Goal: Task Accomplishment & Management: Manage account settings

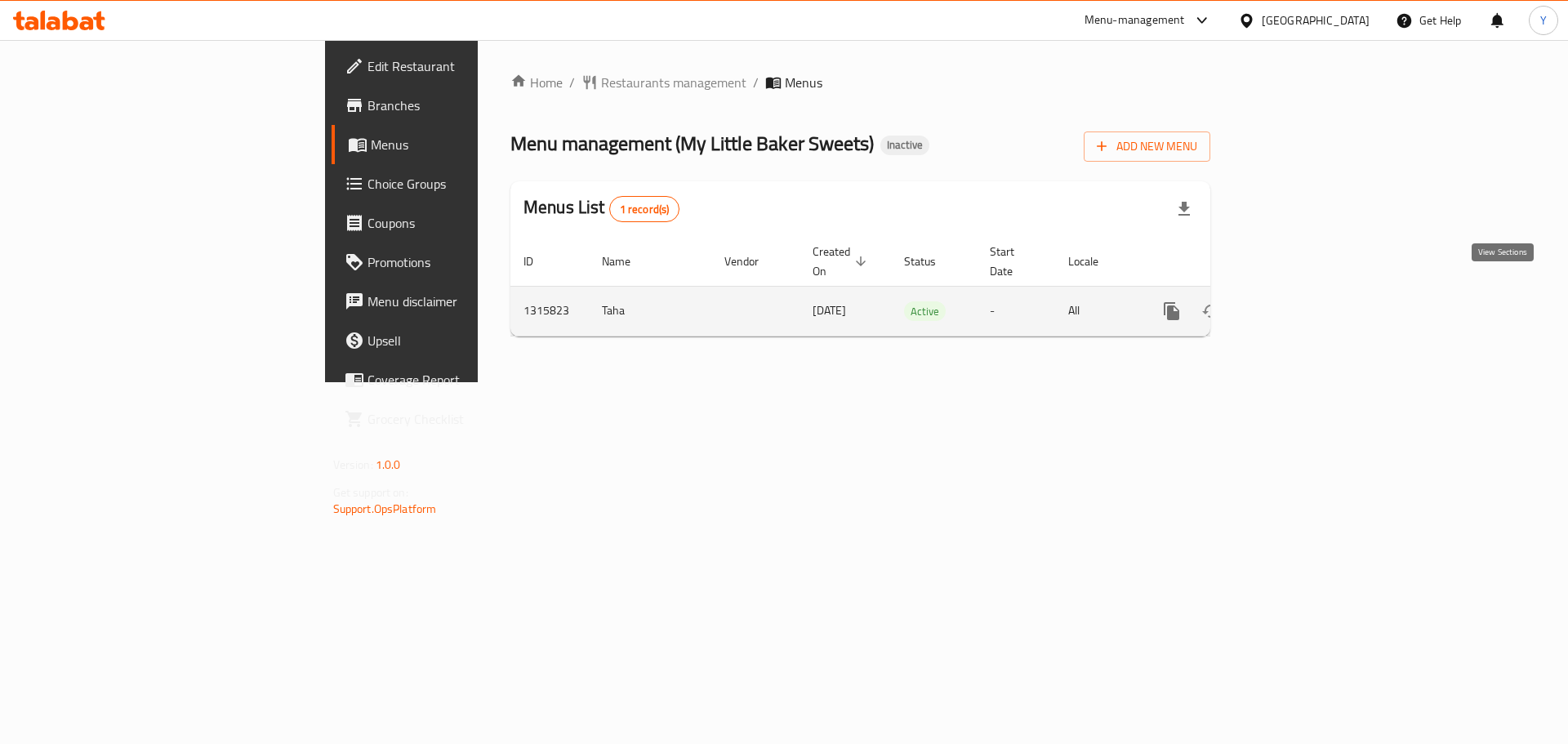
click at [1309, 292] on link "enhanced table" at bounding box center [1289, 311] width 39 height 39
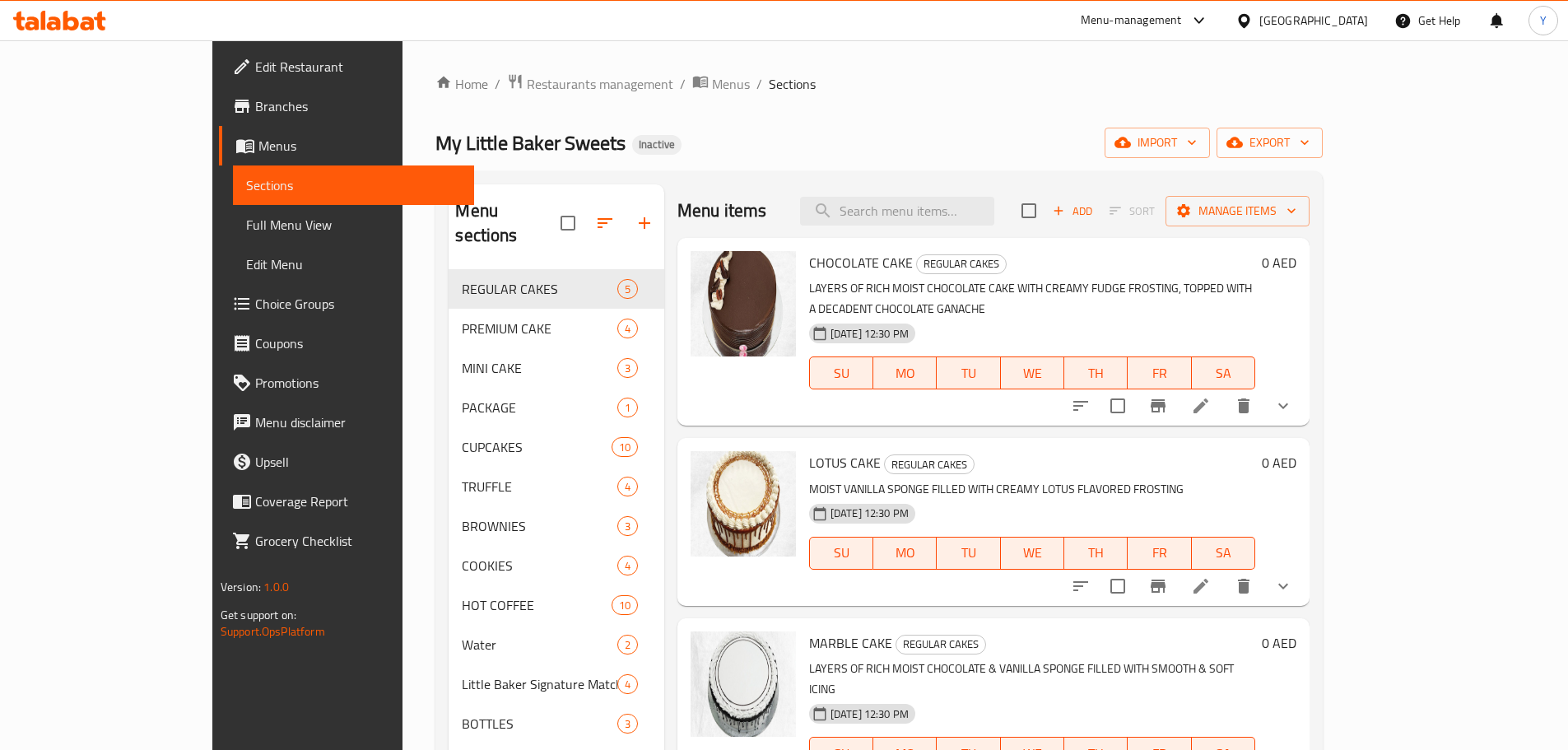
click at [246, 230] on span "Full Menu View" at bounding box center [353, 224] width 214 height 20
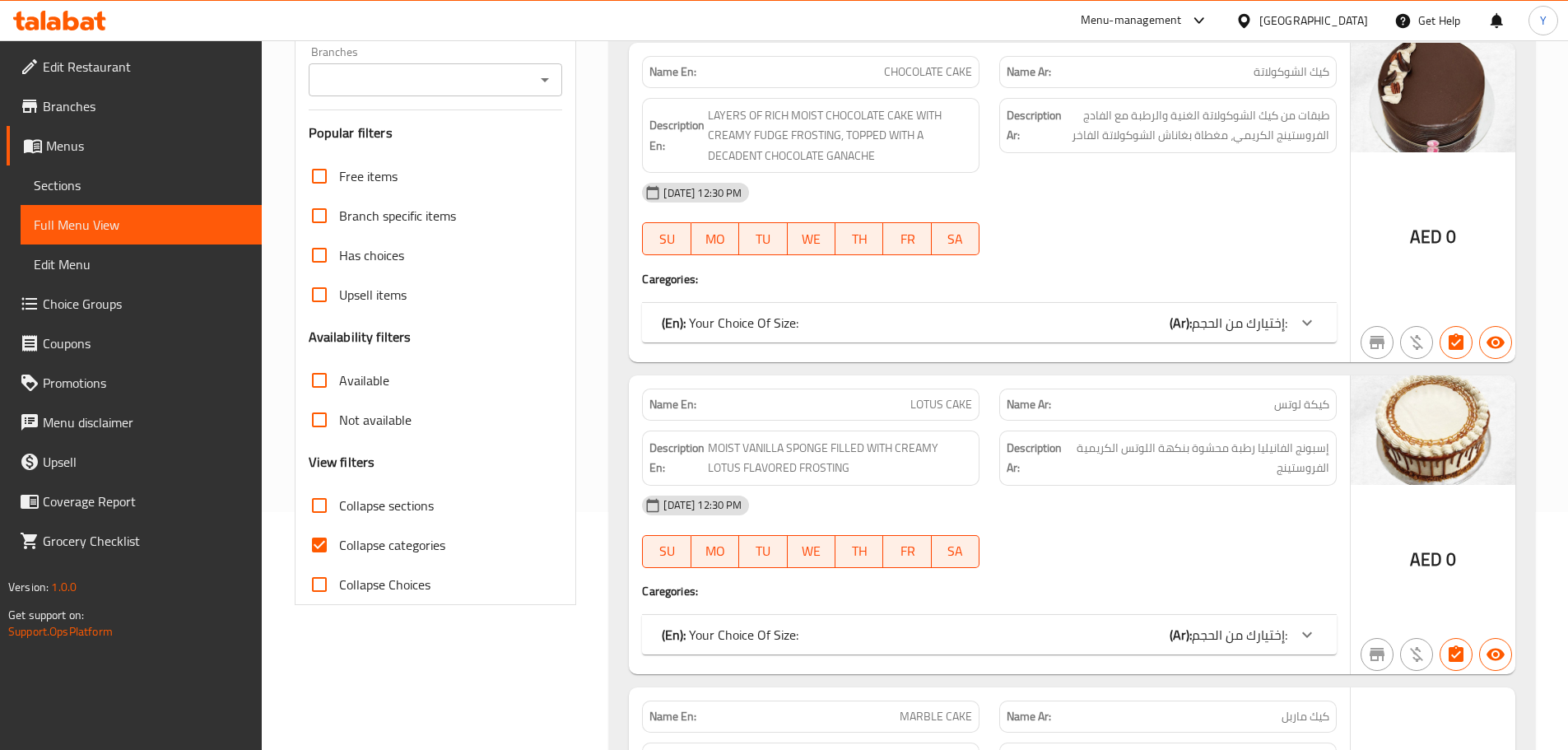
scroll to position [412, 0]
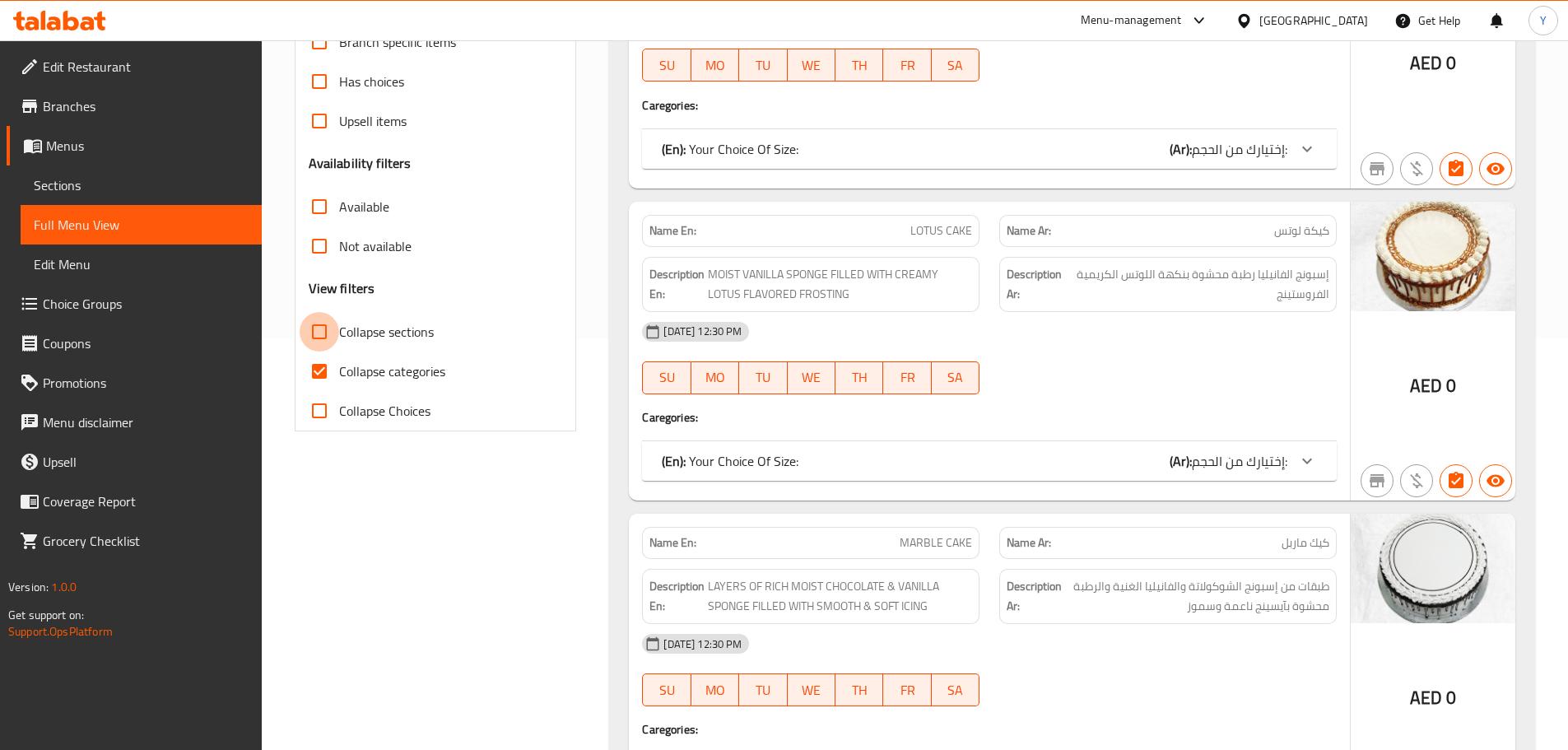
click at [337, 331] on input "Collapse sections" at bounding box center [319, 331] width 39 height 39
checkbox input "true"
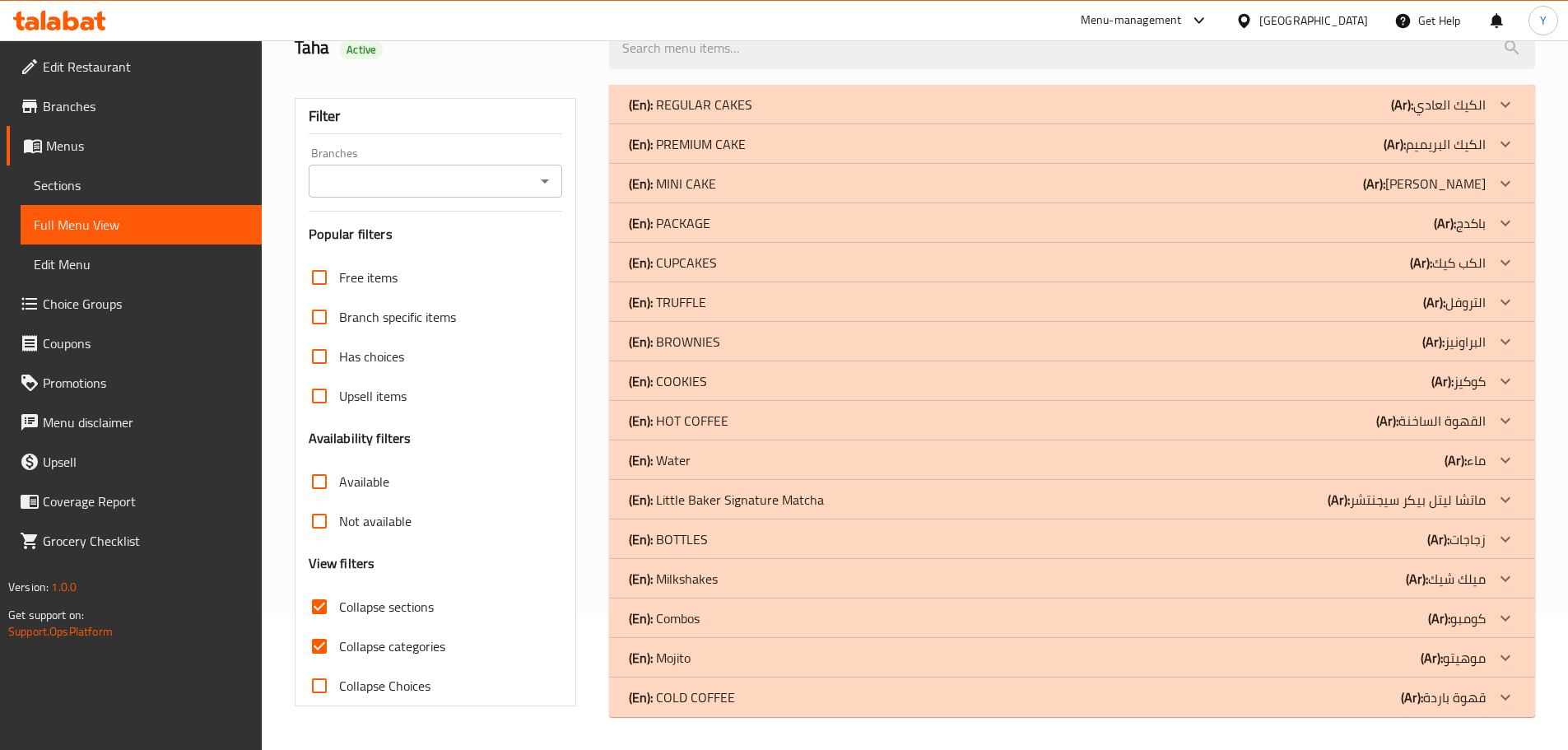
scroll to position [137, 0]
click at [759, 340] on div "(En): BROWNIES (Ar): البراونيز" at bounding box center [1057, 341] width 857 height 20
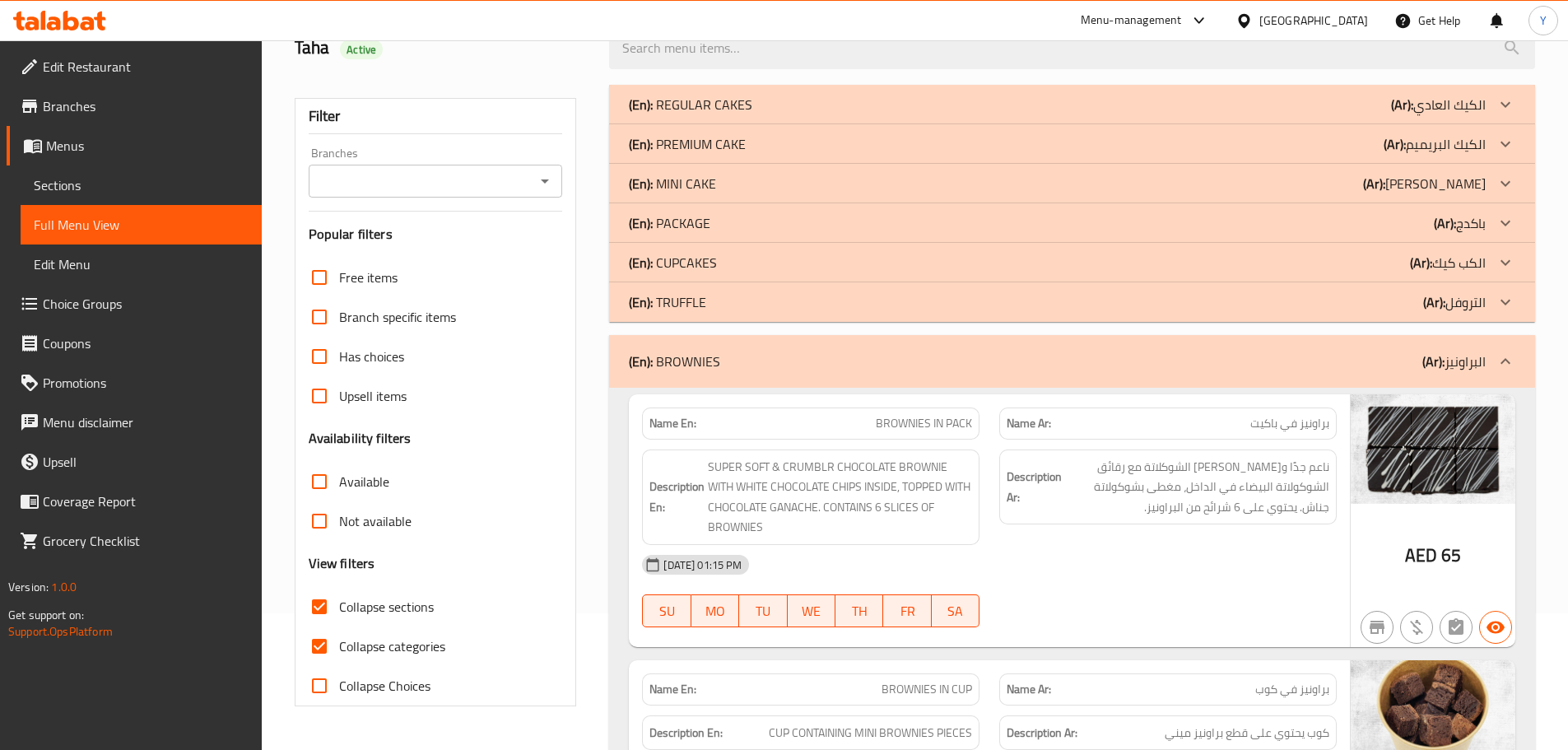
click at [989, 434] on div "Name Ar: براونيز في باكيت" at bounding box center [1168, 423] width 358 height 51
click at [979, 404] on div "Name En: BROWNIES IN PACK" at bounding box center [811, 423] width 358 height 51
copy span "BROWNIES IN PACK"
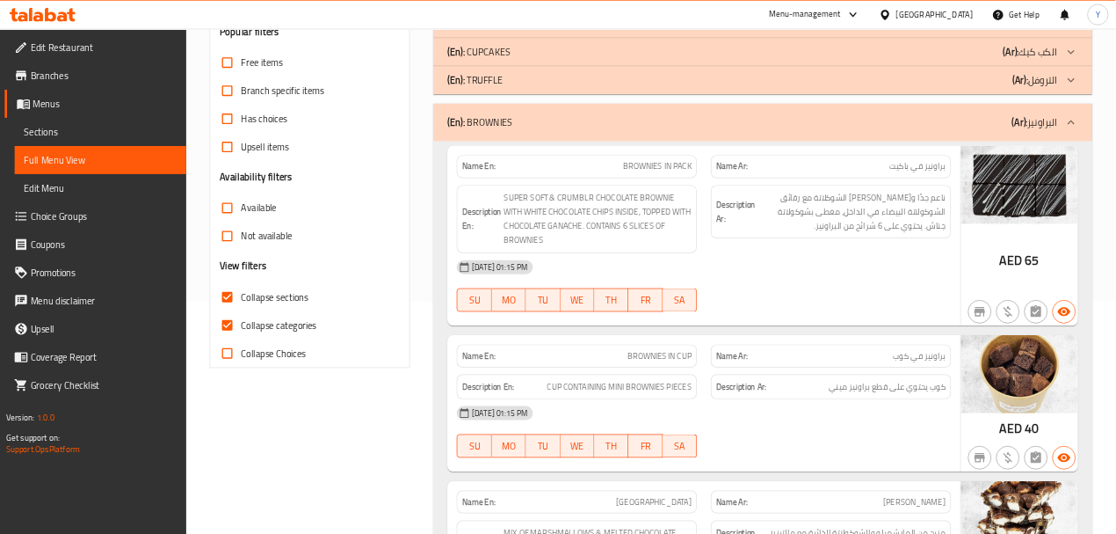
scroll to position [427, 0]
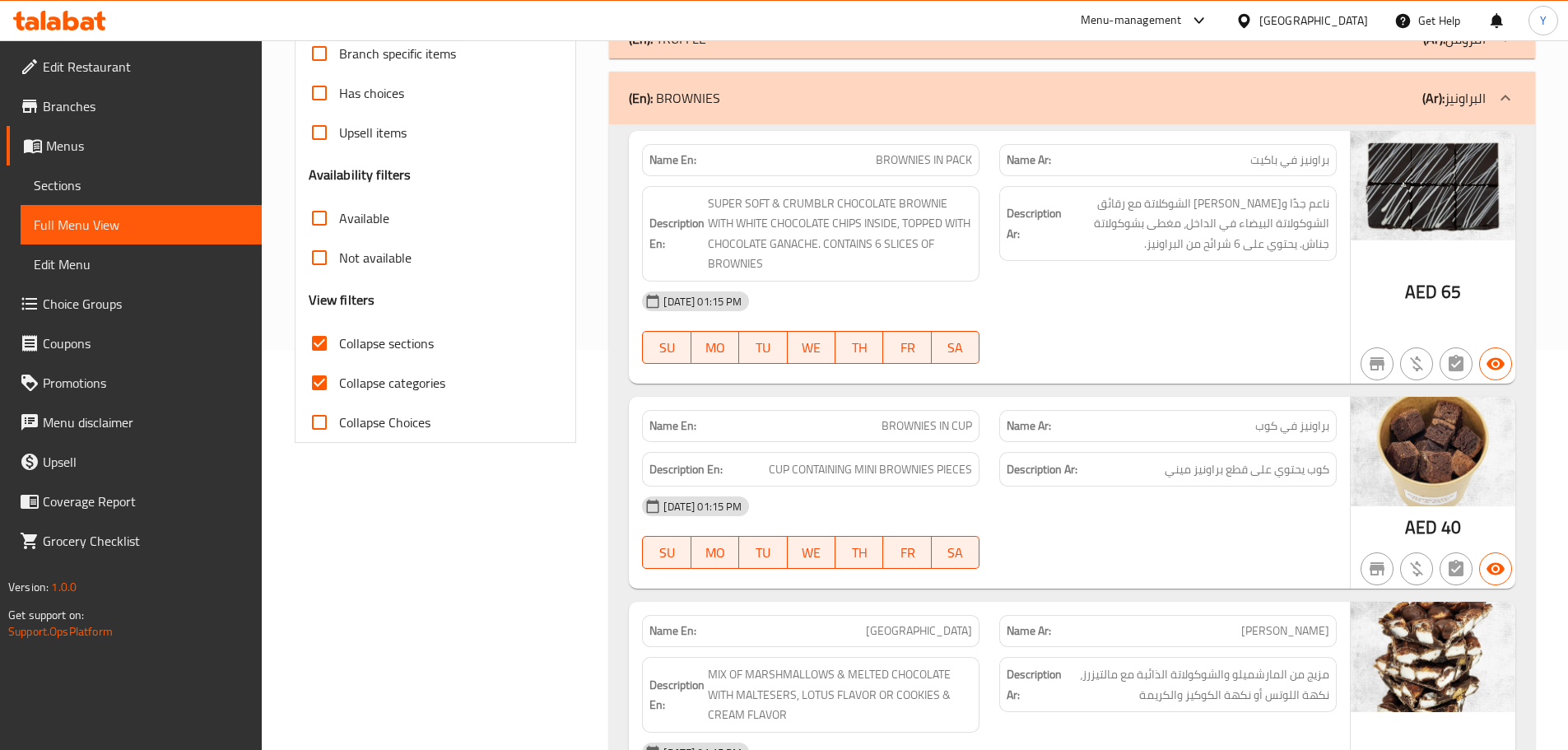
click at [867, 419] on p "Name En: BROWNIES IN CUP" at bounding box center [811, 426] width 323 height 17
copy span "BROWNIES IN CUP"
click at [949, 637] on span "ROCKY ROAD" at bounding box center [918, 631] width 106 height 17
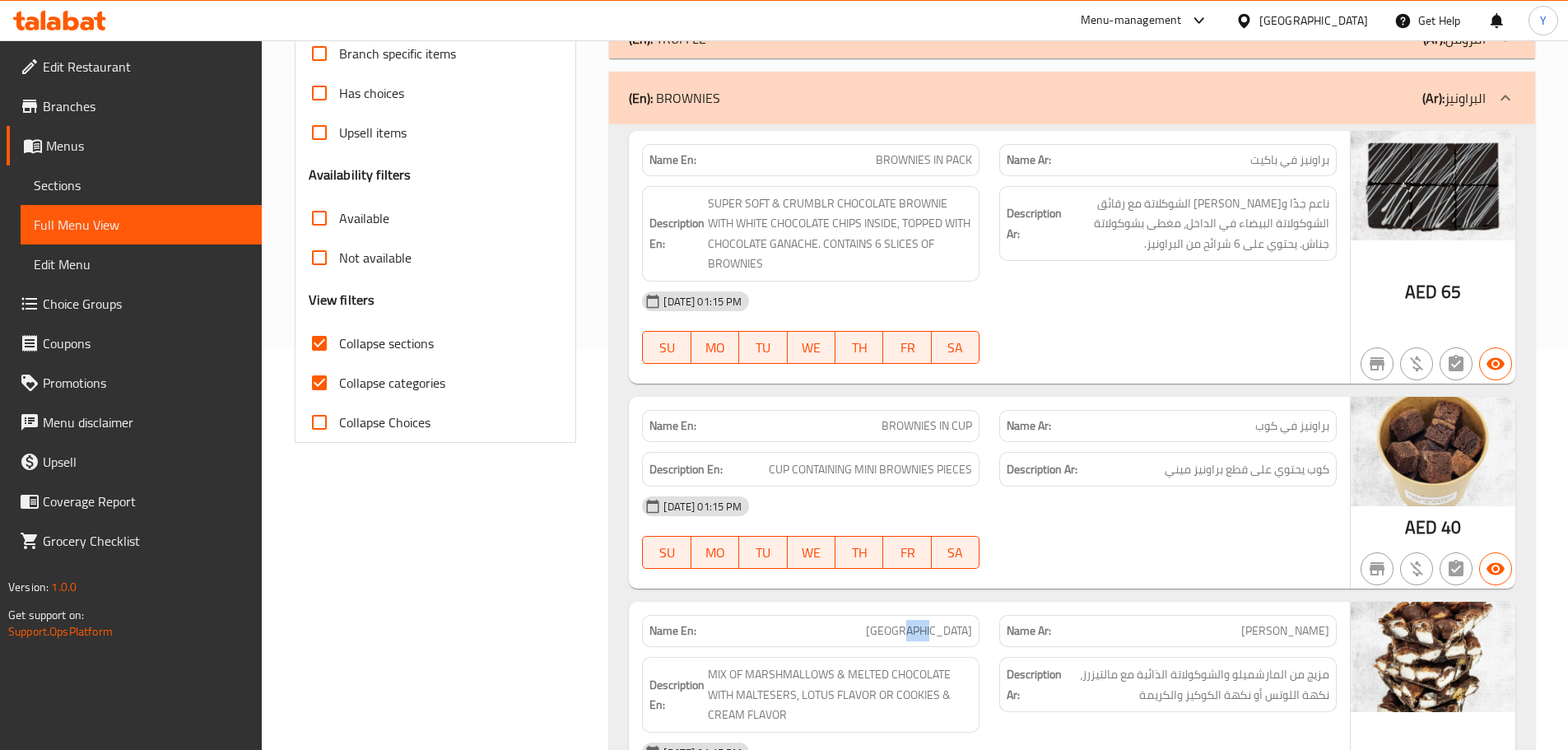
click at [949, 637] on span "ROCKY ROAD" at bounding box center [918, 631] width 106 height 17
copy span "ROCKY ROAD"
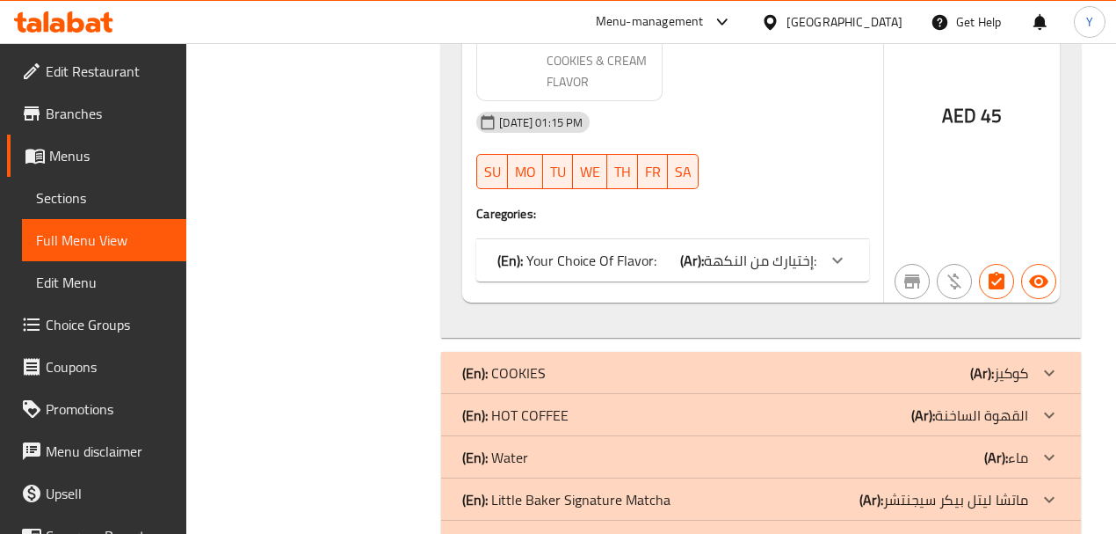
scroll to position [1423, 0]
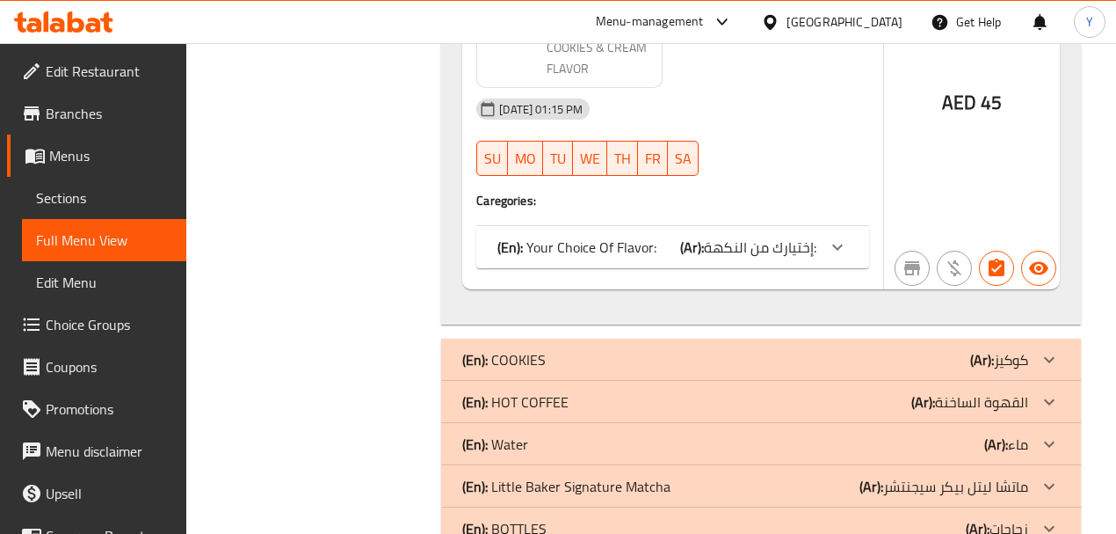
click at [760, 219] on div "Name En: ROCKY ROAD Name Ar: روكي رود Description En: MIX OF MARSHMALLOWS & MEL…" at bounding box center [672, 65] width 421 height 448
click at [756, 234] on span "إختيارك من النكهة:" at bounding box center [760, 247] width 113 height 26
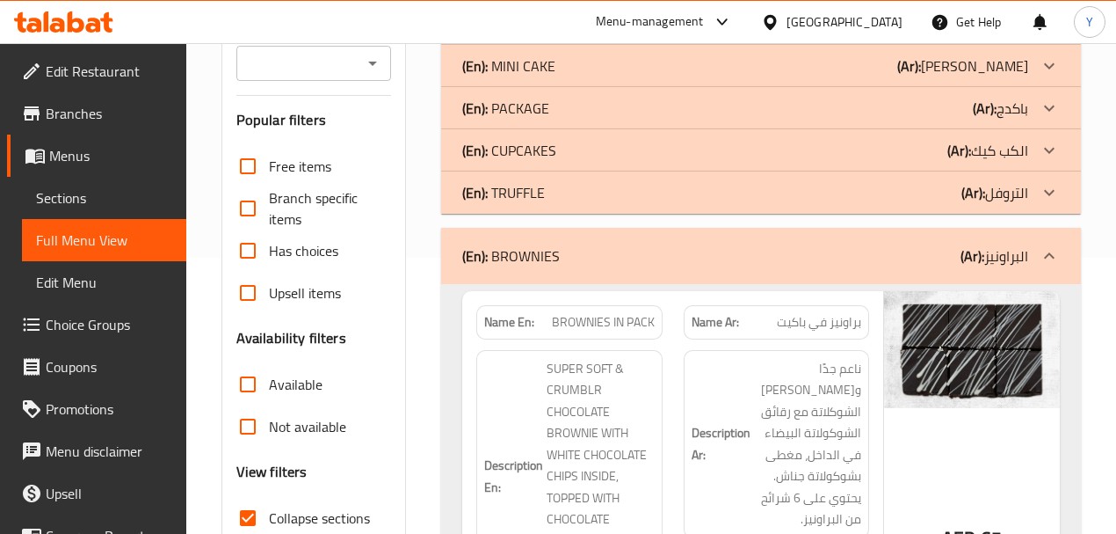
scroll to position [309, 0]
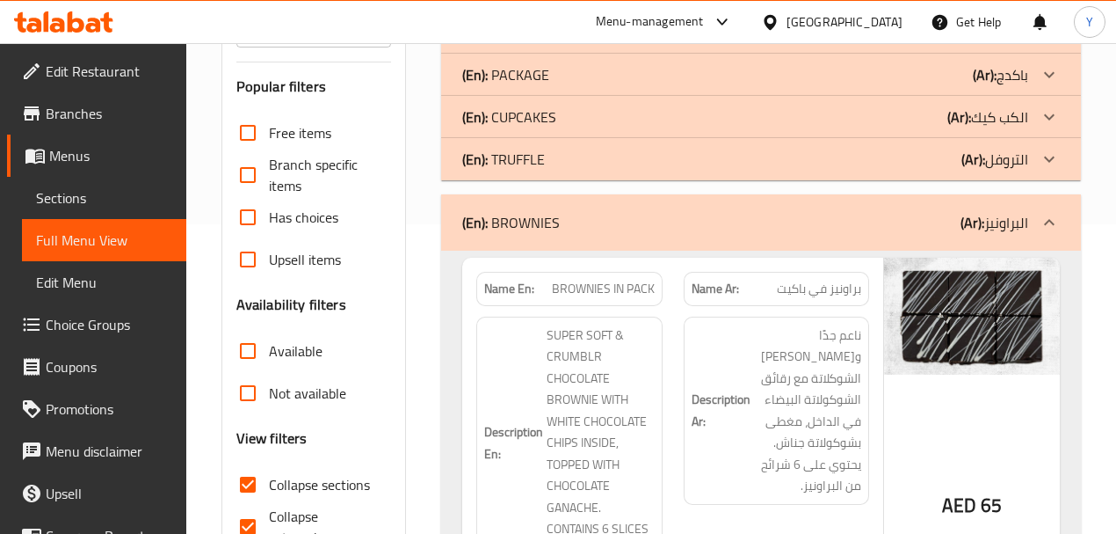
click at [644, 214] on div "(En): BROWNIES (Ar): البراونيز" at bounding box center [745, 222] width 566 height 21
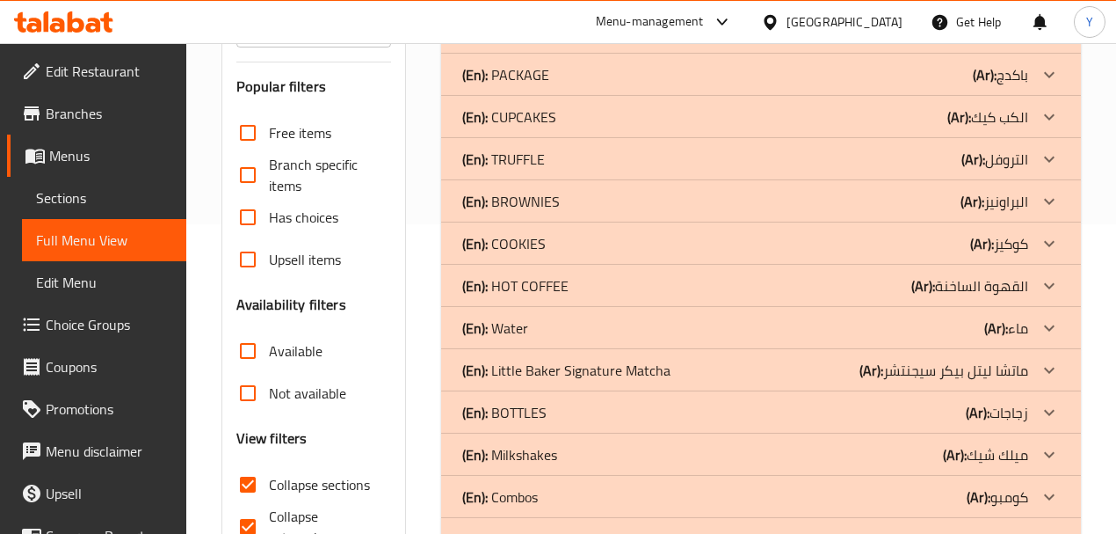
click at [494, 244] on p "(En): COOKIES" at bounding box center [504, 243] width 84 height 21
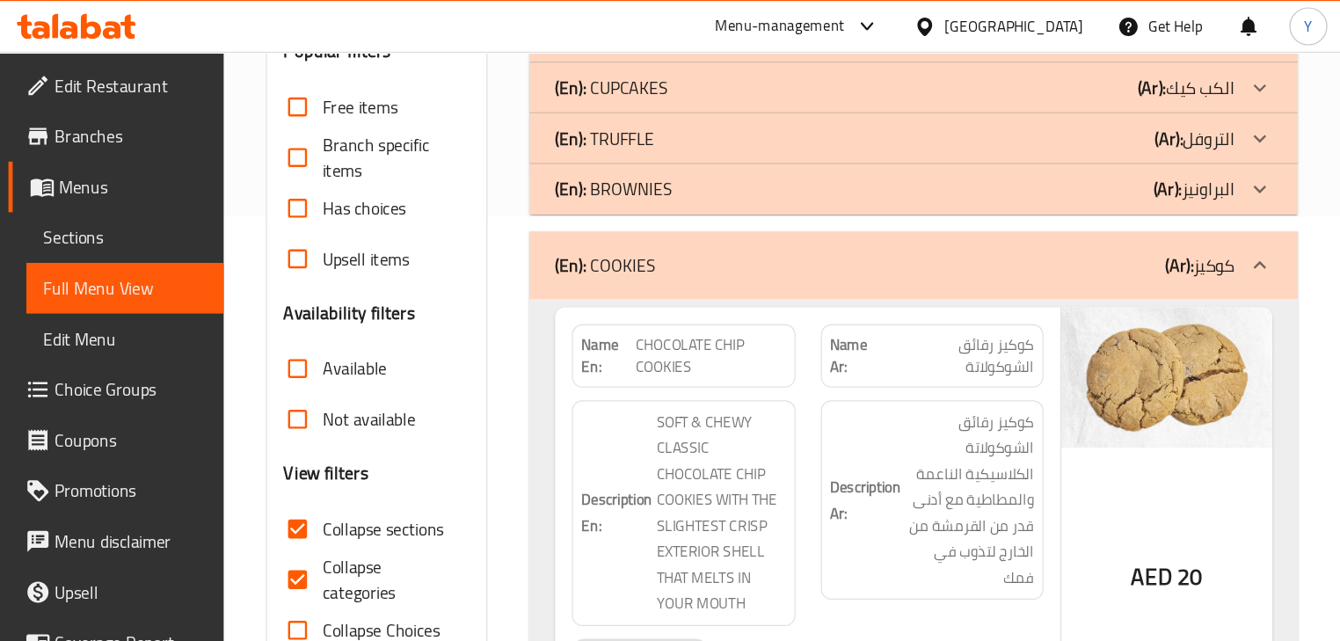
scroll to position [355, 0]
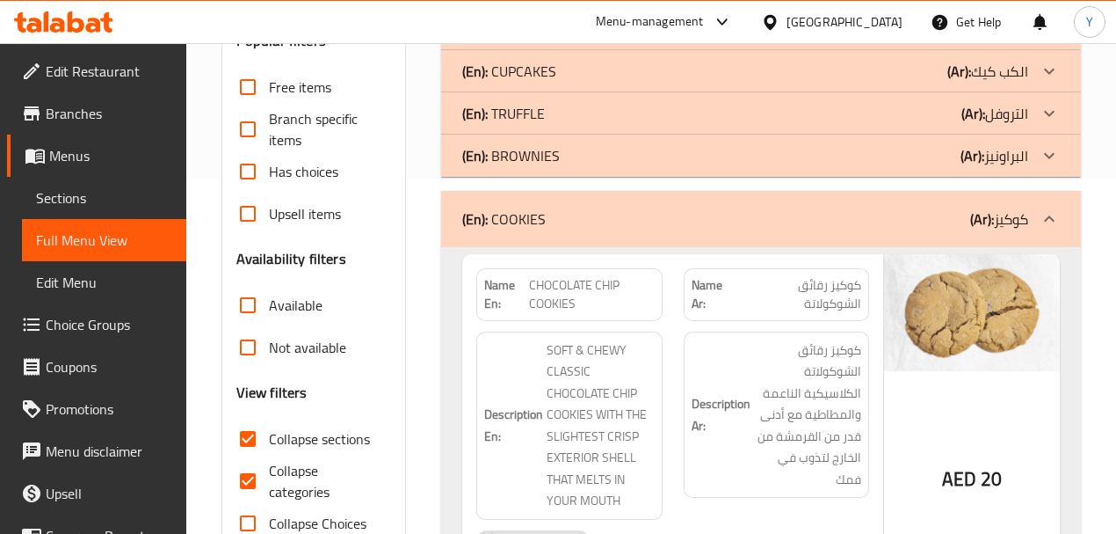
click at [1059, 427] on div "AED 20" at bounding box center [972, 441] width 176 height 374
click at [605, 290] on span "CHOCOLATE CHIP COOKIES" at bounding box center [591, 294] width 125 height 37
copy span "CHOCOLATE CHIP COOKIES"
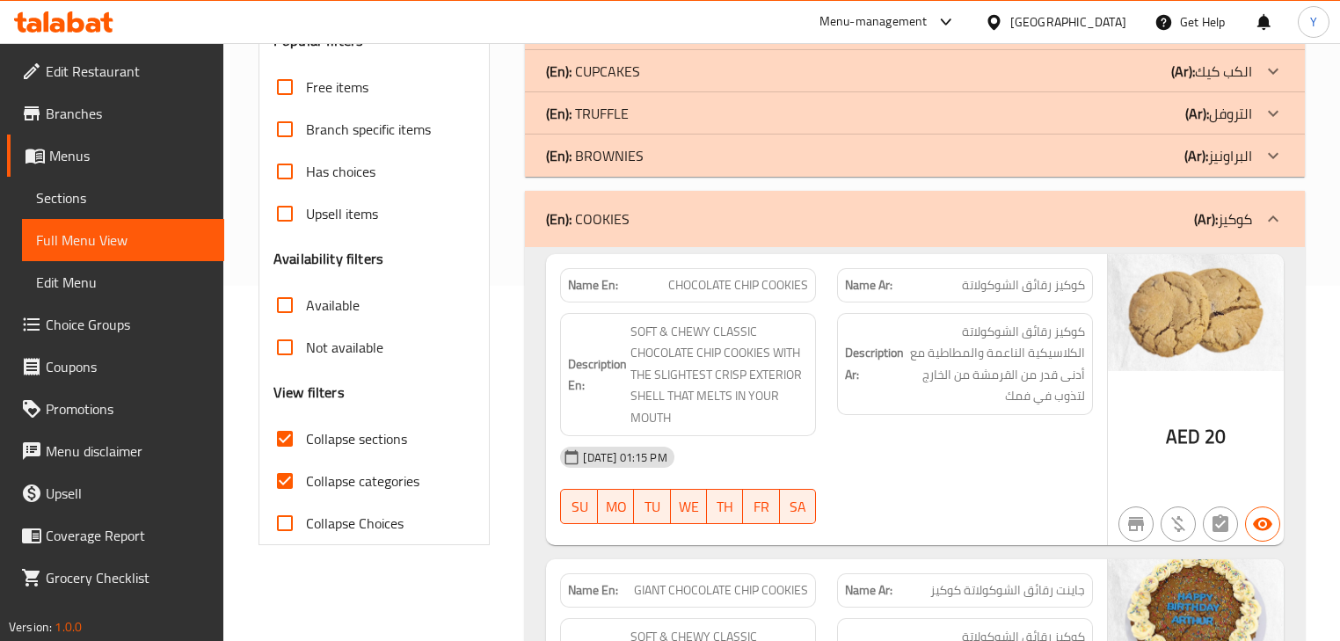
click at [1073, 418] on div "Description Ar: كوكيز رقائق الشوكولاتة الكلاسيكية الناعمة والمطاطية مع أدنى قدر…" at bounding box center [964, 374] width 277 height 145
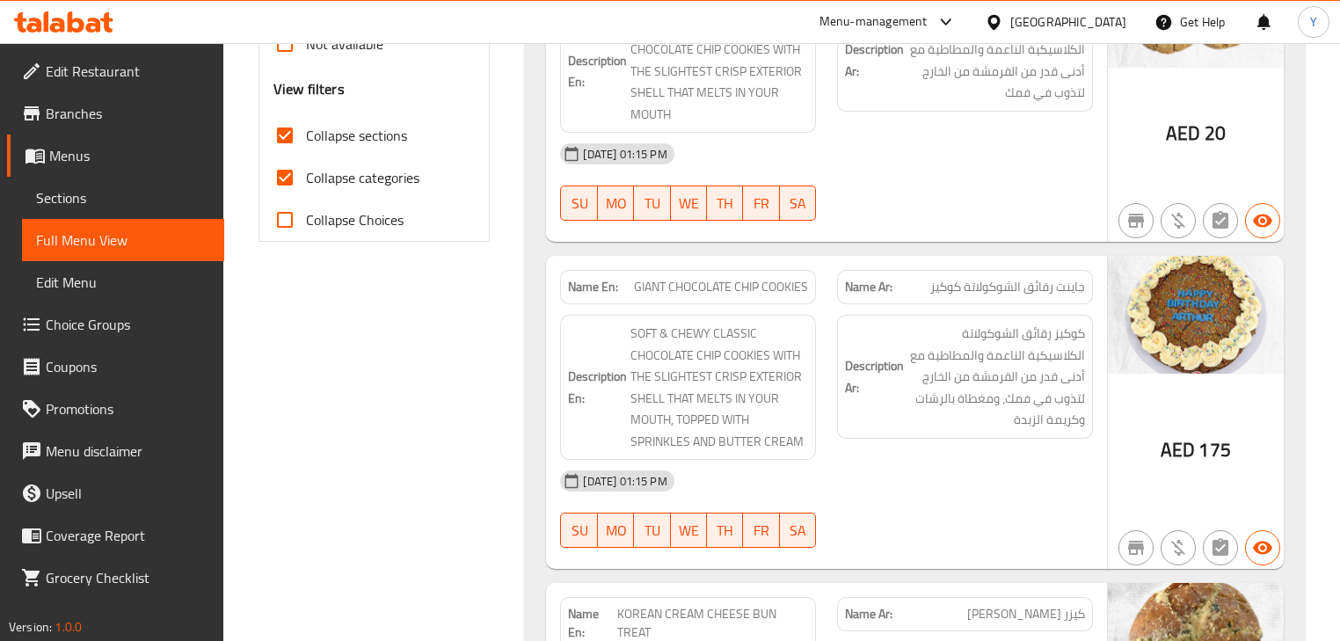
scroll to position [749, 0]
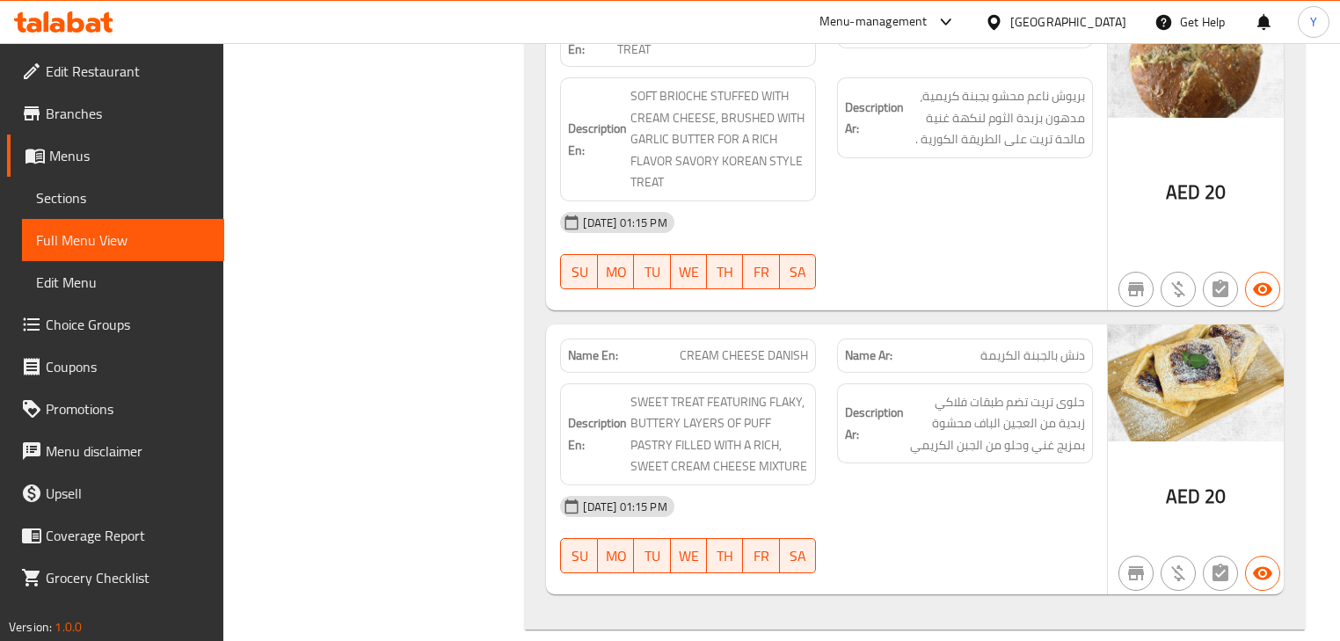
scroll to position [724, 0]
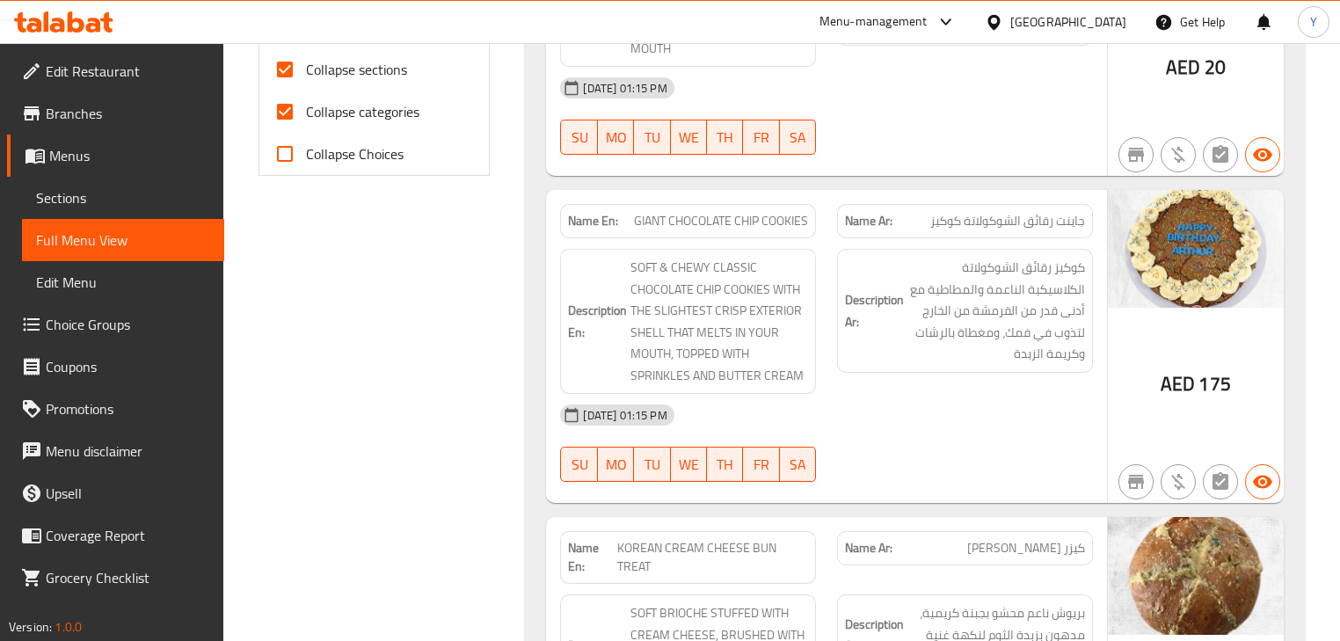
click at [743, 193] on div "Name En: GIANT CHOCOLATE CHIP COOKIES" at bounding box center [687, 220] width 277 height 55
copy span "GIANT CHOCOLATE CHIP COOKIES"
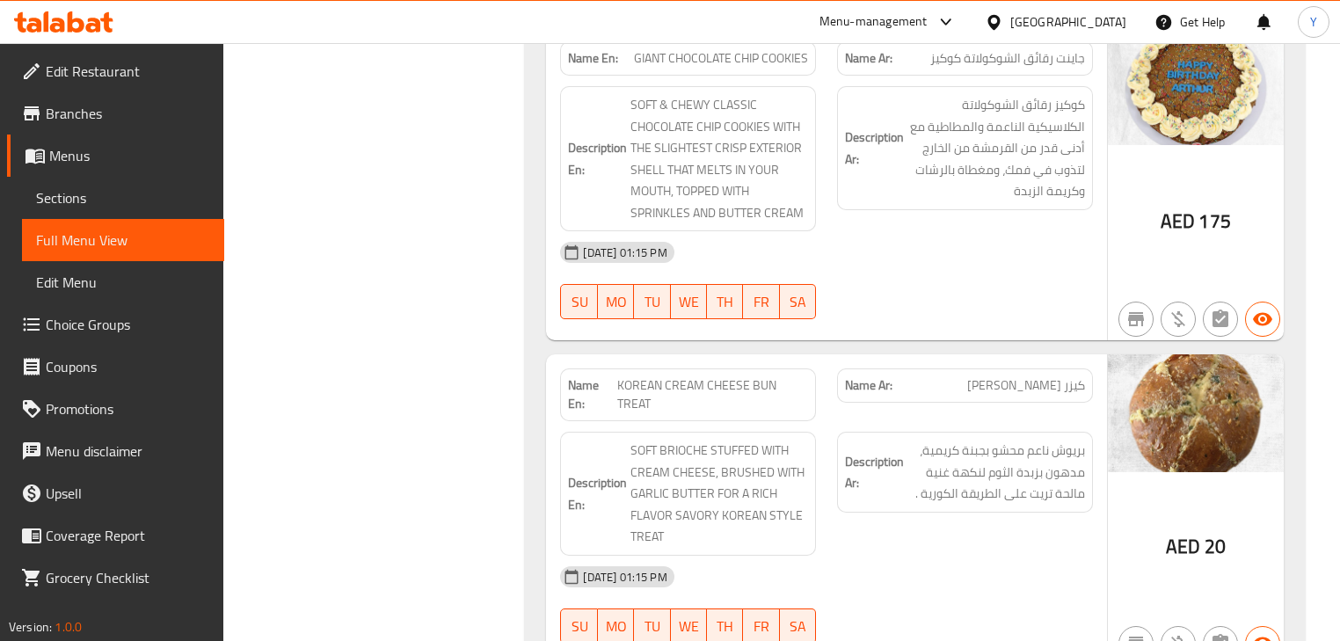
scroll to position [904, 0]
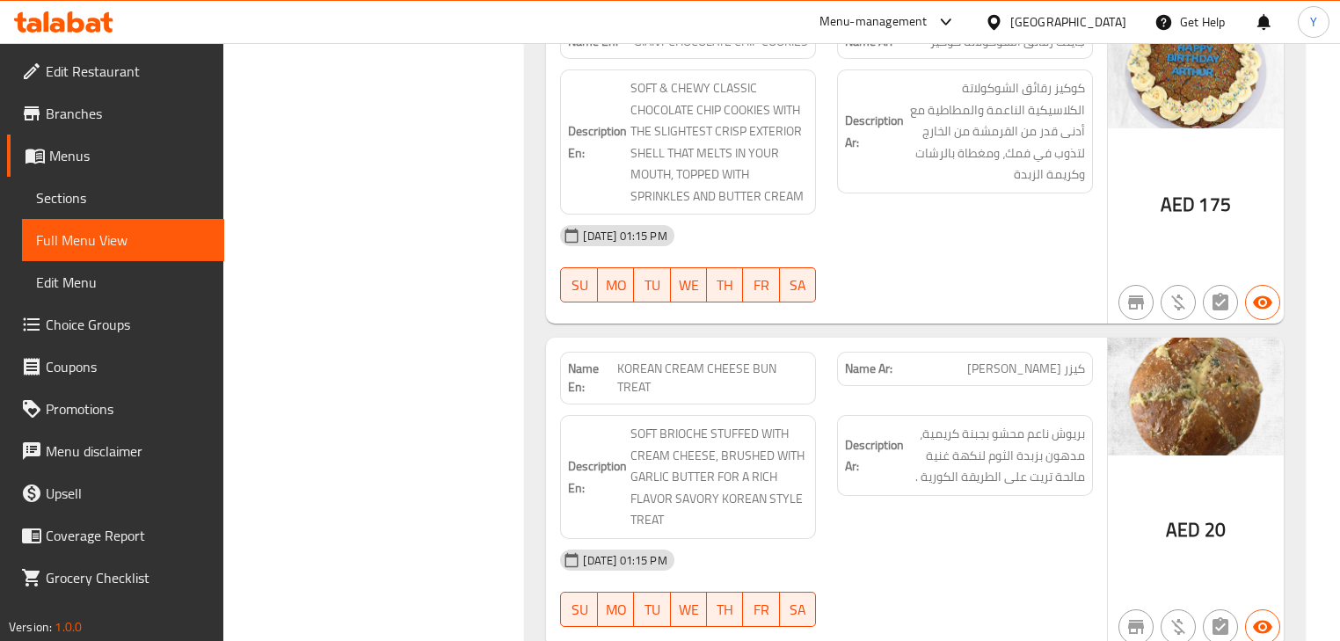
click at [703, 369] on span "KOREAN CREAM CHEESE BUN TREAT" at bounding box center [712, 378] width 191 height 37
copy span "KOREAN CREAM CHEESE BUN TREAT"
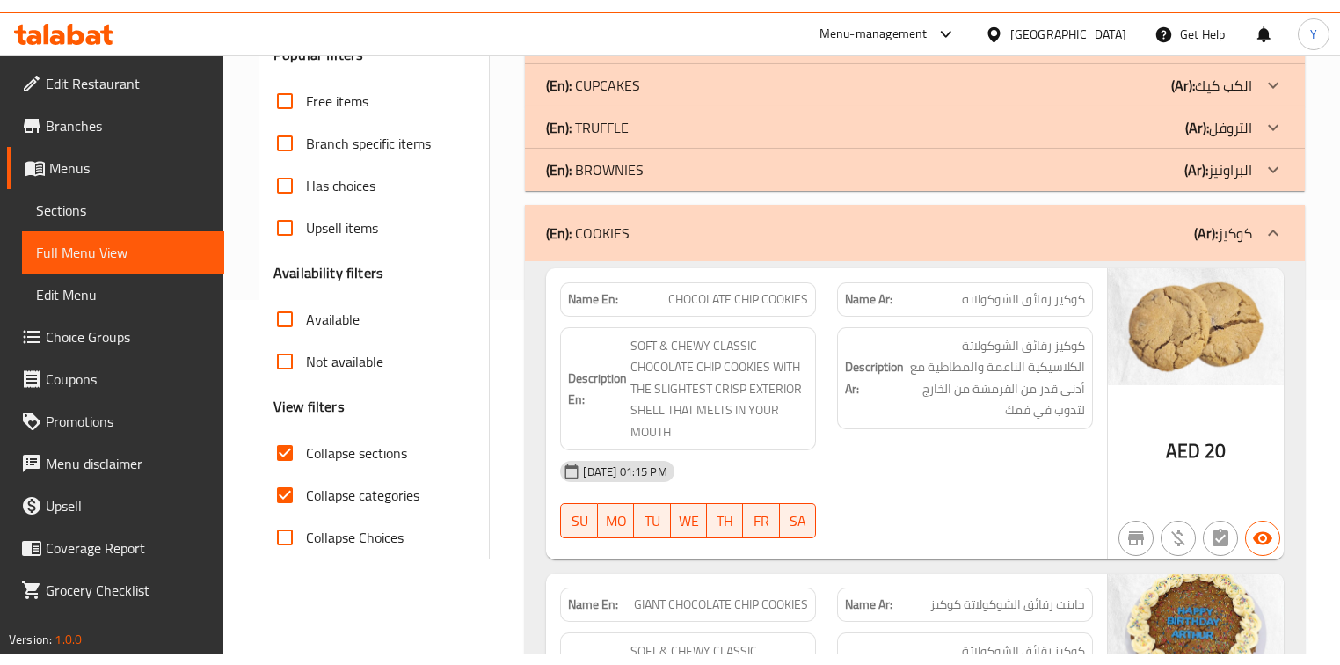
scroll to position [227, 0]
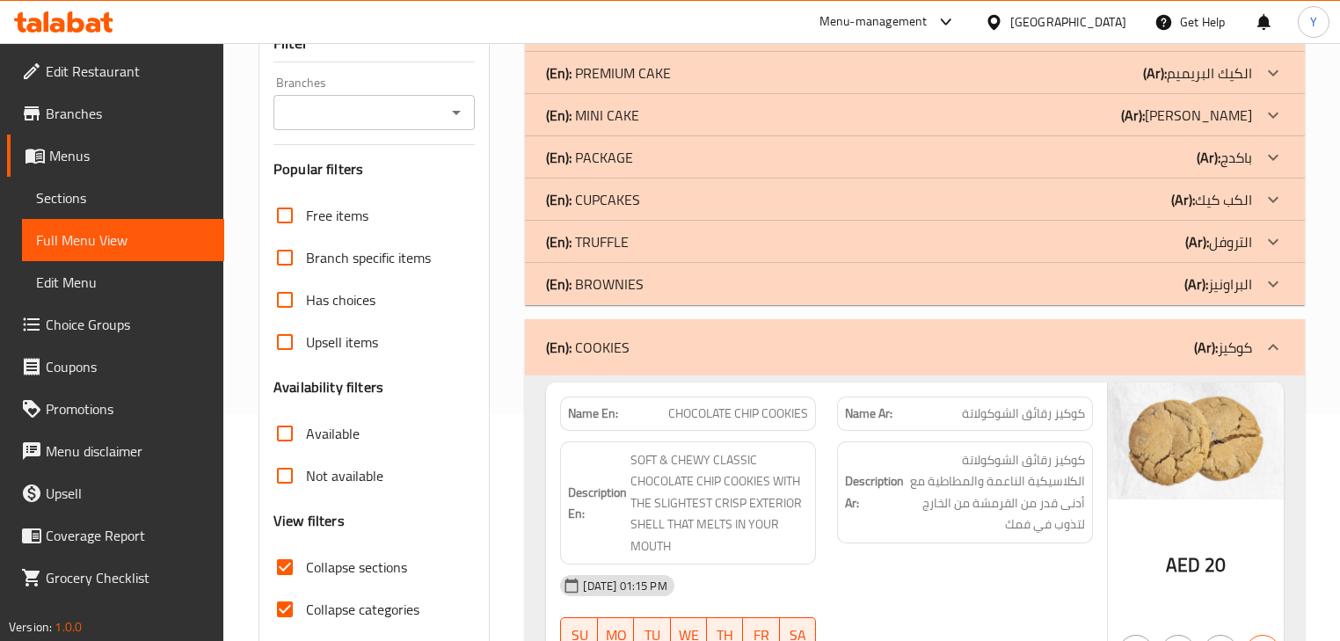
click at [1022, 341] on div "(En): COOKIES (Ar): كوكيز" at bounding box center [898, 347] width 705 height 21
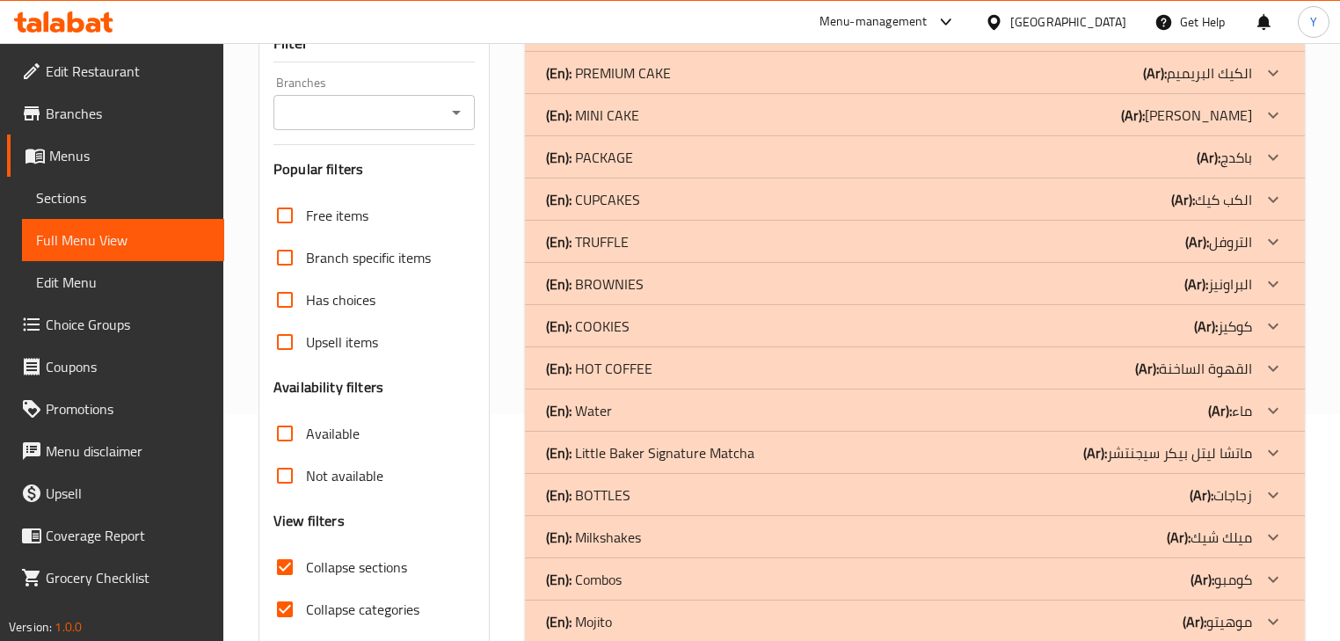
click at [606, 375] on p "(En): HOT COFFEE" at bounding box center [599, 368] width 106 height 21
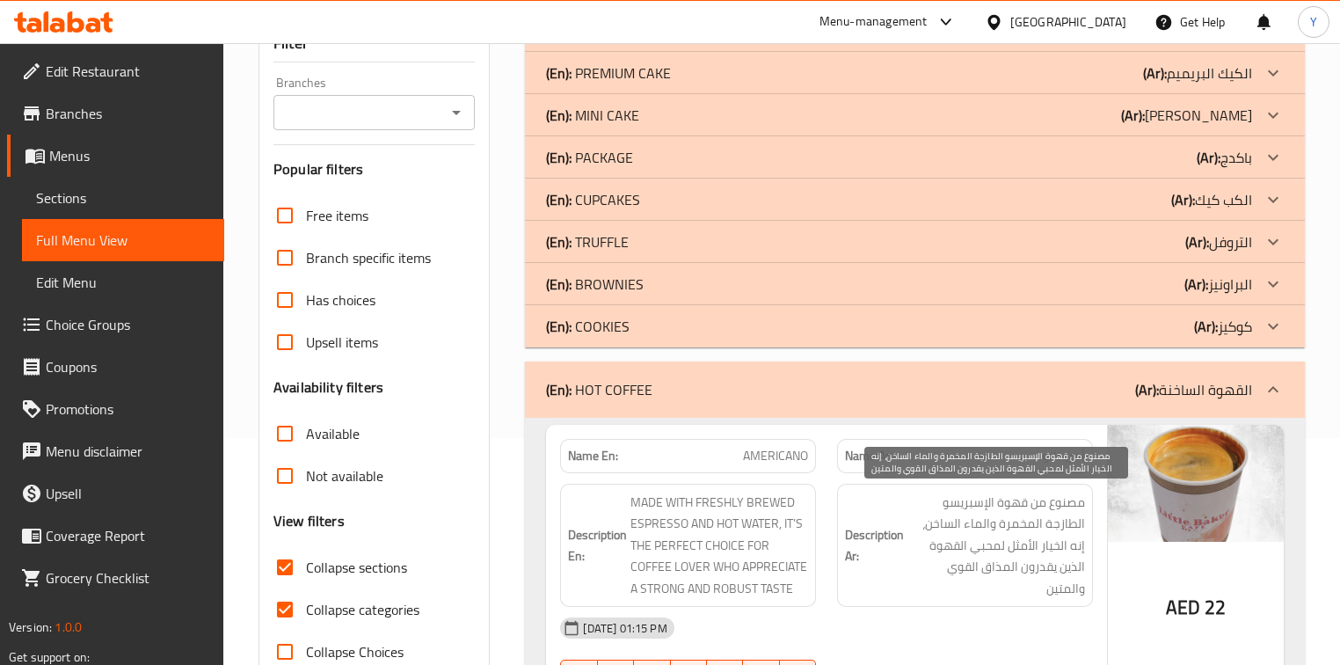
drag, startPoint x: 1020, startPoint y: 527, endPoint x: 984, endPoint y: 505, distance: 42.2
click at [1020, 527] on span "مصنوع من قهوة الإسبريسو الطازجة المخمرة والماء الساخن، إنه الخيار الأمثل لمحبي …" at bounding box center [996, 545] width 178 height 108
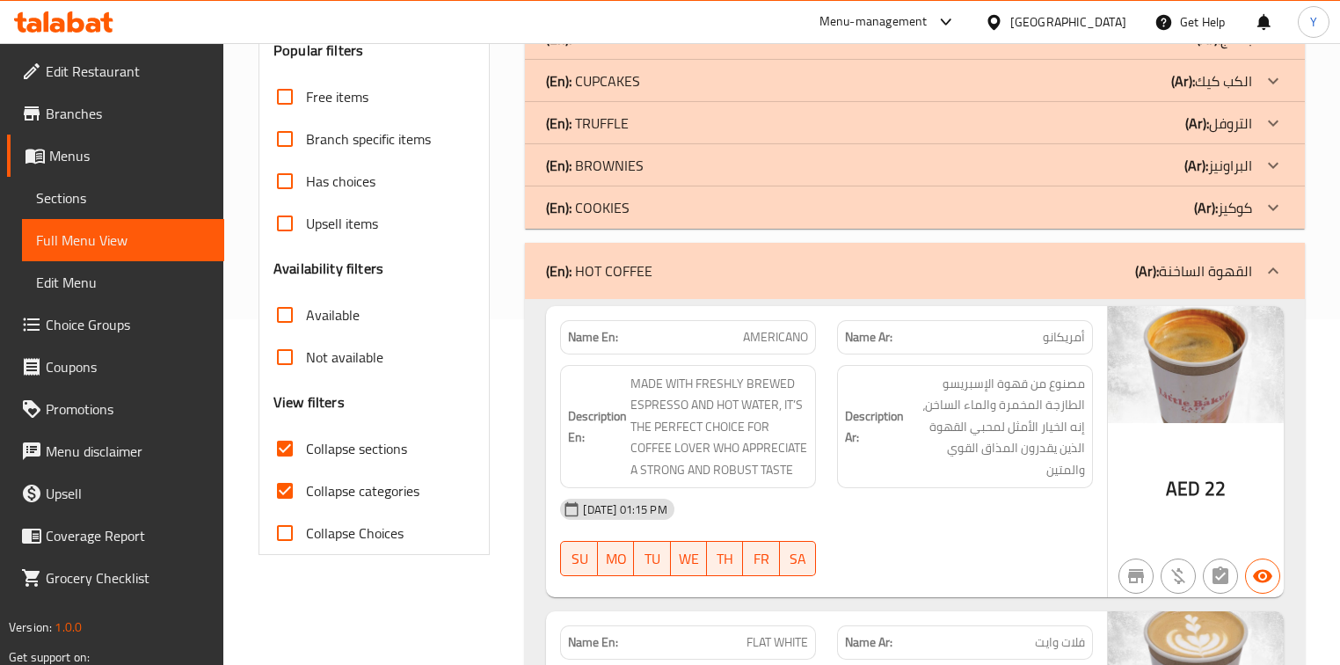
scroll to position [438, 0]
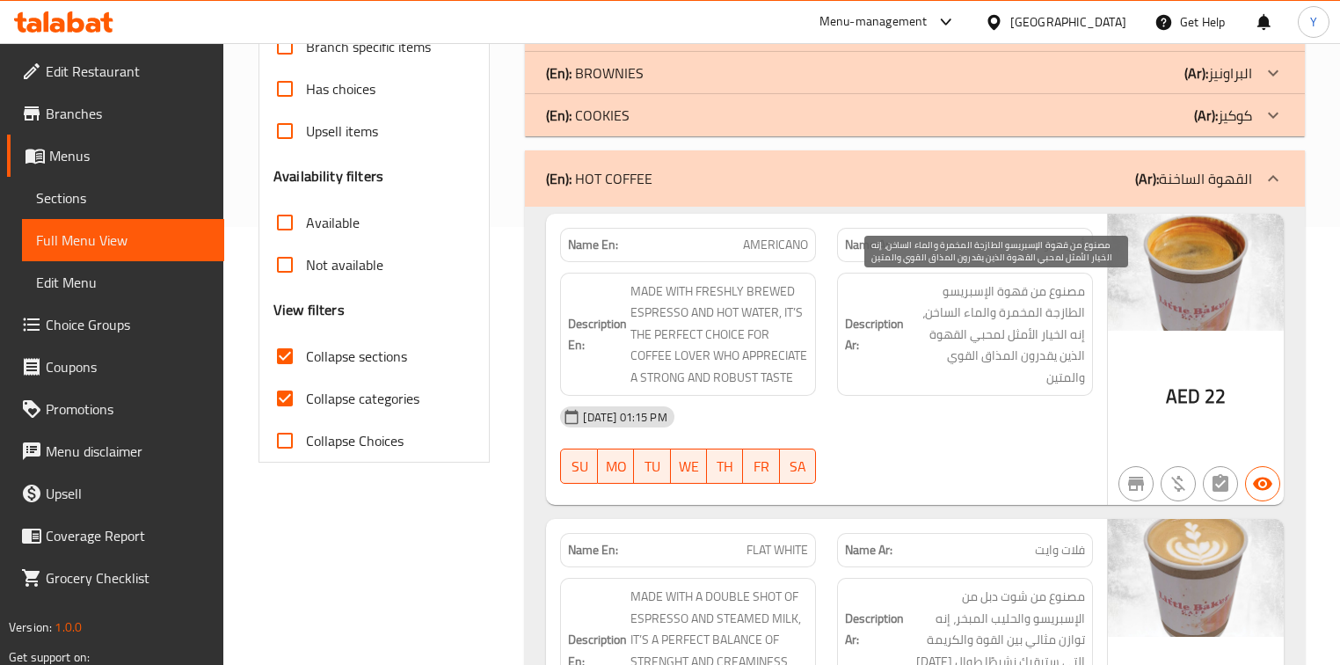
click at [1069, 286] on span "مصنوع من قهوة الإسبريسو الطازجة المخمرة والماء الساخن، إنه الخيار الأمثل لمحبي …" at bounding box center [996, 334] width 178 height 108
drag, startPoint x: 1069, startPoint y: 286, endPoint x: 925, endPoint y: 288, distance: 144.2
click at [925, 288] on span "مصنوع من قهوة الإسبريسو الطازجة المخمرة والماء الساخن، إنه الخيار الأمثل لمحبي …" at bounding box center [996, 334] width 178 height 108
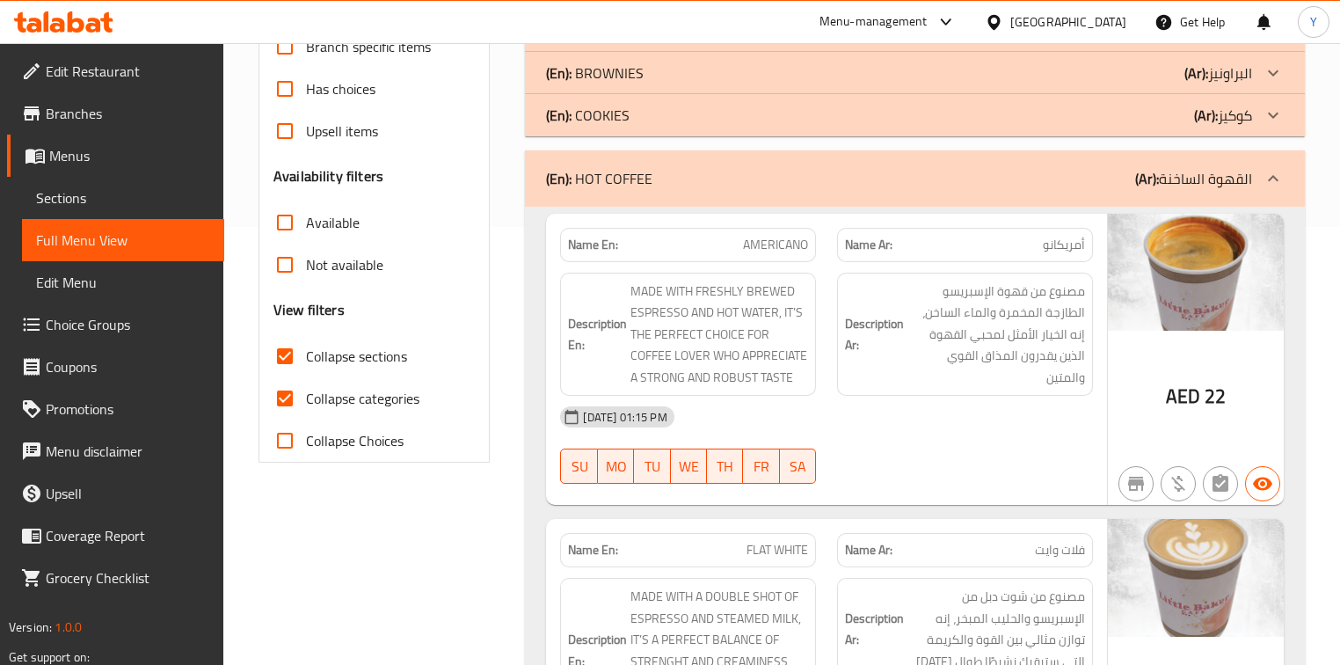
click at [672, 222] on div "Name En: AMERICANO" at bounding box center [687, 244] width 277 height 55
copy strong "Name En:"
click at [672, 222] on div "Name En: AMERICANO" at bounding box center [687, 244] width 277 height 55
click at [743, 236] on span "AMERICANO" at bounding box center [775, 245] width 65 height 18
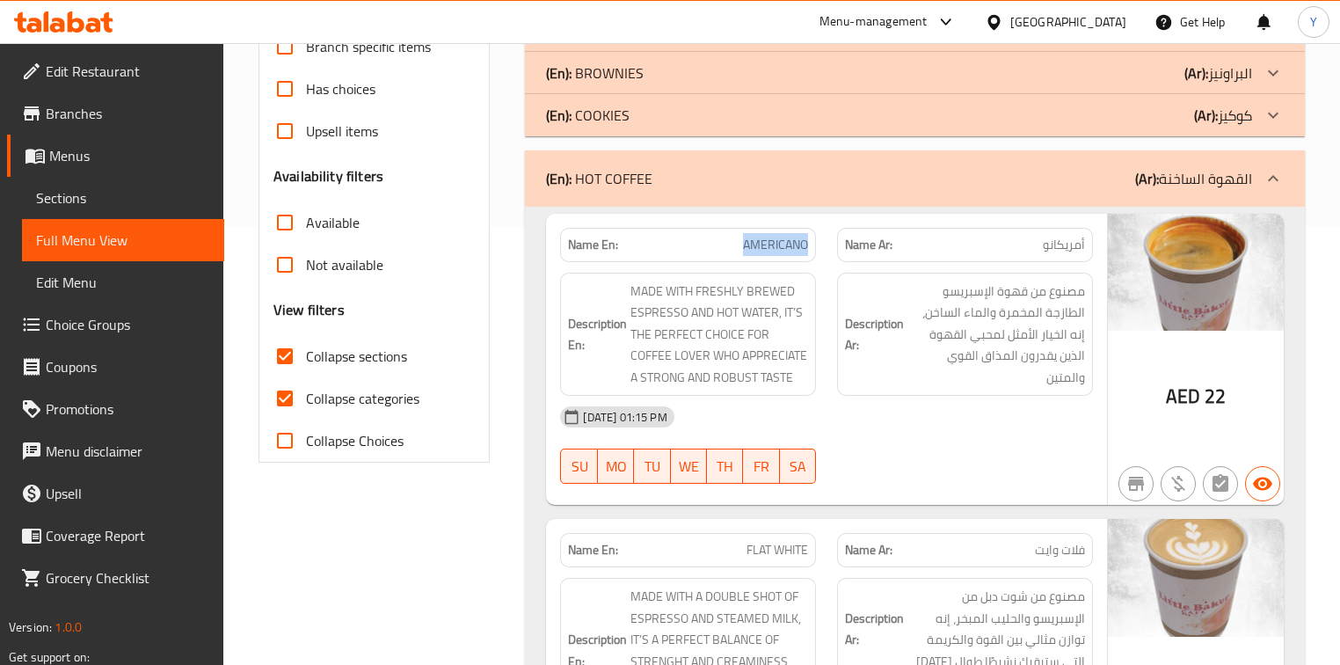
click at [743, 236] on span "AMERICANO" at bounding box center [775, 245] width 65 height 18
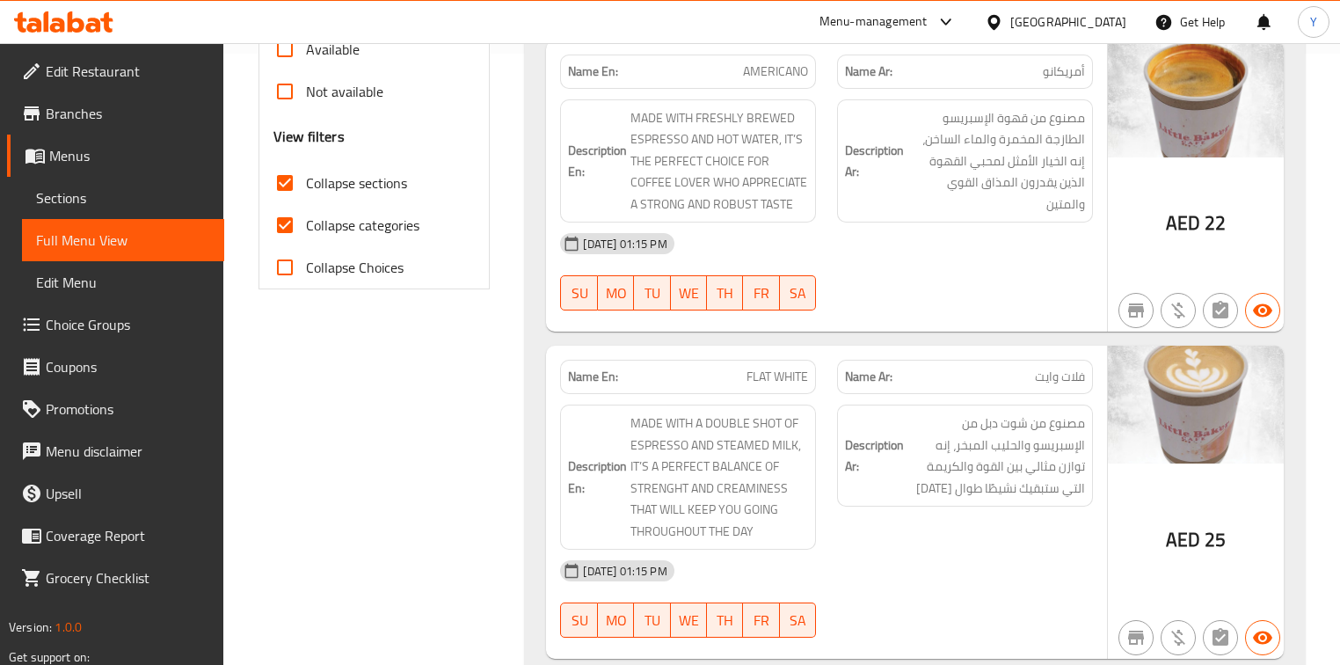
scroll to position [767, 0]
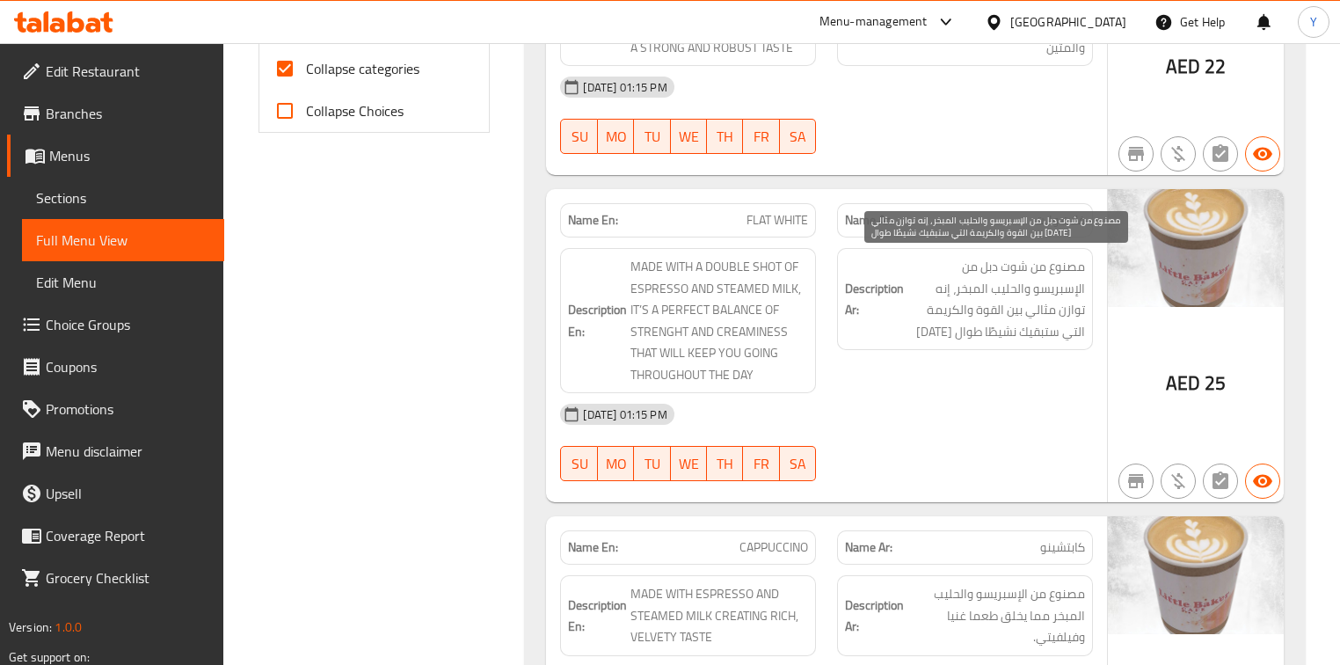
click at [1066, 273] on span "مصنوع من شوت دبل من الإسبريسو والحليب المبخر، إنه توازن مثالي بين القوة والكريم…" at bounding box center [996, 299] width 178 height 86
drag, startPoint x: 1066, startPoint y: 273, endPoint x: 992, endPoint y: 271, distance: 74.8
click at [1027, 271] on span "مصنوع من شوت دبل من الإسبريسو والحليب المبخر، إنه توازن مثالي بين القوة والكريم…" at bounding box center [996, 299] width 178 height 86
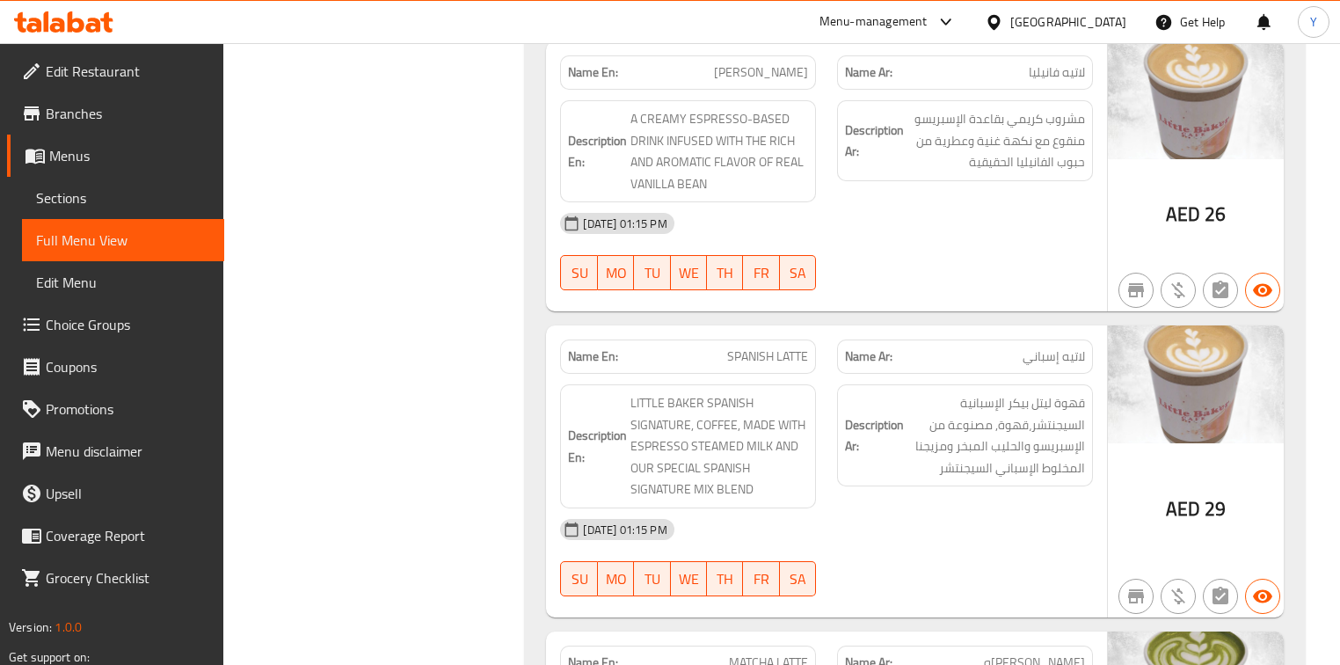
scroll to position [1910, 0]
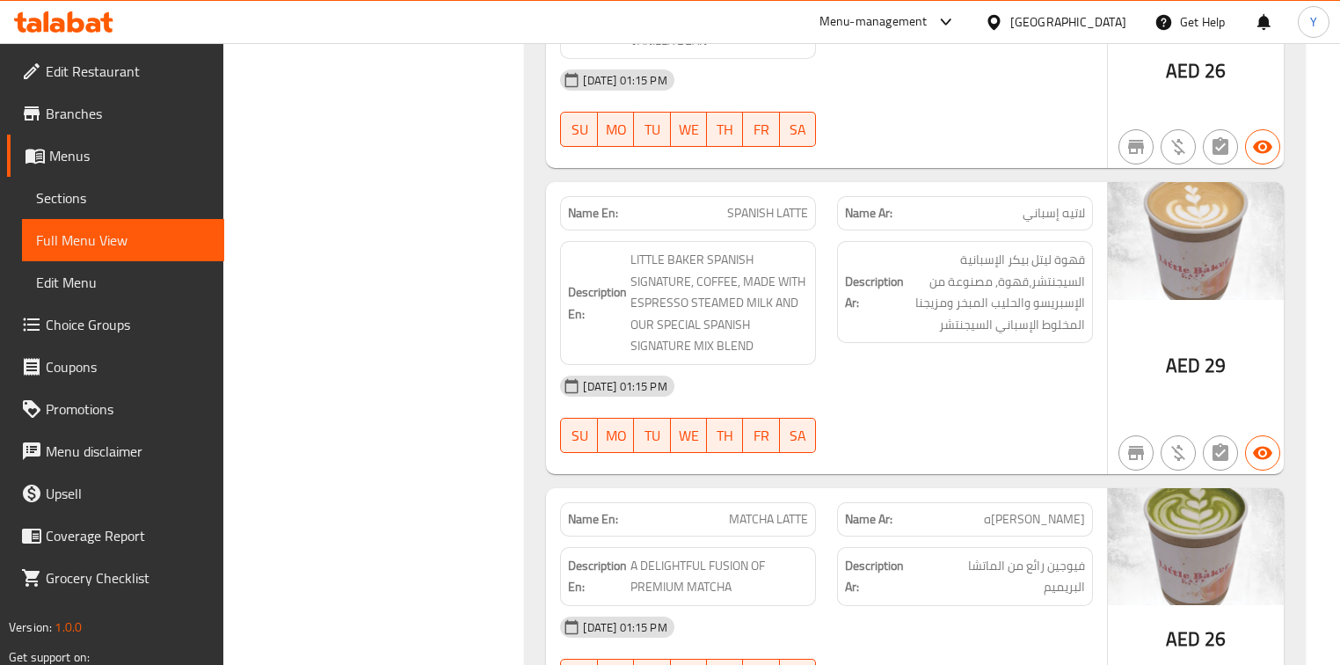
click at [774, 204] on span "SPANISH LATTE" at bounding box center [767, 213] width 81 height 18
copy span "SPANISH LATTE"
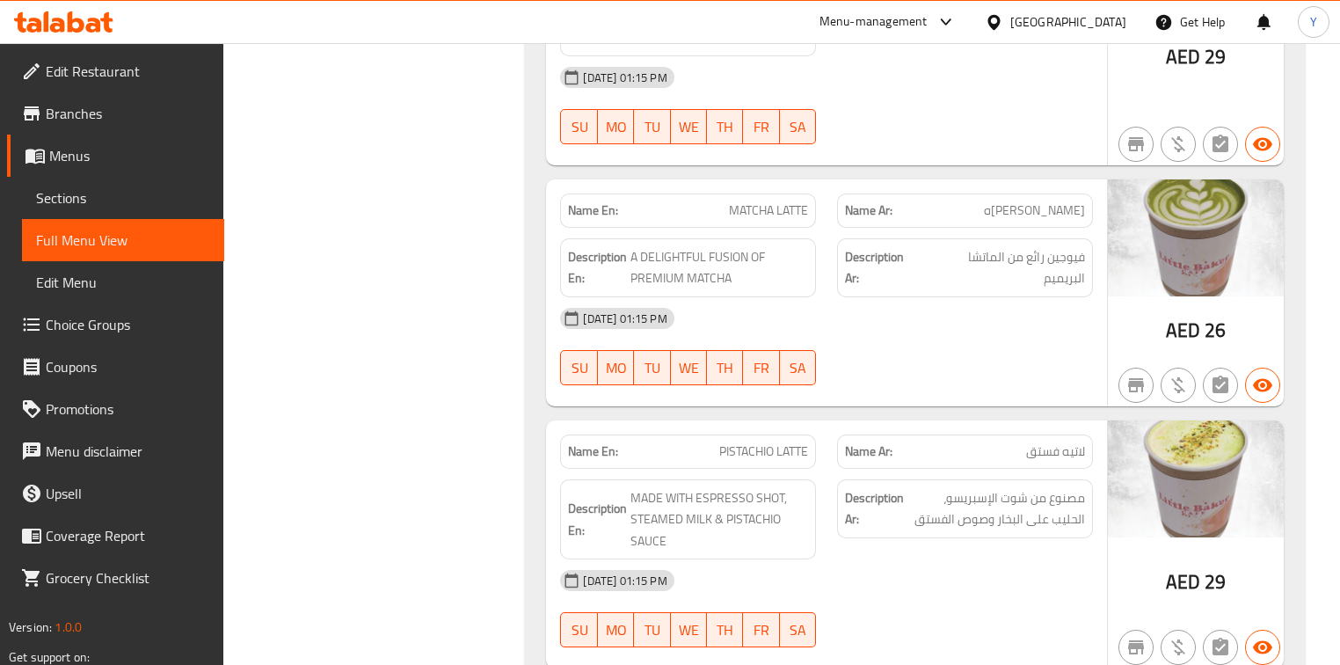
scroll to position [2220, 0]
click at [769, 390] on div "Name En: MATCHA LATTE Name Ar: ماتشا لاتيه Description En: A DELIGHTFUL FUSION …" at bounding box center [826, 291] width 560 height 227
click at [760, 424] on div "Name En: PISTACHIO LATTE" at bounding box center [687, 450] width 277 height 55
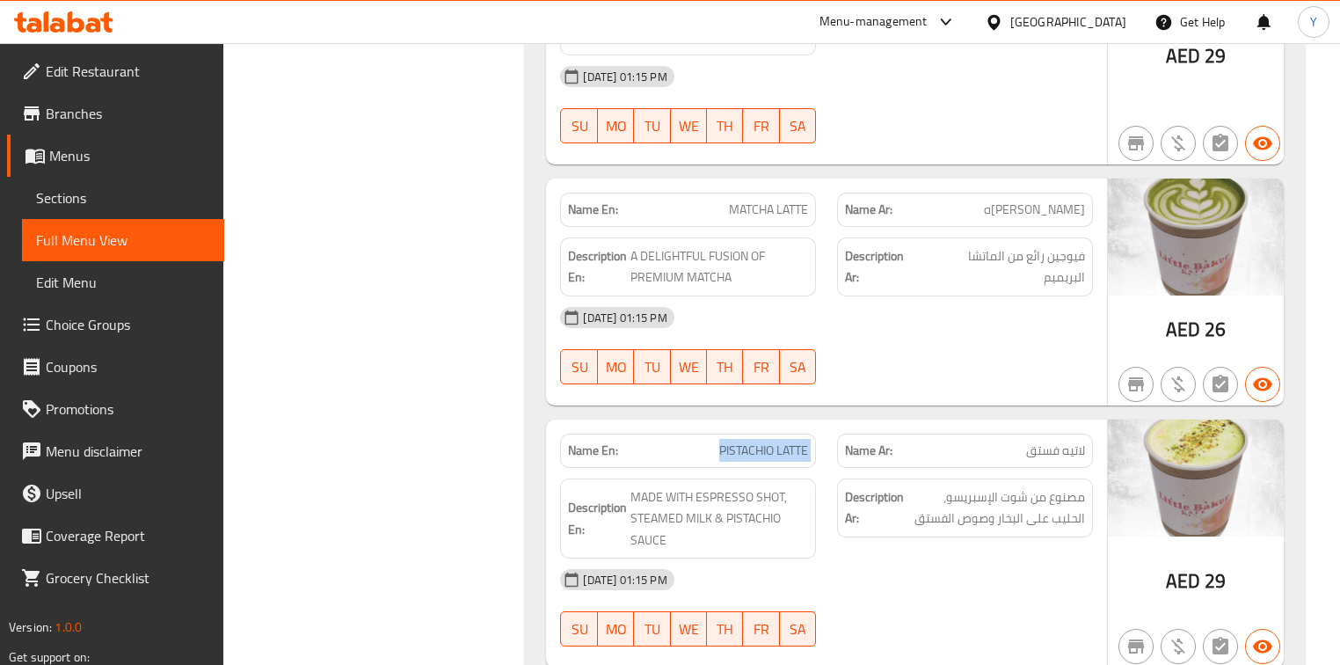
copy span "PISTACHIO LATTE"
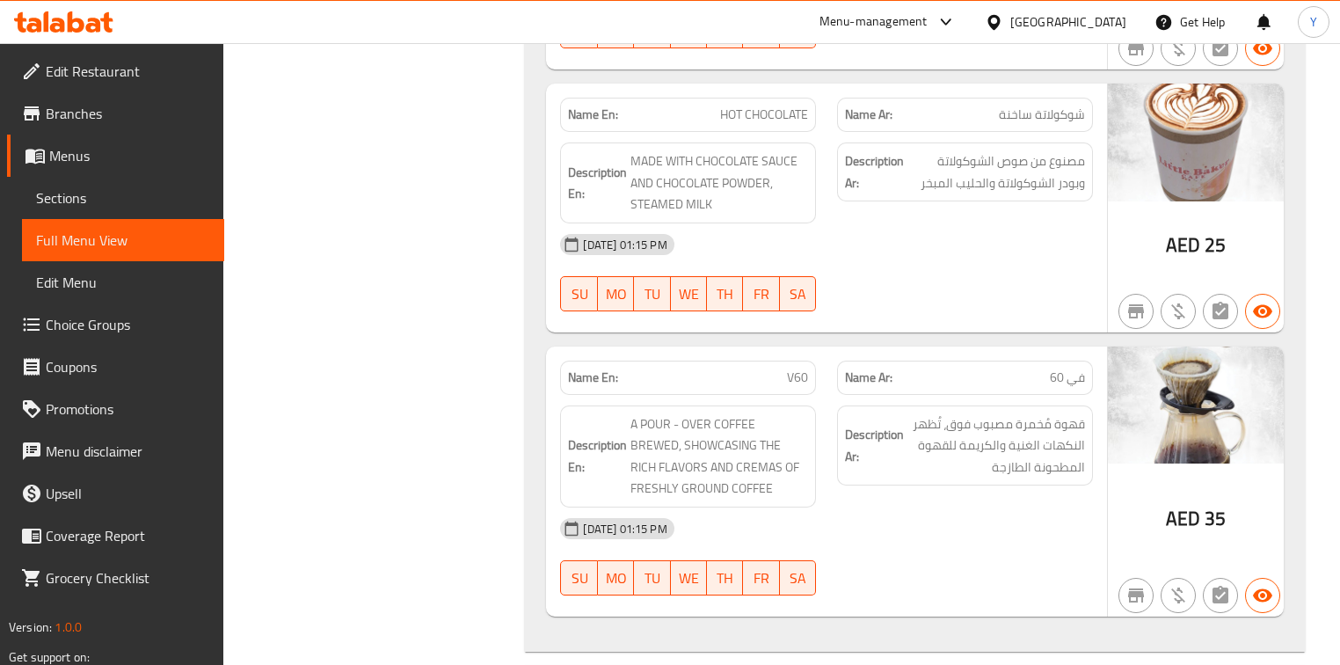
scroll to position [2993, 0]
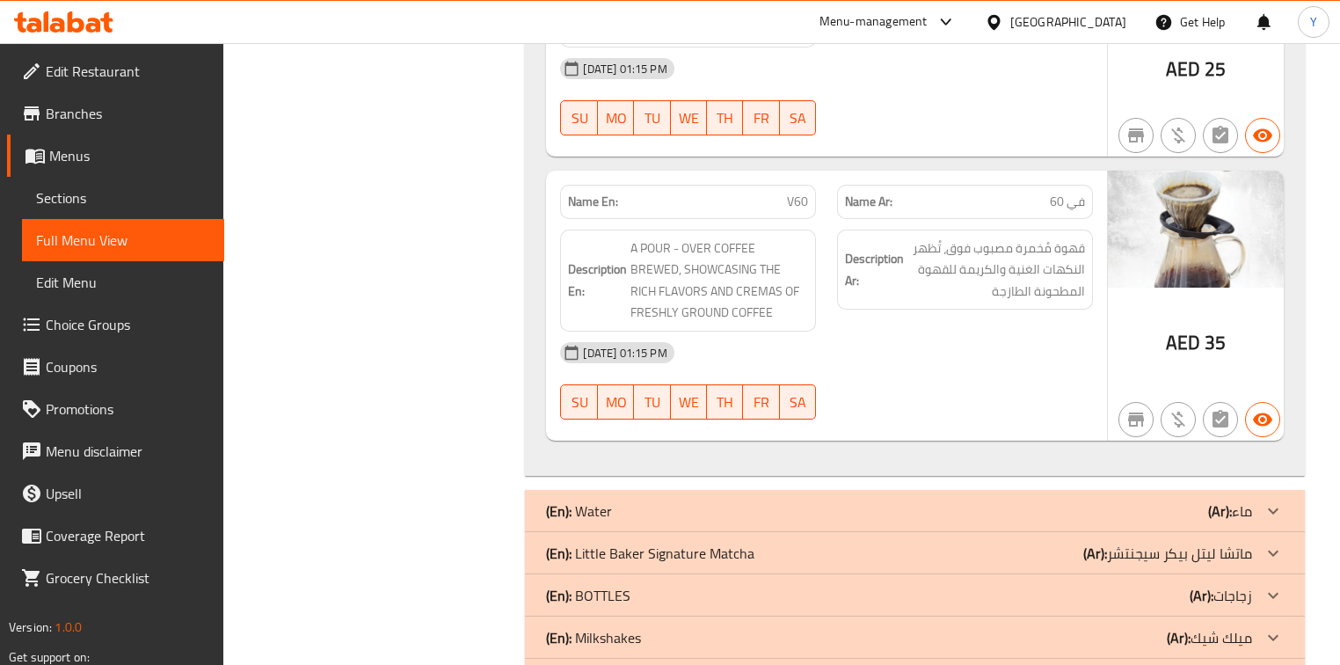
click at [796, 193] on span "V60" at bounding box center [797, 202] width 21 height 18
copy span "V60"
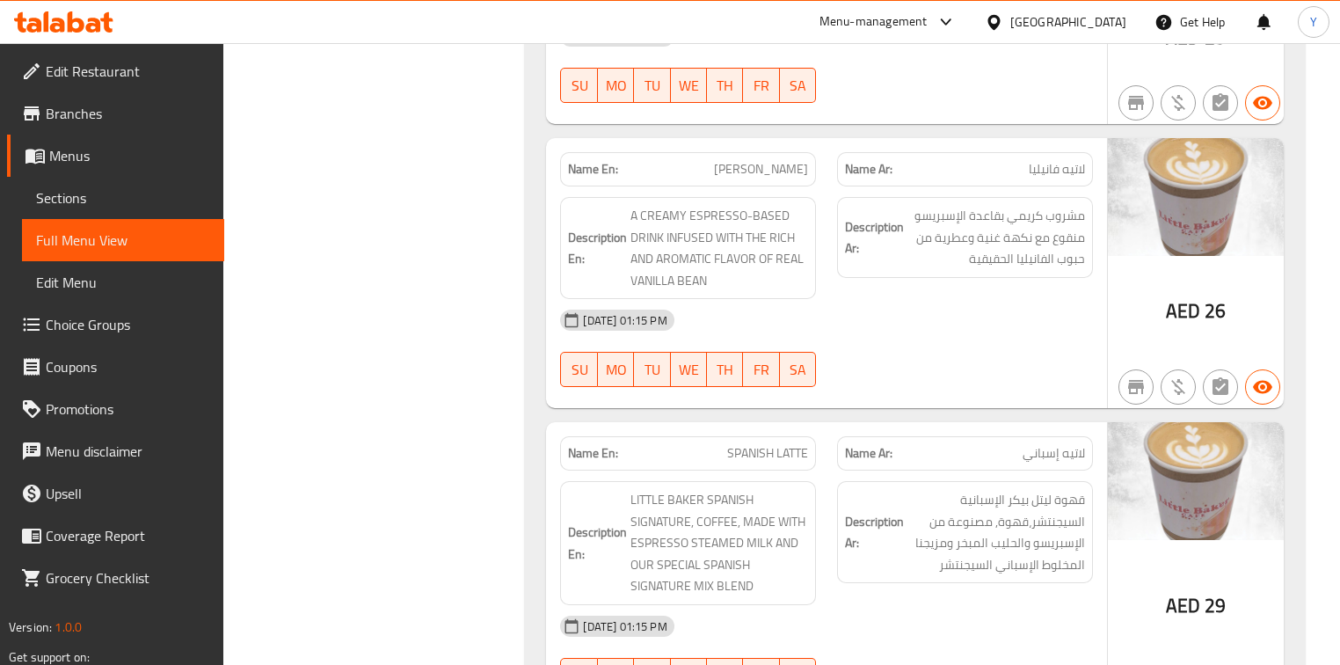
drag, startPoint x: 841, startPoint y: 534, endPoint x: 837, endPoint y: 372, distance: 161.8
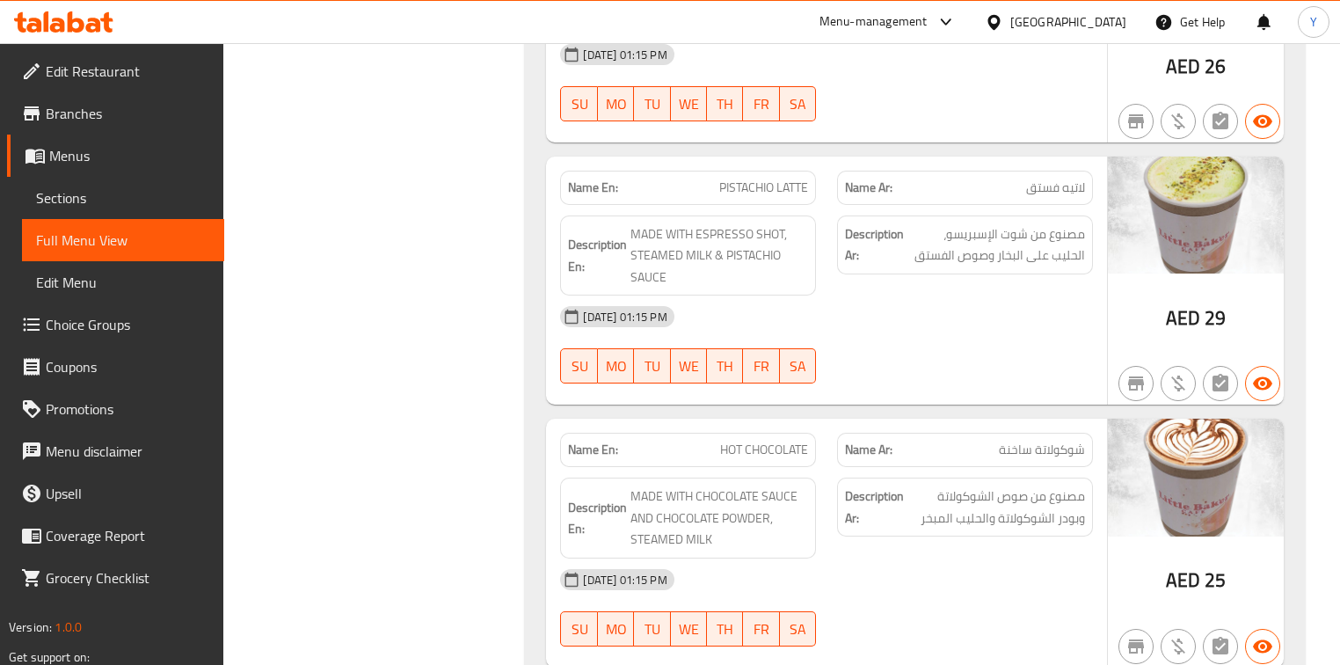
scroll to position [3141, 0]
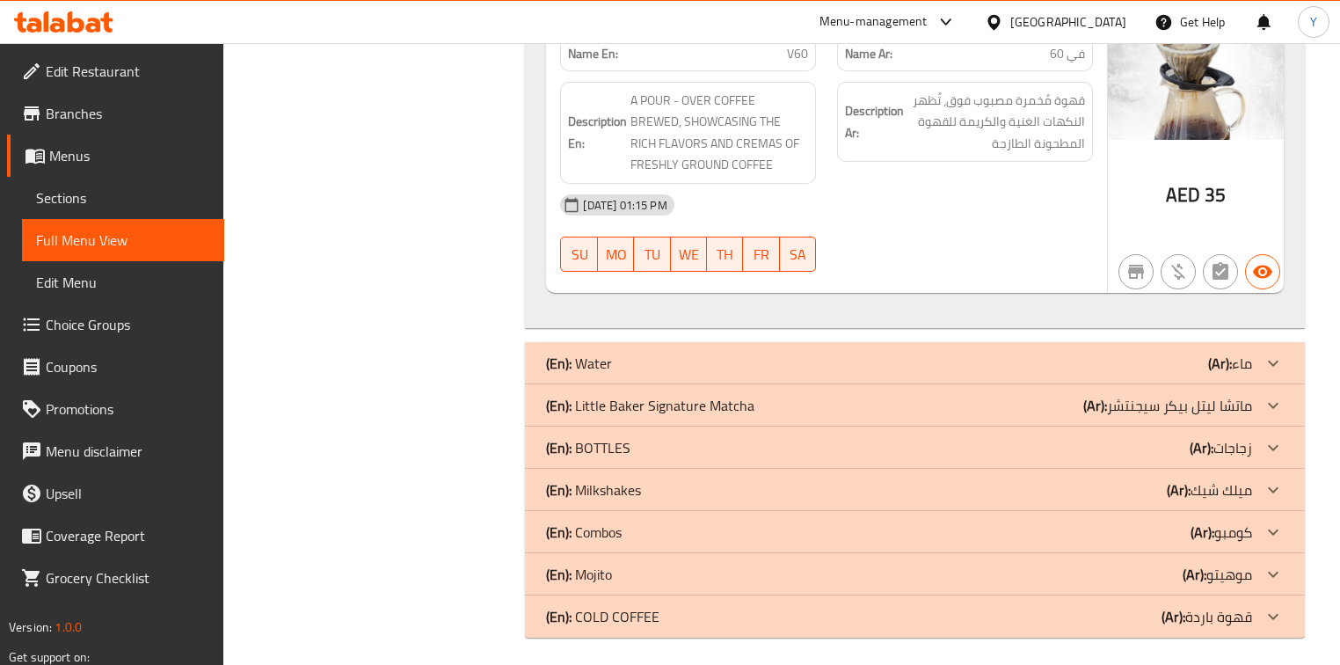
drag, startPoint x: 883, startPoint y: 179, endPoint x: 894, endPoint y: 464, distance: 285.1
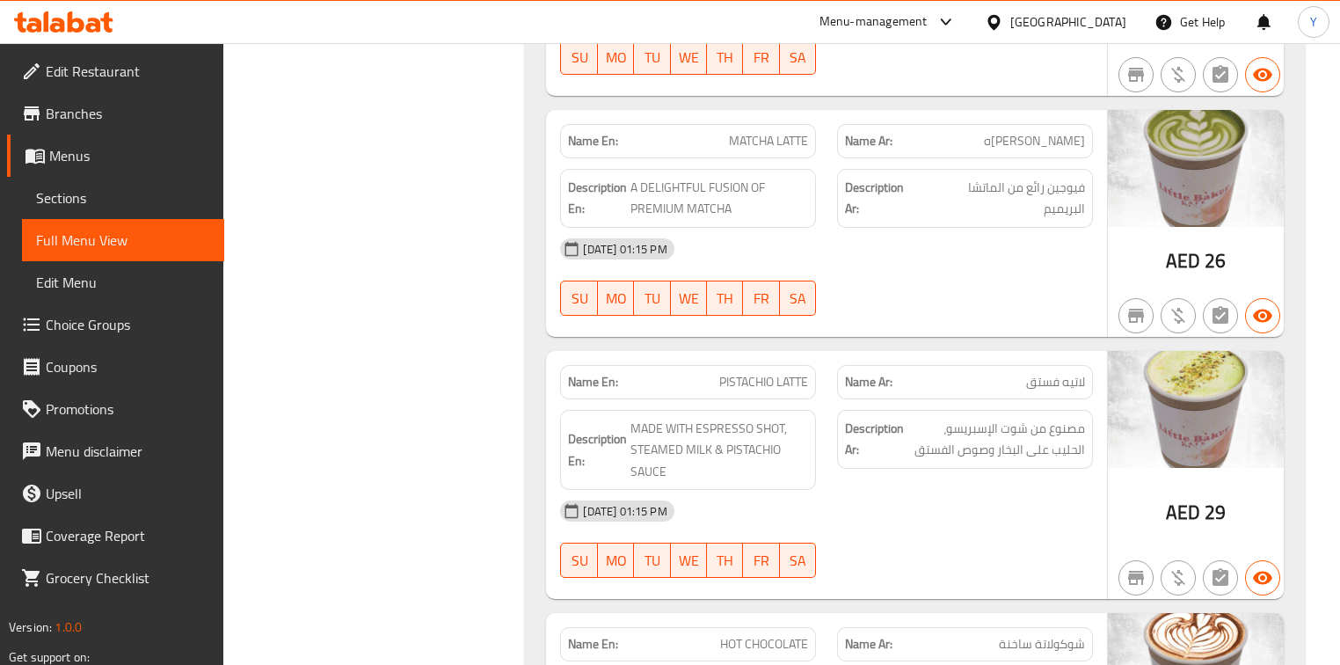
scroll to position [0, 0]
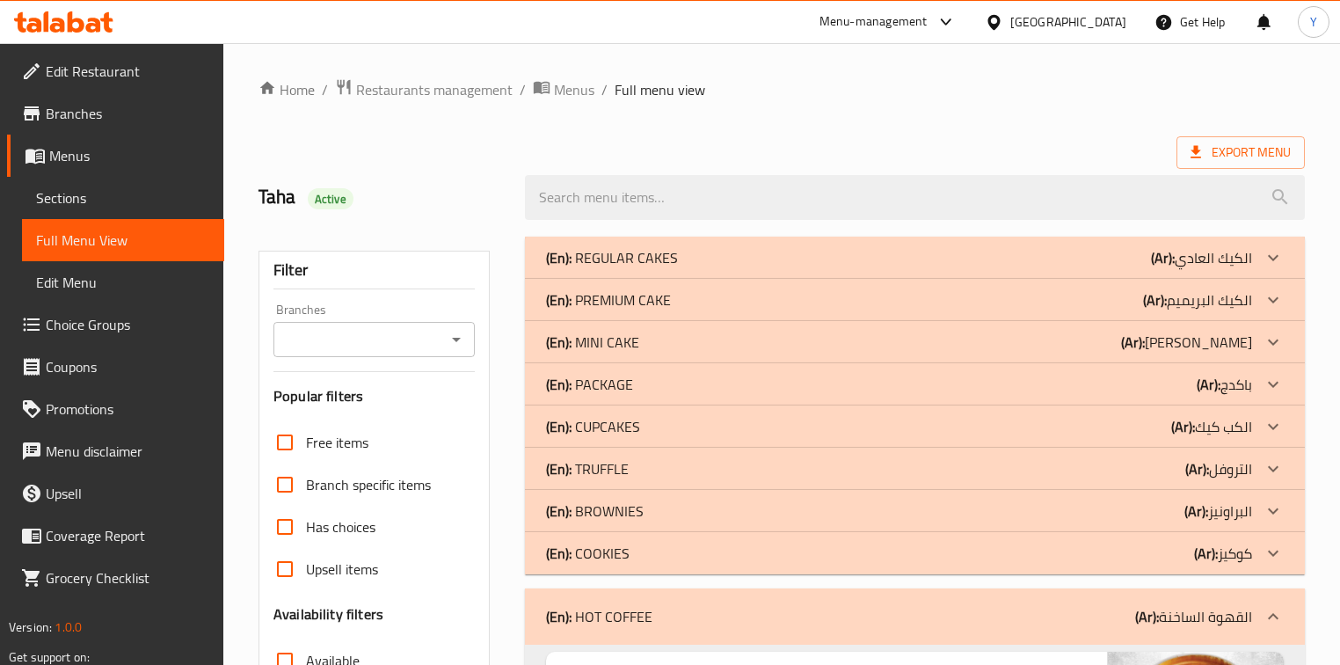
drag, startPoint x: 517, startPoint y: -62, endPoint x: 753, endPoint y: 134, distance: 305.9
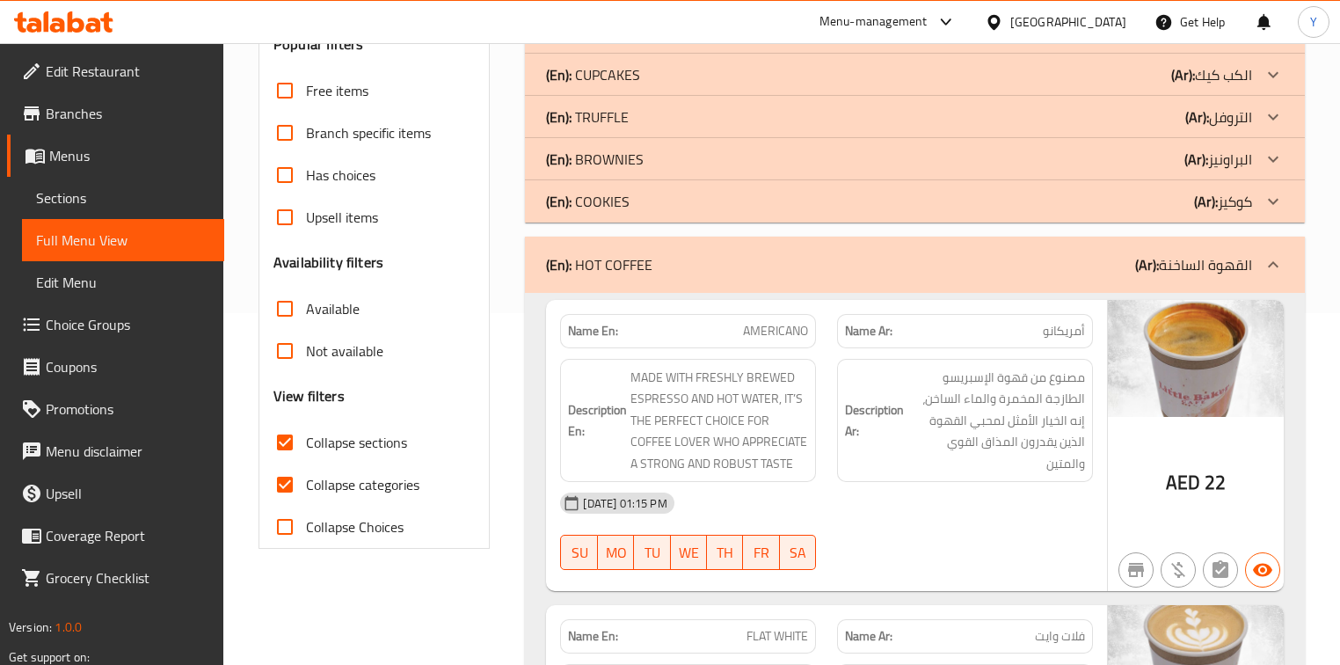
click at [654, 239] on div "(En): HOT COFFEE (Ar): القهوة الساخنة" at bounding box center [914, 264] width 779 height 56
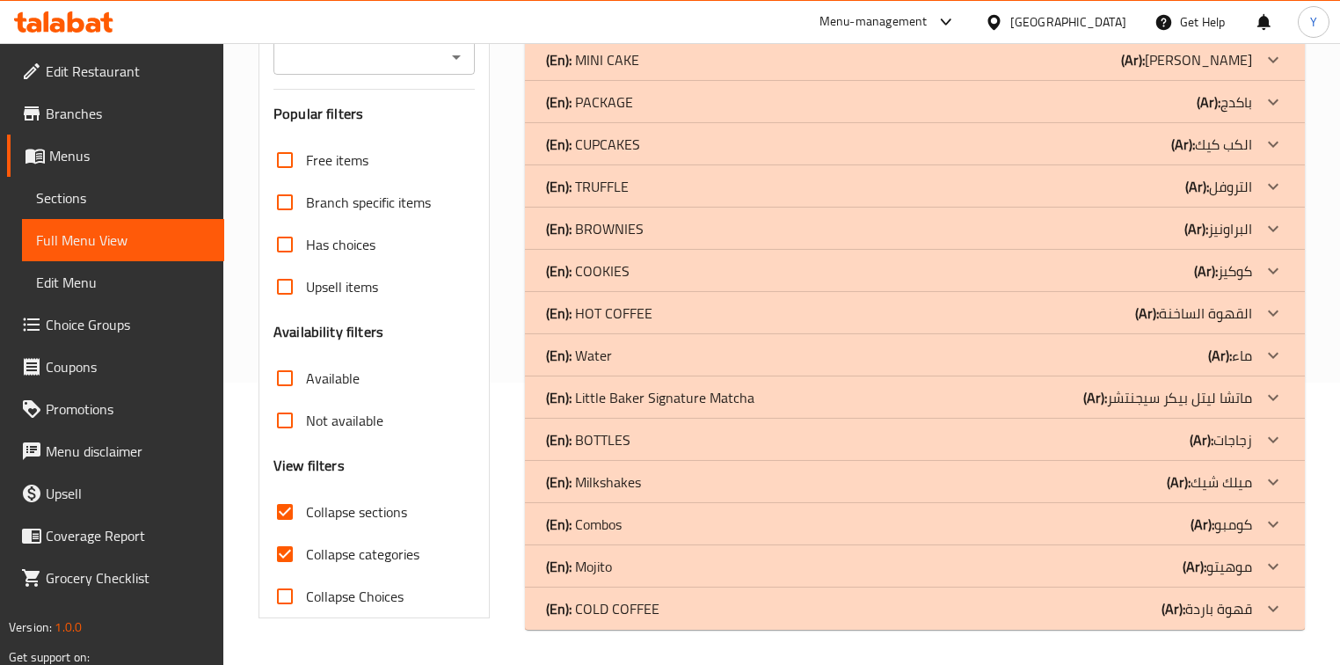
scroll to position [281, 0]
click at [675, 621] on div "(En): COLD COFFEE (Ar): قهوة باردة" at bounding box center [914, 609] width 779 height 42
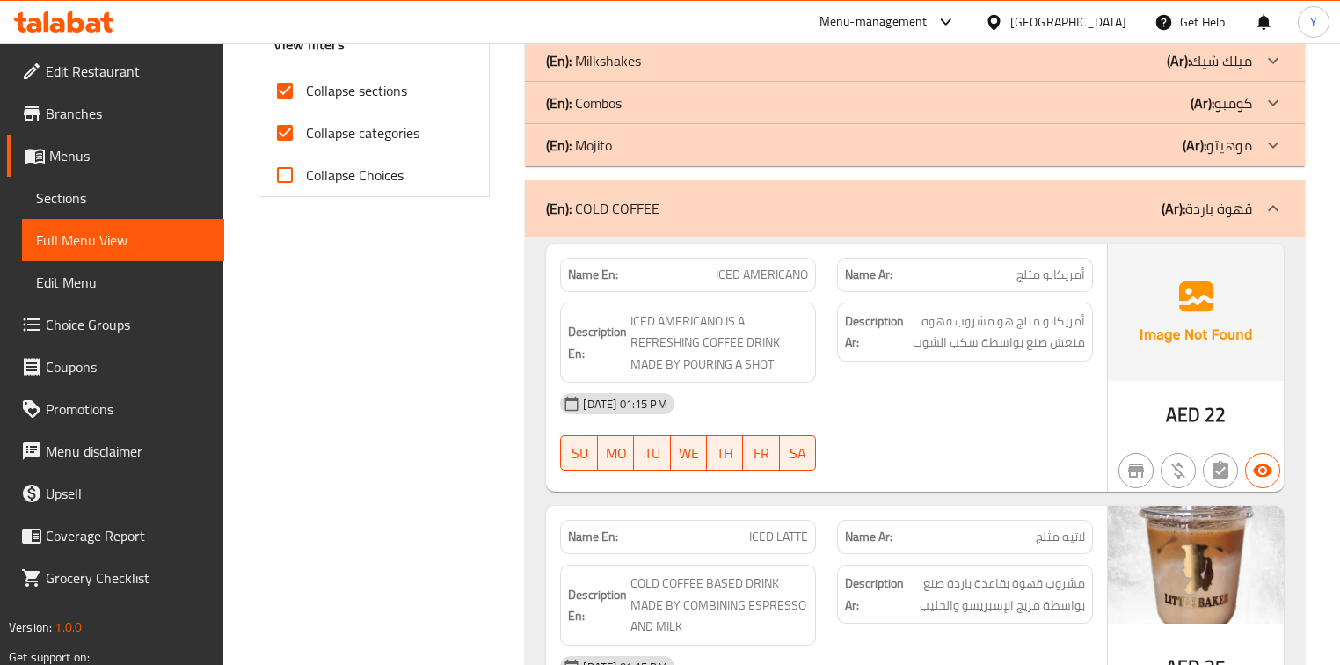
scroll to position [731, 0]
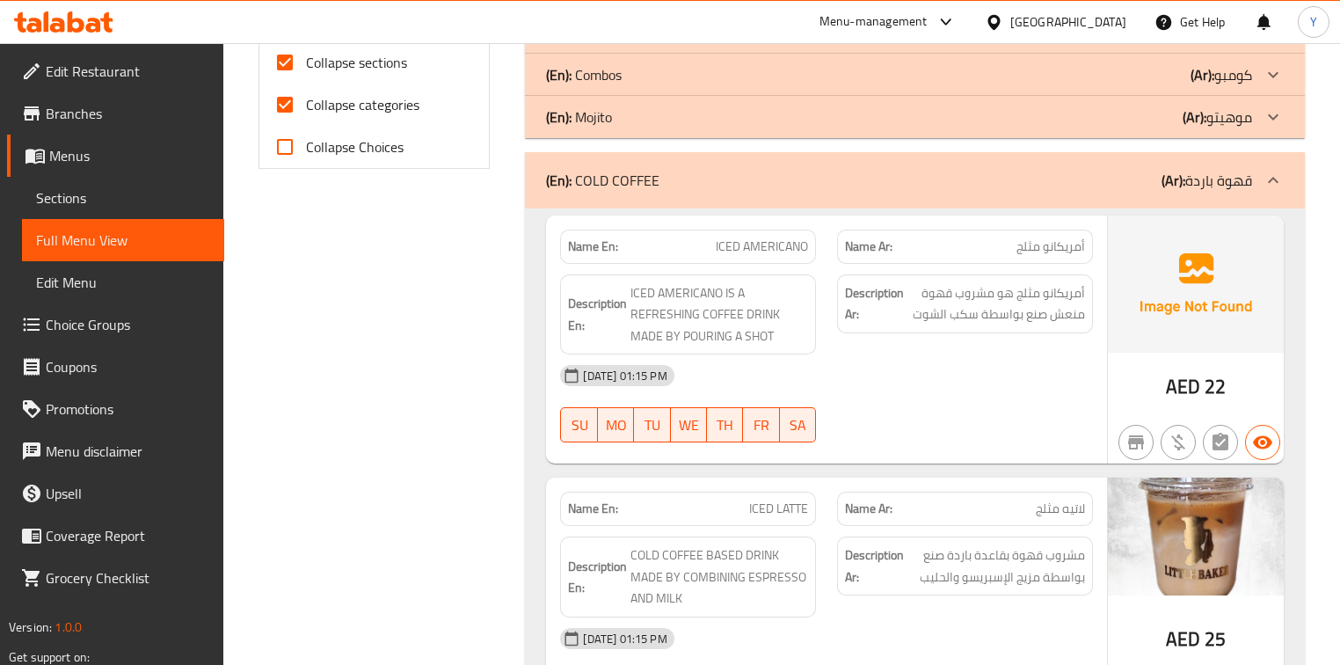
click at [791, 264] on div "Description En: ICED AMERICANO IS A REFRESHING COFFEE DRINK MADE BY POURING A S…" at bounding box center [687, 315] width 277 height 102
click at [786, 245] on span "ICED AMERICANO" at bounding box center [762, 246] width 92 height 18
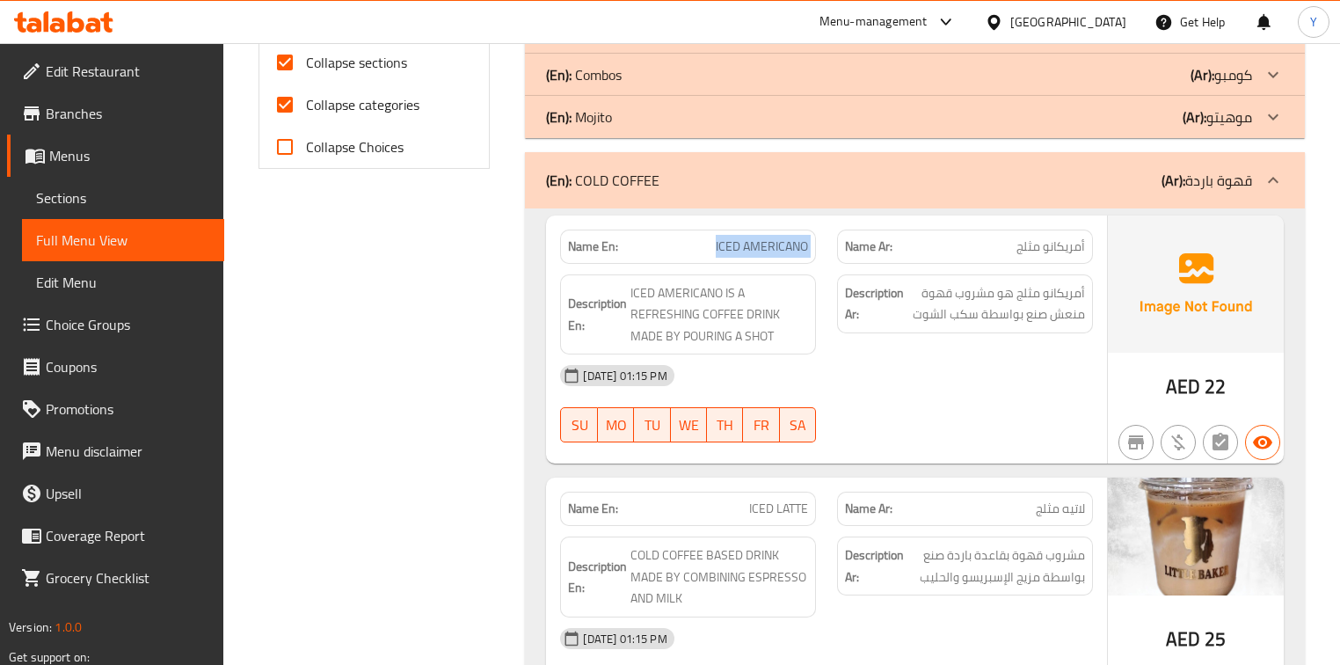
click at [786, 245] on span "ICED AMERICANO" at bounding box center [762, 246] width 92 height 18
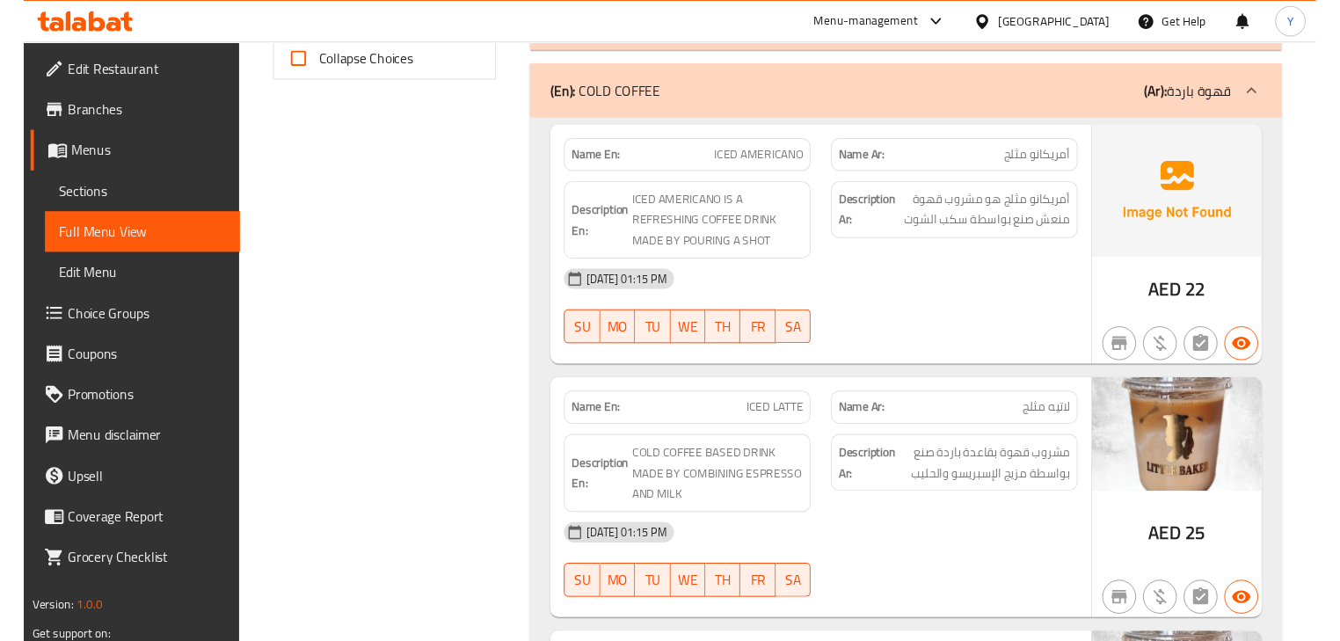
scroll to position [844, 0]
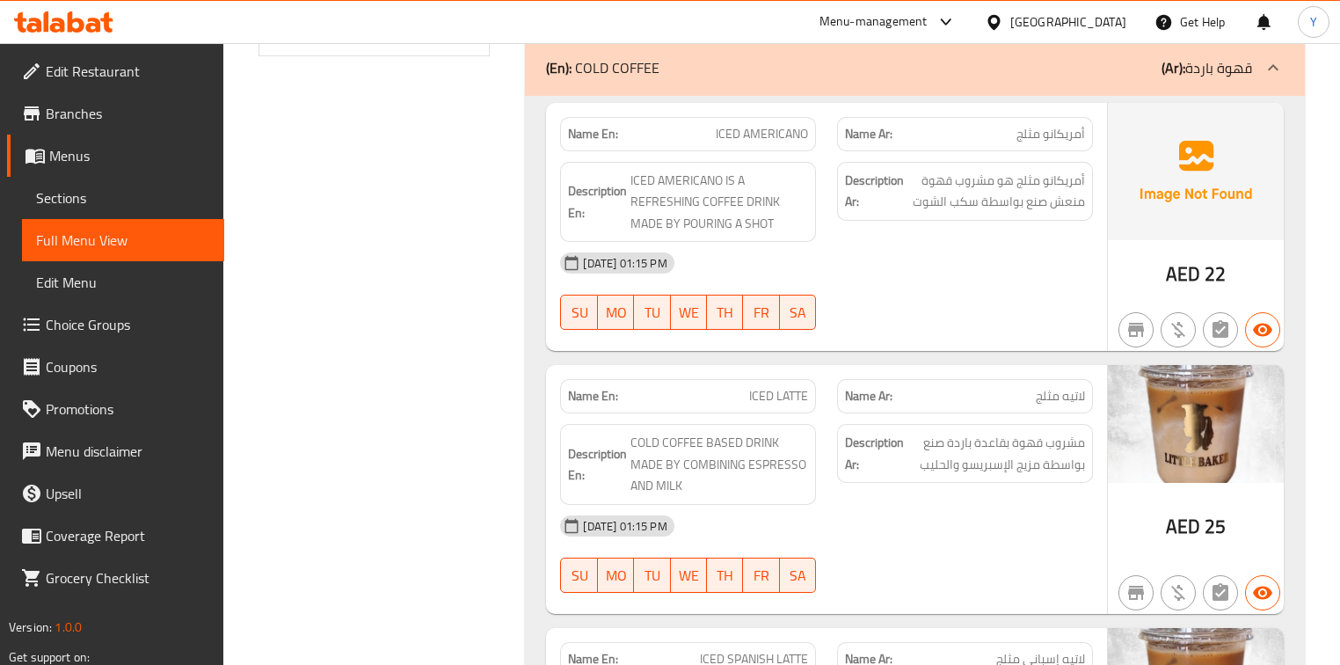
click at [749, 369] on div "Name En: ICED LATTE" at bounding box center [687, 395] width 277 height 55
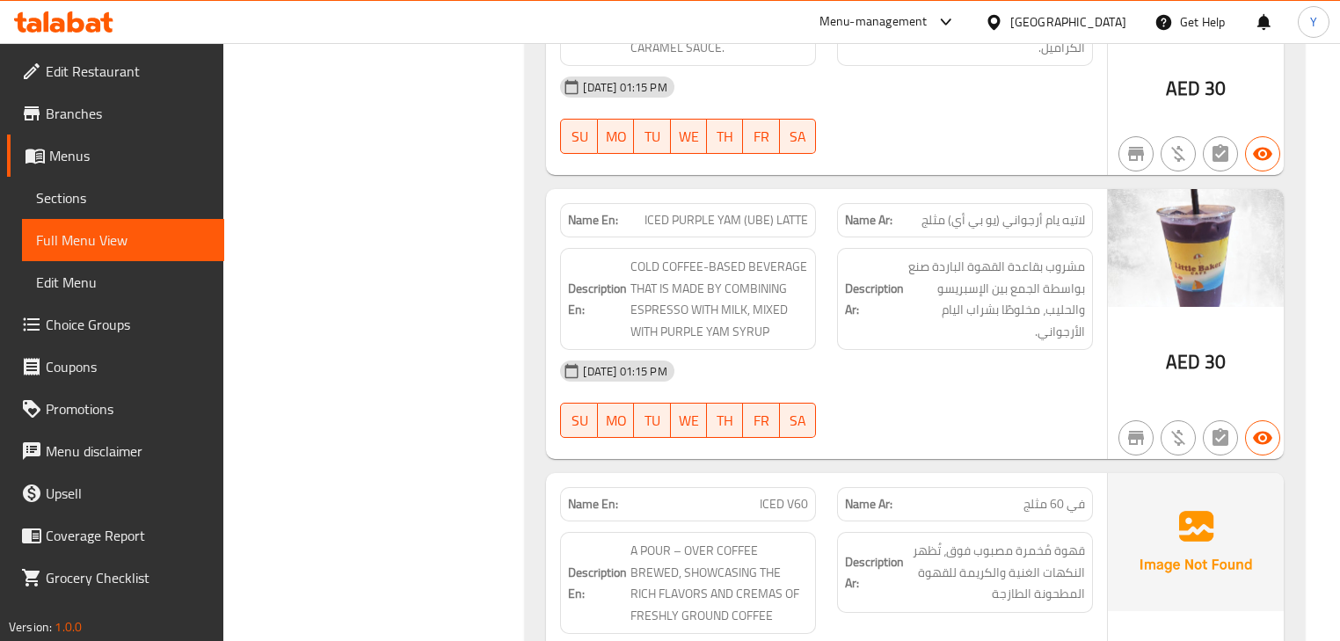
scroll to position [2398, 0]
click at [848, 214] on strong "Name Ar:" at bounding box center [868, 218] width 47 height 18
click at [654, 209] on span "ICED PURPLE YAM (UBE) LATTE" at bounding box center [726, 218] width 164 height 18
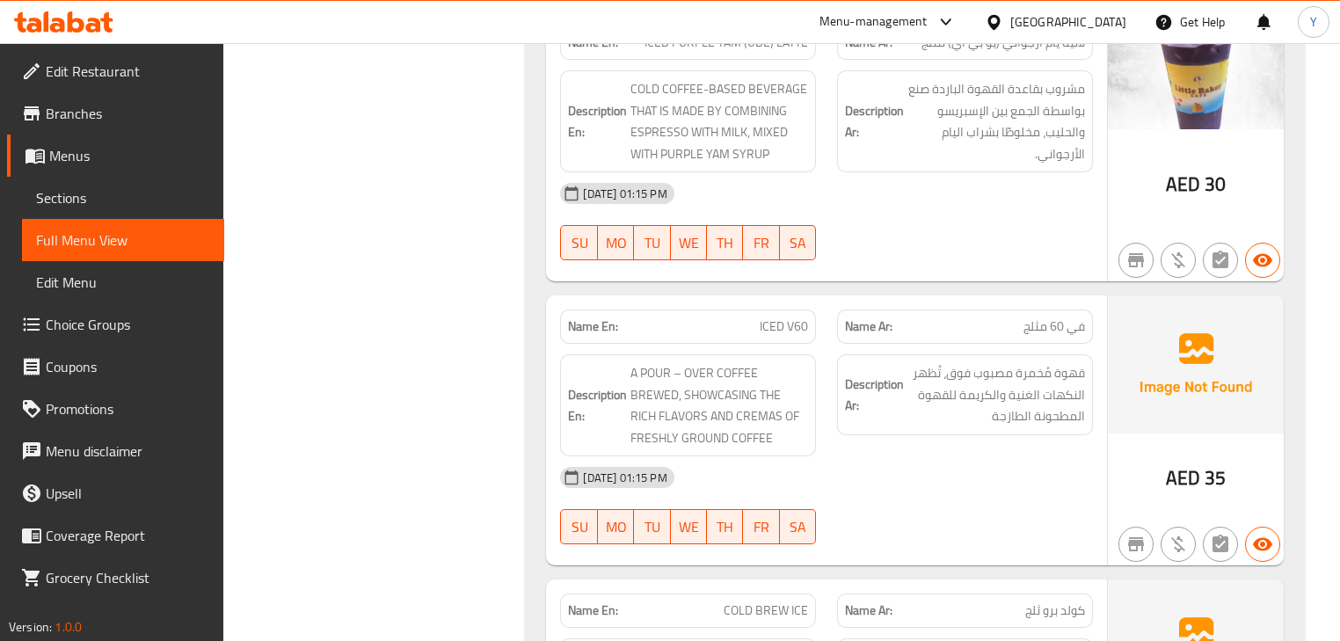
scroll to position [2595, 0]
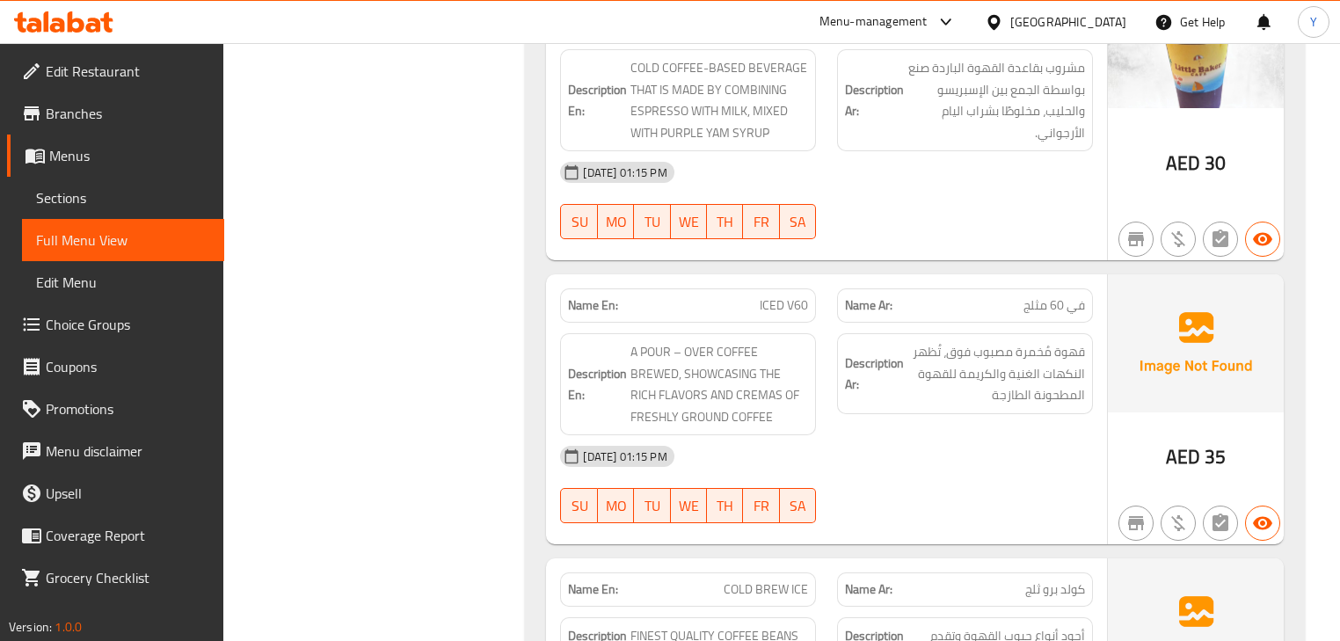
click at [737, 288] on div "Name En: ICED V60" at bounding box center [688, 305] width 256 height 34
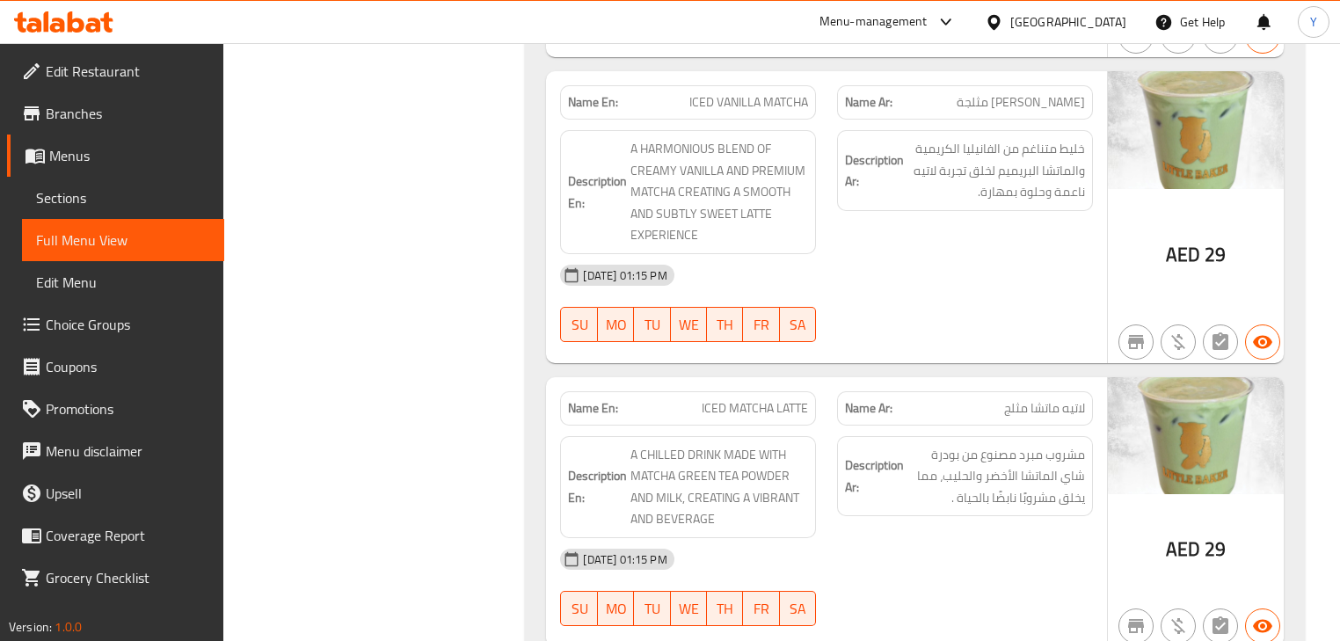
scroll to position [0, 0]
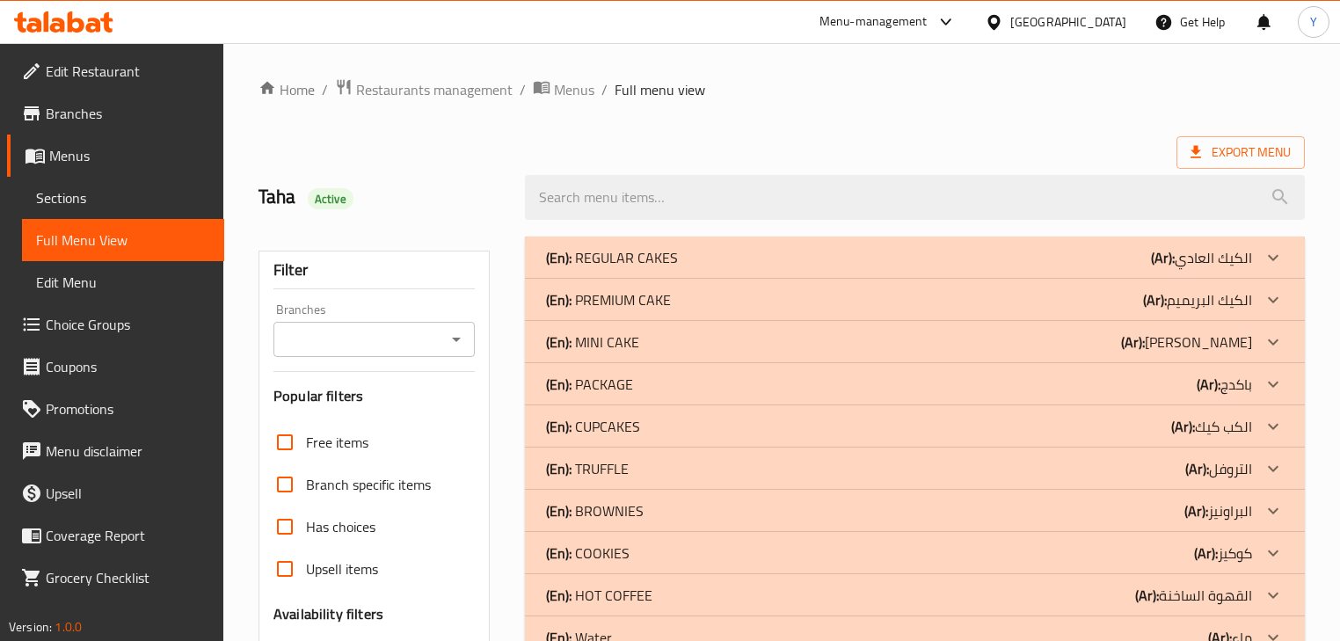
drag, startPoint x: 928, startPoint y: 450, endPoint x: 1022, endPoint y: -85, distance: 543.6
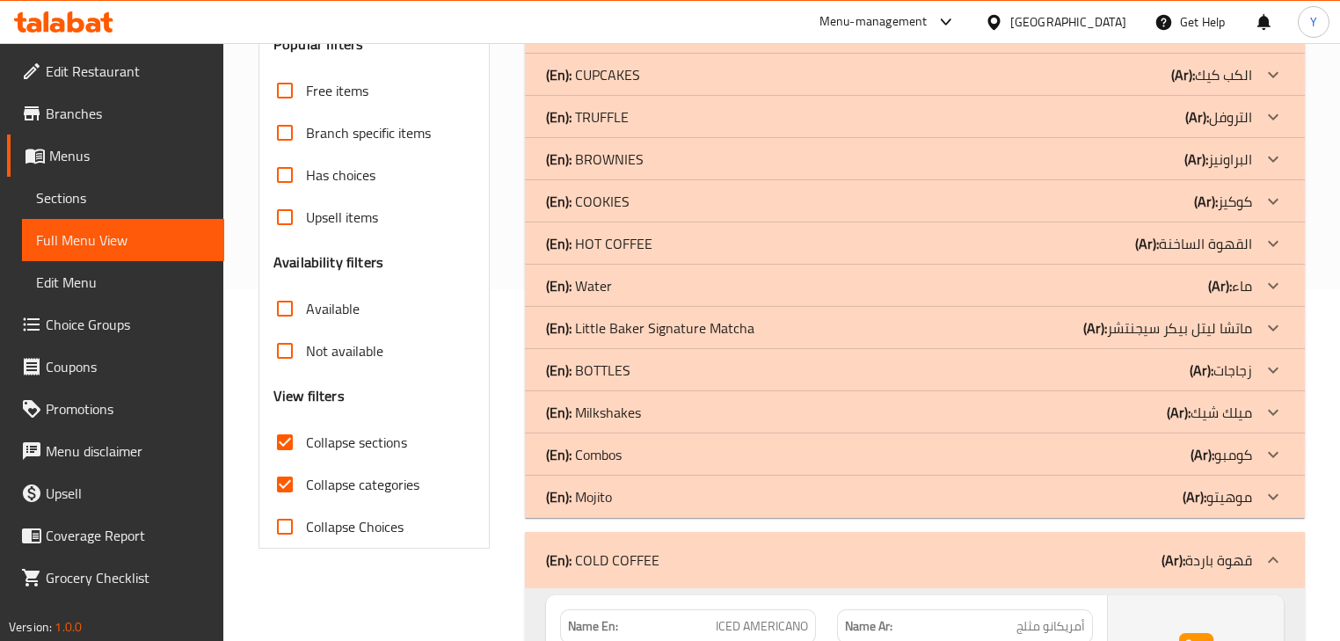
click at [645, 573] on div "(En): COLD COFFEE (Ar): قهوة باردة" at bounding box center [914, 560] width 779 height 56
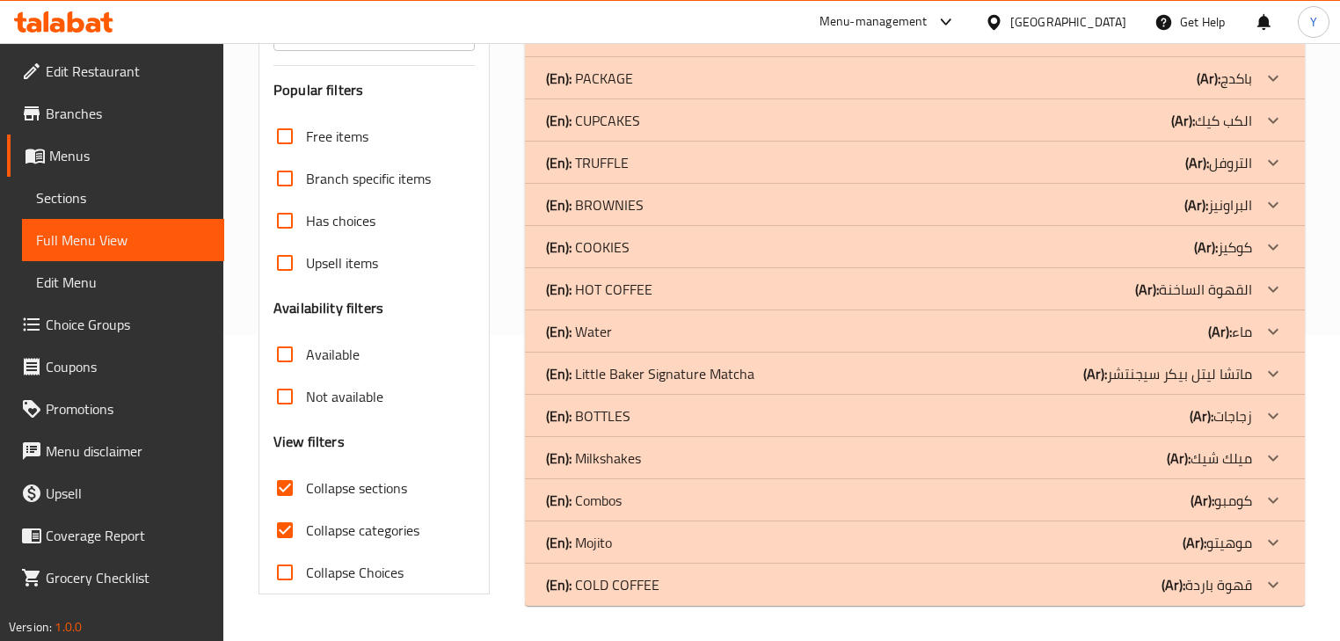
scroll to position [306, 0]
click at [714, 372] on p "(En): Little Baker Signature Matcha" at bounding box center [650, 373] width 208 height 21
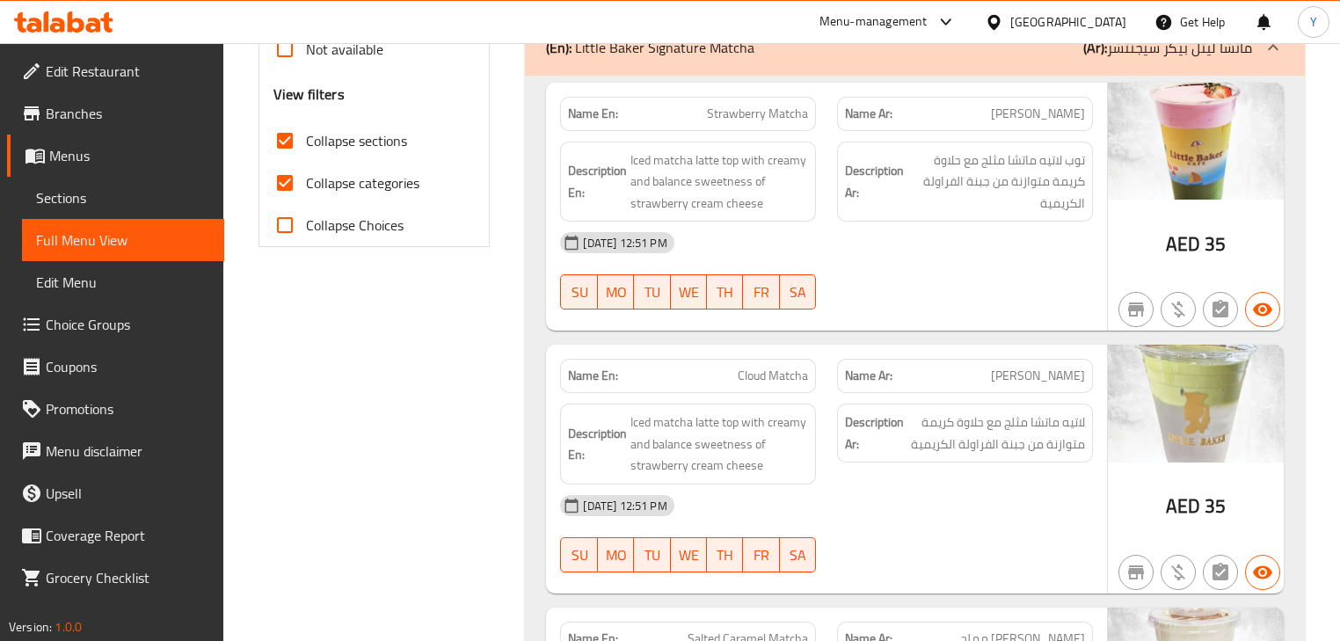
scroll to position [728, 0]
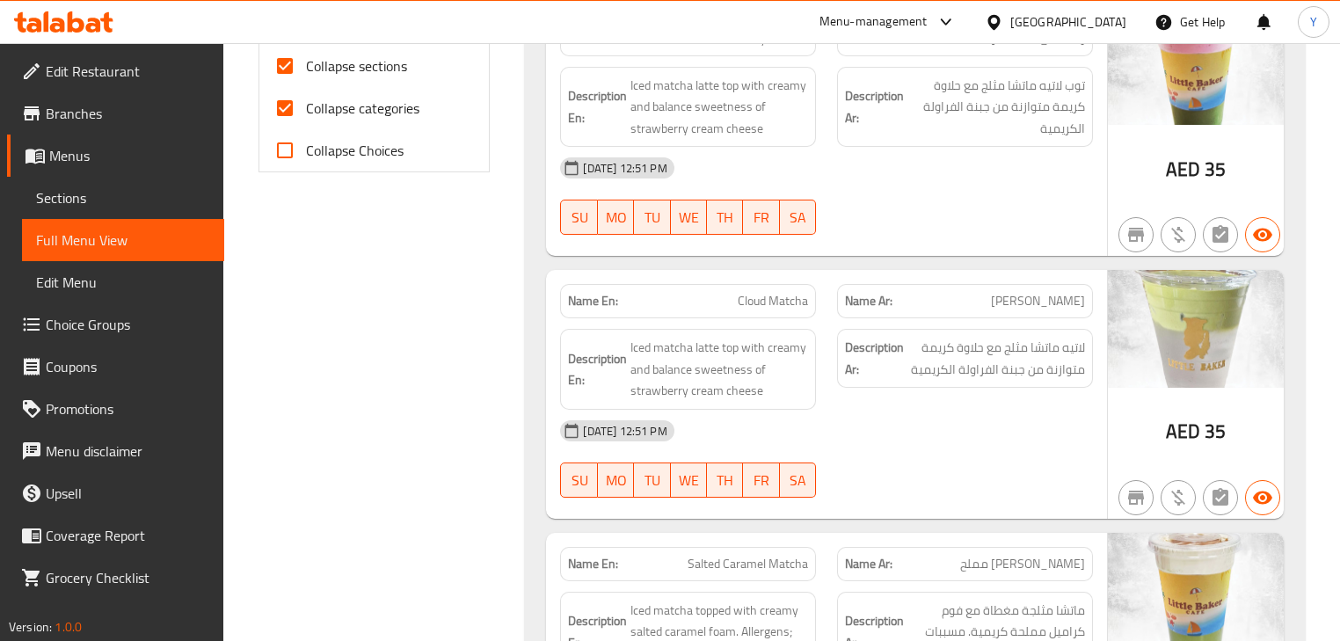
click at [1224, 352] on img at bounding box center [1196, 328] width 176 height 117
click at [964, 429] on div "[DATE] 12:51 PM" at bounding box center [825, 431] width 553 height 42
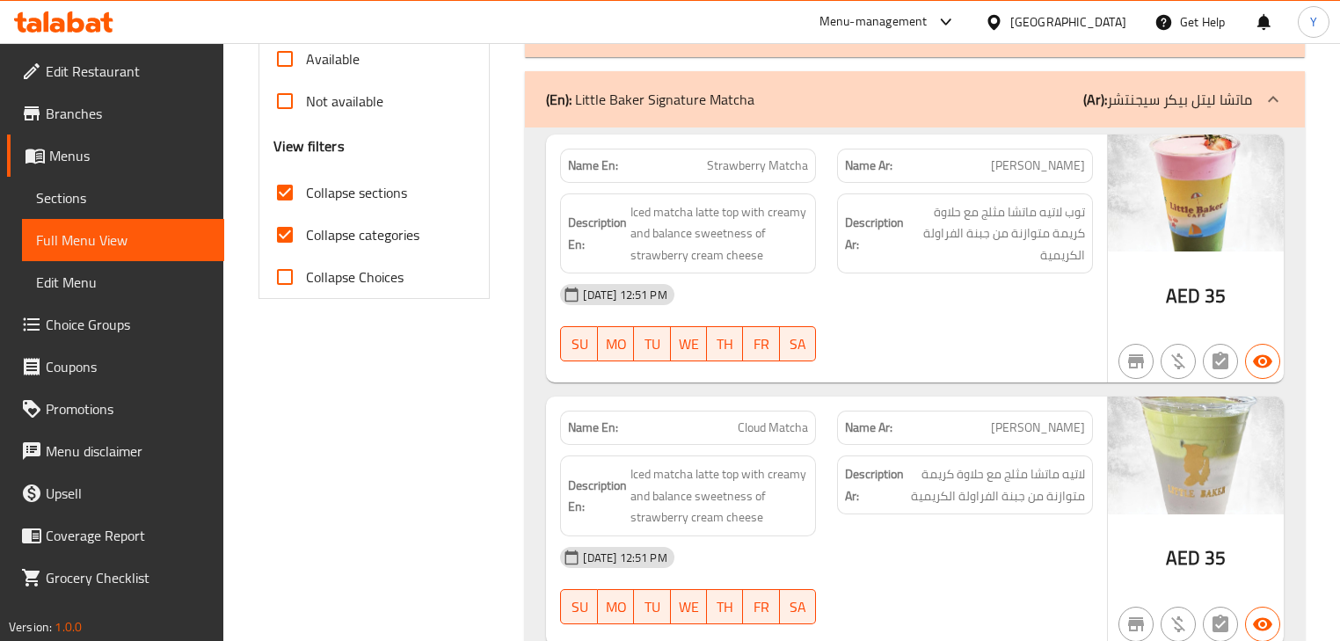
scroll to position [939, 0]
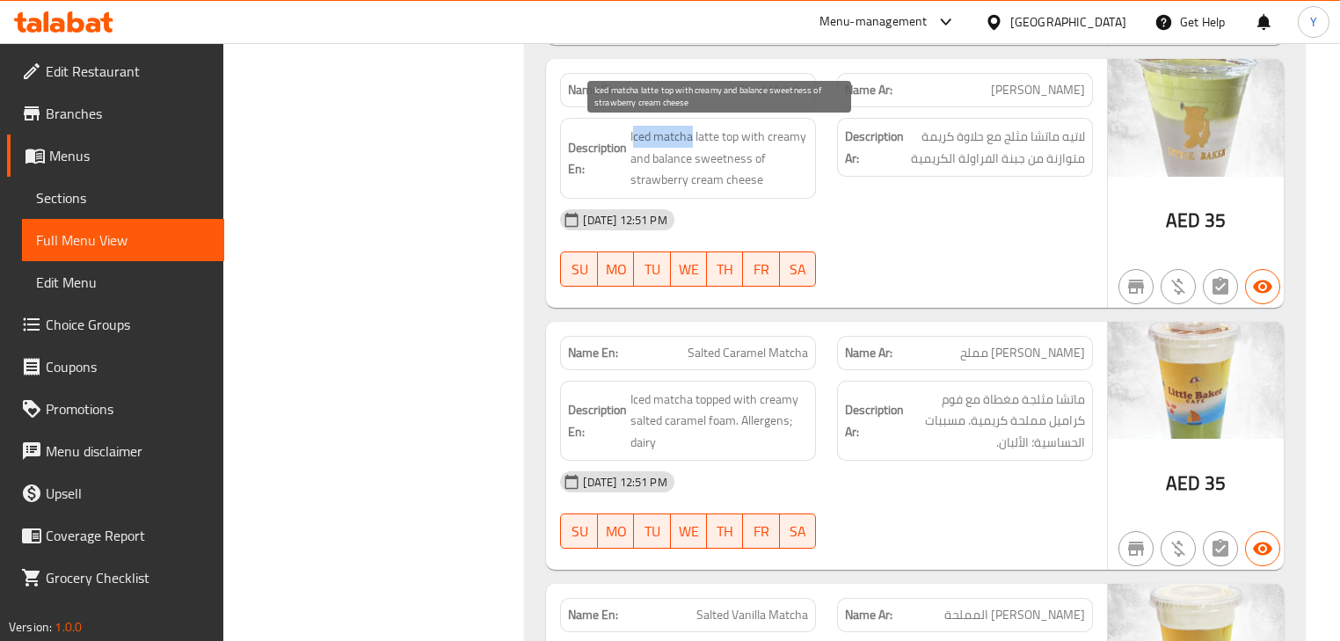
drag, startPoint x: 693, startPoint y: 135, endPoint x: 635, endPoint y: 123, distance: 59.1
click at [635, 123] on div "Description En: Iced matcha latte top with creamy and balance sweetness of stra…" at bounding box center [688, 158] width 256 height 81
drag, startPoint x: 732, startPoint y: 135, endPoint x: 803, endPoint y: 155, distance: 73.2
click at [803, 155] on span "Iced matcha latte top with creamy and balance sweetness of strawberry cream che…" at bounding box center [719, 158] width 178 height 65
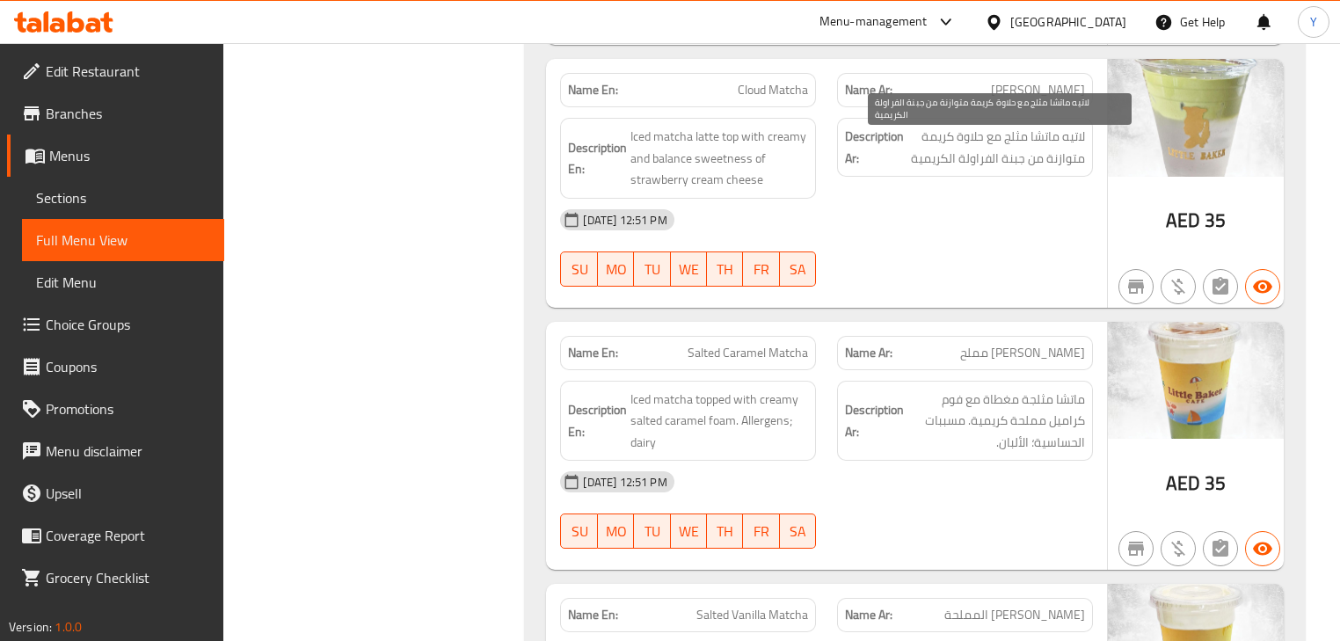
click at [972, 166] on span "لاتيه ماتشا مثلج مع حلاوة كريمة متوازنة من جبنة الفراولة الكريمية" at bounding box center [996, 147] width 178 height 43
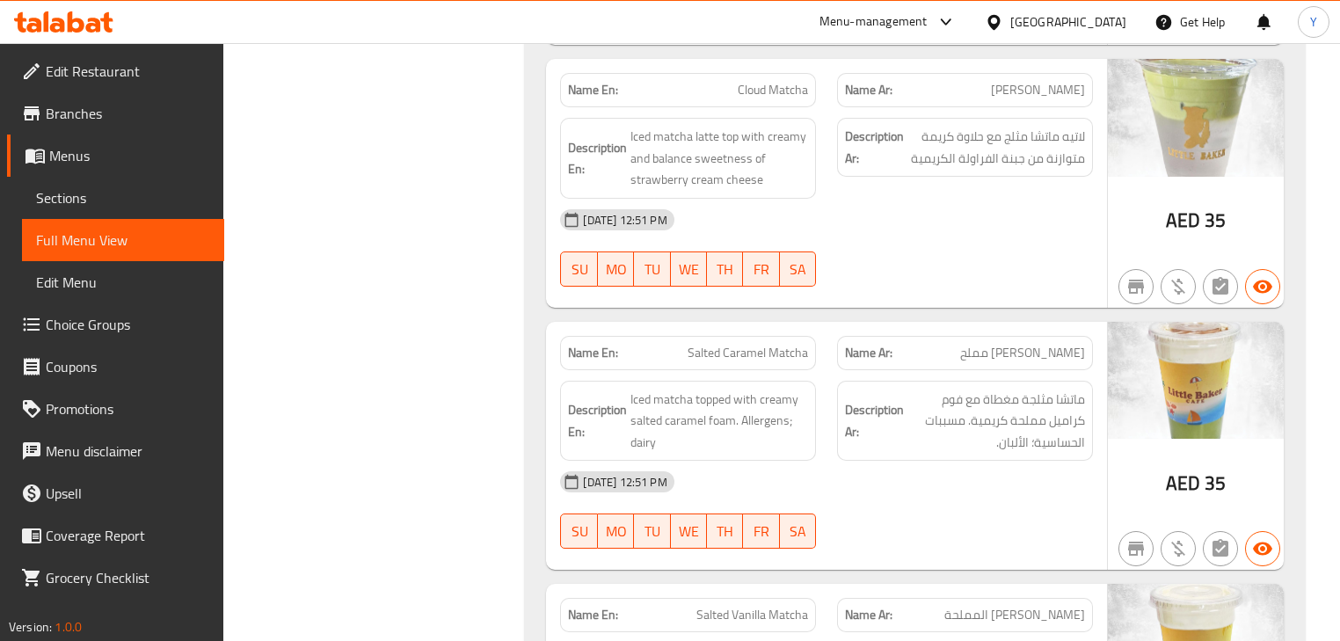
click at [963, 246] on div "05-10-2025 12:51 PM SU MO TU WE TH FR SA" at bounding box center [825, 248] width 553 height 98
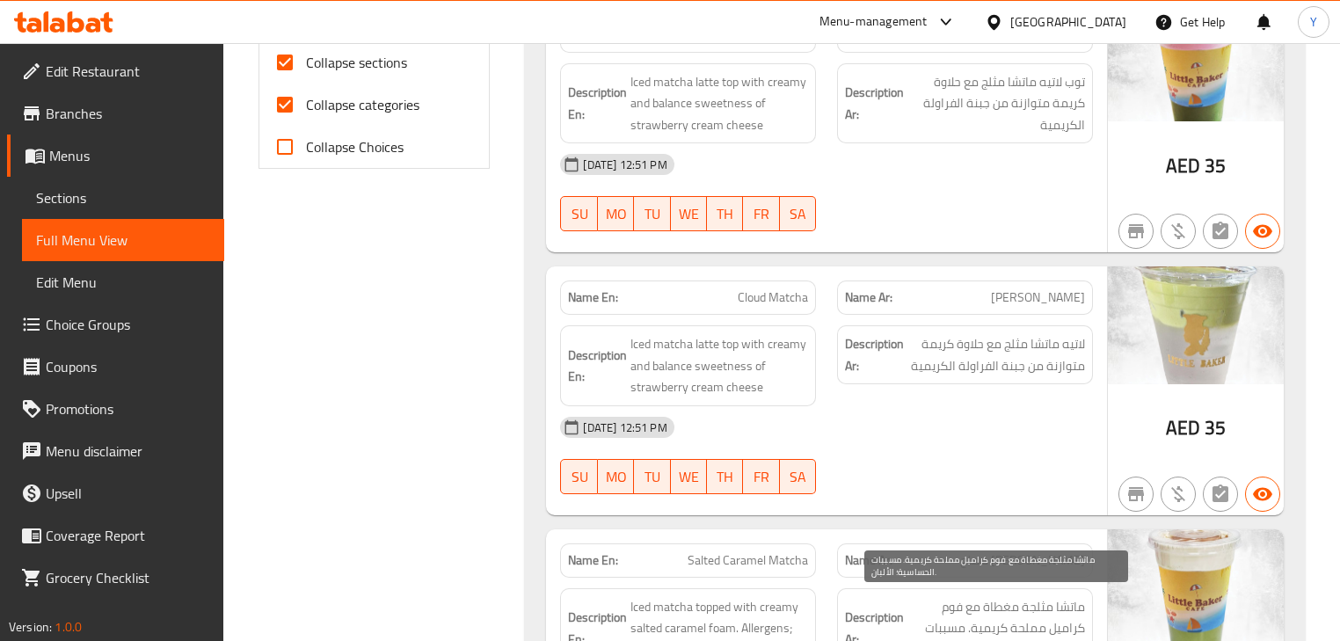
scroll to position [728, 0]
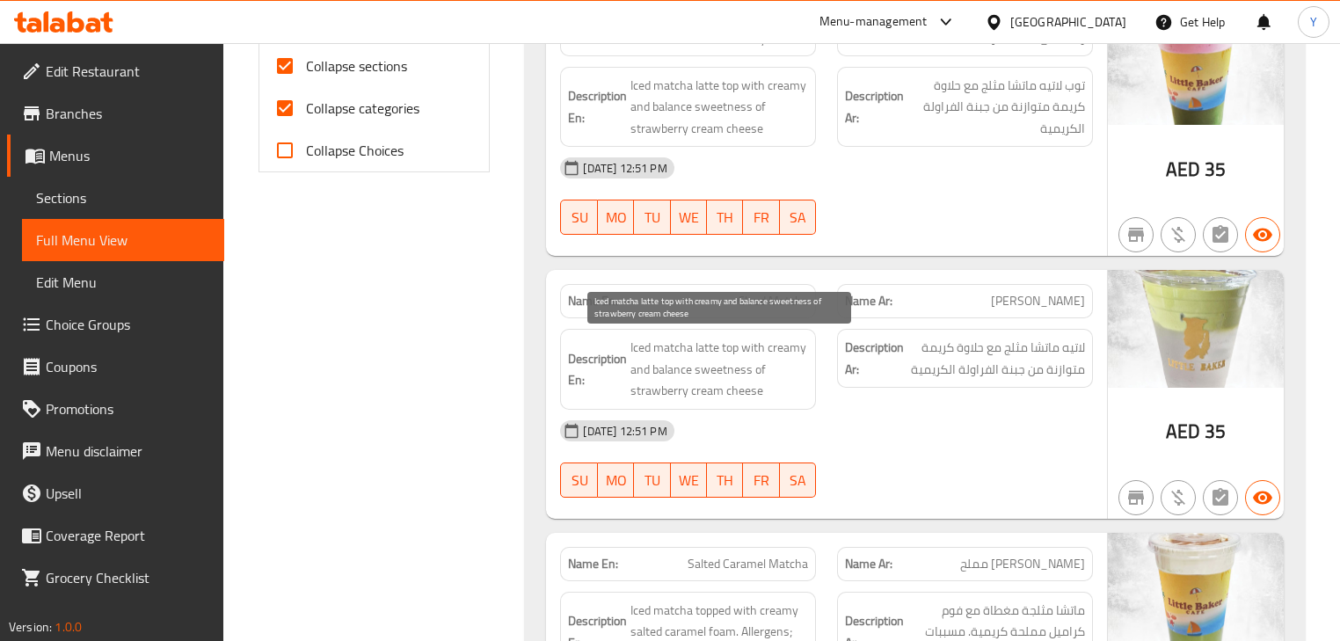
click at [737, 368] on span "Iced matcha latte top with creamy and balance sweetness of strawberry cream che…" at bounding box center [719, 369] width 178 height 65
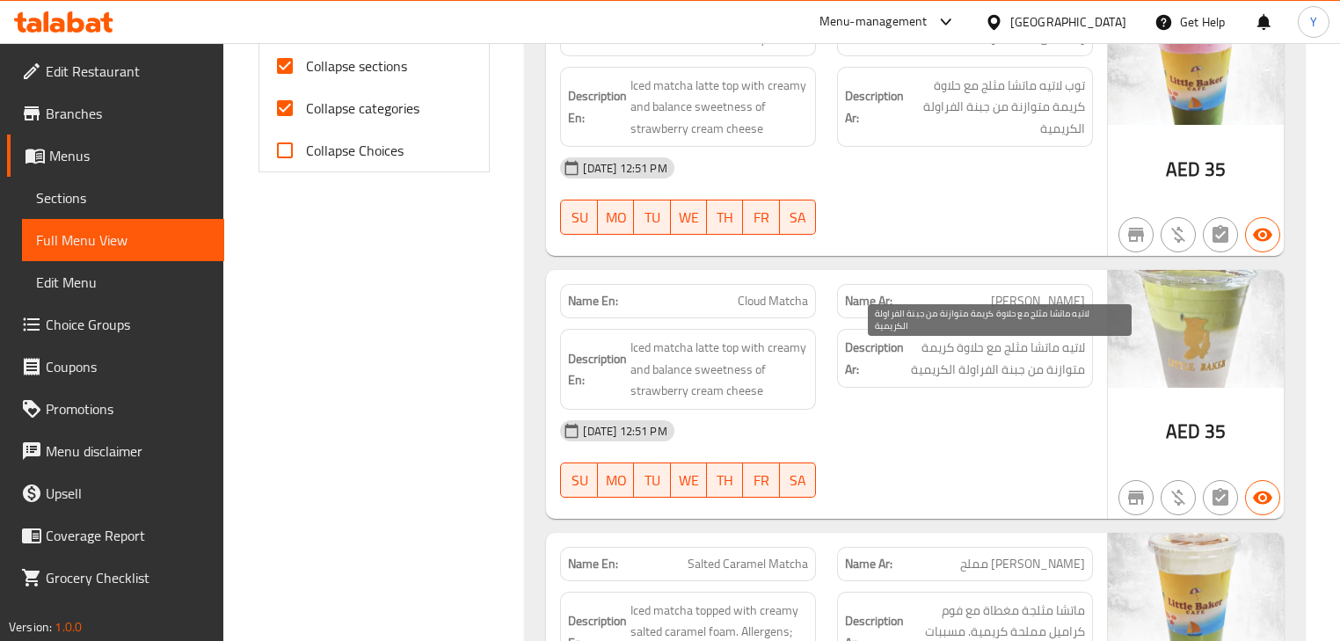
click at [974, 338] on span "لاتيه ماتشا مثلج مع حلاوة كريمة متوازنة من جبنة الفراولة الكريمية" at bounding box center [996, 358] width 178 height 43
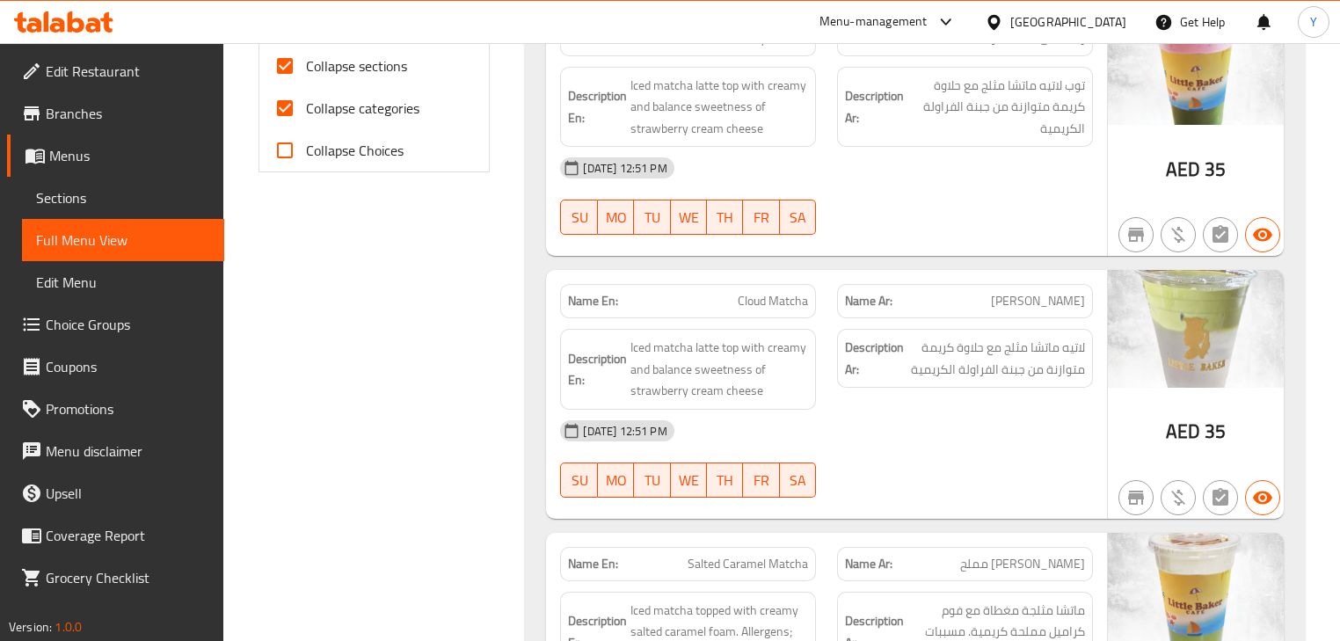
click at [803, 294] on span "Cloud Matcha" at bounding box center [773, 301] width 70 height 18
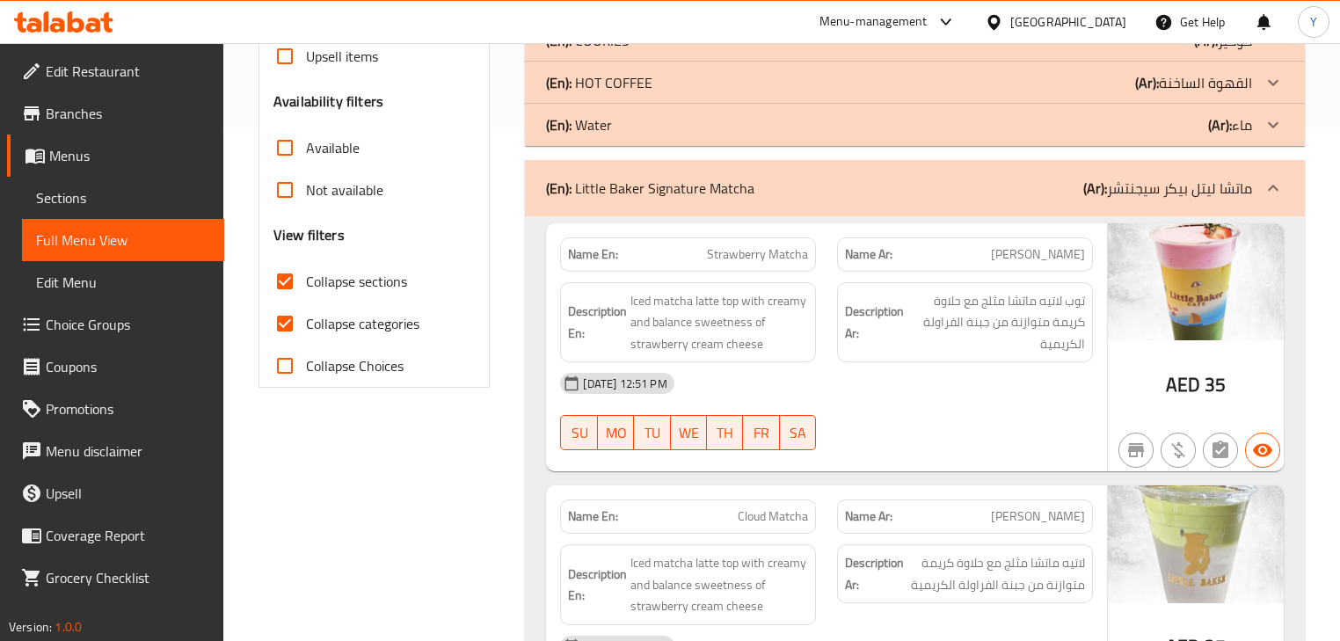
scroll to position [468, 0]
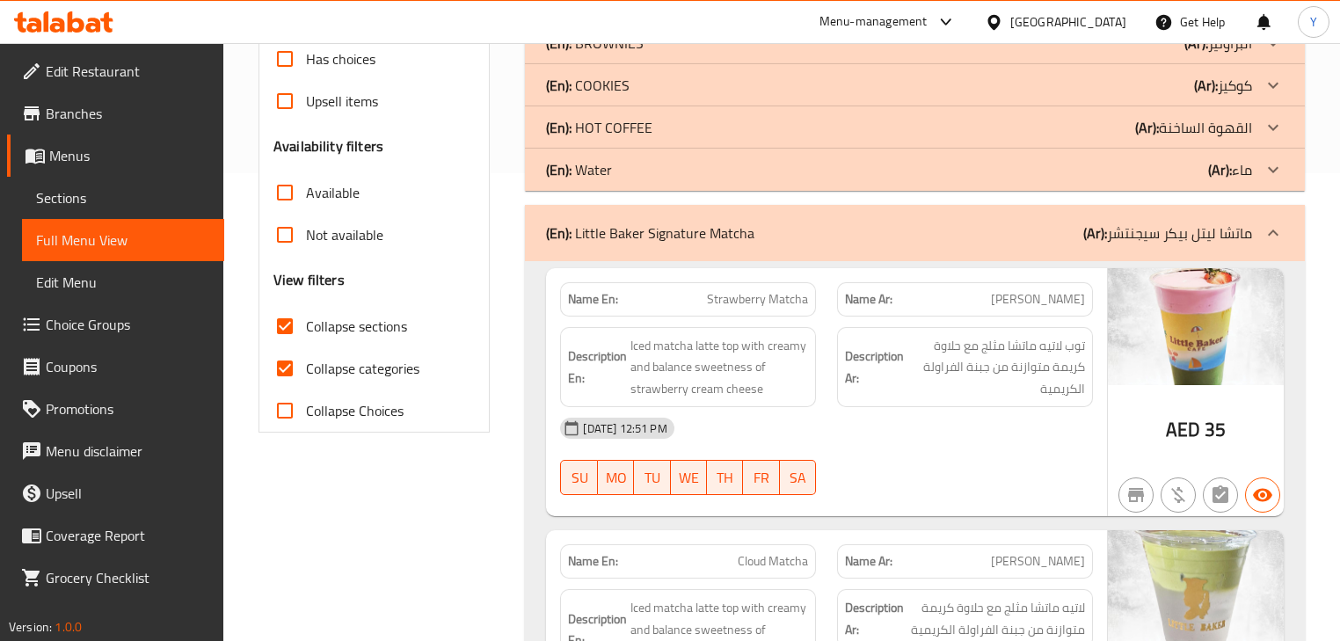
click at [1053, 246] on div "(En): Little Baker Signature Matcha (Ar): ماتشا ليتل بيكر سيجنتشر" at bounding box center [914, 233] width 779 height 56
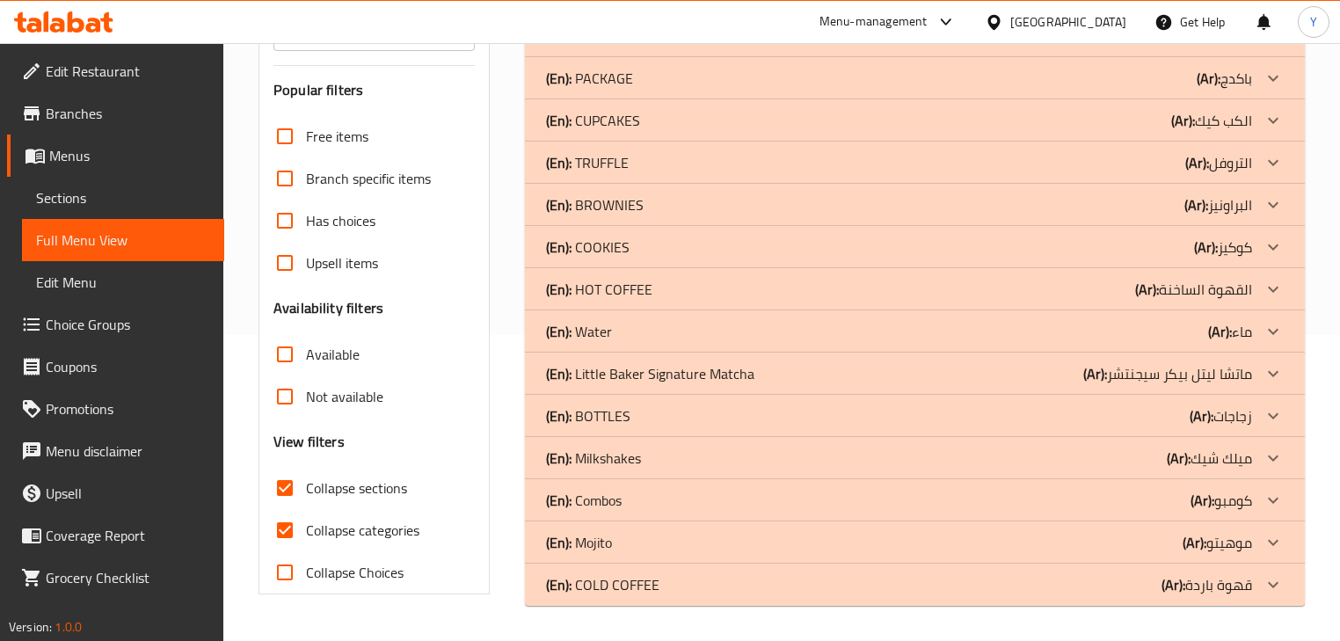
scroll to position [306, 0]
click at [658, 448] on div "(En): Milkshakes (Ar): ميلك شيك" at bounding box center [898, 457] width 705 height 21
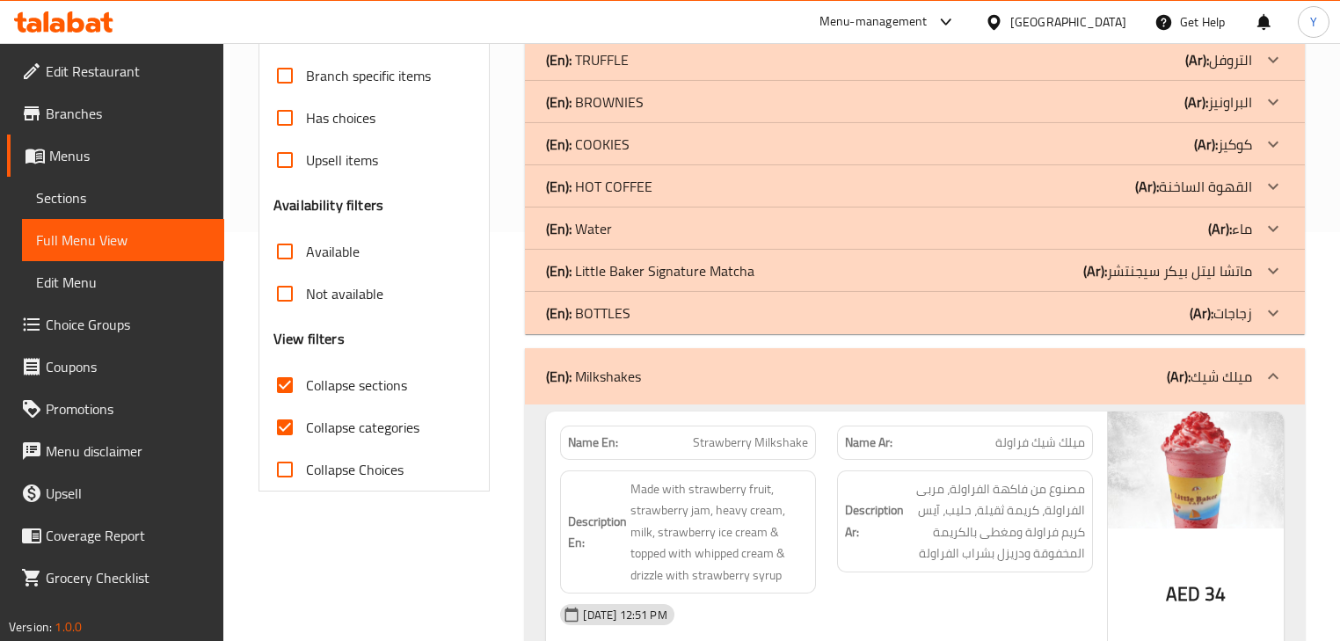
scroll to position [587, 0]
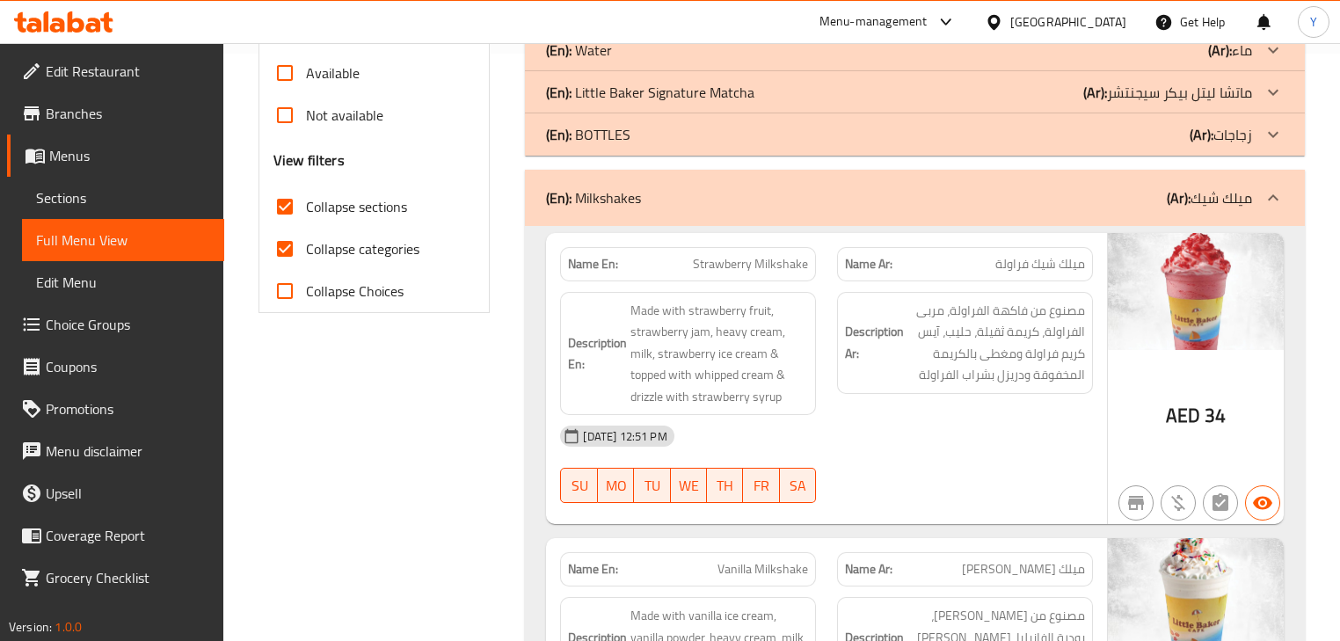
click at [1116, 330] on img at bounding box center [1196, 291] width 176 height 117
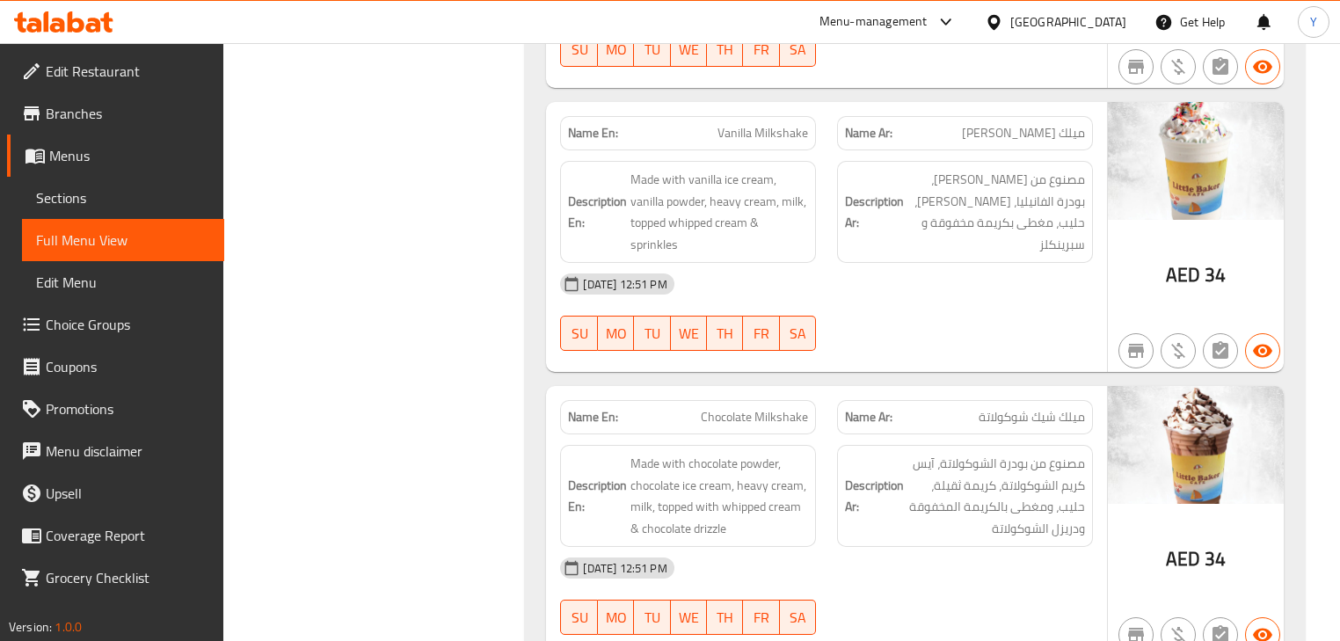
scroll to position [1058, 0]
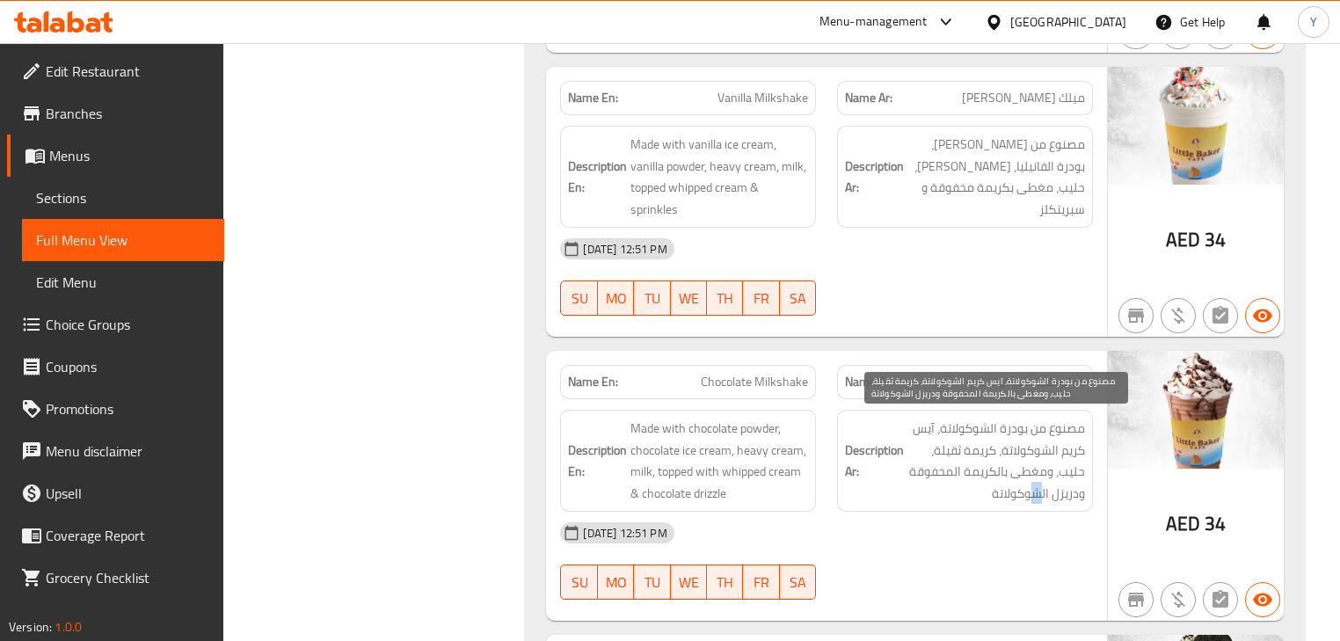
click at [1036, 500] on span "مصنوع من بودرة الشوكولاتة، آيس كريم الشوكولاتة، كريمة ثقيلة، حليب، ومغطى بالكري…" at bounding box center [996, 461] width 178 height 86
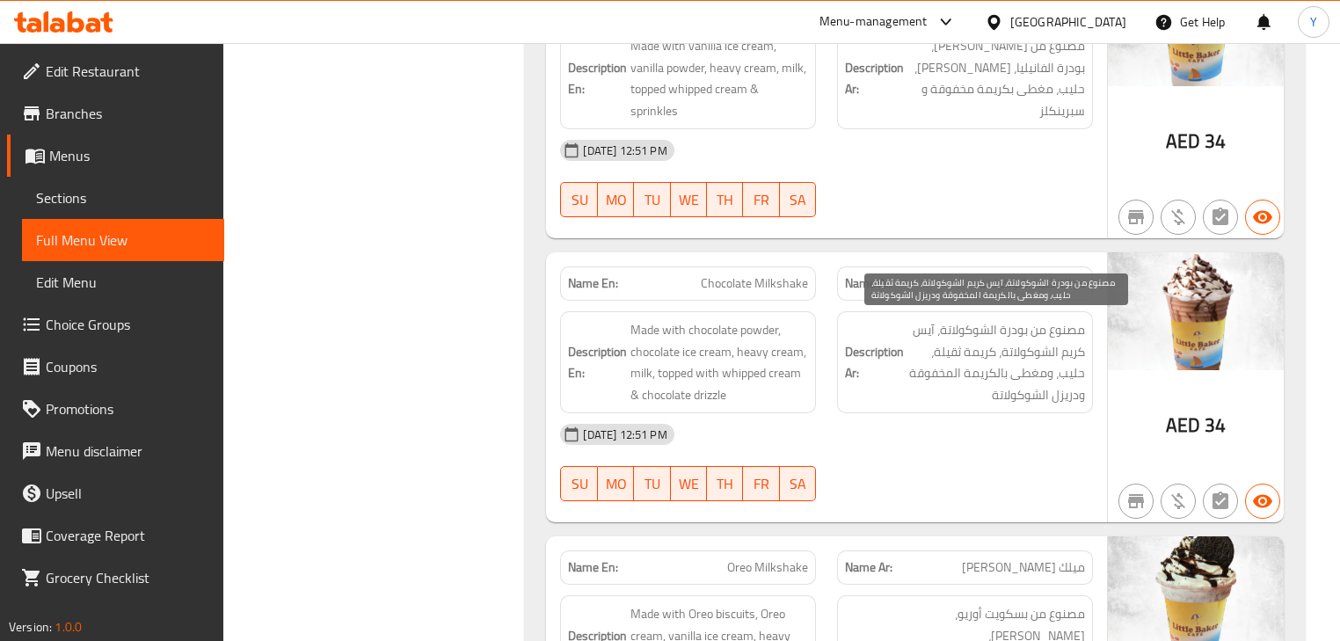
scroll to position [399, 0]
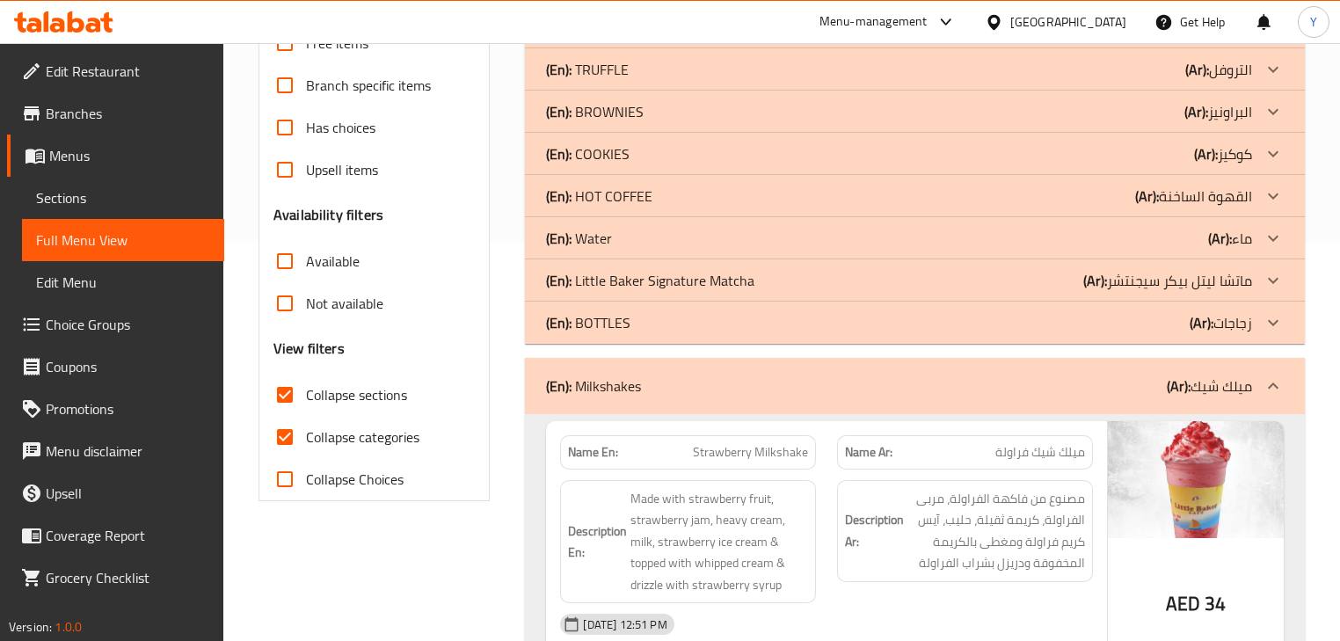
drag, startPoint x: 953, startPoint y: 369, endPoint x: 953, endPoint y: 25, distance: 343.7
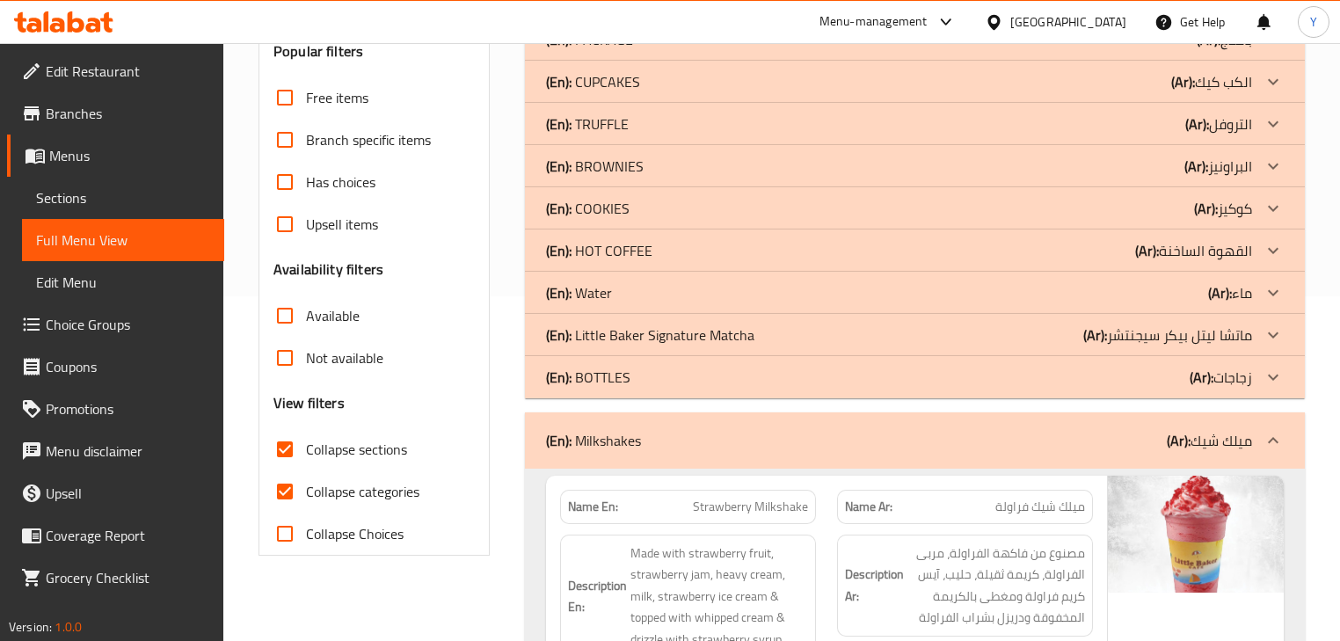
scroll to position [422, 0]
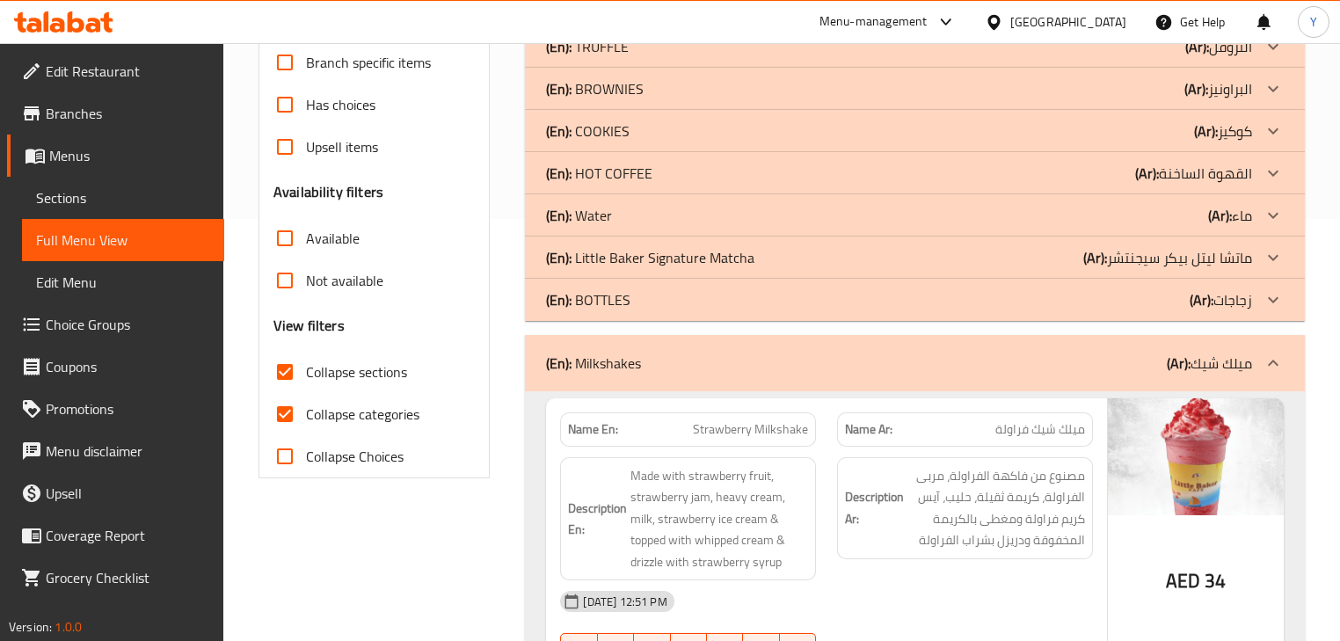
click at [759, 361] on div "(En): Milkshakes (Ar): ميلك شيك" at bounding box center [898, 363] width 705 height 21
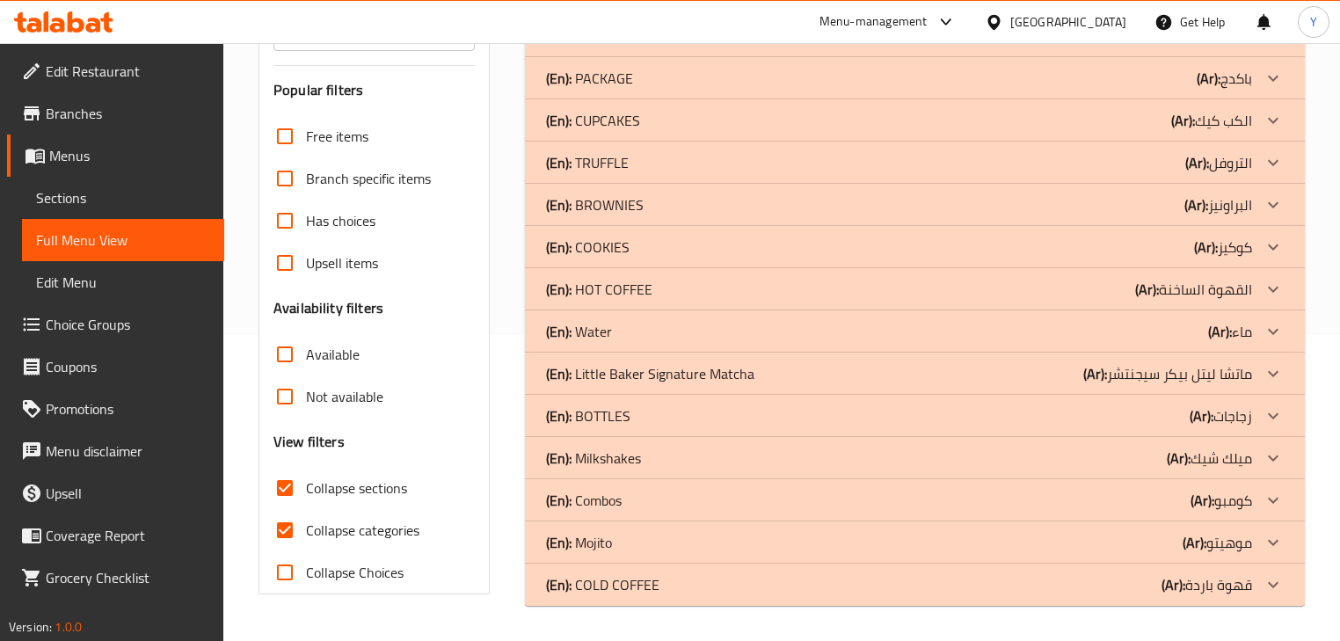
scroll to position [306, 0]
click at [673, 464] on div "(En): Milkshakes (Ar): ميلك شيك" at bounding box center [898, 457] width 705 height 21
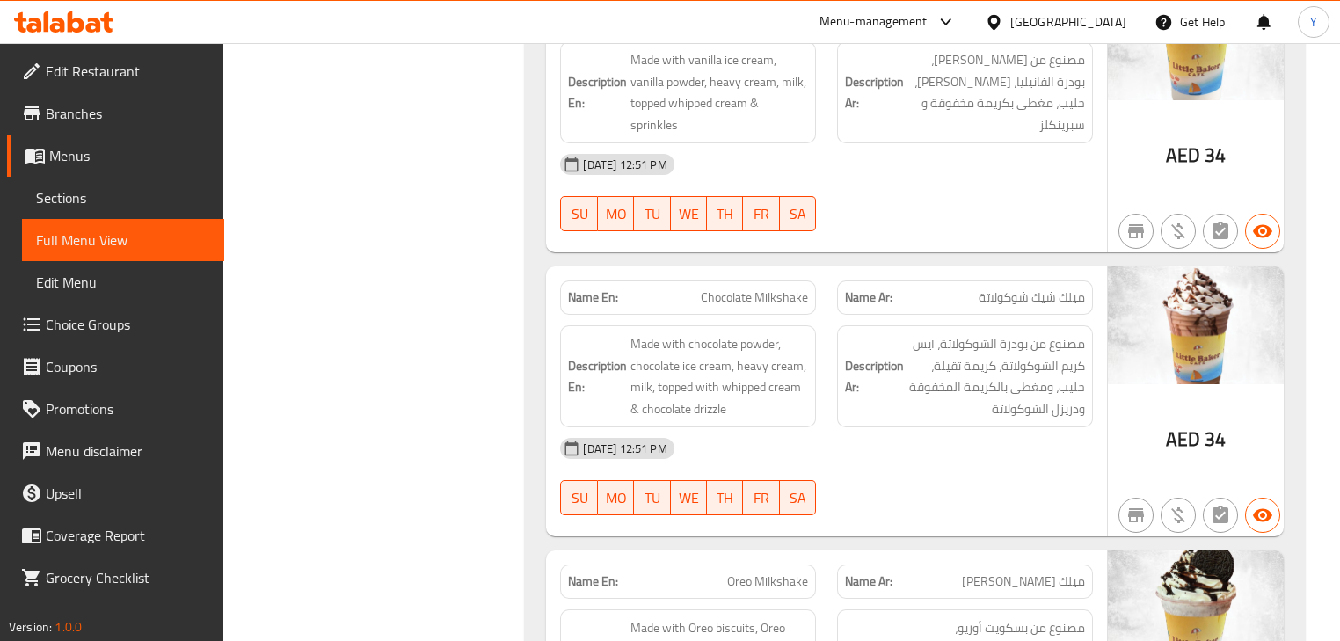
scroll to position [1456, 0]
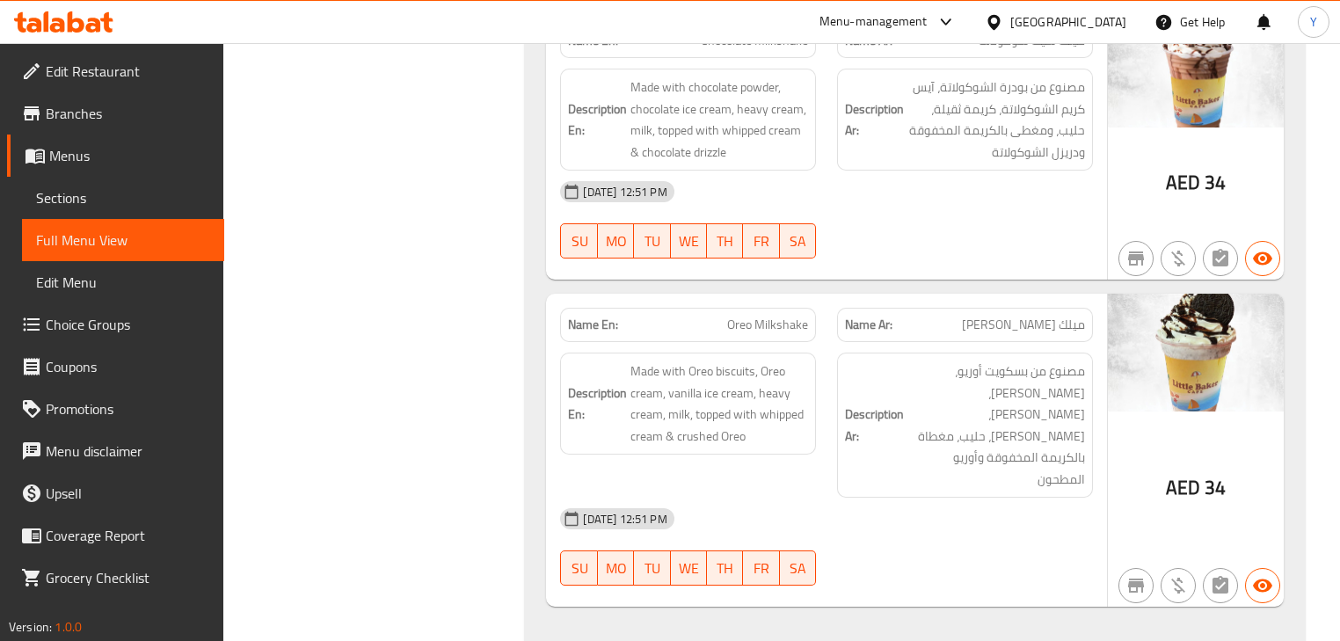
drag, startPoint x: 989, startPoint y: 491, endPoint x: 986, endPoint y: 578, distance: 86.2
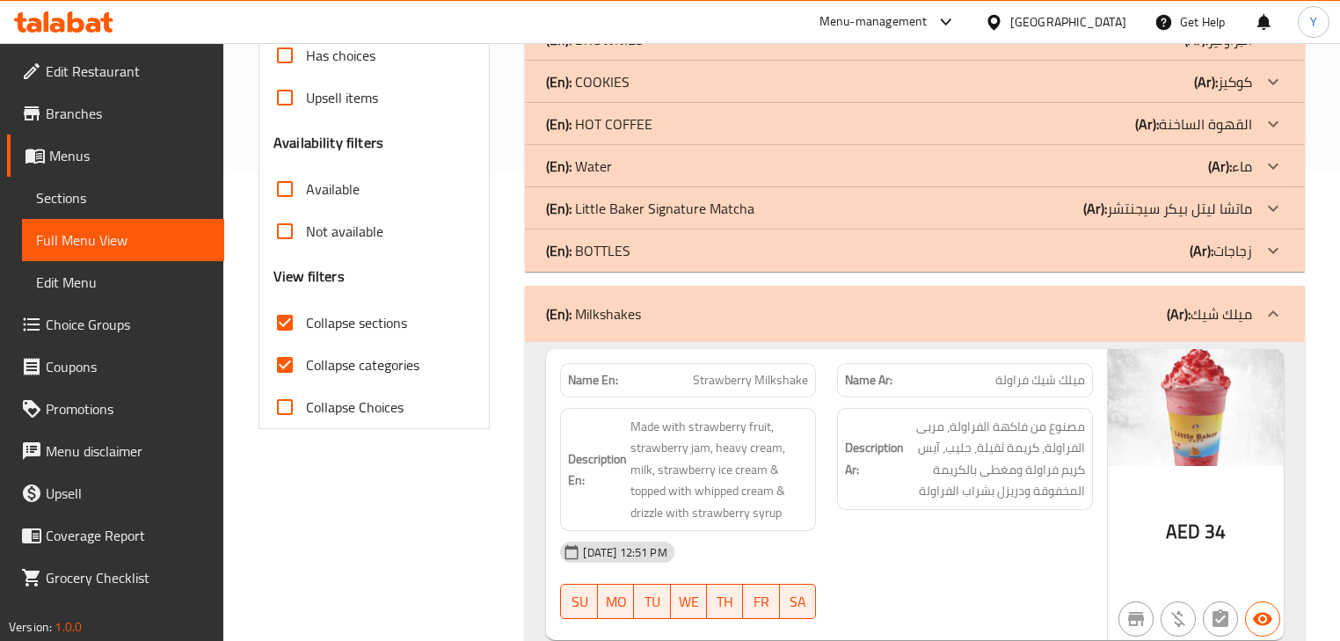
click at [840, 303] on div "(En): Milkshakes (Ar): ميلك شيك" at bounding box center [898, 313] width 705 height 21
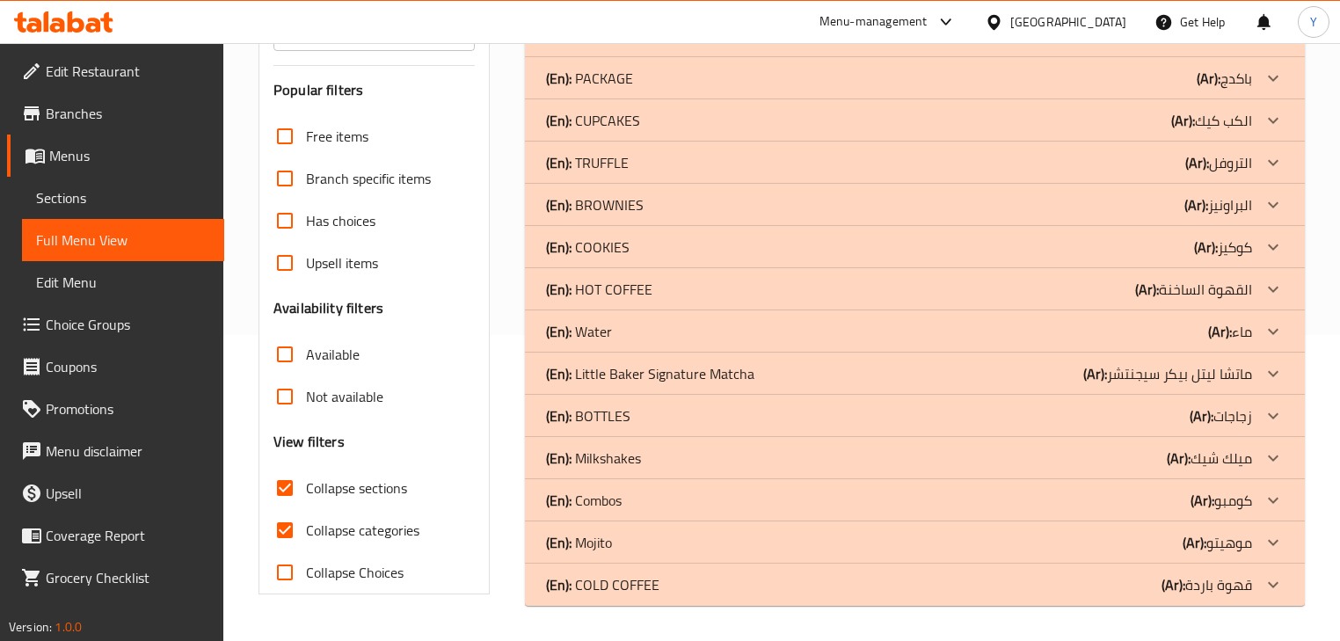
scroll to position [306, 0]
click at [628, 532] on div "(En): Mojito (Ar): موهيتو" at bounding box center [898, 542] width 705 height 21
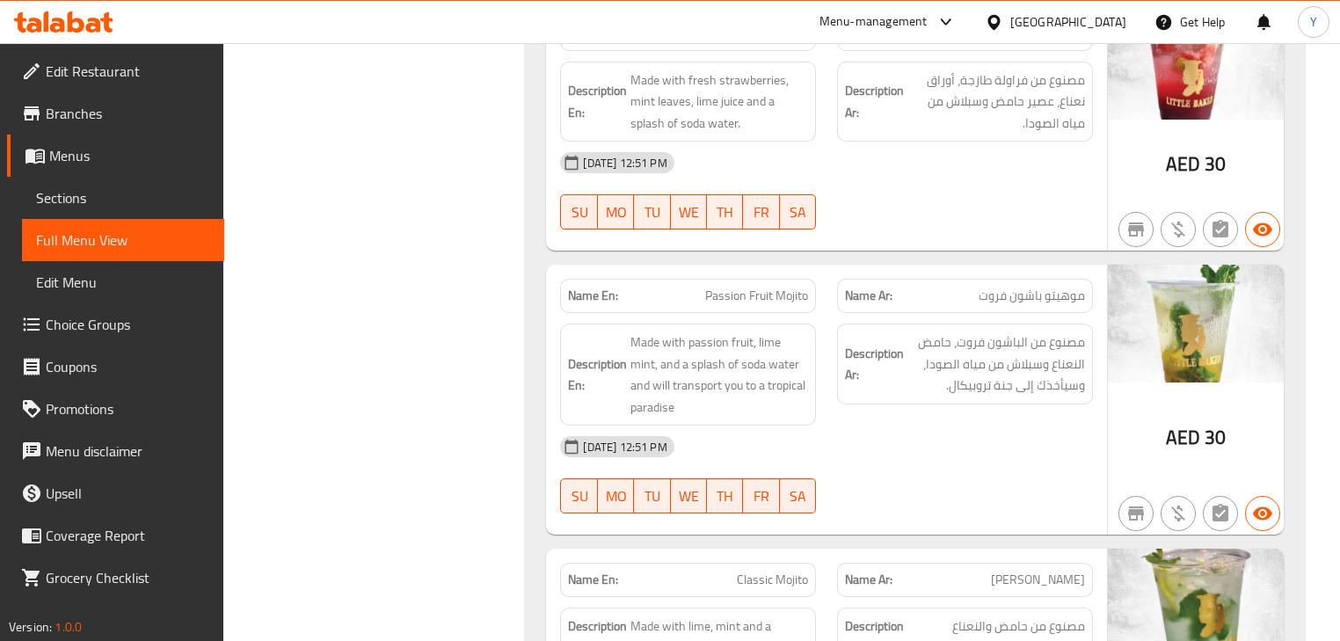
scroll to position [925, 0]
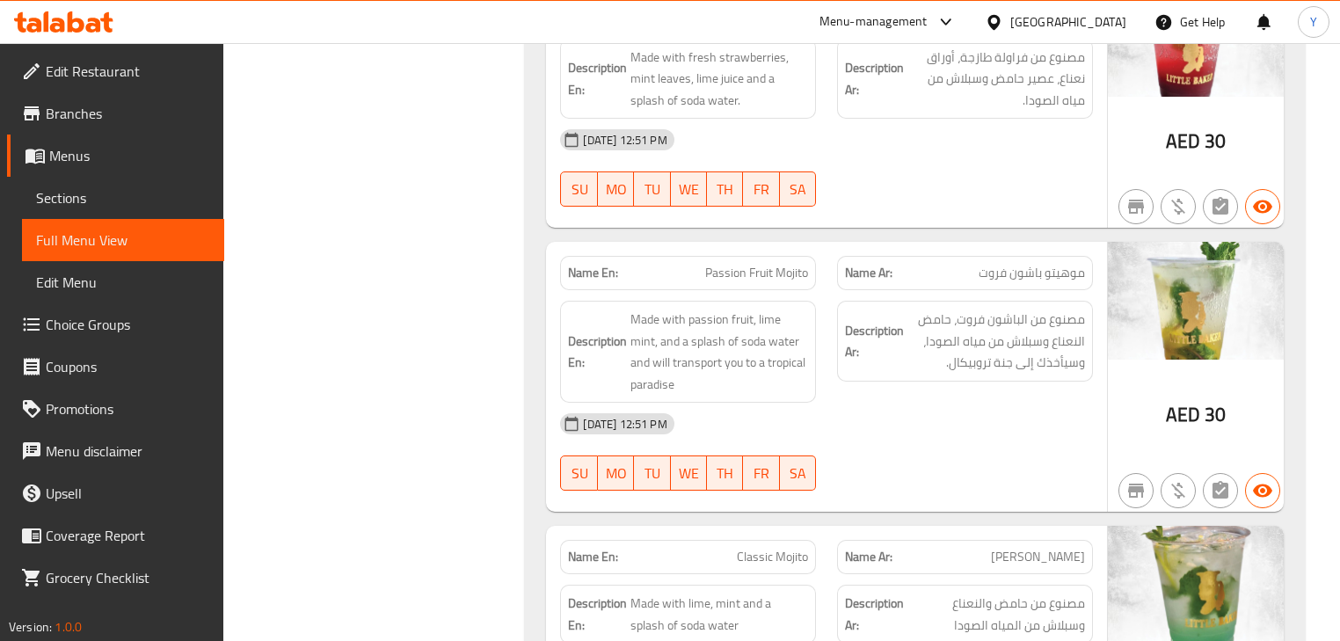
click at [811, 264] on div "Name En: Passion Fruit Mojito" at bounding box center [688, 273] width 256 height 34
click at [767, 256] on div "Name En: Passion Fruit Mojito" at bounding box center [688, 273] width 256 height 34
click at [740, 291] on div "Description En: Made with passion fruit, lime mint, and a splash of soda water …" at bounding box center [687, 351] width 277 height 123
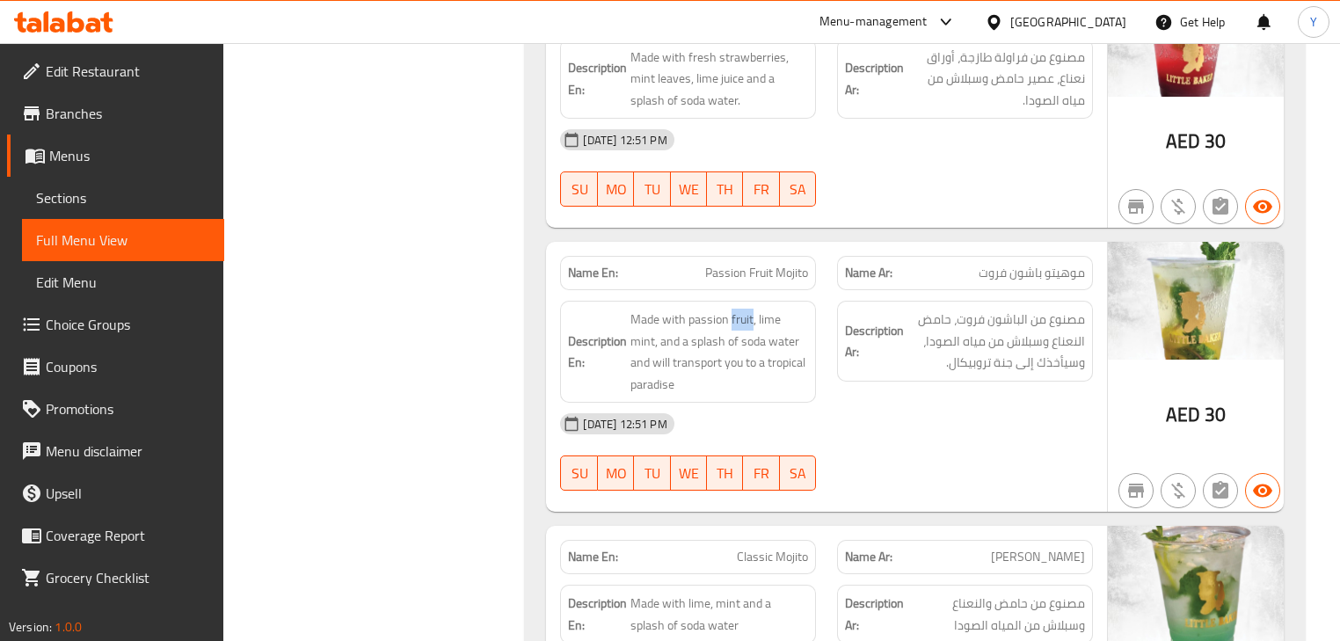
click at [740, 291] on div "Description En: Made with passion fruit, lime mint, and a splash of soda water …" at bounding box center [687, 351] width 277 height 123
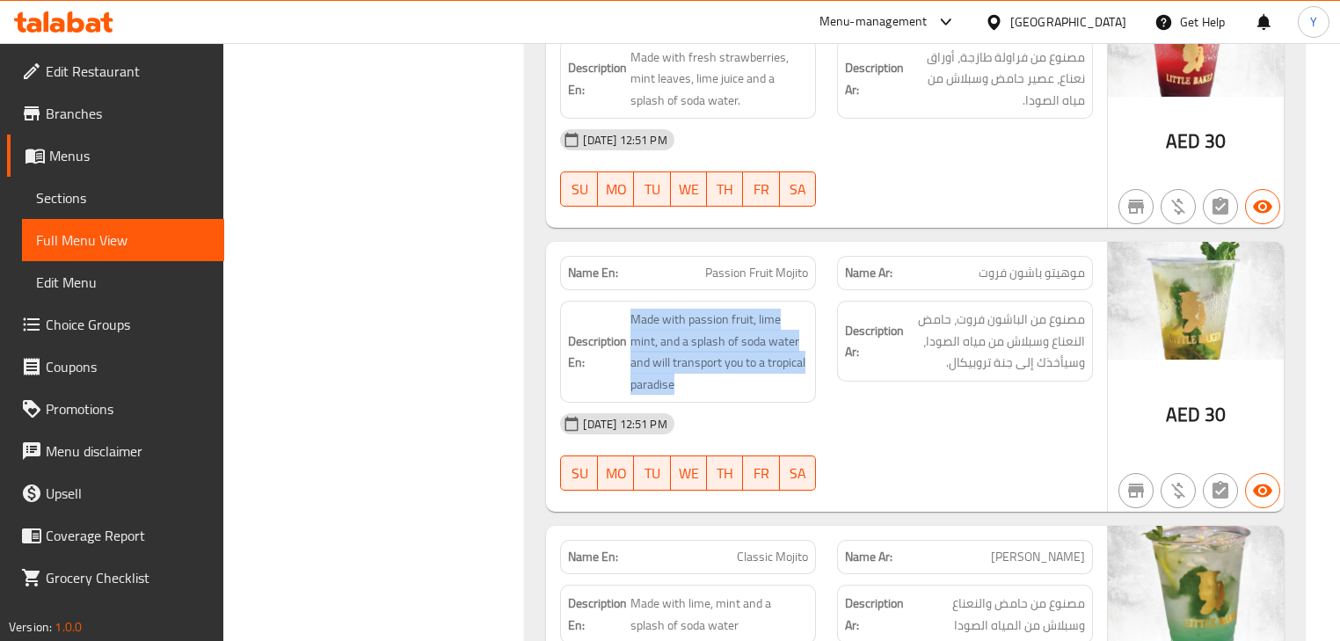
click at [740, 291] on div "Description En: Made with passion fruit, lime mint, and a splash of soda water …" at bounding box center [687, 351] width 277 height 123
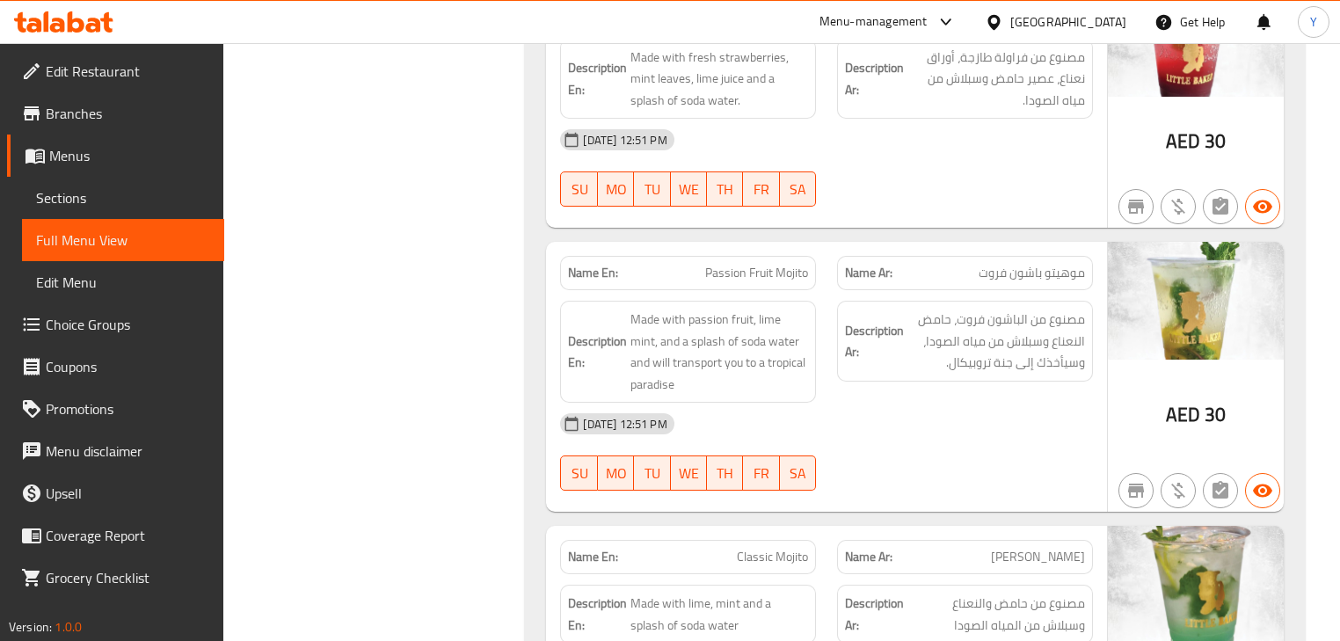
click at [745, 273] on span "Passion Fruit Mojito" at bounding box center [756, 273] width 103 height 18
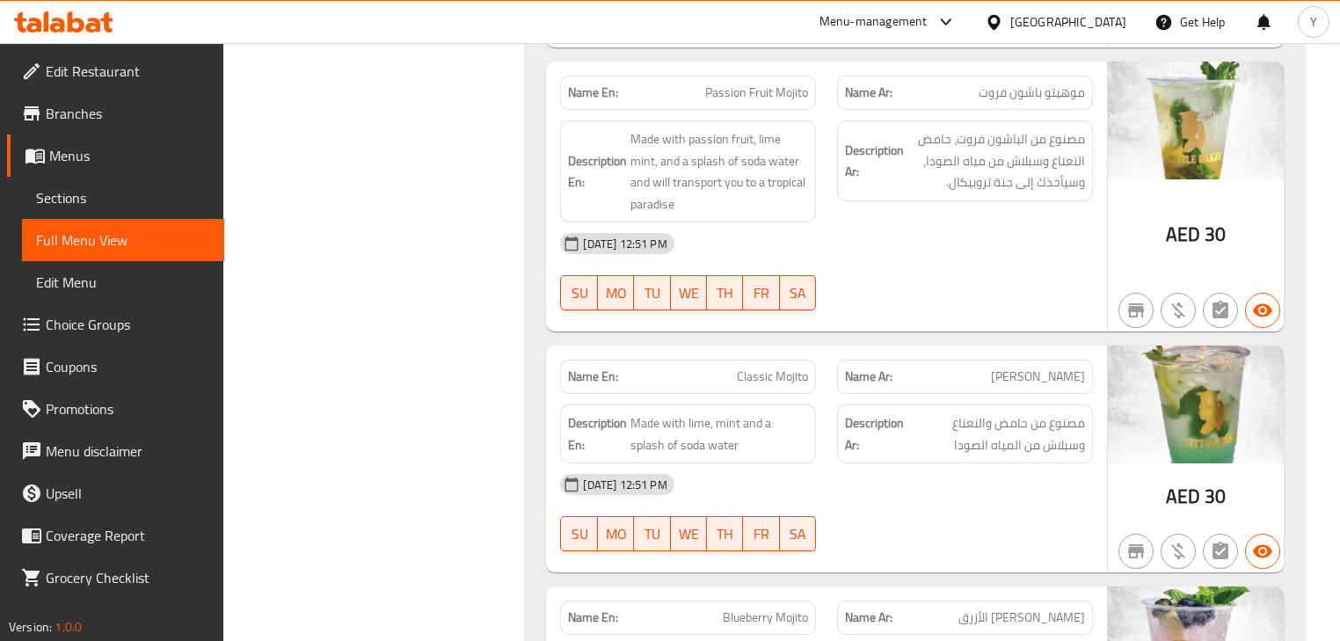
scroll to position [1206, 0]
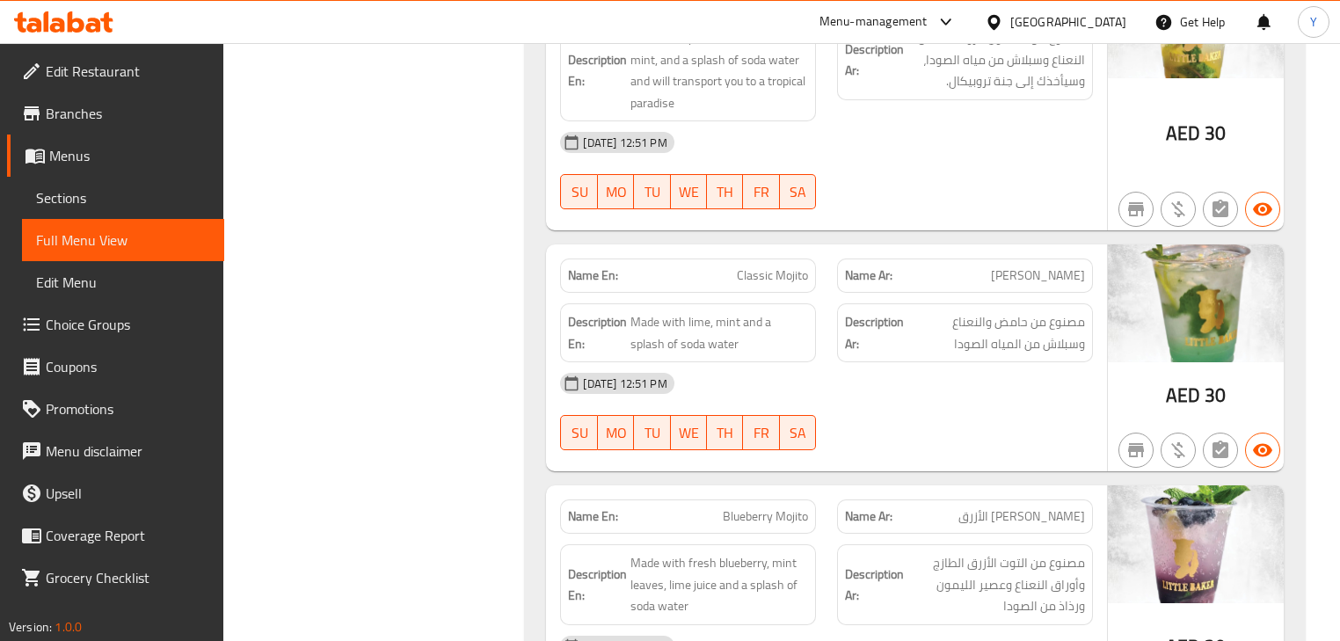
click at [738, 516] on span "Blueberry Mojito" at bounding box center [765, 516] width 85 height 18
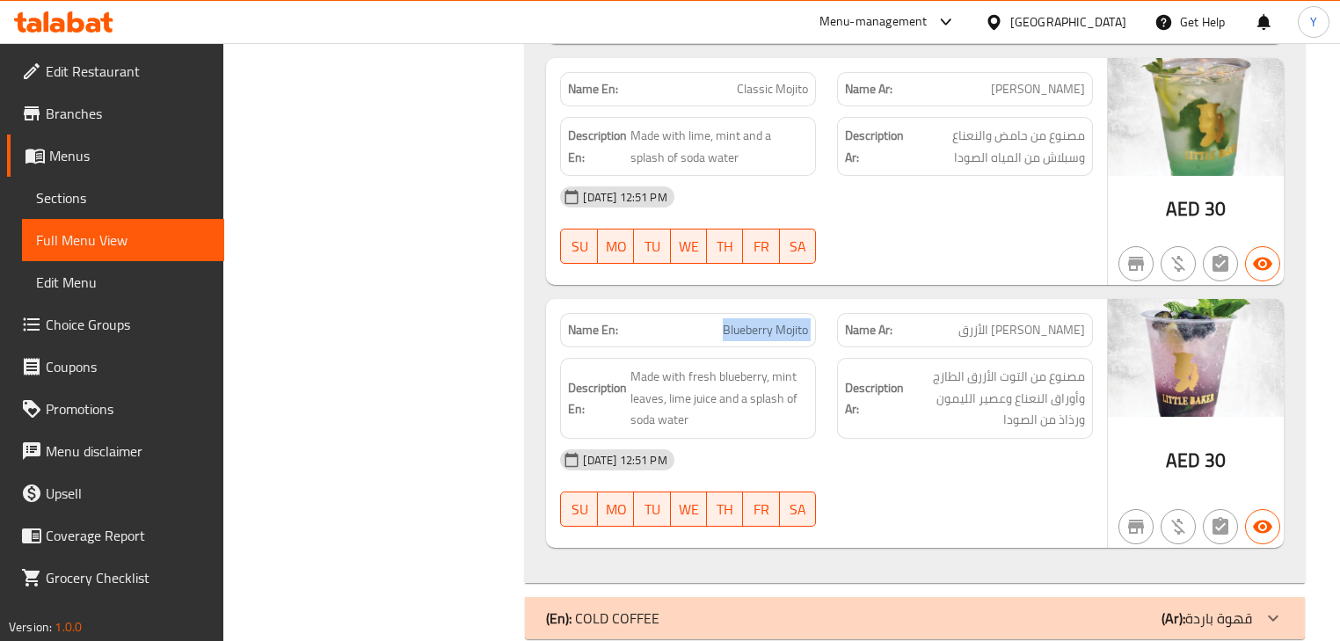
scroll to position [1423, 0]
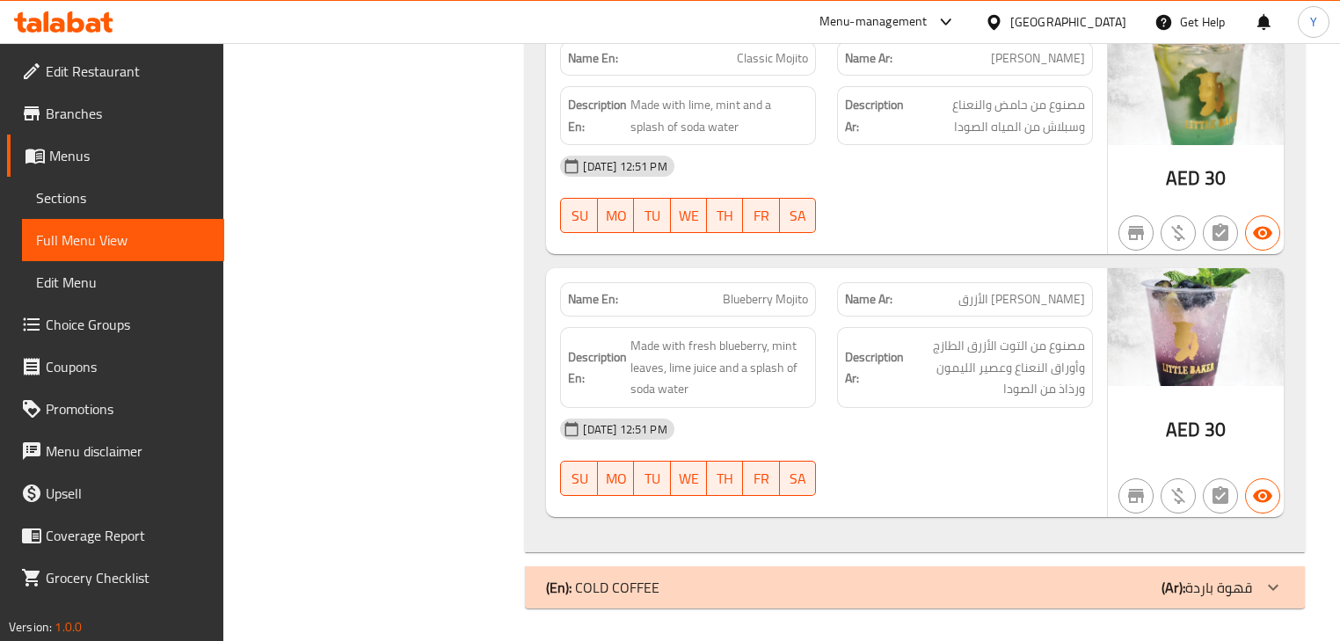
drag, startPoint x: 1171, startPoint y: 253, endPoint x: 1155, endPoint y: 247, distance: 17.0
click at [1171, 253] on div "Name En: Strawberry Mojito Name Ar: موهيتو الفراولة Description En: Made with f…" at bounding box center [914, 13] width 779 height 1078
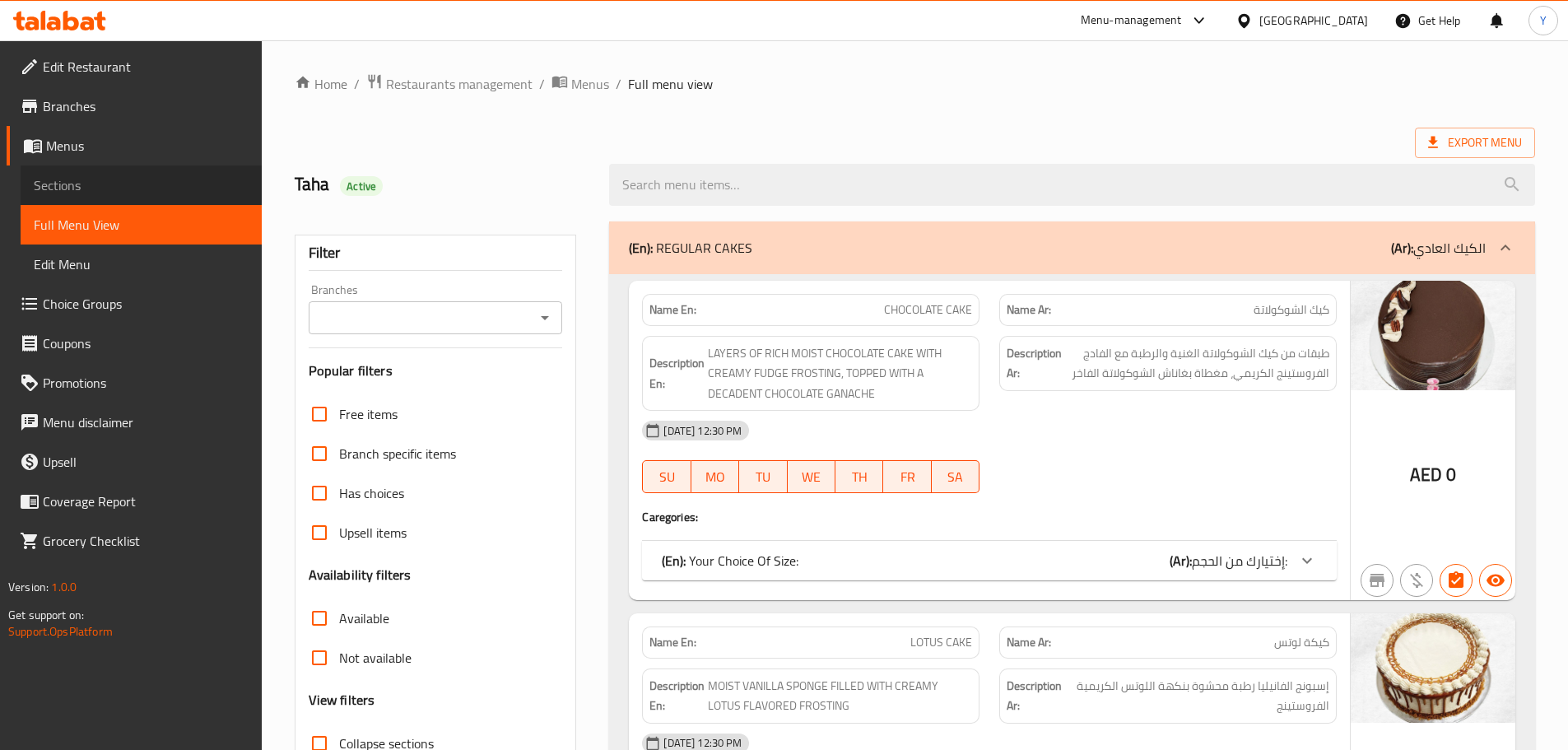
click at [74, 181] on span "Sections" at bounding box center [140, 184] width 214 height 20
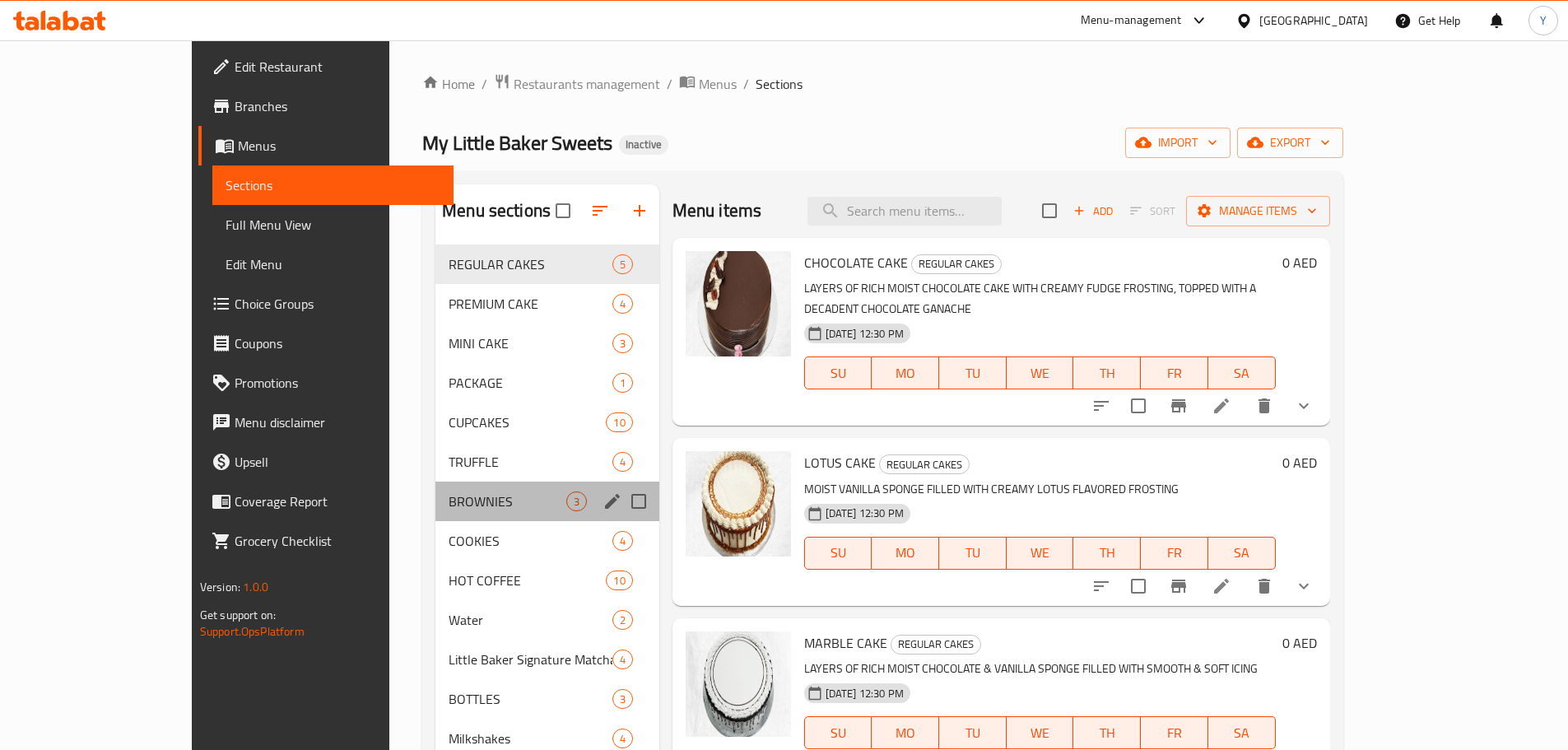
click at [435, 518] on div "BROWNIES 3" at bounding box center [547, 501] width 224 height 39
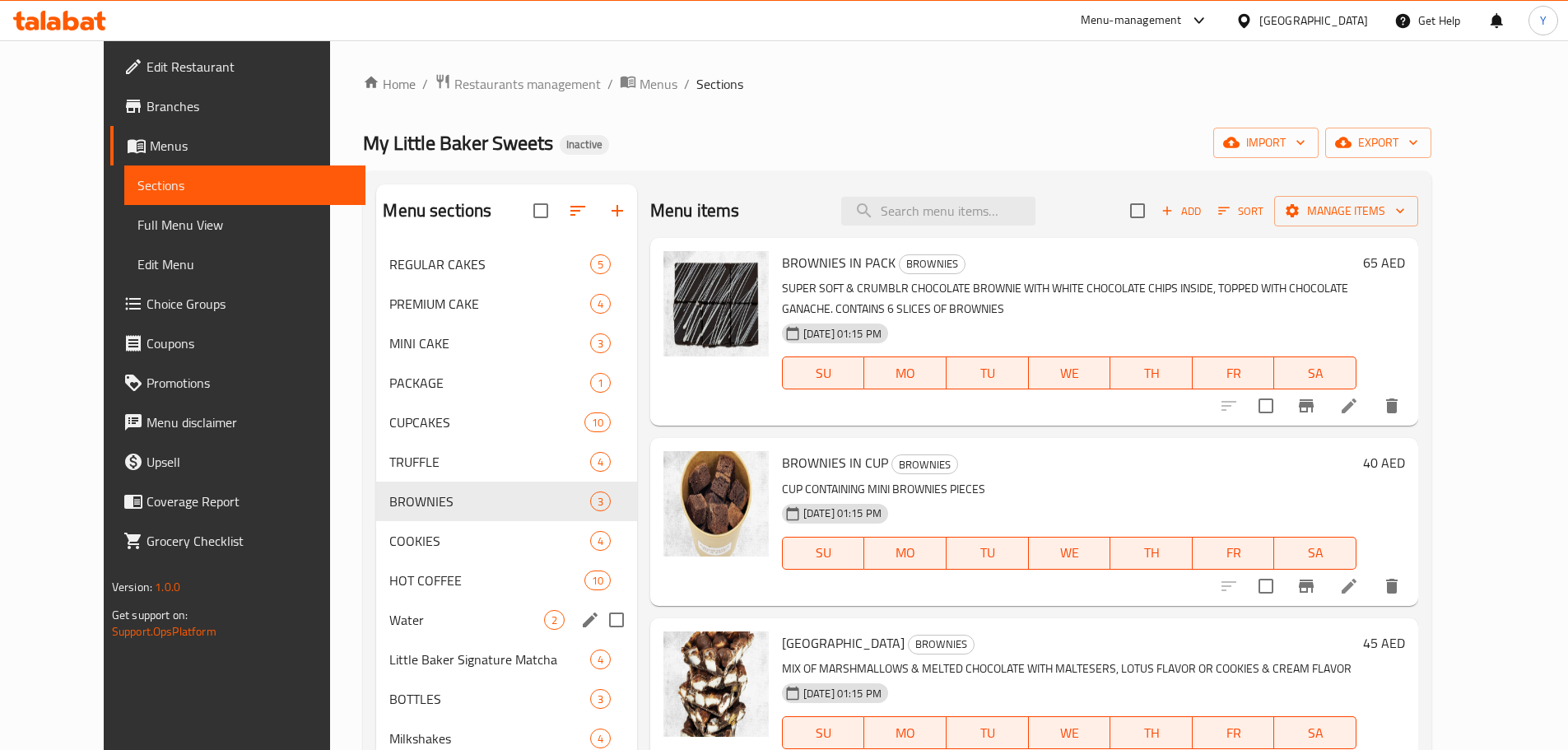
click at [378, 638] on div "Water 2" at bounding box center [506, 620] width 260 height 39
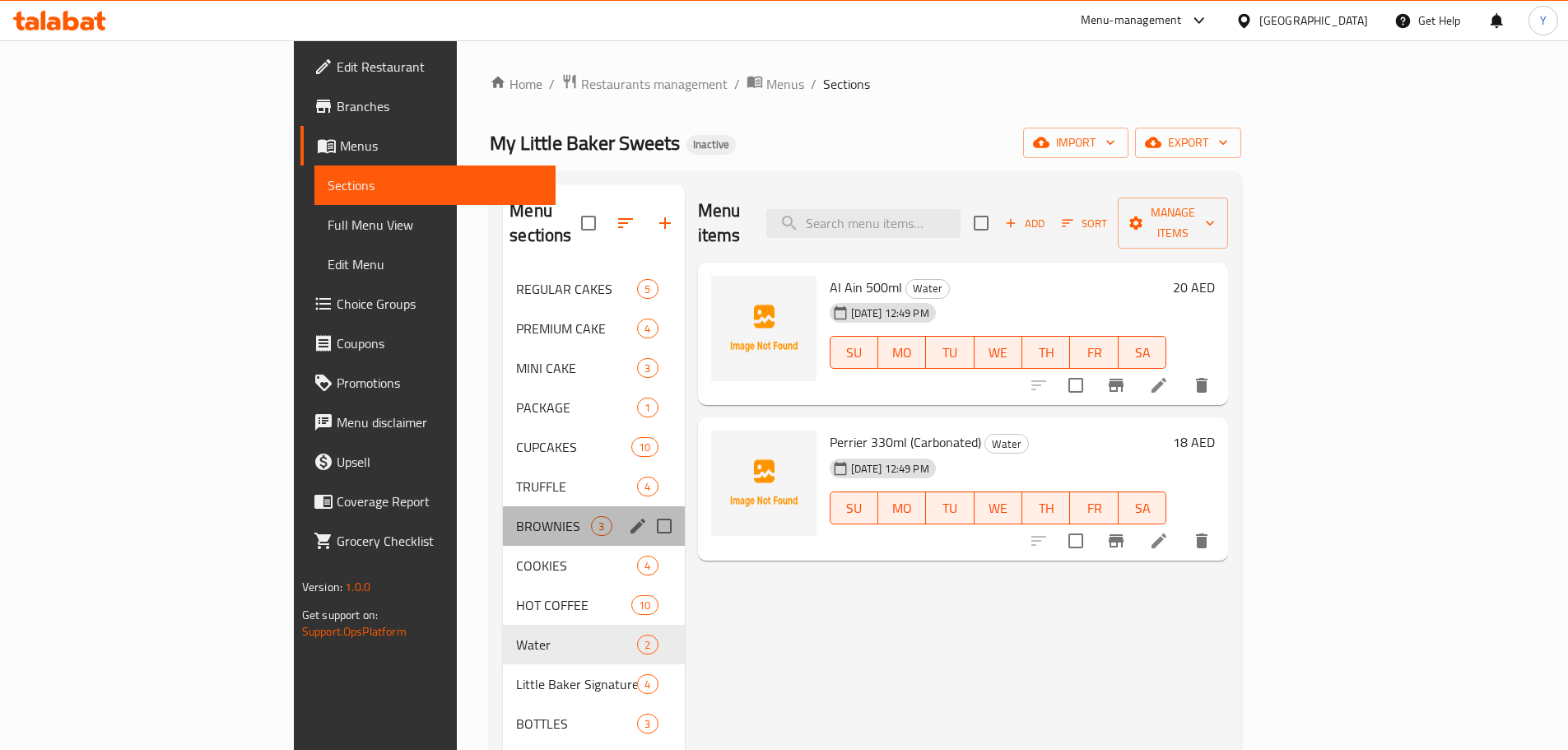
click at [503, 507] on div "BROWNIES 3" at bounding box center [593, 526] width 181 height 39
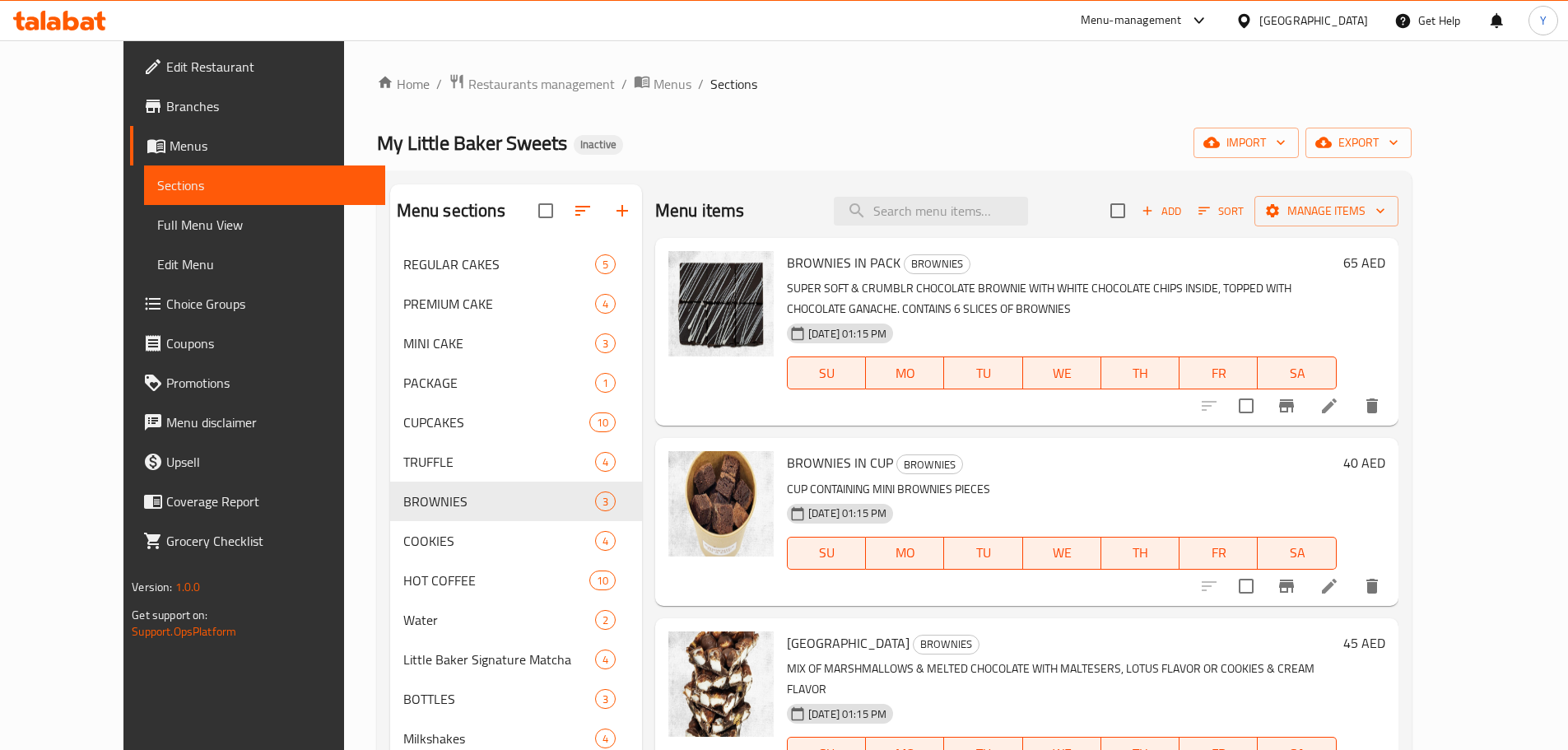
click at [1339, 416] on icon at bounding box center [1328, 405] width 20 height 20
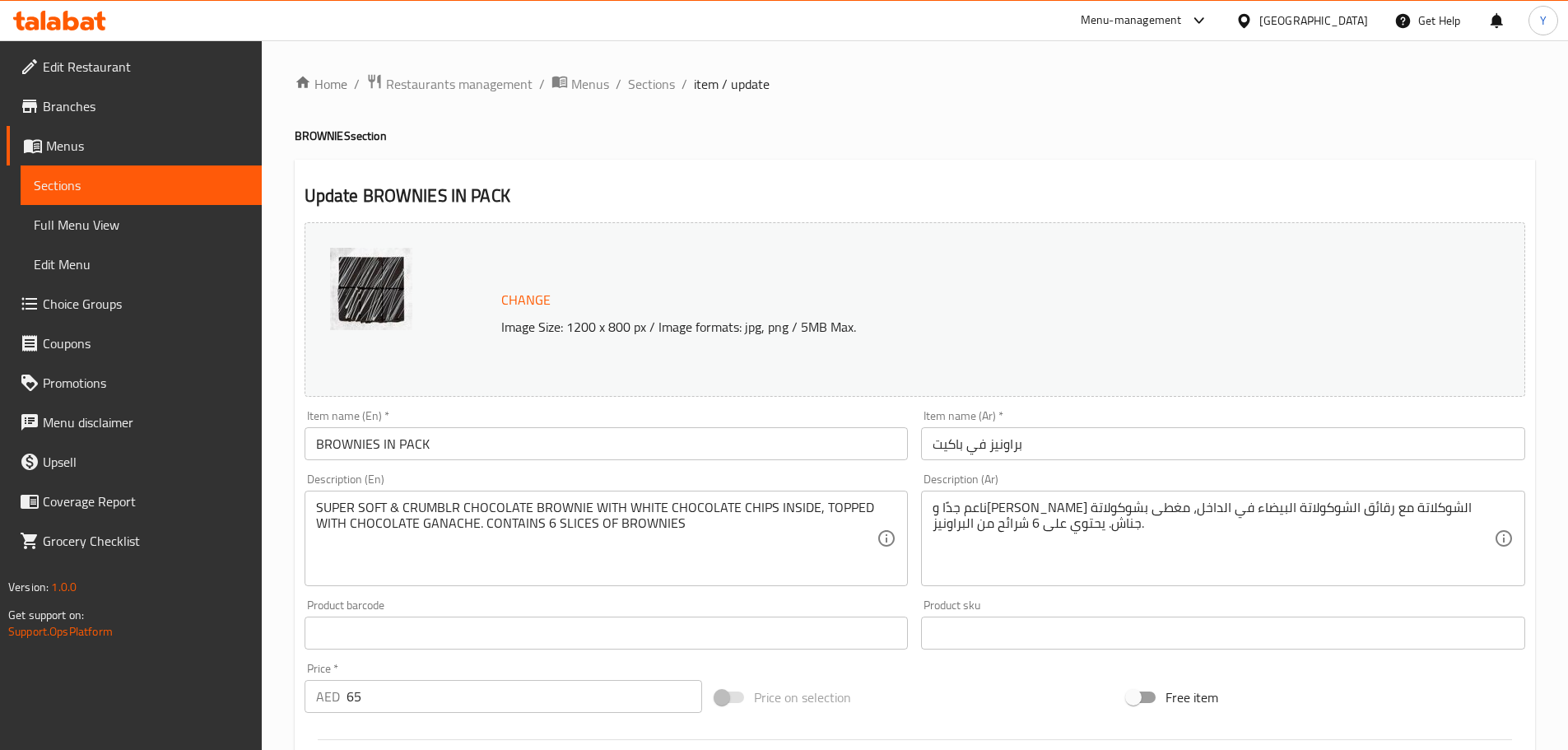
click at [1168, 140] on h4 "BROWNIES section" at bounding box center [915, 136] width 1240 height 17
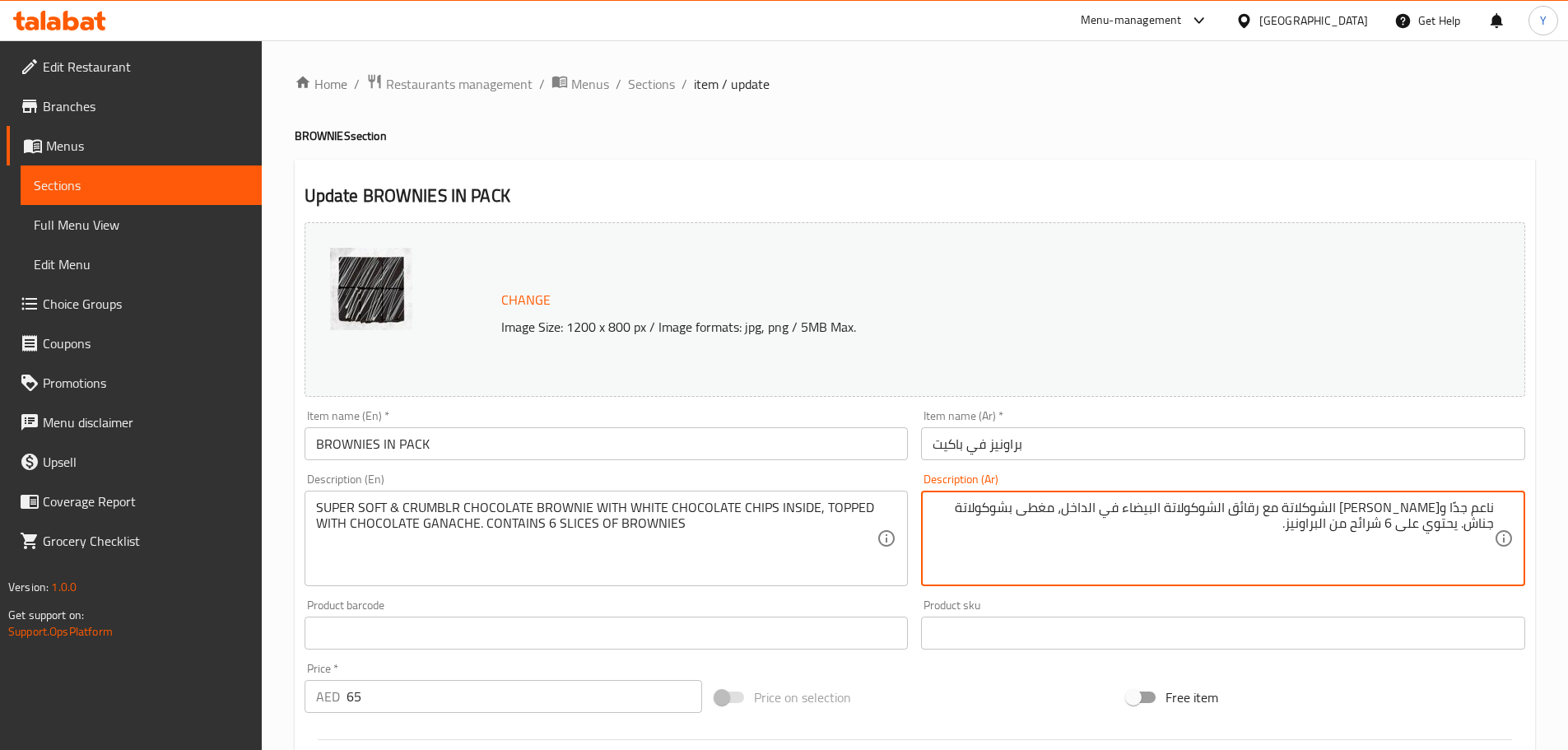
click at [1471, 505] on textarea "ناعم جدًا وكرامبلر براونيز الشوكلاتة مع رقائق الشوكولاتة البيضاء في الداخل، مغط…" at bounding box center [1213, 539] width 562 height 79
click at [1456, 506] on textarea "ناعم جدًا وكرامبلر براونيز الشوكلاتة مع رقائق الشوكولاتة البيضاء في الداخل، مغط…" at bounding box center [1213, 539] width 562 height 79
click at [1451, 515] on textarea "ناعم جدًا وكرامبلر براونيز الشوكلاتة مع رقائق الشوكولاتة البيضاء في الداخل، مغط…" at bounding box center [1213, 539] width 562 height 79
drag, startPoint x: 1458, startPoint y: 506, endPoint x: 1555, endPoint y: 506, distance: 97.0
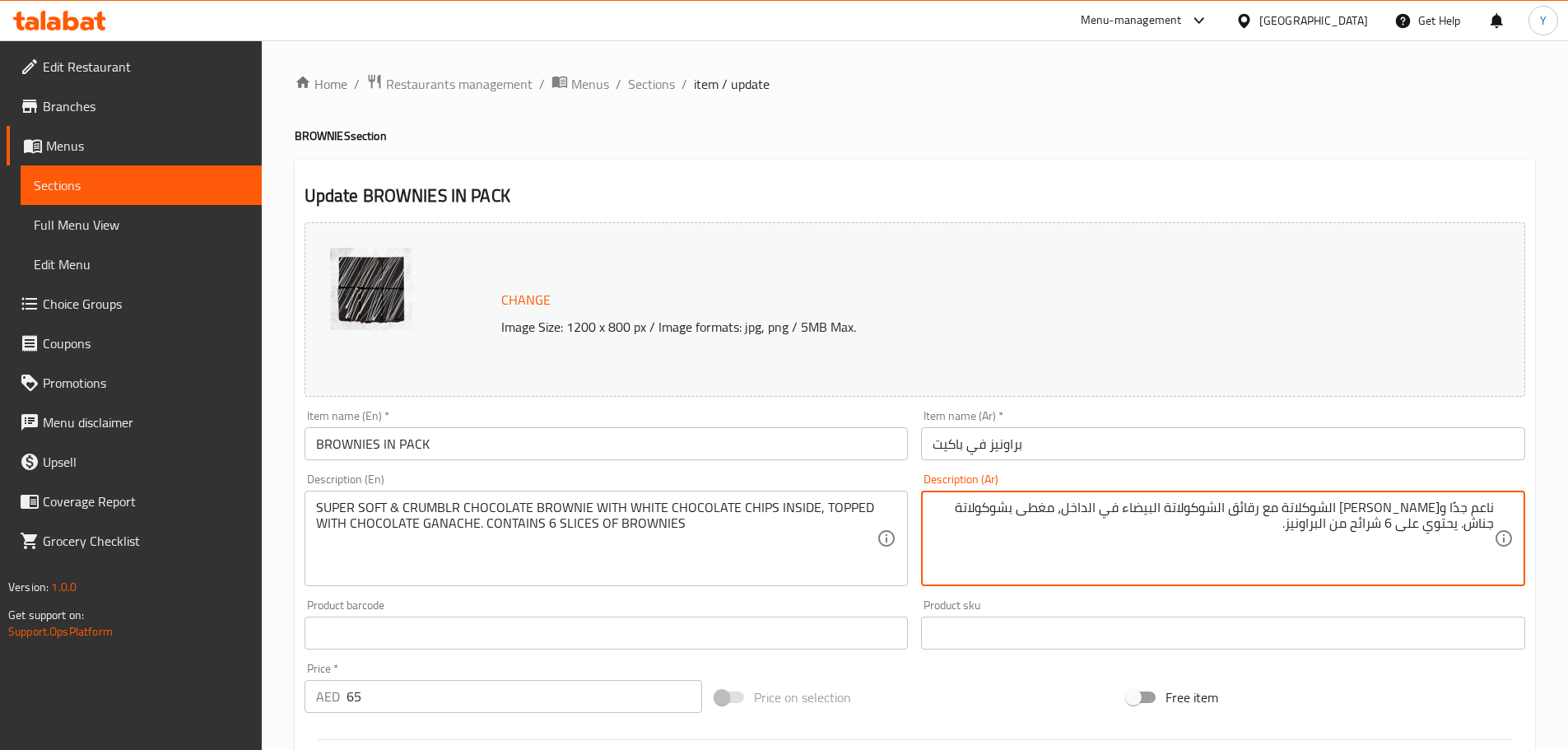
click at [1460, 506] on textarea "ناعم جدًا وكرامبلر براونيز الشوكلاتة مع رقائق الشوكولاتة البيضاء في الداخل، مغط…" at bounding box center [1213, 539] width 562 height 79
drag, startPoint x: 1555, startPoint y: 506, endPoint x: 1579, endPoint y: 506, distance: 24.0
click at [1567, 506] on html "​ Menu-management United Arab Emirates Get Help Y Edit Restaurant Branches Menu…" at bounding box center [784, 375] width 1568 height 750
type textarea "سوبر سوفت وكرامبلر براونيز الشوكلاتة مع رقائق الشوكولاتة البيضاء في الداخل، مغط…"
click at [1213, 149] on div "Home / Restaurants management / Menus / Sections / item / update BROWNIES secti…" at bounding box center [915, 613] width 1240 height 1081
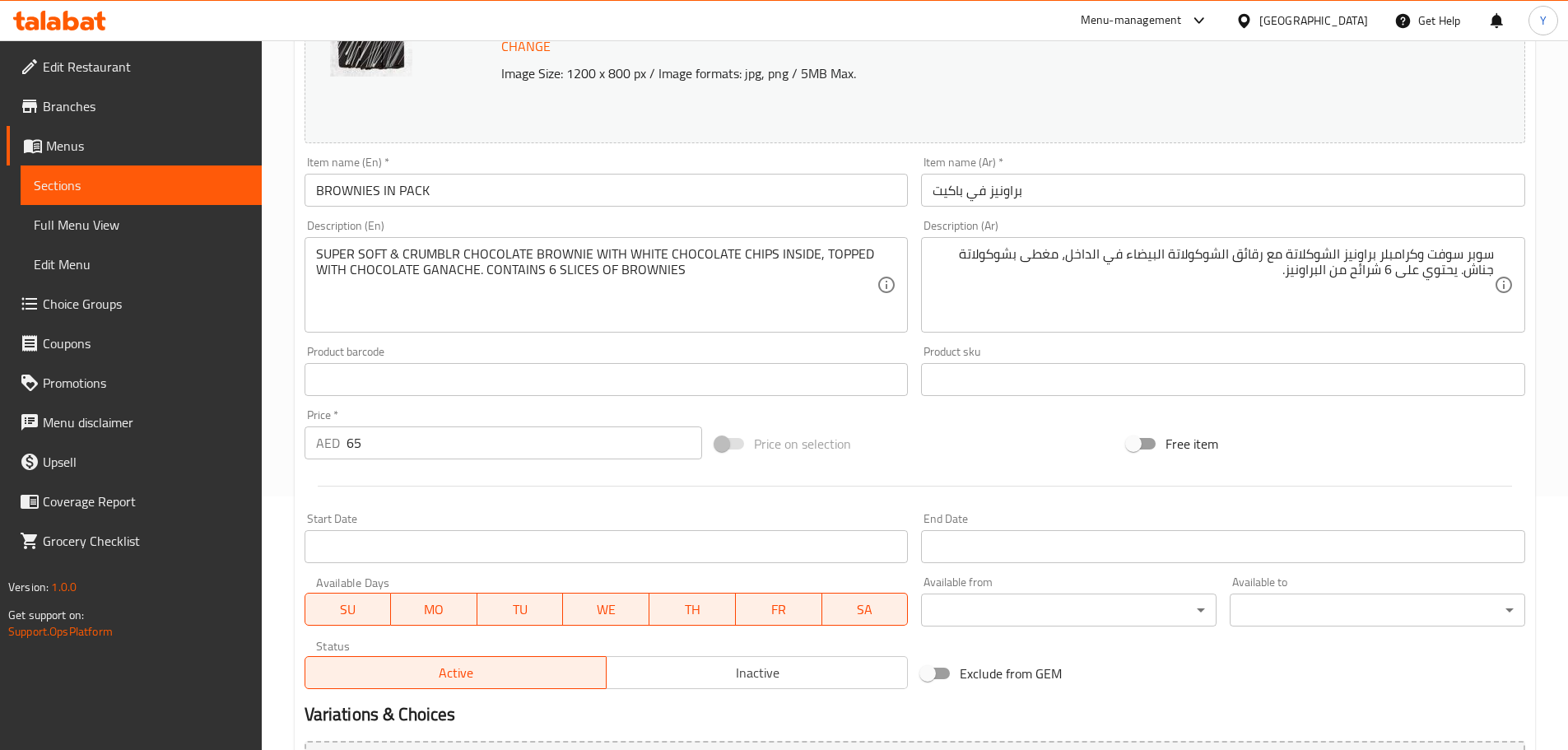
scroll to position [437, 0]
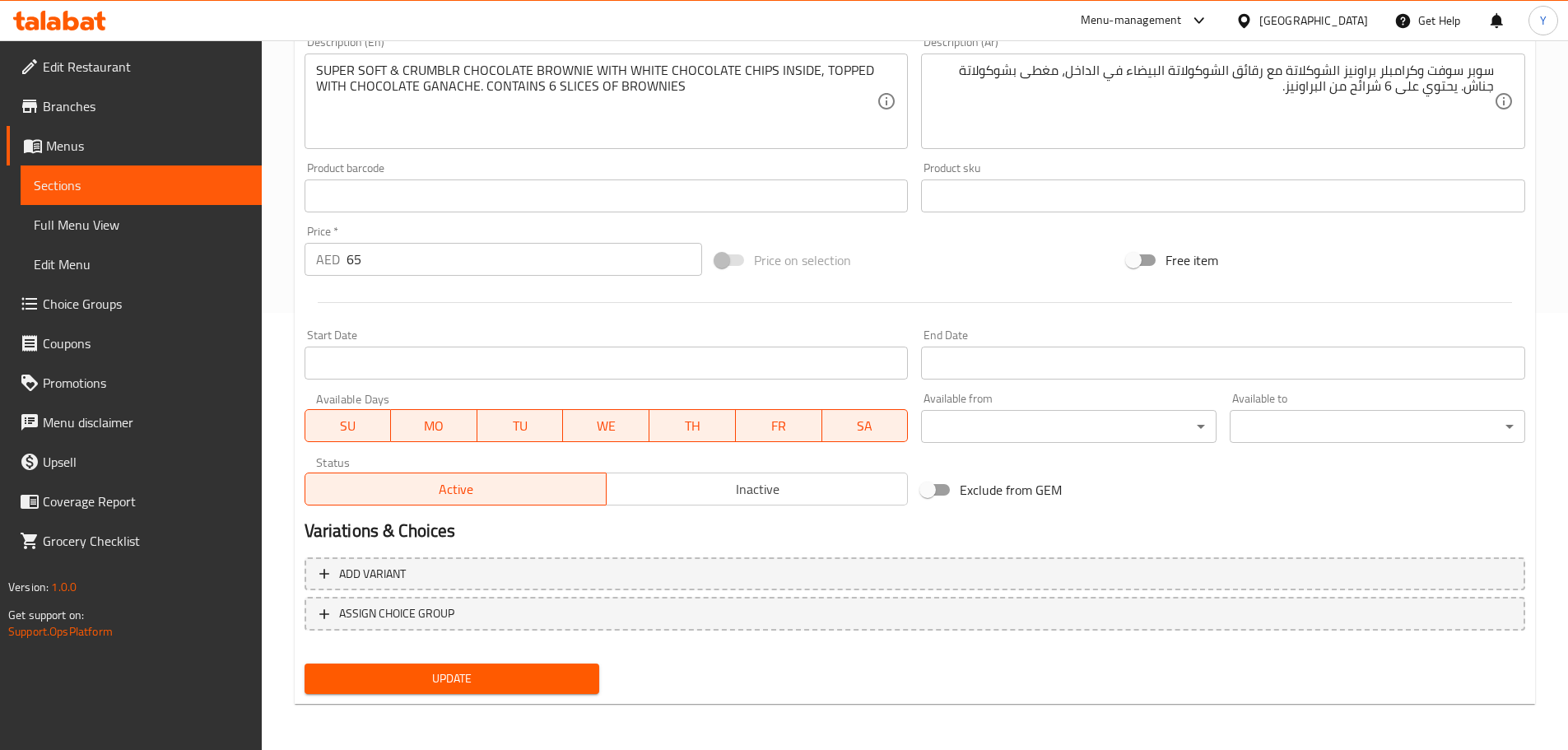
click at [509, 679] on span "Update" at bounding box center [451, 679] width 269 height 21
click at [530, 671] on span "Update" at bounding box center [451, 679] width 269 height 21
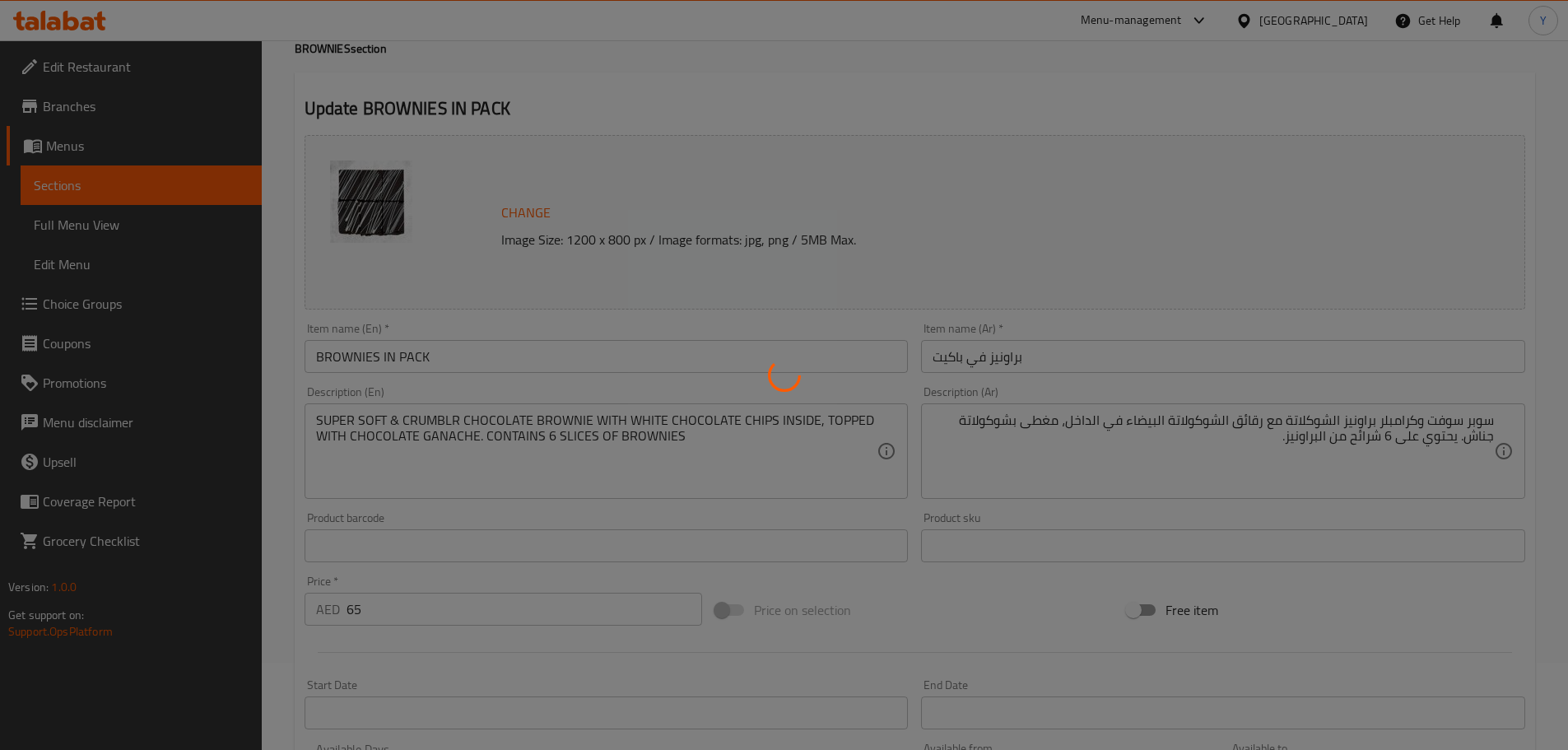
scroll to position [0, 0]
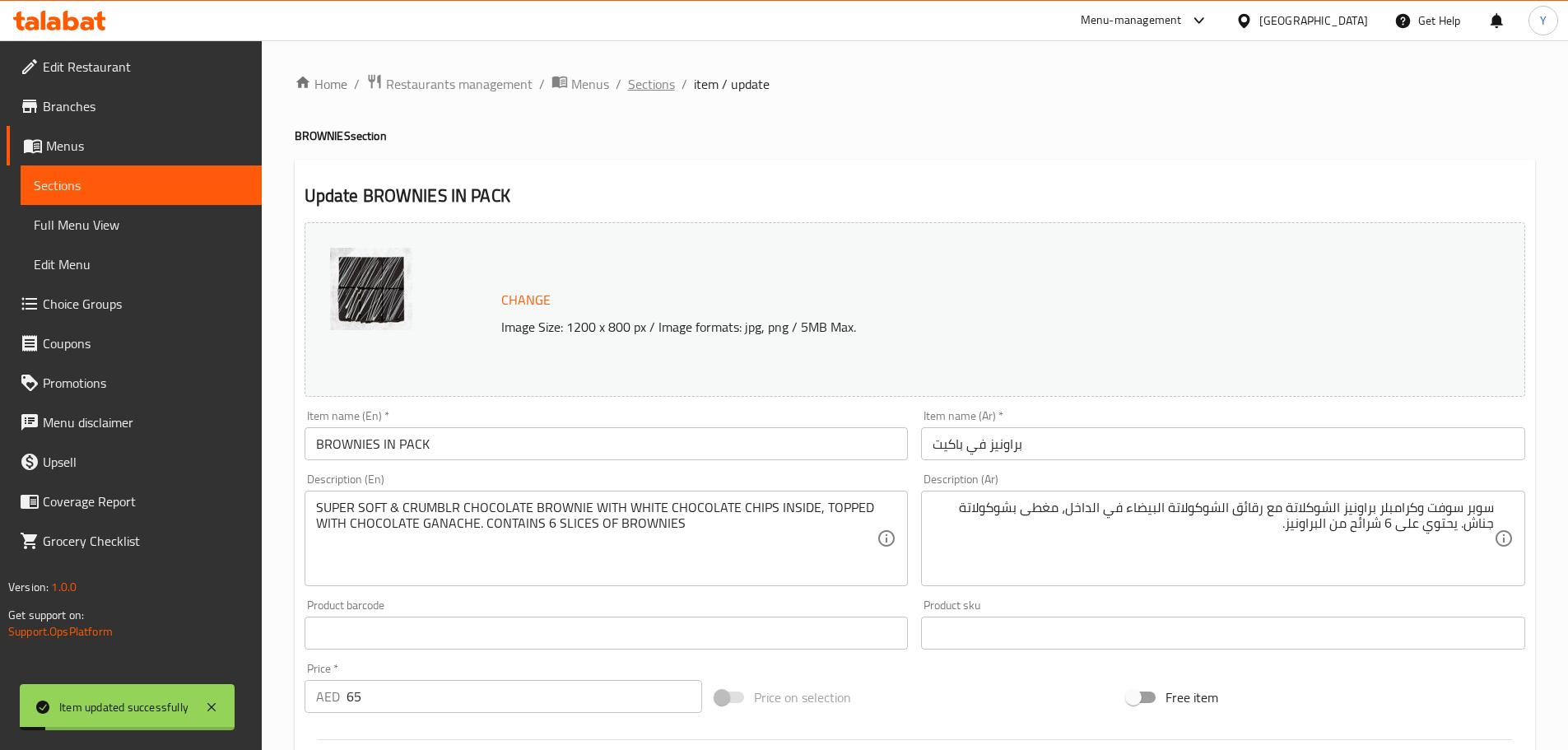
click at [658, 88] on span "Sections" at bounding box center [652, 83] width 47 height 20
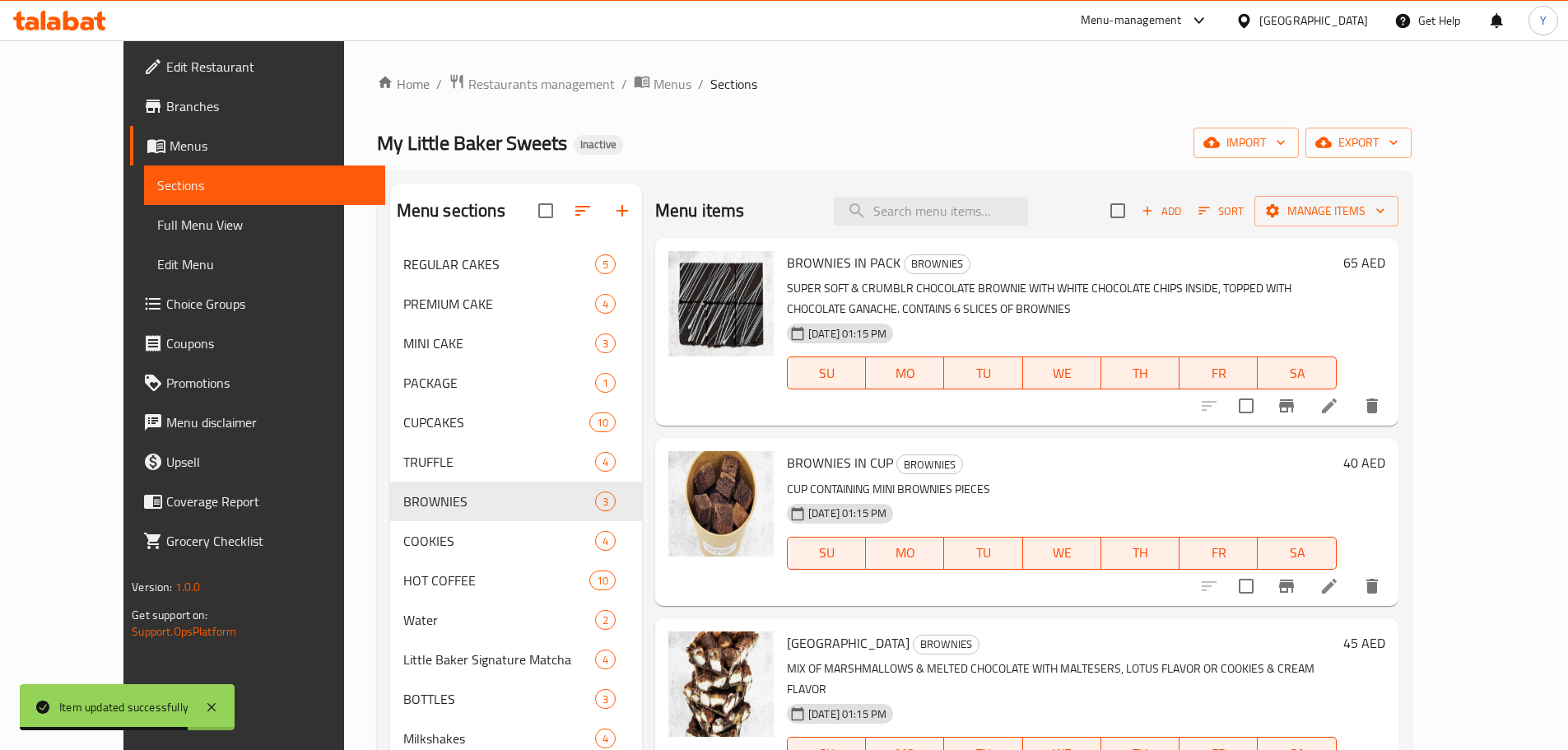
click at [1339, 584] on icon at bounding box center [1328, 585] width 20 height 20
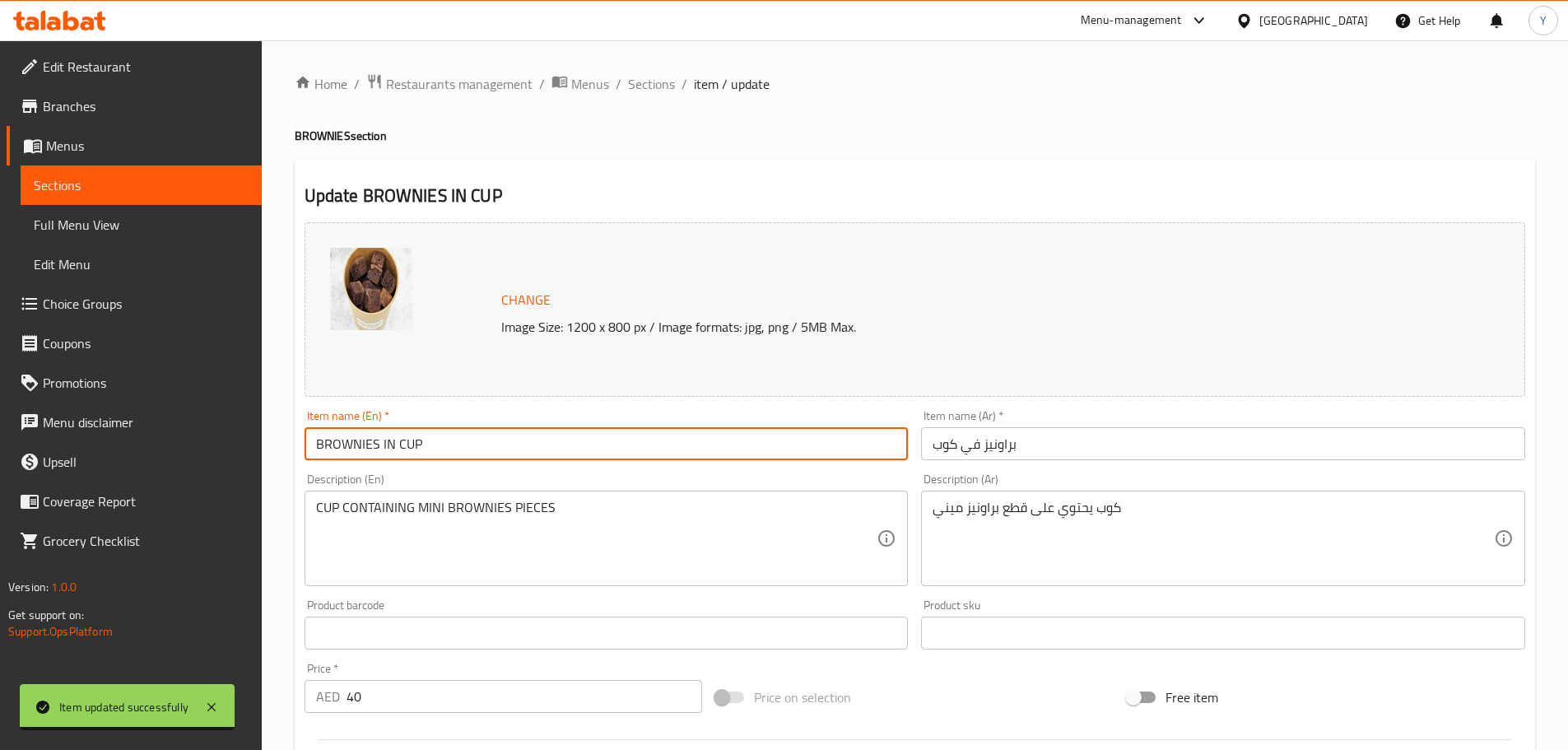
click at [315, 438] on input "BROWNIES IN CUP" at bounding box center [606, 443] width 604 height 33
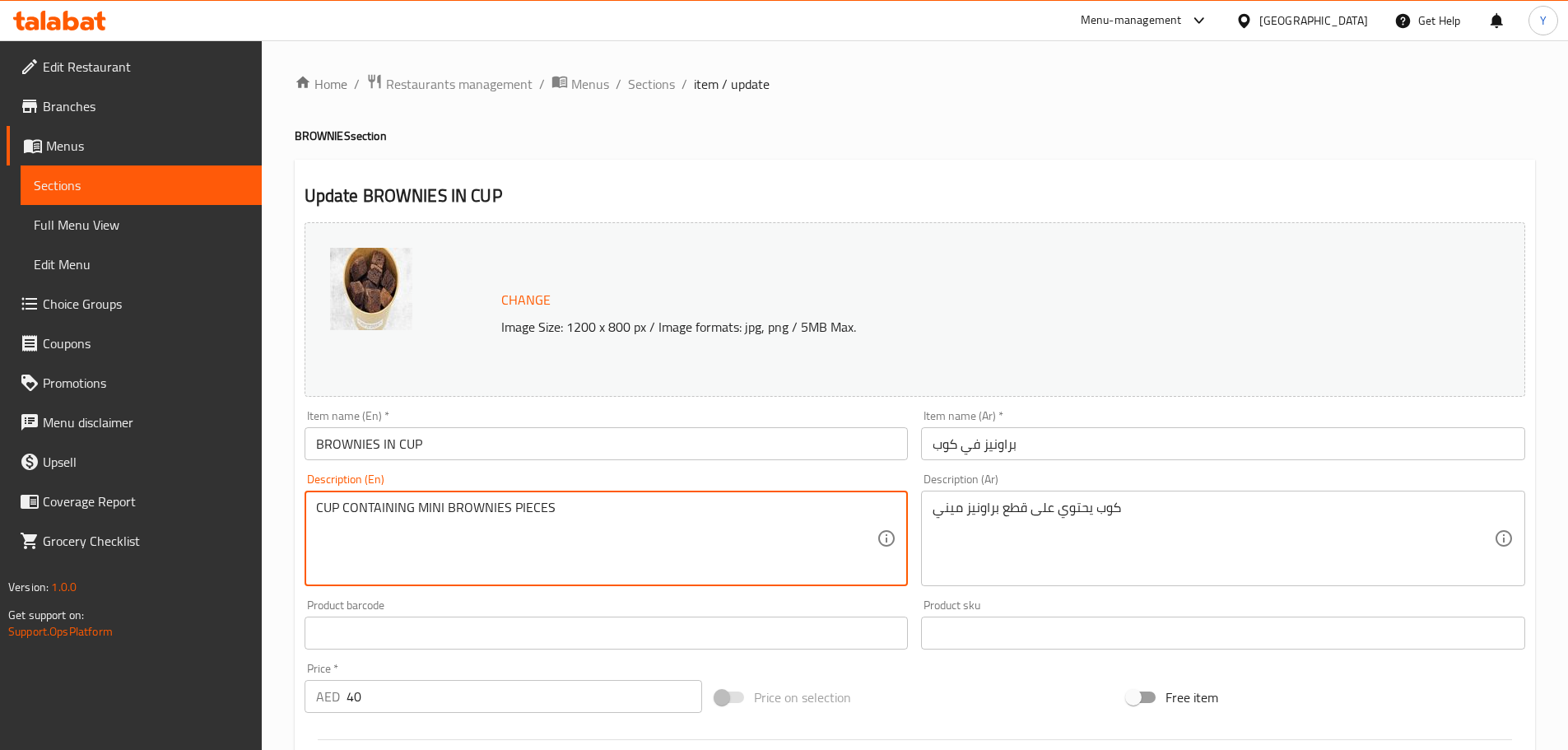
click at [315, 437] on input "BROWNIES IN CUP" at bounding box center [606, 443] width 604 height 33
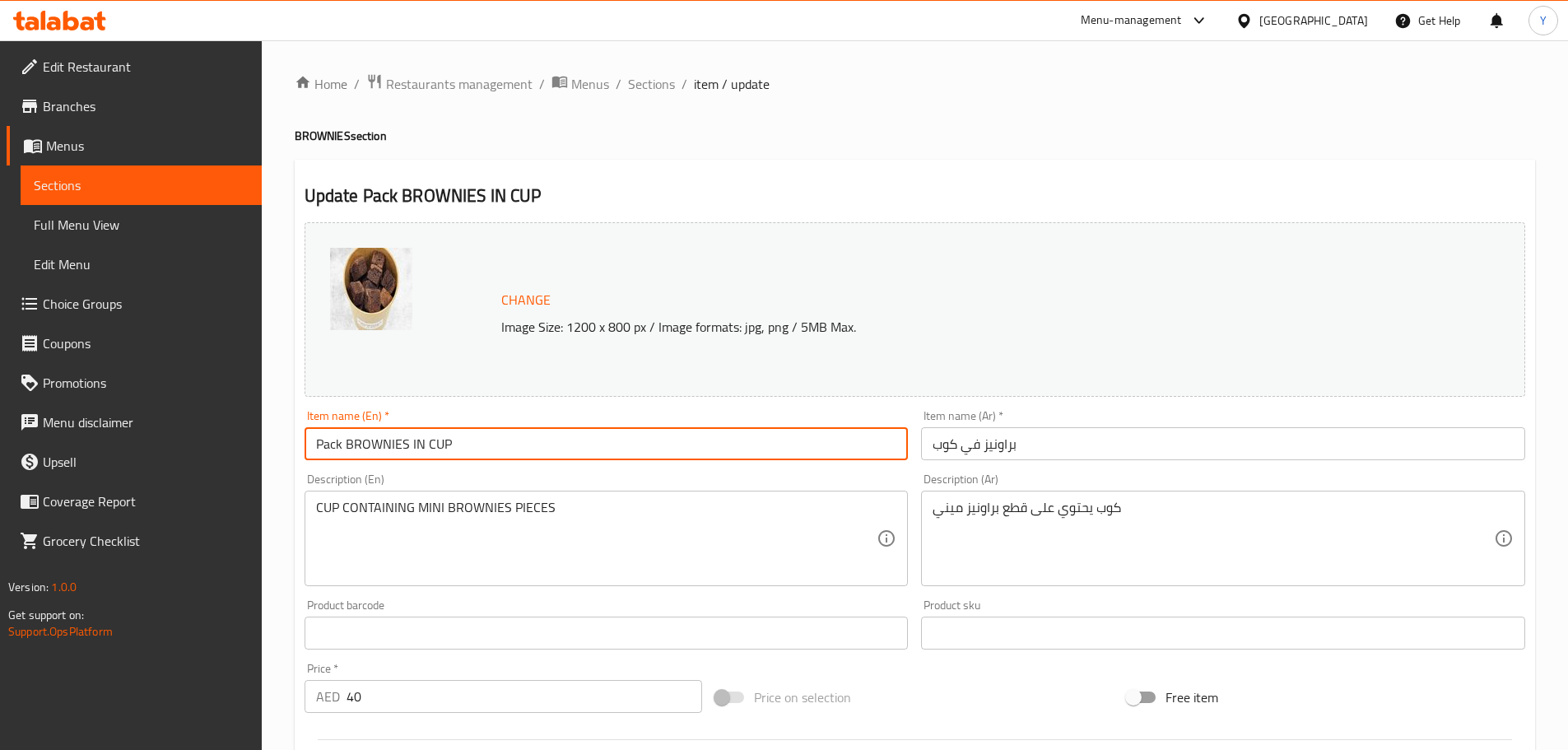
type input "Pack BROWNIES IN CUP"
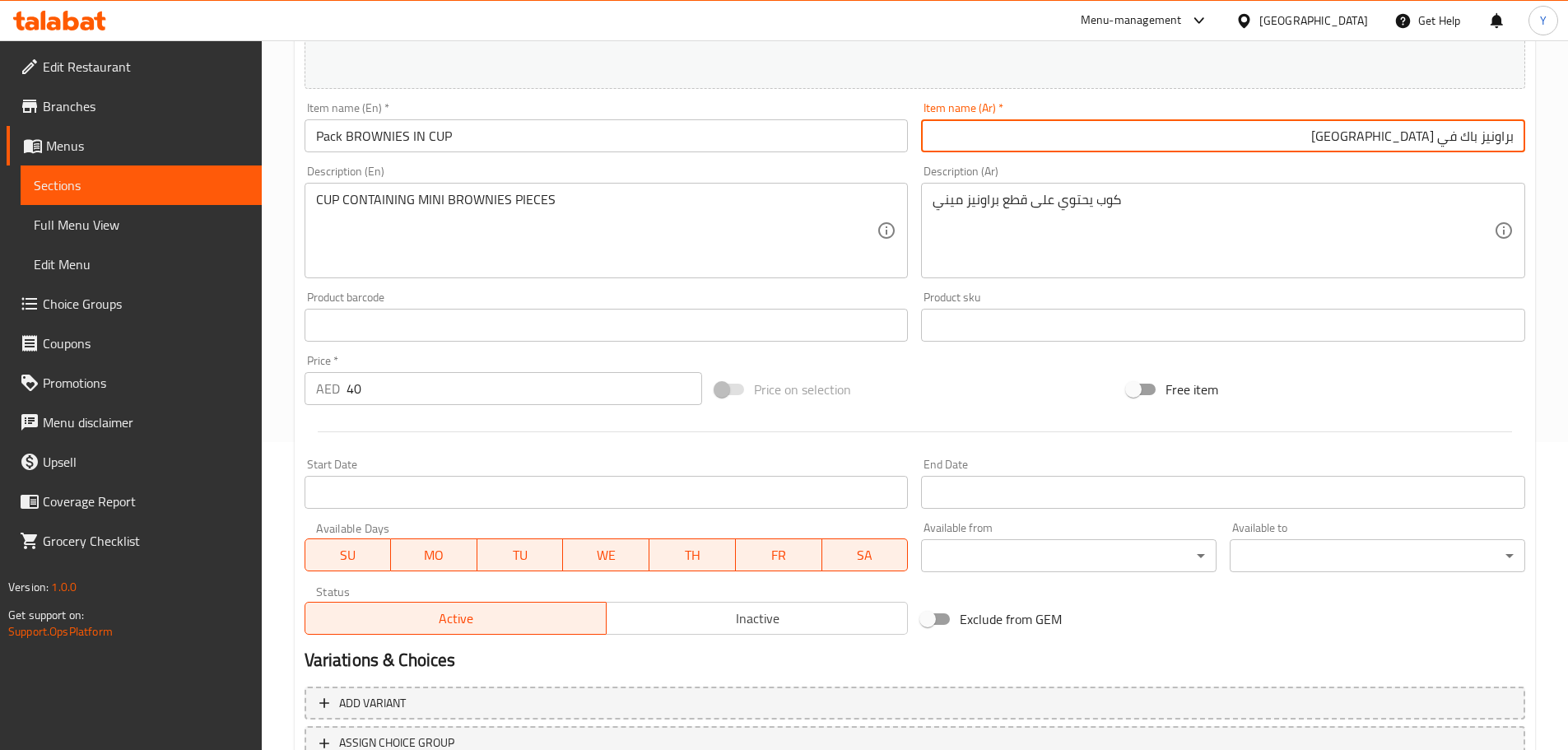
scroll to position [437, 0]
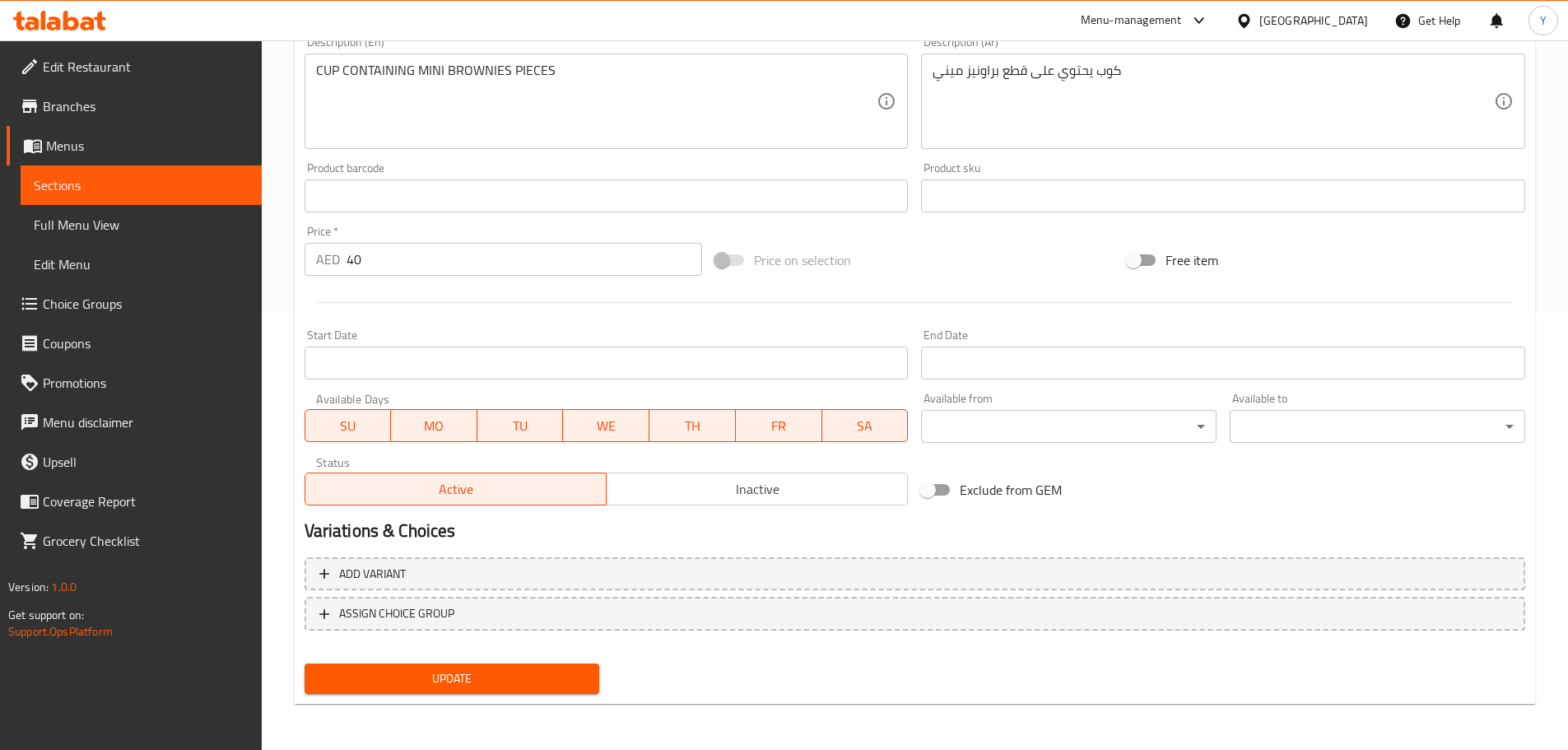
type input "براونيز باك في [GEOGRAPHIC_DATA]"
drag, startPoint x: 519, startPoint y: 676, endPoint x: 648, endPoint y: 405, distance: 300.1
click at [519, 676] on span "Update" at bounding box center [451, 679] width 269 height 21
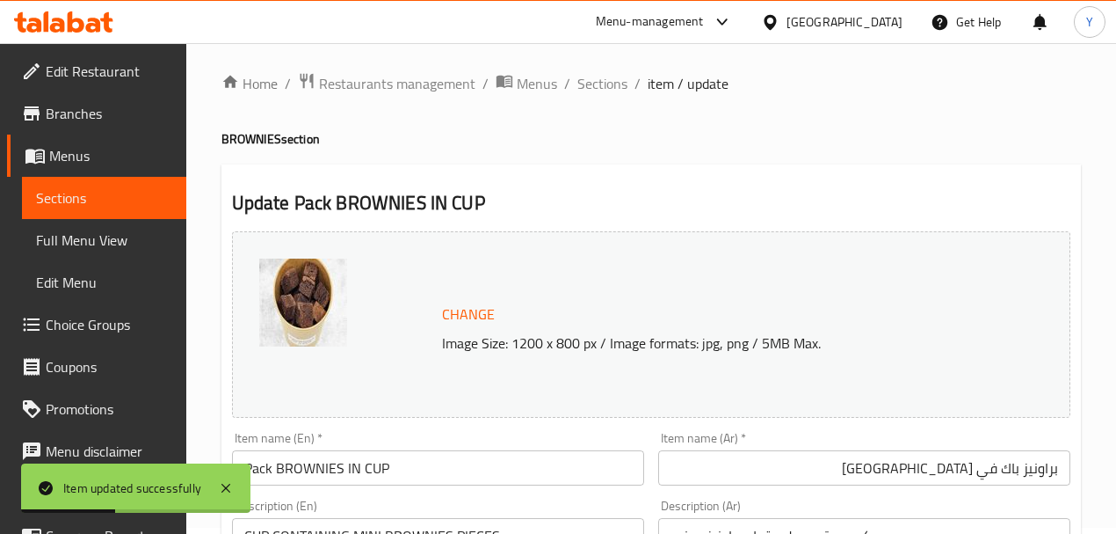
scroll to position [0, 0]
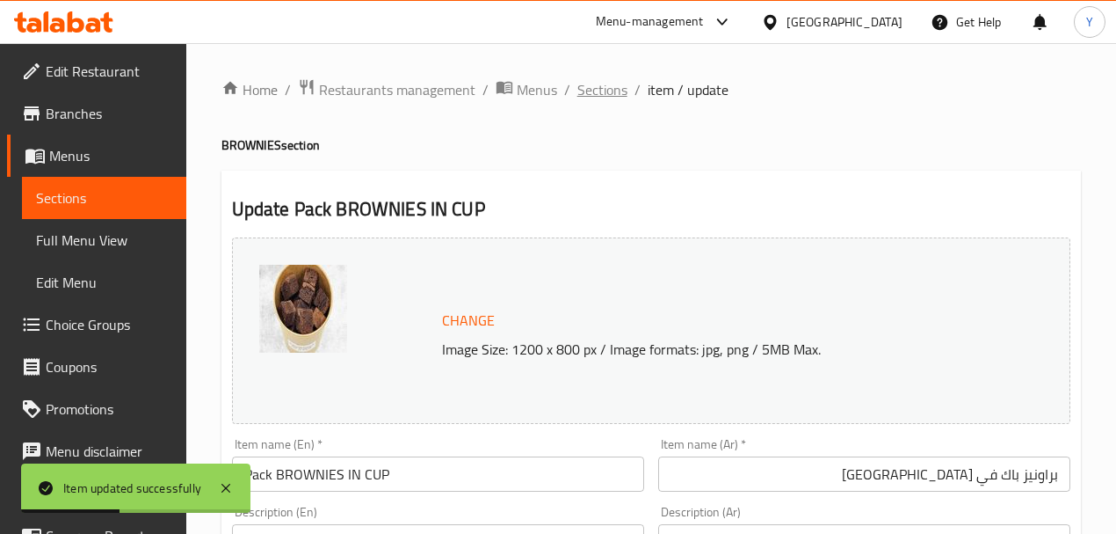
click at [624, 84] on span "Sections" at bounding box center [603, 89] width 50 height 21
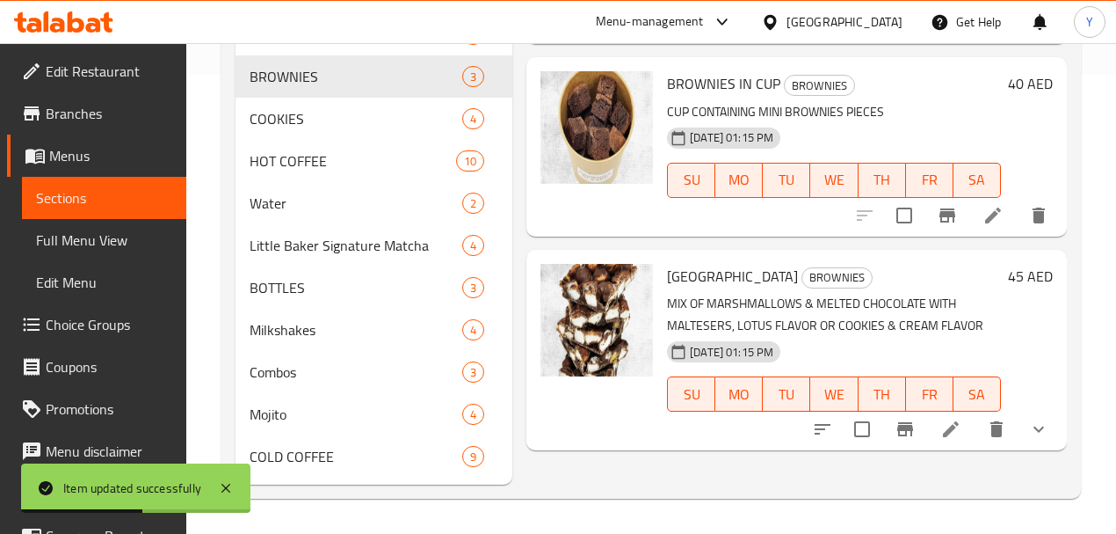
scroll to position [484, 0]
click at [955, 418] on icon at bounding box center [951, 428] width 21 height 21
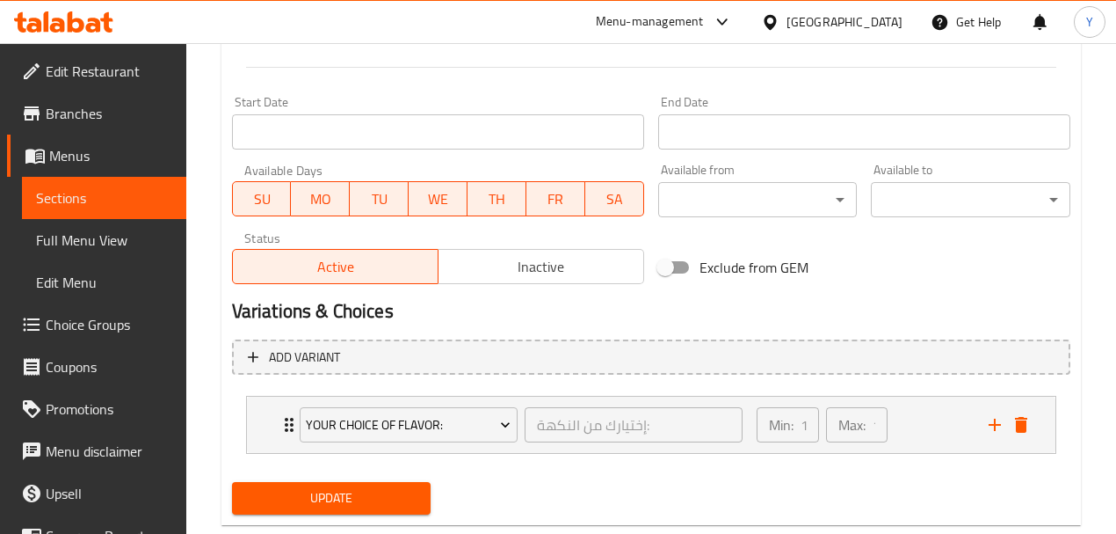
scroll to position [762, 0]
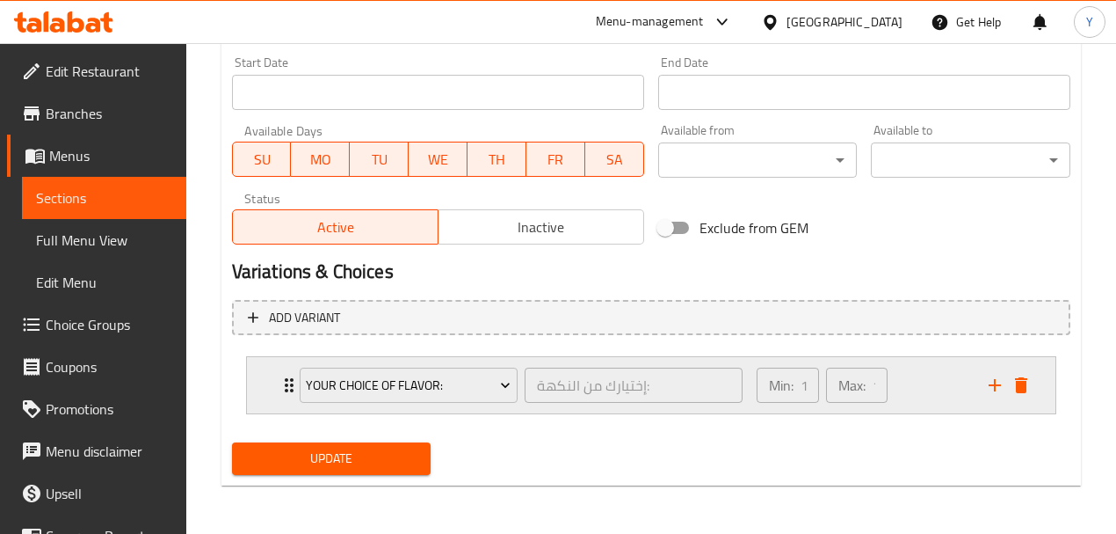
click at [936, 405] on div "Min: 1 ​ Max: 1 ​" at bounding box center [862, 385] width 232 height 56
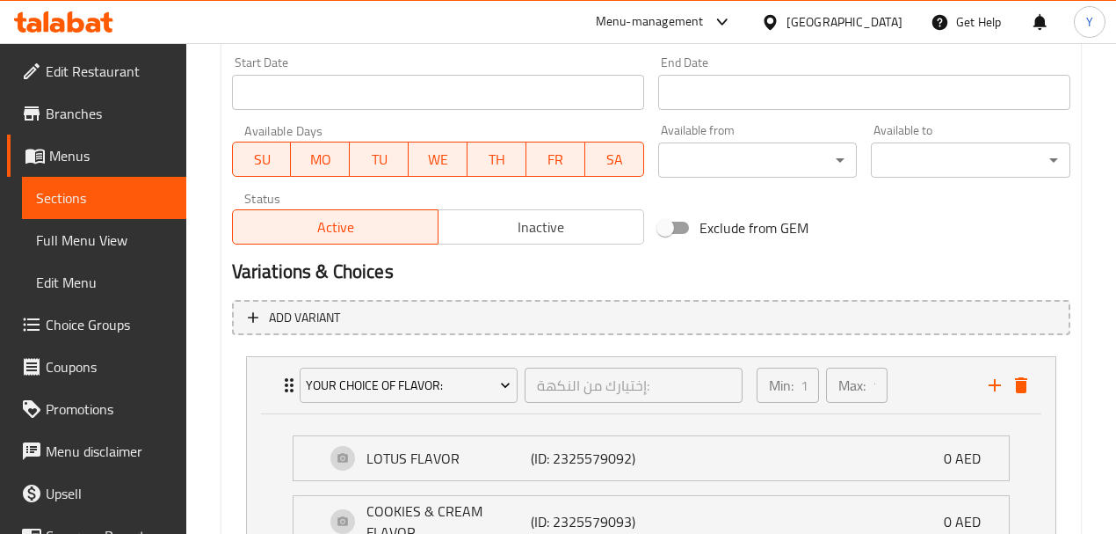
scroll to position [910, 0]
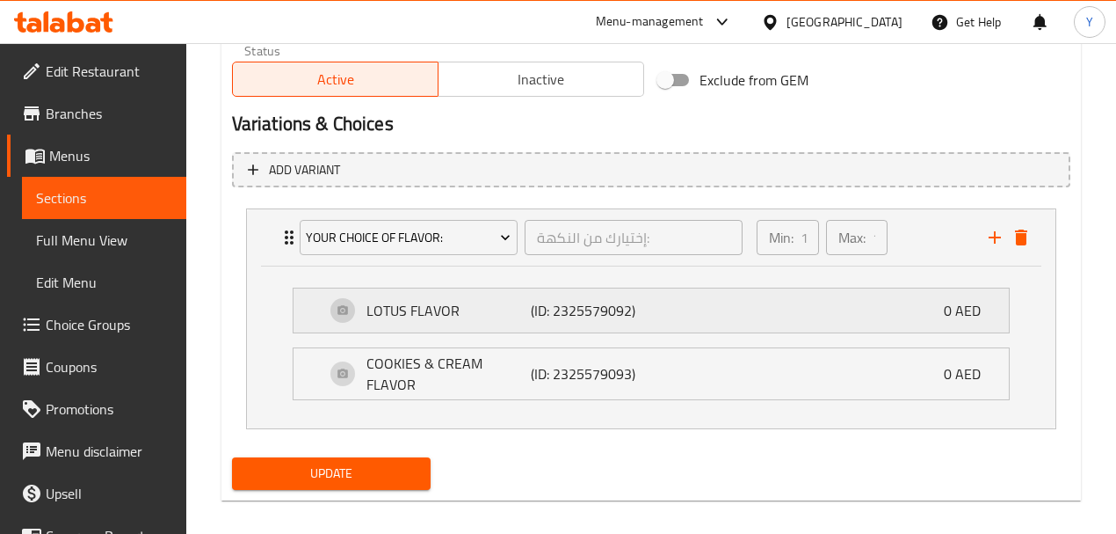
click at [686, 314] on div "LOTUS FLAVOR (ID: 2325579092) 0 AED" at bounding box center [656, 310] width 663 height 44
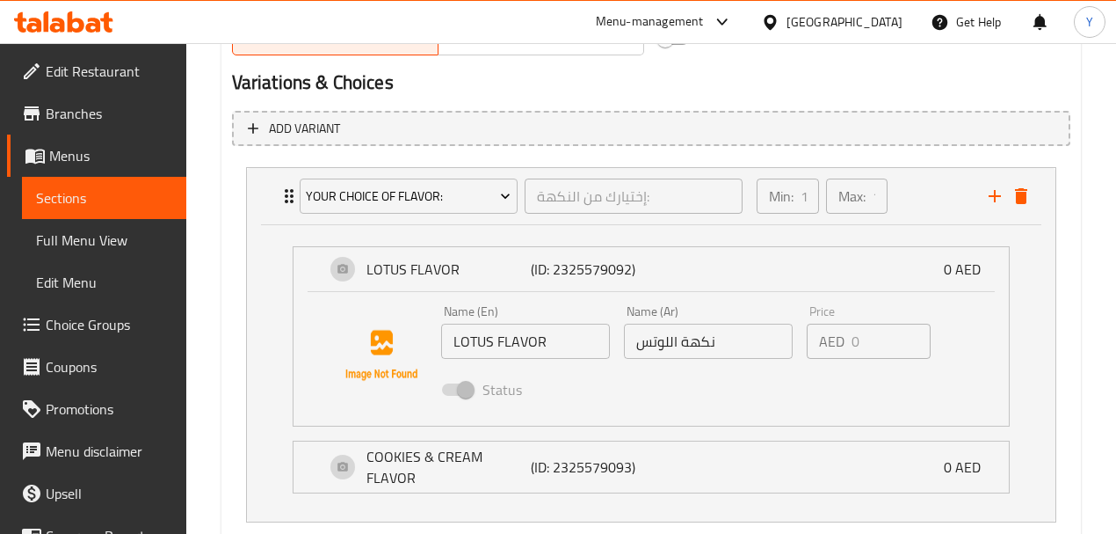
scroll to position [969, 0]
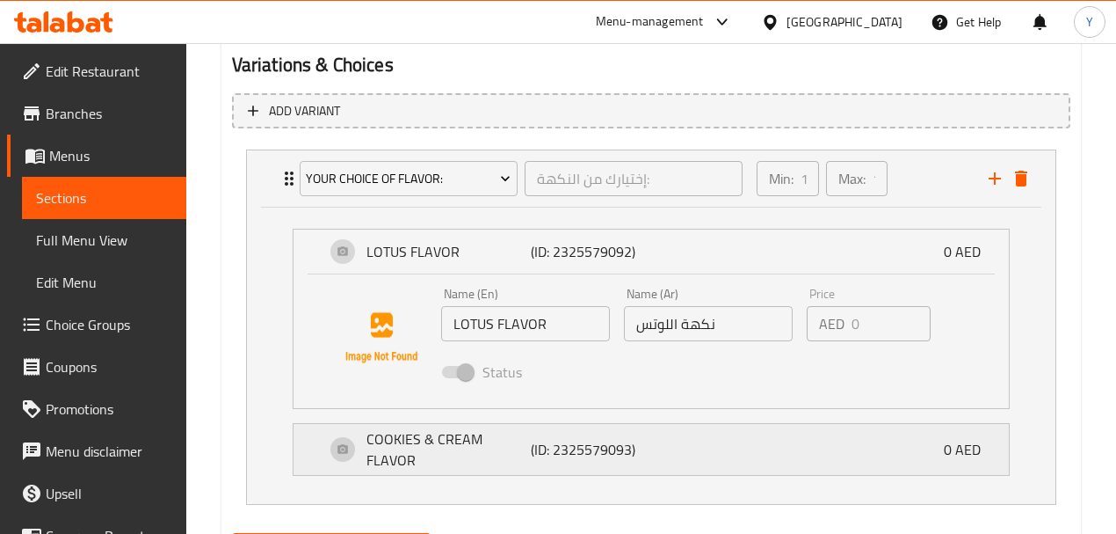
click at [708, 442] on div "COOKIES & CREAM FLAVOR (ID: 2325579093) 0 AED" at bounding box center [656, 449] width 663 height 51
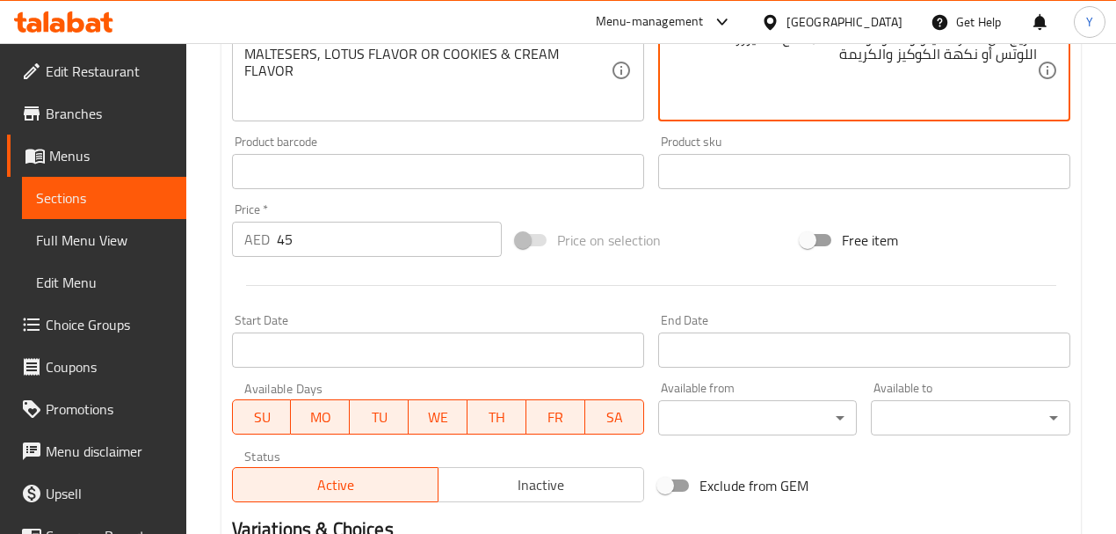
scroll to position [382, 0]
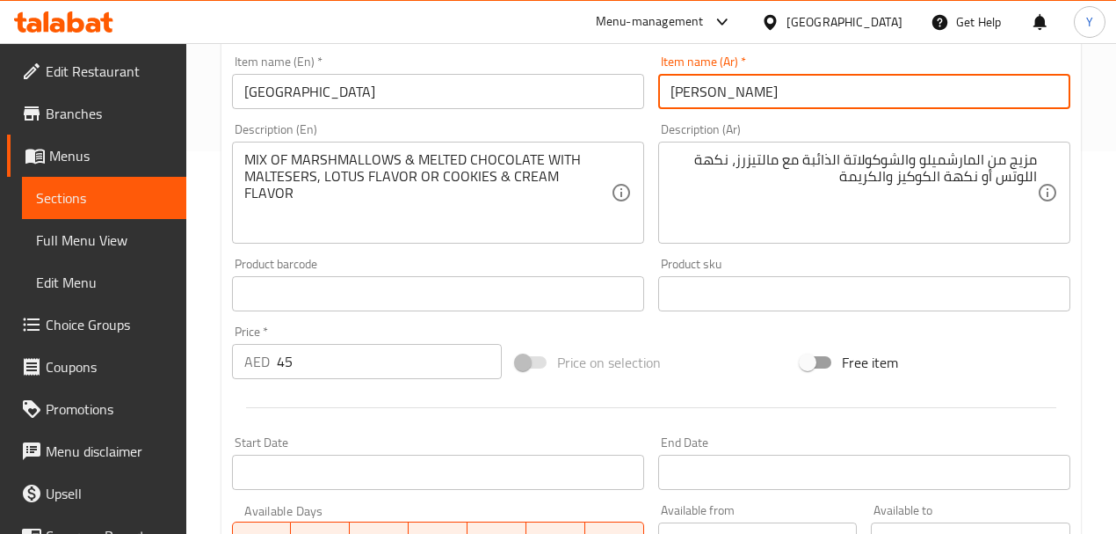
click at [796, 105] on input "روكي رود" at bounding box center [864, 91] width 412 height 35
type input "[PERSON_NAME]"
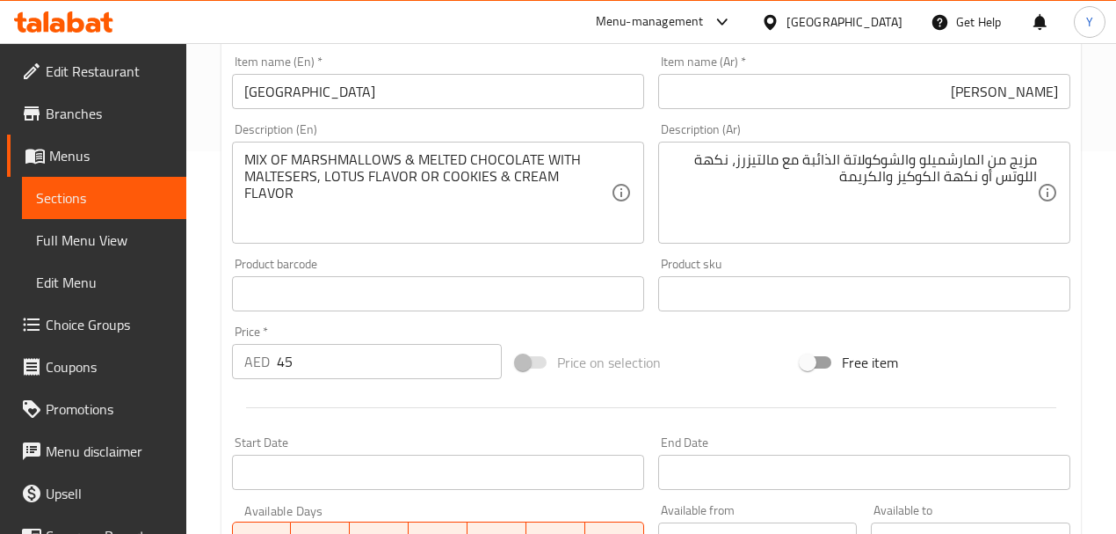
click at [434, 69] on div "Item name (En)   * ROCKY ROAD Item name (En) *" at bounding box center [438, 82] width 412 height 54
click at [366, 107] on input "ROCKY ROAD" at bounding box center [438, 91] width 412 height 35
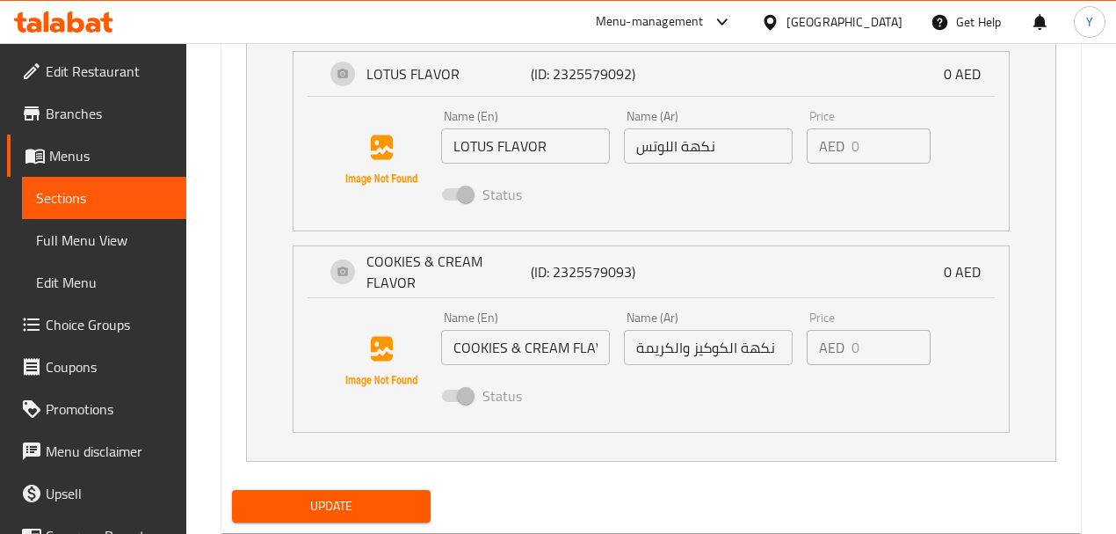
scroll to position [1186, 0]
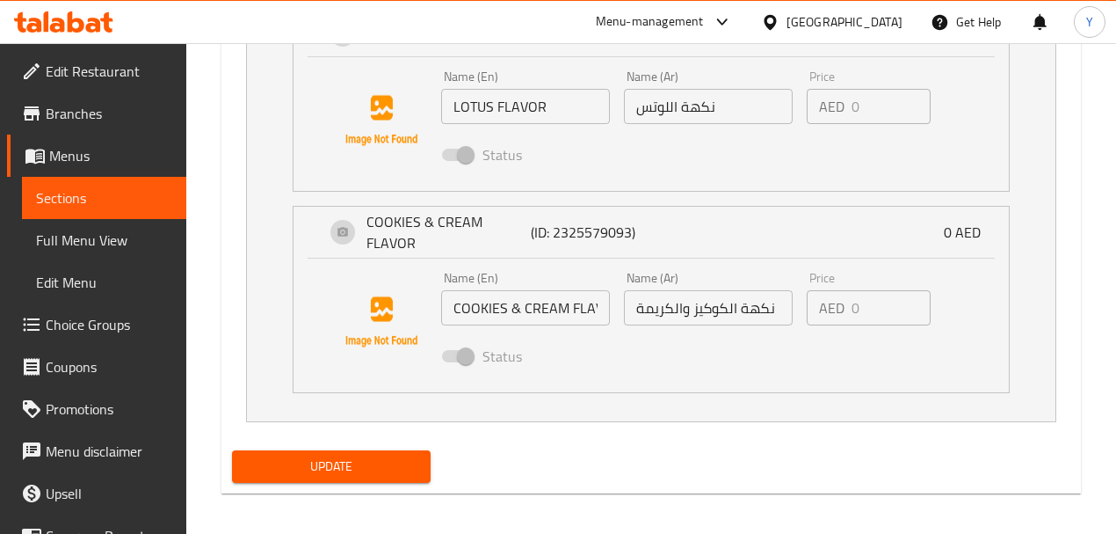
type input "ROCKY ROAD Pack"
click at [385, 471] on button "Update" at bounding box center [332, 466] width 200 height 33
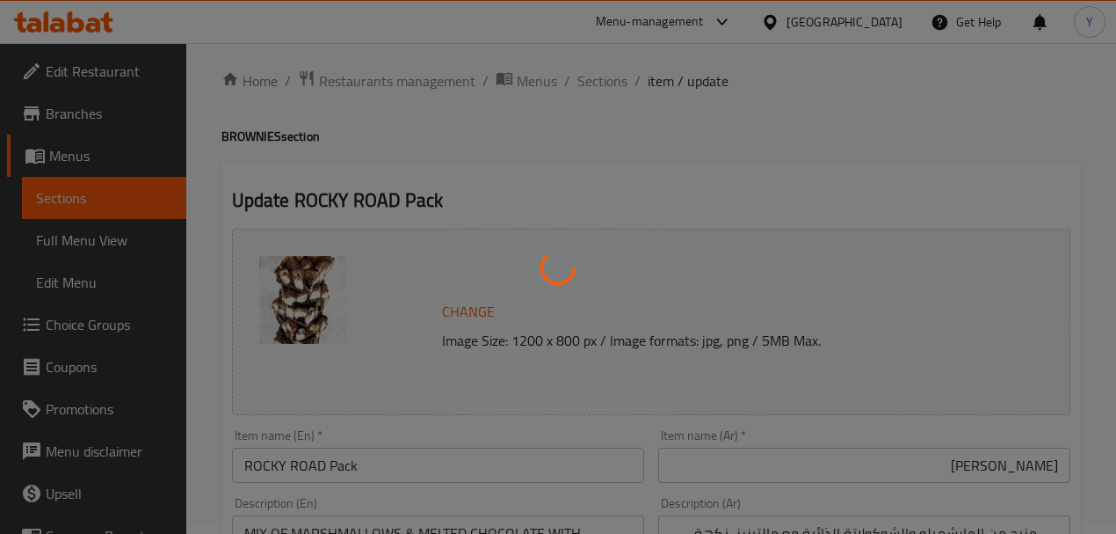
scroll to position [0, 0]
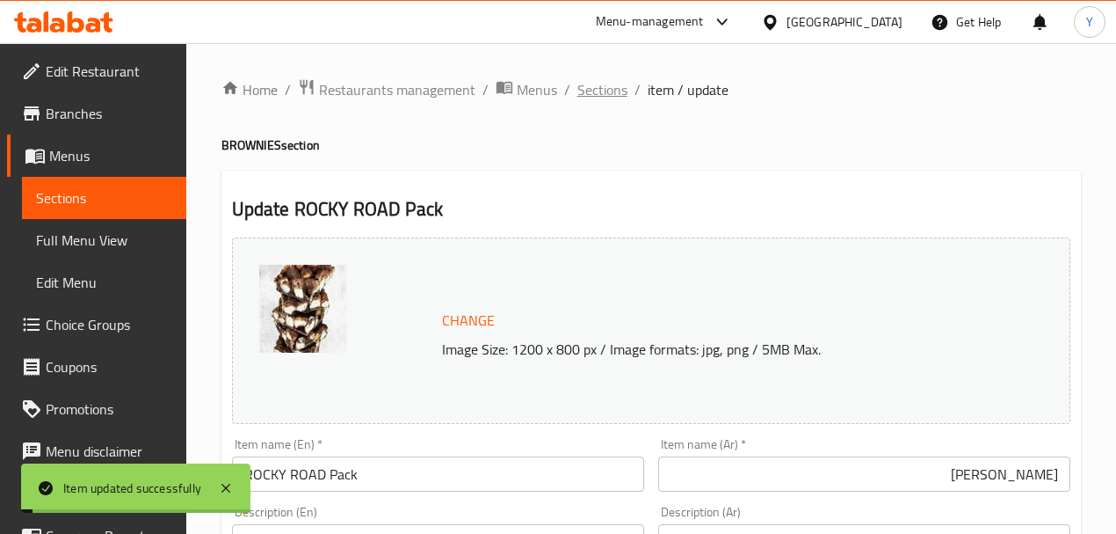
click at [622, 83] on span "Sections" at bounding box center [603, 89] width 50 height 21
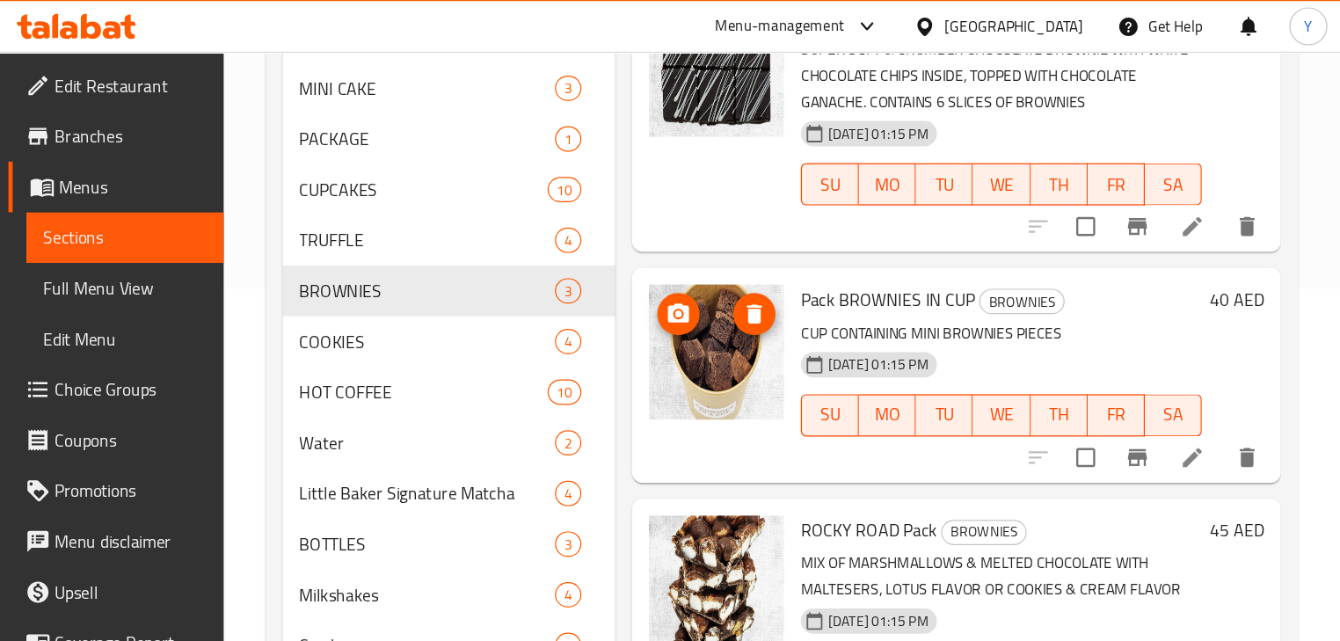
scroll to position [293, 0]
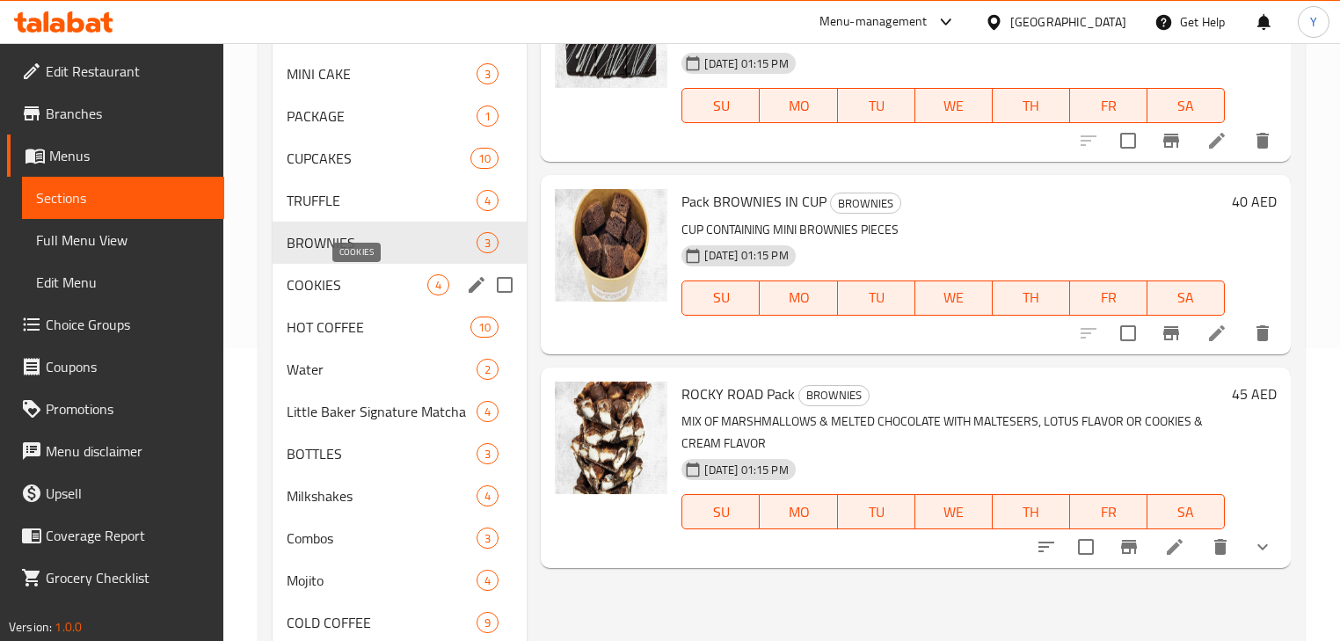
click at [340, 285] on span "COOKIES" at bounding box center [357, 284] width 141 height 21
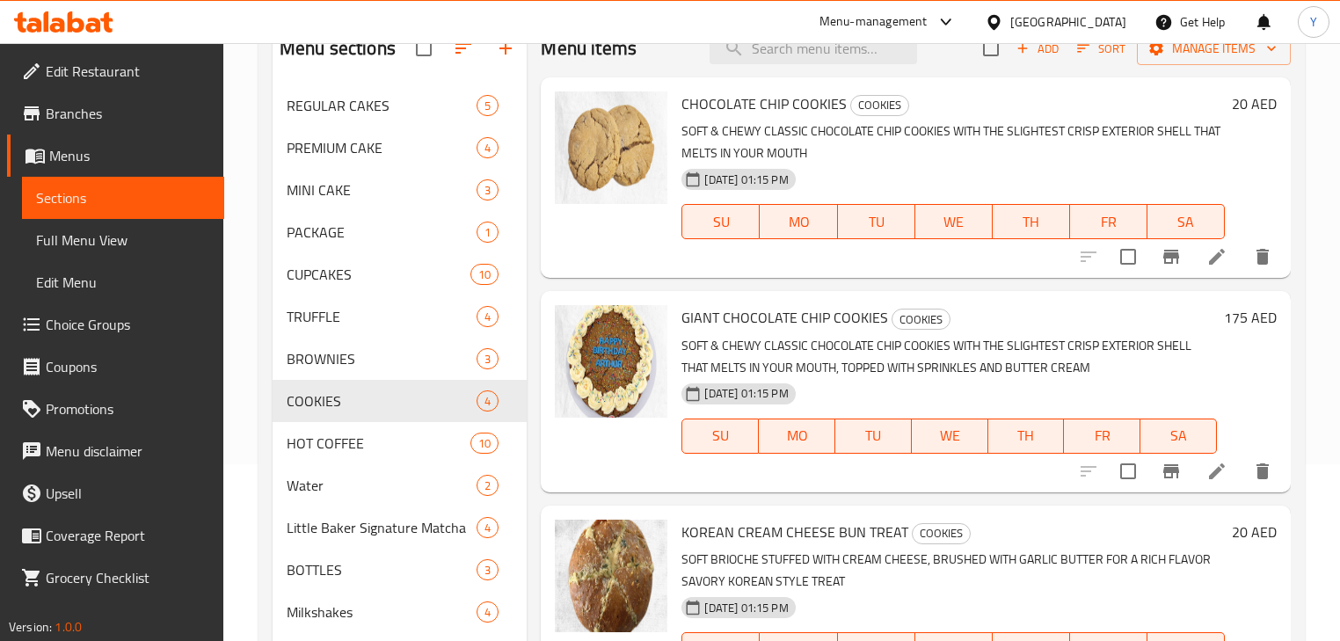
scroll to position [127, 0]
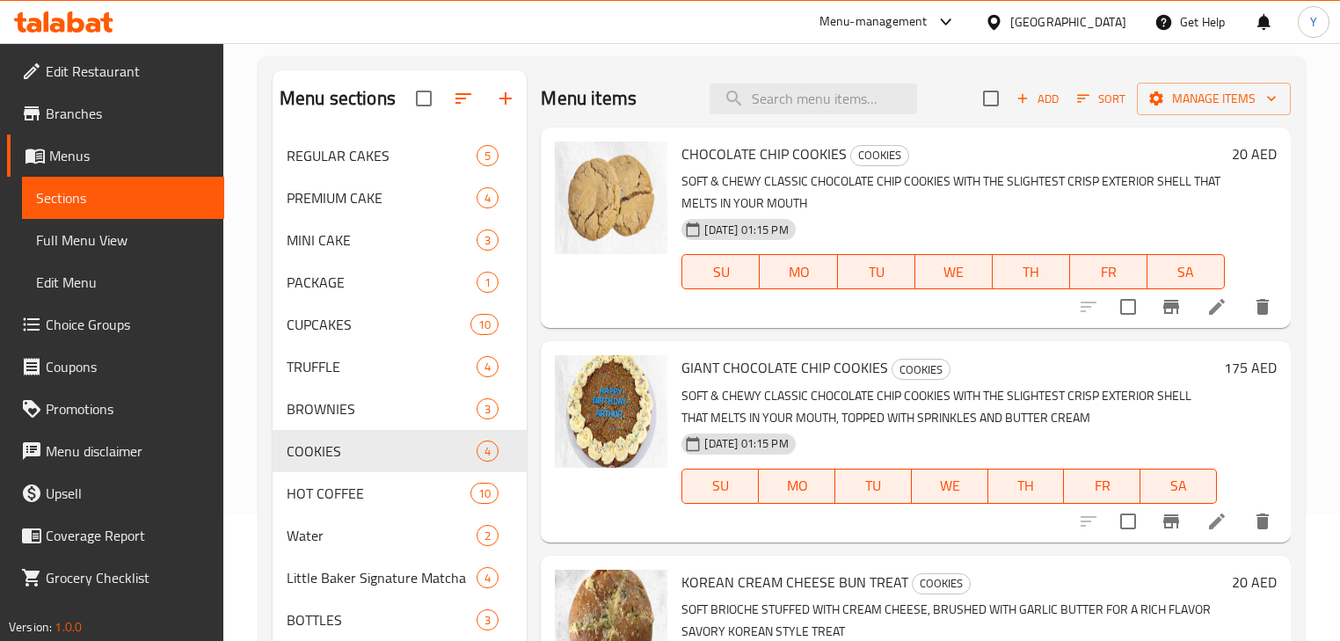
click at [1203, 295] on li at bounding box center [1216, 307] width 49 height 32
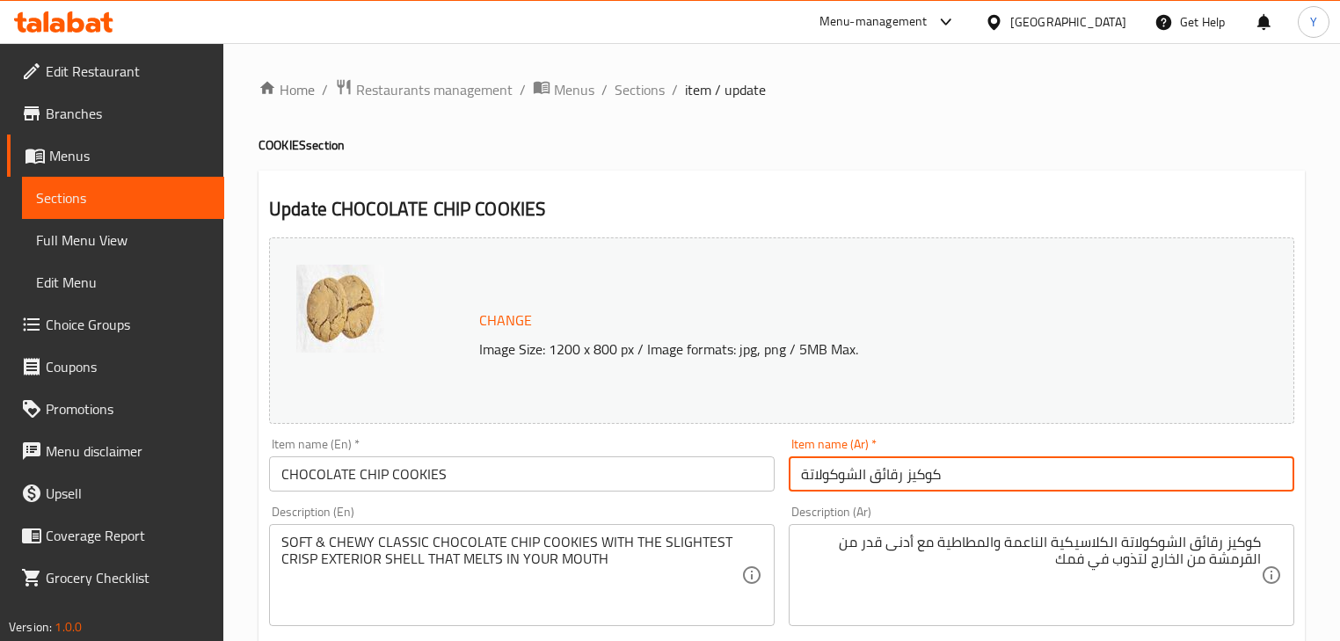
click at [960, 476] on input "كوكيز رقائق الشوكولاتة" at bounding box center [1041, 473] width 505 height 35
click at [1101, 203] on h2 "Update CHOCOLATE CHIP COOKIES" at bounding box center [781, 209] width 1025 height 26
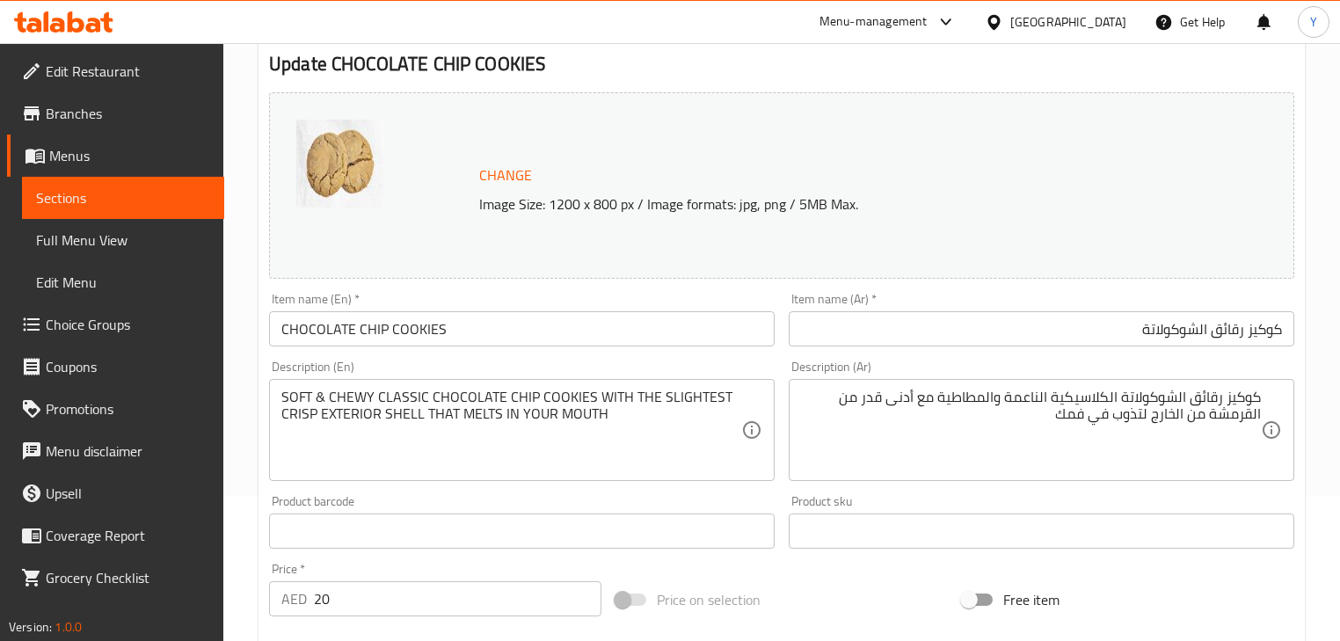
scroll to position [281, 0]
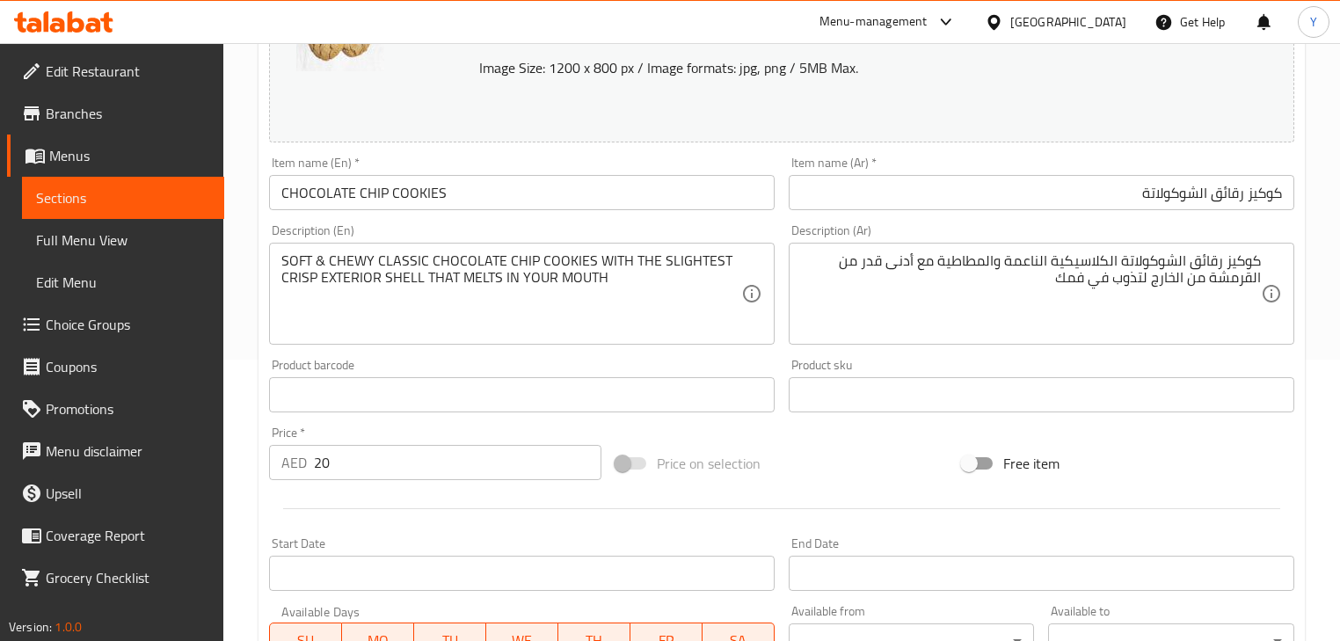
click at [1040, 200] on input "كوكيز رقائق الشوكولاتة" at bounding box center [1041, 192] width 505 height 35
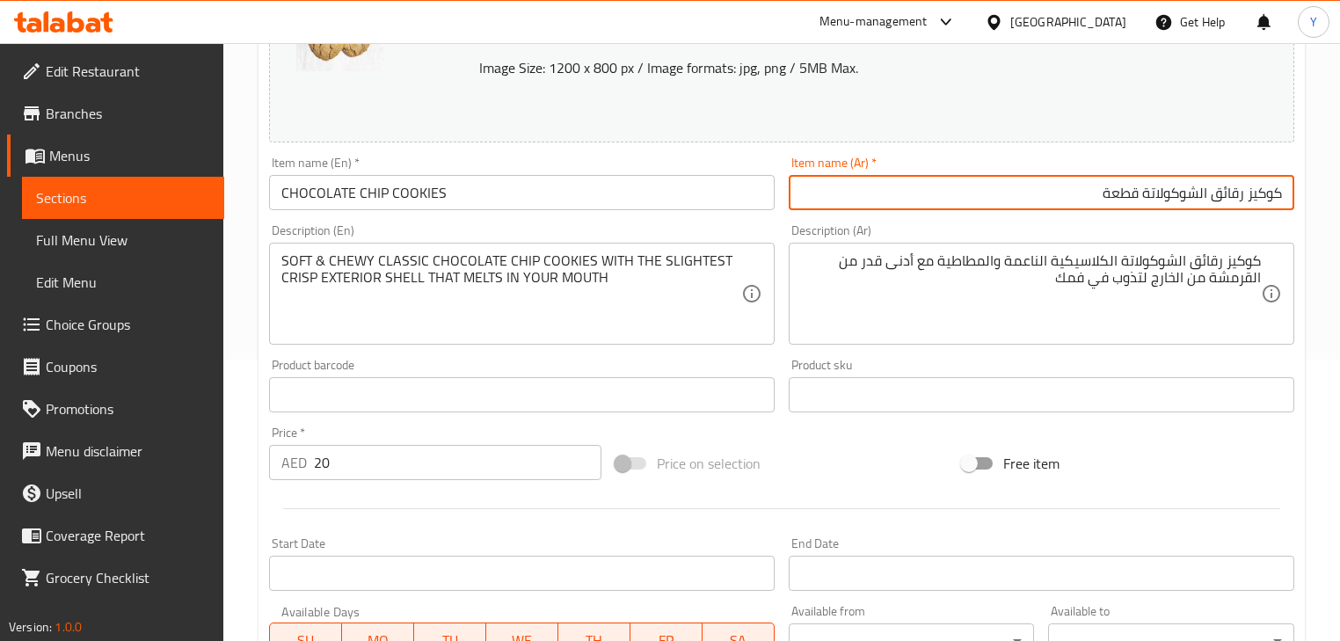
type input "كوكيز رقائق الشوكولاتة قطعة"
click at [556, 193] on input "CHOCOLATE CHIP COOKIES" at bounding box center [521, 192] width 505 height 35
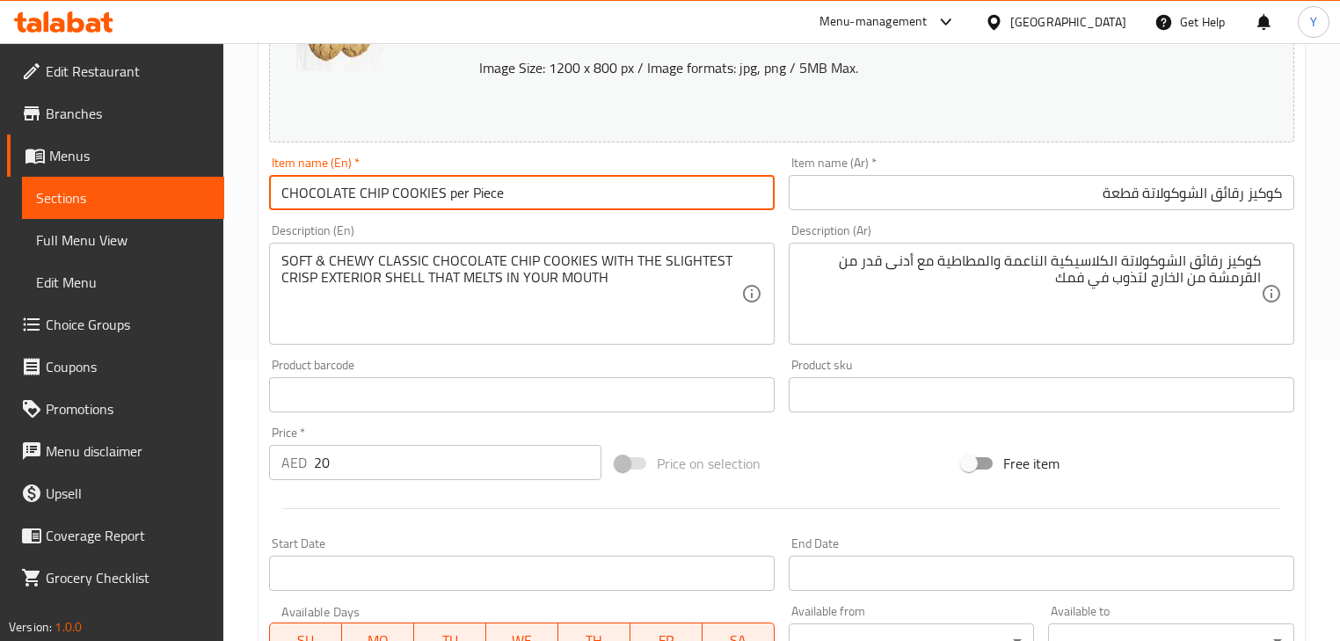
type input "CHOCOLATE CHIP COOKIES per Piece"
click at [1135, 190] on input "كوكيز رقائق الشوكولاتة قطعة" at bounding box center [1041, 192] width 505 height 35
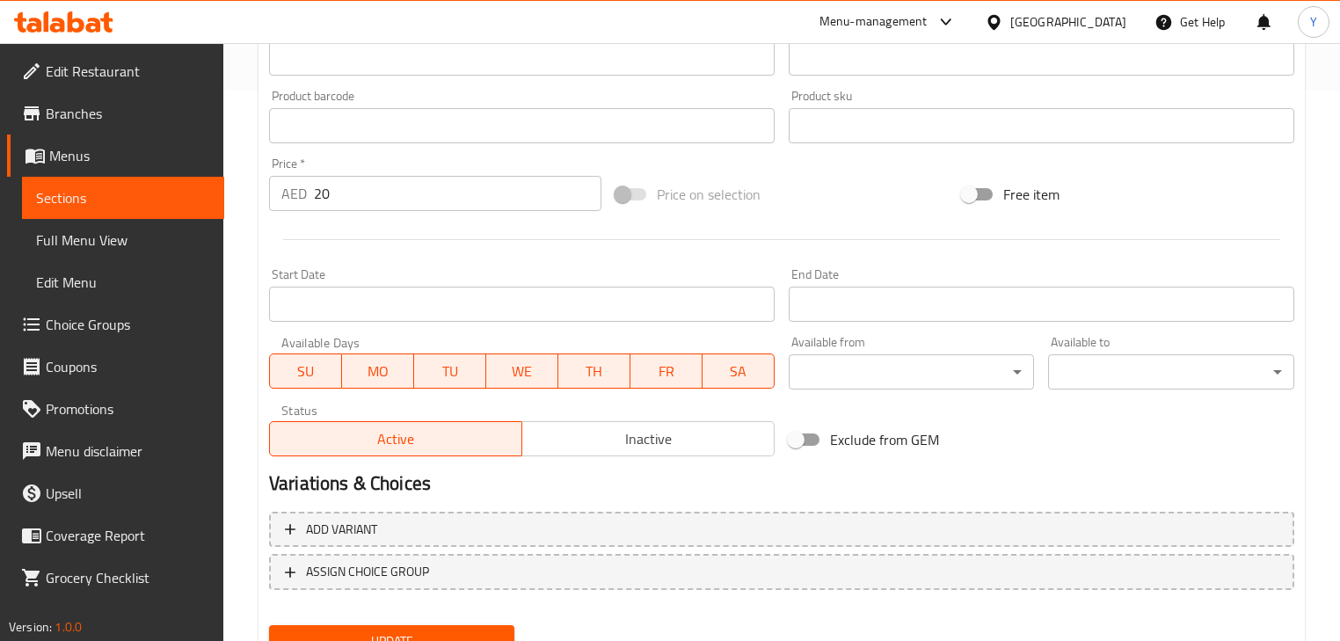
scroll to position [626, 0]
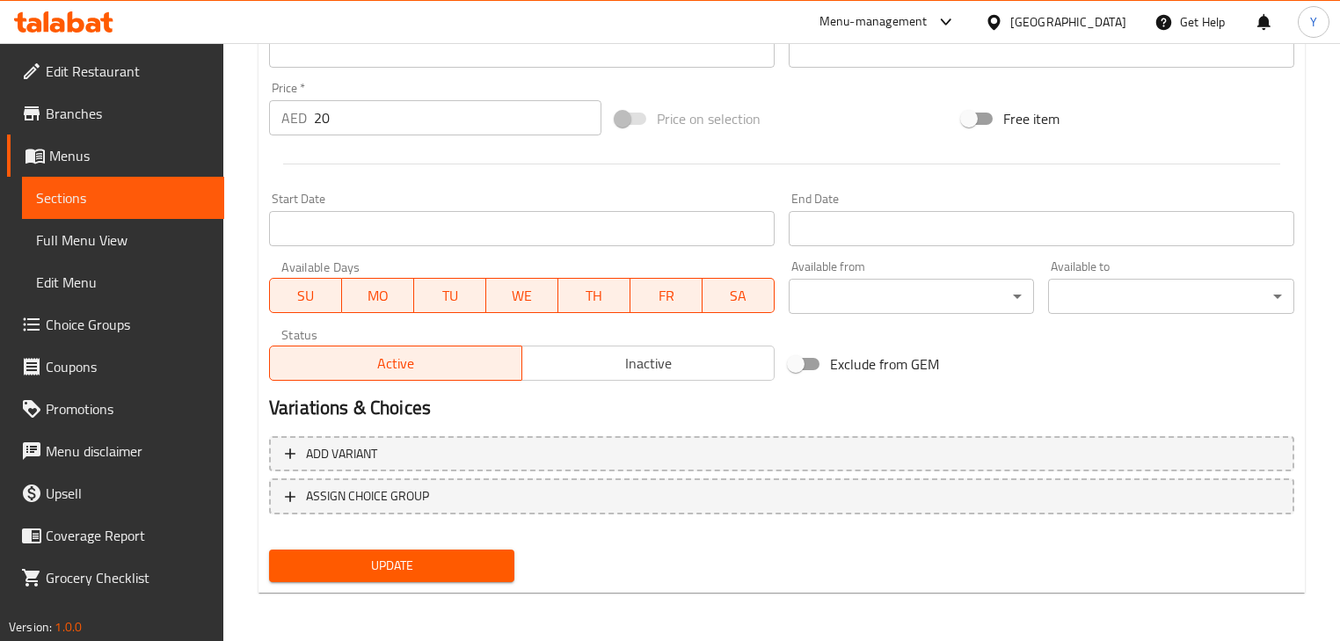
type input "كوكيز رقائق الشوكولاتة للقطعة"
click at [506, 556] on button "Update" at bounding box center [391, 565] width 245 height 33
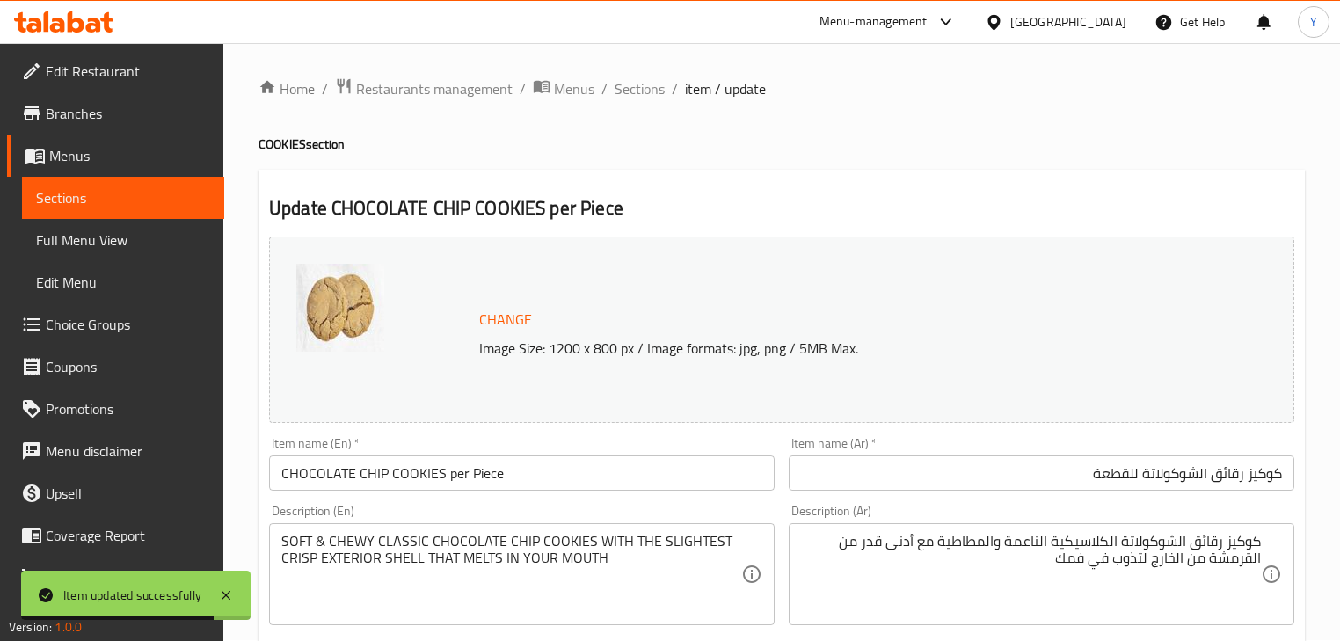
scroll to position [0, 0]
drag, startPoint x: 647, startPoint y: 92, endPoint x: 696, endPoint y: 51, distance: 64.3
click at [647, 92] on span "Sections" at bounding box center [639, 89] width 50 height 21
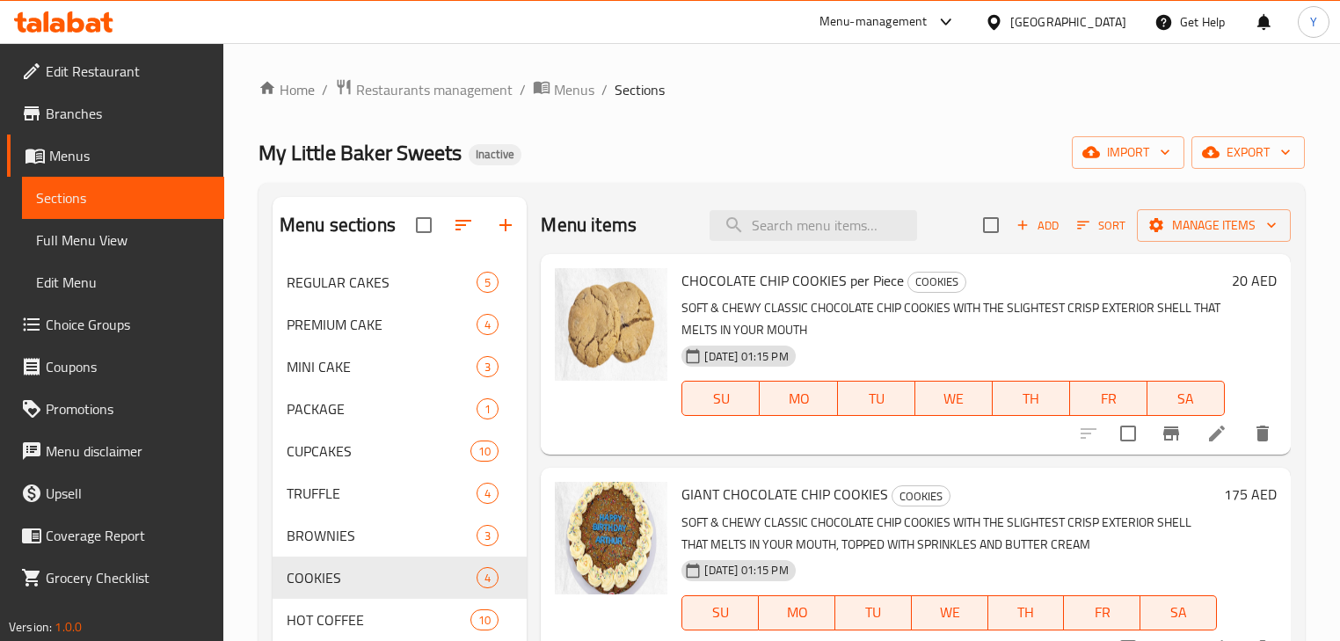
click at [858, 281] on span "CHOCOLATE CHIP COOKIES per Piece" at bounding box center [792, 280] width 222 height 26
copy h6 "per Piece"
drag, startPoint x: 858, startPoint y: 281, endPoint x: 898, endPoint y: 281, distance: 40.4
click at [898, 281] on span "CHOCOLATE CHIP COOKIES per Piece" at bounding box center [792, 280] width 222 height 26
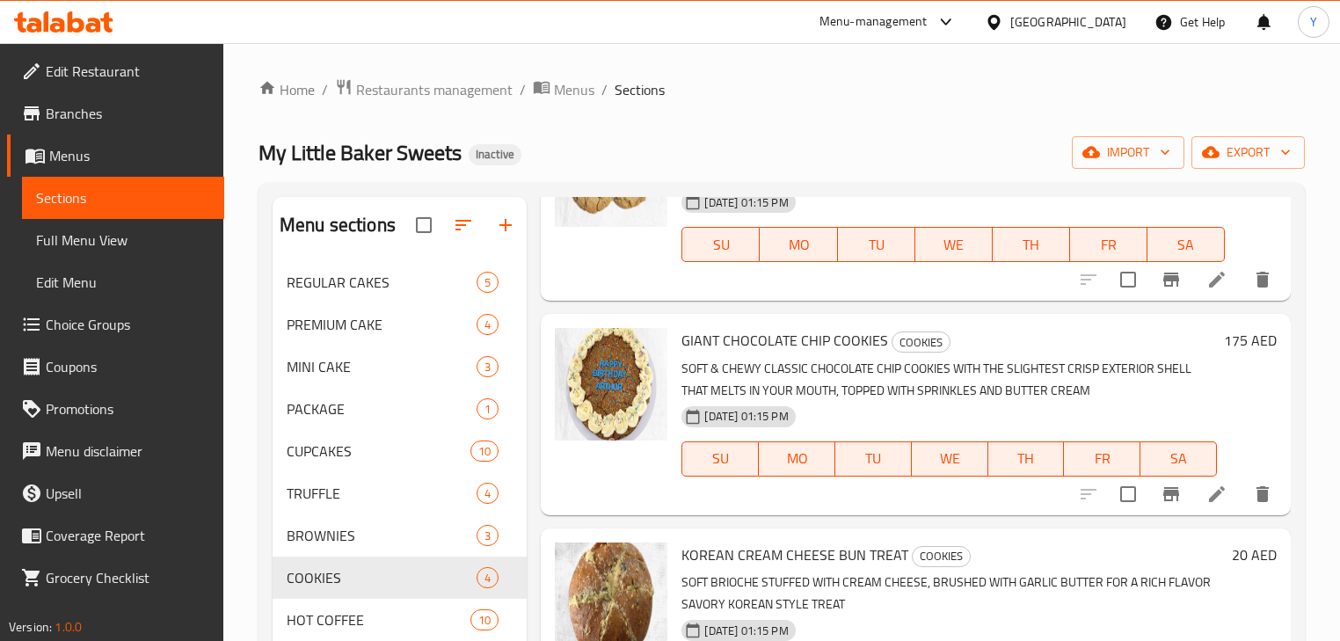
click at [1214, 498] on icon at bounding box center [1216, 494] width 21 height 21
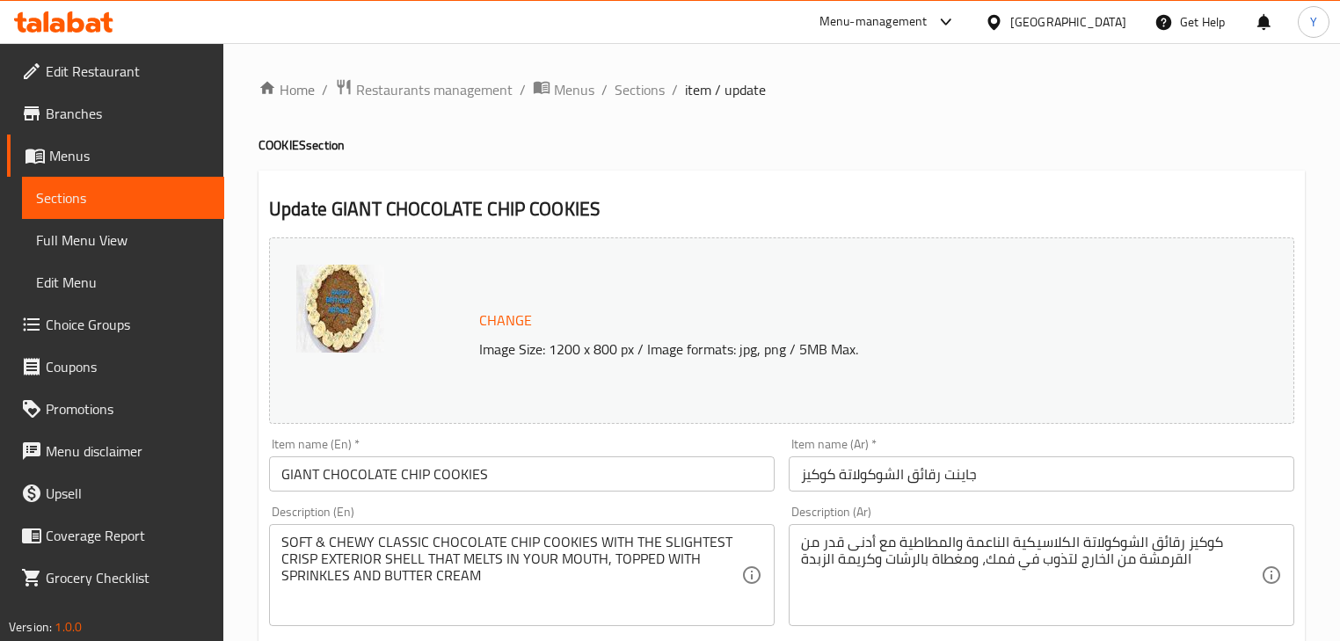
click at [971, 201] on h2 "Update GIANT CHOCOLATE CHIP COOKIES" at bounding box center [781, 209] width 1025 height 26
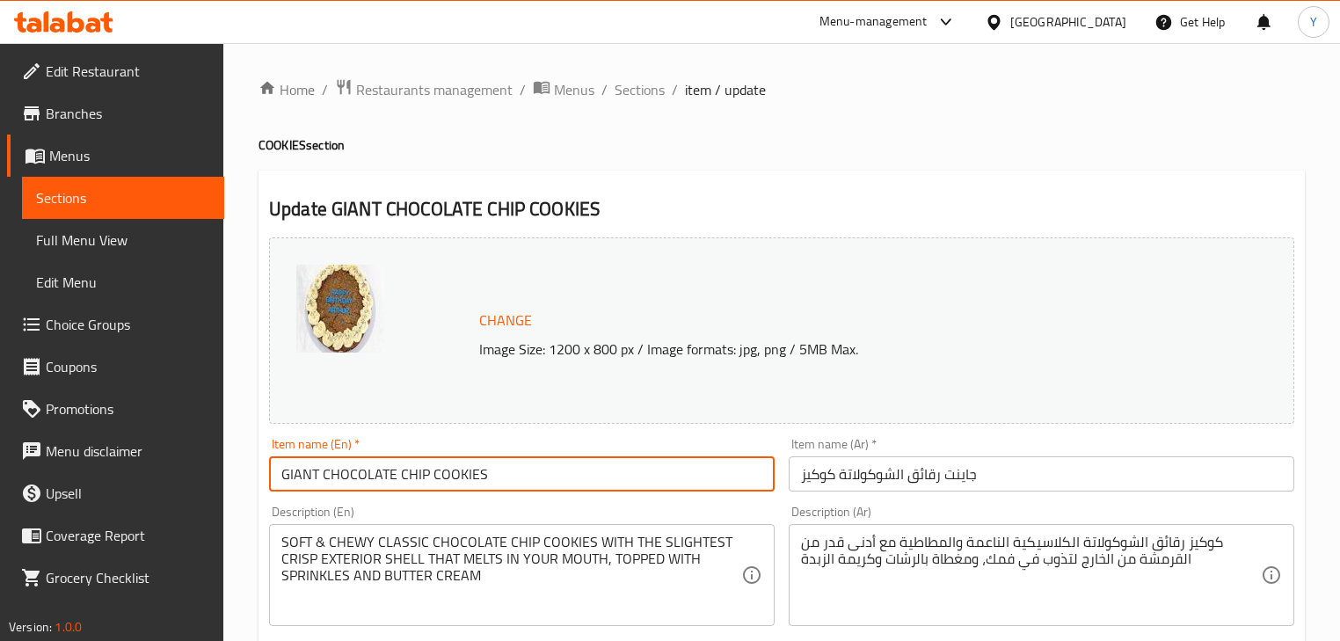
click at [535, 476] on input "GIANT CHOCOLATE CHIP COOKIES" at bounding box center [521, 473] width 505 height 35
paste input "per Piece"
type input "GIANT CHOCOLATE CHIP COOKIES per Piece"
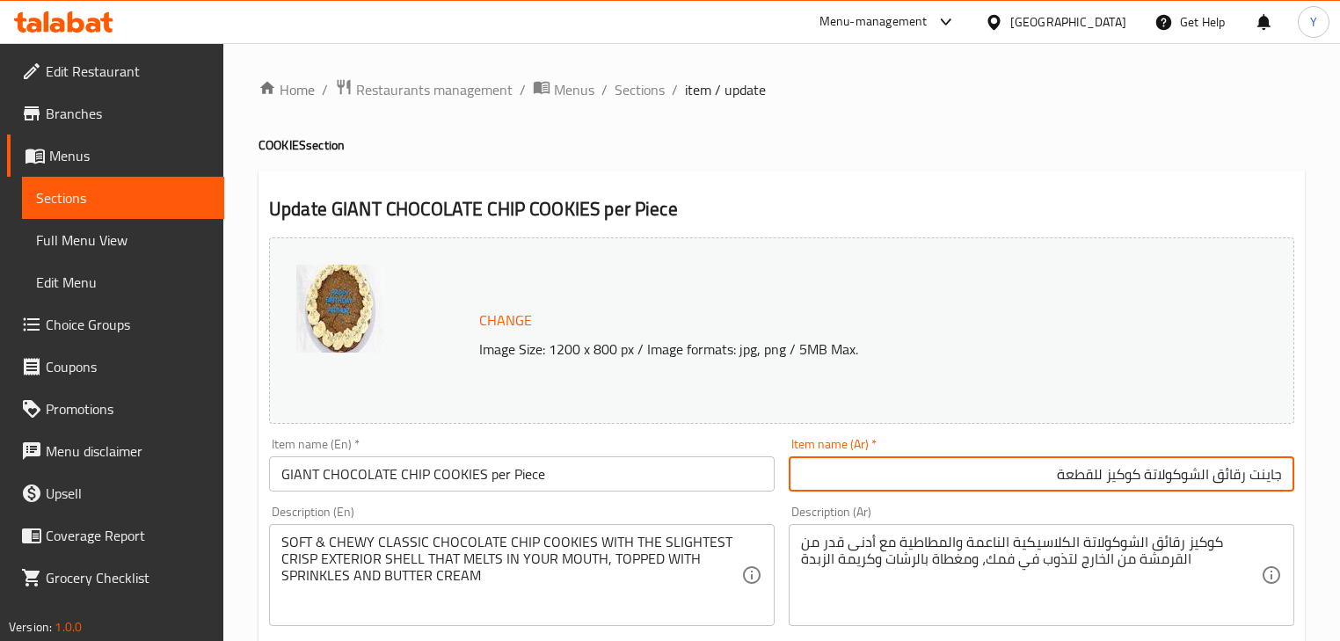
type input "جاينت رقائق الشوكولاتة كوكيز للقطعة"
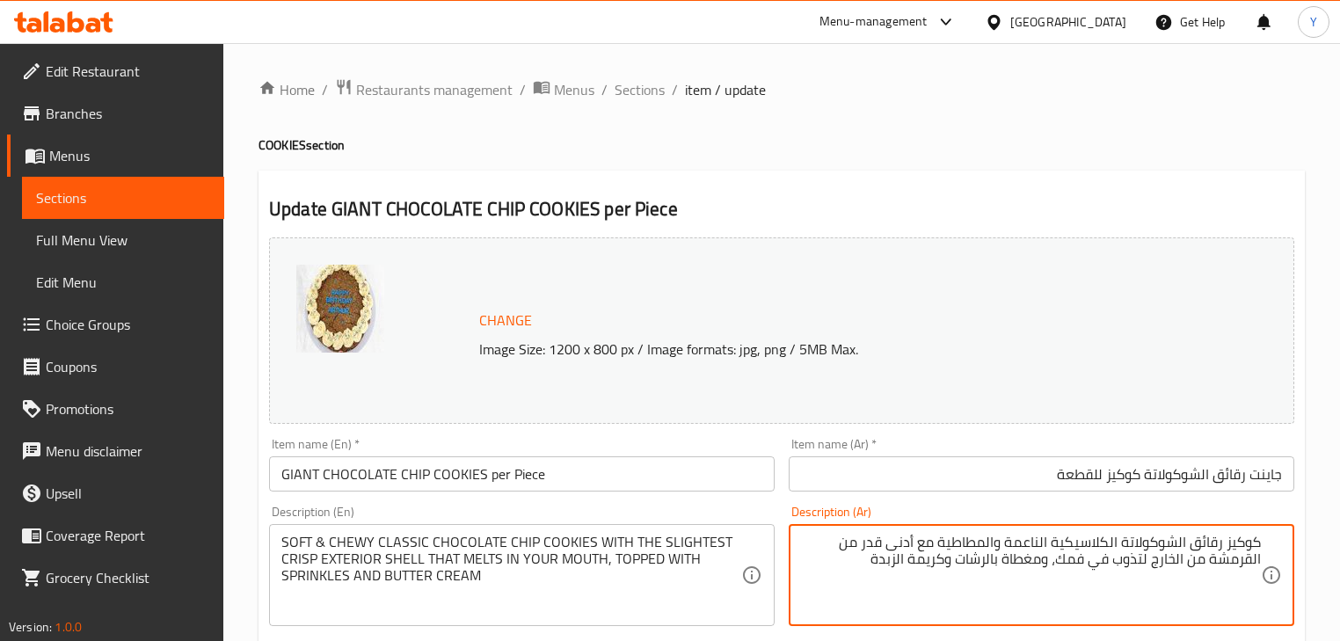
click at [879, 548] on textarea "كوكيز رقائق الشوكولاتة الكلاسيكية الناعمة والمطاطية مع أدنى قدر من القرمشة من ا…" at bounding box center [1031, 576] width 460 height 84
click at [879, 547] on textarea "كوكيز رقائق الشوكولاتة الكلاسيكية الناعمة والمطاطية مع أدنى قدر من القرمشة من ا…" at bounding box center [1031, 576] width 460 height 84
click at [981, 558] on textarea "كوكيز رقائق الشوكولاتة الكلاسيكية الناعمة والمطاطية مع أدنى قشرة من القرمشة من …" at bounding box center [1031, 576] width 460 height 84
type textarea "كوكيز رقائق الشوكولاتة الكلاسيكية الناعمة والمطاطية مع أدنى قشرة من القرمشة من …"
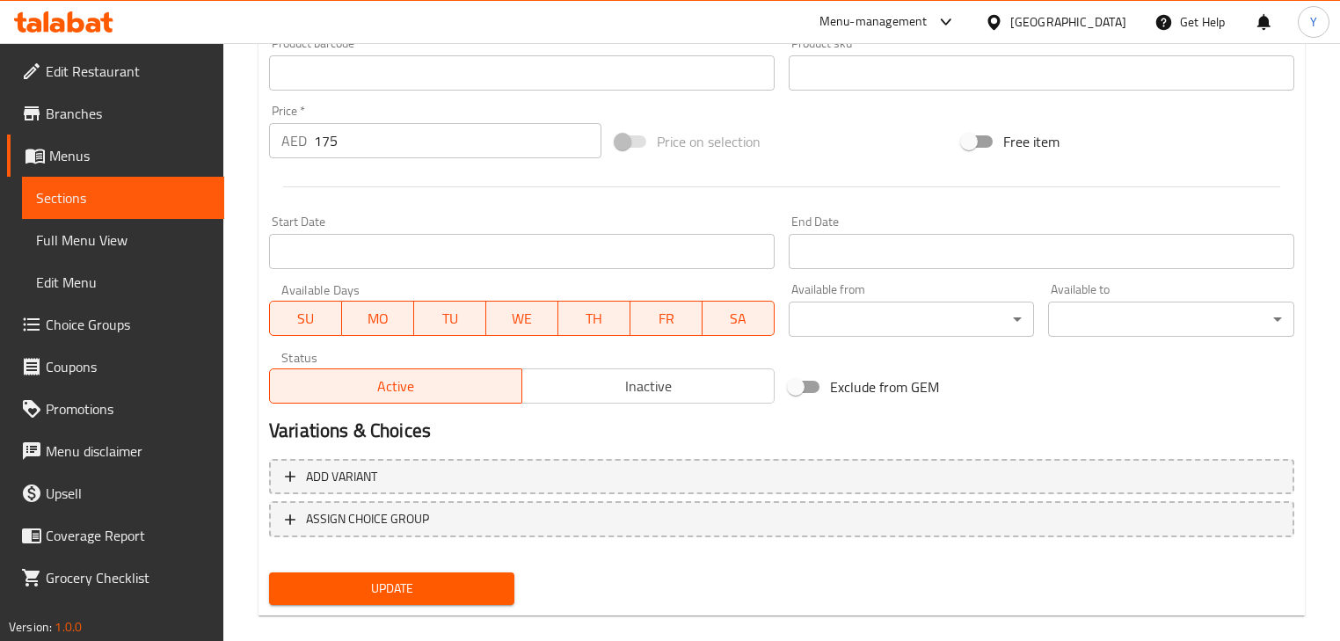
scroll to position [626, 0]
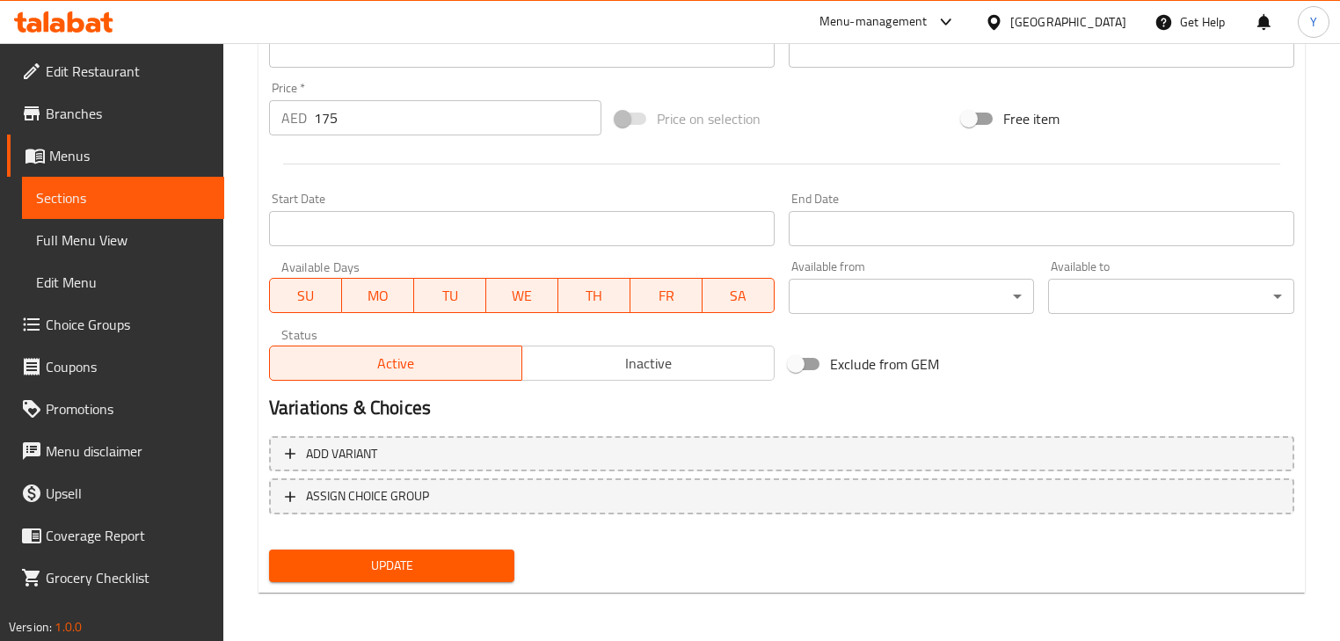
click at [463, 565] on span "Update" at bounding box center [391, 566] width 217 height 22
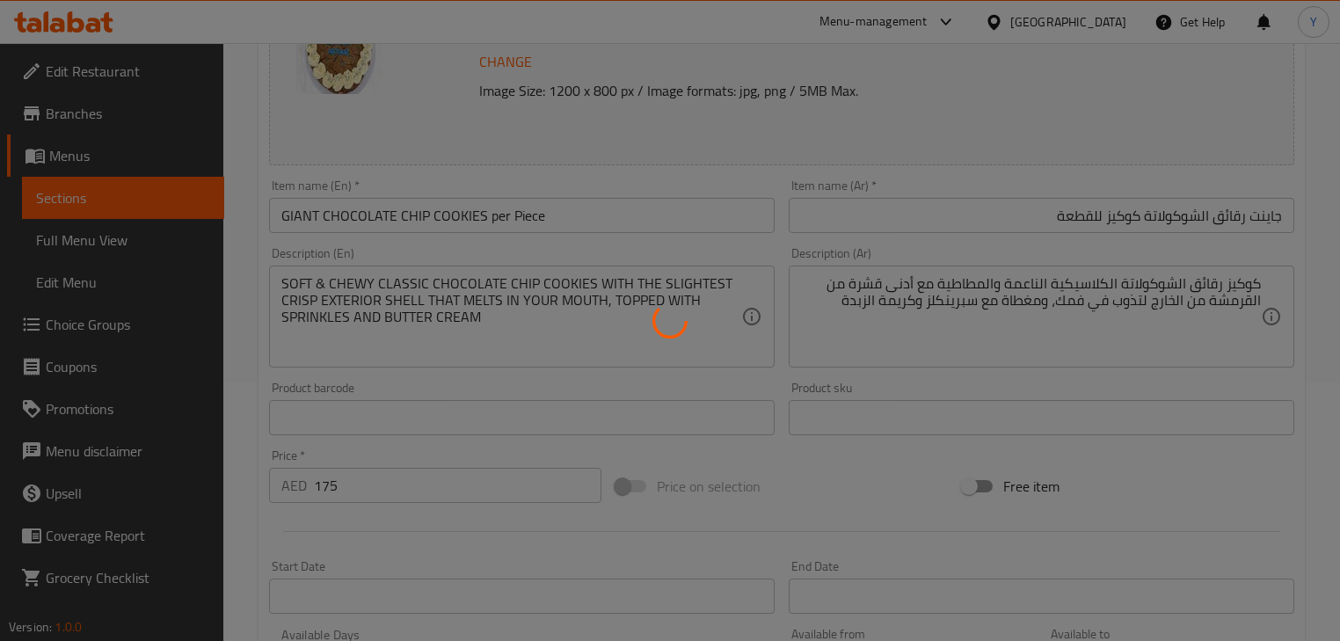
scroll to position [0, 0]
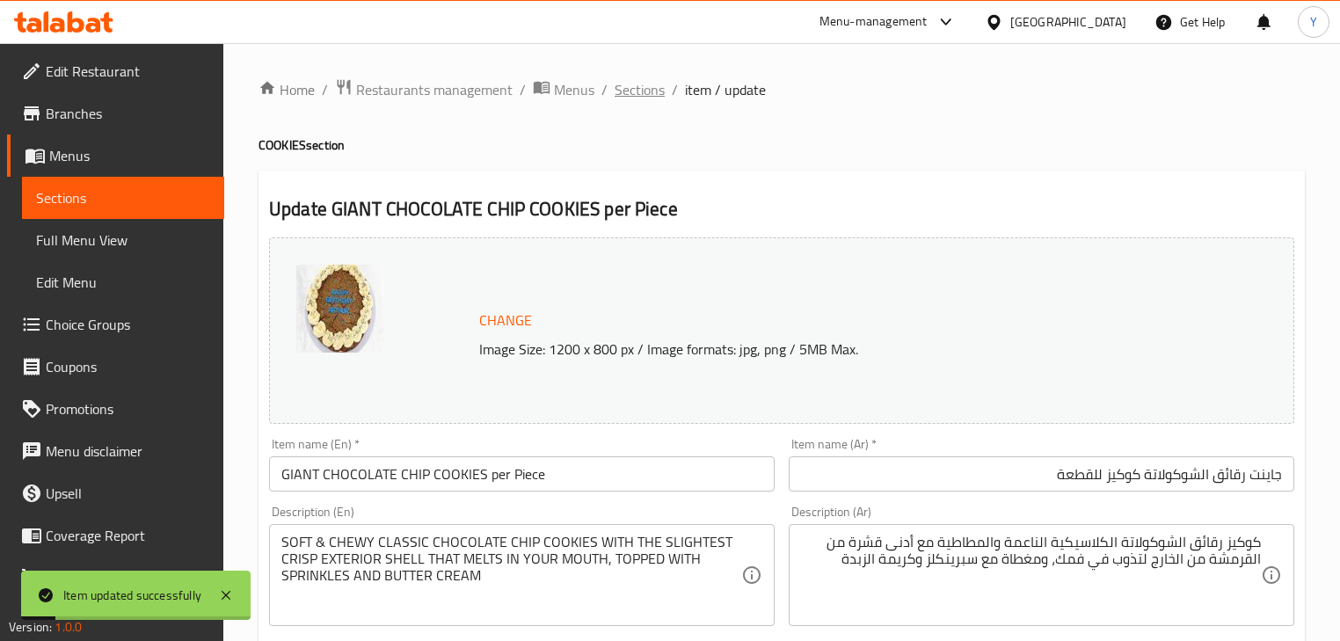
click at [638, 98] on span "Sections" at bounding box center [639, 89] width 50 height 21
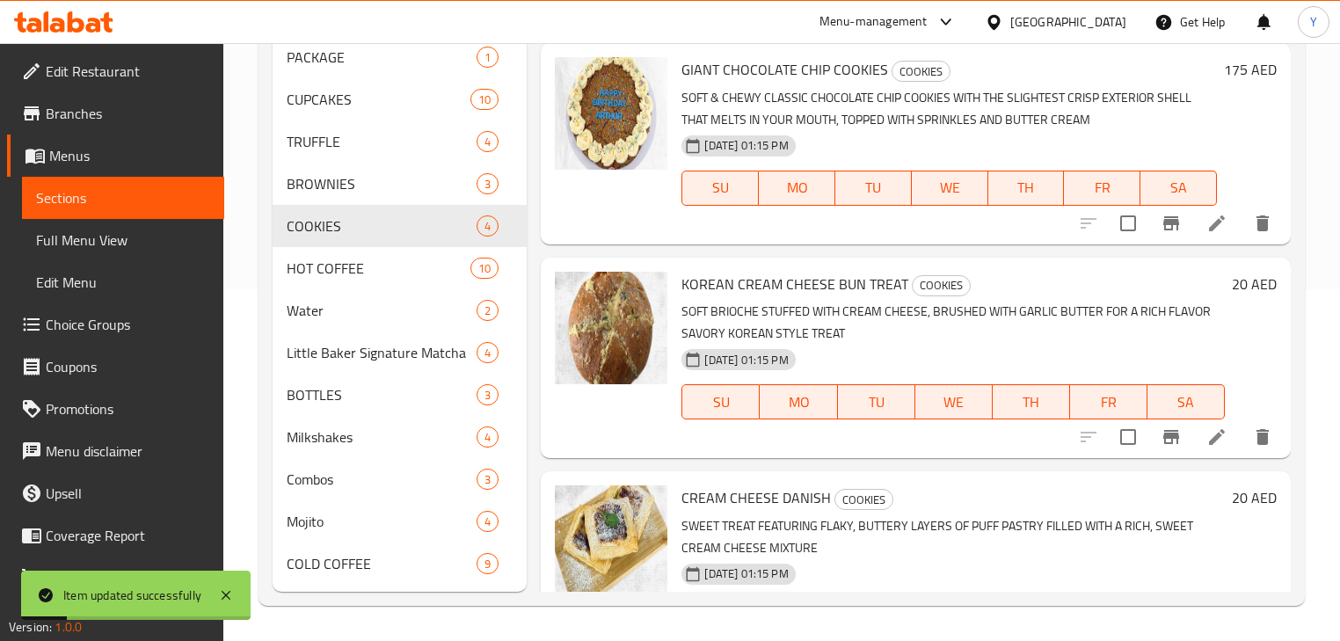
scroll to position [141, 0]
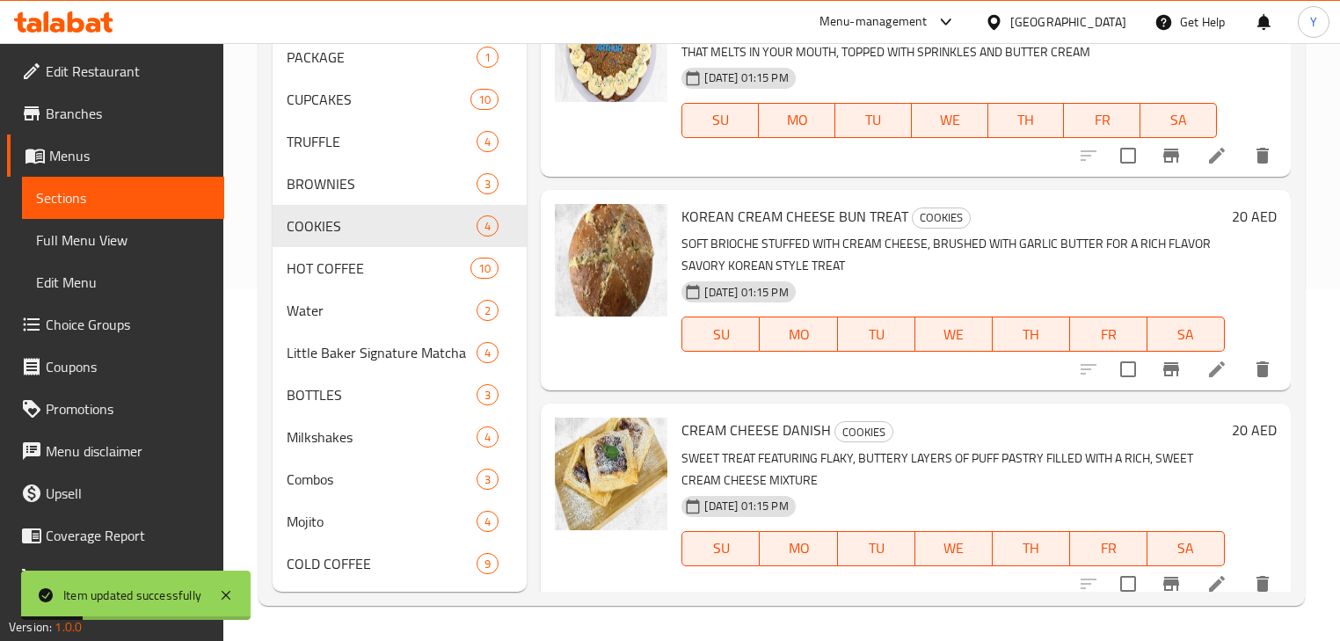
click at [1206, 363] on icon at bounding box center [1216, 369] width 21 height 21
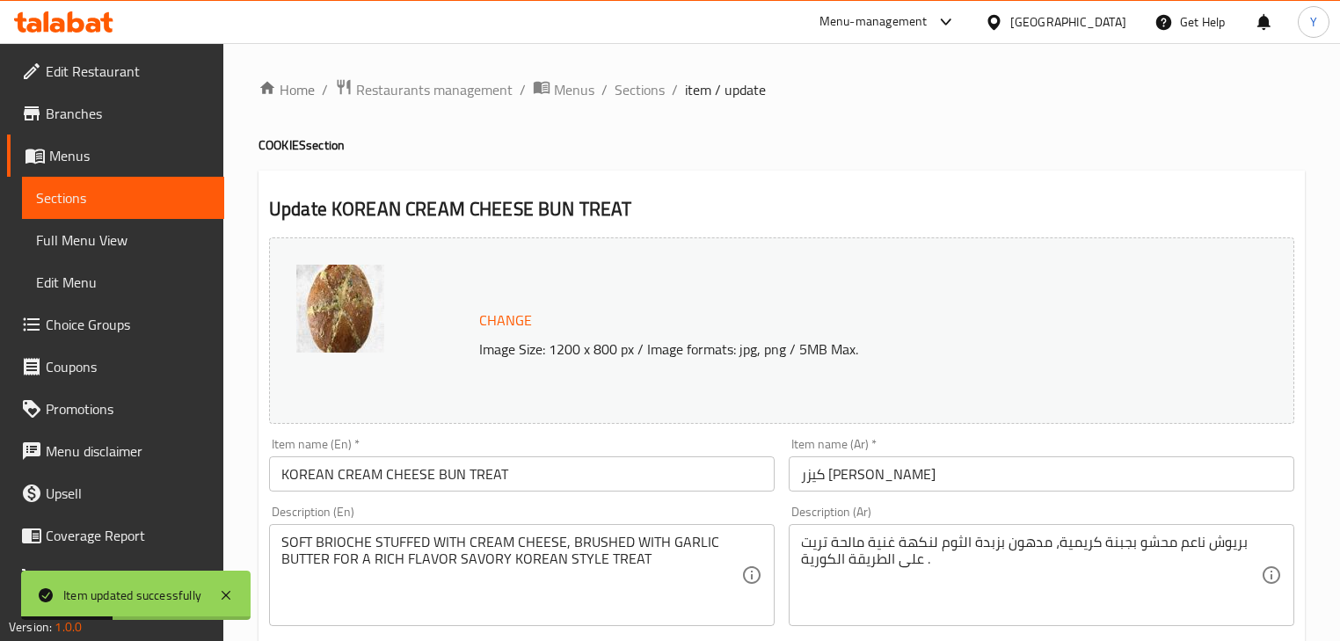
click at [833, 492] on div "Item name (Ar)   * كيزر جبن كريمي كوري تريت Item name (Ar) *" at bounding box center [1042, 465] width 520 height 68
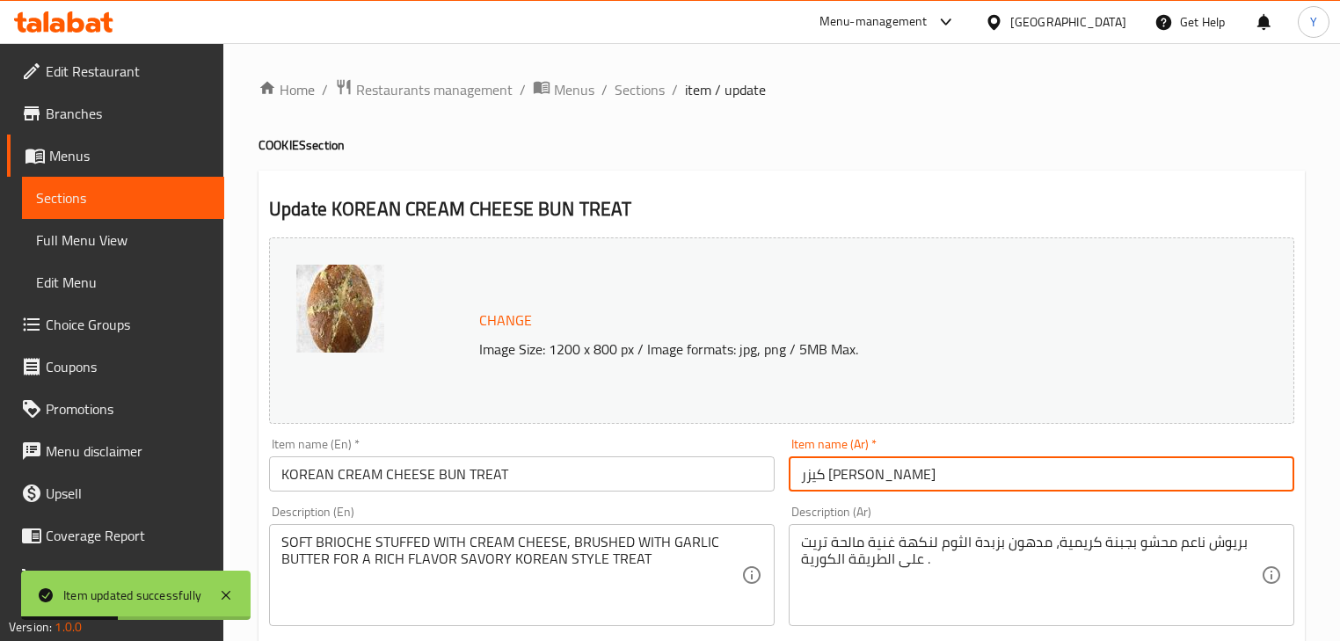
drag, startPoint x: 855, startPoint y: 463, endPoint x: 864, endPoint y: 472, distance: 12.4
click at [856, 463] on input "كيزر جبن كريمي كوري تريت" at bounding box center [1041, 473] width 505 height 35
click at [1044, 482] on input "كيزر جبن كريمي كوري تريت" at bounding box center [1041, 473] width 505 height 35
type input "كيزر جبن كريمي كوري تريت للقطعة"
click at [640, 454] on div "Item name (En)   * KOREAN CREAM CHEESE BUN TREAT Item name (En) *" at bounding box center [521, 465] width 505 height 54
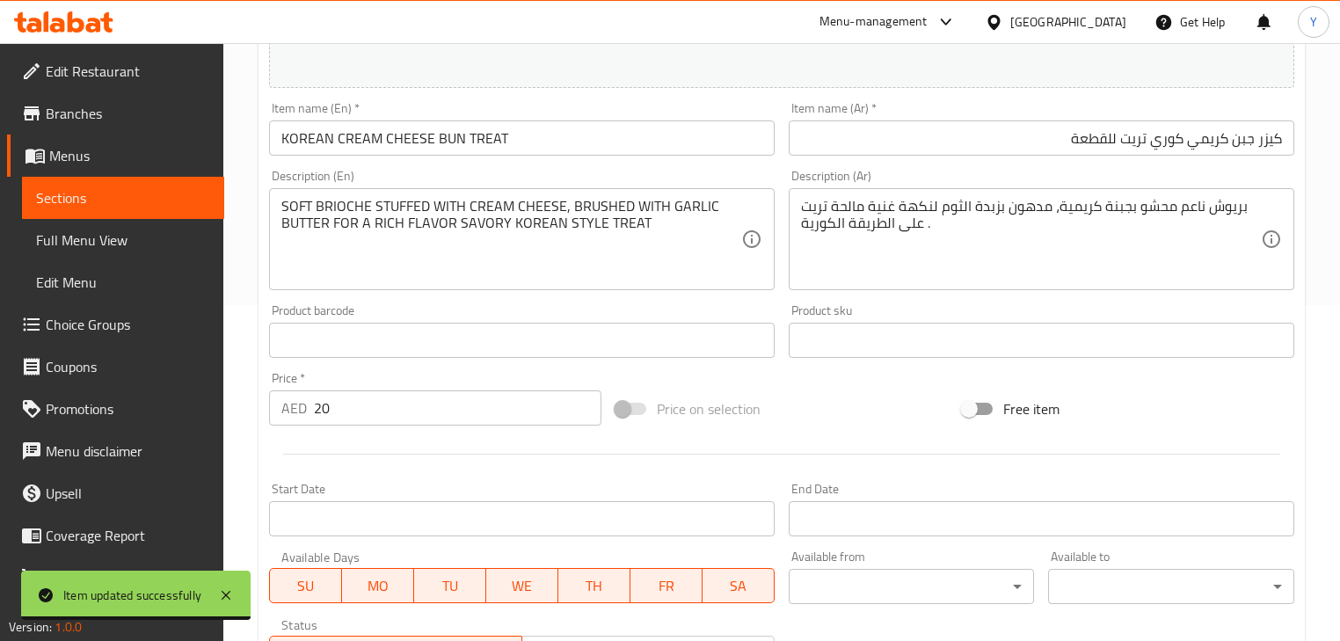
scroll to position [208, 0]
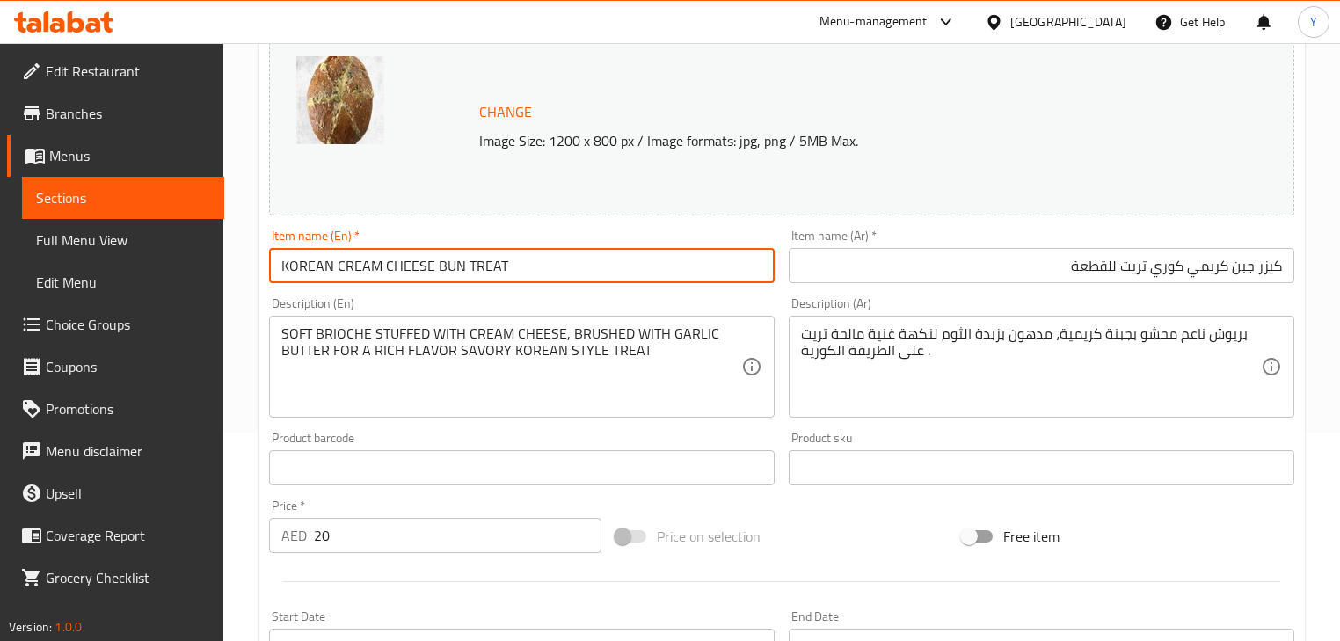
click at [635, 264] on input "KOREAN CREAM CHEESE BUN TREAT" at bounding box center [521, 265] width 505 height 35
type input "KOREAN CREAM CHEESE BUN TREAT Per Piece"
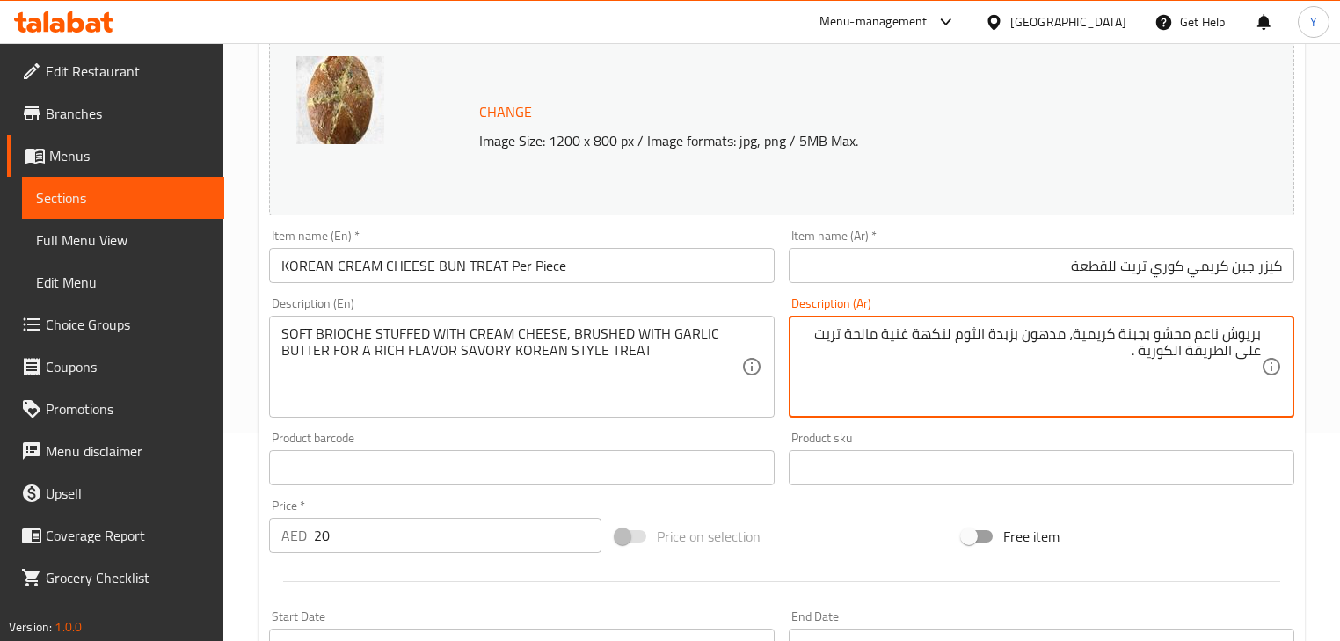
click at [1184, 359] on textarea "بريوش ناعم محشو بجبنة كريمية، مدهون بزبدة الثوم لنكهة غنية مالحة تريت على الطري…" at bounding box center [1031, 367] width 460 height 84
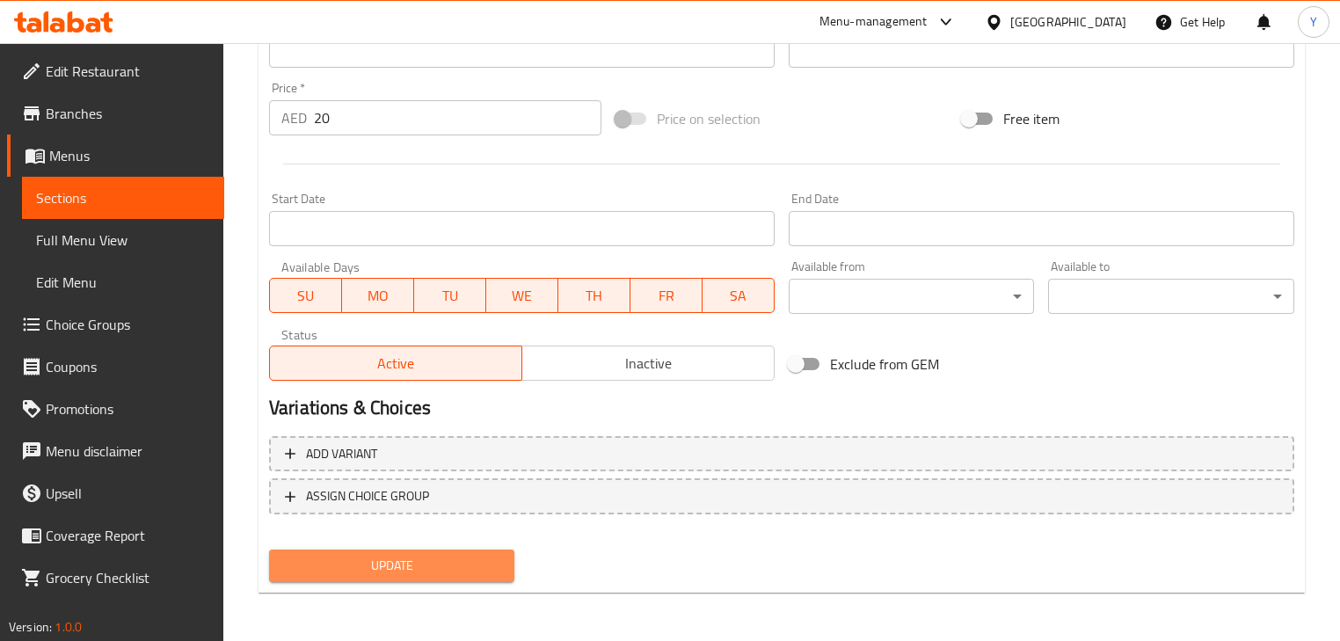
click at [401, 569] on span "Update" at bounding box center [391, 566] width 217 height 22
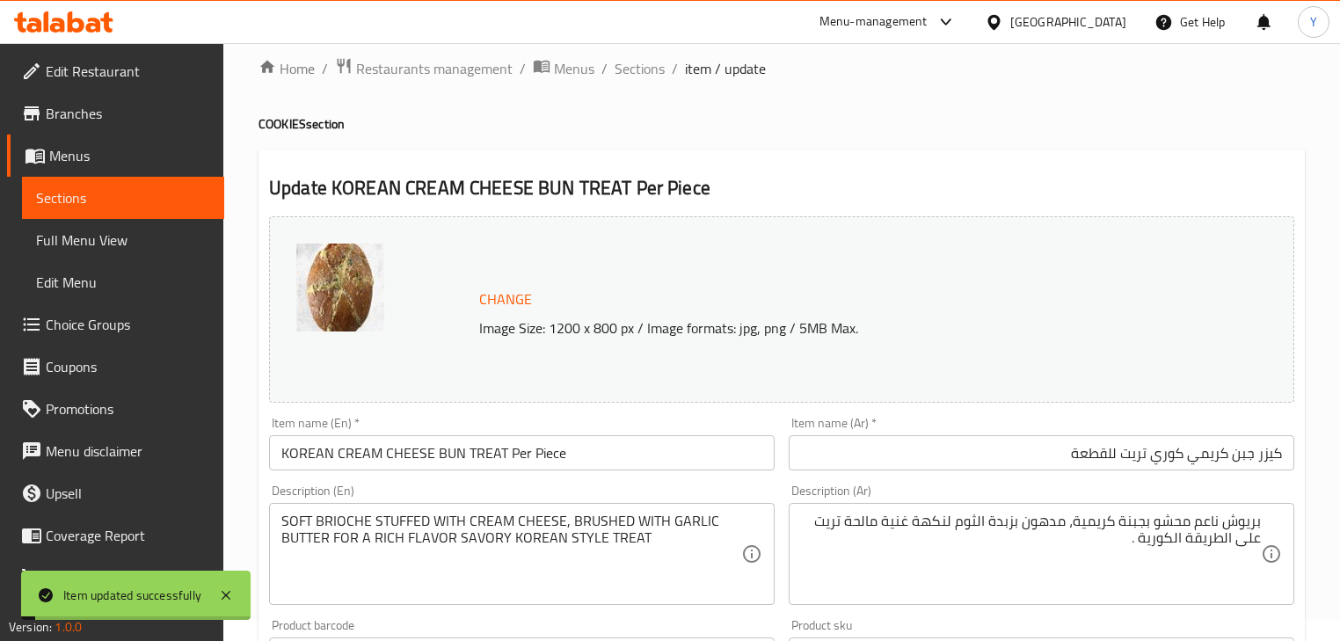
scroll to position [0, 0]
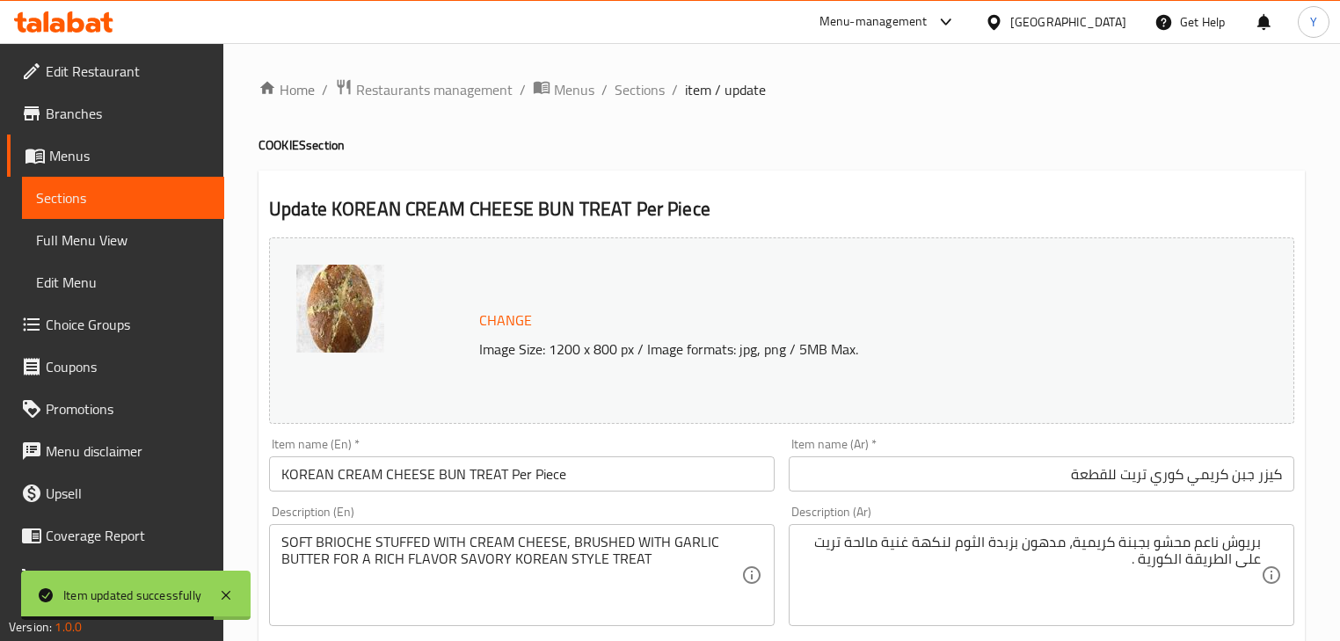
click at [1132, 486] on input "كيزر جبن كريمي كوري تريت للقطعة" at bounding box center [1041, 473] width 505 height 35
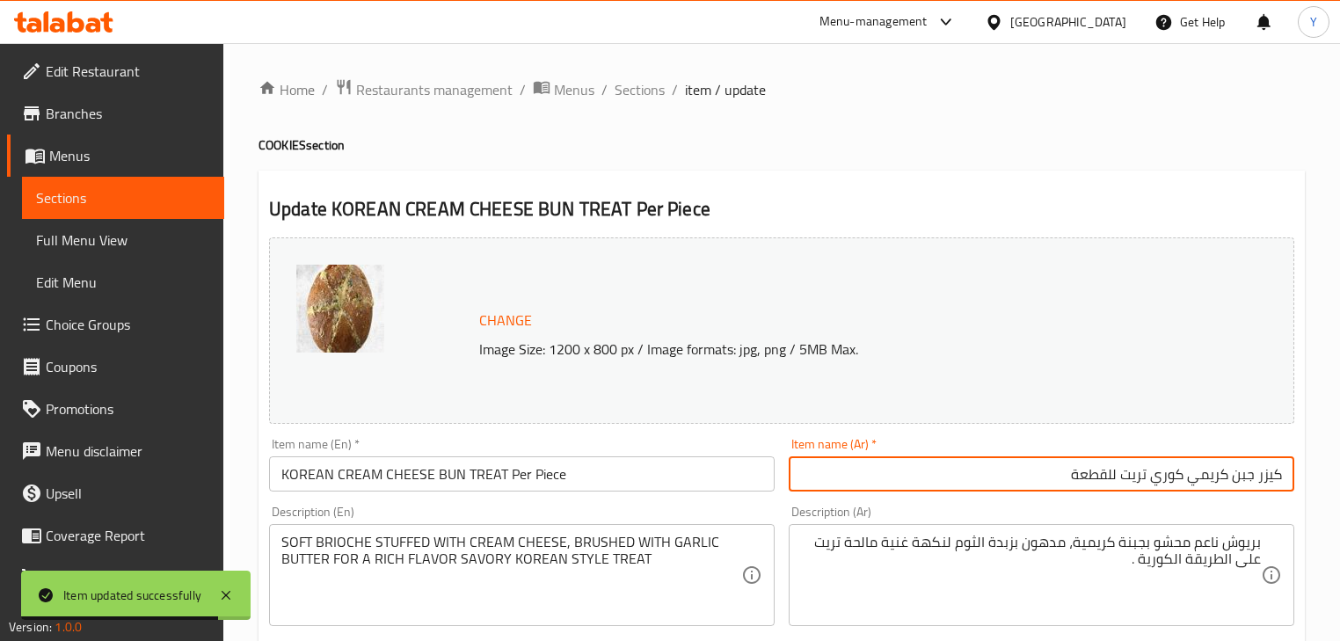
click at [1132, 486] on input "كيزر جبن كريمي كوري تريت للقطعة" at bounding box center [1041, 473] width 505 height 35
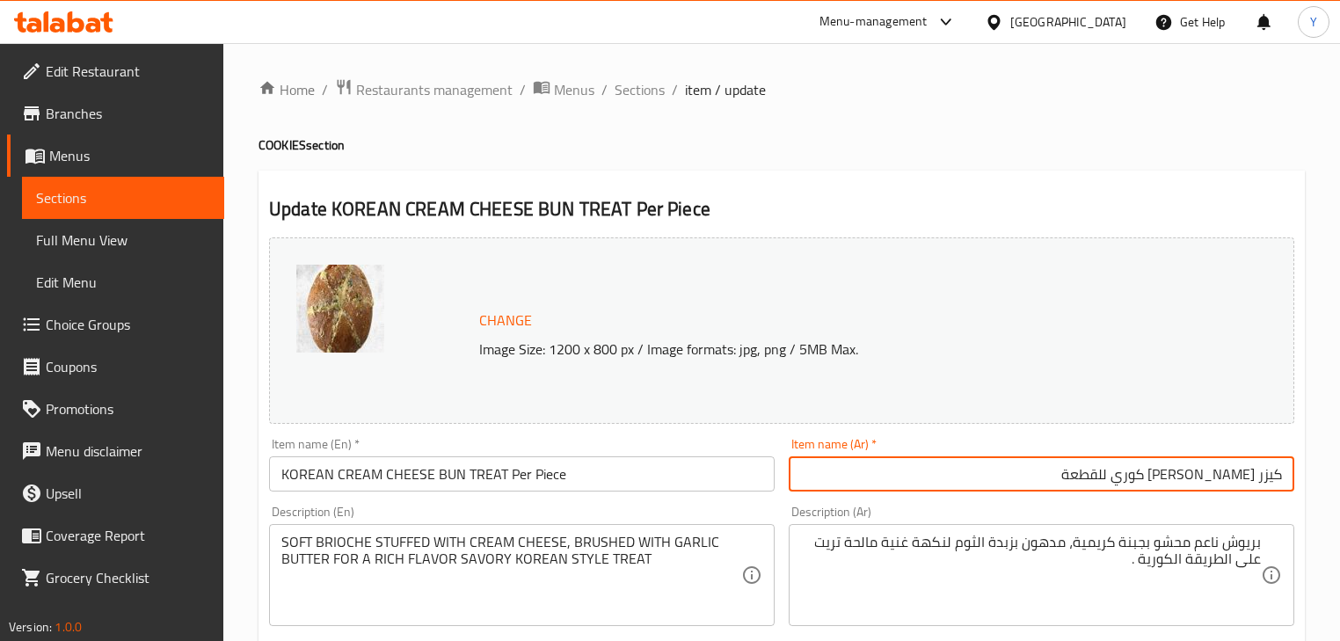
paste input "تريت"
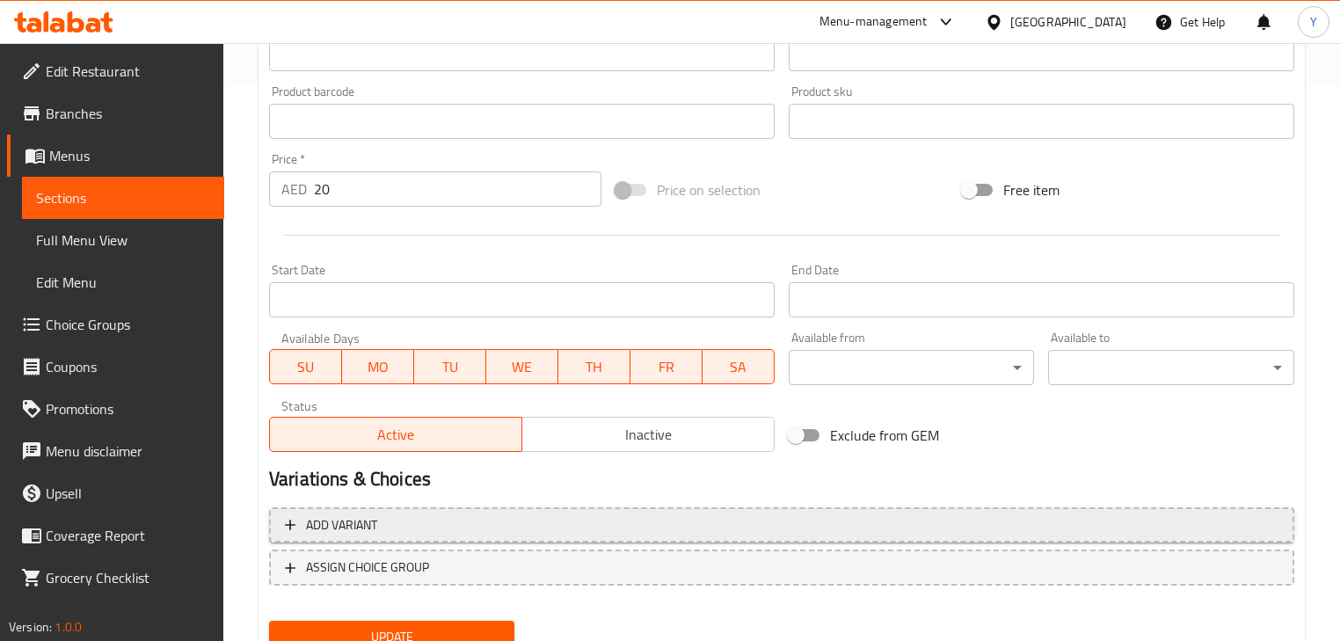
scroll to position [626, 0]
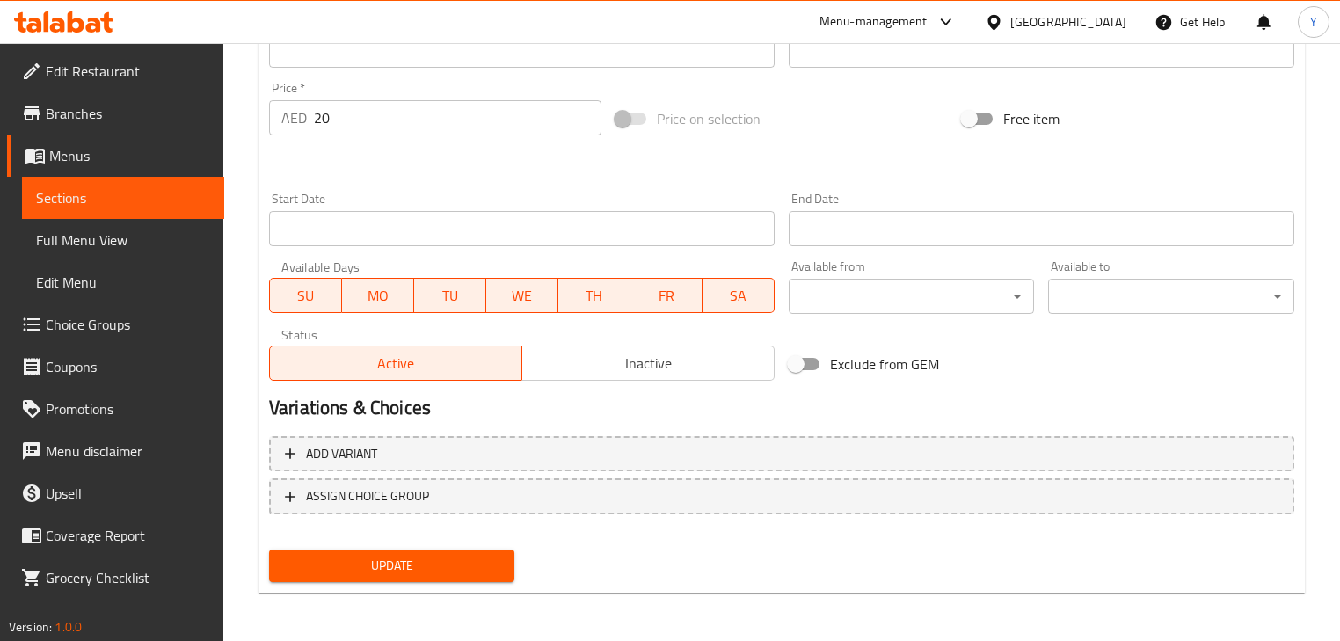
click at [503, 557] on button "Update" at bounding box center [391, 565] width 245 height 33
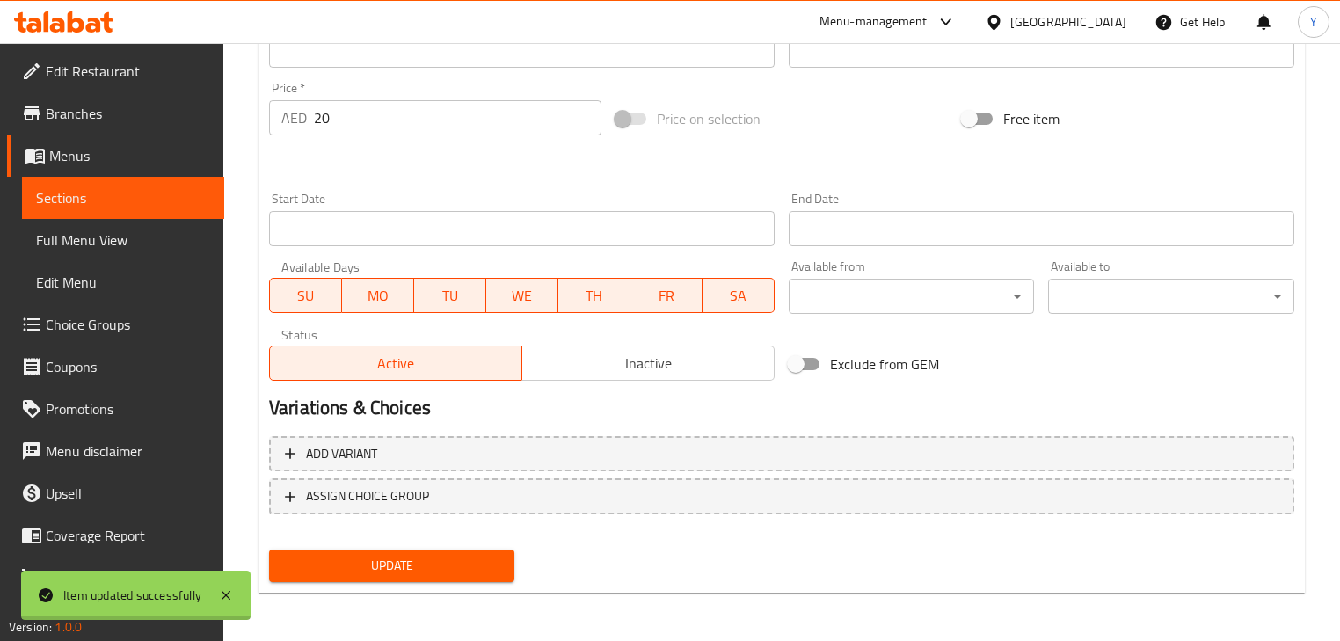
scroll to position [0, 0]
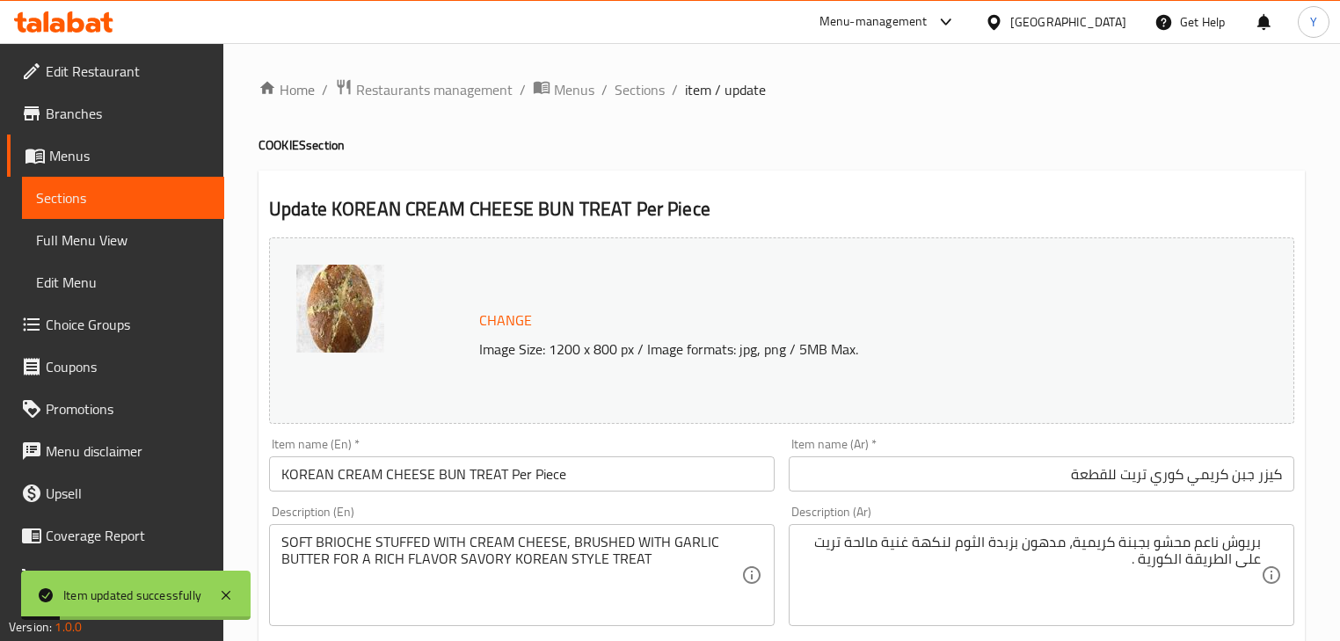
click at [1143, 471] on input "كيزر جبن كريمي كوري تريت للقطعة" at bounding box center [1041, 473] width 505 height 35
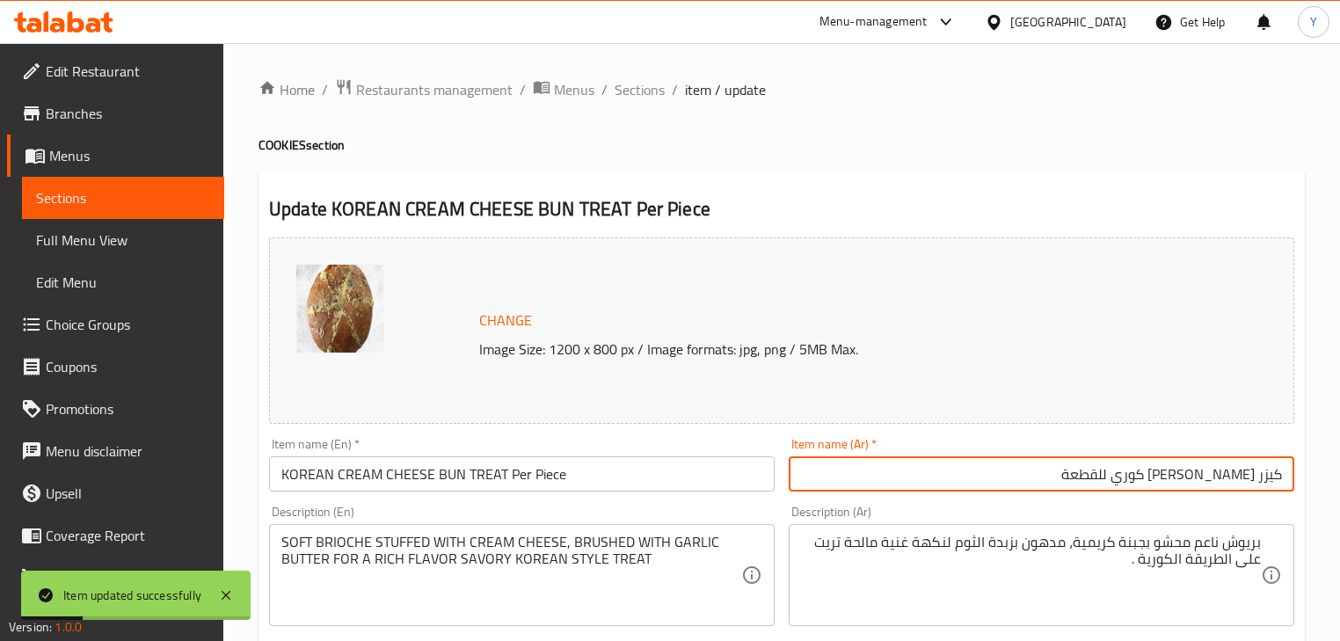
paste input "تريت"
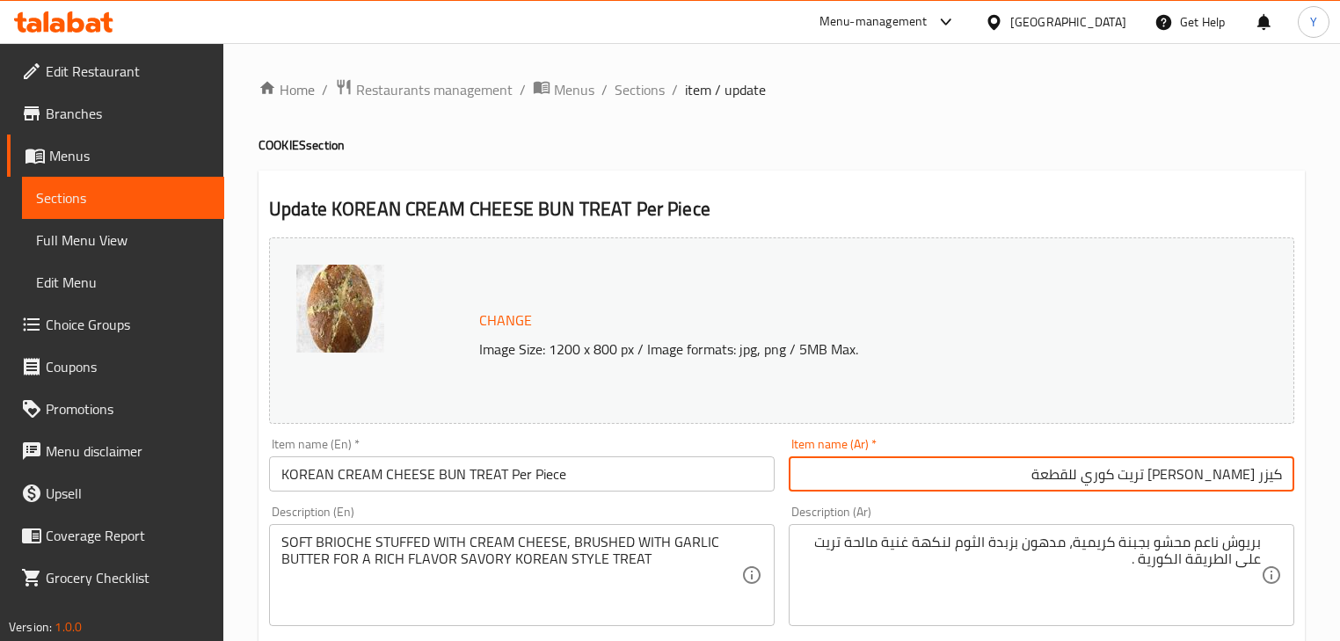
click at [1178, 475] on input "كيزر جبن كريمي تريت كوري للقطعة" at bounding box center [1041, 473] width 505 height 35
paste input "تريت"
type input "تريت كيزر جبن كريمي كوري للقطعة"
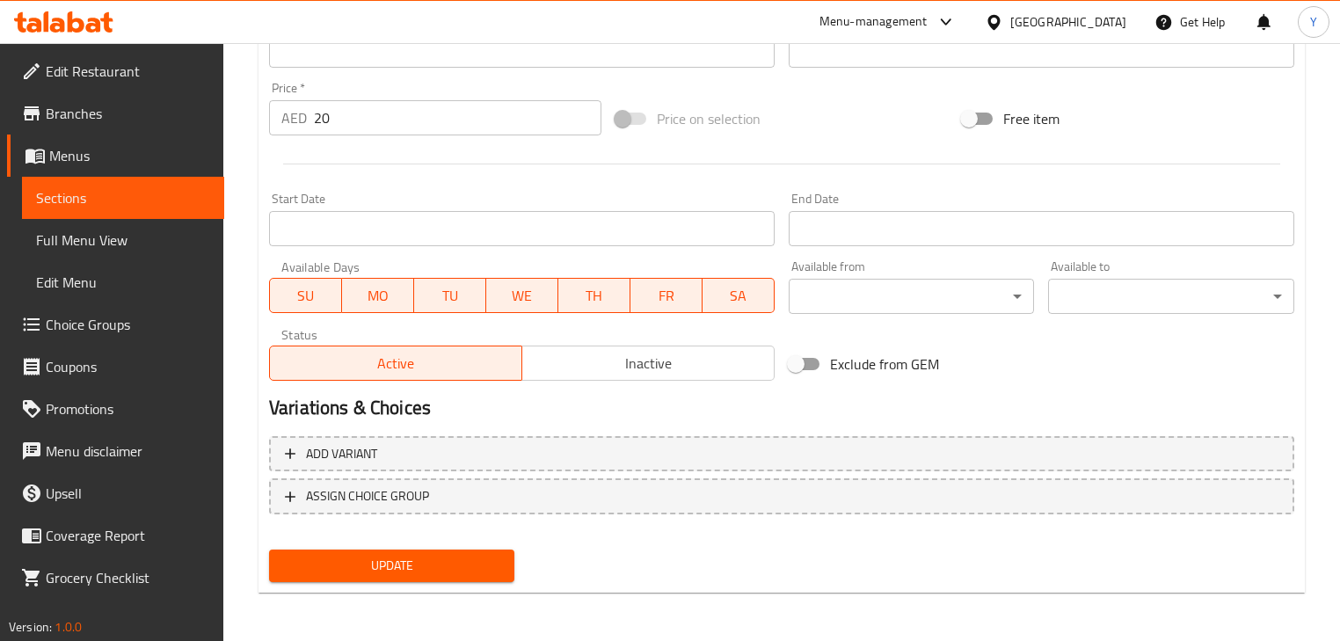
click at [453, 561] on span "Update" at bounding box center [391, 566] width 217 height 22
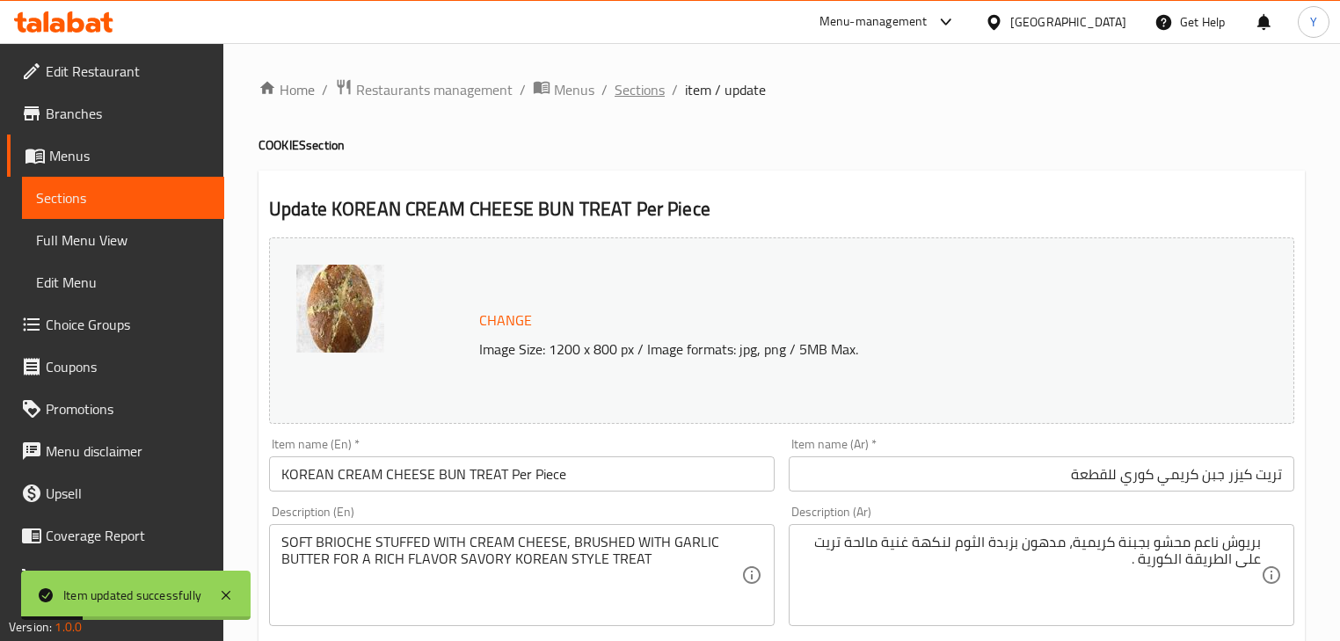
click at [653, 98] on span "Sections" at bounding box center [639, 89] width 50 height 21
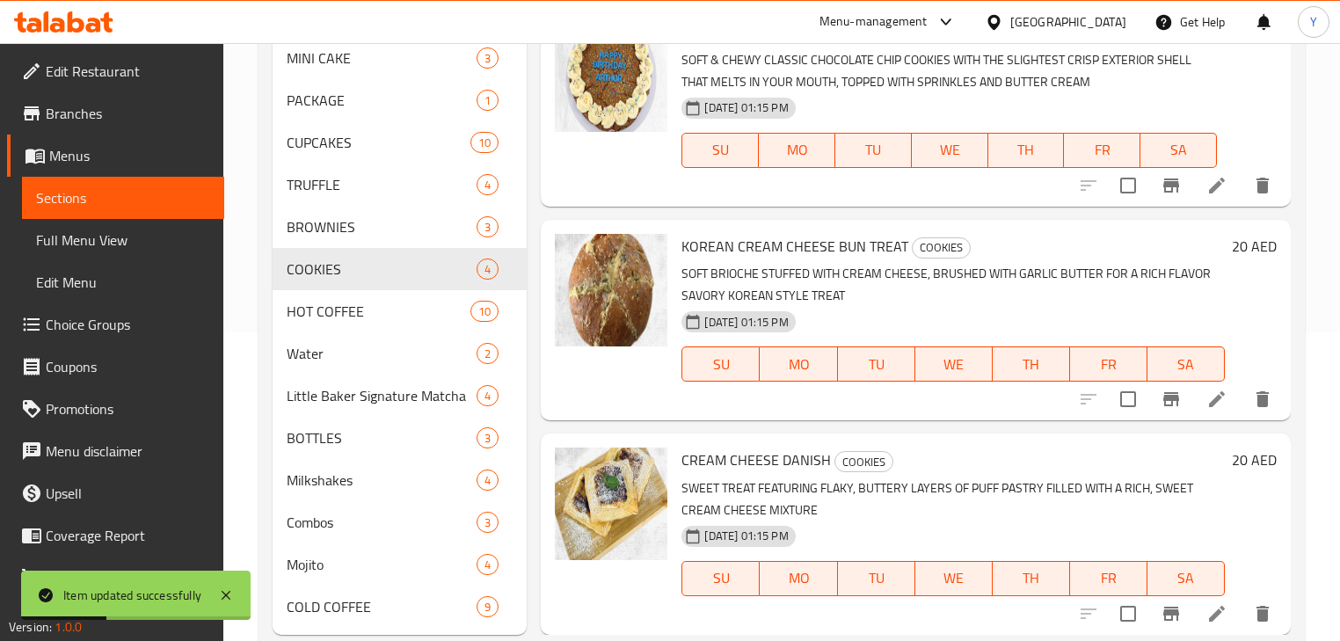
scroll to position [352, 0]
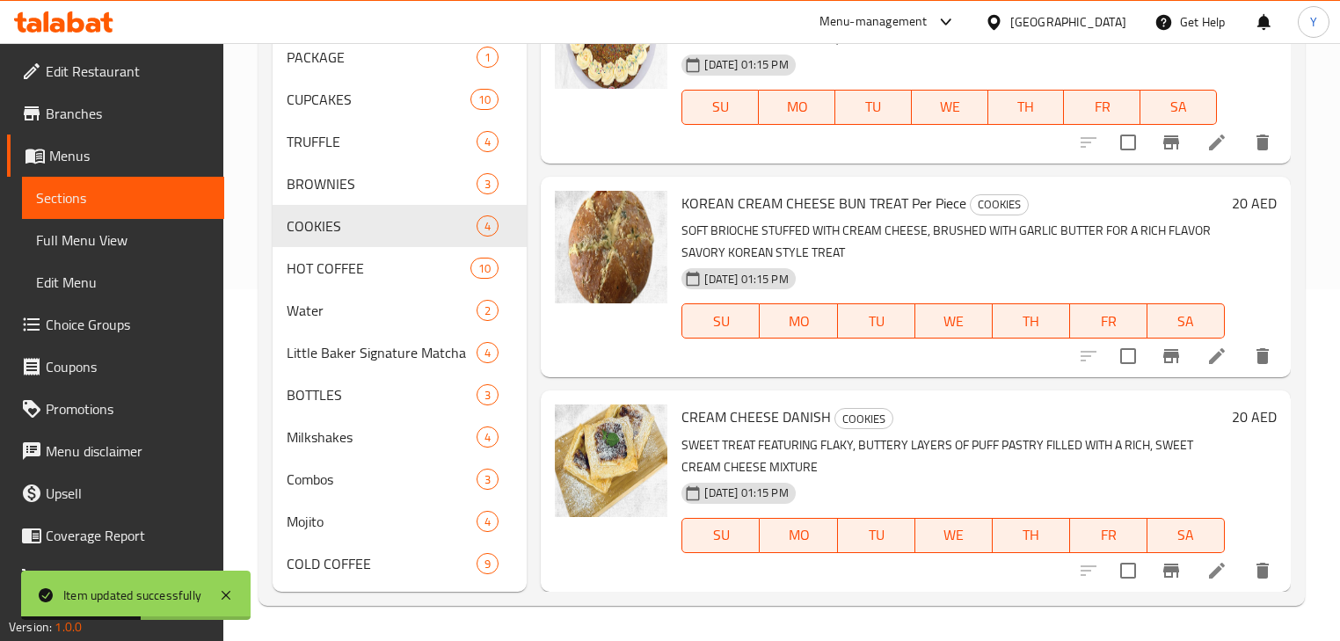
click at [927, 200] on span "KOREAN CREAM CHEESE BUN TREAT Per Piece" at bounding box center [823, 203] width 285 height 26
drag, startPoint x: 927, startPoint y: 200, endPoint x: 940, endPoint y: 200, distance: 12.3
click at [940, 200] on span "KOREAN CREAM CHEESE BUN TREAT Per Piece" at bounding box center [823, 203] width 285 height 26
click at [923, 203] on span "KOREAN CREAM CHEESE BUN TREAT Per Piece" at bounding box center [823, 203] width 285 height 26
drag, startPoint x: 923, startPoint y: 203, endPoint x: 943, endPoint y: 203, distance: 20.2
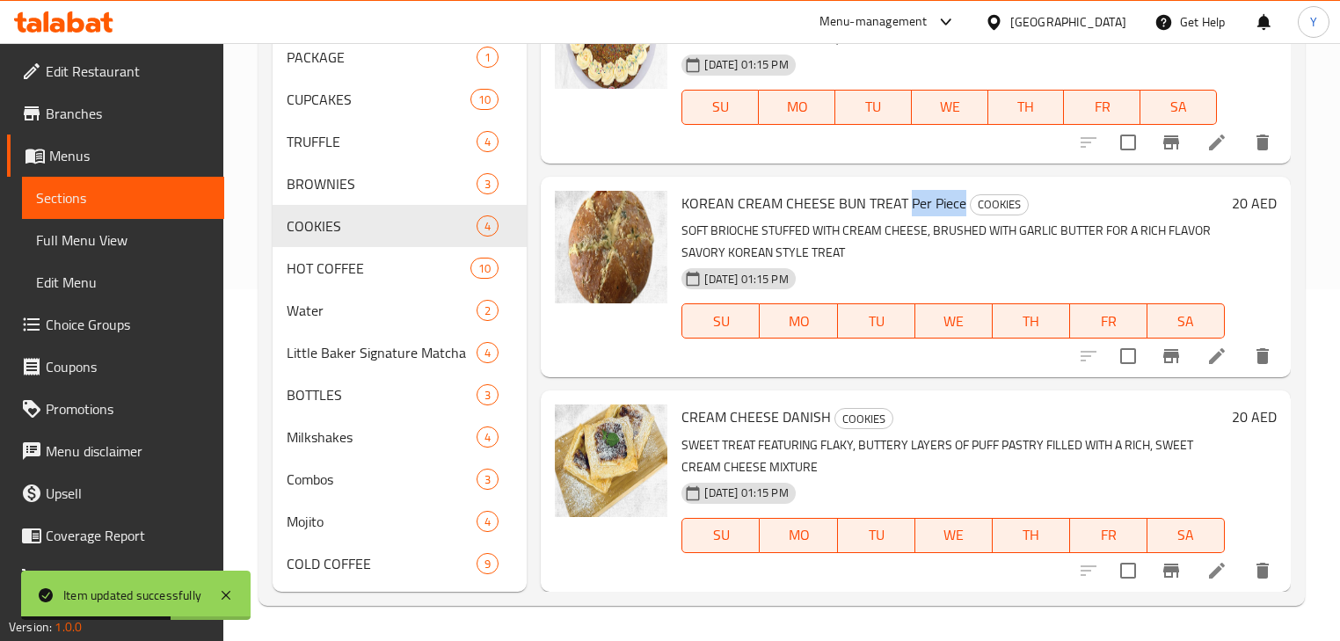
click at [943, 203] on span "KOREAN CREAM CHEESE BUN TREAT Per Piece" at bounding box center [823, 203] width 285 height 26
copy span "Per Piece"
click at [1206, 574] on icon at bounding box center [1216, 570] width 21 height 21
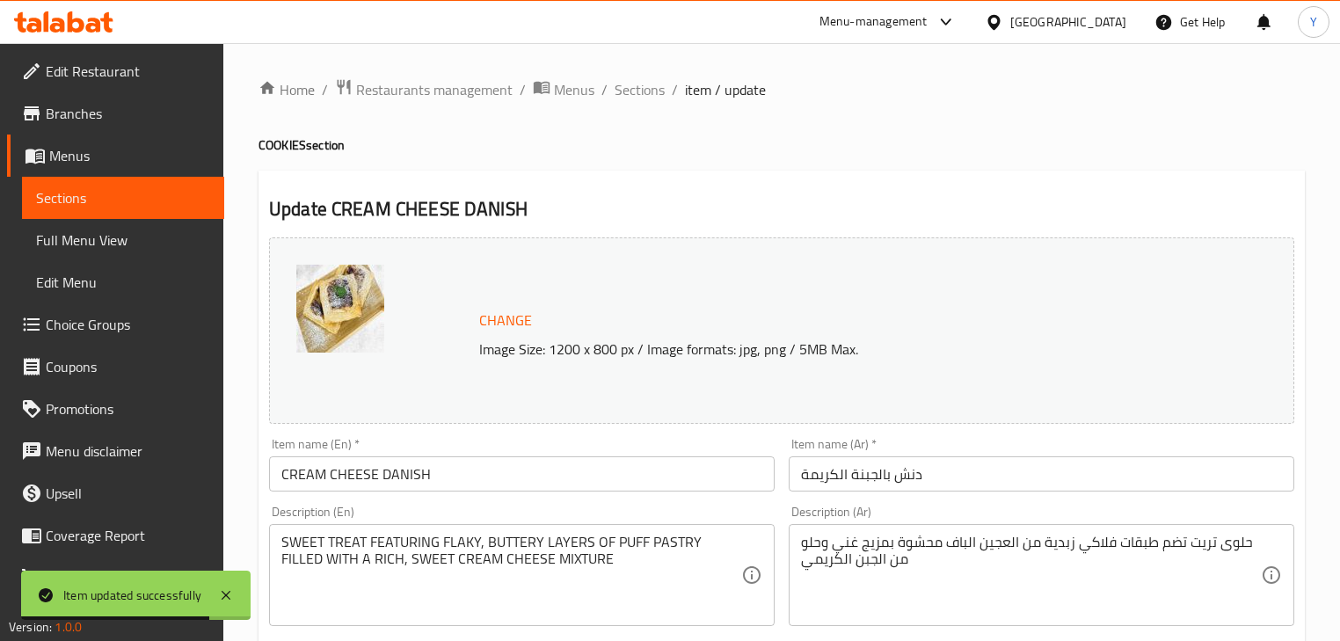
click at [476, 471] on input "CREAM CHEESE DANISH" at bounding box center [521, 473] width 505 height 35
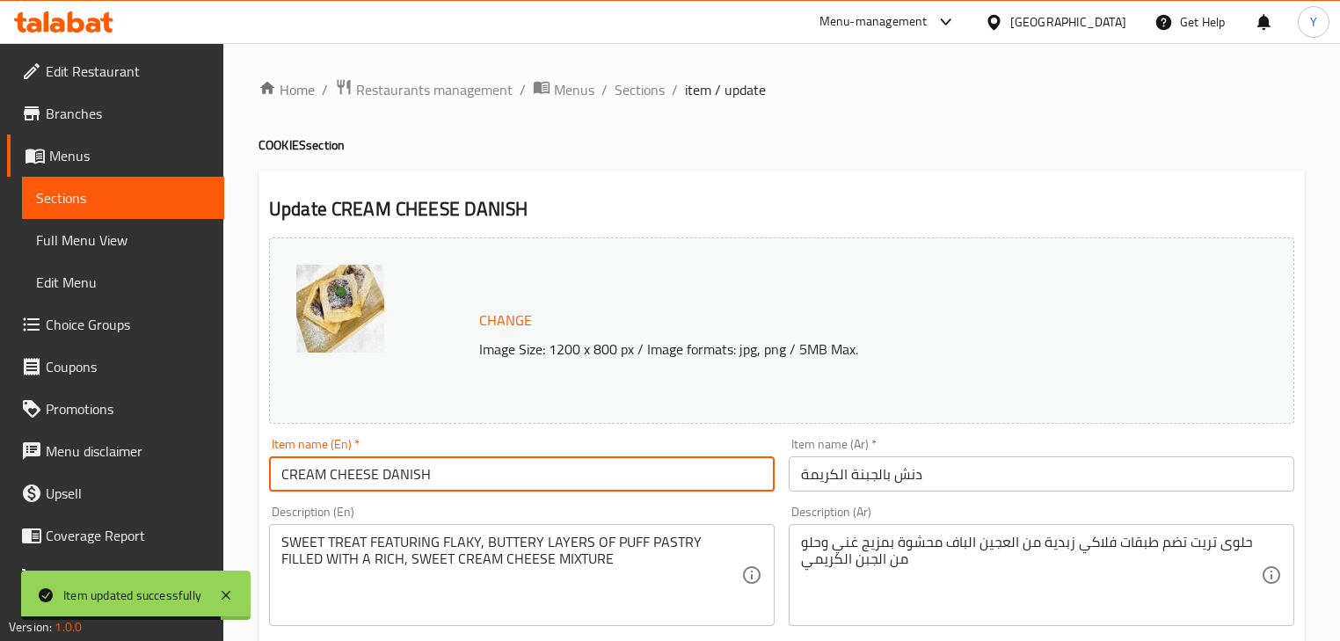
paste input "Per Piece"
type input "CREAM CHEESE DANISH Per Piece"
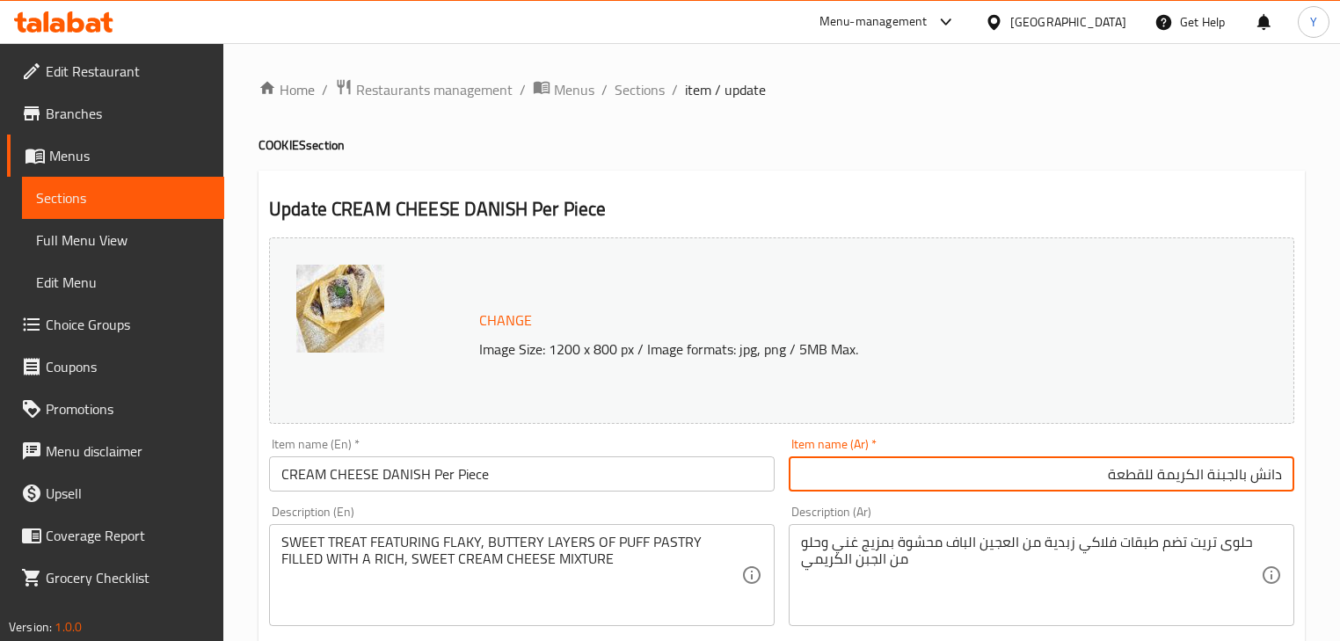
type input "دانش بالجبنة الكريمة للقطعة"
drag, startPoint x: 118, startPoint y: 4, endPoint x: 397, endPoint y: 483, distance: 554.7
click at [397, 483] on input "CREAM CHEESE DANISH Per Piece" at bounding box center [521, 473] width 505 height 35
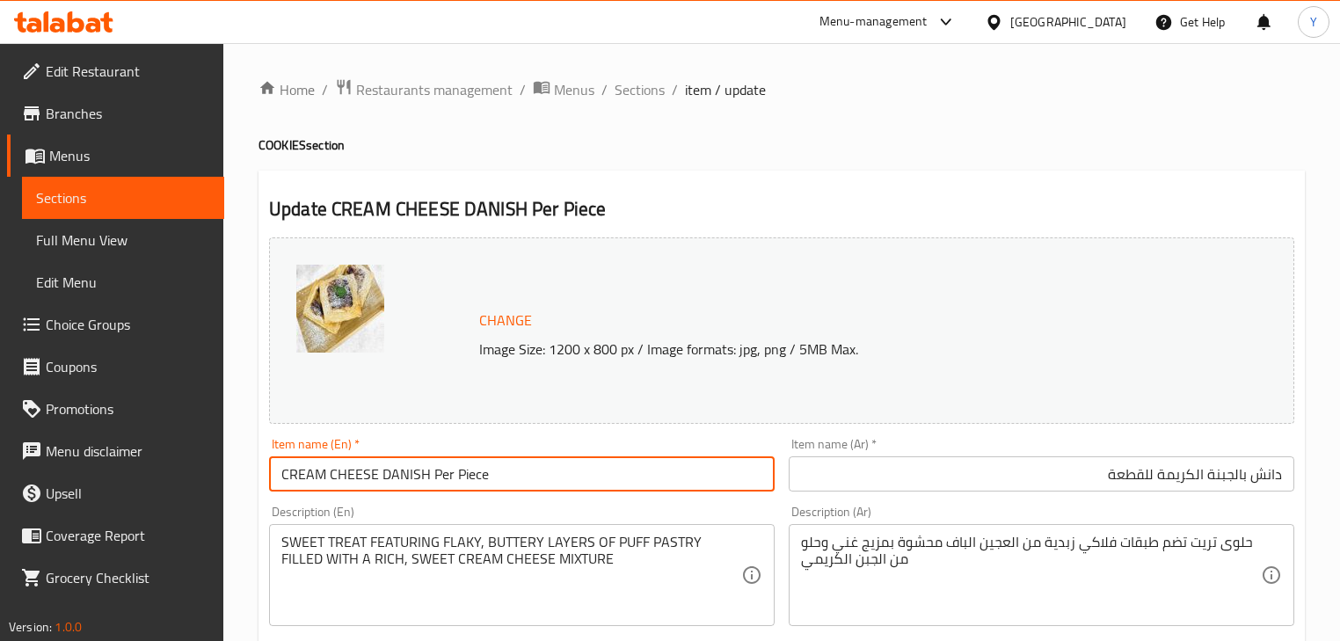
click at [397, 483] on input "CREAM CHEESE DANISH Per Piece" at bounding box center [521, 473] width 505 height 35
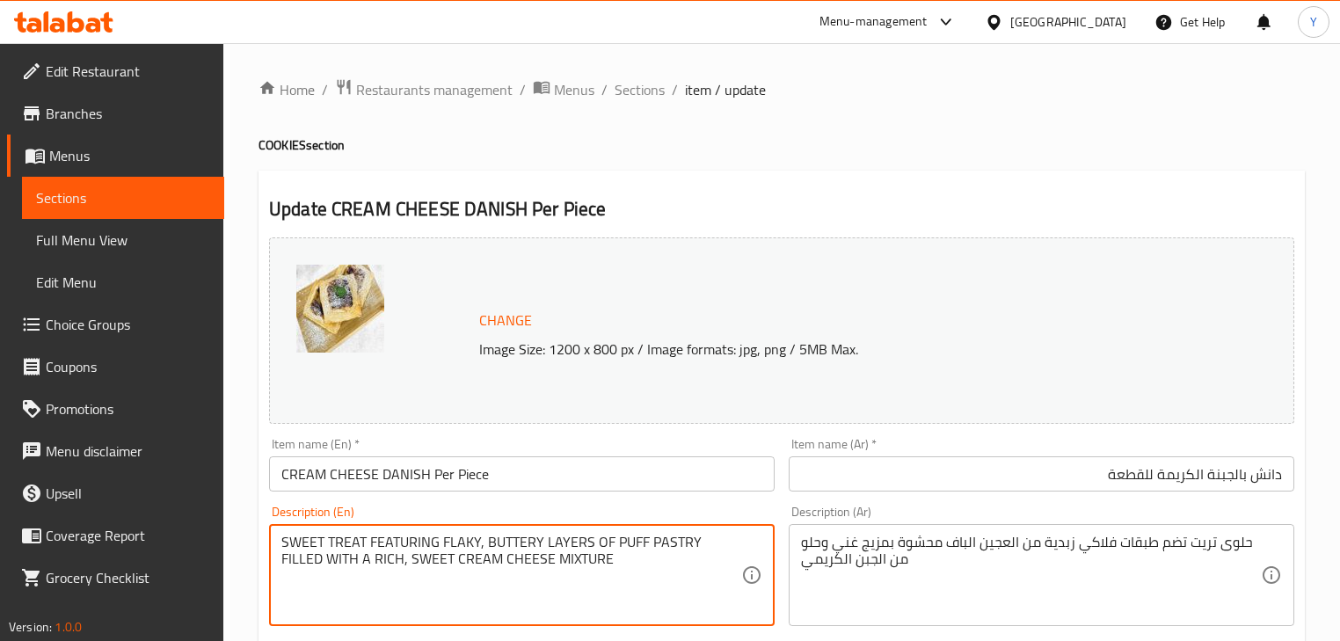
click at [1122, 147] on h4 "COOKIES section" at bounding box center [781, 145] width 1046 height 18
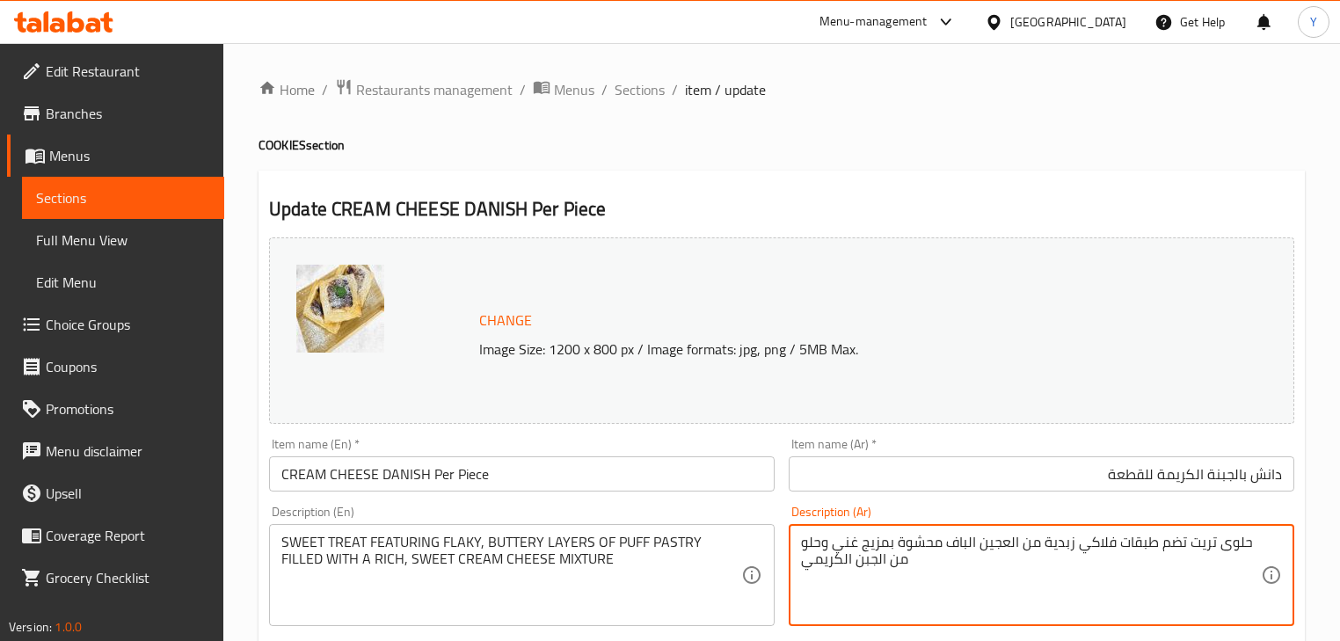
drag, startPoint x: 993, startPoint y: 543, endPoint x: 949, endPoint y: 532, distance: 45.4
click at [949, 532] on div "حلوى تريت تضم طبقات فلاكي زبدية من العجين الباف محشوة بمزيج غني وحلو من الجبن ا…" at bounding box center [1041, 575] width 505 height 102
type textarea "حلوى تريت تضم طبقات فلاكي زبدية من باف باستري محشوة بمزيج غني وحلو من الجبن الك…"
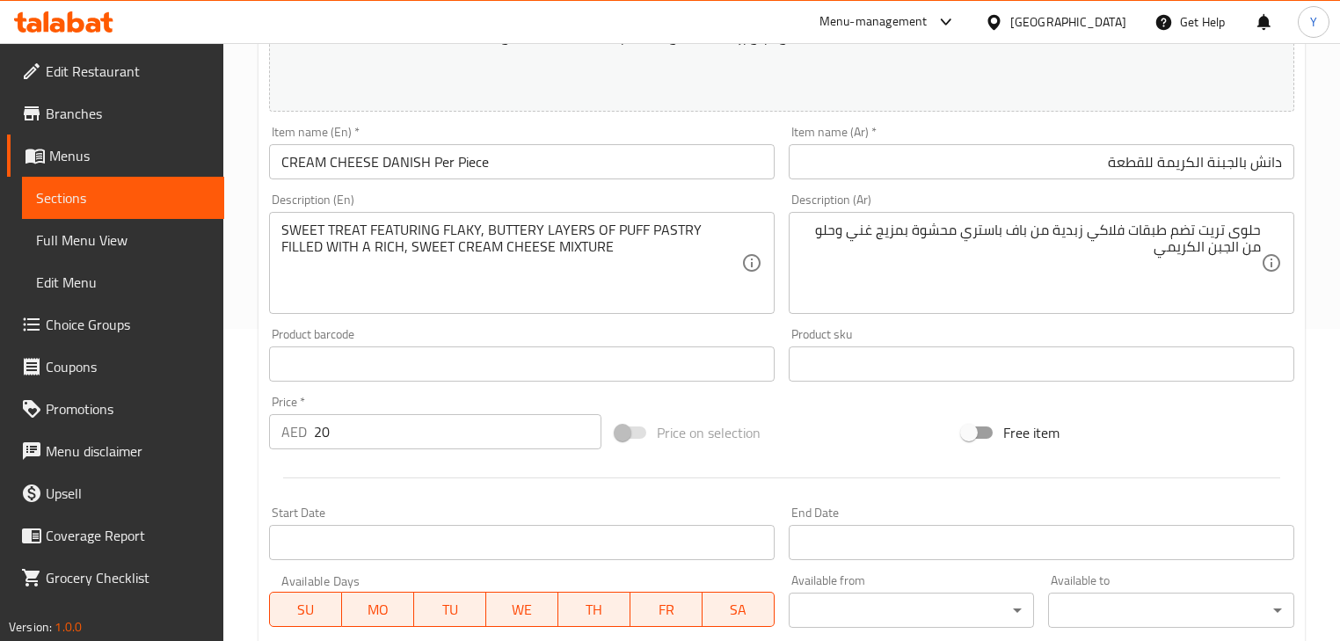
scroll to position [626, 0]
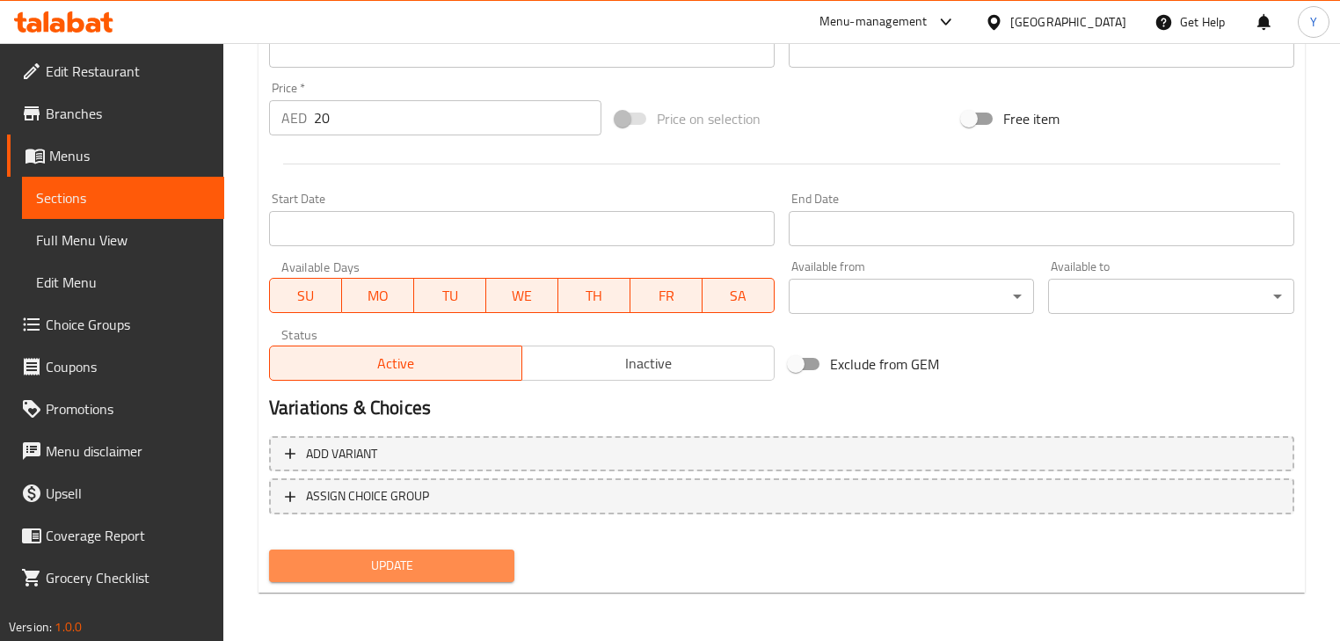
click at [482, 567] on span "Update" at bounding box center [391, 566] width 217 height 22
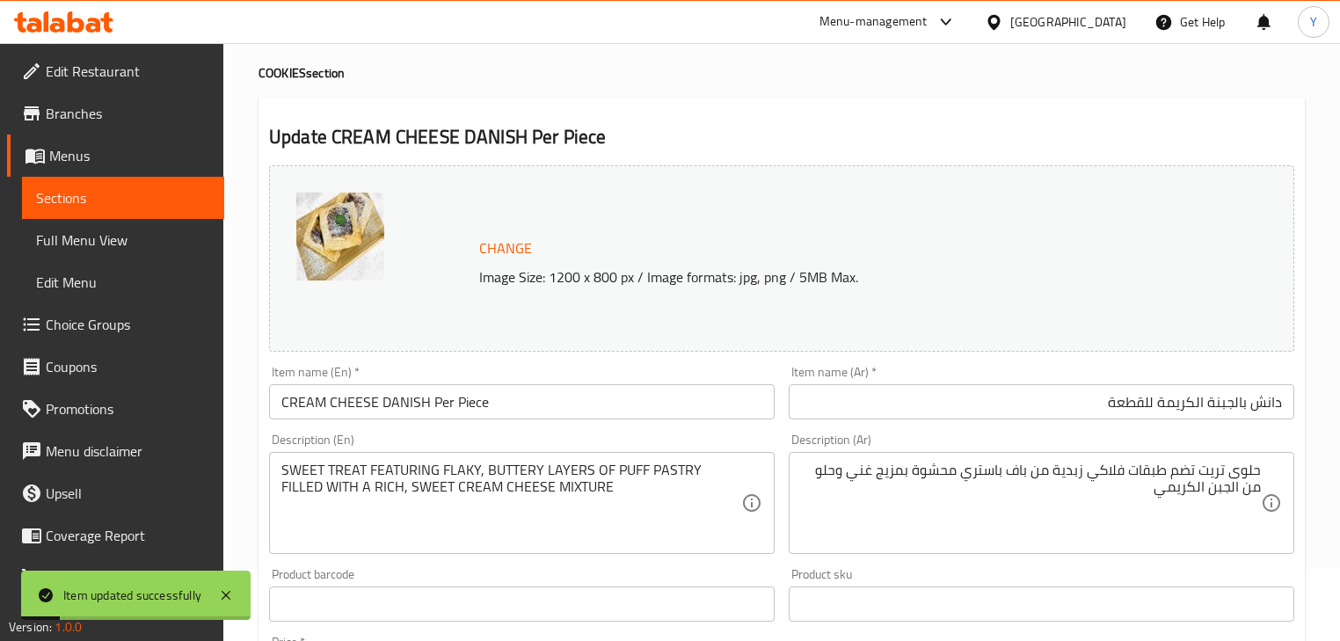
scroll to position [0, 0]
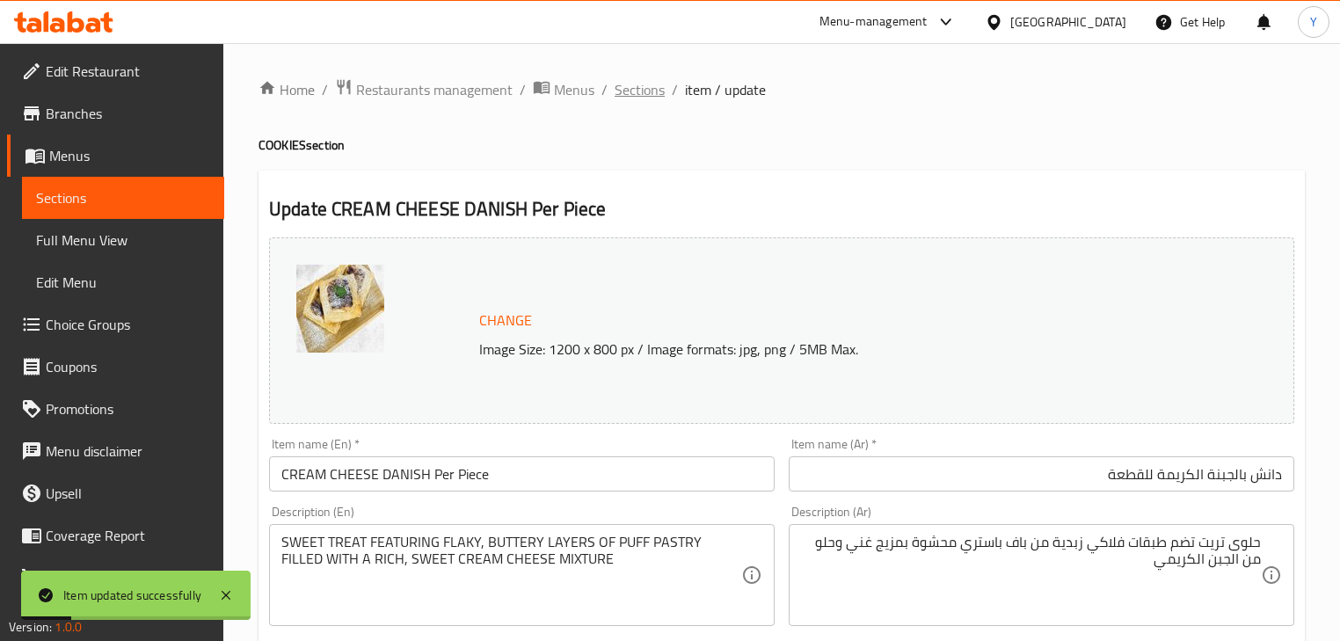
click at [617, 93] on span "Sections" at bounding box center [639, 89] width 50 height 21
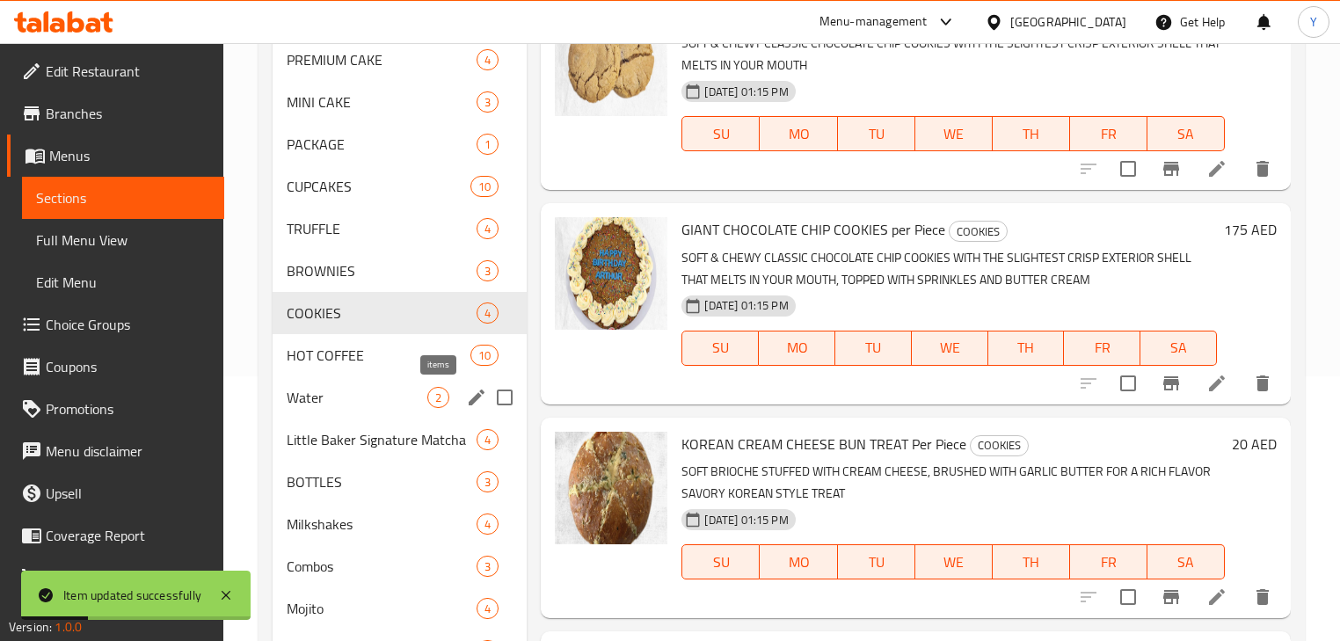
scroll to position [352, 0]
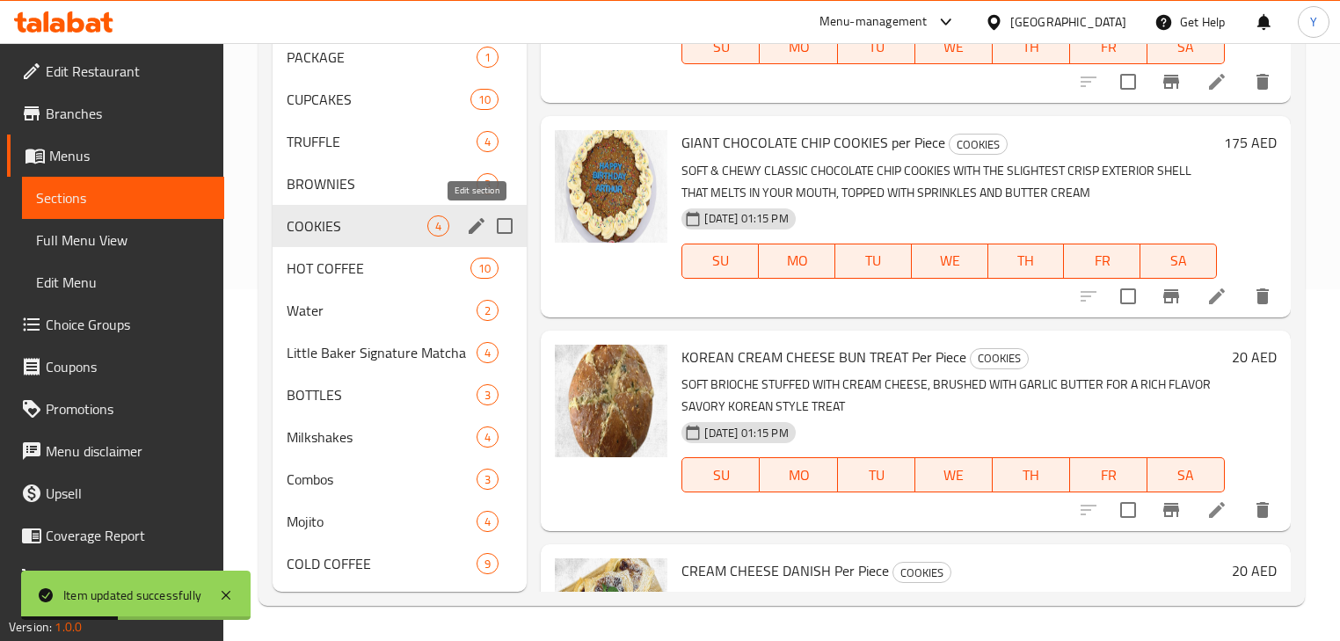
click at [480, 216] on icon "edit" at bounding box center [476, 225] width 21 height 21
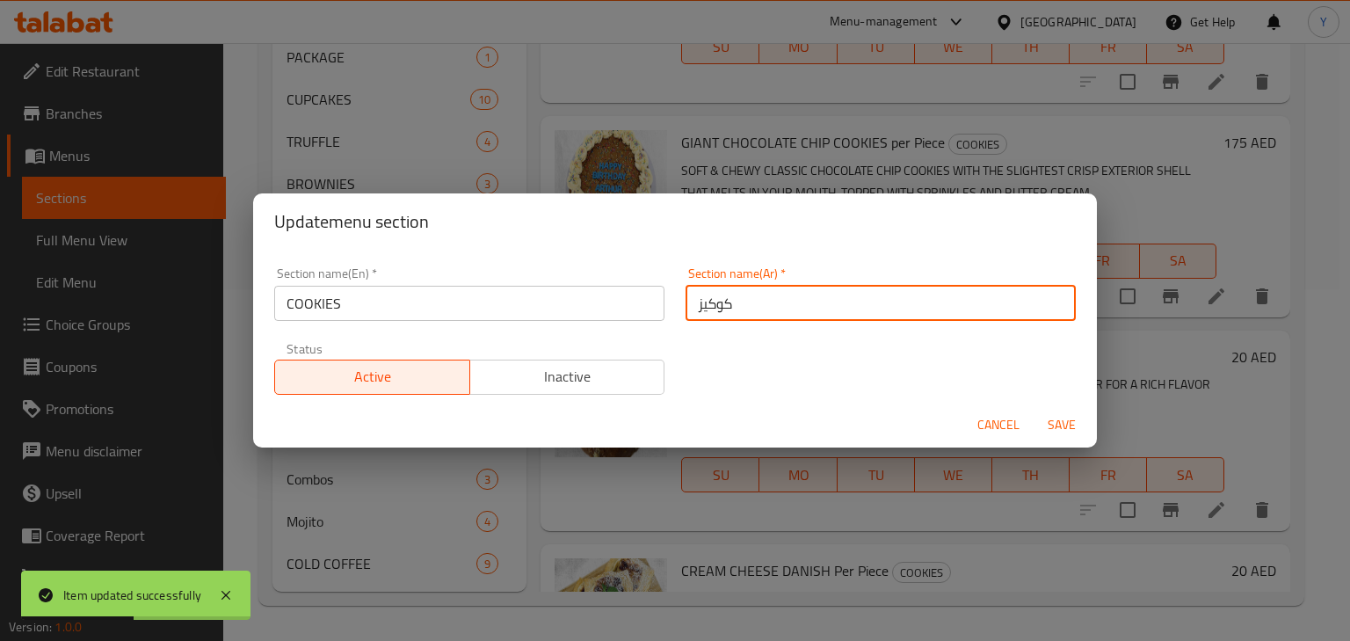
click at [836, 289] on input "كوكيز" at bounding box center [881, 303] width 390 height 35
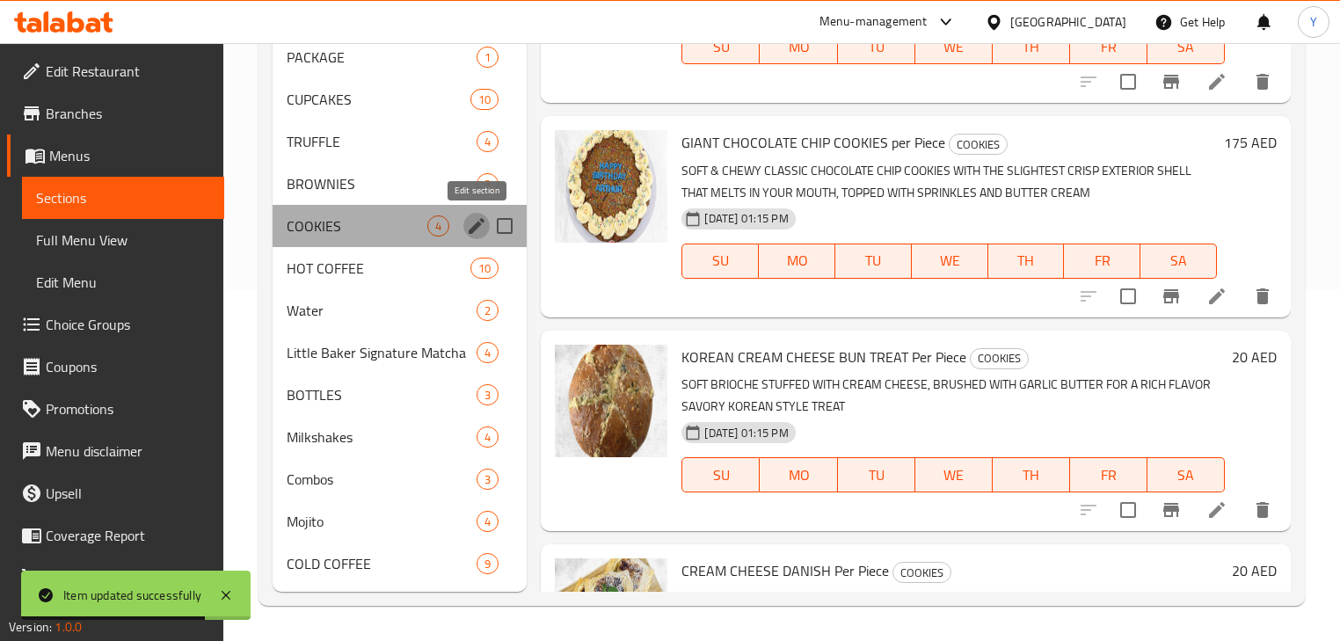
click at [472, 220] on icon "edit" at bounding box center [476, 225] width 21 height 21
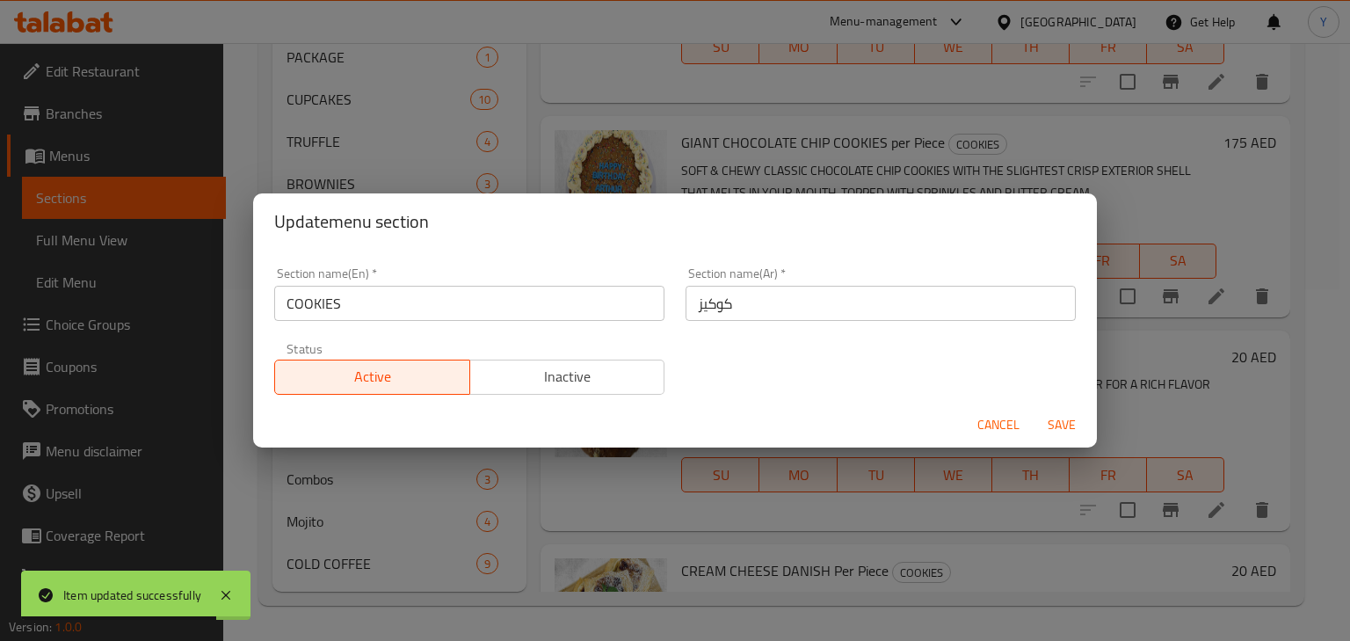
click at [925, 304] on input "كوكيز" at bounding box center [881, 303] width 390 height 35
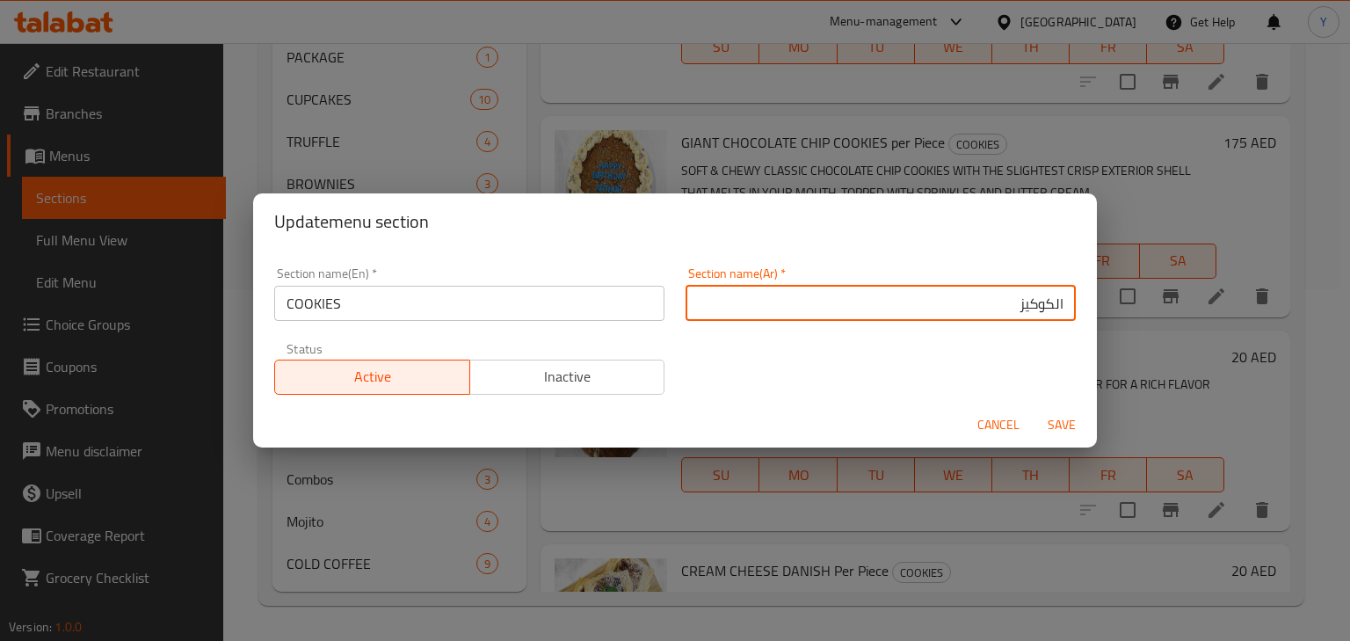
type input "الكوكيز"
click at [1034, 409] on button "Save" at bounding box center [1062, 425] width 56 height 33
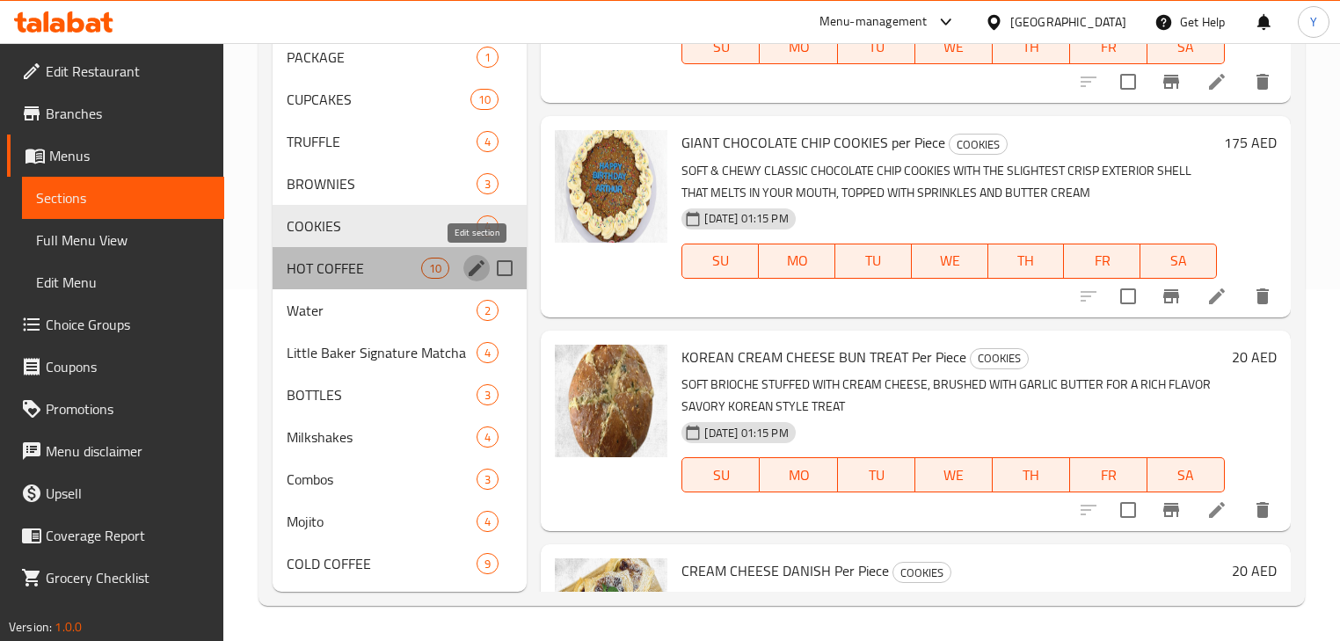
click at [463, 264] on button "edit" at bounding box center [476, 268] width 26 height 26
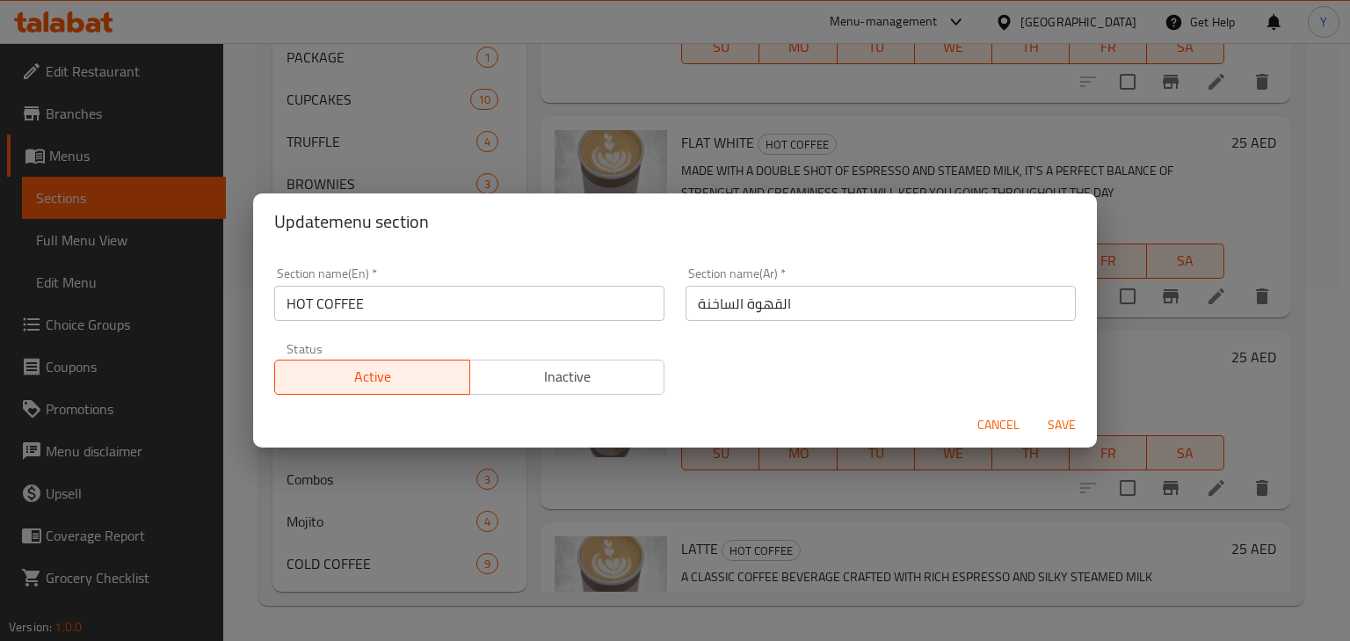
click at [383, 296] on input "HOT COFFEE" at bounding box center [469, 303] width 390 height 35
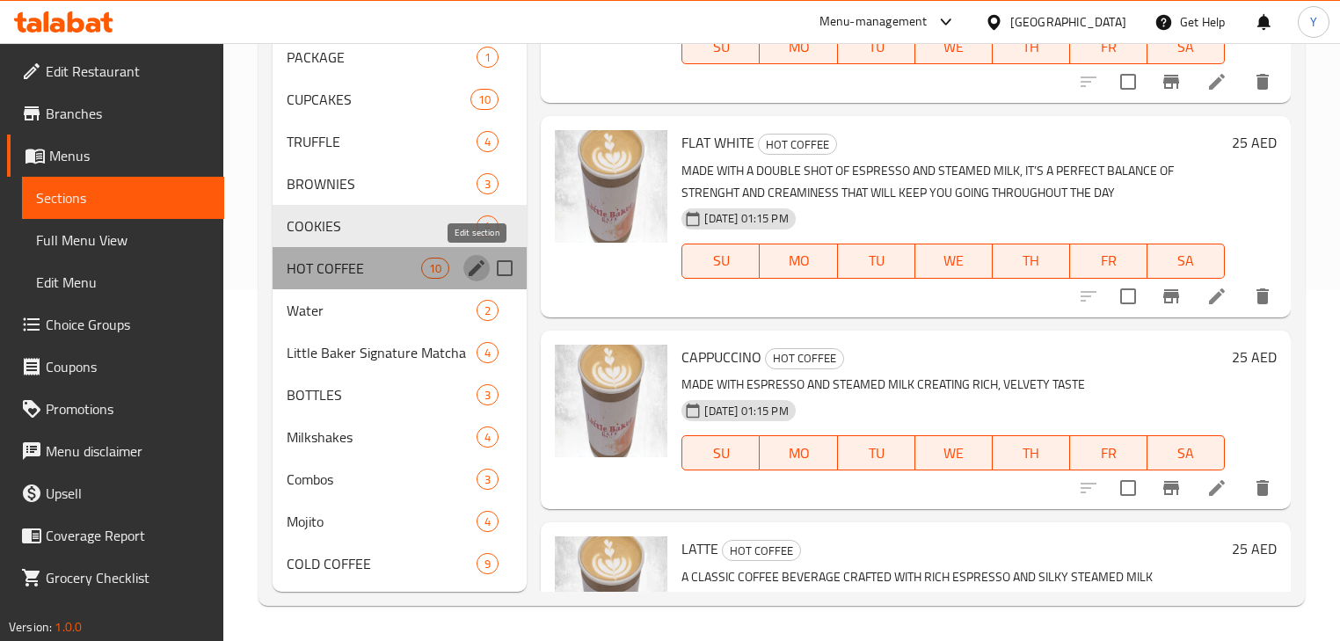
click at [468, 265] on icon "edit" at bounding box center [476, 268] width 21 height 21
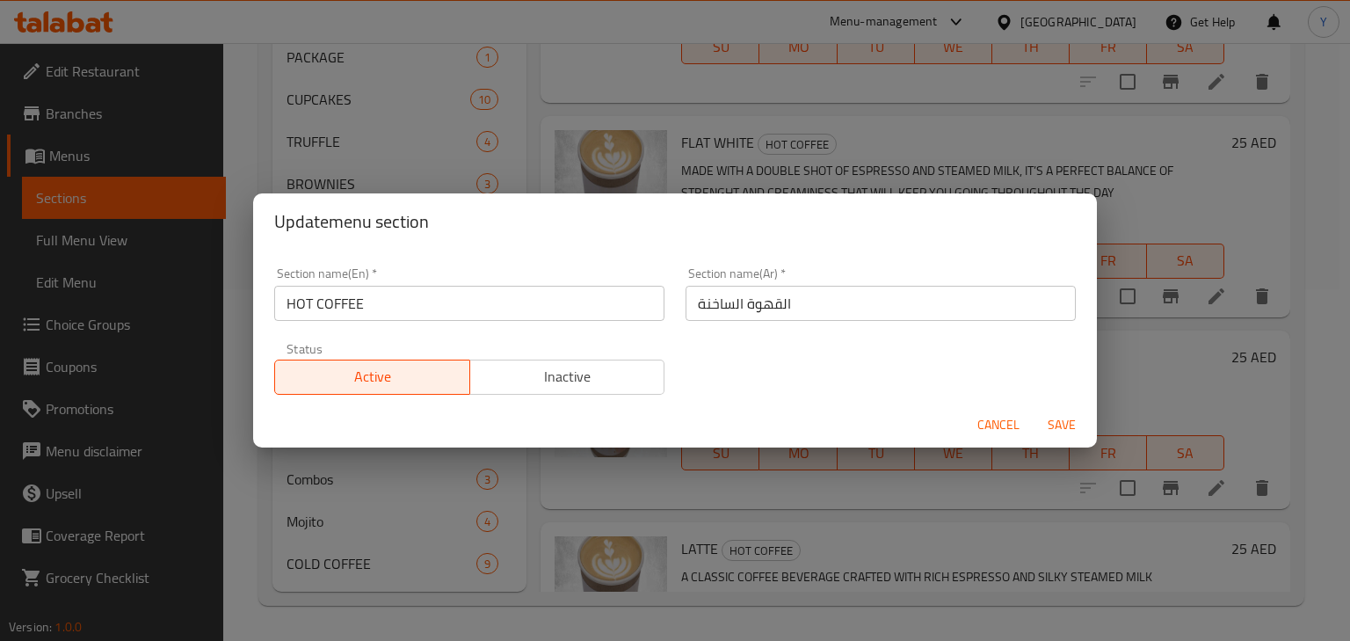
click at [506, 297] on input "HOT COFFEE" at bounding box center [469, 303] width 390 height 35
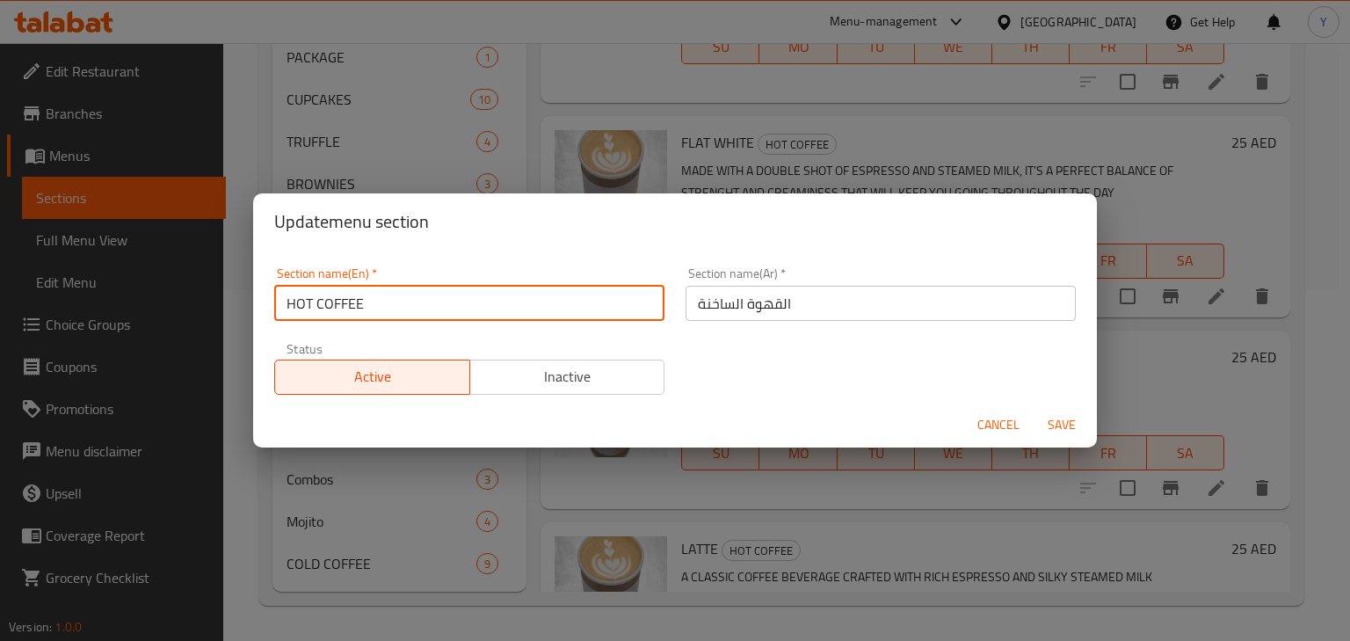
type input "Hot Coffee"
click at [1034, 409] on button "Save" at bounding box center [1062, 425] width 56 height 33
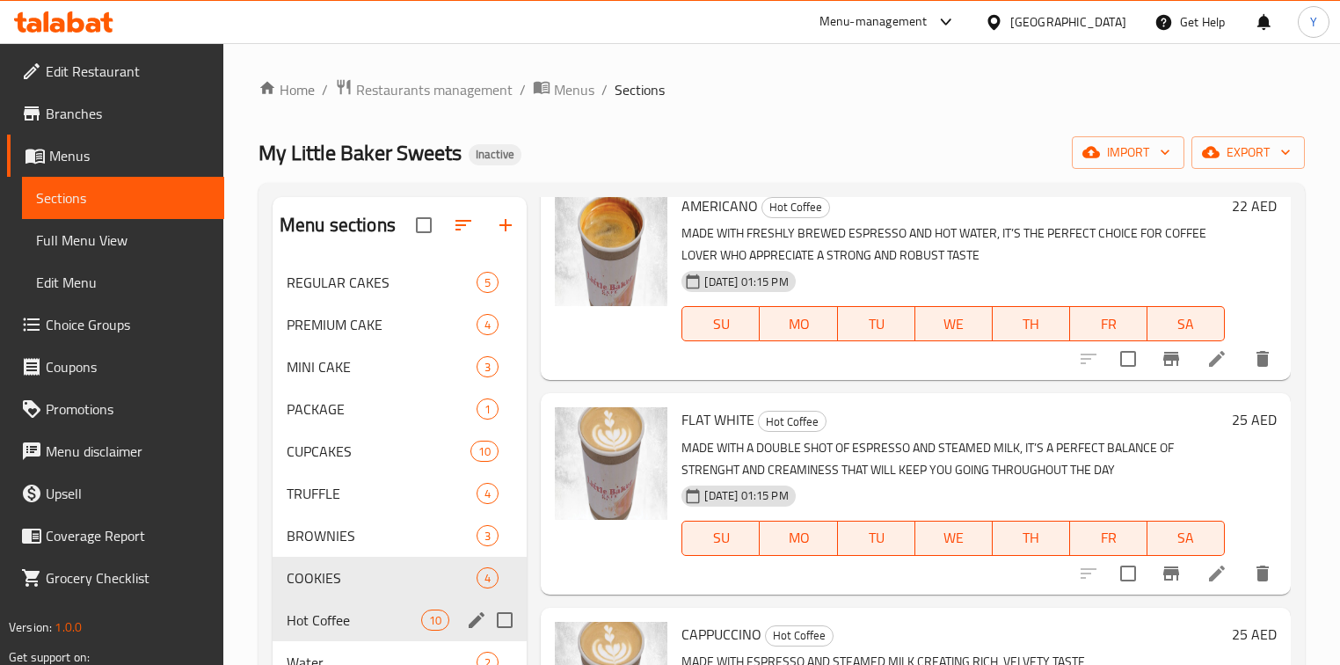
scroll to position [141, 0]
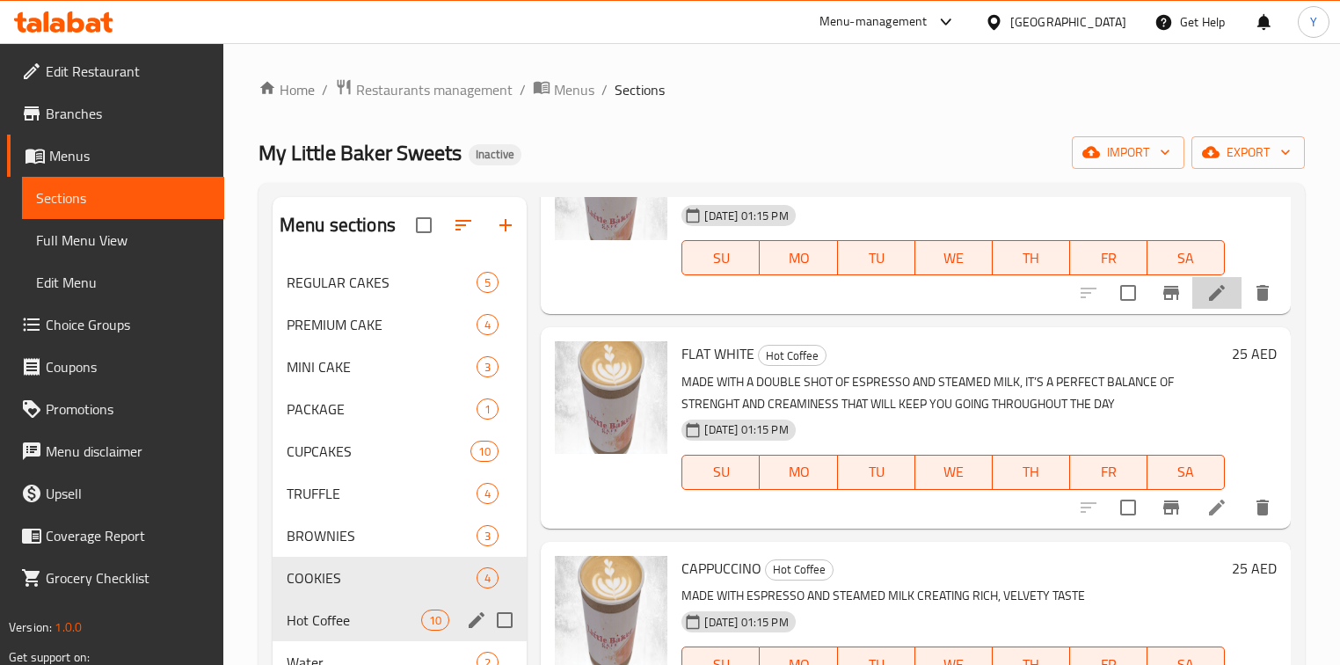
click at [1195, 299] on li at bounding box center [1216, 293] width 49 height 32
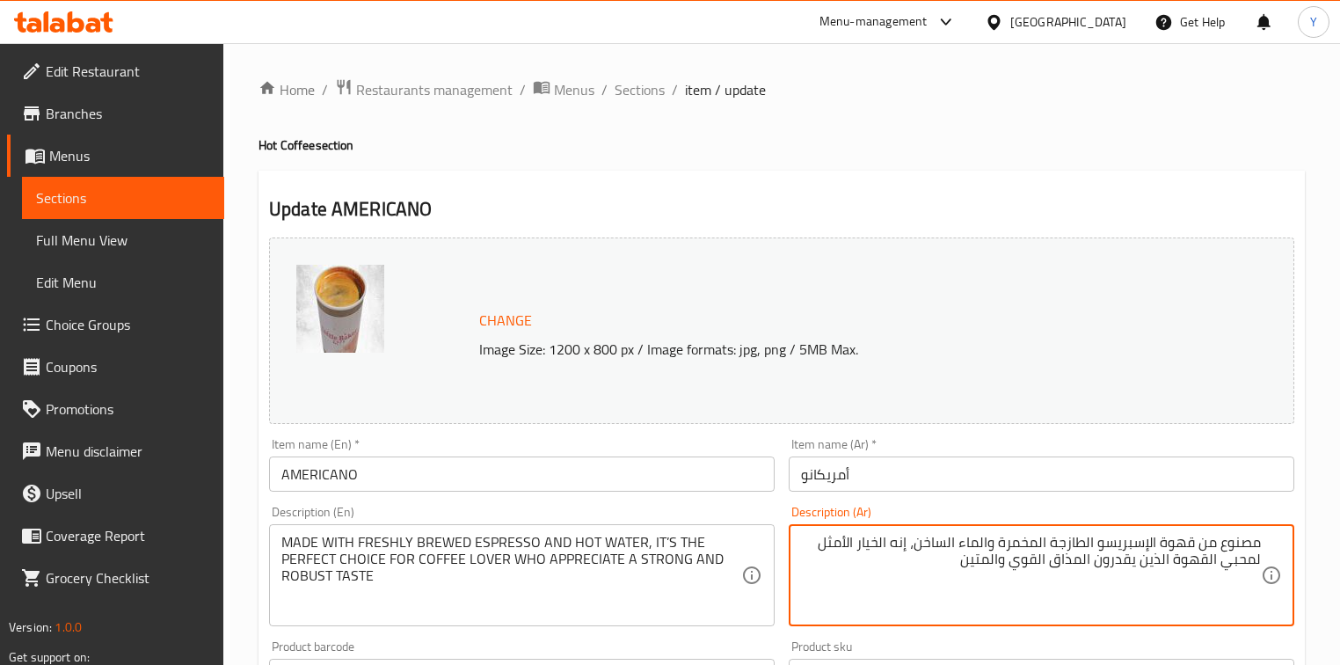
click at [1187, 542] on textarea "مصنوع من قهوة الإسبريسو الطازجة المخمرة والماء الساخن، إنه الخيار الأمثل لمحبي …" at bounding box center [1031, 576] width 460 height 84
type textarea "مصنوع من إسبريسو طازجة مخمرة وماء ساخن، إنه الخيار الأمثل لمحبي القهوة الذين يق…"
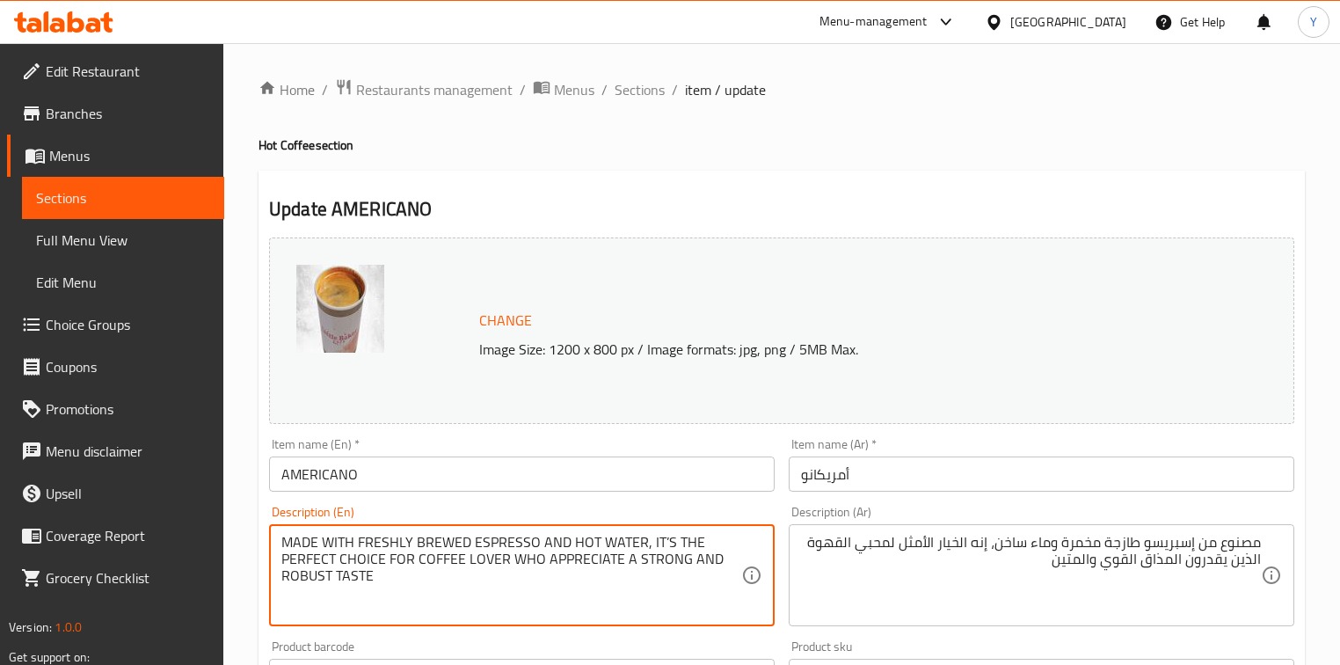
drag, startPoint x: 673, startPoint y: 563, endPoint x: 759, endPoint y: 593, distance: 91.5
click at [759, 593] on div "MADE WITH FRESHLY BREWED ESPRESSO AND HOT WATER, IT’S THE PERFECT CHOICE FOR CO…" at bounding box center [521, 575] width 505 height 102
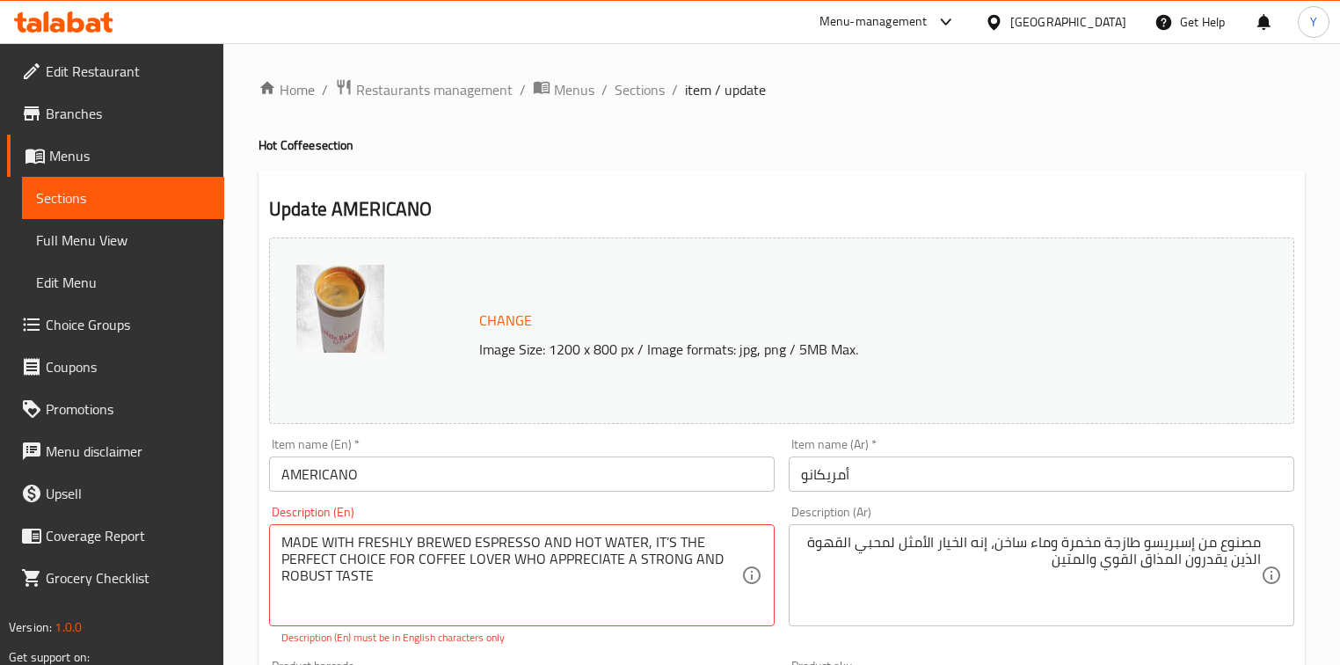
type textarea "MADE WITH FRESHLY BREWED ESPRESSO AND HOT WATER, IT'S THE PERFECT CHOICE FOR CO…"
click at [846, 130] on div "Home / Restaurants management / Menus / Sections / item / update Hot Coffee sec…" at bounding box center [781, 665] width 1046 height 1174
click at [1115, 205] on h2 "Update AMERICANO" at bounding box center [781, 209] width 1025 height 26
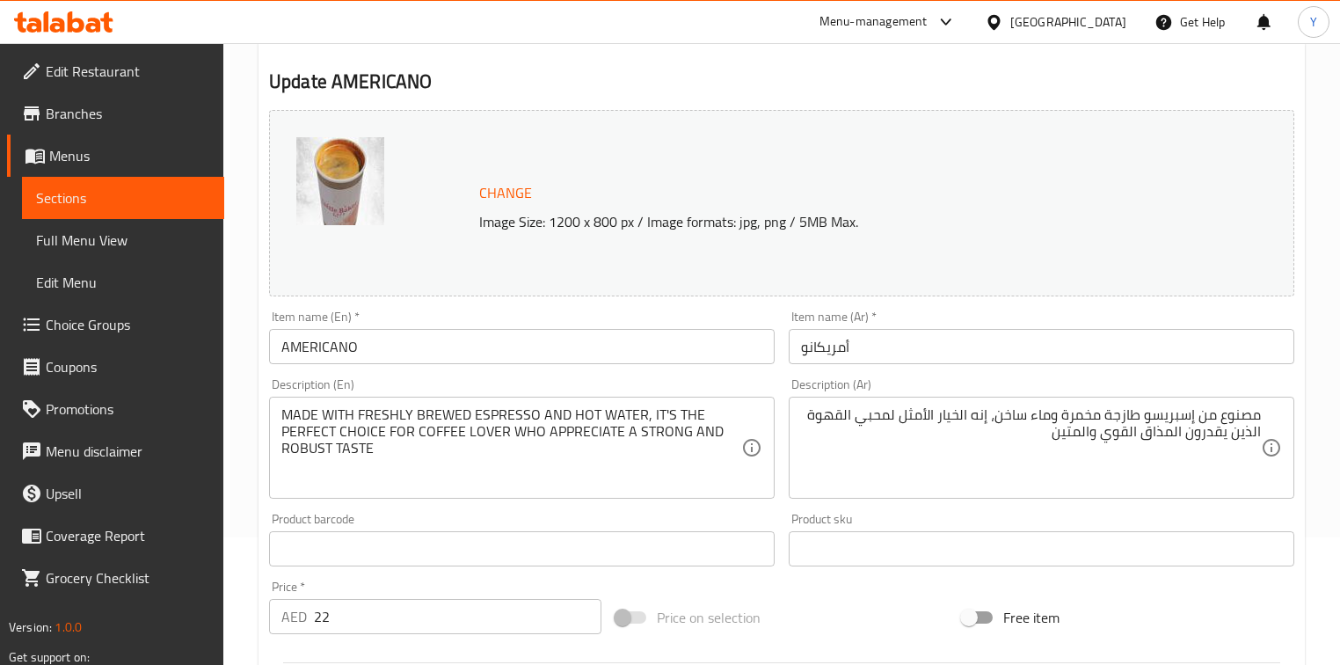
scroll to position [141, 0]
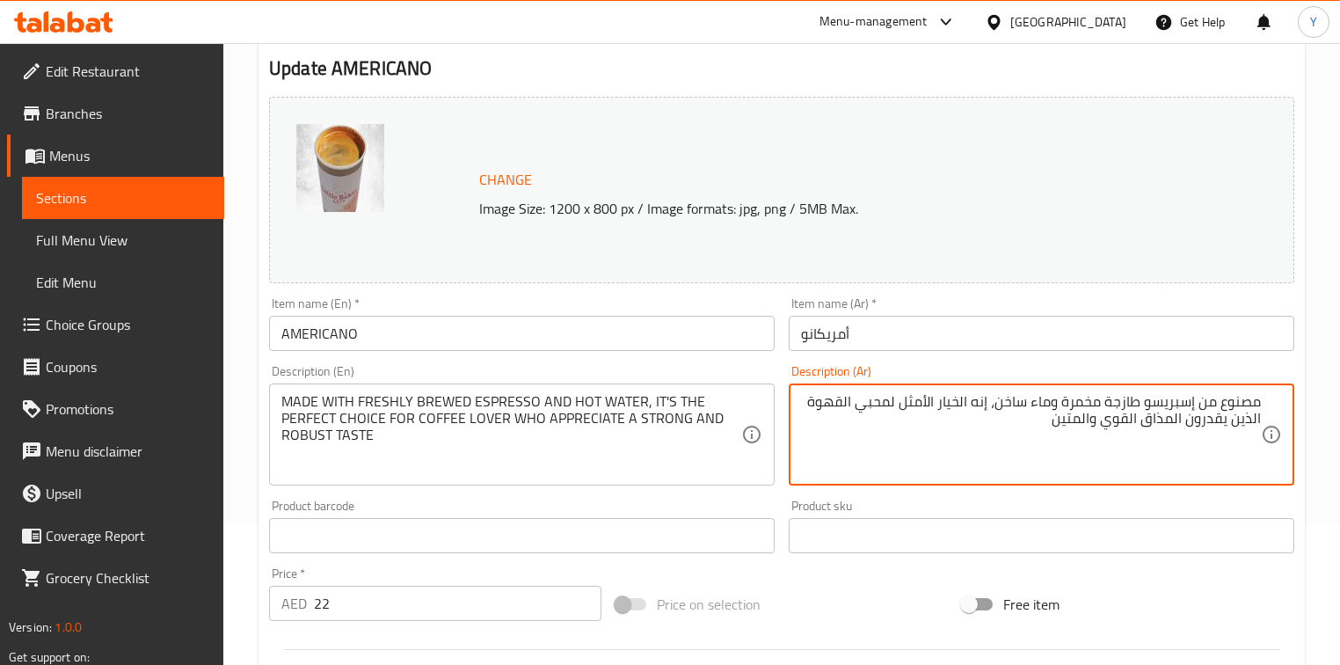
drag, startPoint x: 1096, startPoint y: 420, endPoint x: 983, endPoint y: 422, distance: 113.4
type textarea "مصنوع من إسبريسو طازجة مخمرة وماء ساخن، إنه الخيار الأمثل لمحبي القهوة الذين يق…"
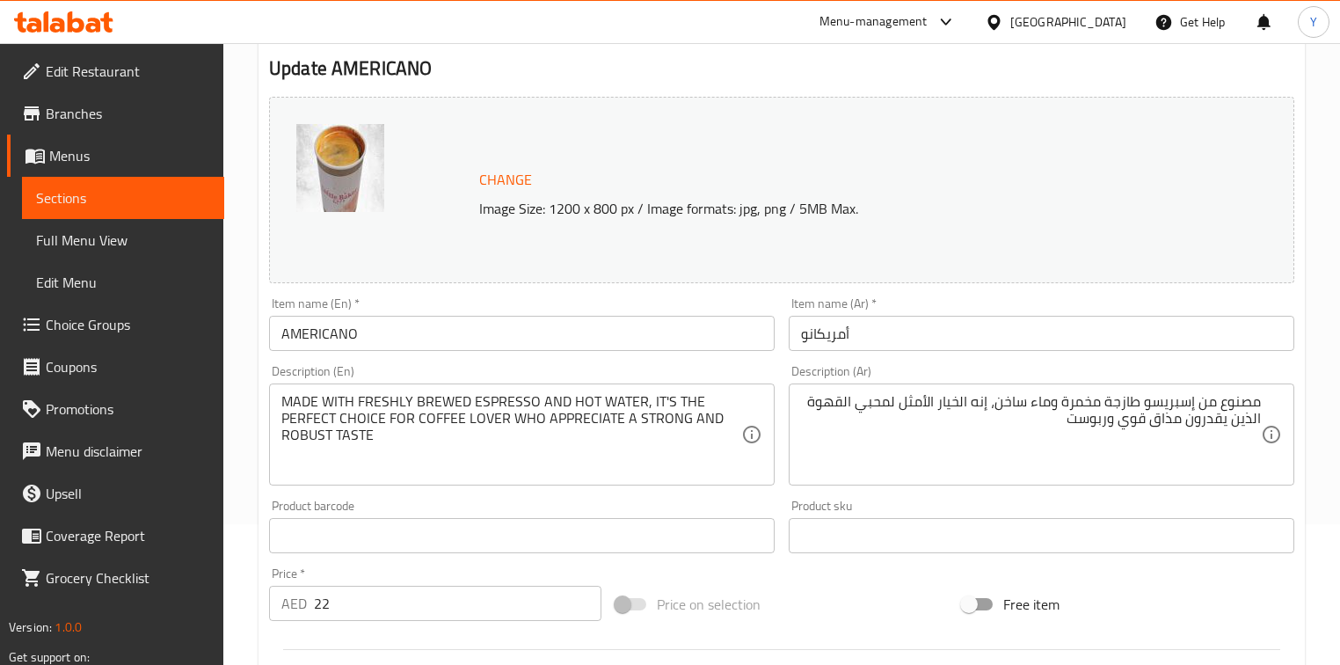
click at [990, 193] on div "Change Image Size: 1200 x 800 px / Image formats: jpg, png / 5MB Max." at bounding box center [836, 190] width 728 height 57
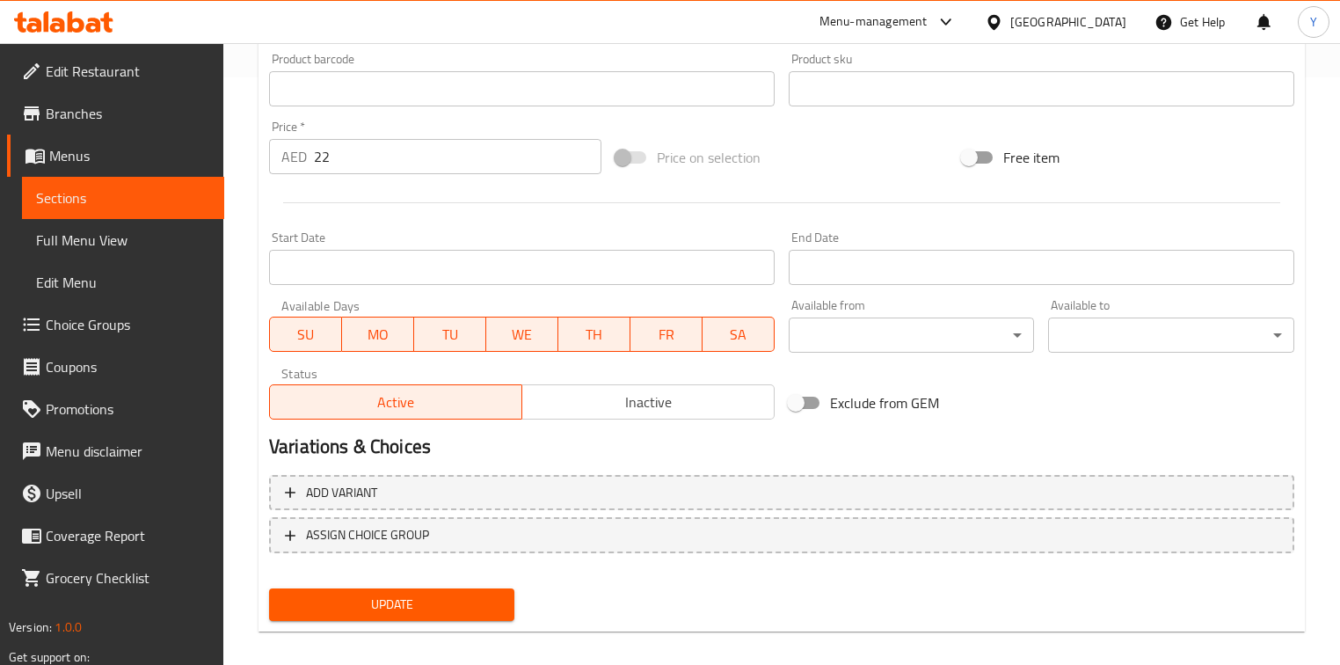
scroll to position [601, 0]
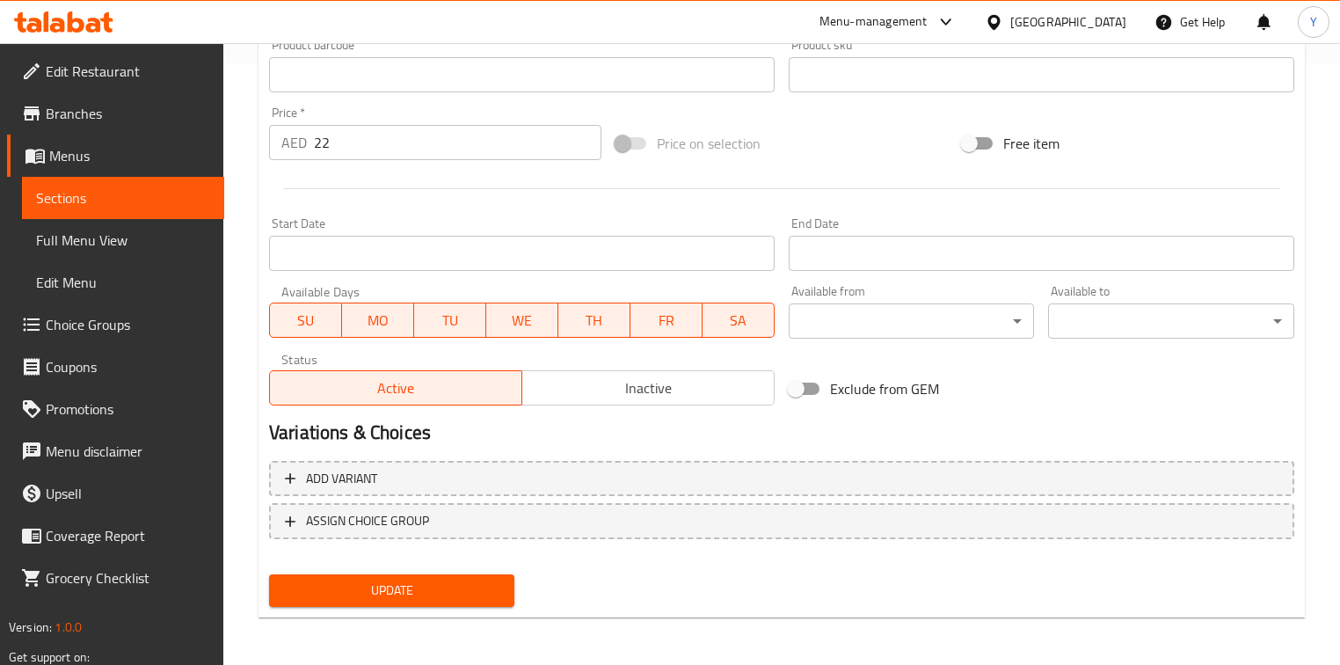
click at [485, 584] on span "Update" at bounding box center [391, 590] width 217 height 22
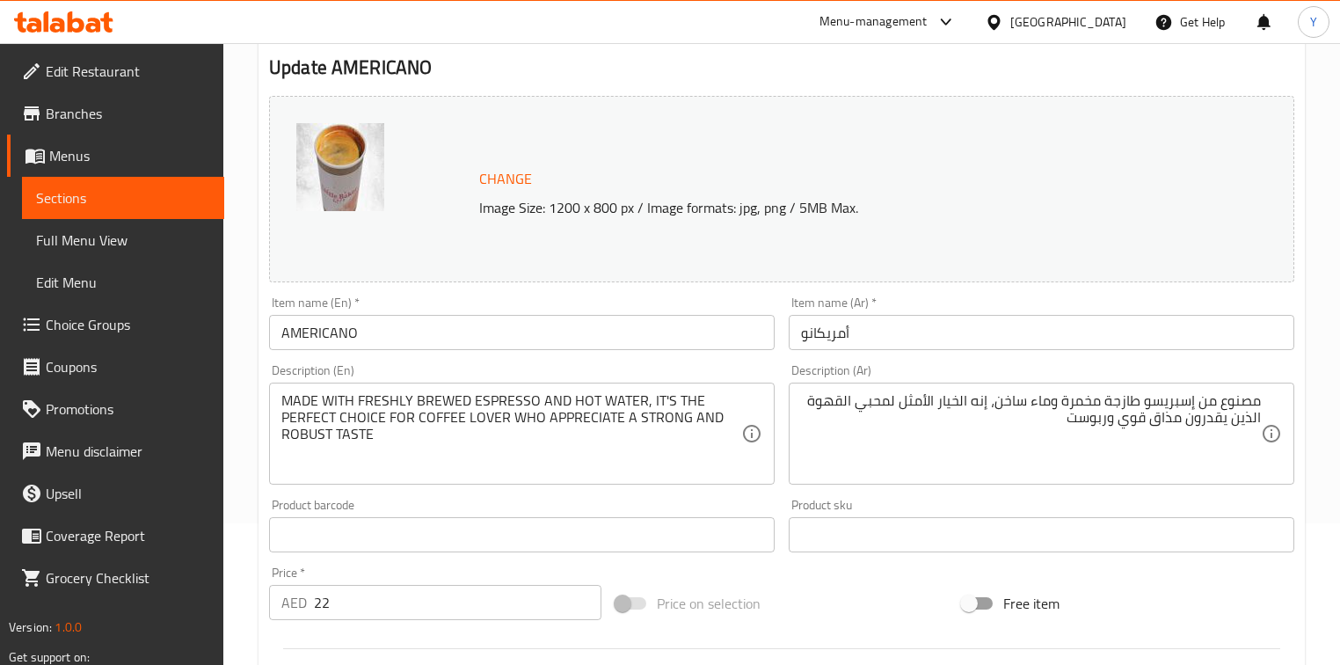
scroll to position [0, 0]
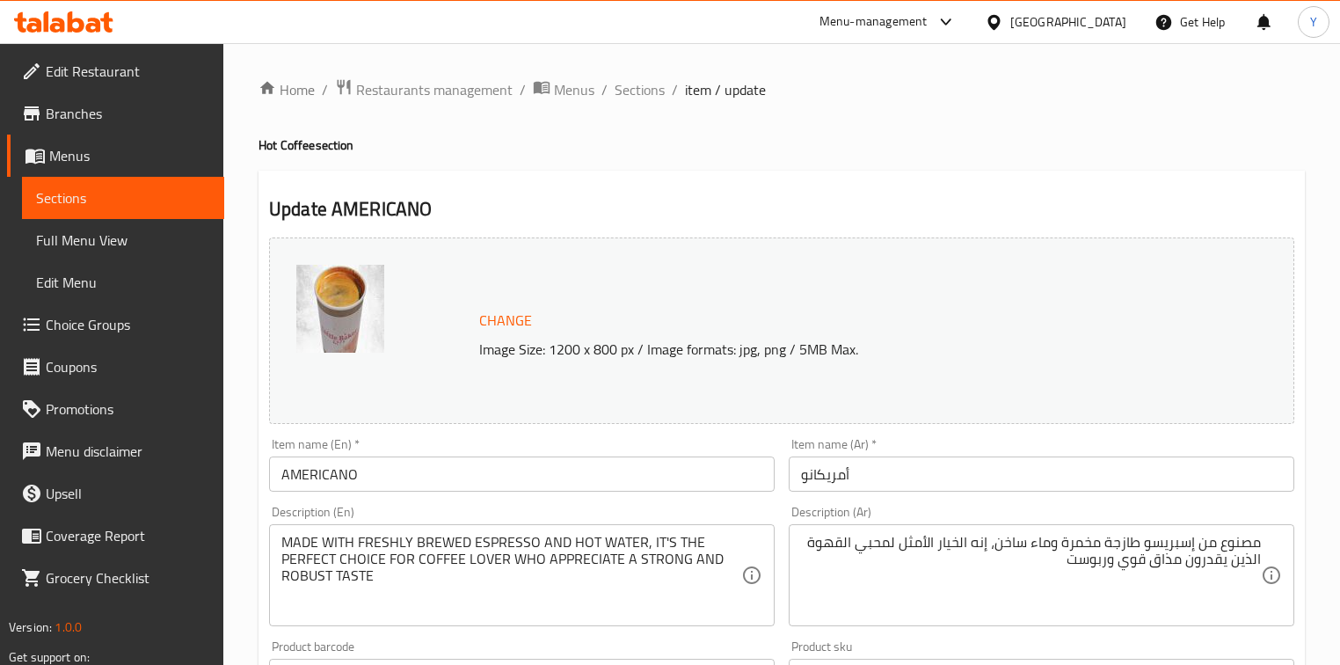
drag, startPoint x: 621, startPoint y: 85, endPoint x: 644, endPoint y: 113, distance: 36.1
click at [621, 85] on span "Sections" at bounding box center [639, 89] width 50 height 21
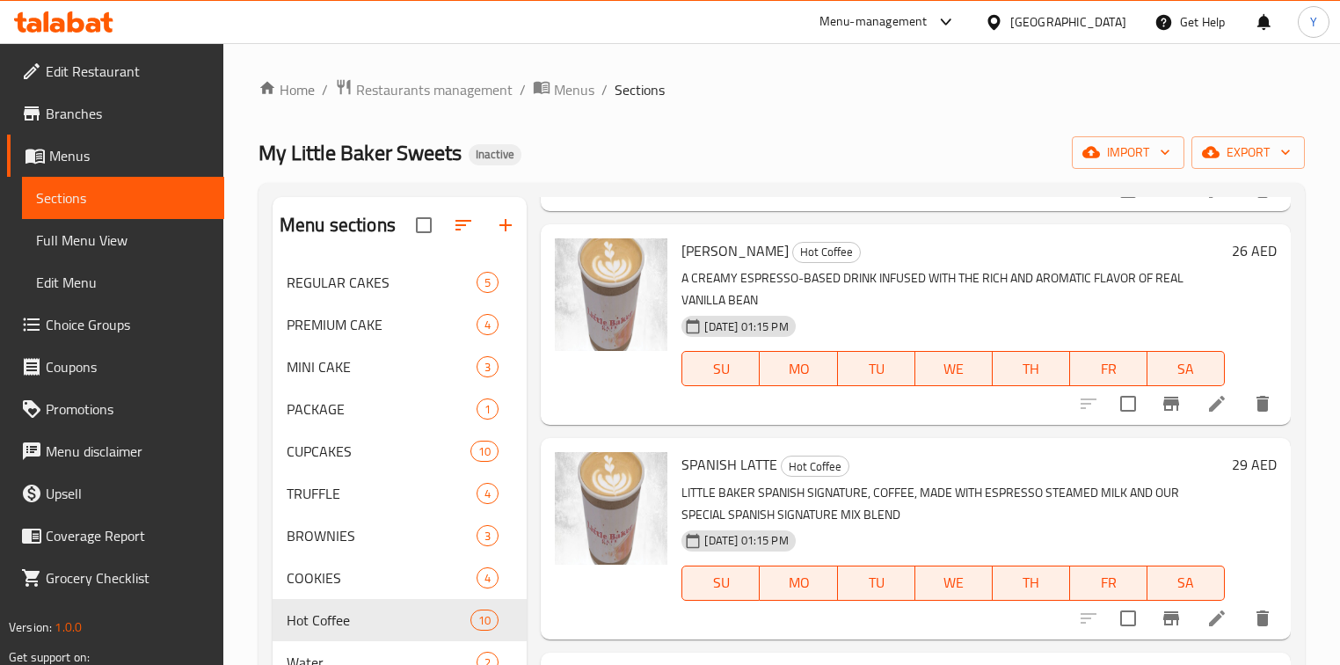
scroll to position [947, 0]
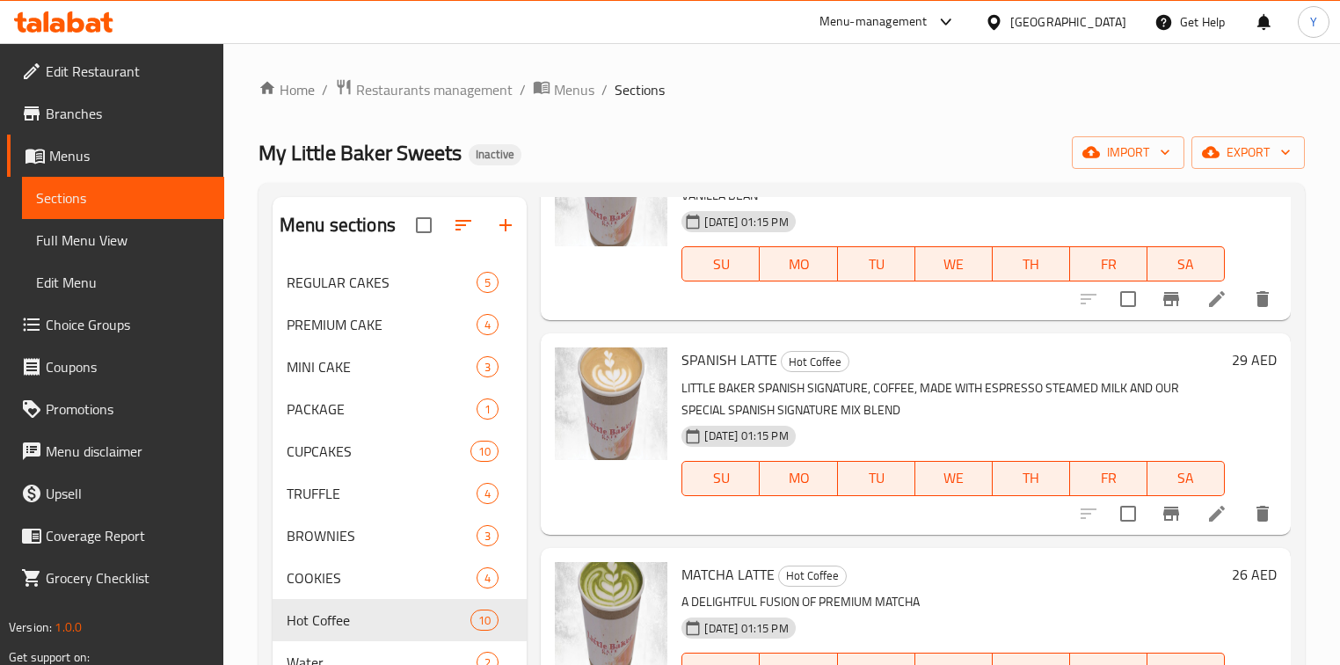
click at [1206, 519] on icon at bounding box center [1216, 513] width 21 height 21
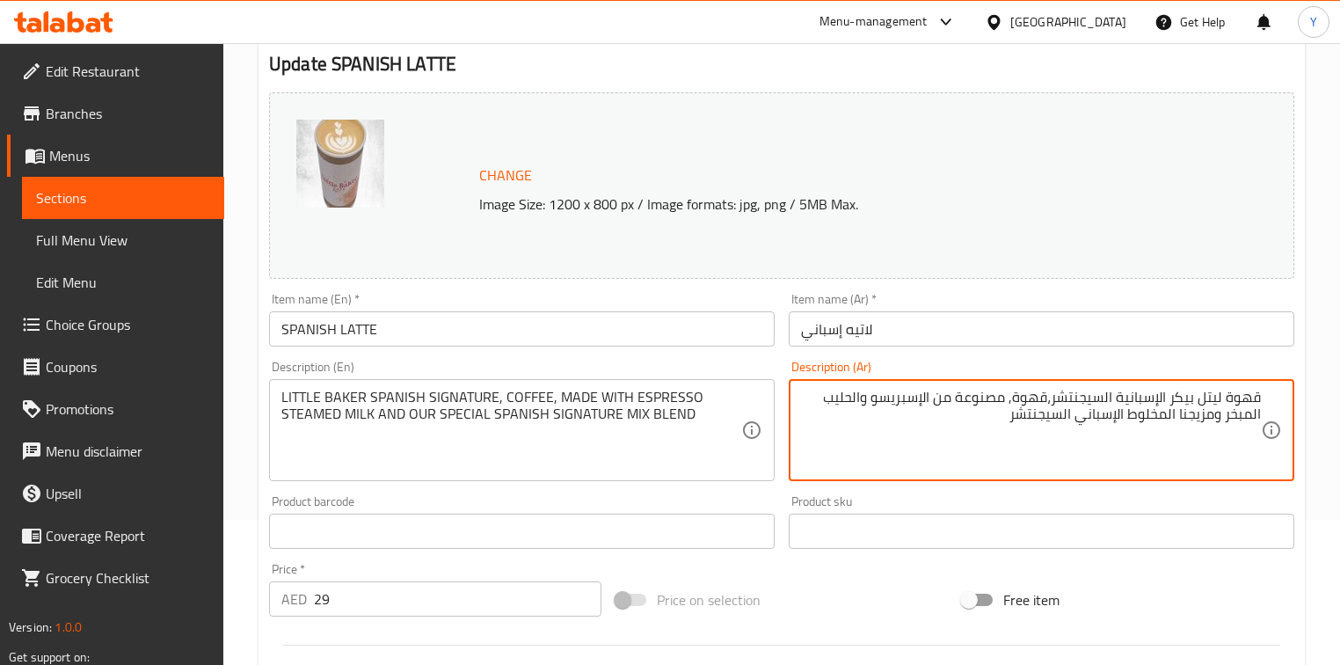
scroll to position [281, 0]
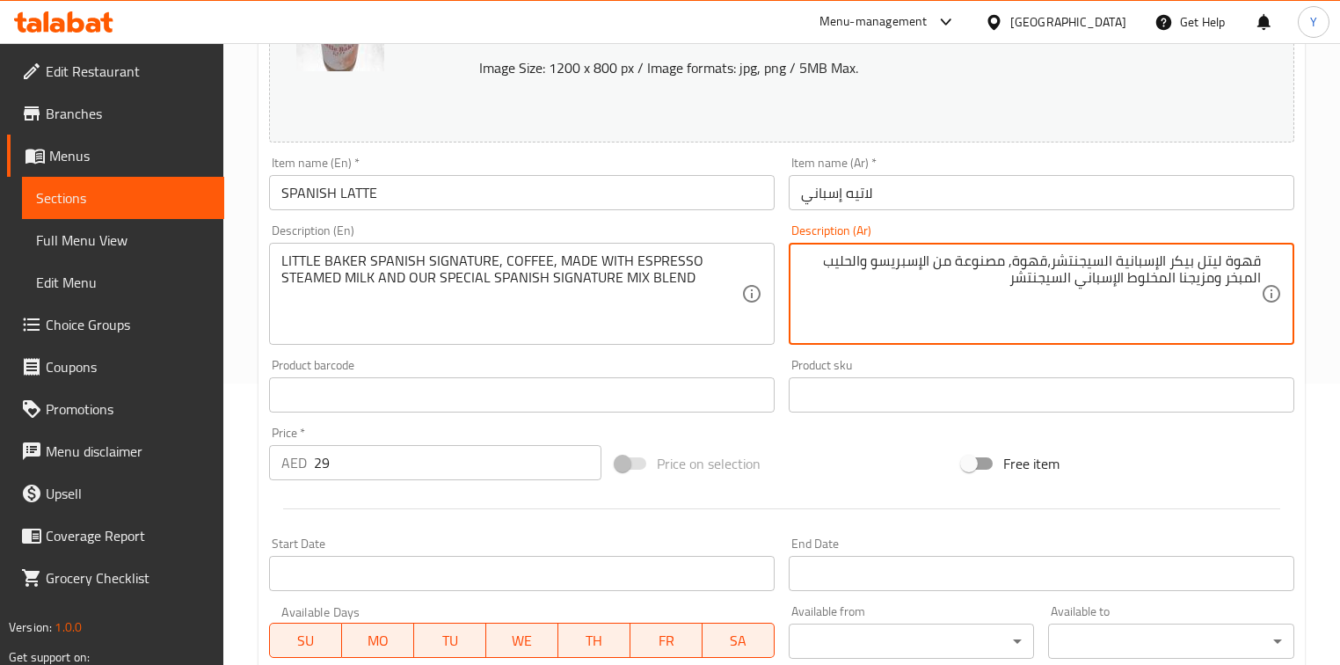
click at [1196, 281] on textarea "قهوة ليتل بيكر الإسبانية السيجنتشر،قهوة, مصنوعة من الإسبريسو والحليب المبخر ومز…" at bounding box center [1031, 294] width 460 height 84
paste textarea "يجنتشر"
click at [1181, 284] on textarea "قهوة ليتل بيكر الإسبانية السيجنتشر،قهوة, مصنوعة من الإسبريسو والحليب المبخر ومز…" at bounding box center [1031, 294] width 460 height 84
type textarea "قهوة ليتل بيكر الإسبانية السيجنتشر،قهوة, مصنوعة من الإسبريسو والحليب المبخر ومز…"
click at [1312, 325] on div "Home / Restaurants management / Menus / Sections / item / update Hot Coffee sec…" at bounding box center [781, 374] width 1116 height 1225
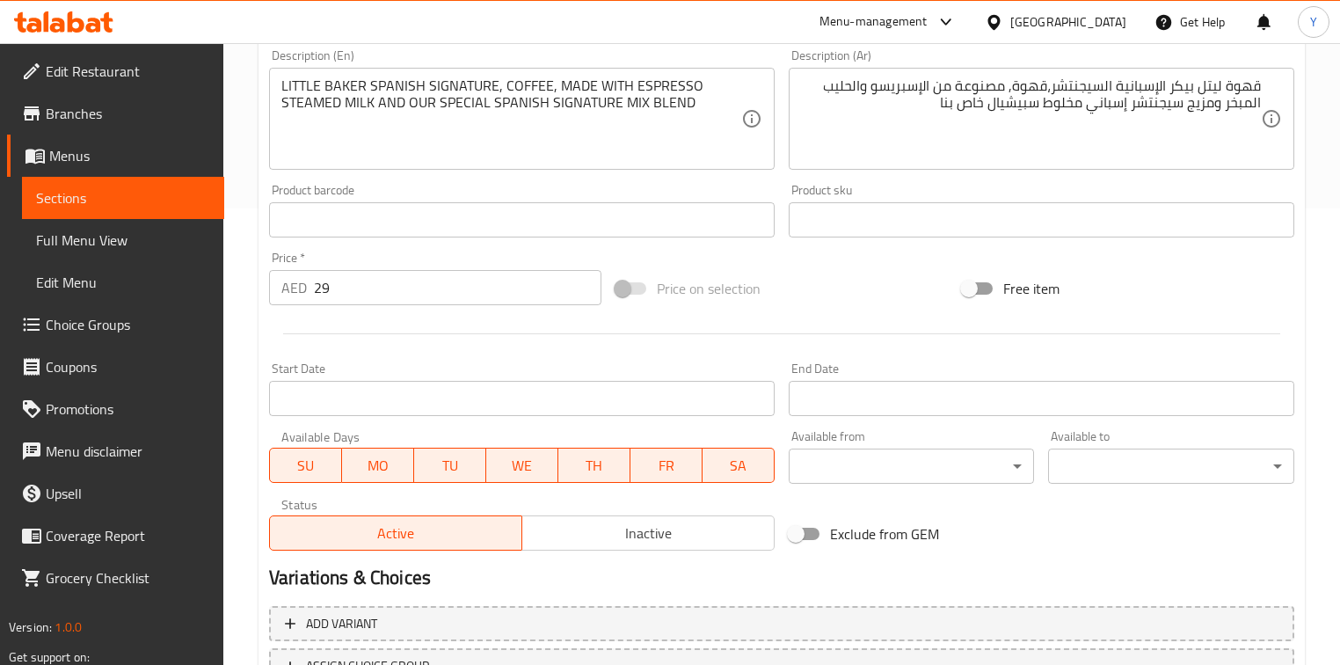
scroll to position [601, 0]
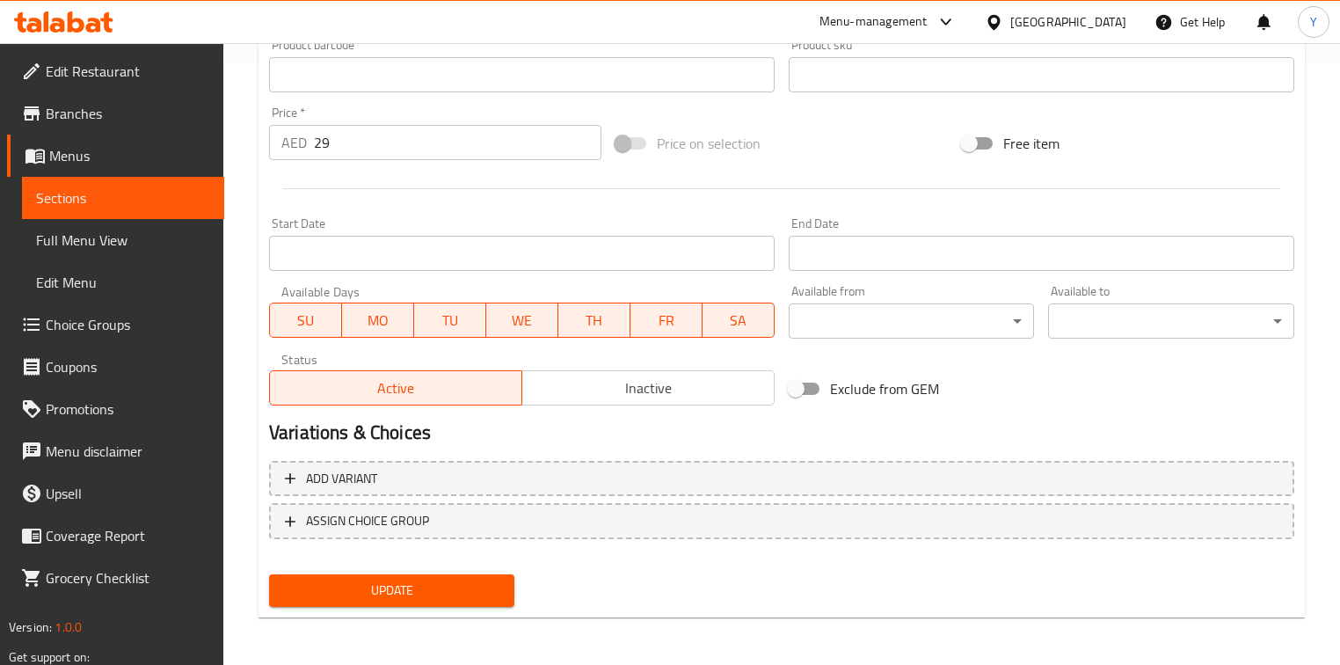
click at [492, 590] on span "Update" at bounding box center [391, 590] width 217 height 22
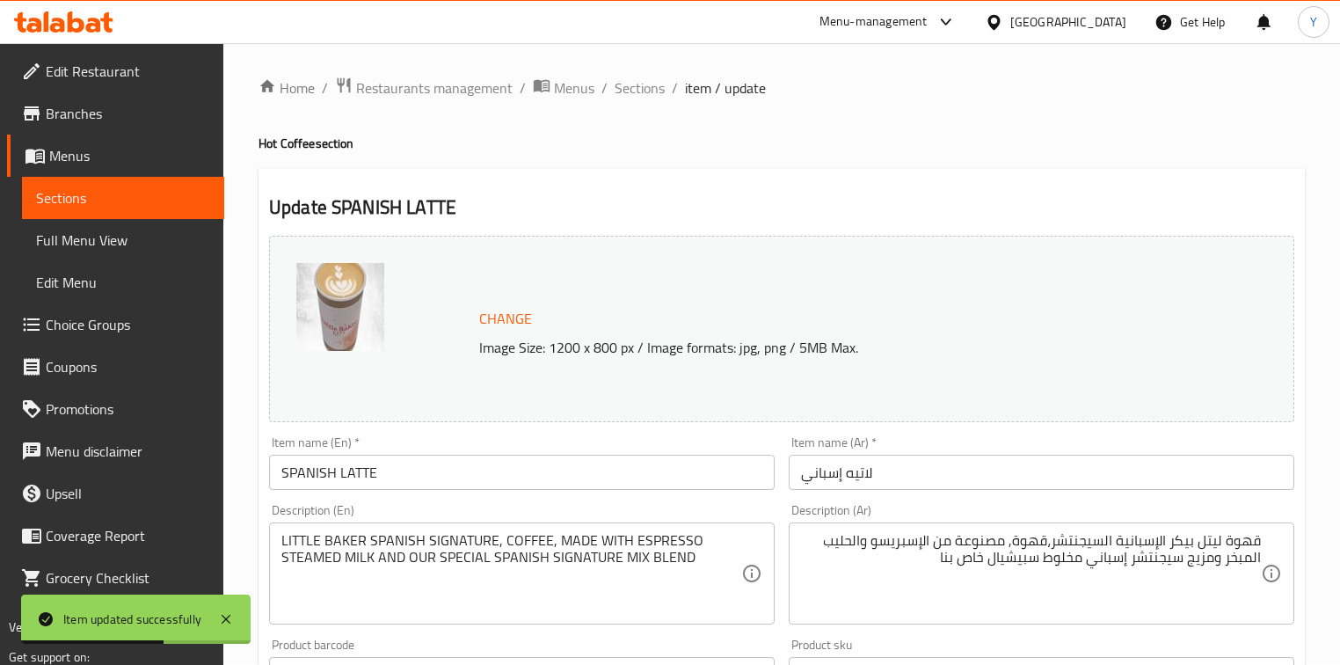
scroll to position [0, 0]
drag, startPoint x: 642, startPoint y: 89, endPoint x: 688, endPoint y: 128, distance: 61.1
click at [642, 89] on span "Sections" at bounding box center [639, 89] width 50 height 21
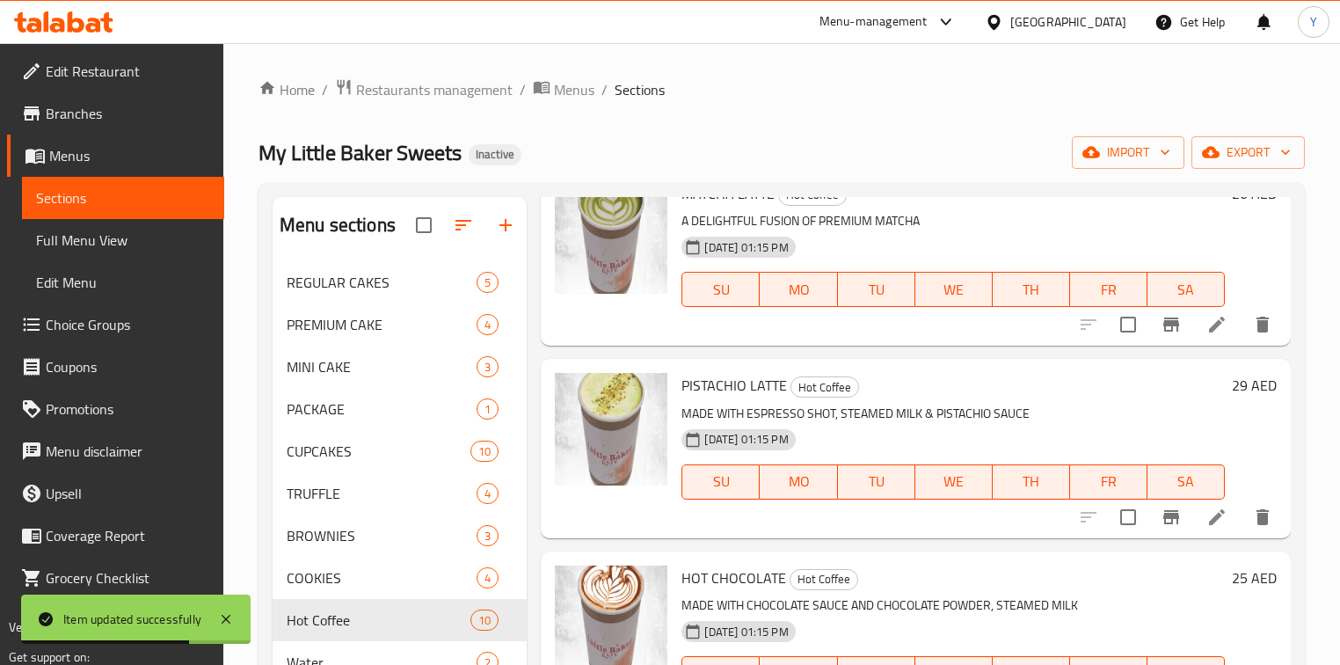
scroll to position [1328, 0]
click at [1210, 518] on icon at bounding box center [1216, 516] width 21 height 21
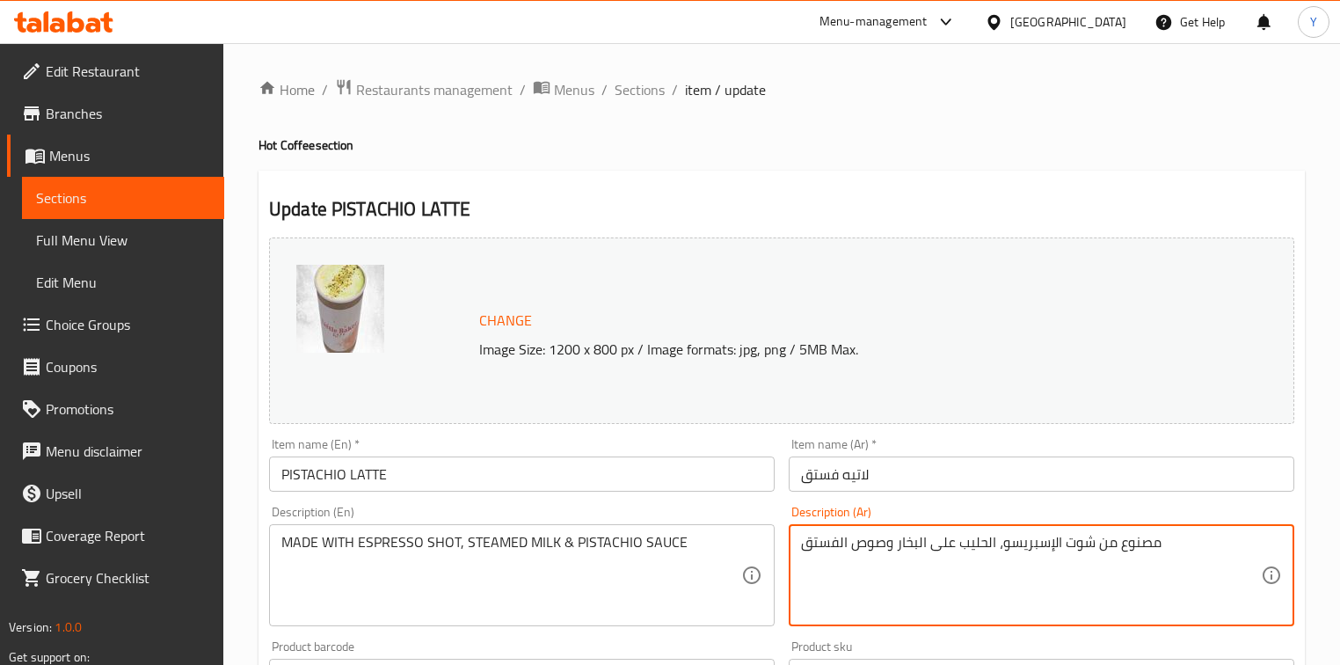
drag, startPoint x: 946, startPoint y: 548, endPoint x: 920, endPoint y: 549, distance: 26.4
click at [920, 549] on textarea "مصنوع من شوت الإسبريسو، الحليب على البخار وصوص الفستق" at bounding box center [1031, 576] width 460 height 84
type textarea "مصنوع من شوت الإسبريسو، الحليب مبخر وصوص الفستق"
click at [996, 98] on ol "Home / Restaurants management / Menus / Sections / item / update" at bounding box center [781, 89] width 1046 height 23
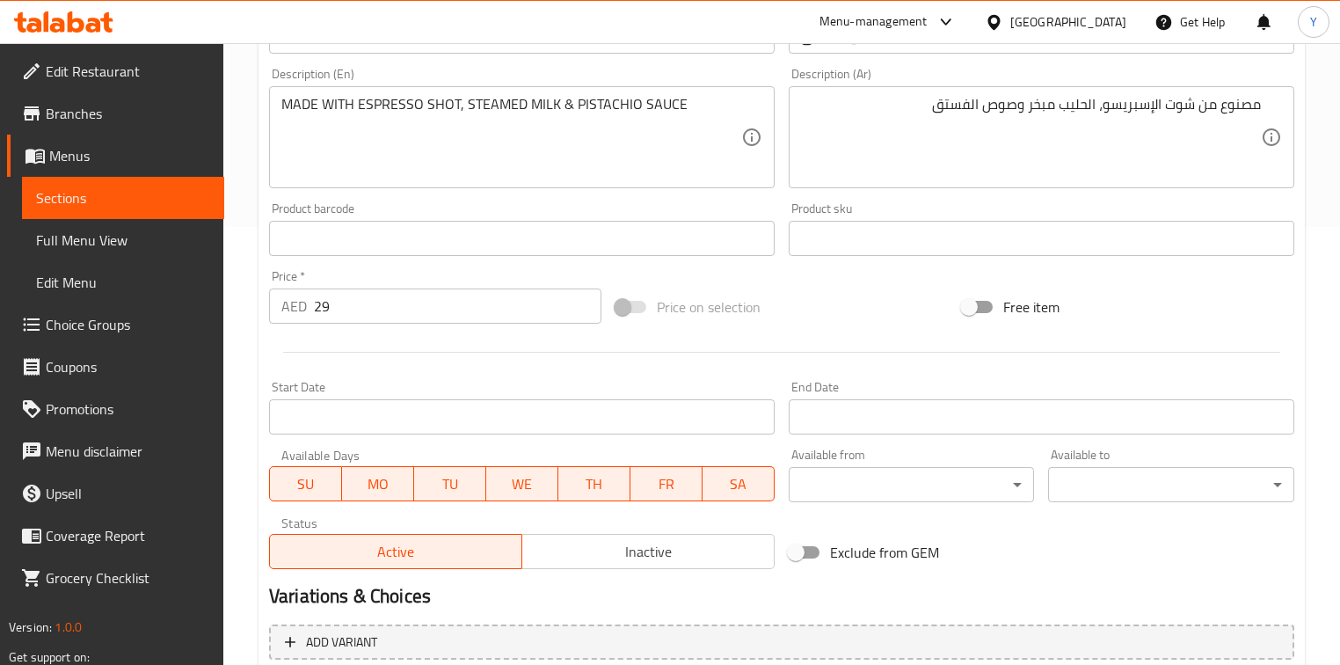
scroll to position [601, 0]
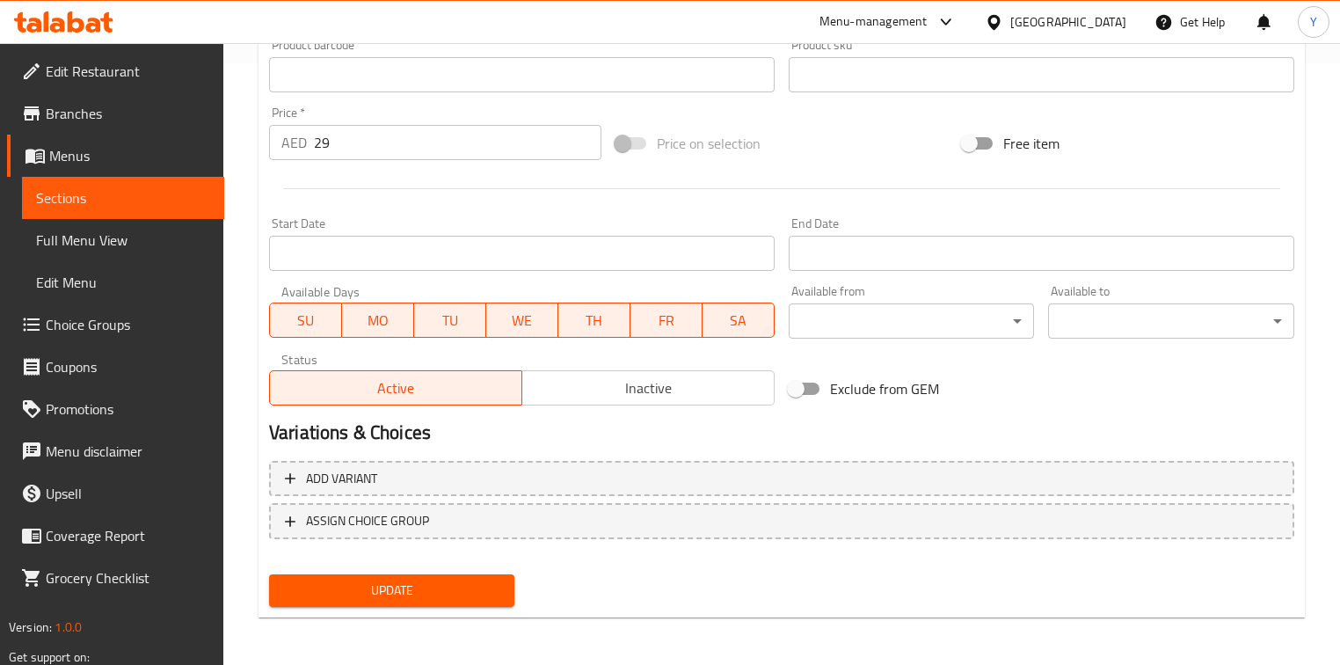
click at [434, 590] on span "Update" at bounding box center [391, 590] width 217 height 22
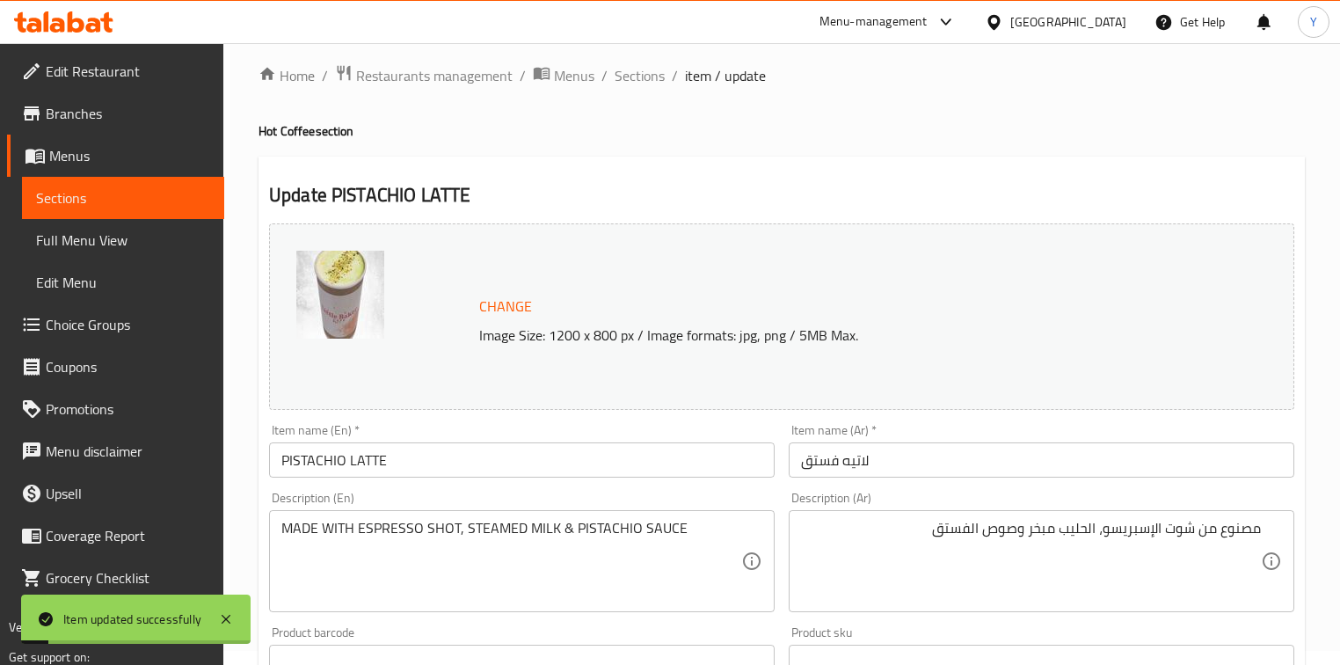
scroll to position [0, 0]
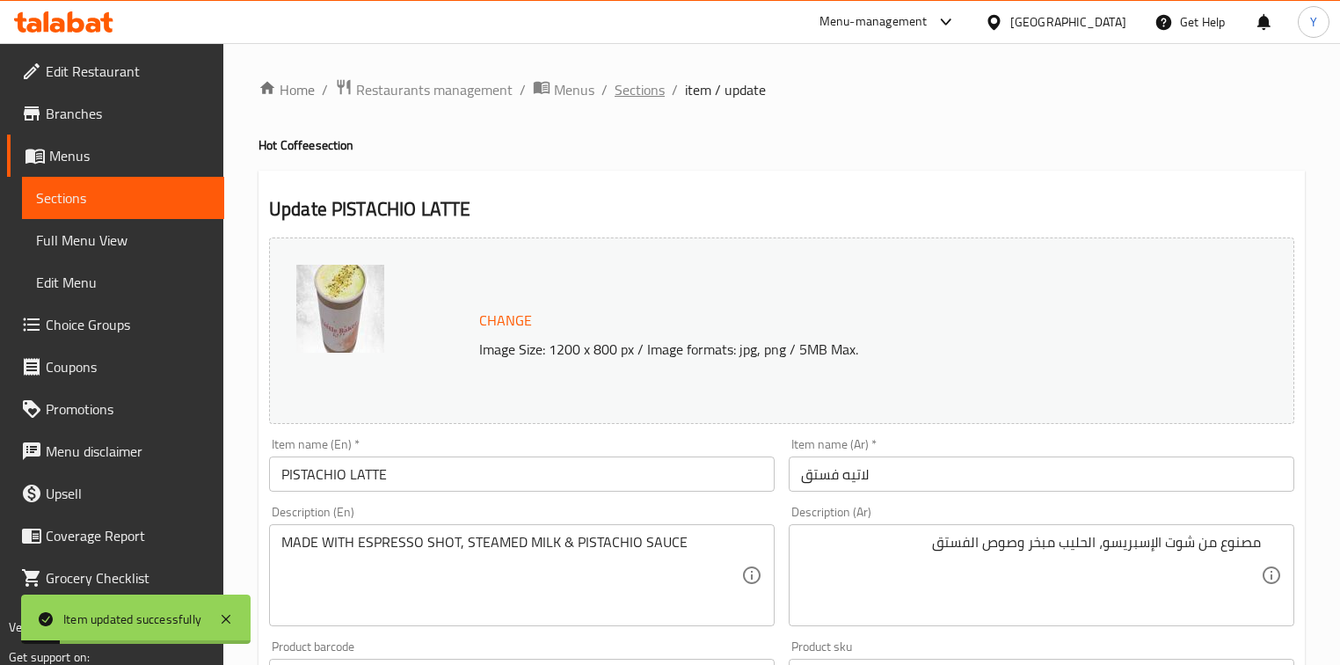
click at [639, 91] on span "Sections" at bounding box center [639, 89] width 50 height 21
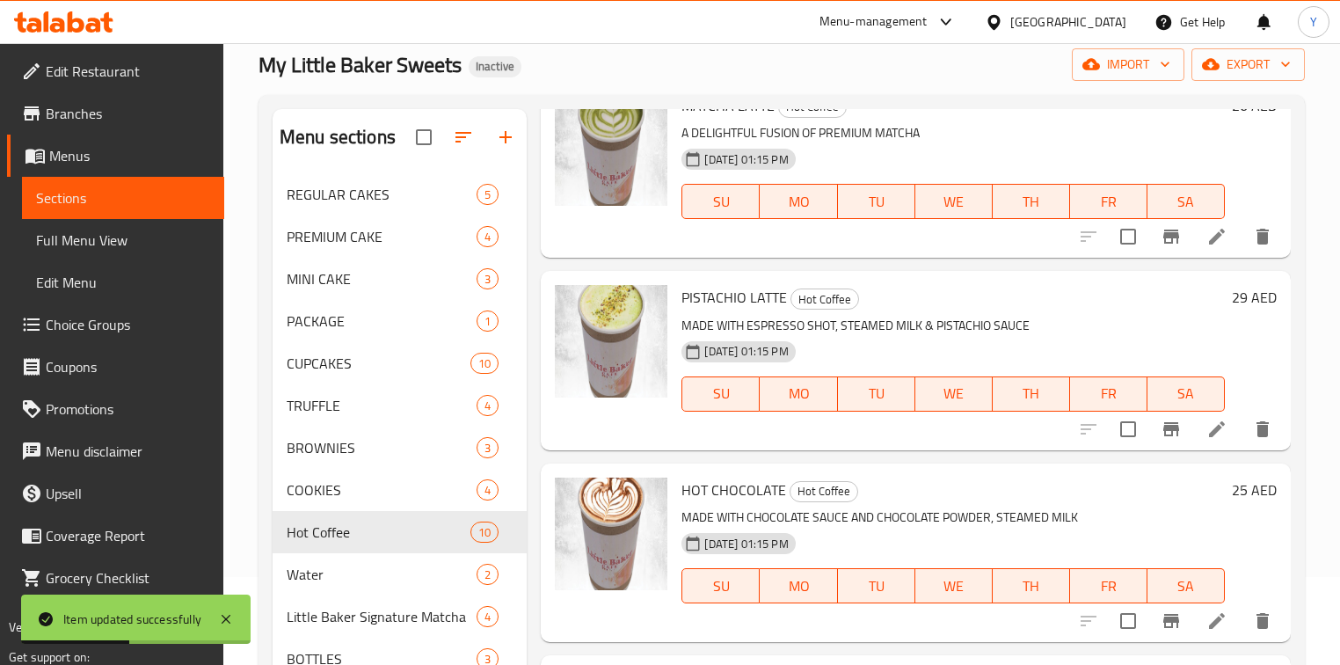
scroll to position [141, 0]
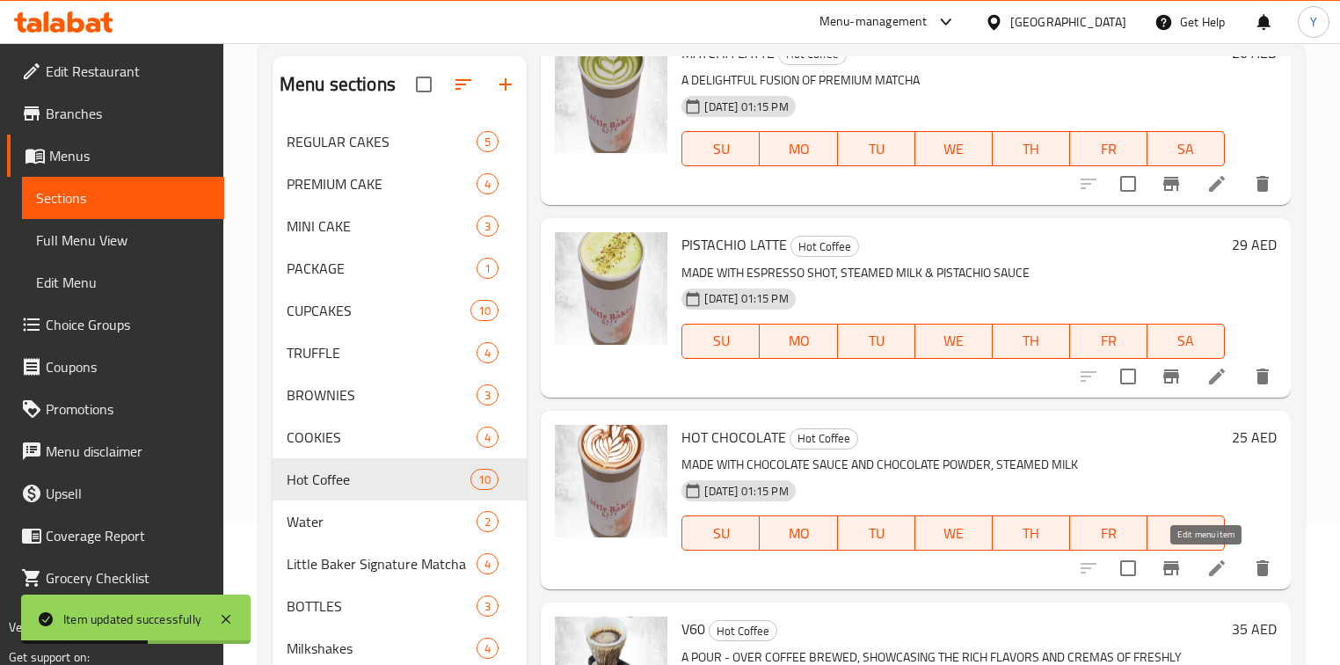
click at [1206, 566] on icon at bounding box center [1216, 567] width 21 height 21
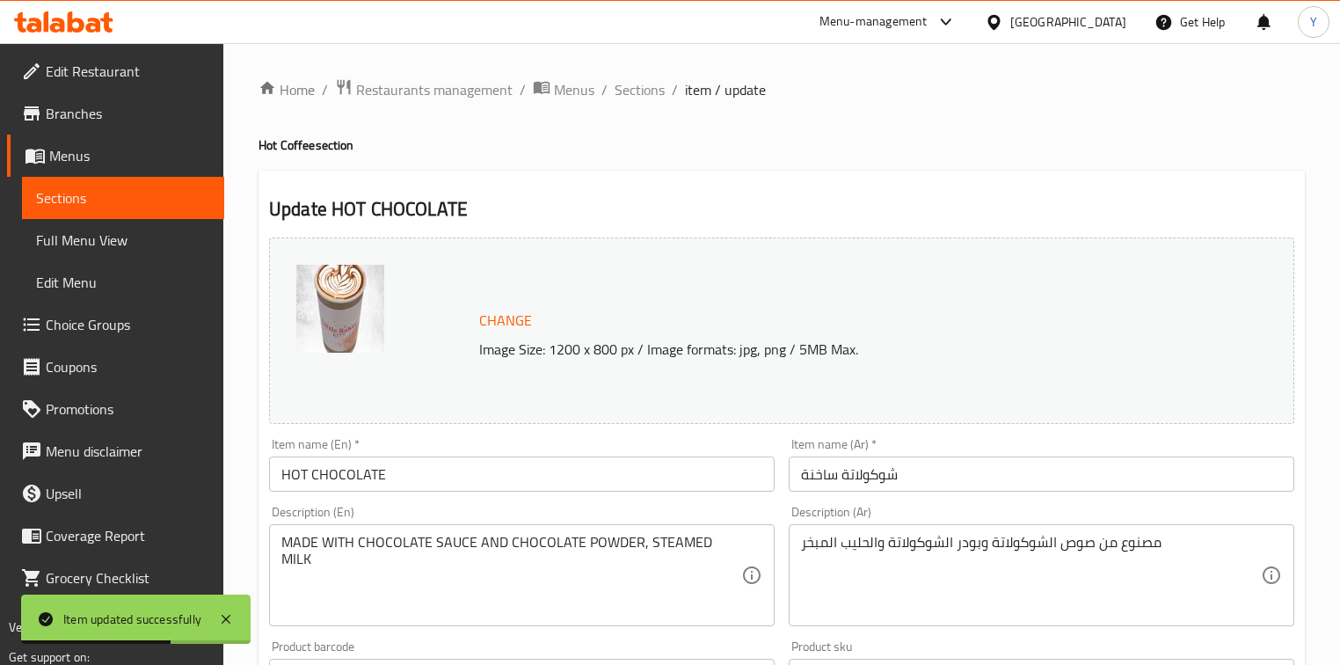
click at [963, 464] on input "شوكولاتة ساخنة" at bounding box center [1041, 473] width 505 height 35
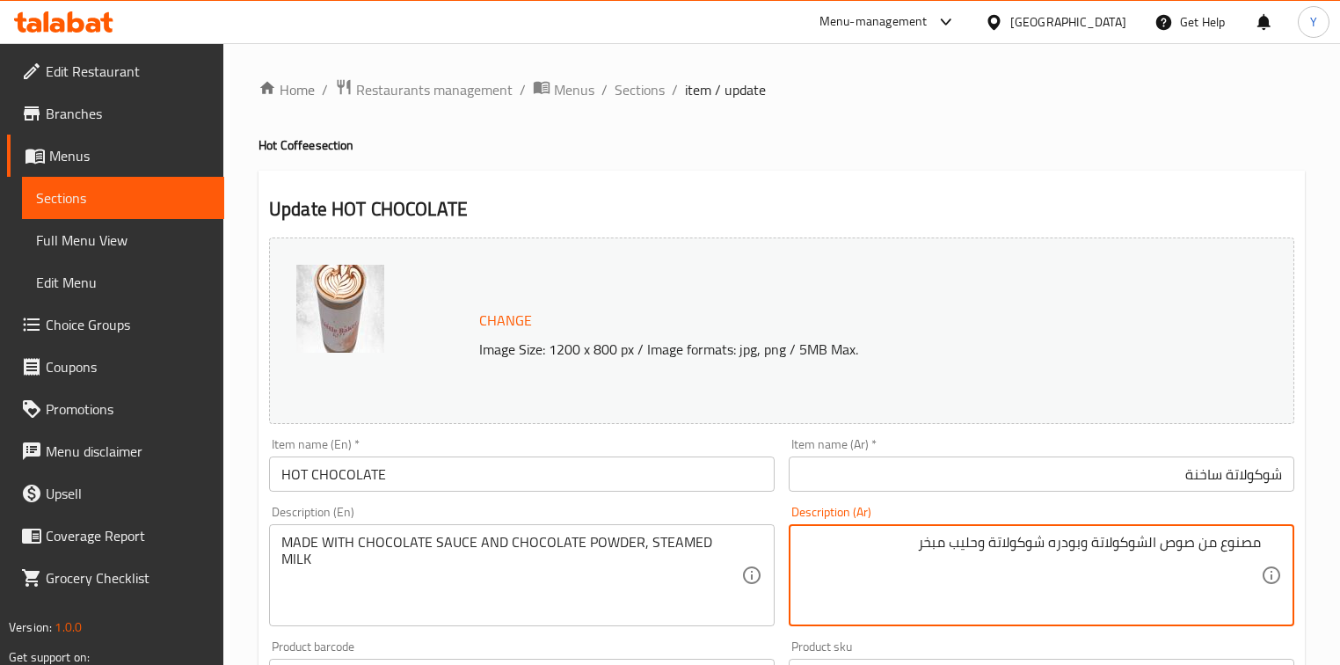
type textarea "مصنوع من صوص الشوكولاتة وبودره شوكولاتة وحليب مبخر"
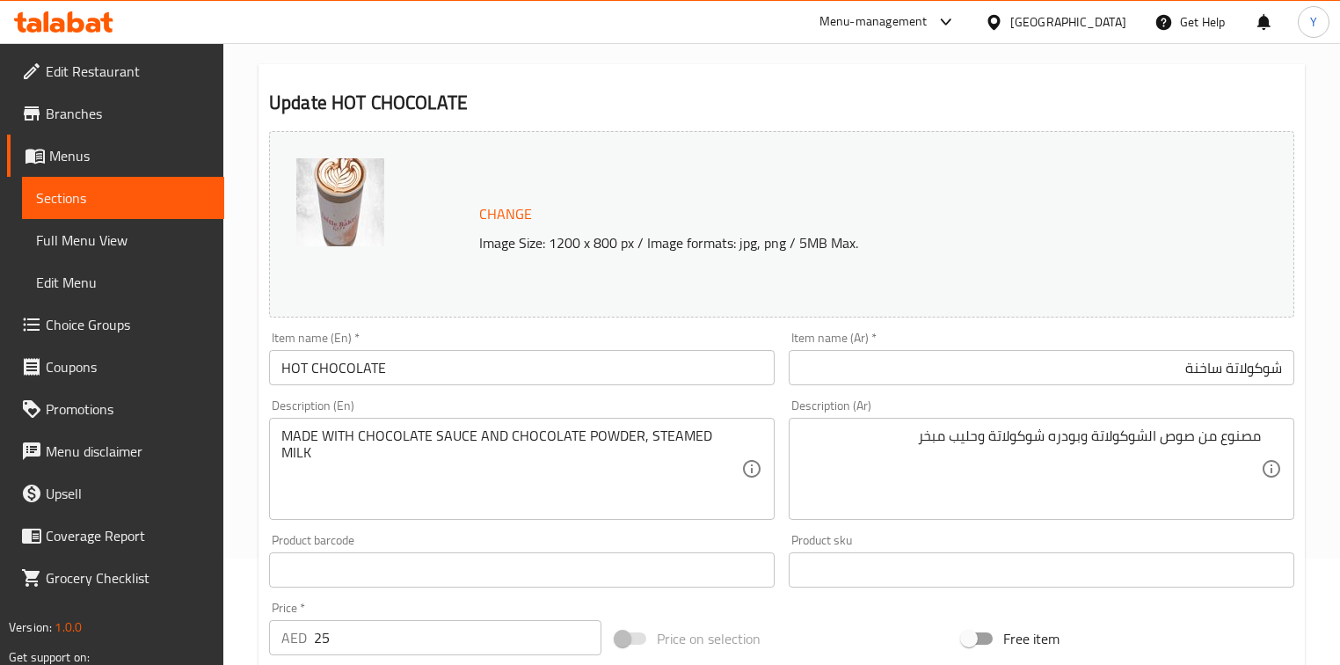
scroll to position [141, 0]
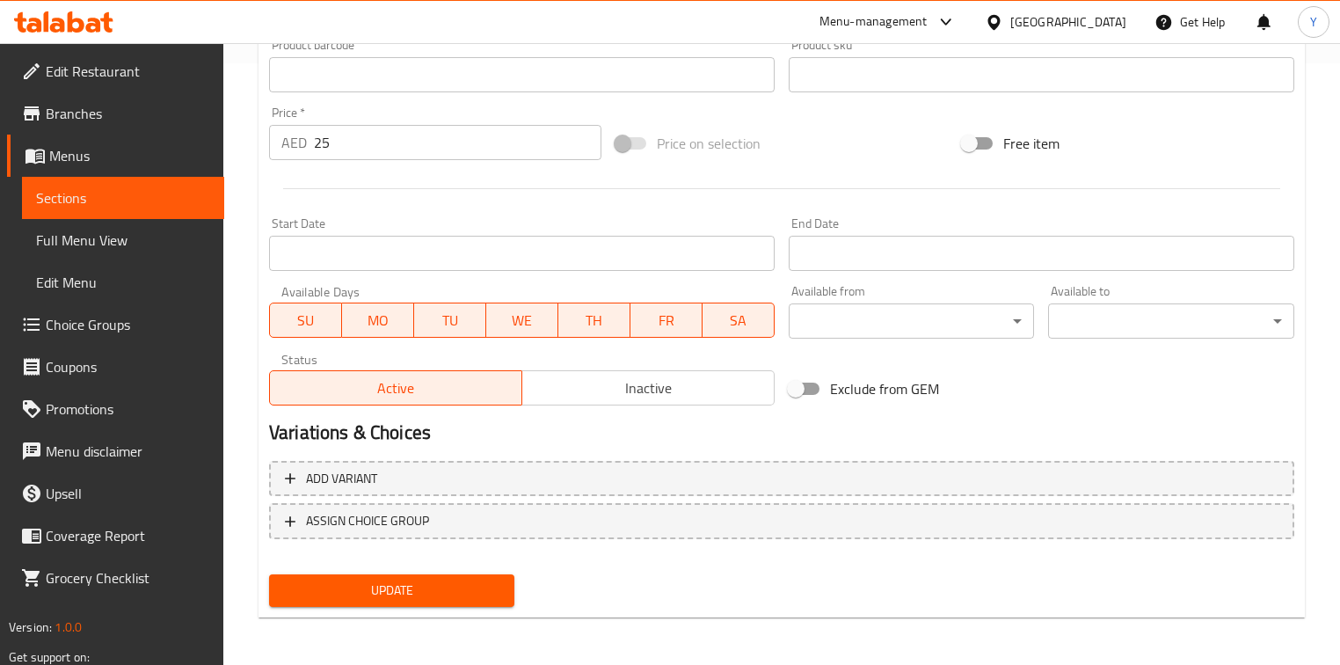
click at [408, 600] on button "Update" at bounding box center [391, 590] width 245 height 33
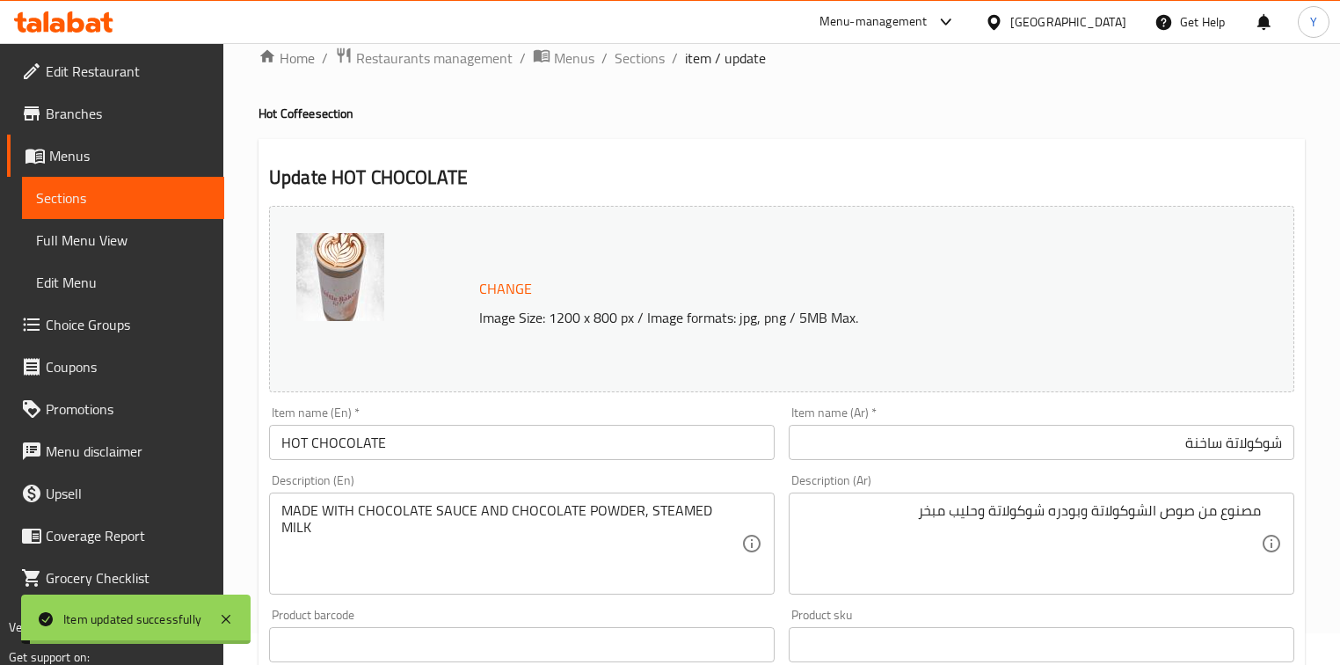
scroll to position [0, 0]
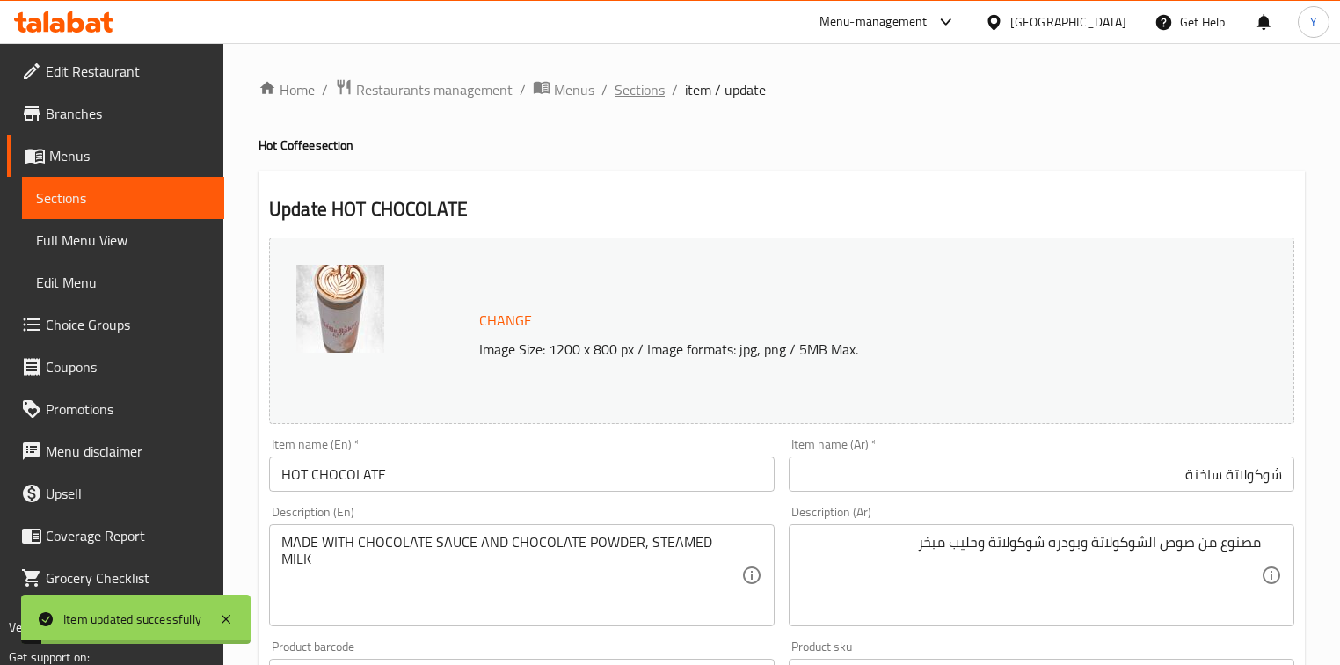
click at [640, 90] on span "Sections" at bounding box center [639, 89] width 50 height 21
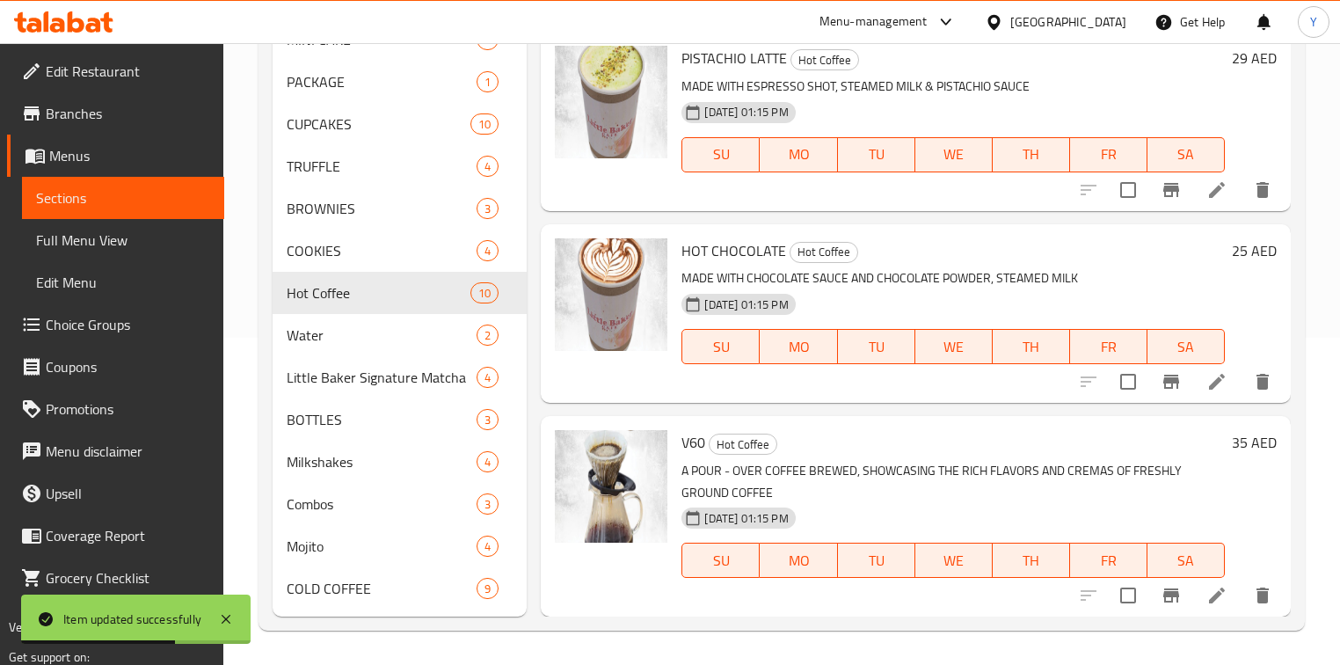
scroll to position [1328, 0]
click at [1209, 599] on icon at bounding box center [1217, 595] width 16 height 16
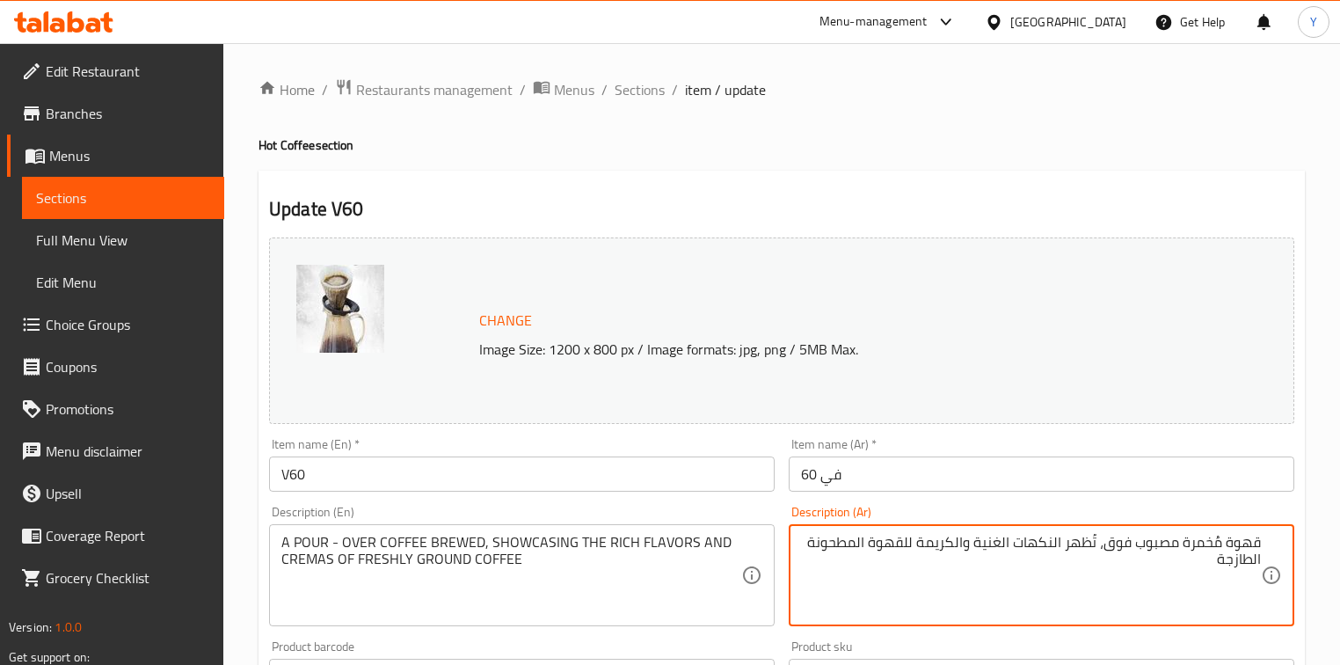
click at [1067, 137] on h4 "Hot Coffee section" at bounding box center [781, 145] width 1046 height 18
drag, startPoint x: 1152, startPoint y: 548, endPoint x: 1132, endPoint y: 543, distance: 19.8
click at [1132, 543] on textarea "قهوة مُخمرة مصبوب فوق، تُظهر النكهات الغنية والكريمة للقهوة المطحونة الطازجة" at bounding box center [1031, 576] width 460 height 84
type textarea "قهوة مُخمرة بوور اوفر، تُظهر النكهات الغنية والكريمة للقهوة المطحونة الطازجة"
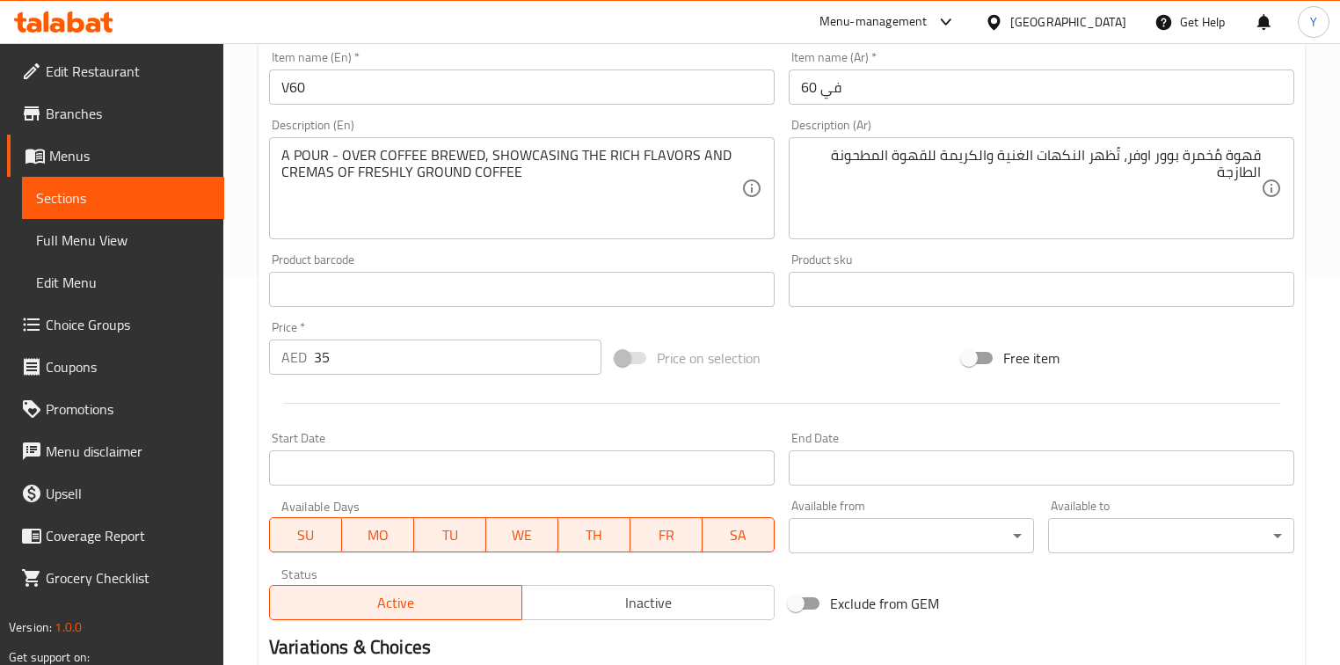
scroll to position [563, 0]
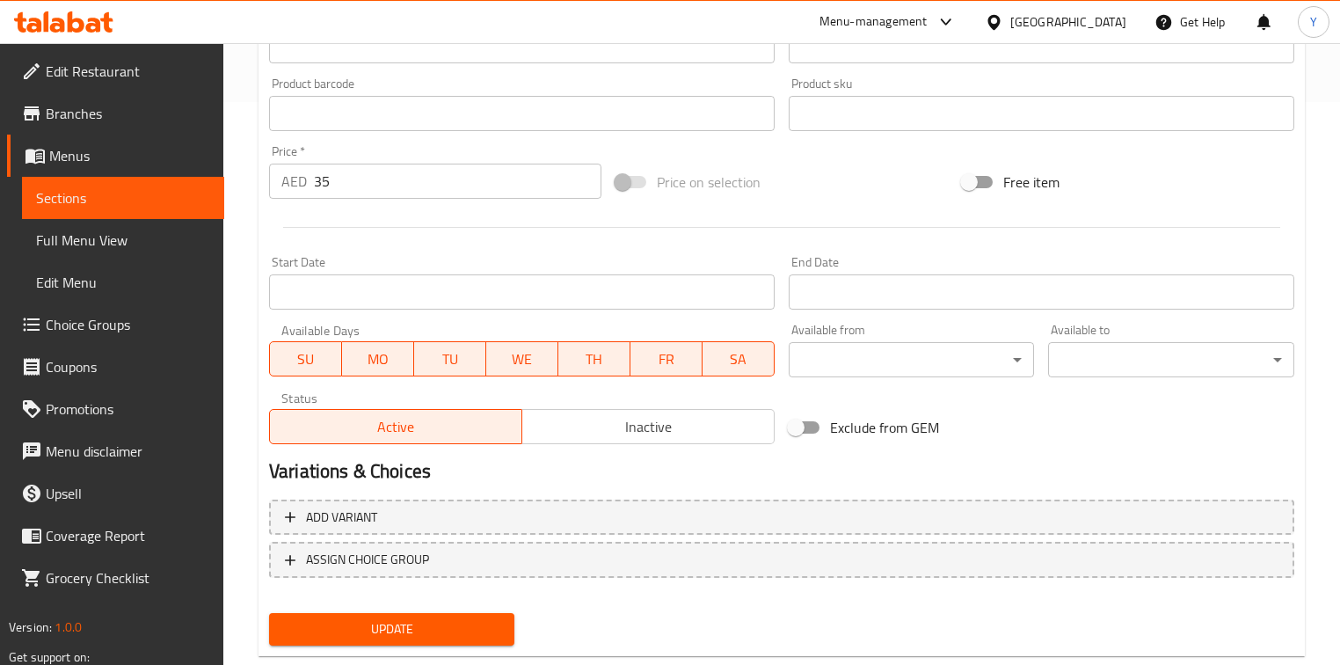
drag, startPoint x: 411, startPoint y: 608, endPoint x: 674, endPoint y: 629, distance: 263.7
click at [411, 608] on div "Update" at bounding box center [391, 629] width 259 height 47
click at [1157, 425] on div "Change Image Size: 1200 x 800 px / Image formats: jpg, png / 5MB Max. Item name…" at bounding box center [781, 59] width 1039 height 783
click at [387, 636] on span "Update" at bounding box center [391, 629] width 217 height 22
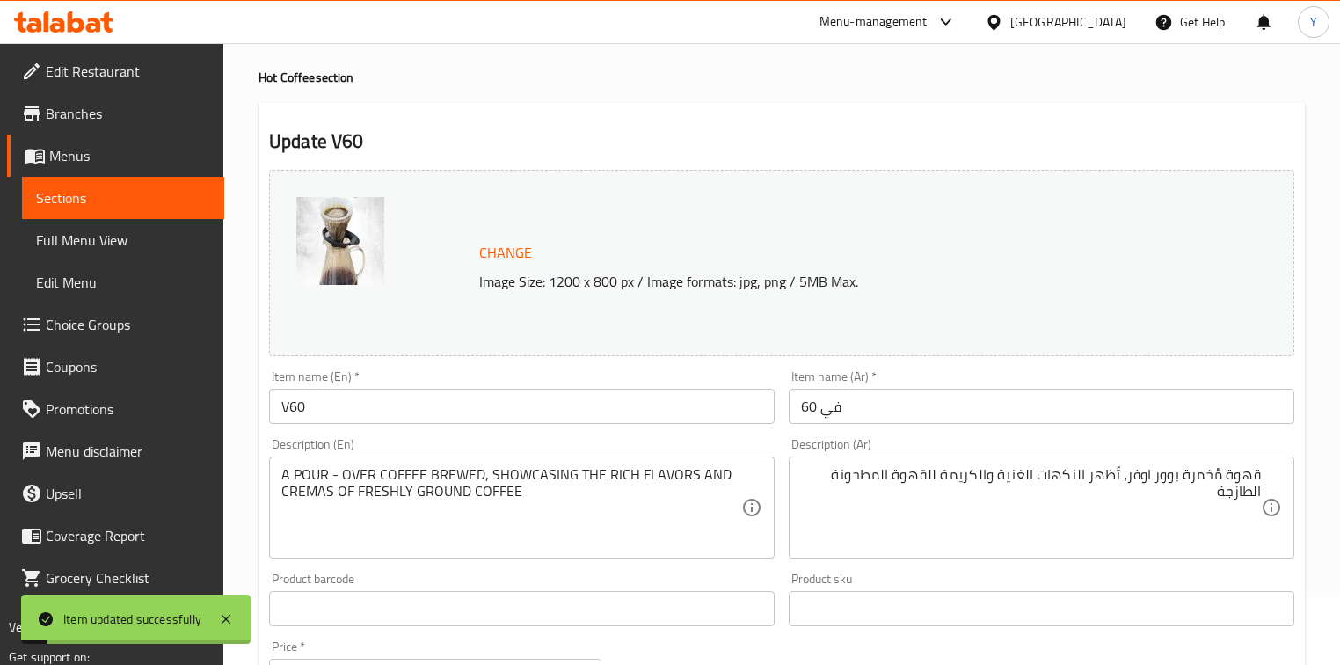
scroll to position [0, 0]
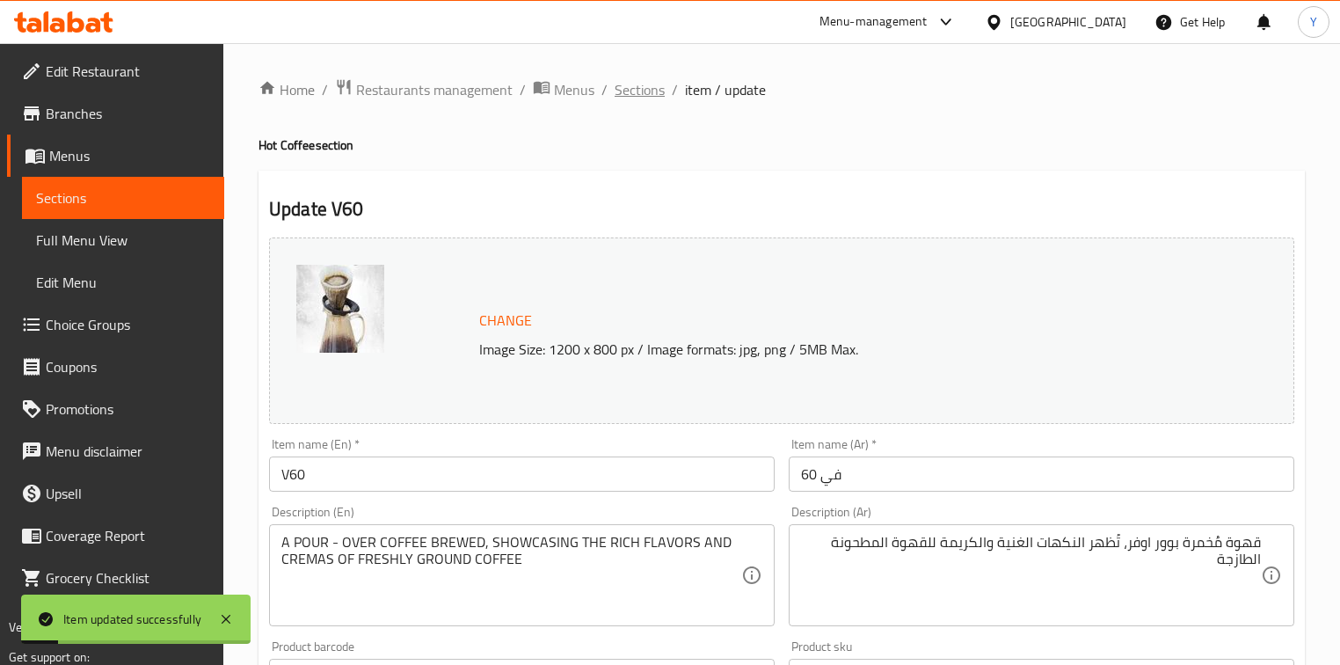
click at [637, 83] on span "Sections" at bounding box center [639, 89] width 50 height 21
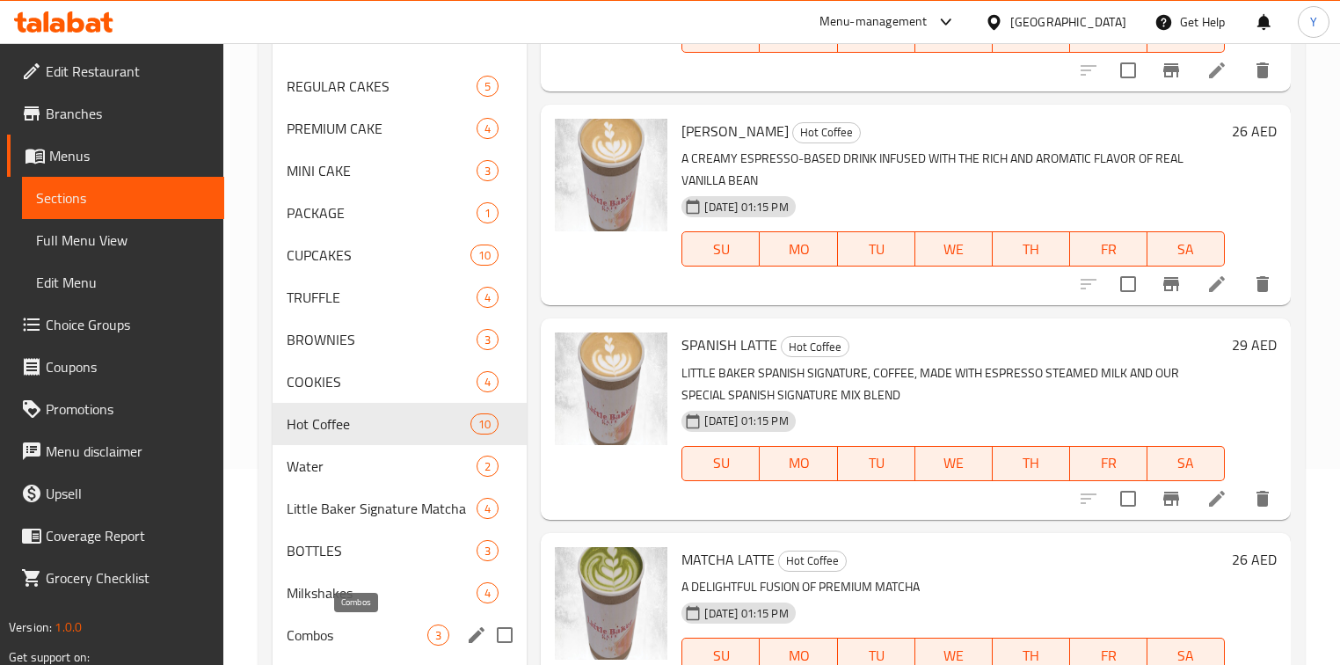
scroll to position [327, 0]
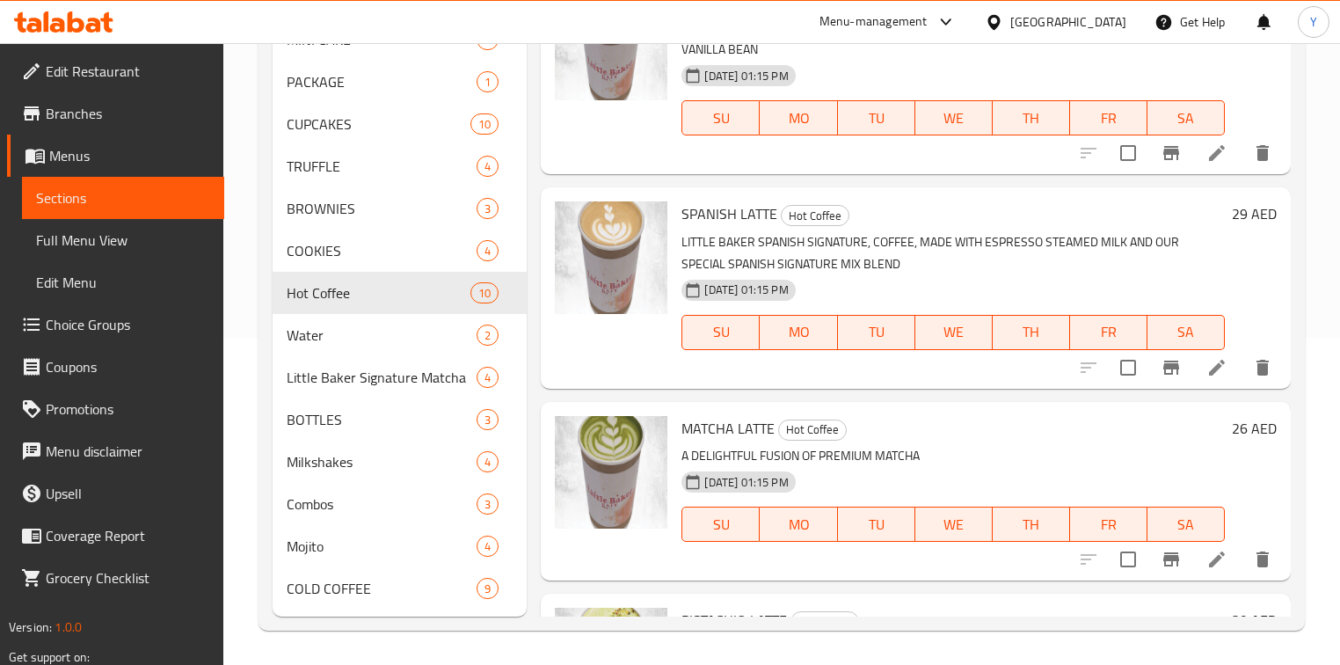
click at [346, 612] on nav "REGULAR CAKES 5 PREMIUM CAKE 4 MINI CAKE 3 PACKAGE 1 CUPCAKES 10 TRUFFLE 4 BROW…" at bounding box center [400, 271] width 254 height 689
click at [347, 598] on div "COLD COFFEE 9" at bounding box center [400, 588] width 254 height 42
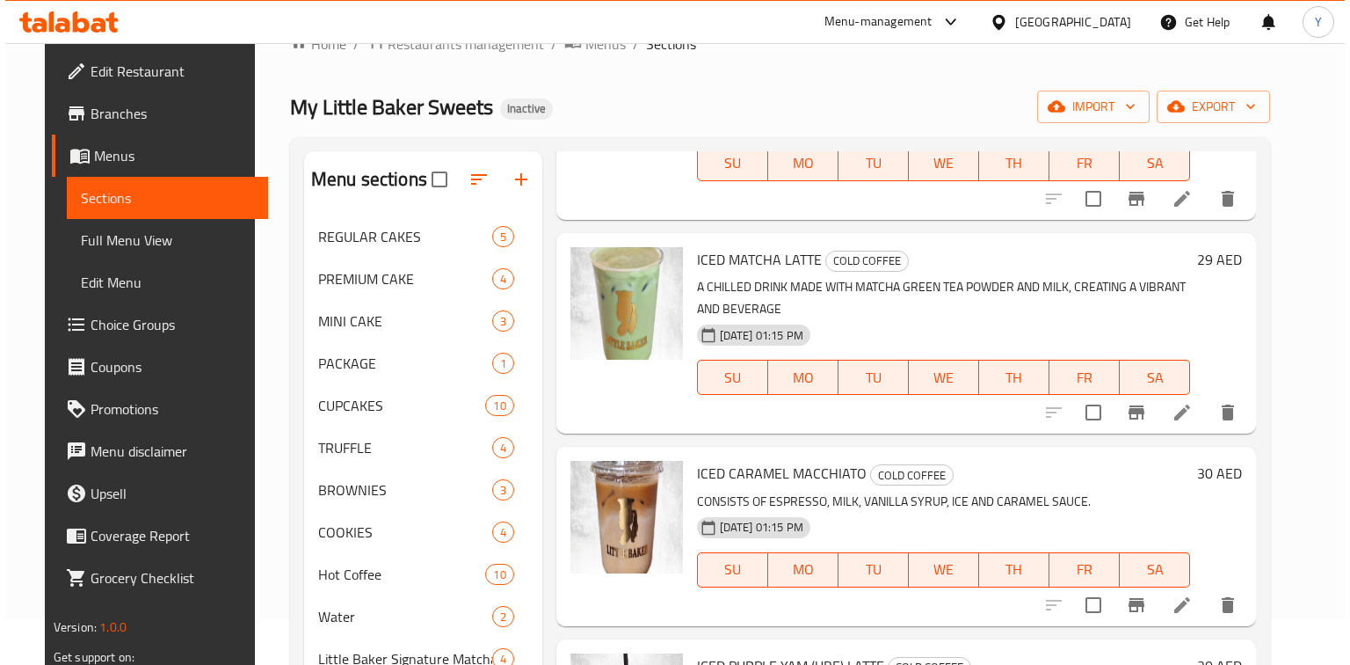
scroll to position [116, 0]
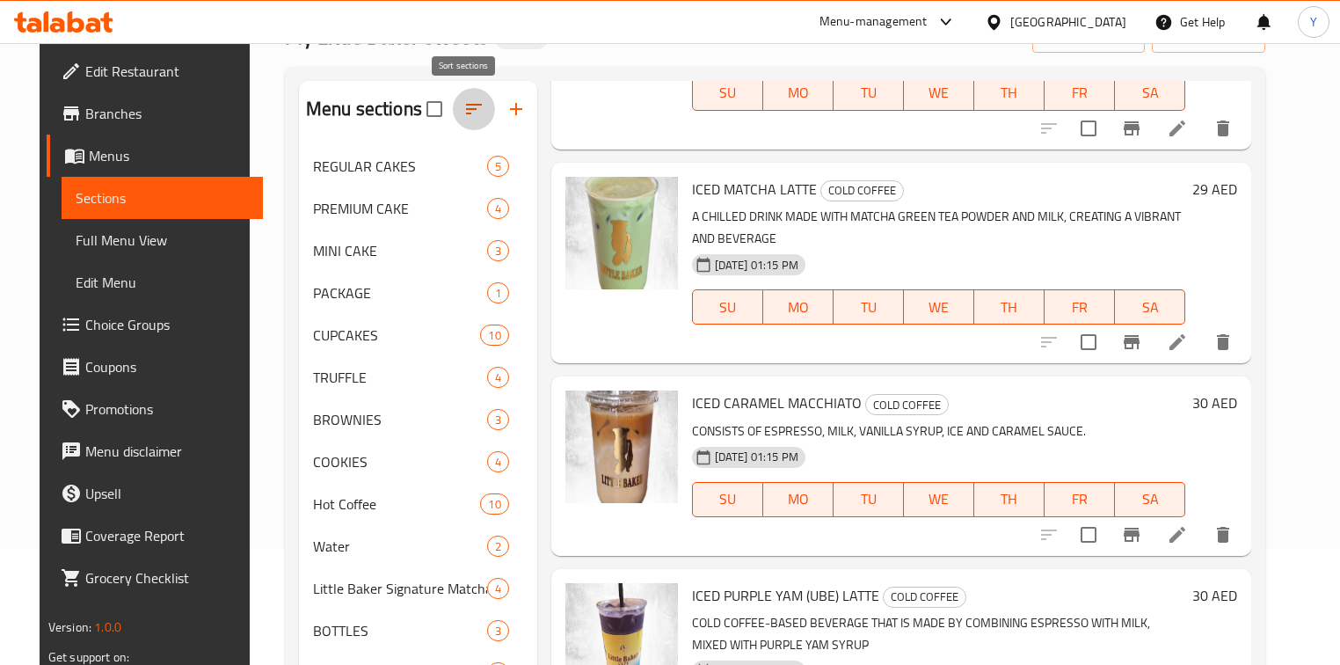
click at [469, 108] on icon "button" at bounding box center [473, 108] width 21 height 21
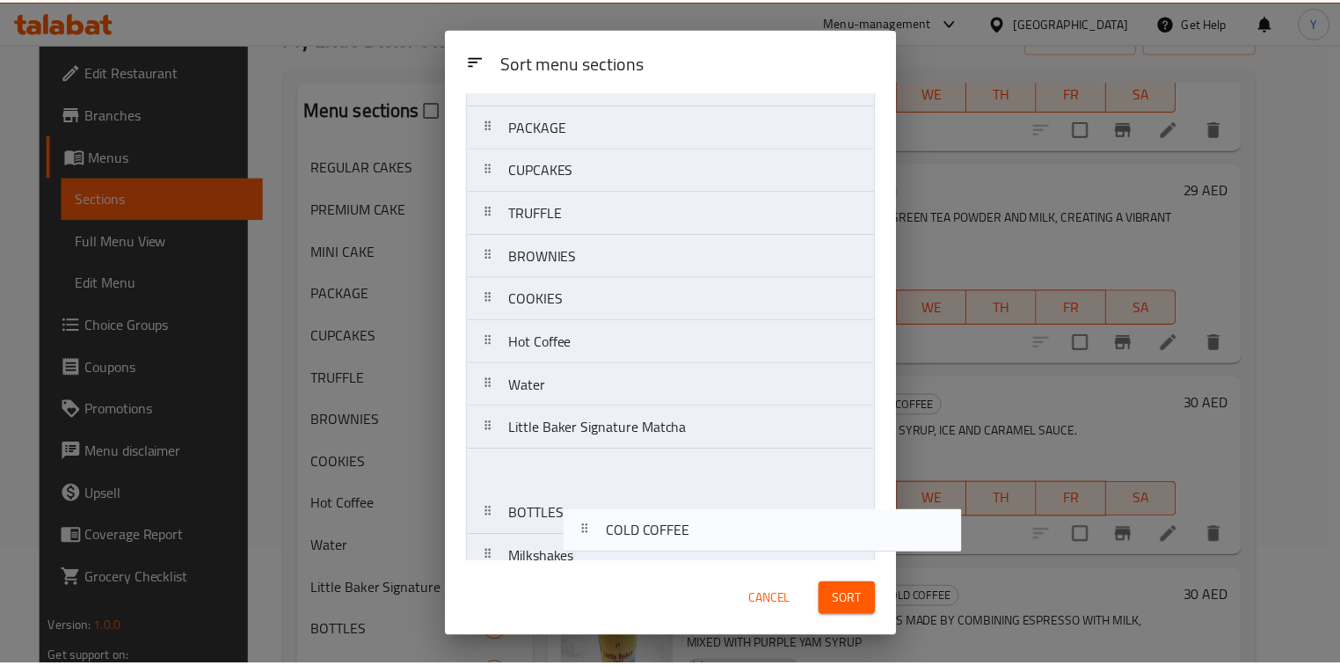
scroll to position [274, 0]
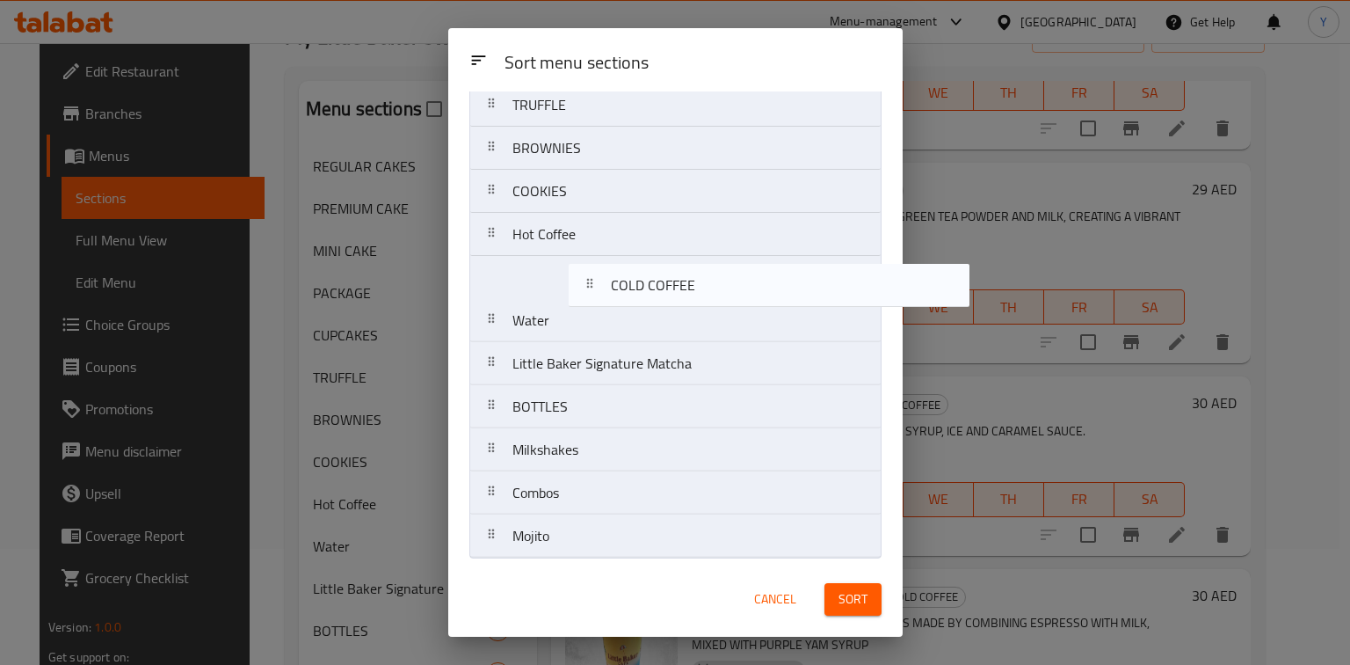
drag, startPoint x: 543, startPoint y: 549, endPoint x: 638, endPoint y: 287, distance: 278.6
click at [638, 287] on nav "REGULAR CAKES PREMIUM CAKE MINI CAKE PACKAGE CUPCAKES TRUFFLE BROWNIES COOKIES …" at bounding box center [675, 212] width 412 height 691
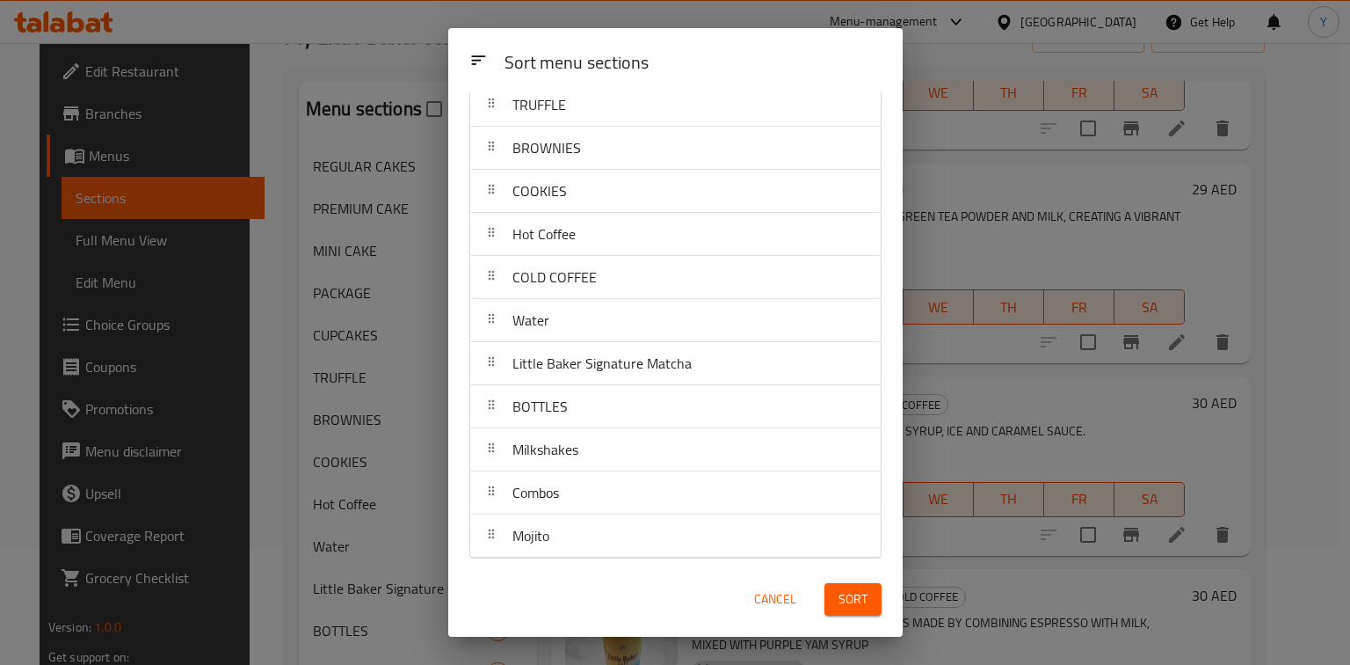
click at [869, 602] on button "Sort" at bounding box center [853, 599] width 57 height 33
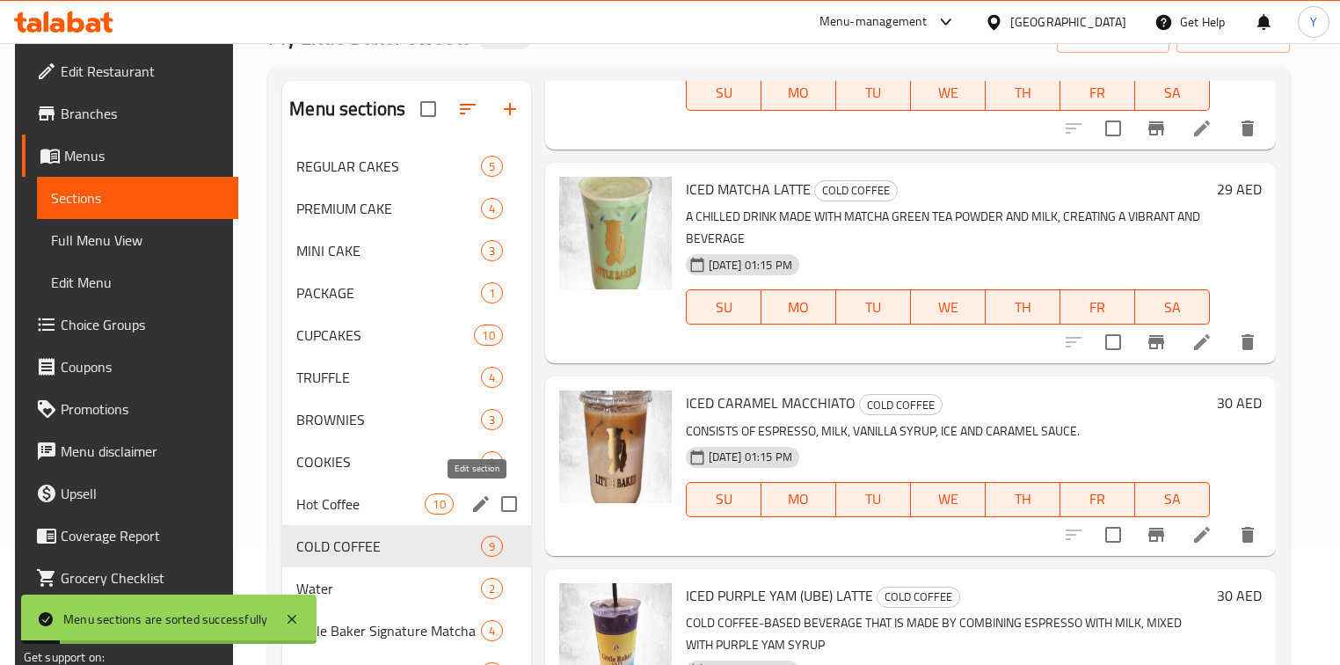
click at [471, 513] on icon "edit" at bounding box center [480, 503] width 21 height 21
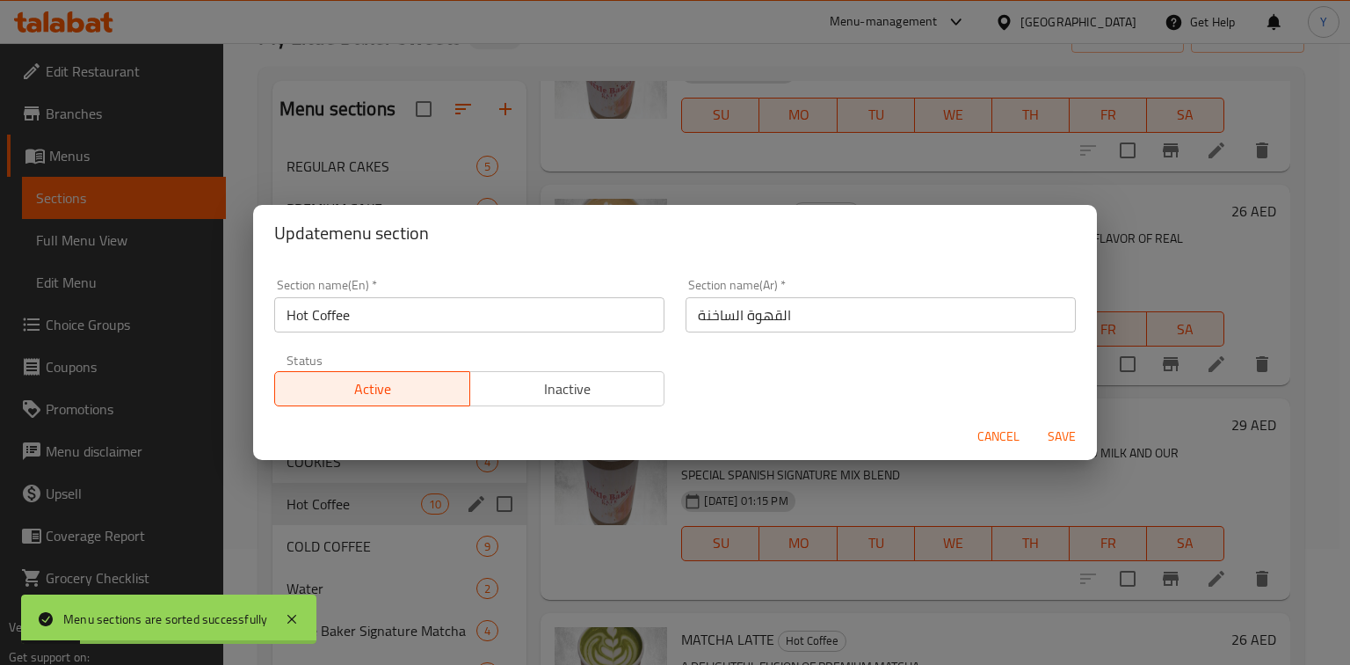
click at [427, 527] on div "Update menu section Section name(En)   * Hot Coffee Section name(En) * Section …" at bounding box center [675, 332] width 1350 height 665
click at [987, 443] on span "Cancel" at bounding box center [999, 436] width 42 height 22
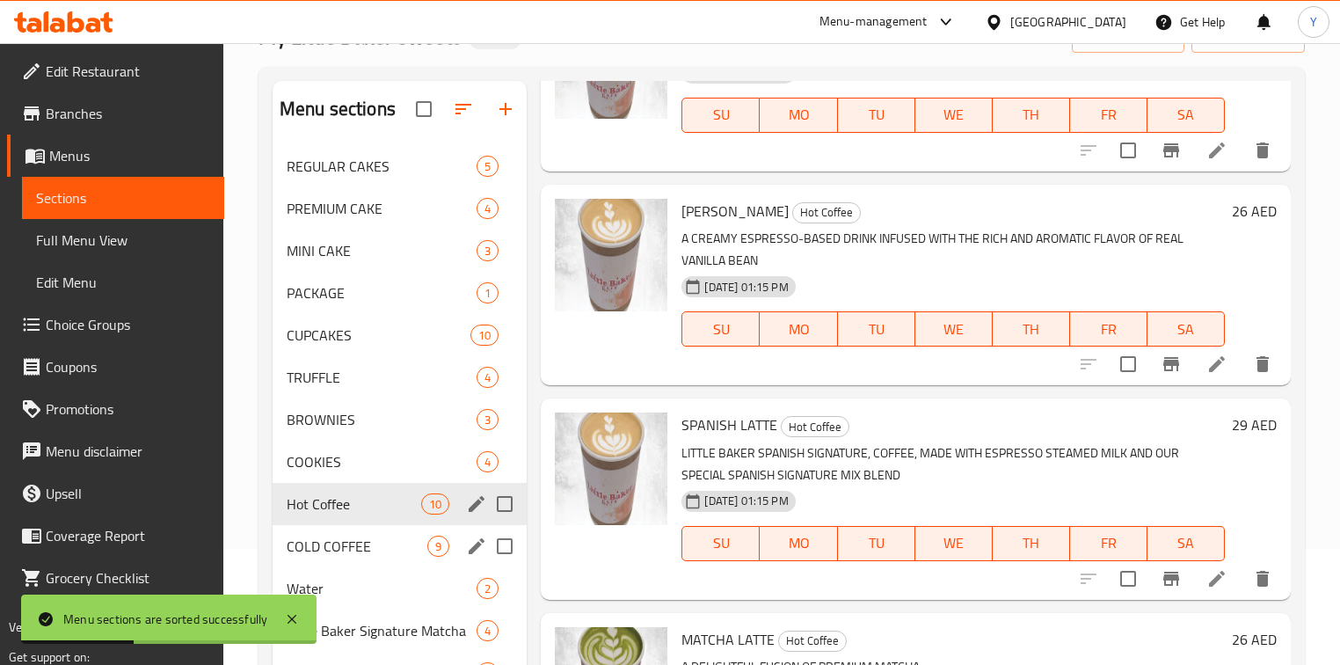
click at [476, 549] on icon "edit" at bounding box center [476, 545] width 21 height 21
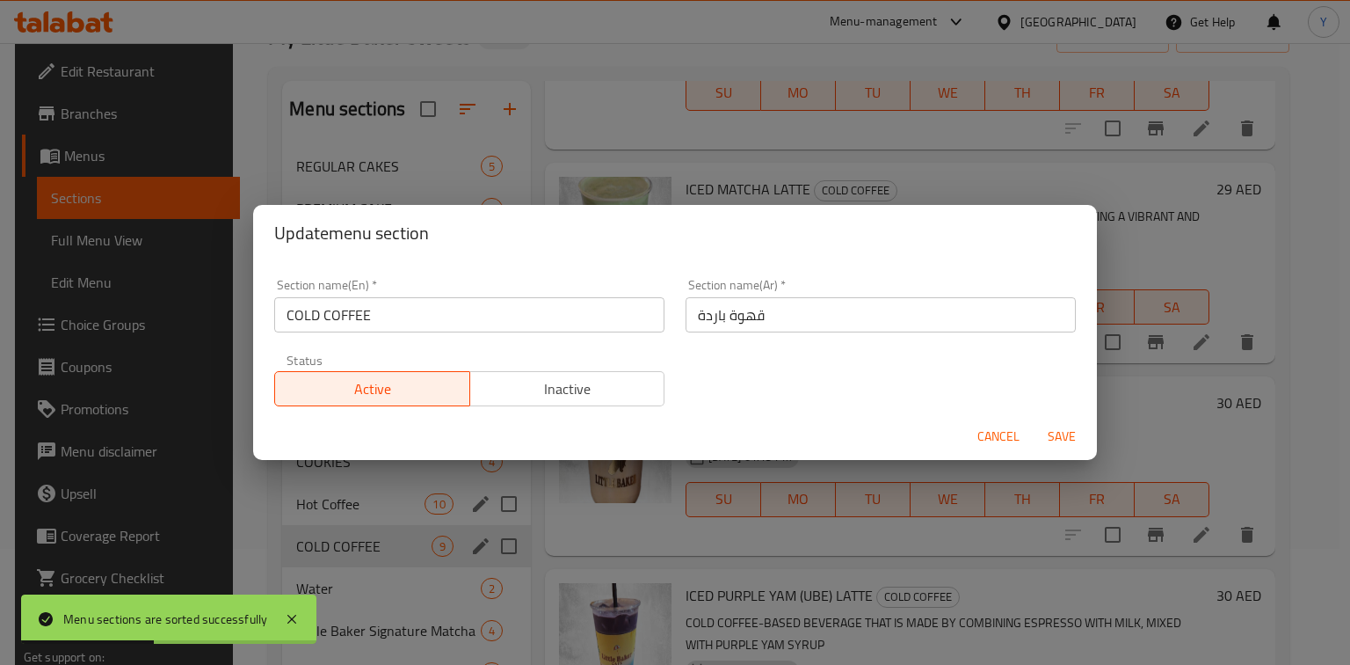
click at [404, 326] on input "COLD COFFEE" at bounding box center [469, 314] width 390 height 35
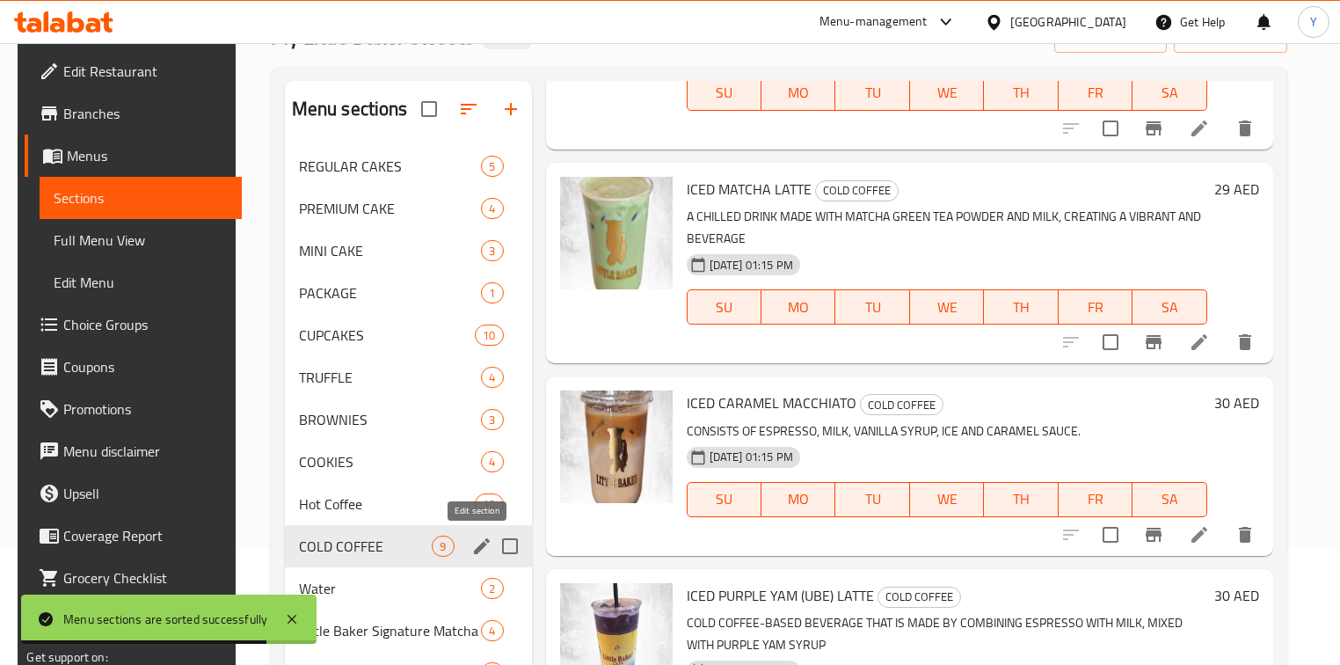
click at [471, 545] on icon "edit" at bounding box center [481, 545] width 21 height 21
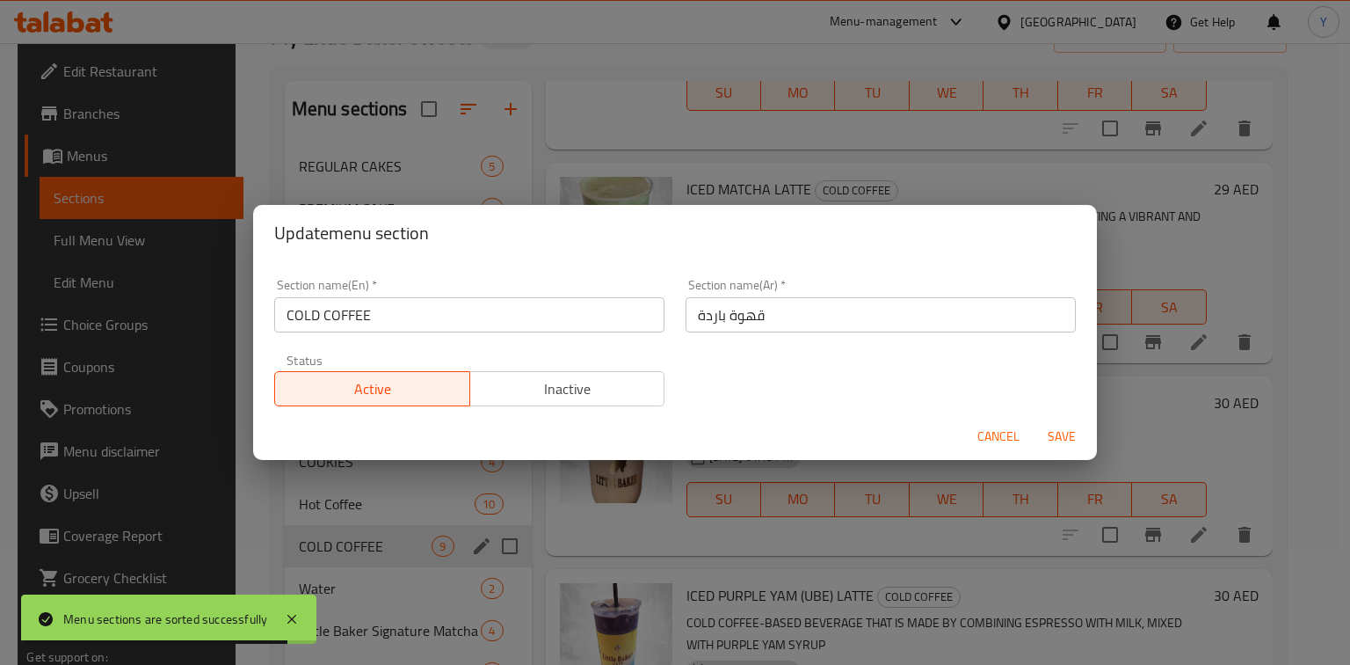
click at [420, 315] on input "COLD COFFEE" at bounding box center [469, 314] width 390 height 35
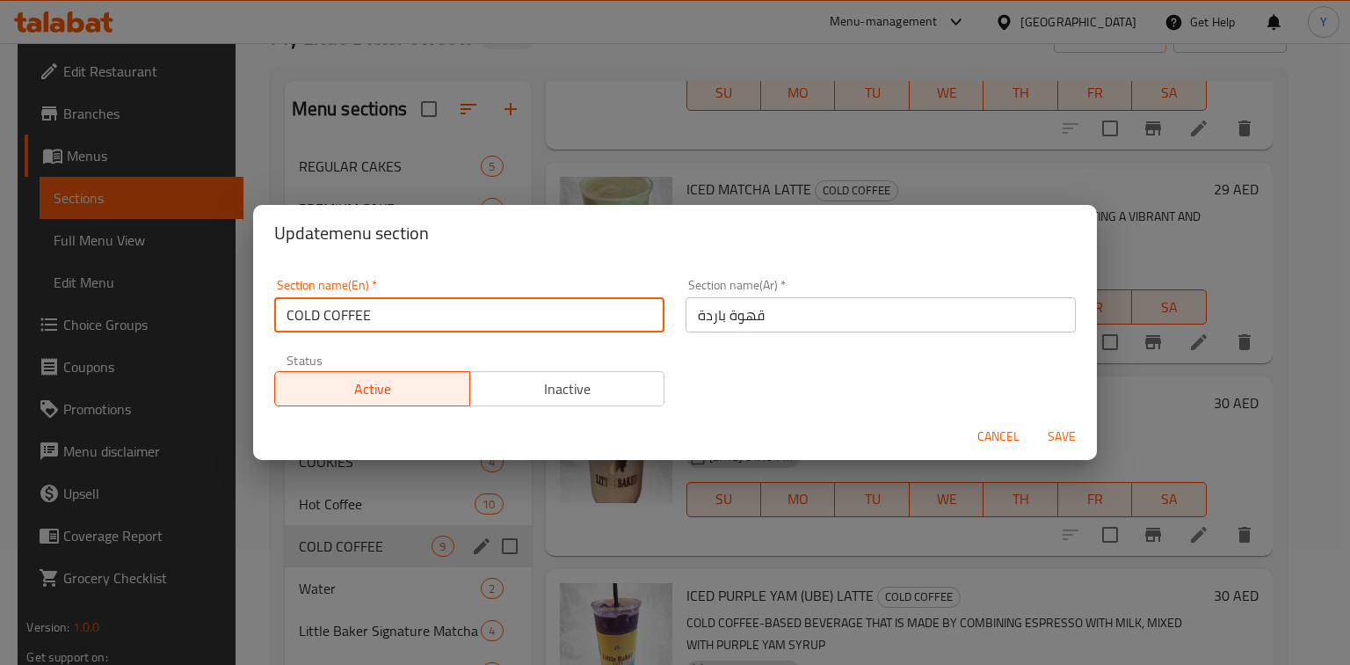
click at [427, 314] on input "COLD COFFEE" at bounding box center [469, 314] width 390 height 35
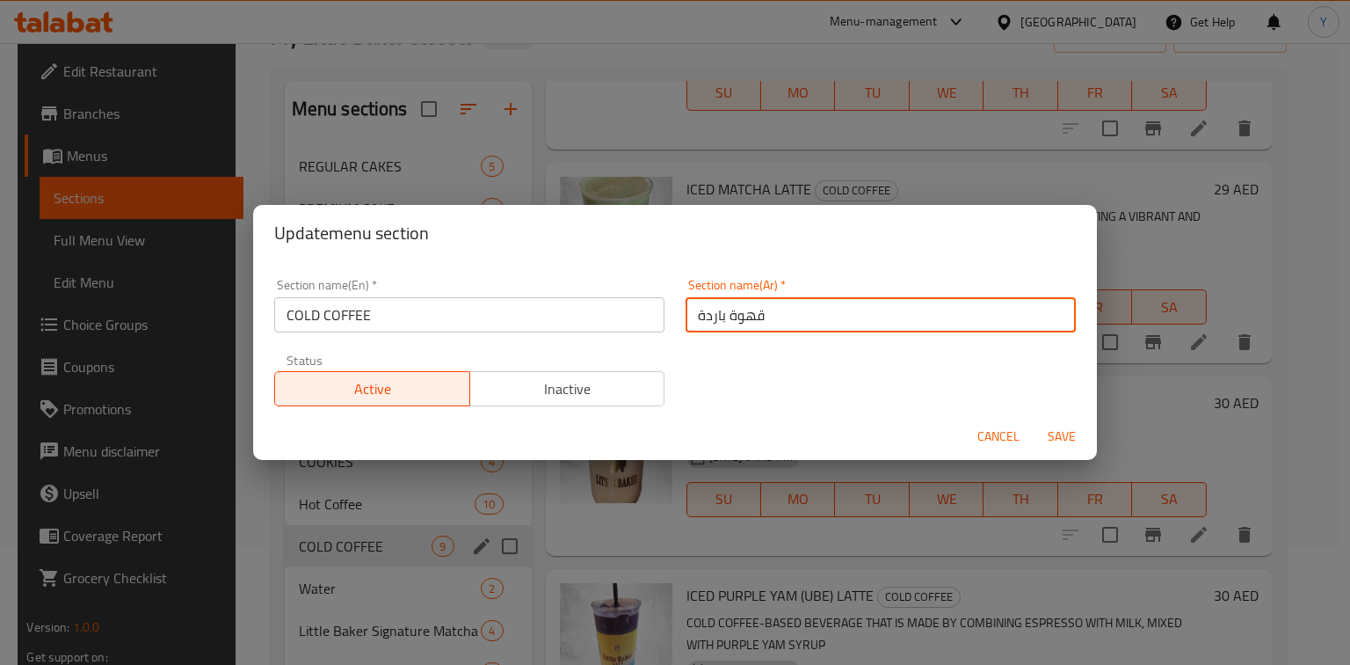
click at [455, 316] on input "COLD COFFEE" at bounding box center [469, 314] width 390 height 35
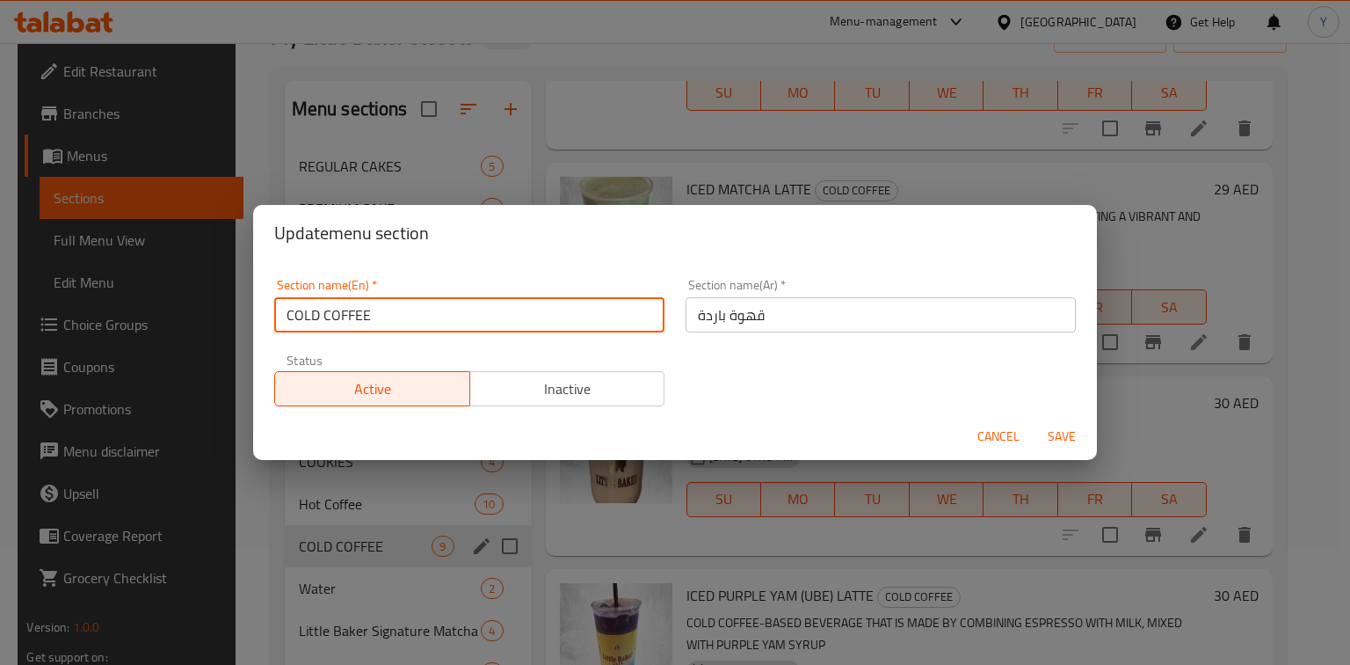
type input "Cold Coffee"
click at [809, 324] on input "قهوة باردة" at bounding box center [881, 314] width 390 height 35
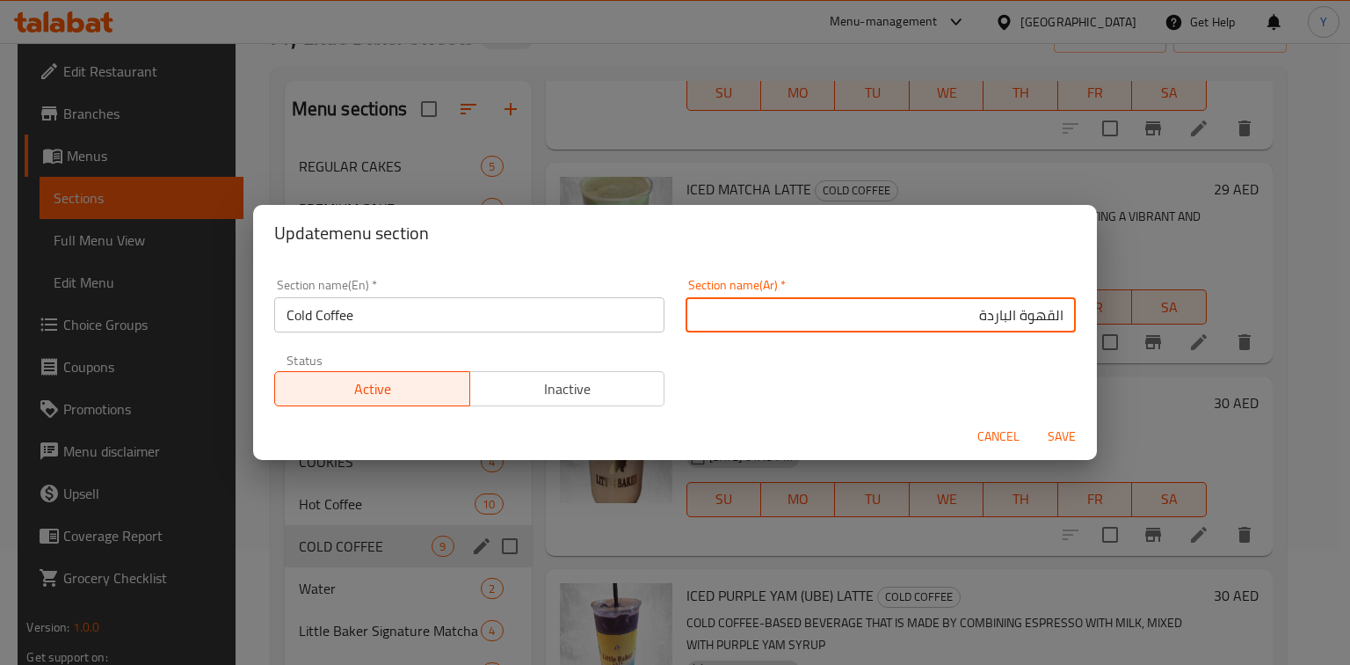
type input "القهوة الباردة"
click at [1034, 420] on button "Save" at bounding box center [1062, 436] width 56 height 33
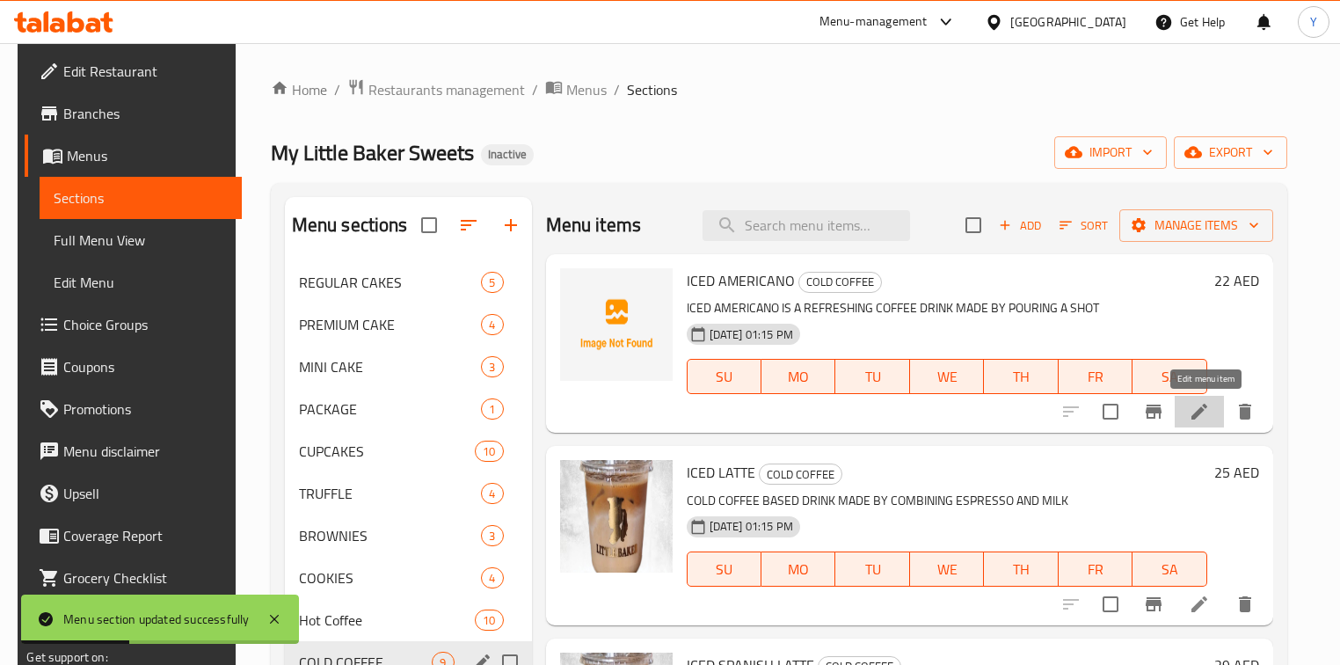
click at [1203, 407] on icon at bounding box center [1199, 411] width 21 height 21
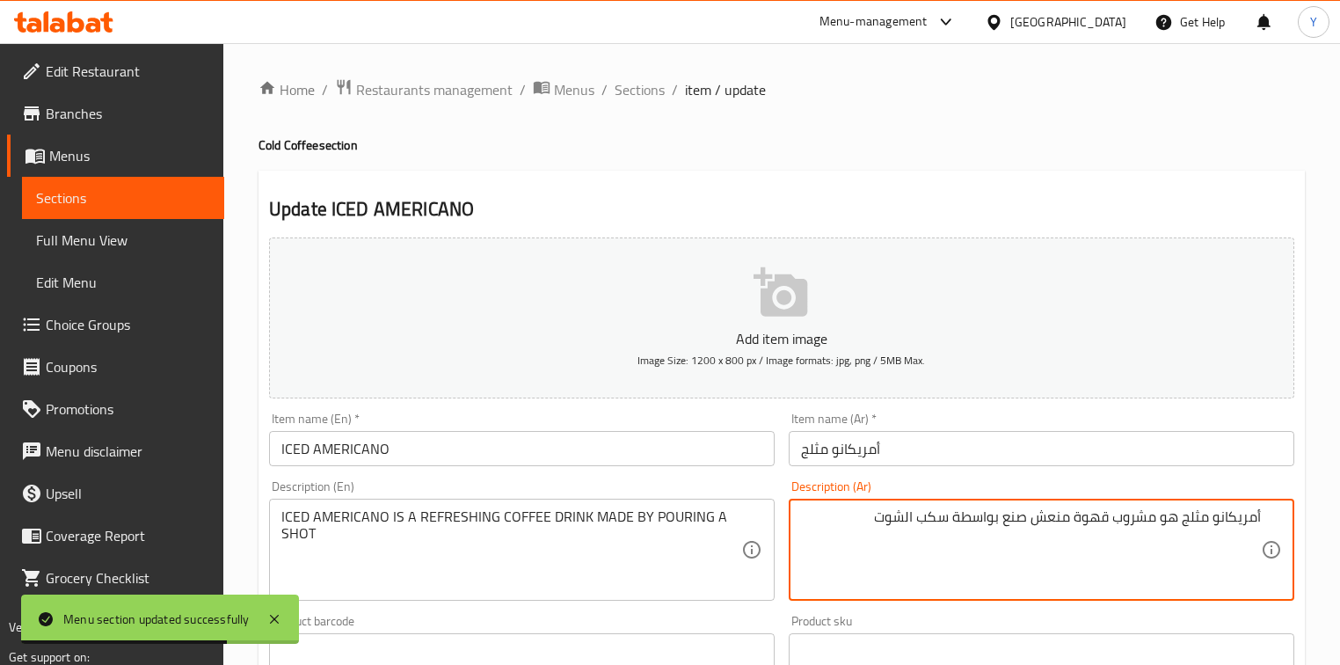
click at [912, 517] on textarea "أمريكانو مثلج هو مشروب قهوة منعش صنع بواسطة سكب الشوت" at bounding box center [1031, 550] width 460 height 84
type textarea "أمريكانو مثلج هو مشروب قهوة منعش صنع بواسطة سكب شوت"
click at [988, 208] on h2 "Update ICED AMERICANO" at bounding box center [781, 209] width 1025 height 26
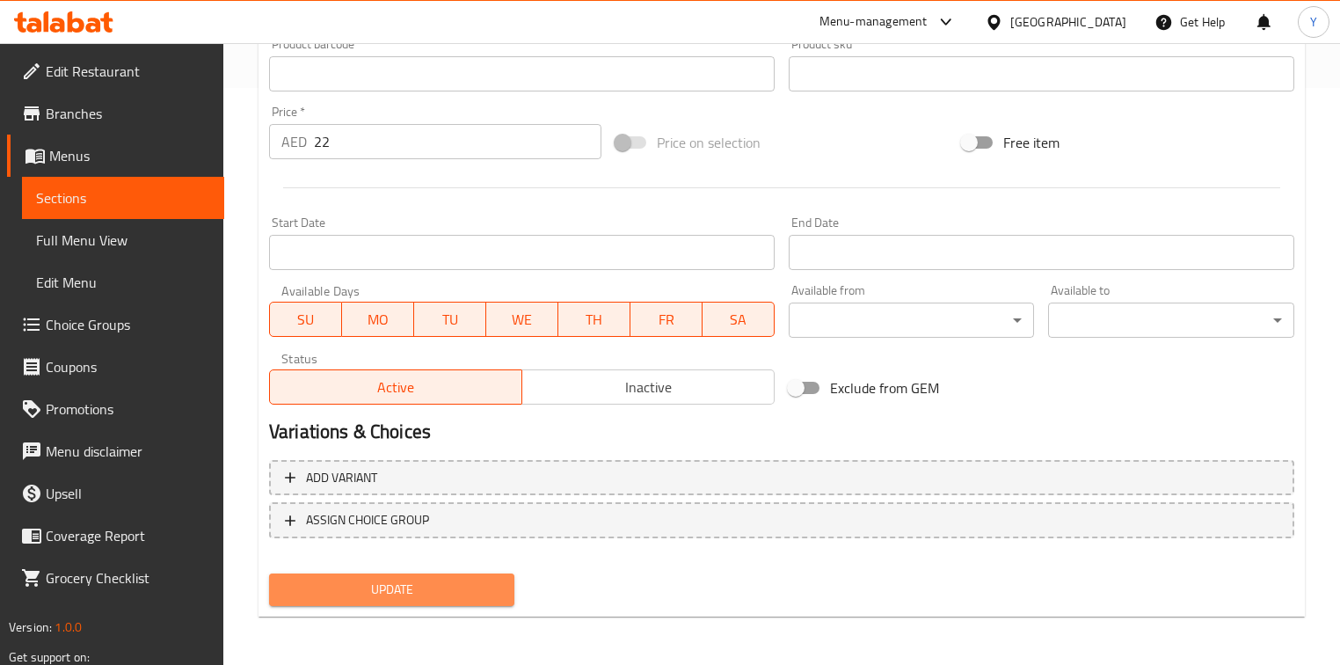
click at [353, 580] on span "Update" at bounding box center [391, 589] width 217 height 22
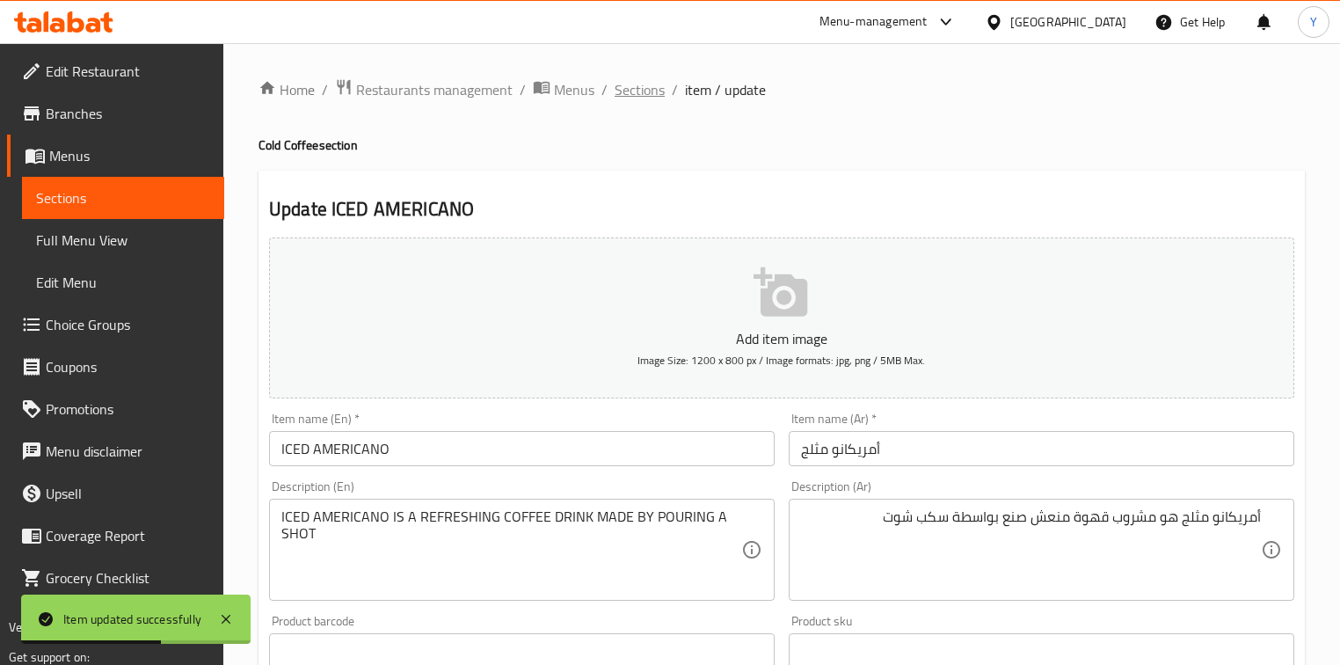
click at [619, 91] on span "Sections" at bounding box center [639, 89] width 50 height 21
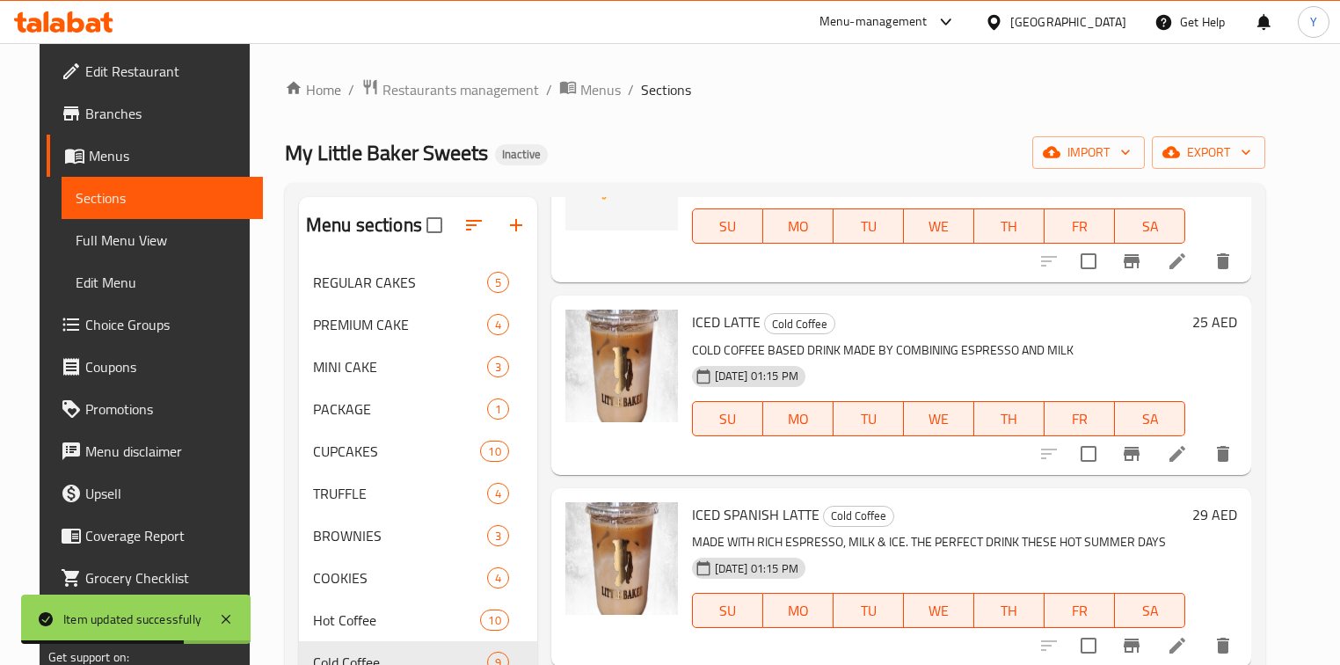
scroll to position [211, 0]
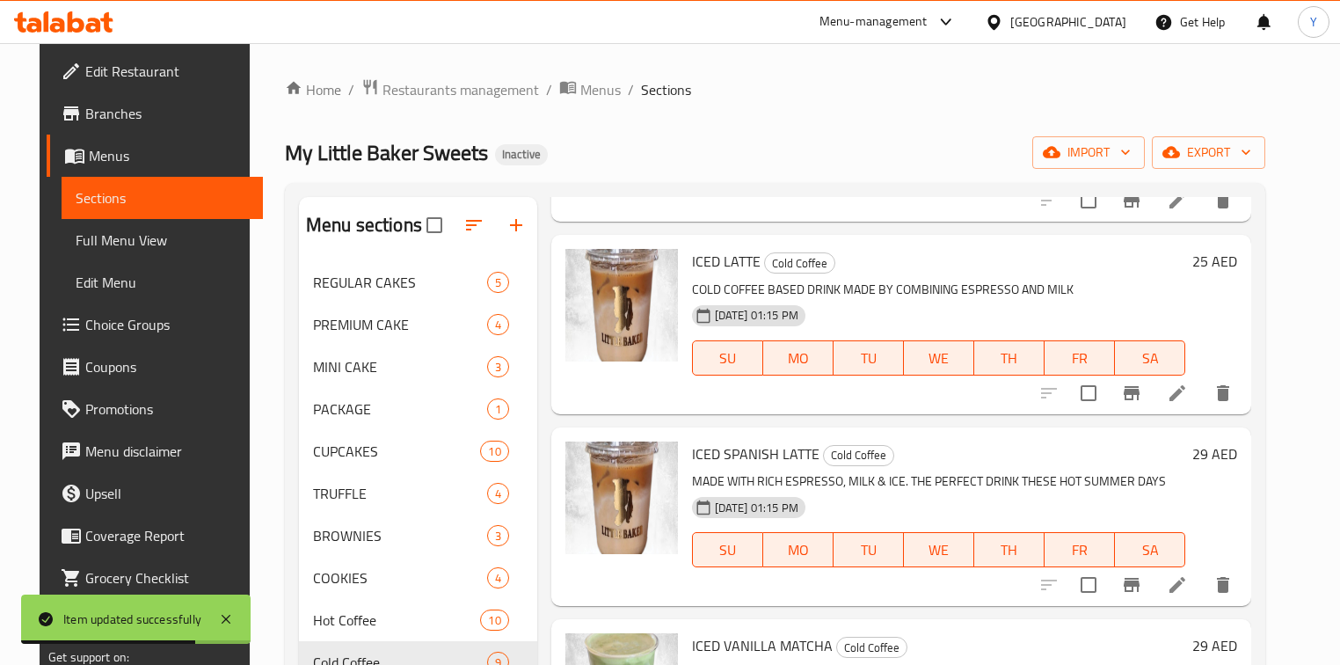
click at [1188, 395] on icon at bounding box center [1177, 392] width 21 height 21
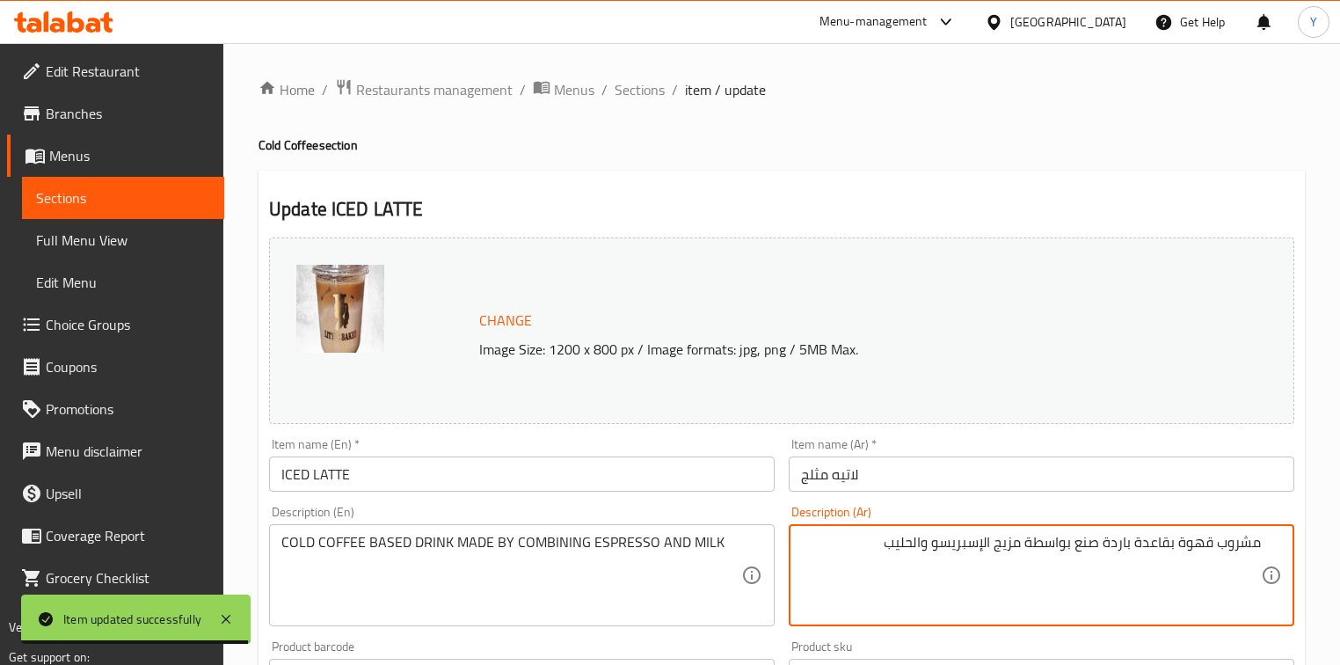
click at [1199, 545] on textarea "مشروب قهوة بقاعدة باردة صنع بواسطة مزيج الإسبريسو والحليب" at bounding box center [1031, 576] width 460 height 84
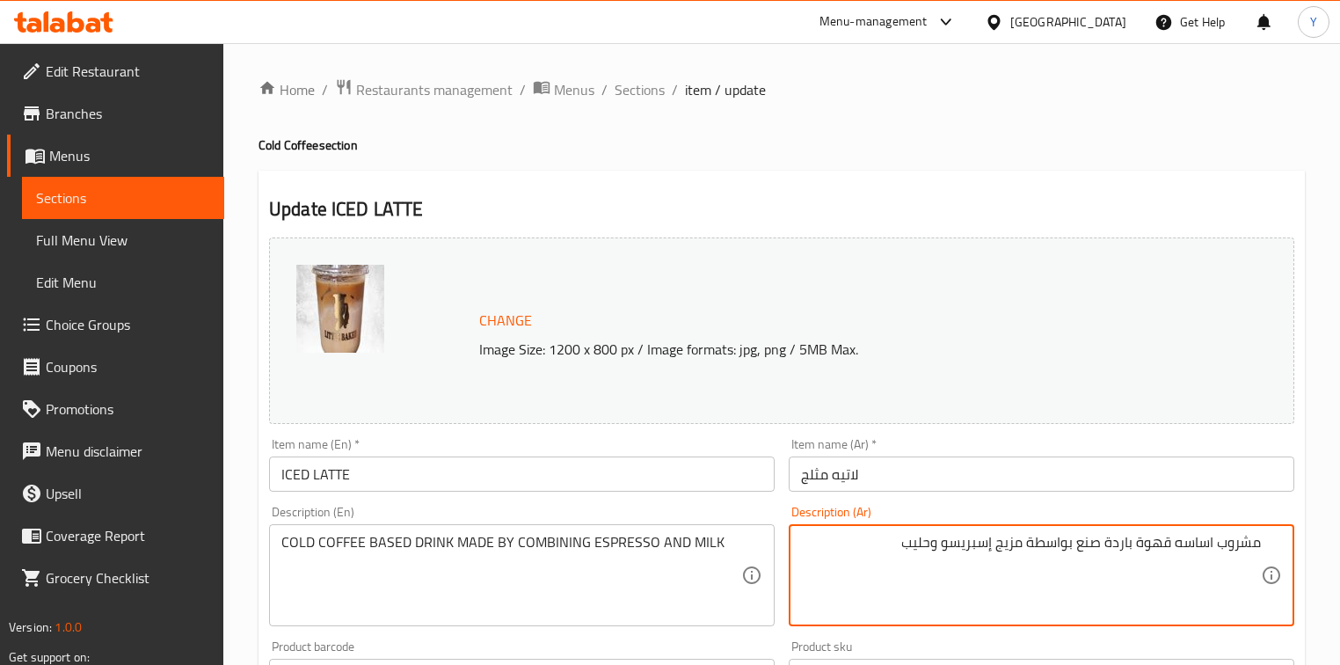
type textarea "مشروب اساسه قهوة باردة صنع بواسطة مزيج إسبريسو وحليب"
drag, startPoint x: 862, startPoint y: 219, endPoint x: 862, endPoint y: 244, distance: 25.5
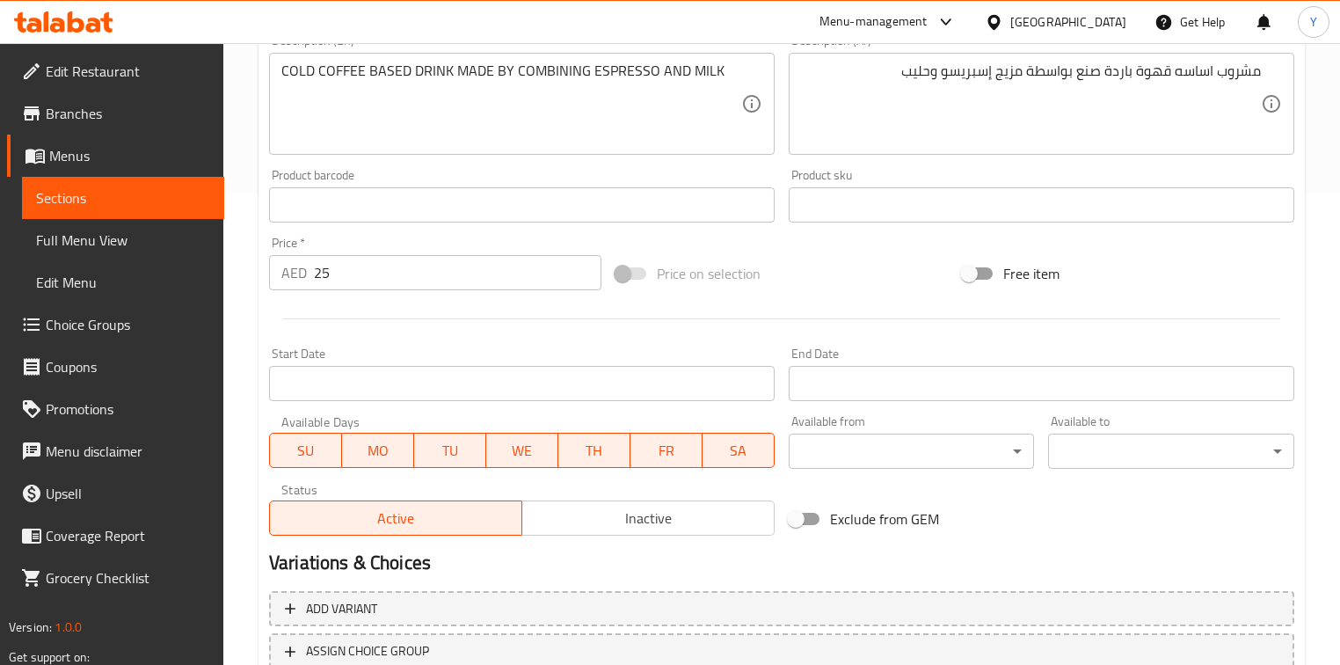
scroll to position [601, 0]
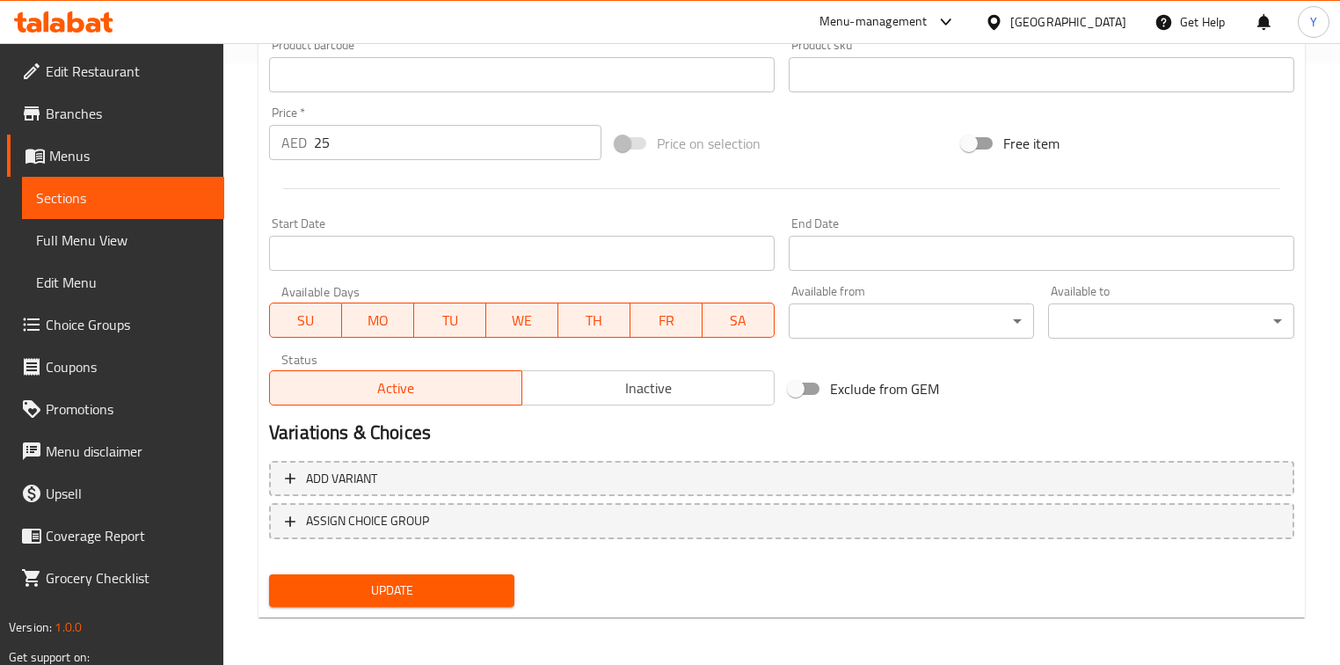
click at [455, 606] on div "Update" at bounding box center [391, 590] width 259 height 47
click at [476, 609] on div "Update" at bounding box center [391, 590] width 259 height 47
click at [468, 605] on div "Update" at bounding box center [391, 590] width 259 height 47
click at [454, 586] on span "Update" at bounding box center [391, 590] width 217 height 22
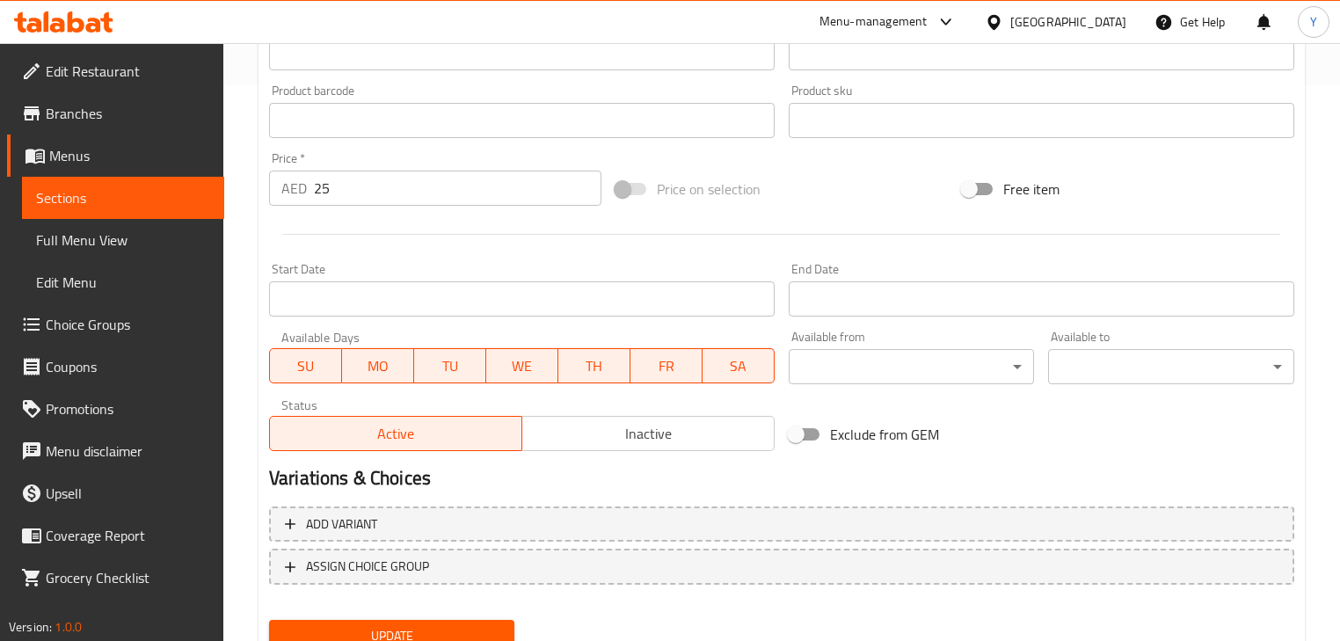
scroll to position [626, 0]
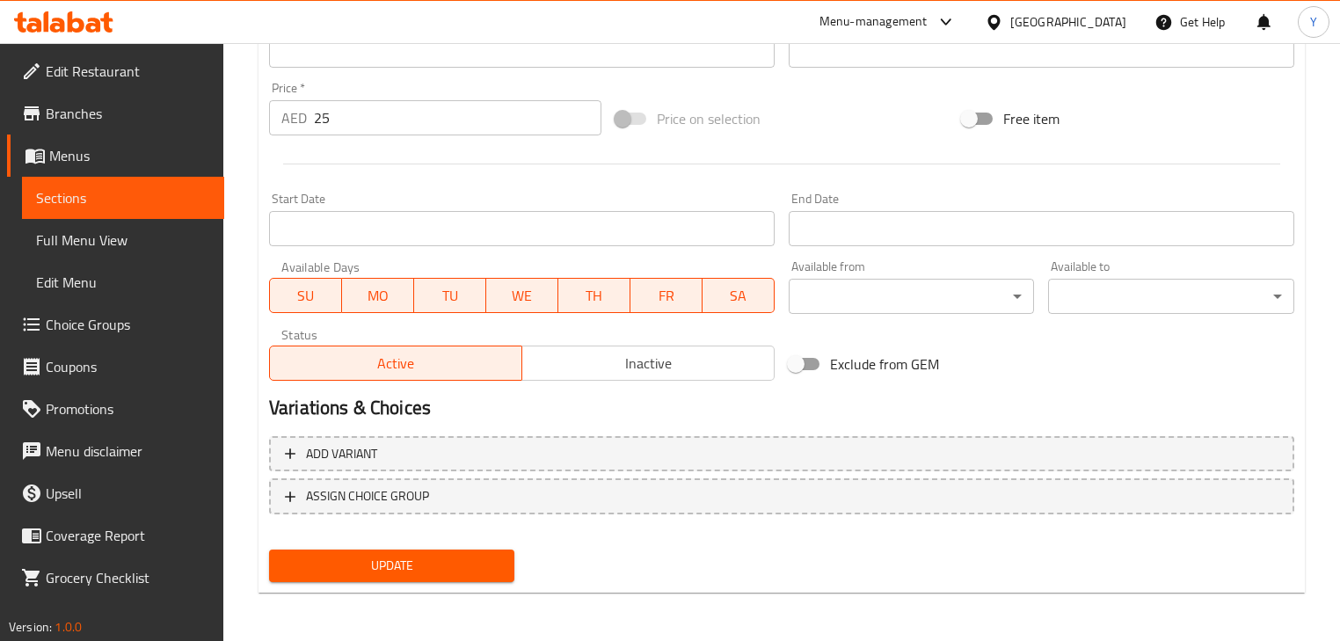
click at [345, 552] on button "Update" at bounding box center [391, 565] width 245 height 33
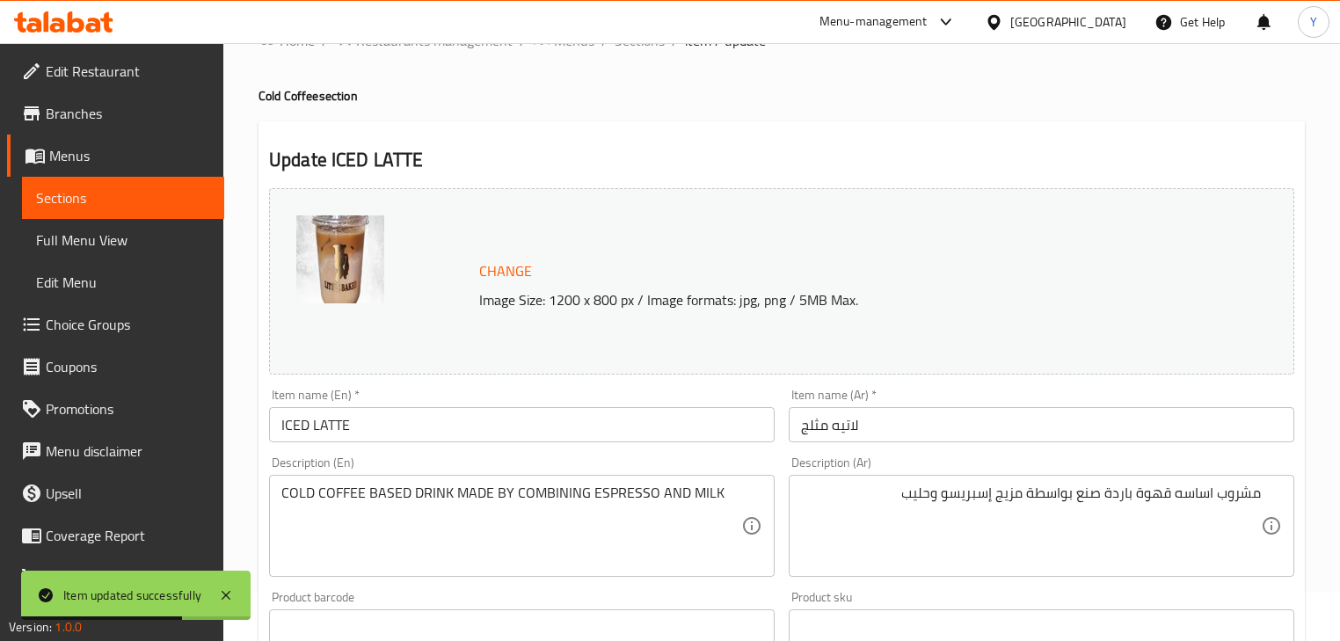
scroll to position [0, 0]
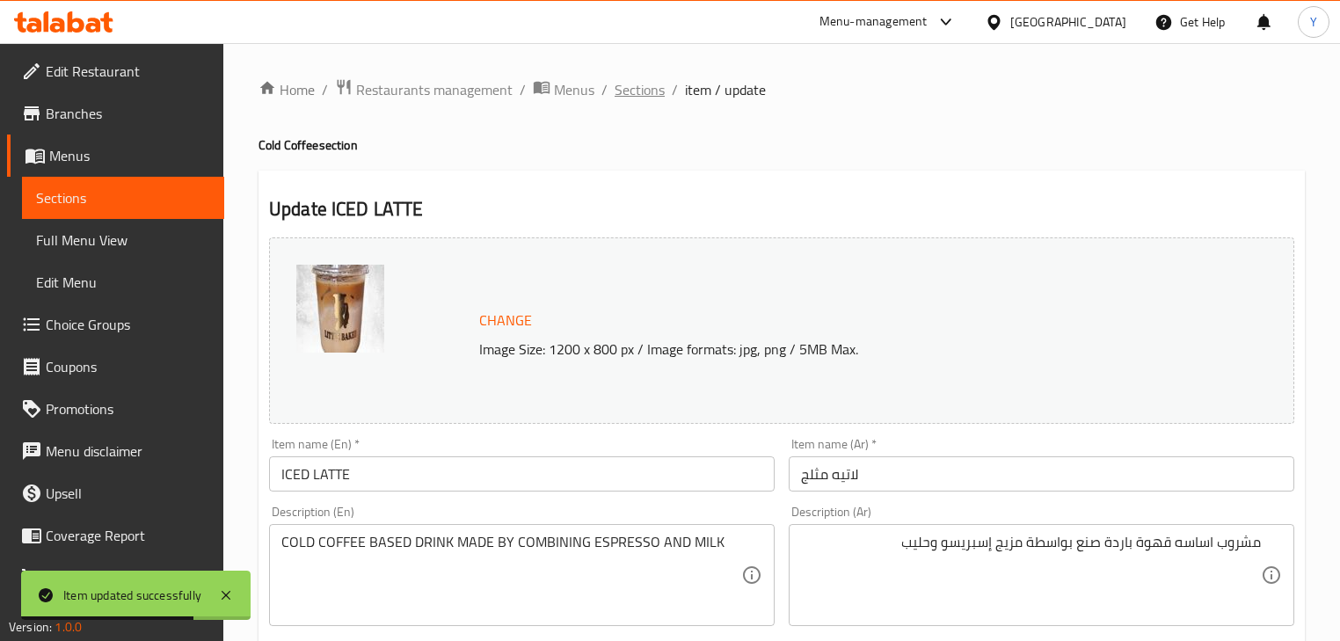
click at [648, 88] on span "Sections" at bounding box center [639, 89] width 50 height 21
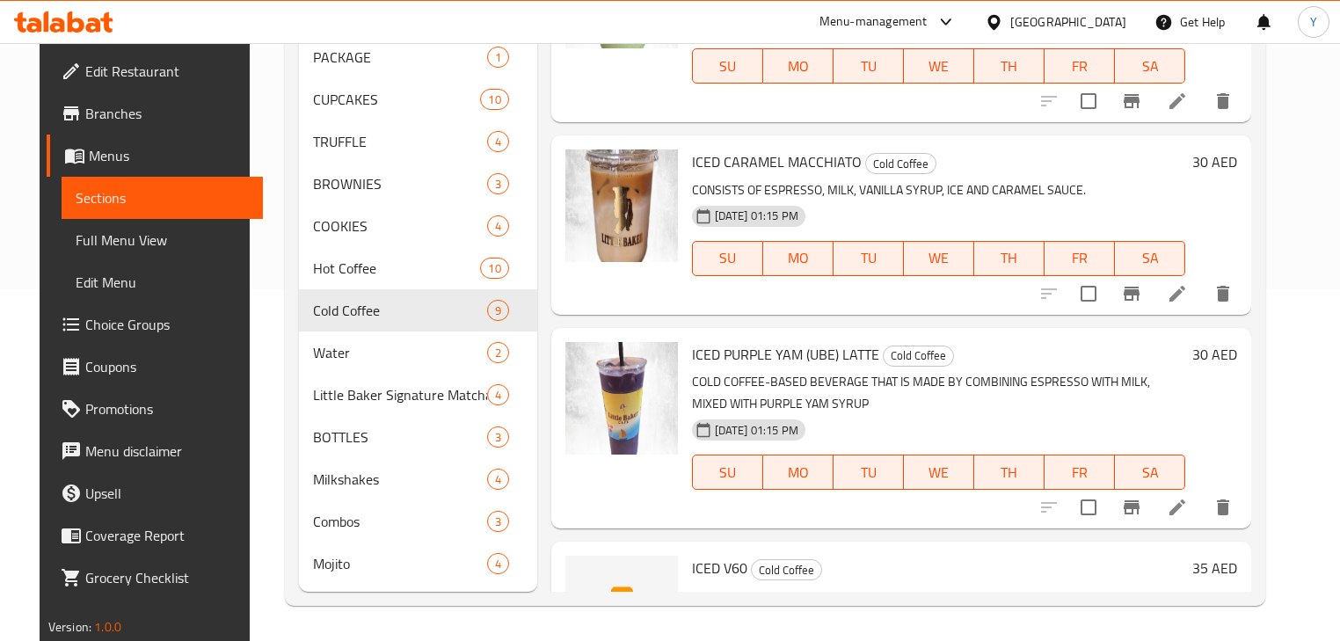
scroll to position [914, 0]
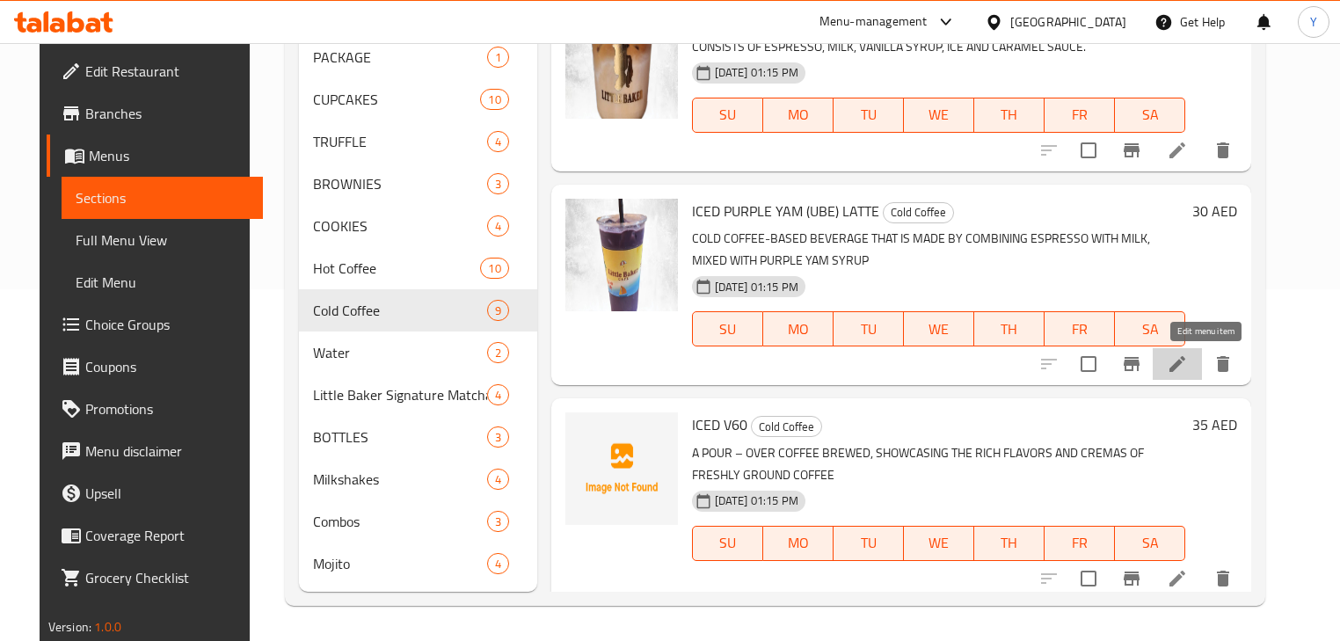
click at [1188, 367] on icon at bounding box center [1177, 363] width 21 height 21
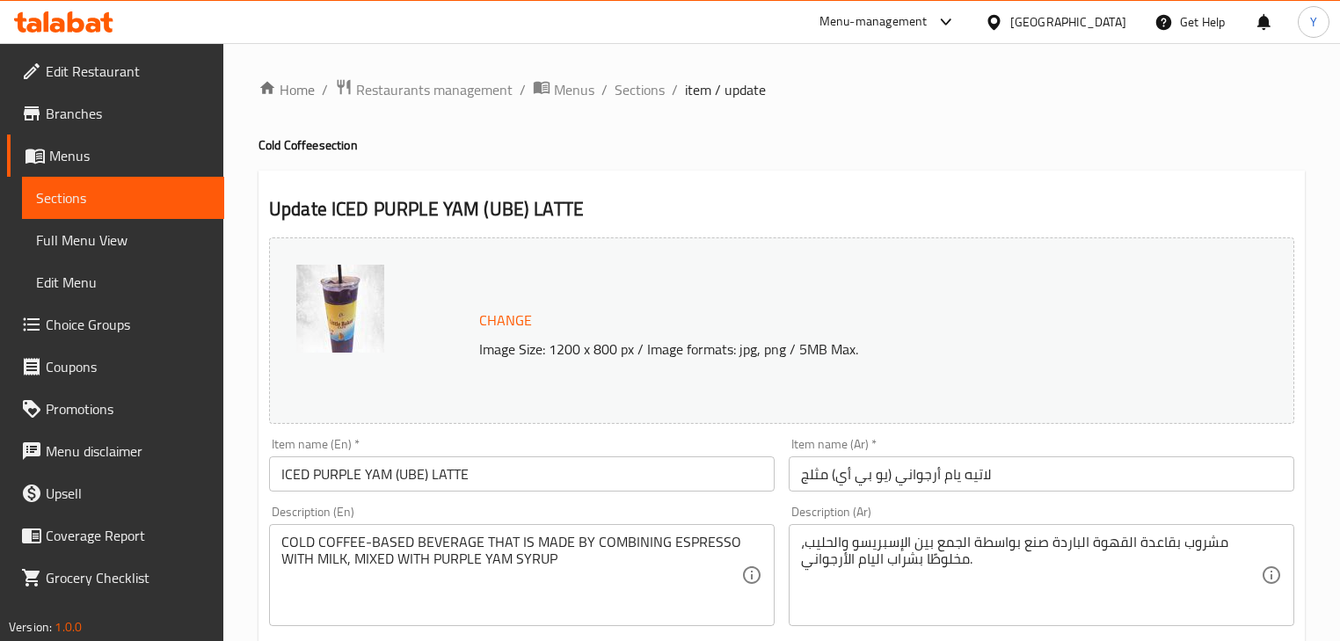
click at [935, 463] on input "لاتيه يام أرجواني (يو بي أي) مثلج" at bounding box center [1041, 473] width 505 height 35
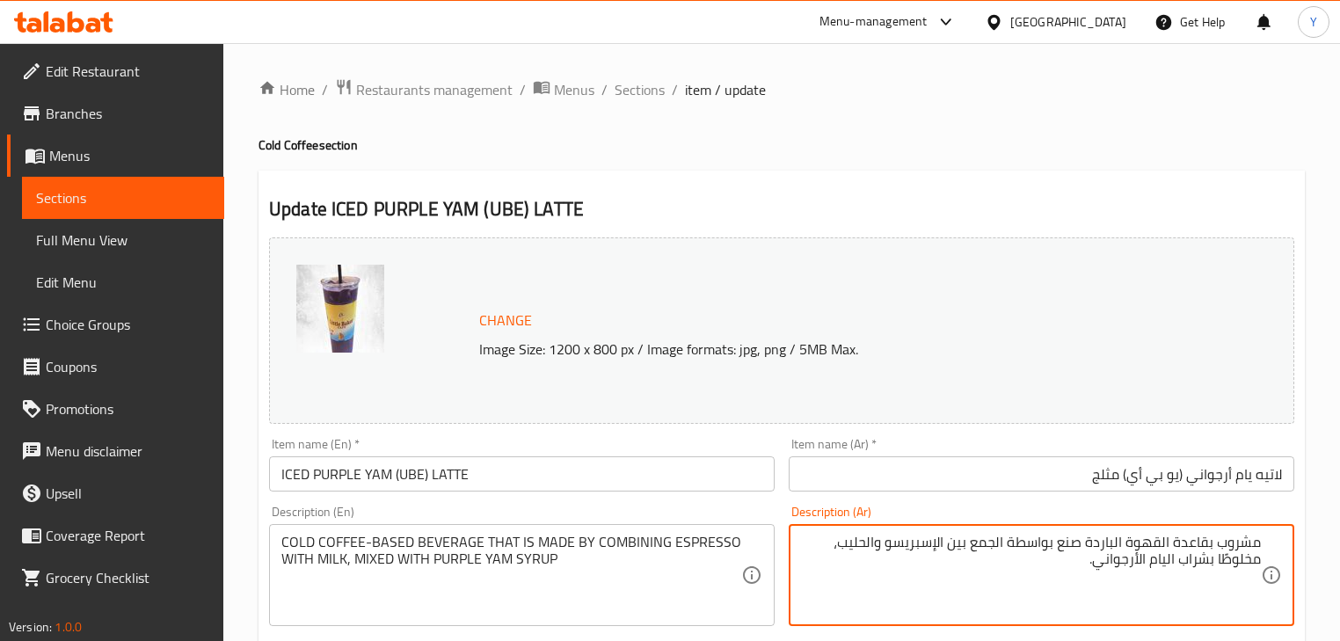
click at [1201, 478] on input "لاتيه يام أرجواني (يو بي أي) مثلج" at bounding box center [1041, 473] width 505 height 35
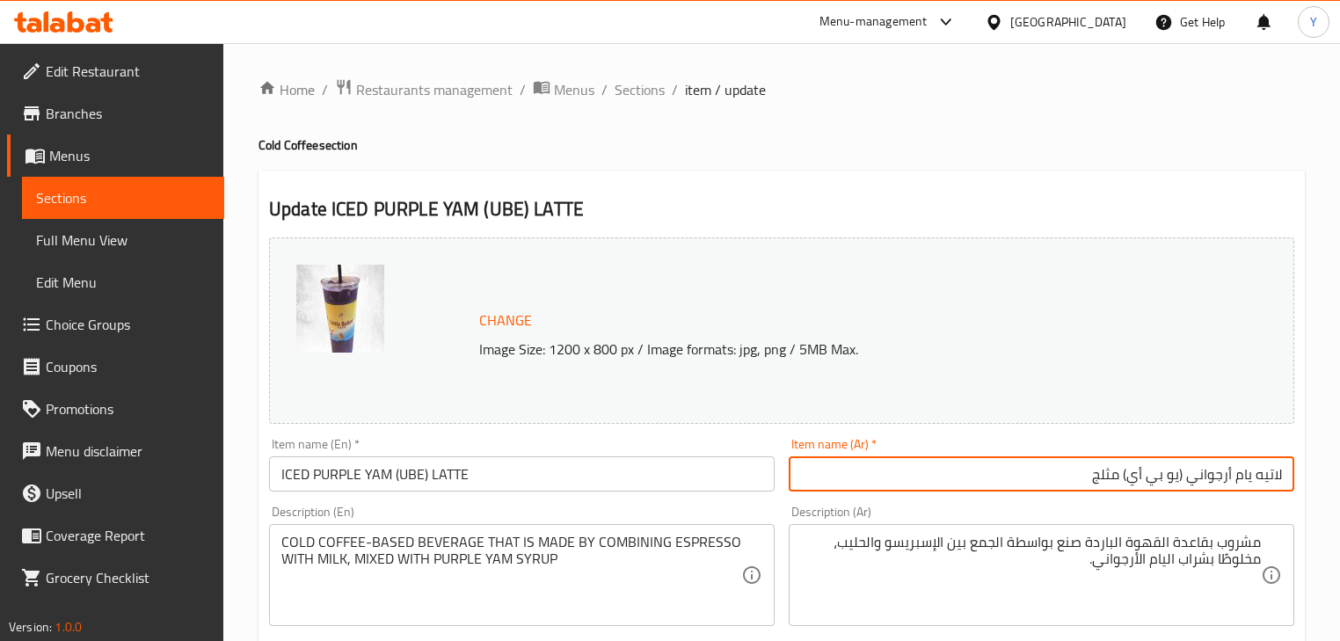
click at [1211, 476] on input "لاتيه يام أرجواني (يو بي أي) مثلج" at bounding box center [1041, 473] width 505 height 35
drag, startPoint x: 1211, startPoint y: 476, endPoint x: 1245, endPoint y: 471, distance: 34.6
click at [1245, 471] on input "لاتيه يام أرجواني (يو بي أي) مثلج" at bounding box center [1041, 473] width 505 height 35
click at [1189, 478] on input "لاتيه (يو بي أي) مثلج" at bounding box center [1041, 473] width 505 height 35
paste input "ام أرجواني"
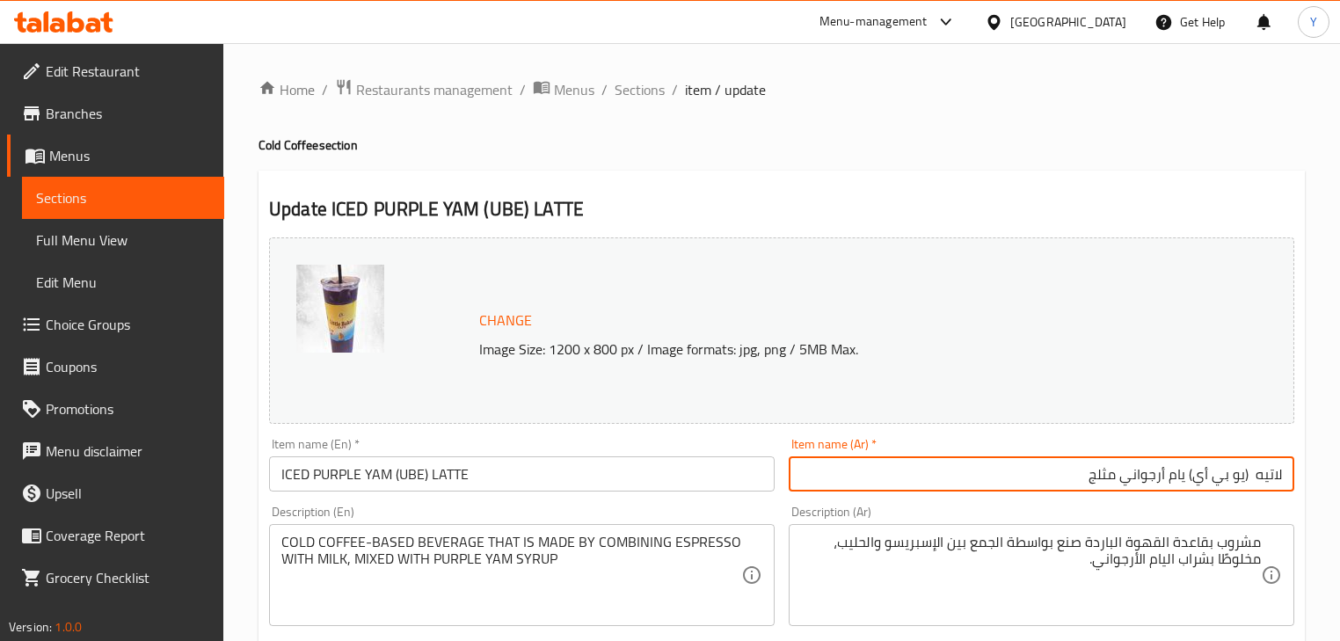
type input "لاتيه (يو بي أي) يام أرجواني مثلج"
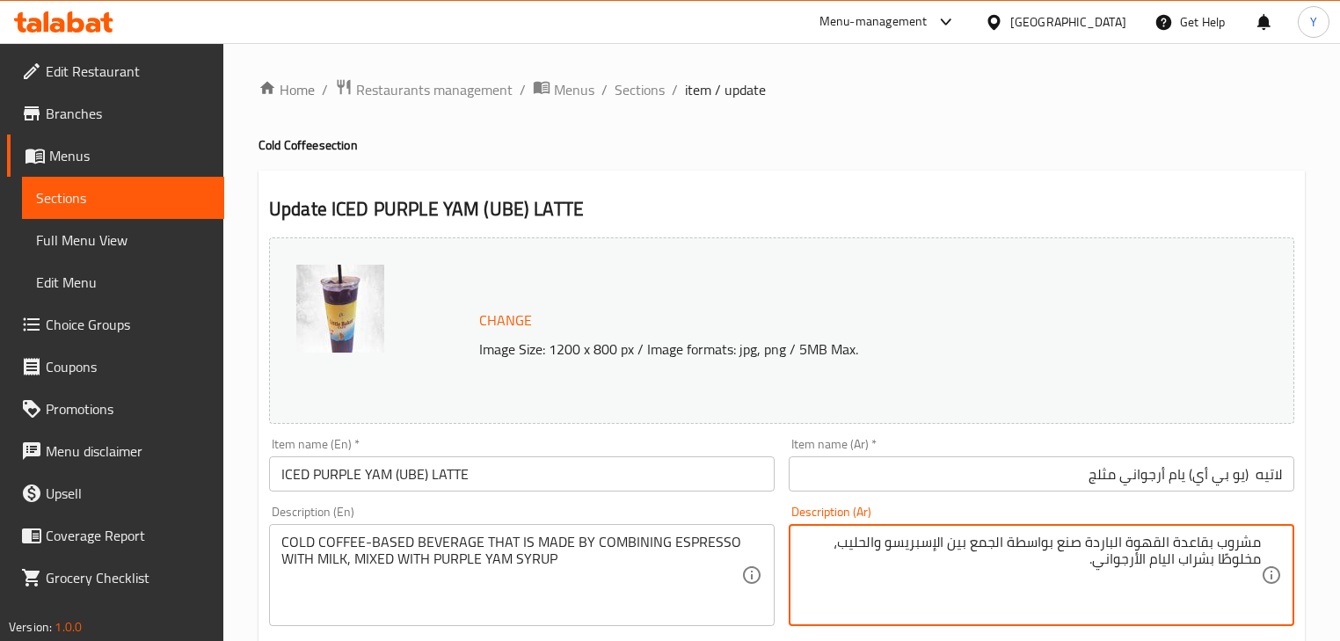
drag, startPoint x: 1203, startPoint y: 545, endPoint x: 1193, endPoint y: 545, distance: 10.5
click at [1193, 545] on textarea "مشروب بقاعدة القهوة الباردة صنع بواسطة الجمع بين الإسبريسو والحليب، مخلوطًا بشر…" at bounding box center [1031, 576] width 460 height 84
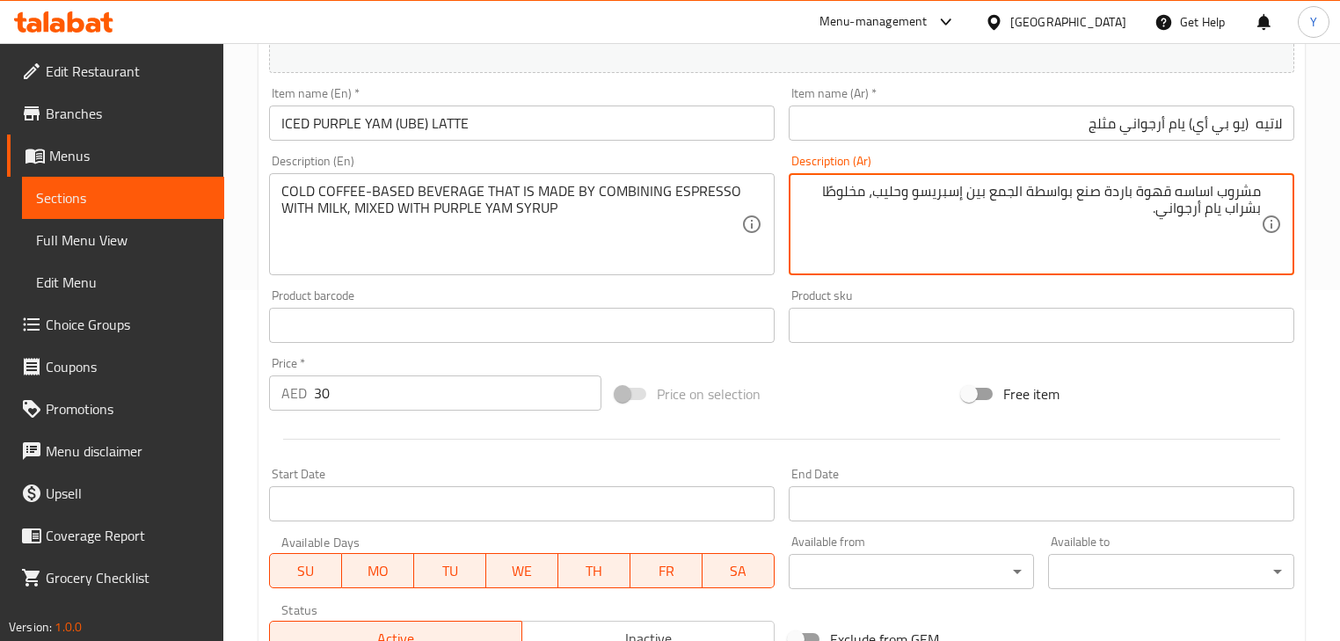
scroll to position [626, 0]
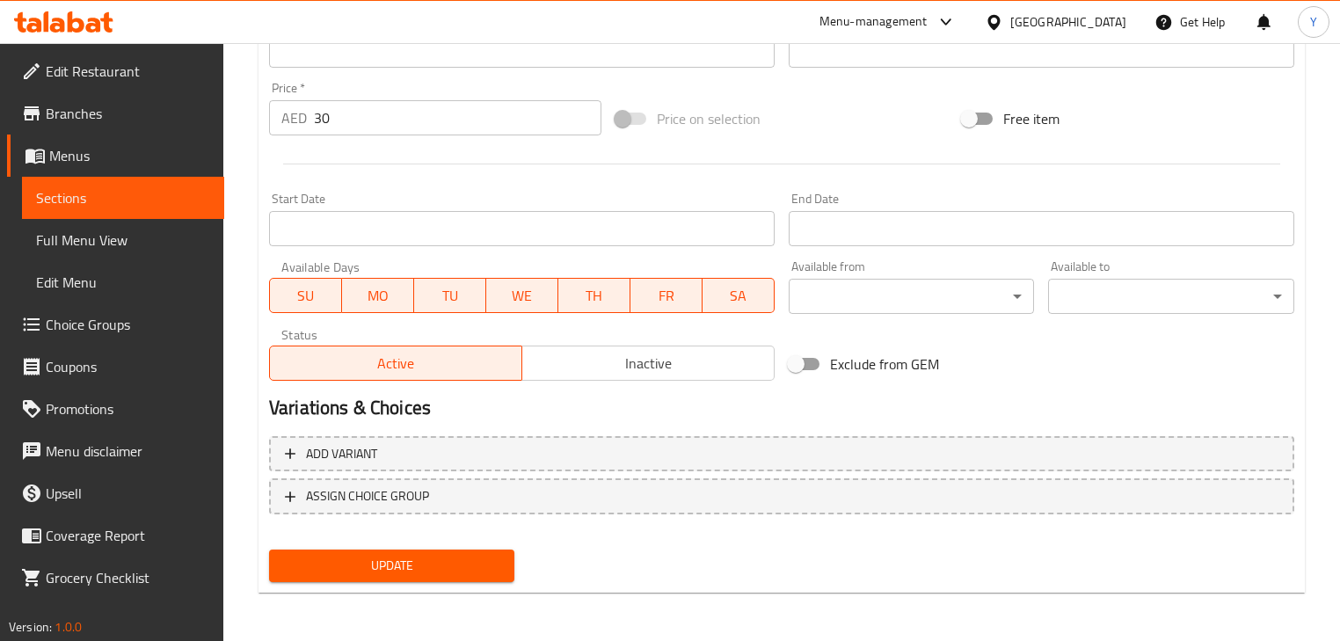
type textarea "مشروب اساسه قهوة باردة صنع بواسطة الجمع بين إسبريسو وحليب، مخلوطًا بشراب يام أر…"
click at [473, 559] on span "Update" at bounding box center [391, 566] width 217 height 22
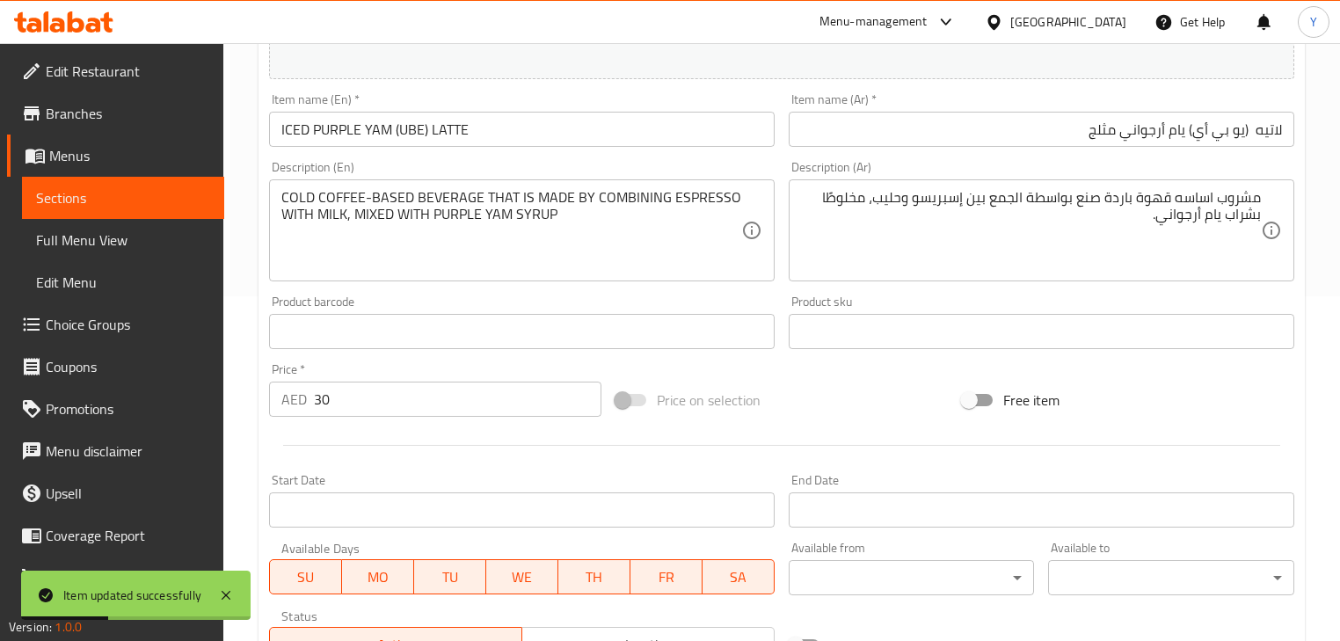
scroll to position [0, 0]
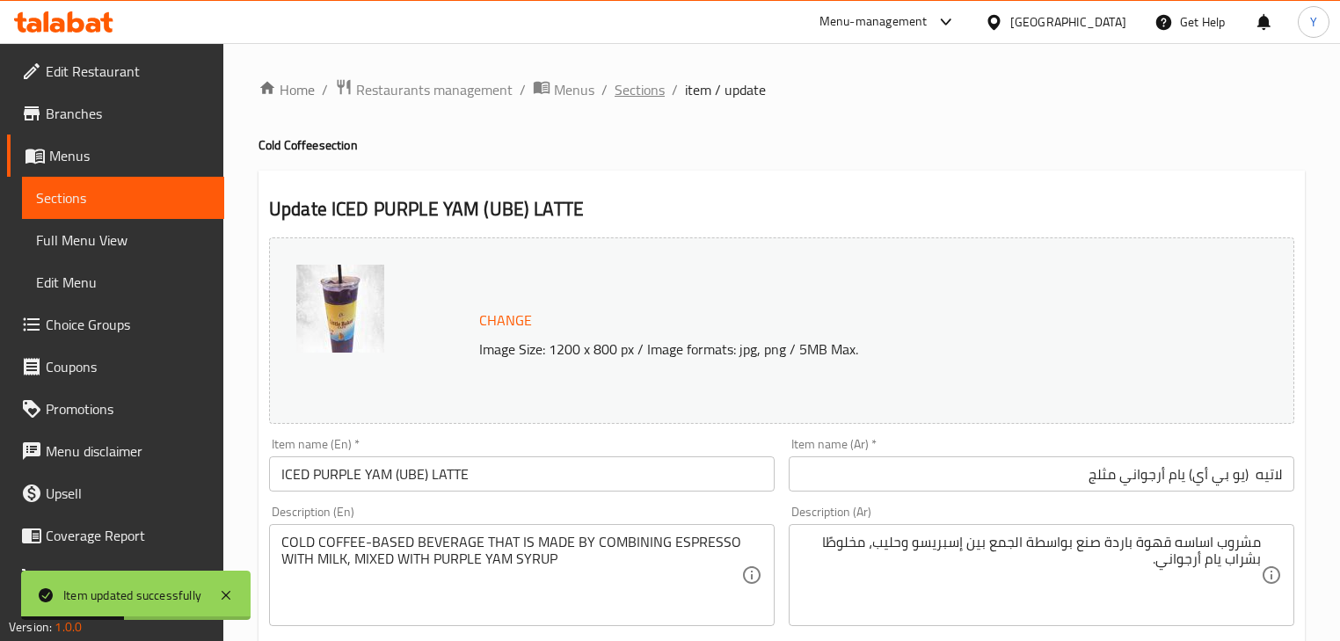
click at [637, 86] on span "Sections" at bounding box center [639, 89] width 50 height 21
click at [662, 88] on ol "Home / Restaurants management / Menus / Sections / item / update" at bounding box center [781, 89] width 1046 height 23
drag, startPoint x: 654, startPoint y: 93, endPoint x: 703, endPoint y: 135, distance: 64.8
click at [654, 93] on span "Sections" at bounding box center [639, 89] width 50 height 21
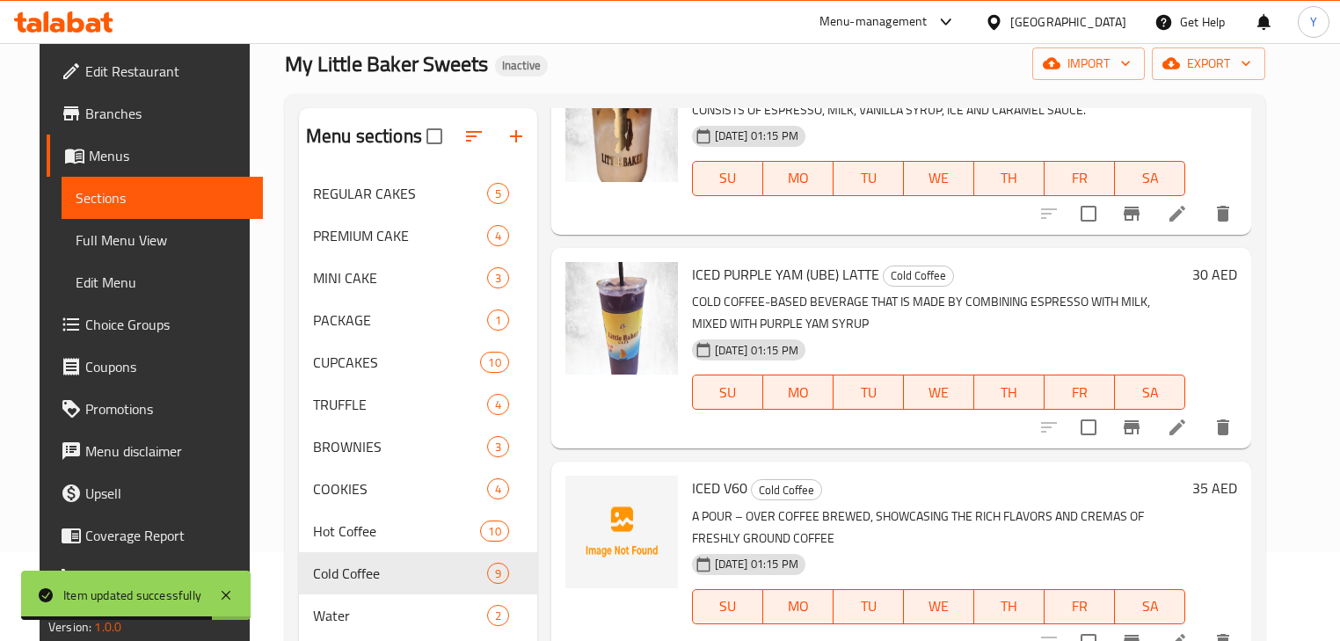
scroll to position [211, 0]
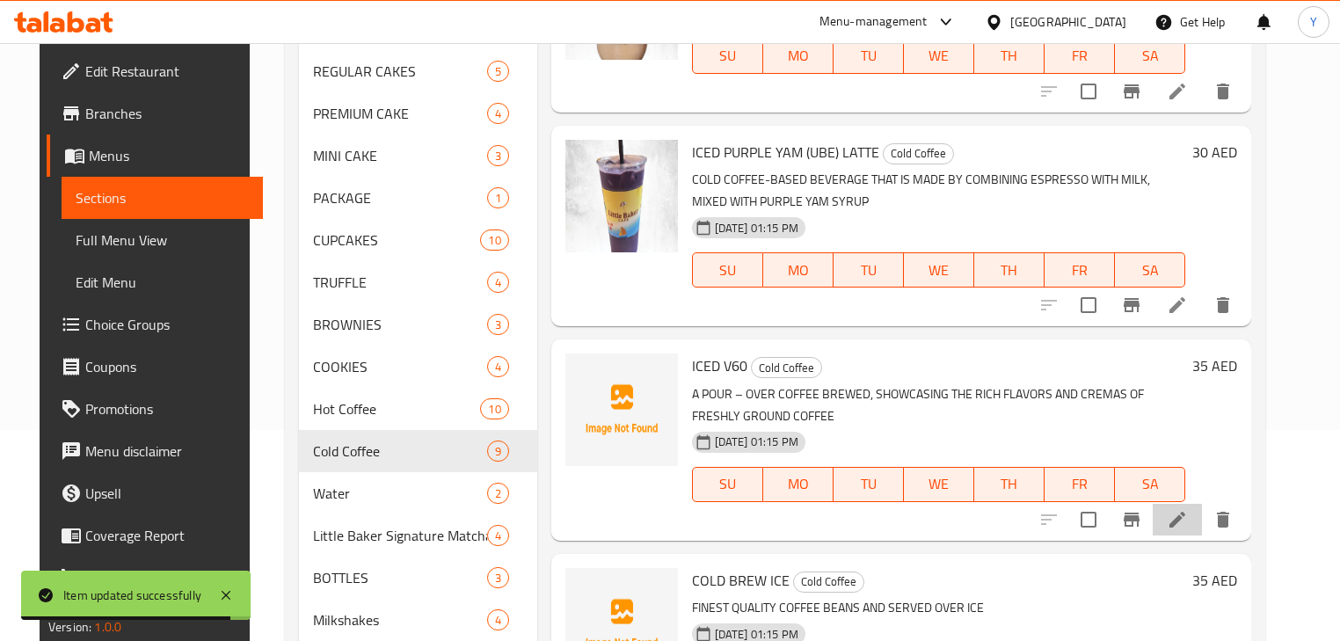
click at [1188, 509] on icon at bounding box center [1177, 519] width 21 height 21
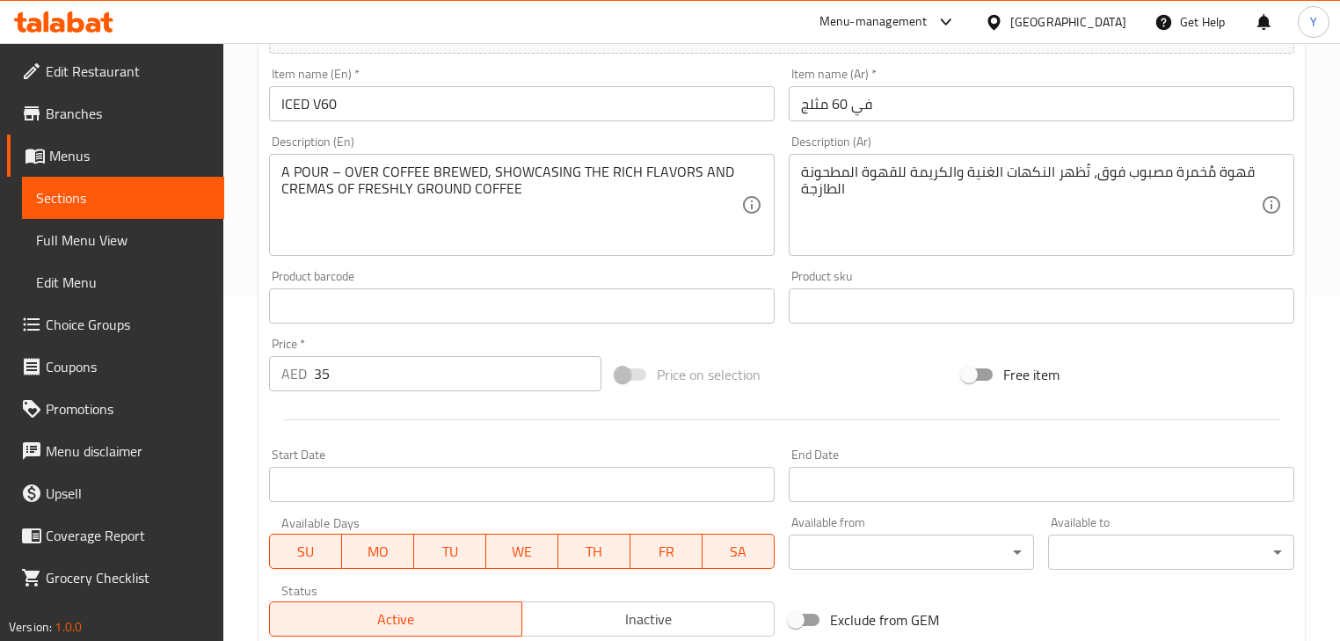
scroll to position [422, 0]
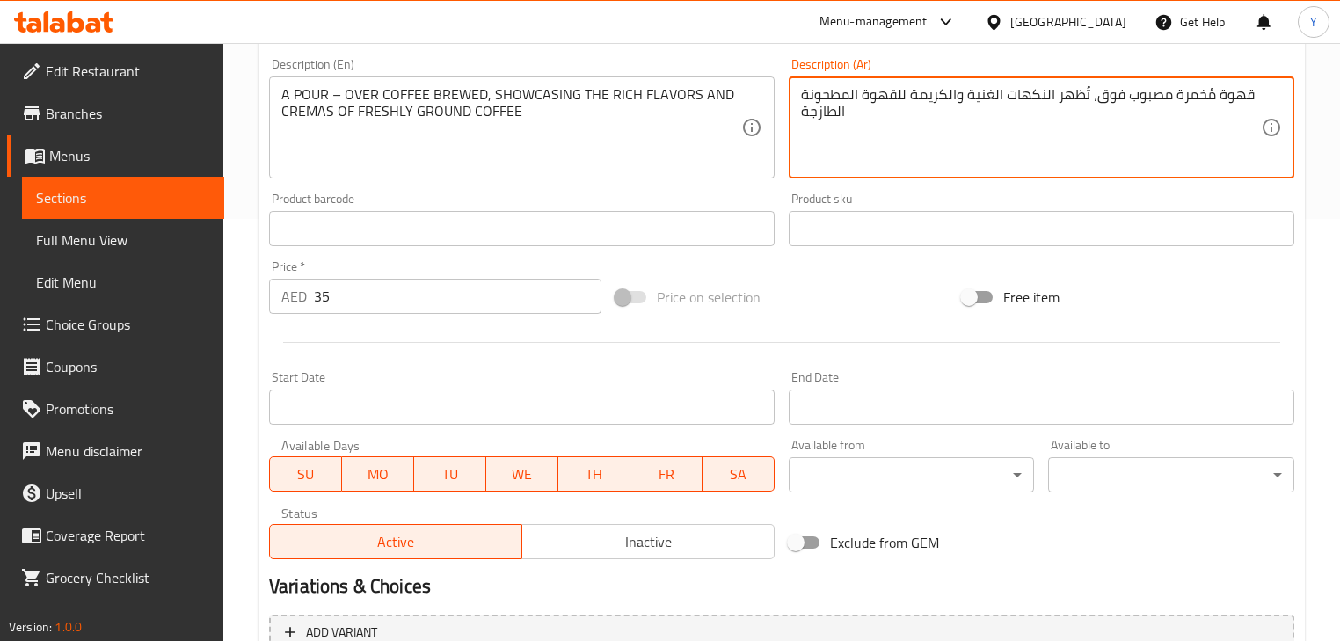
drag, startPoint x: 1147, startPoint y: 105, endPoint x: 1137, endPoint y: 95, distance: 14.3
drag, startPoint x: 1137, startPoint y: 95, endPoint x: 1083, endPoint y: 98, distance: 53.7
click at [1071, 102] on textarea "قهوة مُخمرة مصبوب فوق، تُظهر النكهات الغنية والكريمة للقهوة المطحونة الطازجة" at bounding box center [1031, 128] width 460 height 84
click at [1150, 100] on textarea "قهوة مُخمرة مصبوب فوق، تُظهر النكهات الغنية والكريمة للقهوة المطحونة الطازجة" at bounding box center [1031, 128] width 460 height 84
drag, startPoint x: 1150, startPoint y: 100, endPoint x: 1115, endPoint y: 101, distance: 35.2
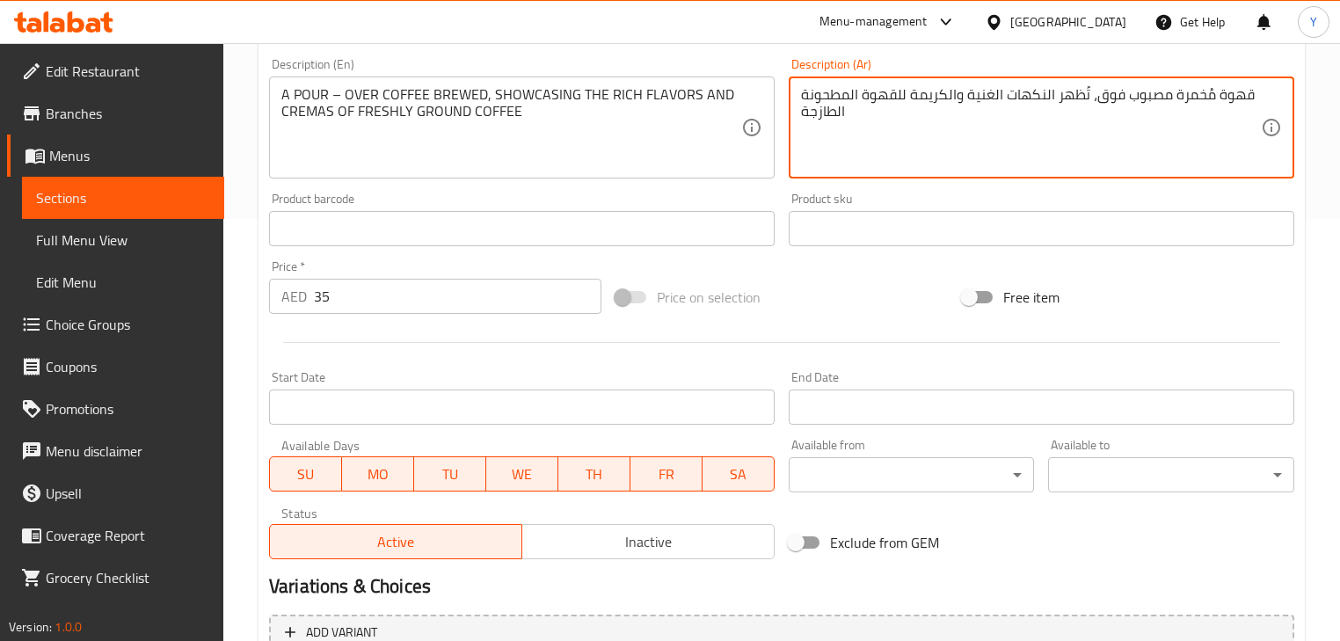
click at [1118, 101] on textarea "قهوة مُخمرة مصبوب فوق، تُظهر النكهات الغنية والكريمة للقهوة المطحونة الطازجة" at bounding box center [1031, 128] width 460 height 84
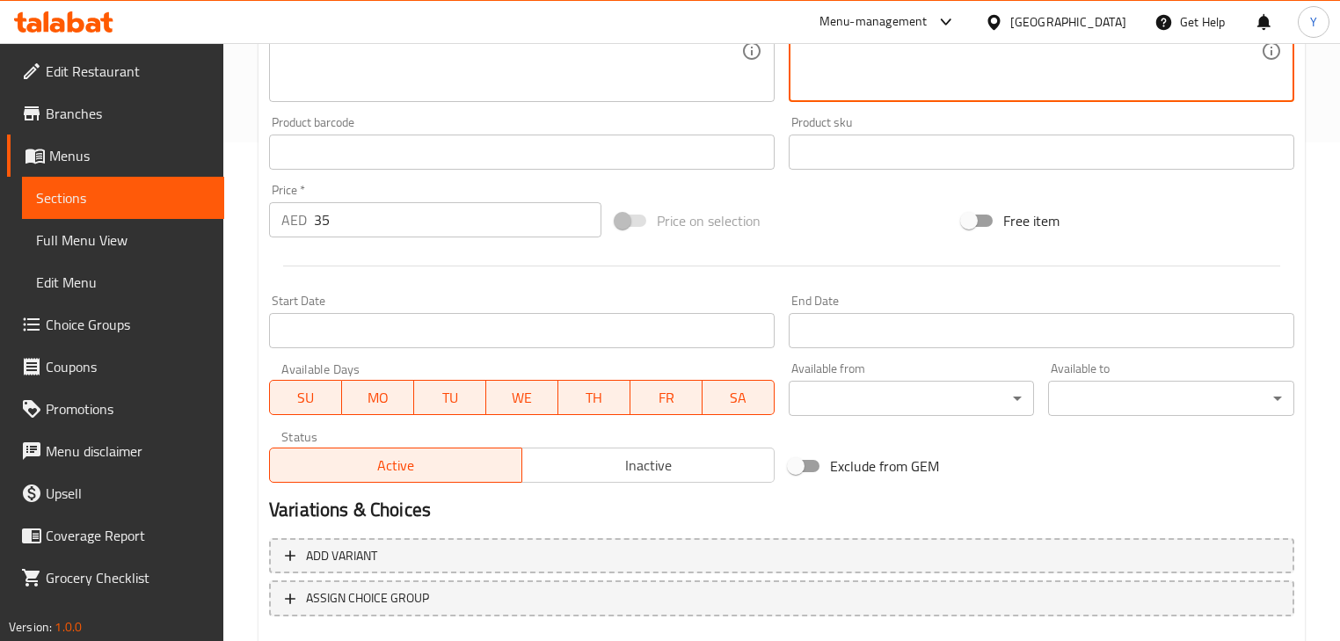
scroll to position [601, 0]
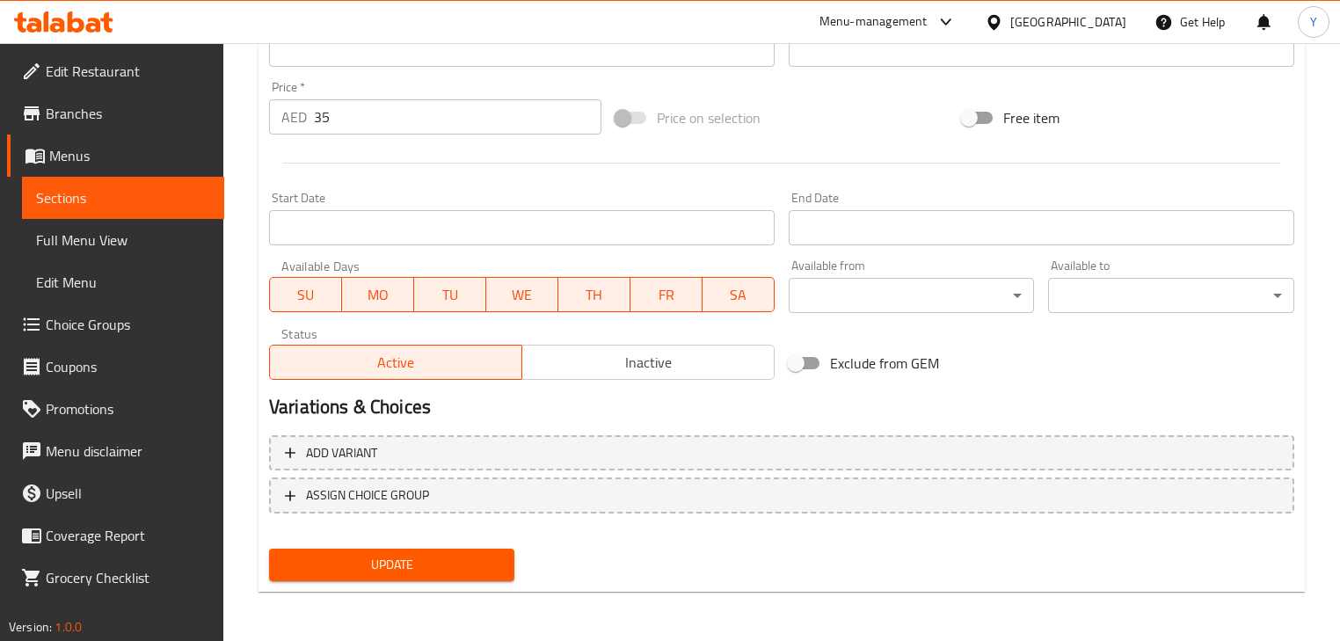
type textarea "قهوة مُخمرة بوور اوفر، تُظهر النكهات الغنية والكريمة للقهوة المطحونة الطازجة"
click at [440, 578] on button "Update" at bounding box center [391, 565] width 245 height 33
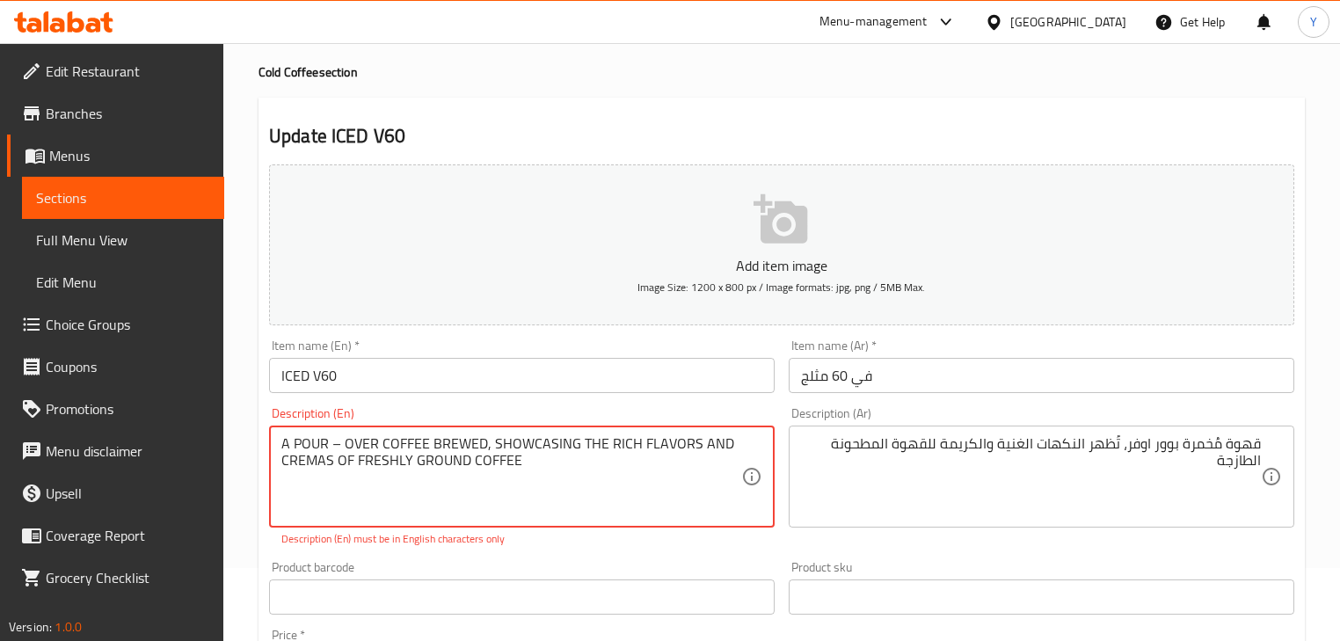
scroll to position [0, 0]
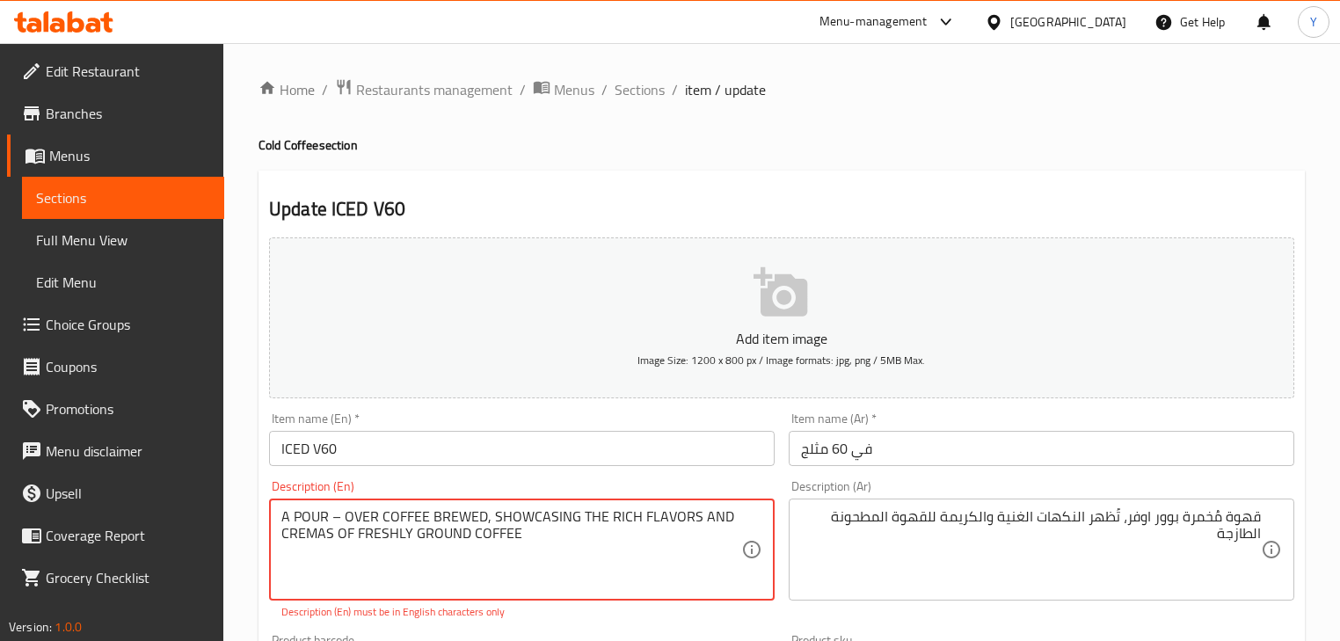
click at [341, 512] on textarea "A POUR – OVER COFFEE BREWED, SHOWCASING THE RICH FLAVORS AND CREMAS OF FRESHLY …" at bounding box center [511, 550] width 460 height 84
type textarea "A POUR - OVER COFFEE BREWED, SHOWCASING THE RICH FLAVORS AND CREMAS OF FRESHLY …"
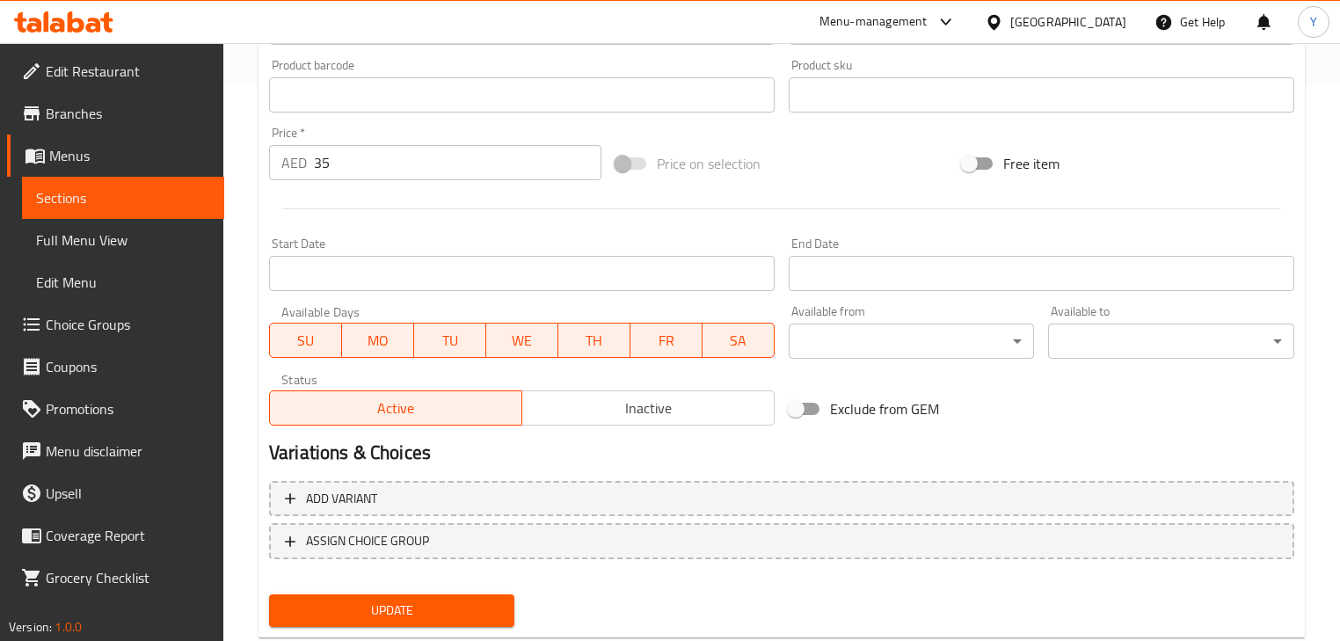
scroll to position [601, 0]
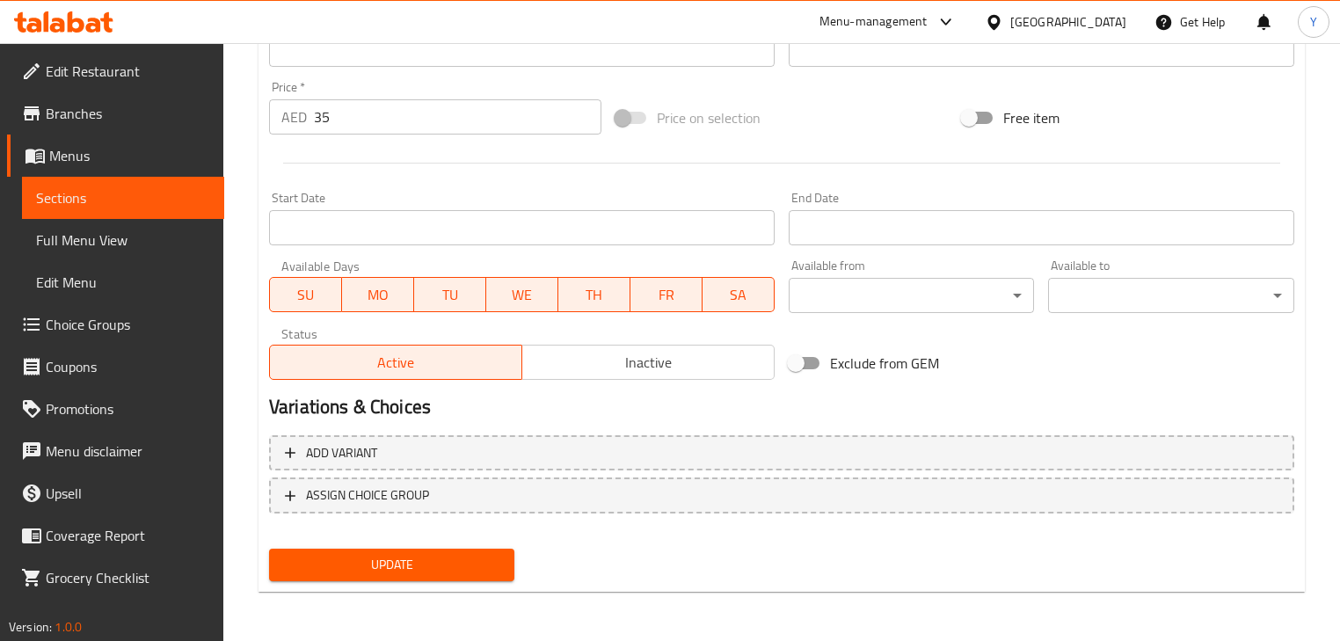
click at [362, 587] on div "Update ICED V60 Add item image Image Size: 1200 x 800 px / Image formats: jpg, …" at bounding box center [781, 80] width 1046 height 1023
click at [411, 570] on span "Update" at bounding box center [391, 565] width 217 height 22
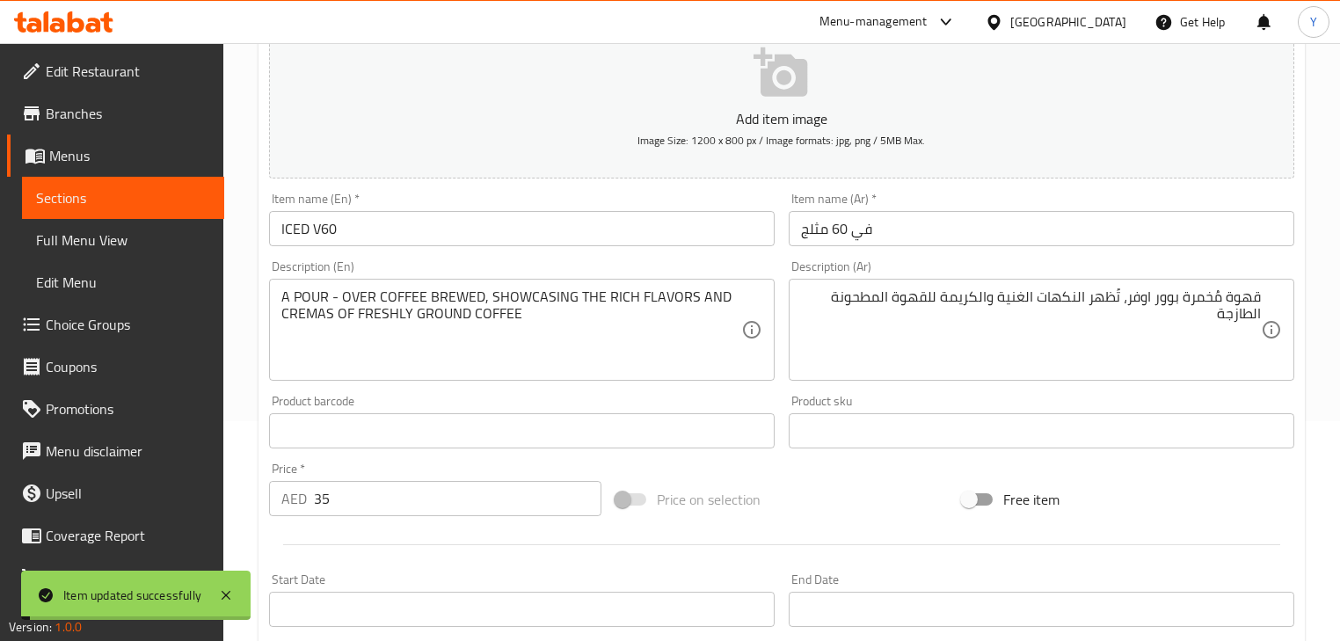
scroll to position [0, 0]
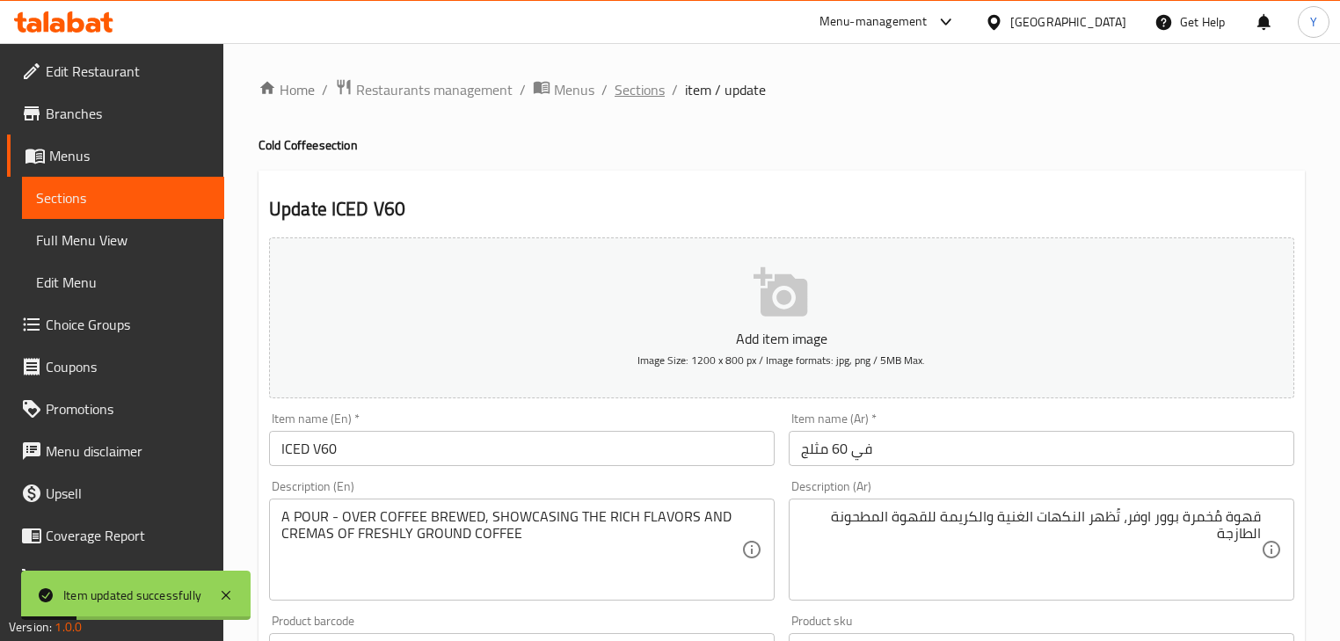
click at [650, 86] on span "Sections" at bounding box center [639, 89] width 50 height 21
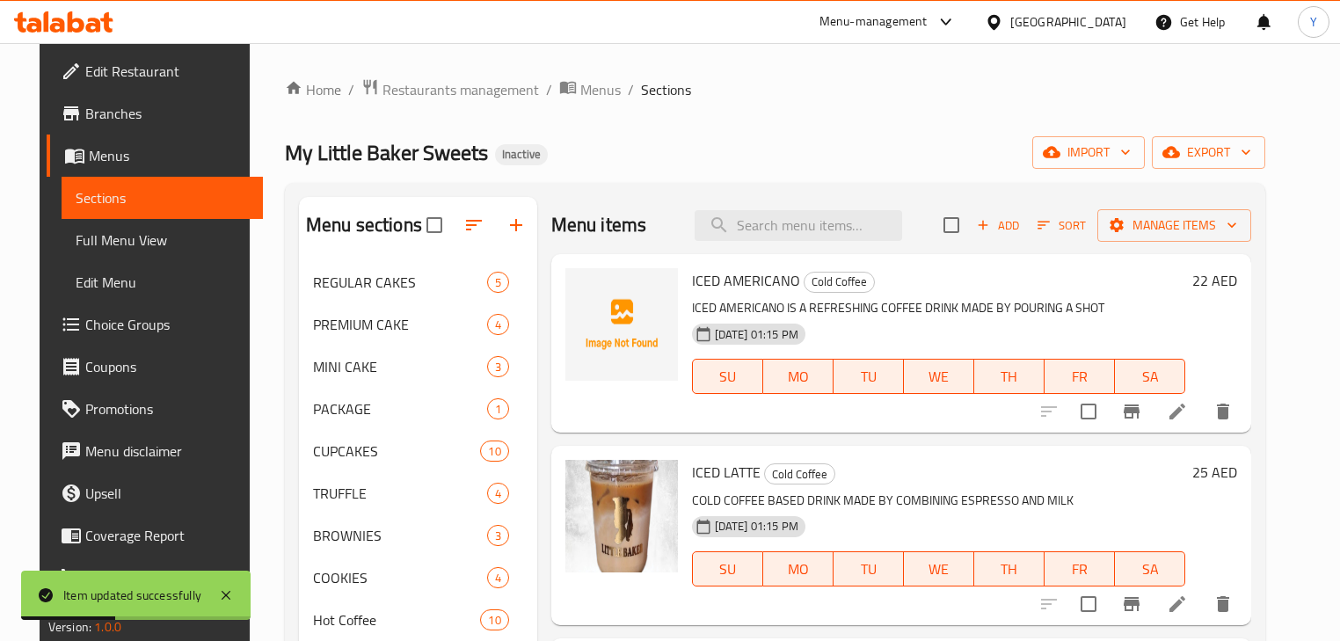
scroll to position [352, 0]
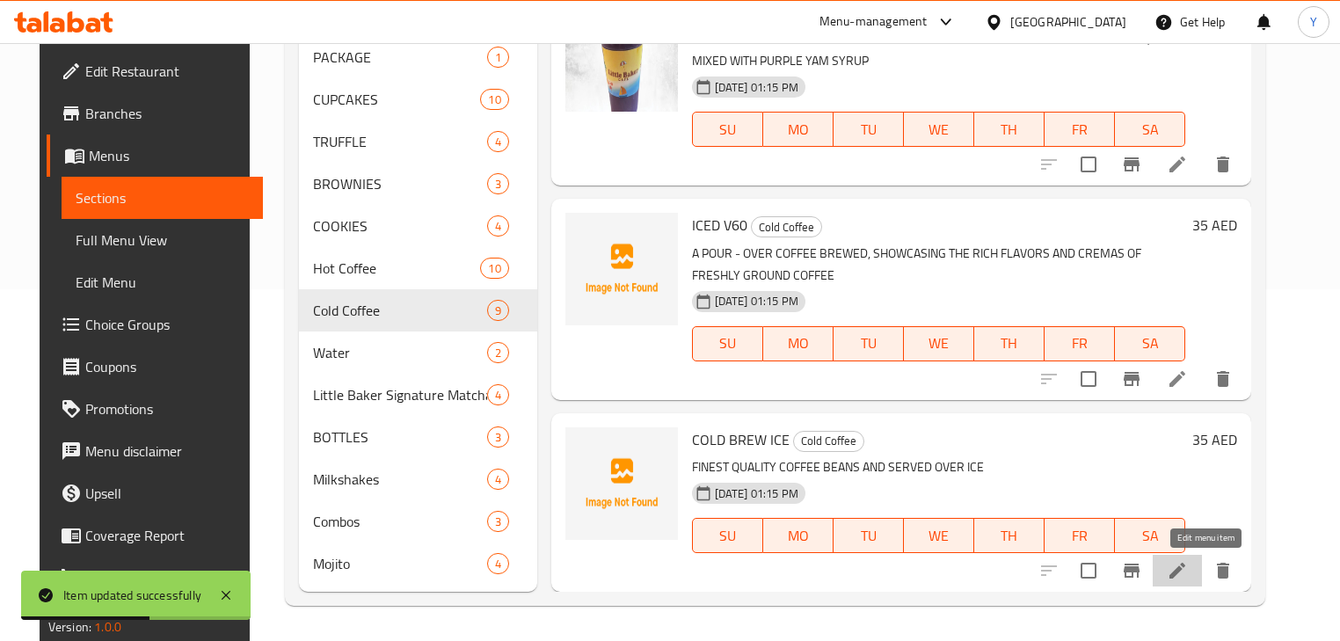
click at [1188, 563] on icon at bounding box center [1177, 570] width 21 height 21
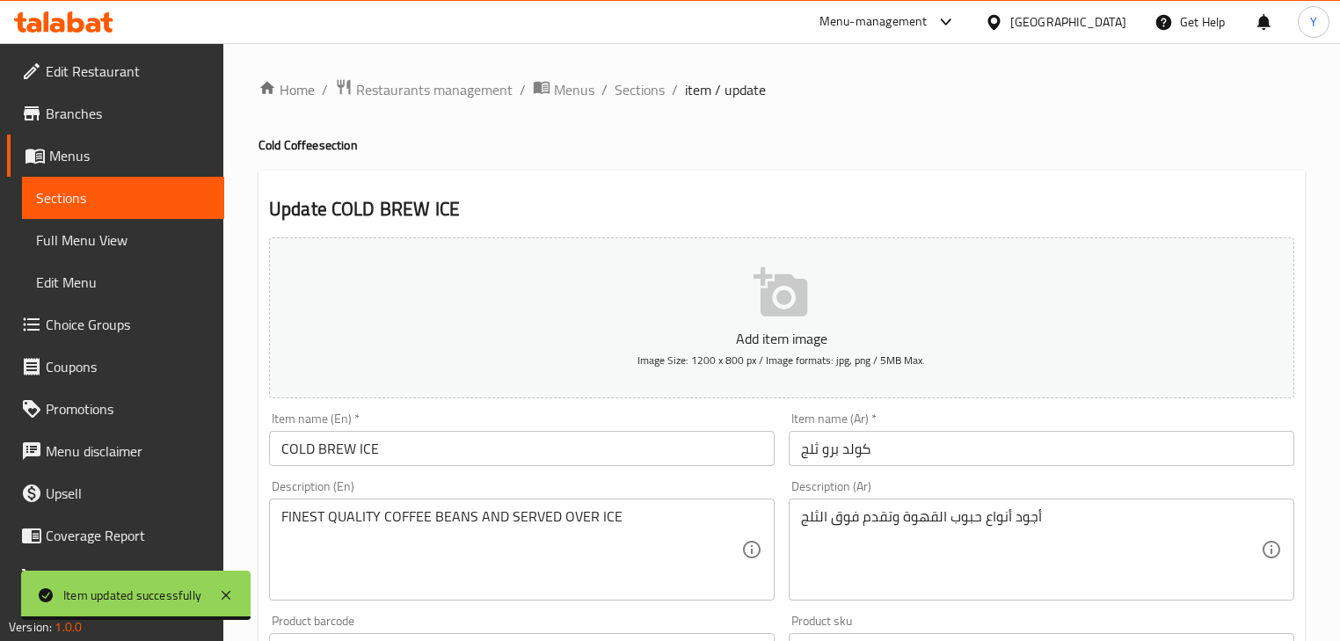
click at [965, 457] on input "كولد برو ثلج" at bounding box center [1041, 448] width 505 height 35
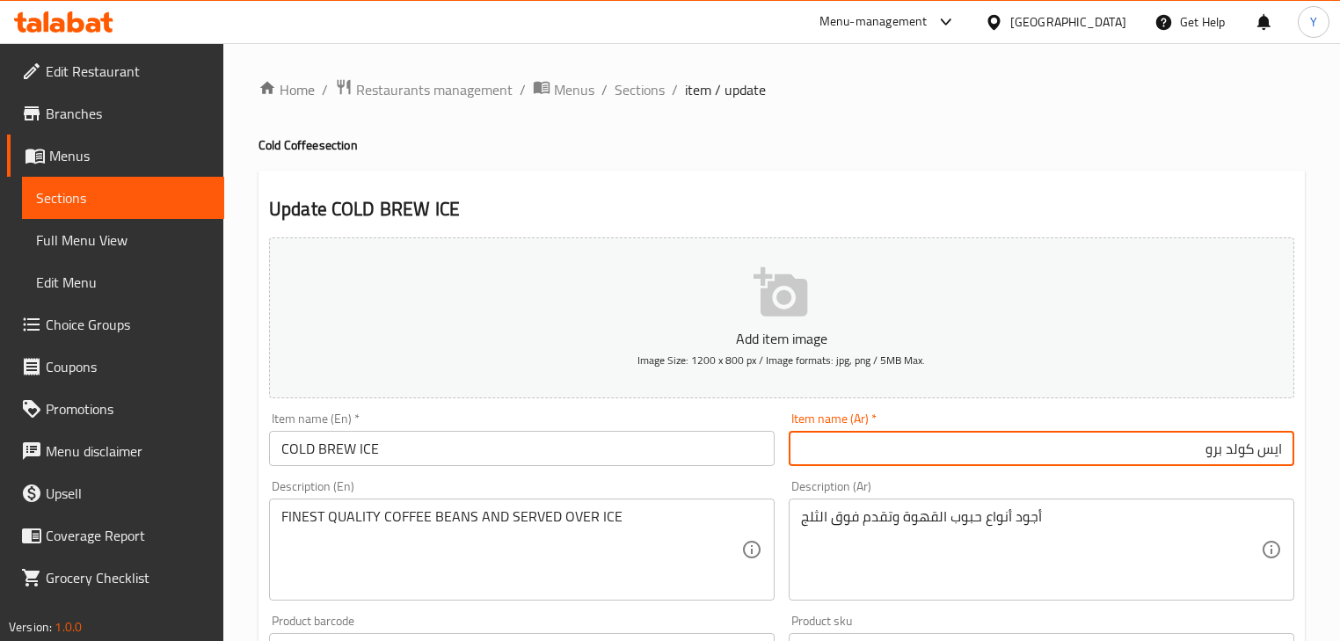
type input "ايس كولد برو"
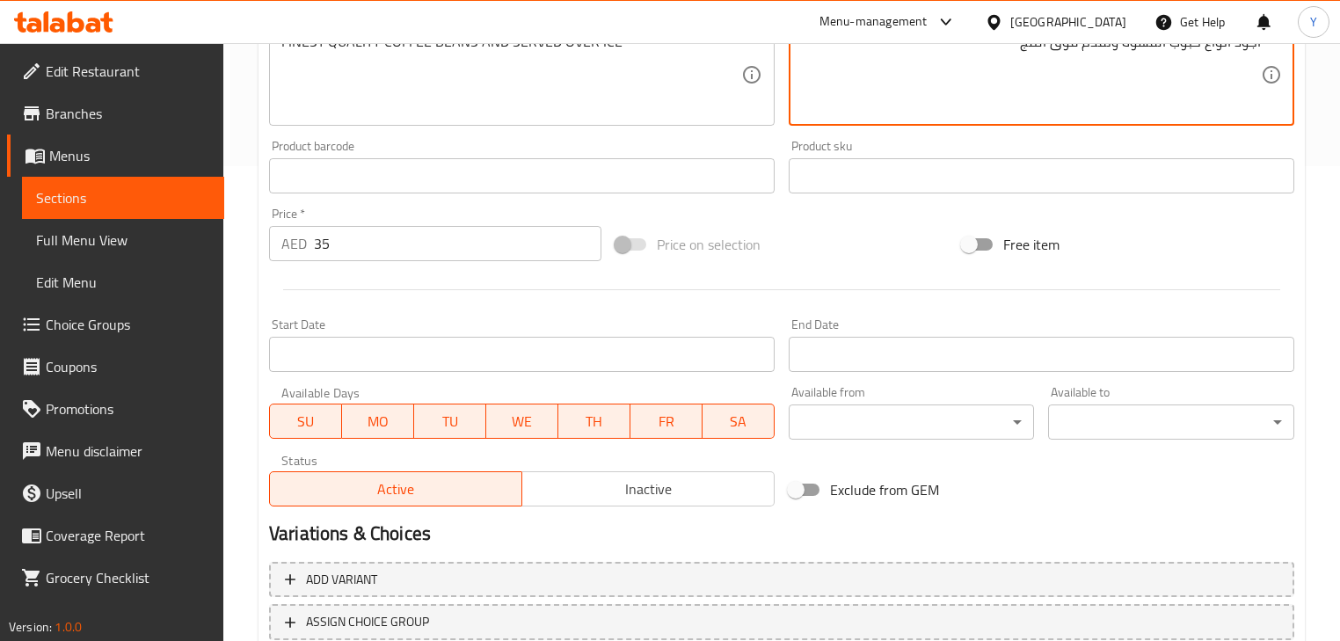
scroll to position [601, 0]
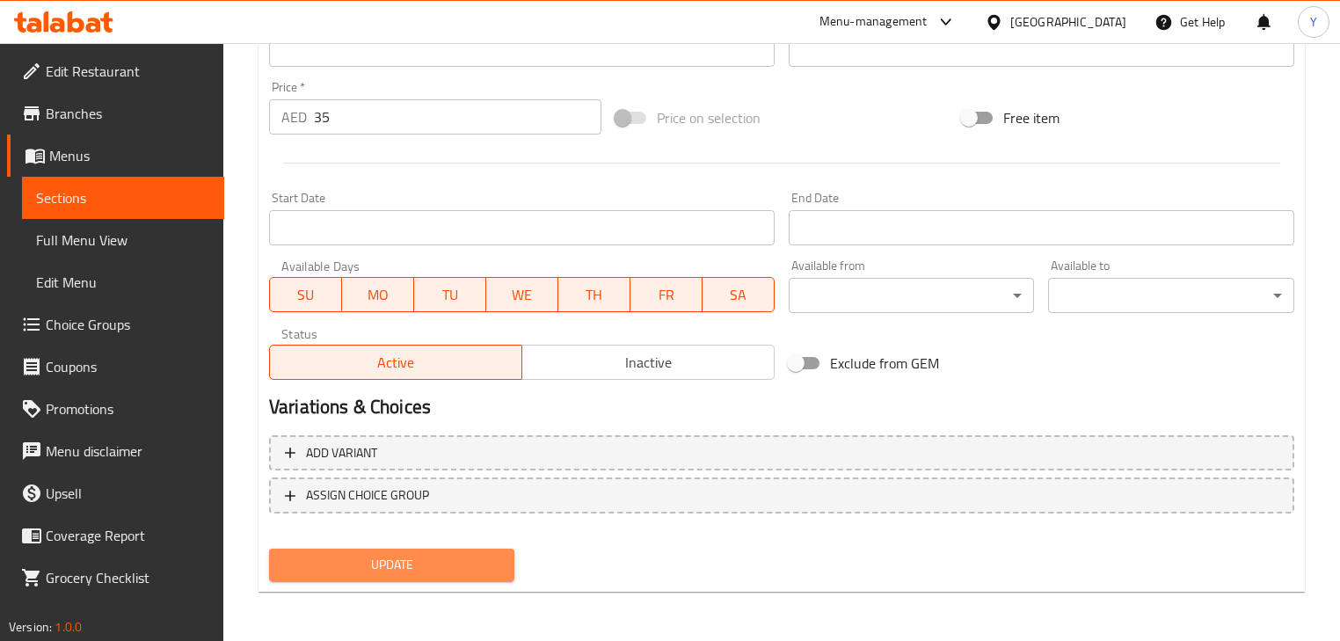
click at [394, 577] on button "Update" at bounding box center [391, 565] width 245 height 33
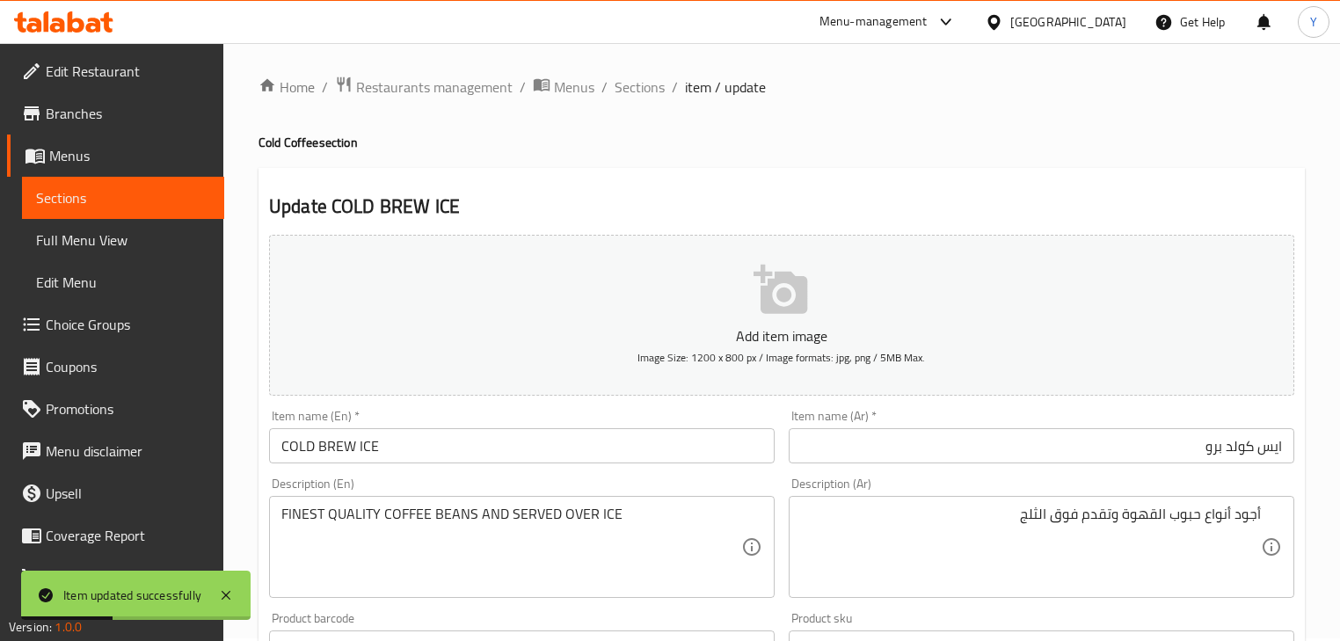
scroll to position [0, 0]
click at [640, 97] on span "Sections" at bounding box center [639, 89] width 50 height 21
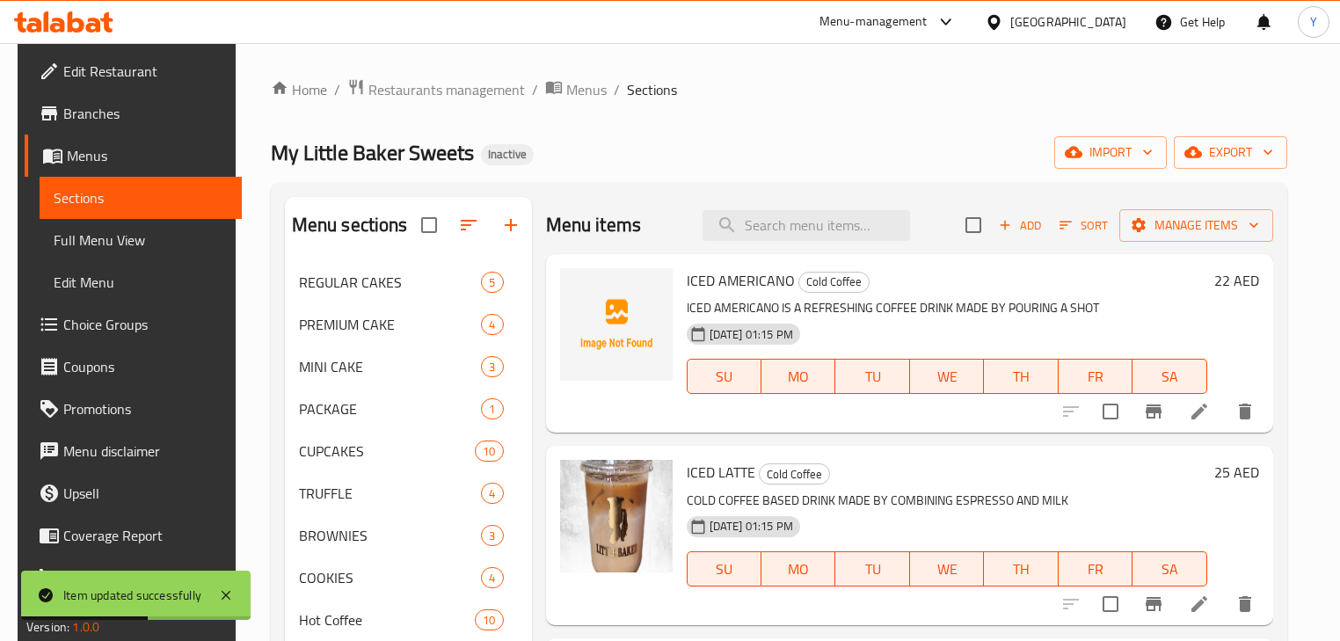
scroll to position [352, 0]
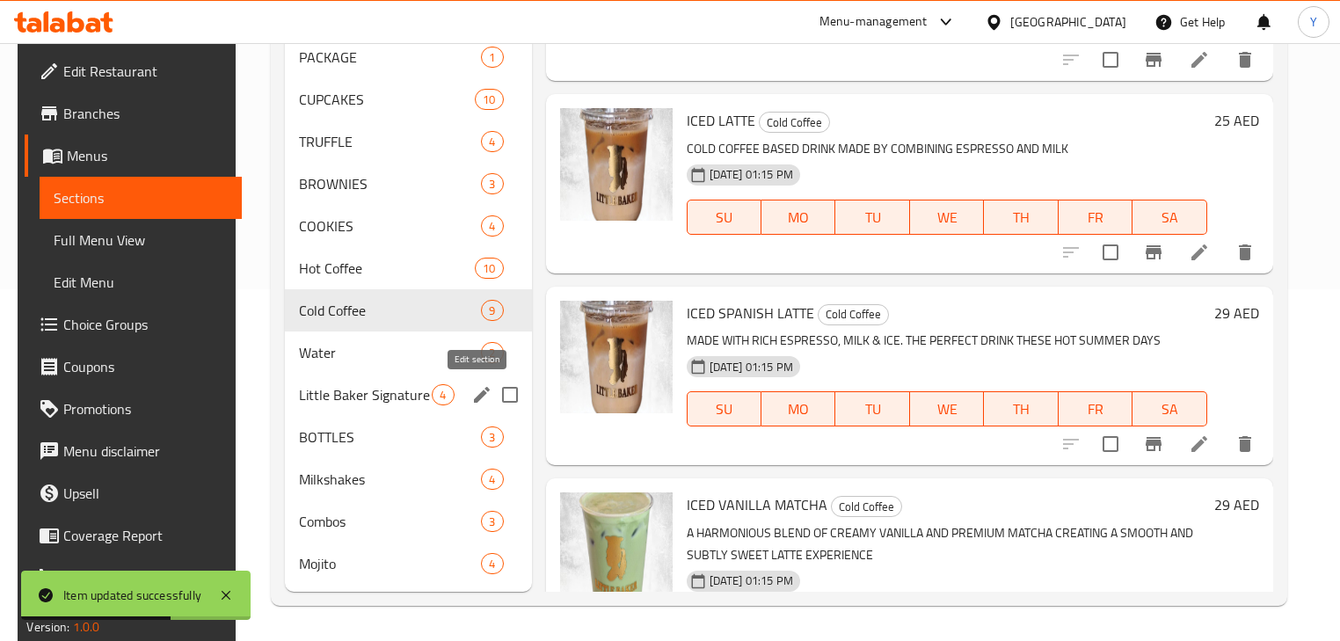
click at [478, 400] on icon "edit" at bounding box center [481, 394] width 21 height 21
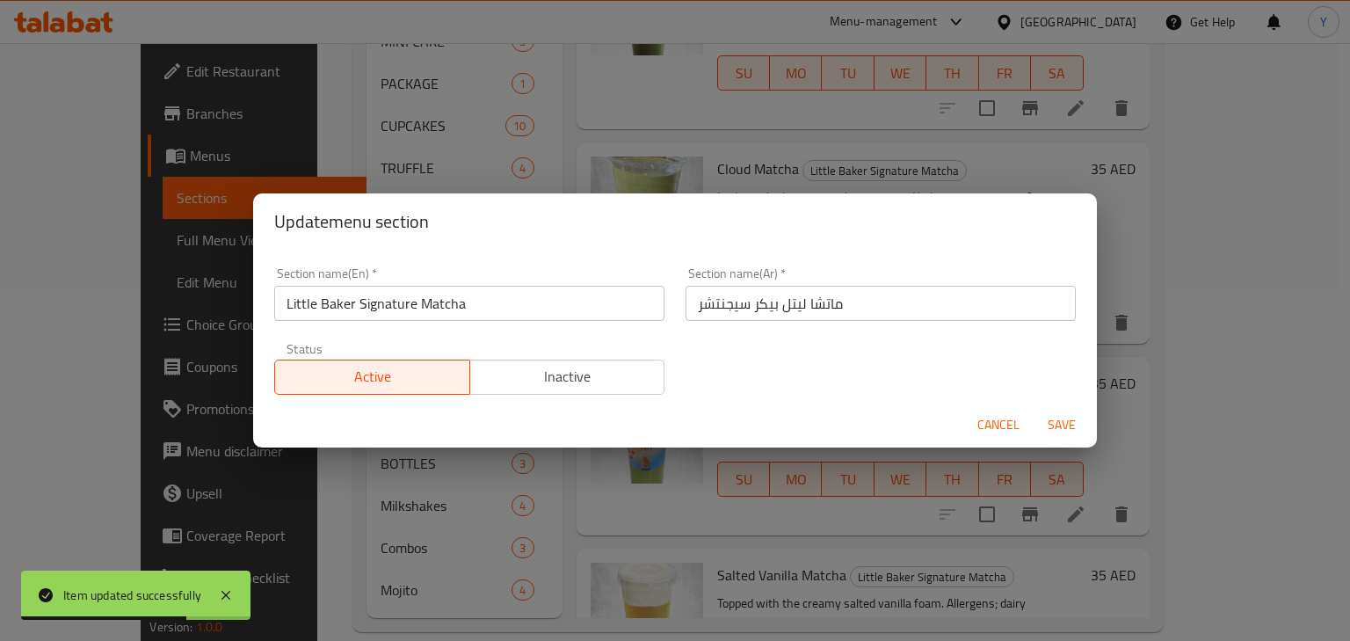
click at [869, 317] on input "ماتشا ليتل بيكر سيجنتشر" at bounding box center [881, 303] width 390 height 35
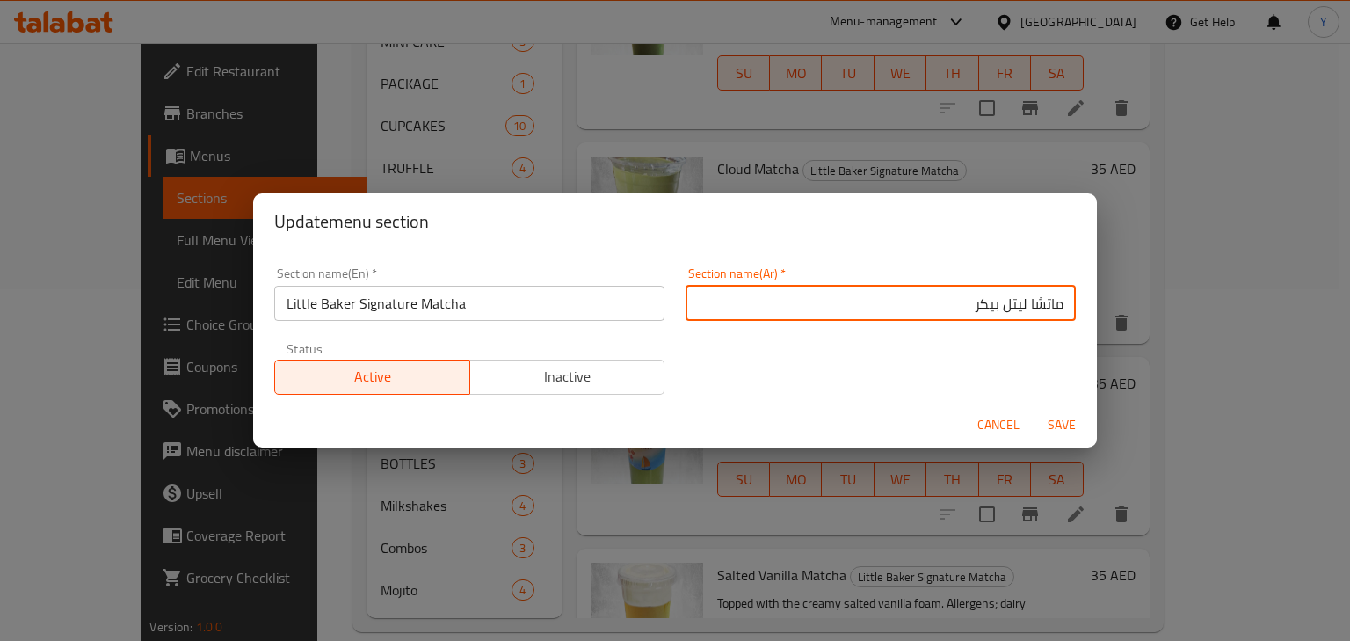
paste input "سيجنتشر"
type input "[PERSON_NAME] ليتل بيكر"
click at [1034, 409] on button "Save" at bounding box center [1062, 425] width 56 height 33
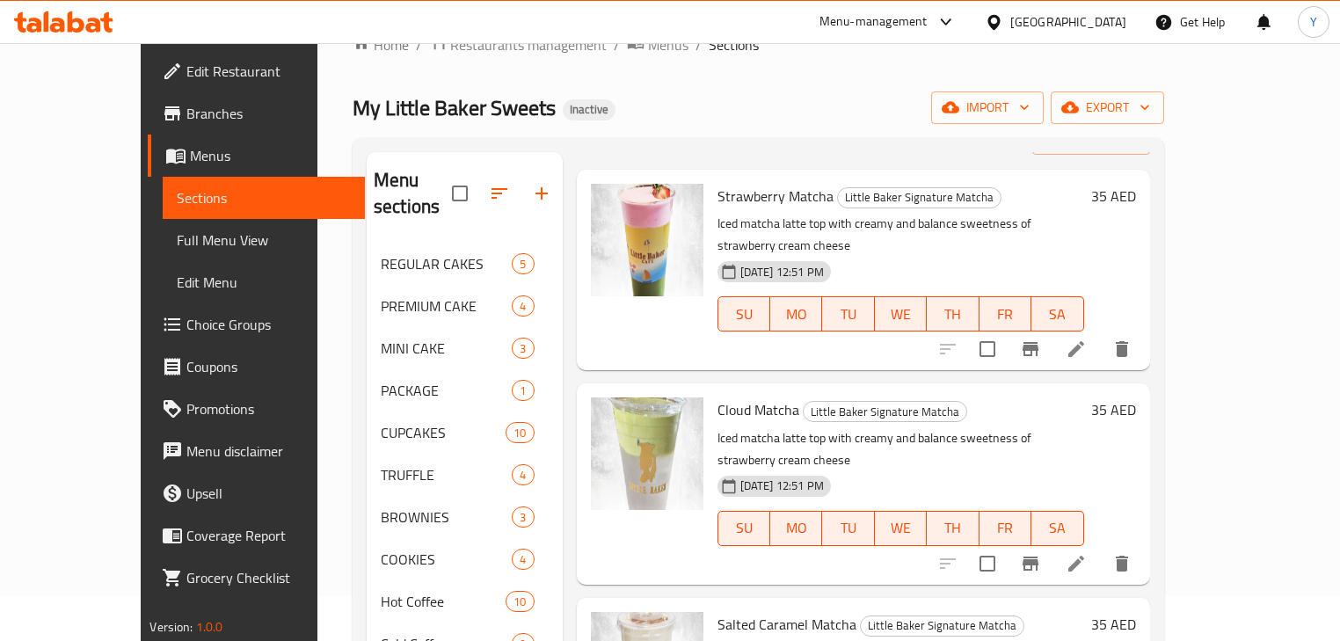
scroll to position [70, 0]
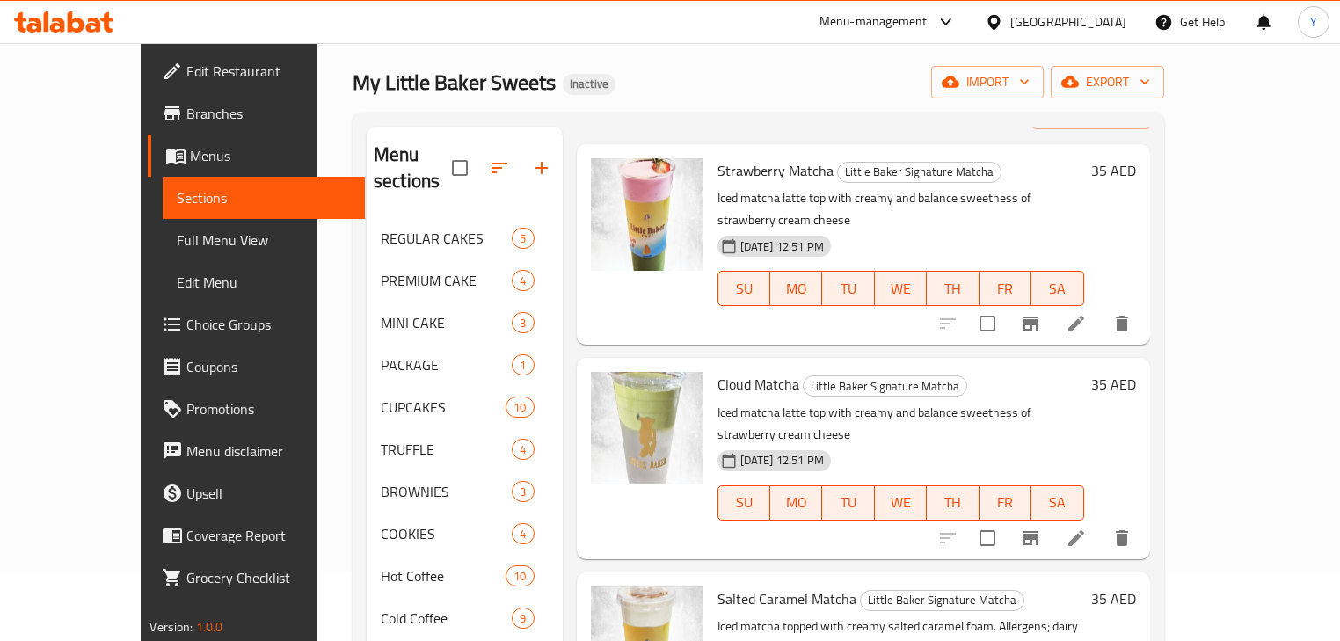
click at [988, 402] on p "Iced matcha latte top with creamy and balance sweetness of strawberry cream che…" at bounding box center [900, 424] width 367 height 44
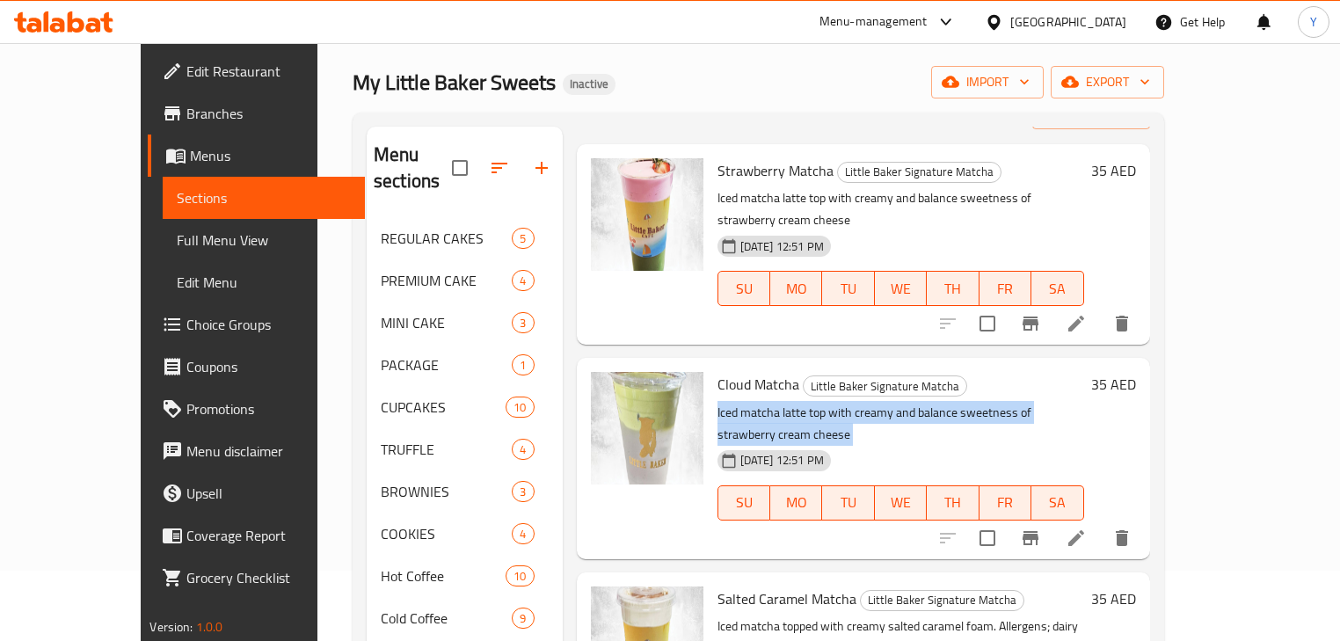
click at [988, 402] on p "Iced matcha latte top with creamy and balance sweetness of strawberry cream che…" at bounding box center [900, 424] width 367 height 44
copy div "Iced matcha latte top with creamy and balance sweetness of strawberry cream che…"
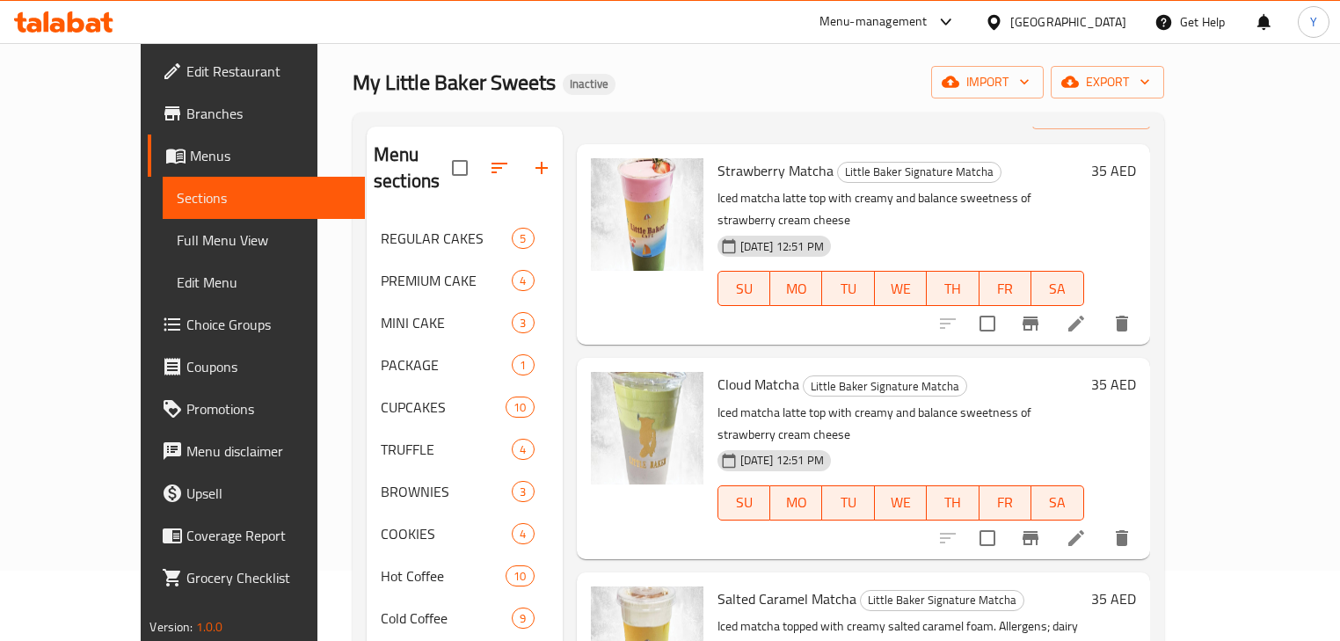
click at [1087, 527] on icon at bounding box center [1075, 537] width 21 height 21
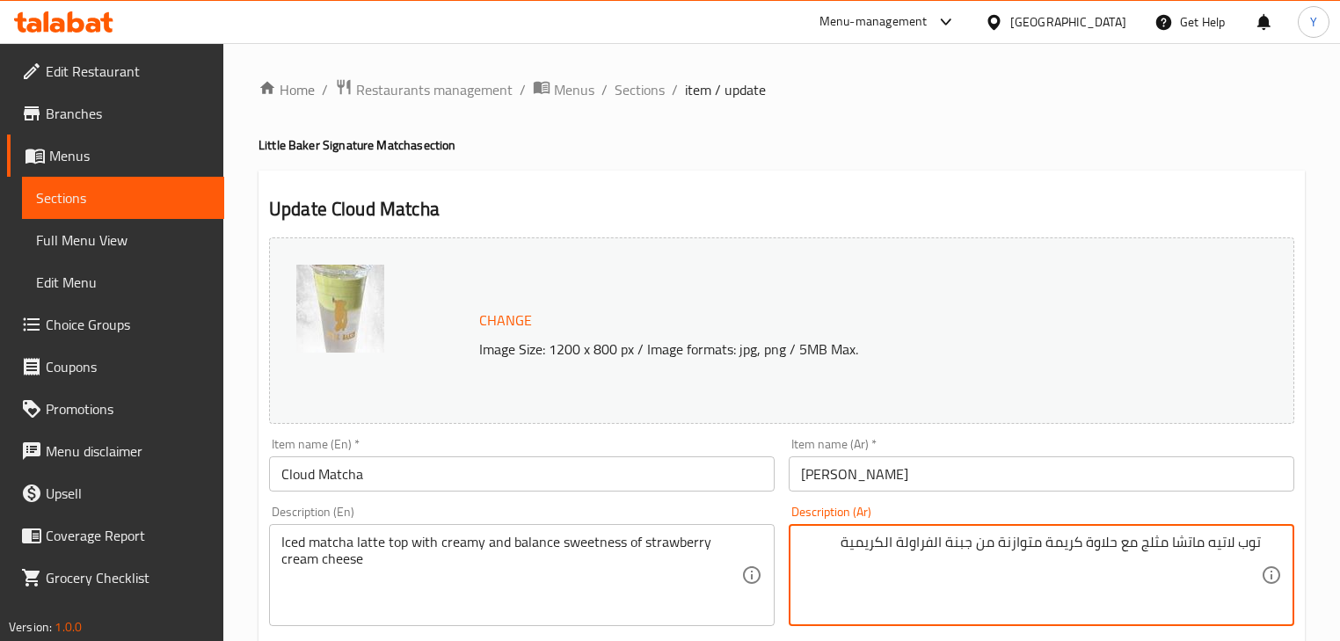
type textarea "توب لاتيه ماتشا مثلج مع حلاوة كريمة متوازنة من جبنة الفراولة الكريمية"
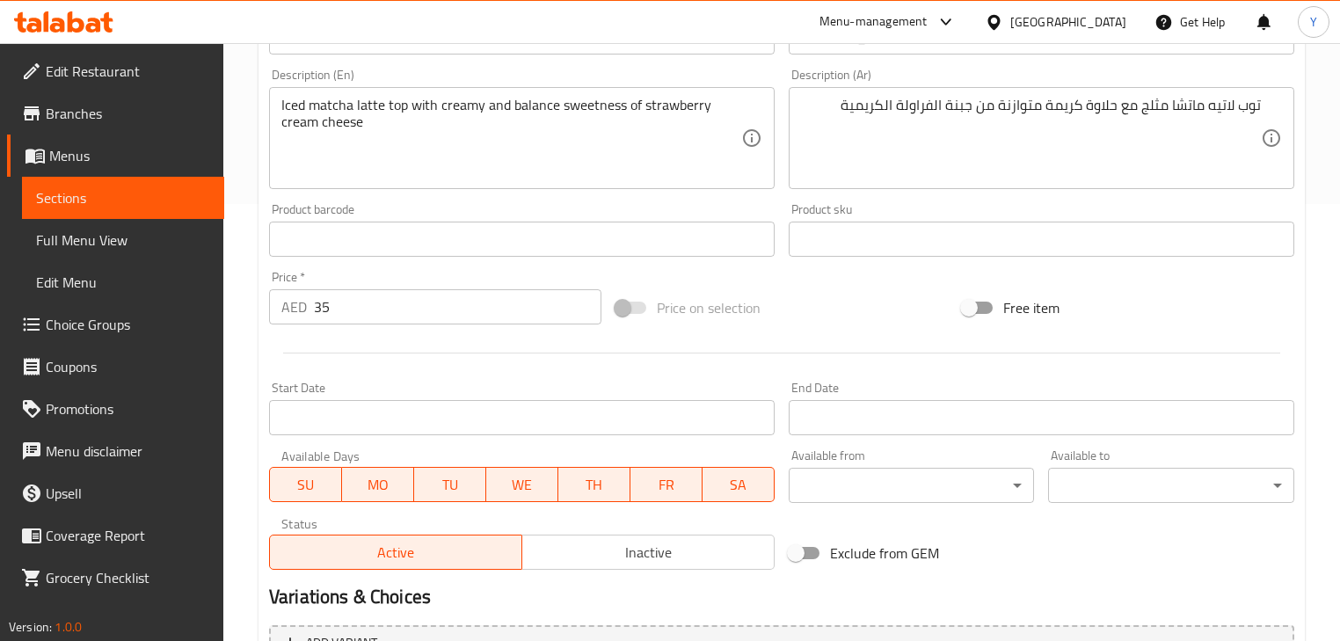
scroll to position [626, 0]
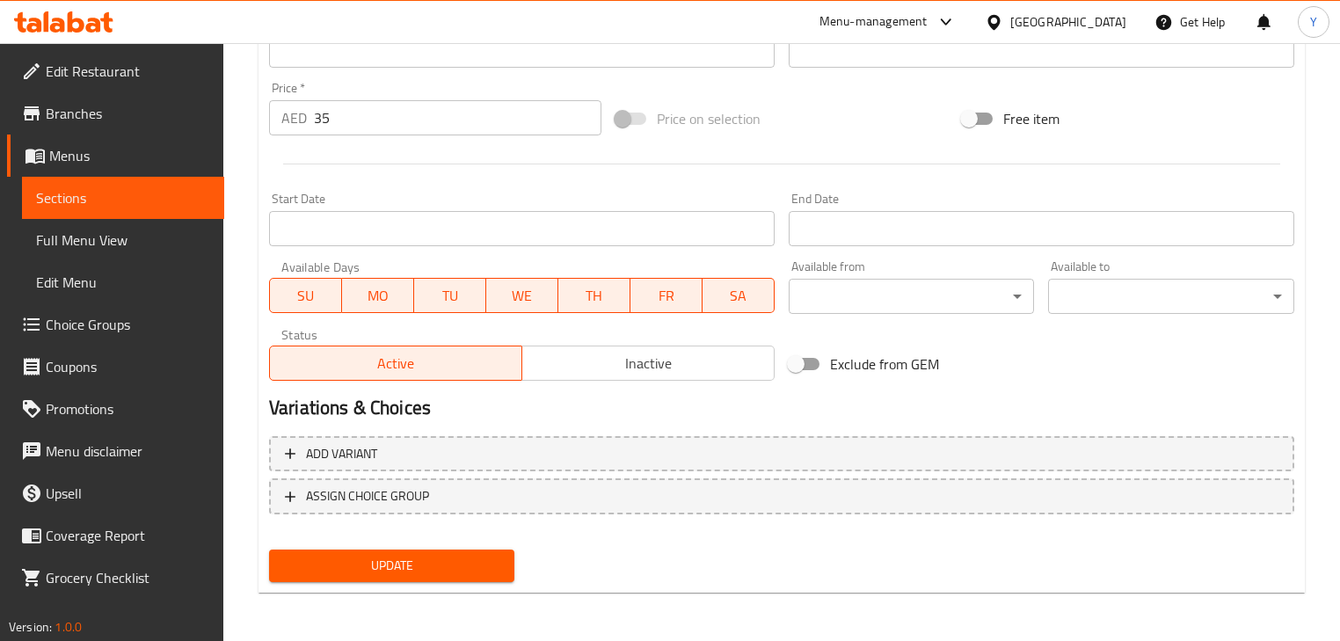
click at [467, 566] on span "Update" at bounding box center [391, 566] width 217 height 22
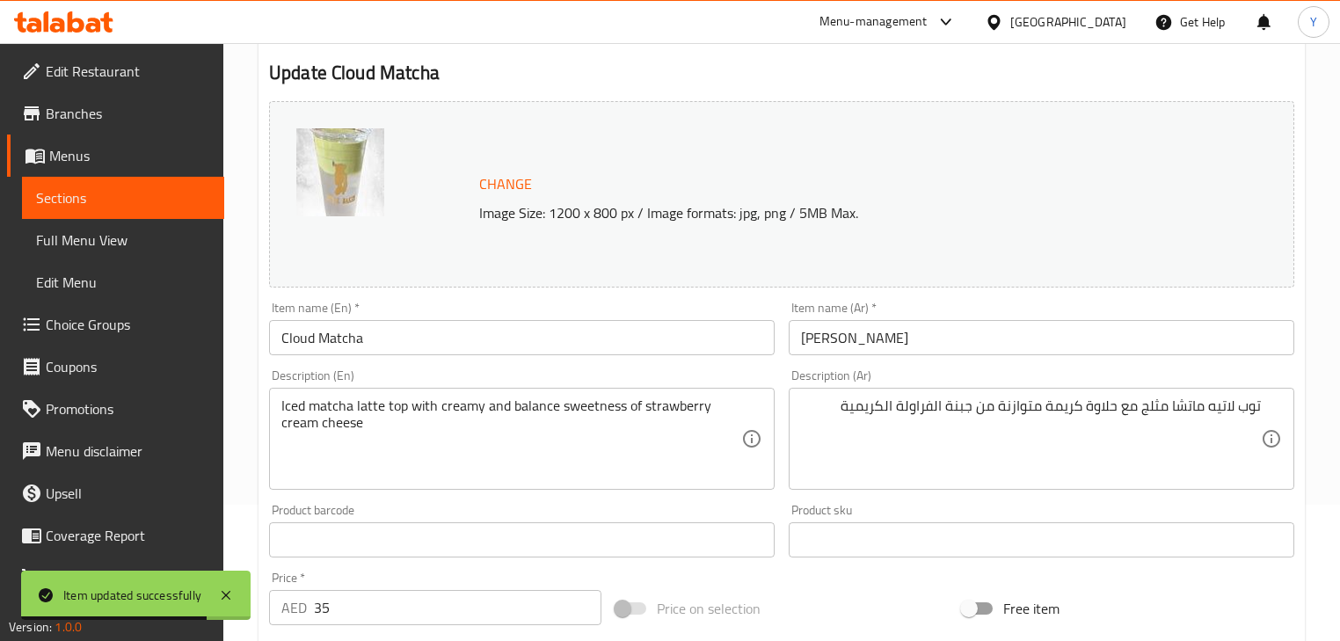
scroll to position [0, 0]
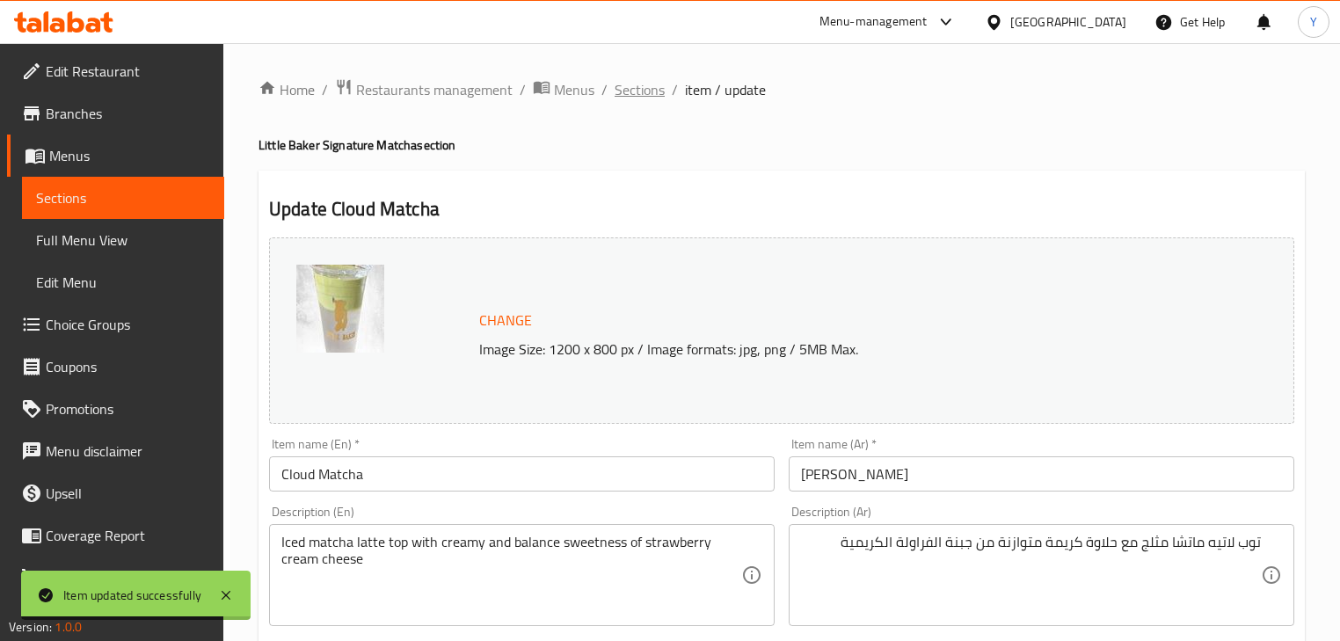
click at [629, 89] on span "Sections" at bounding box center [639, 89] width 50 height 21
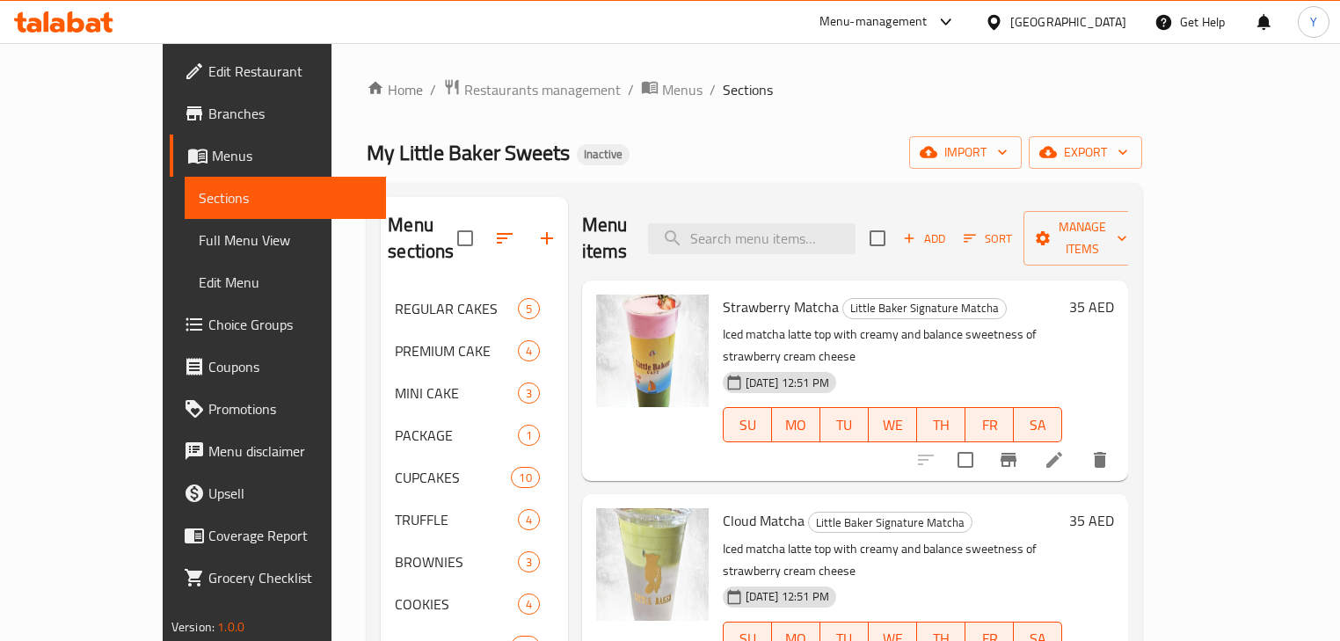
click at [726, 121] on div "Home / Restaurants management / Menus / Sections My Little Baker Sweets Inactiv…" at bounding box center [754, 530] width 775 height 905
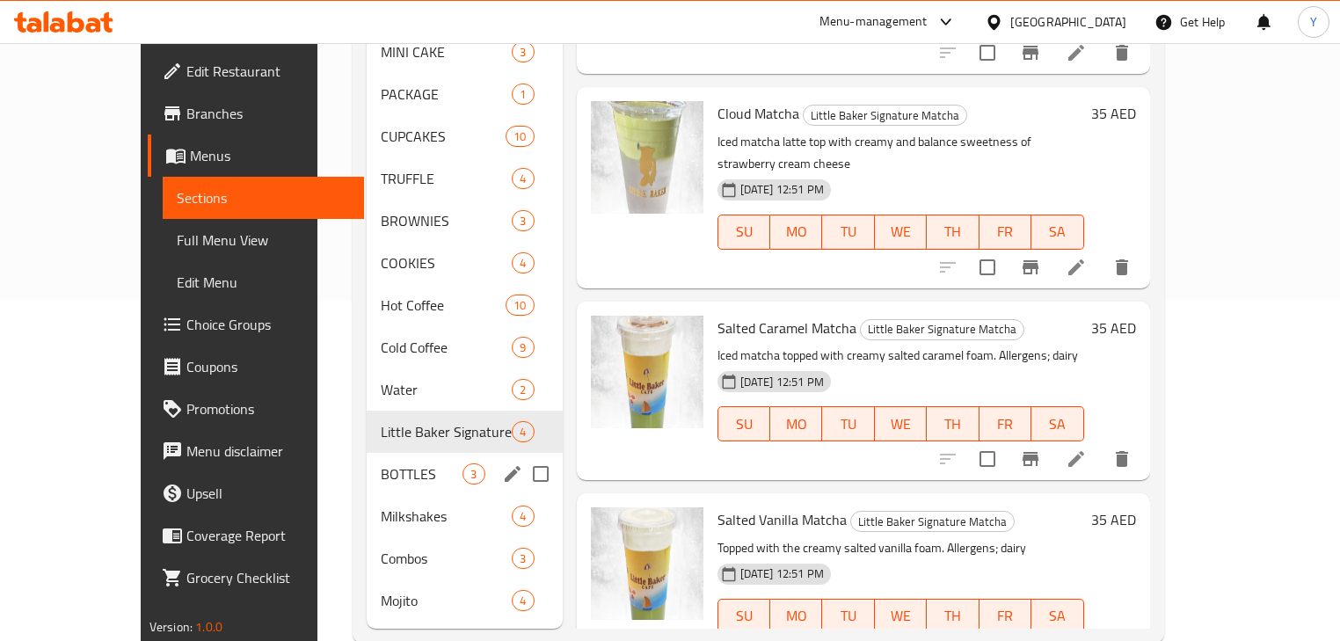
scroll to position [352, 0]
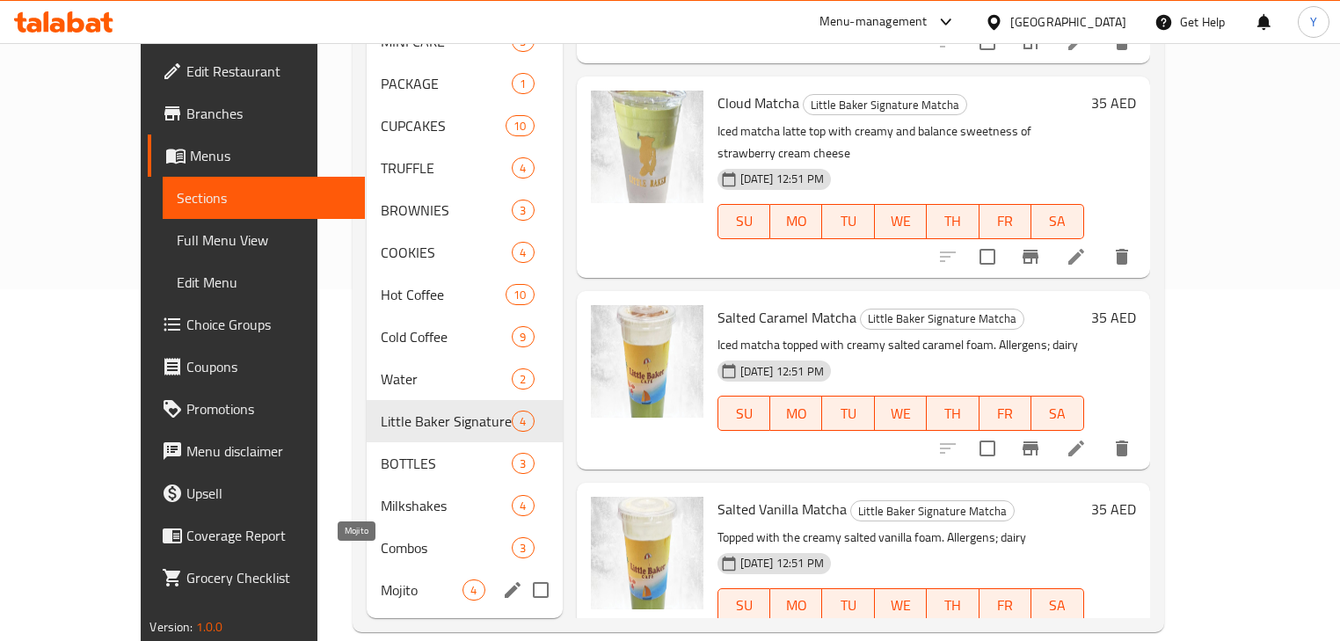
click at [367, 580] on div "Mojito 4" at bounding box center [465, 590] width 196 height 42
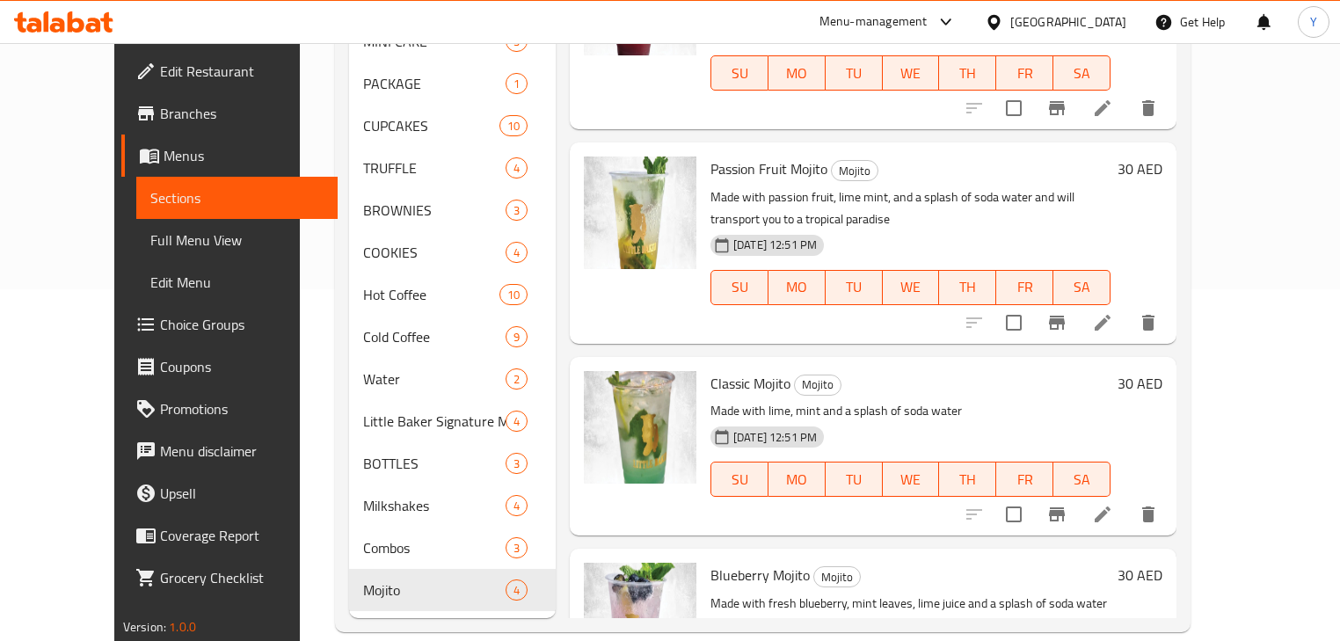
click at [1113, 312] on icon at bounding box center [1102, 322] width 21 height 21
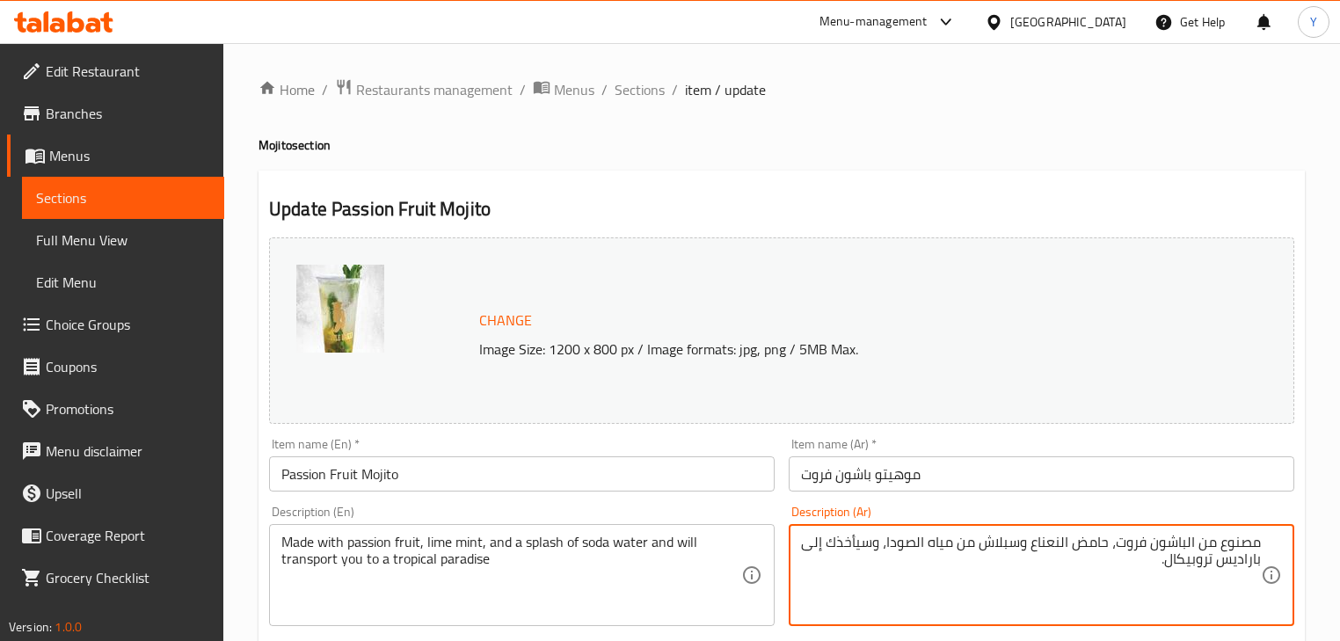
type textarea "مصنوع من الباشون فروت، حامض النعناع وسبلاش من مياه الصودا، وسيأخذك إلى باراديس …"
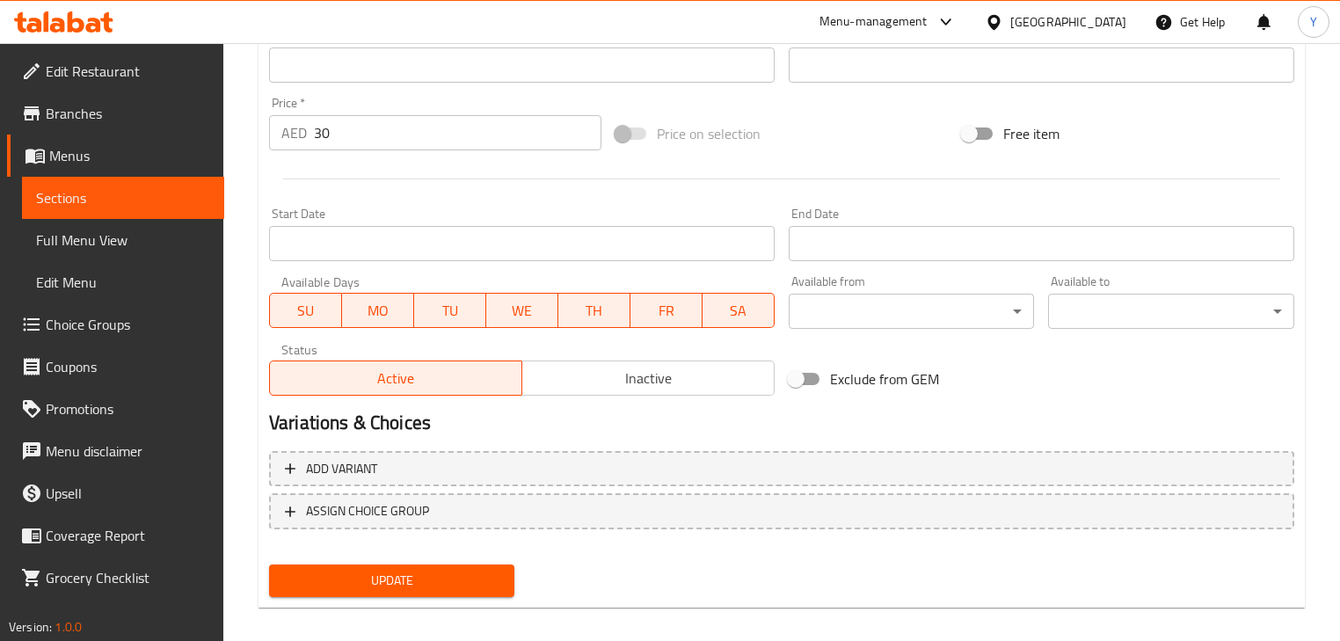
scroll to position [626, 0]
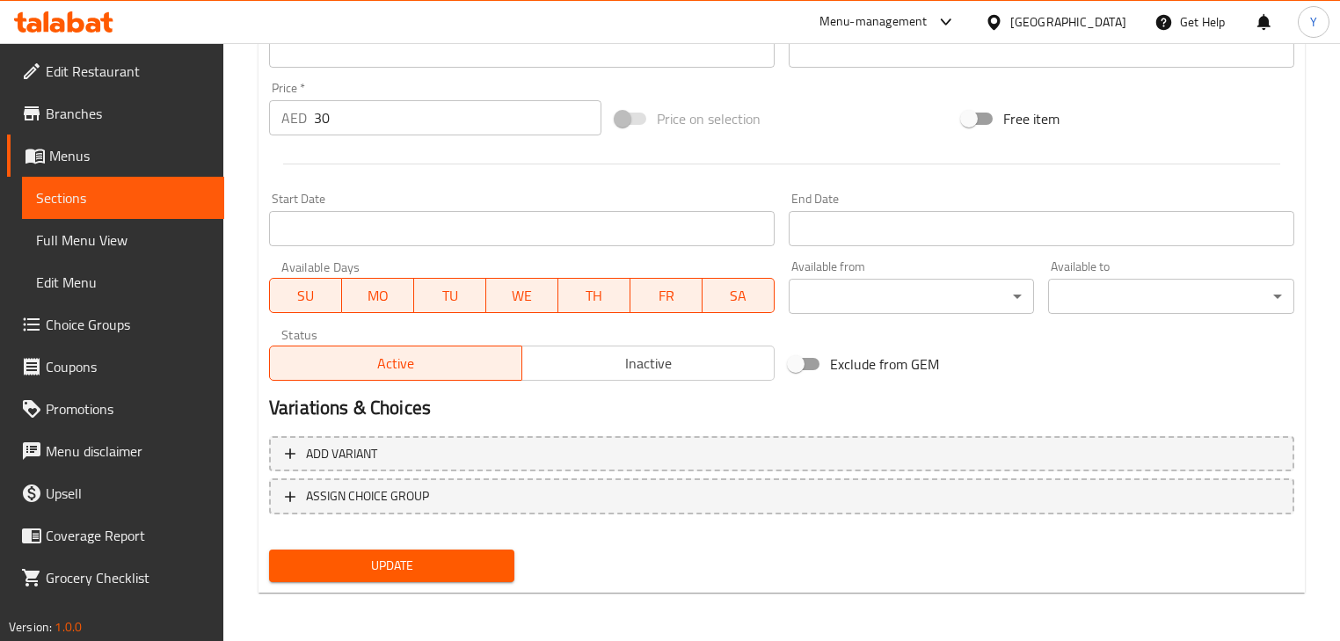
click at [461, 563] on span "Update" at bounding box center [391, 566] width 217 height 22
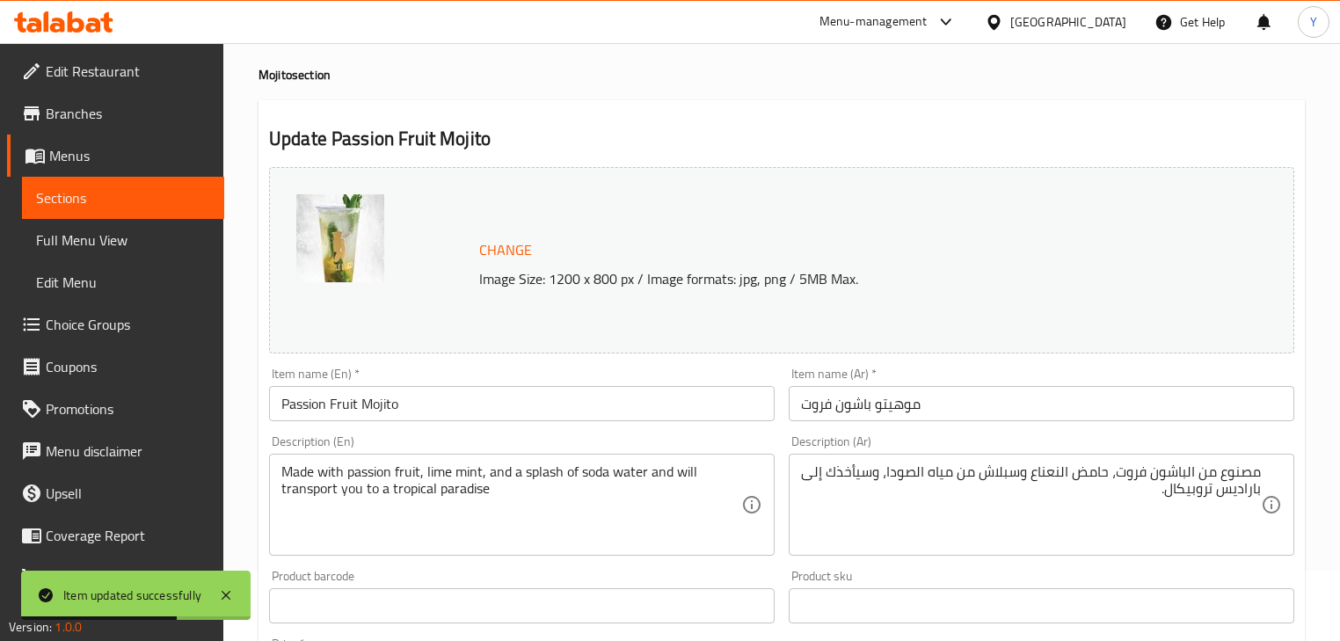
scroll to position [0, 0]
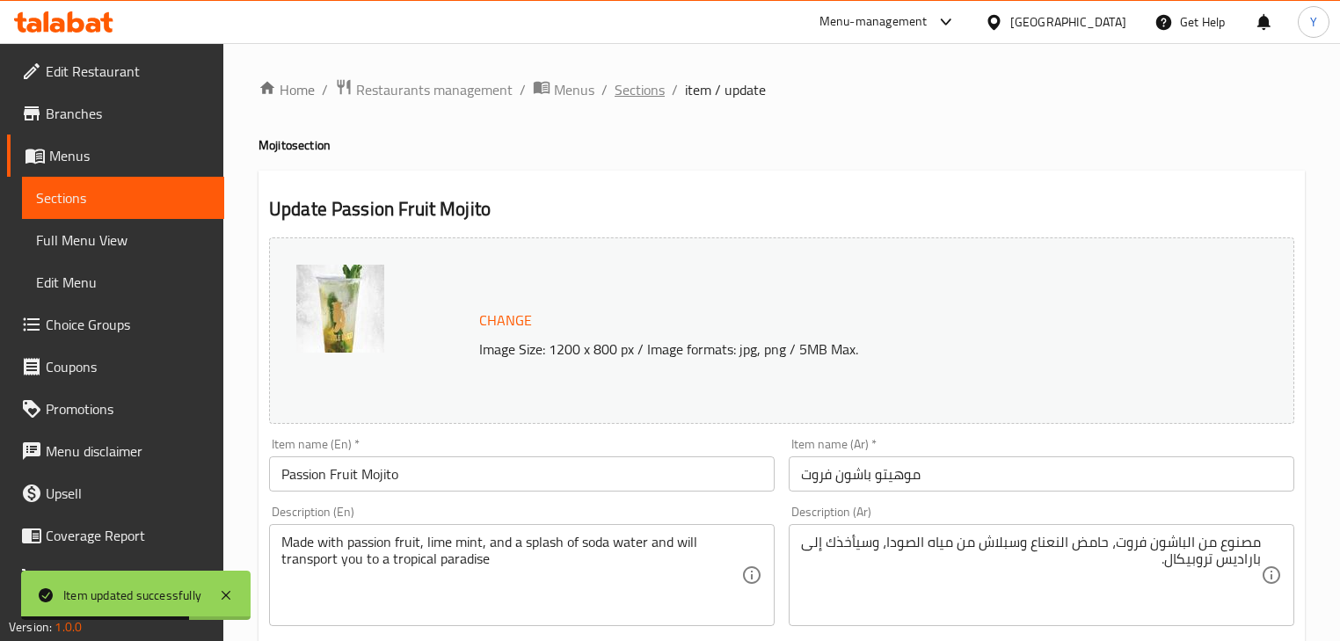
click at [629, 90] on span "Sections" at bounding box center [639, 89] width 50 height 21
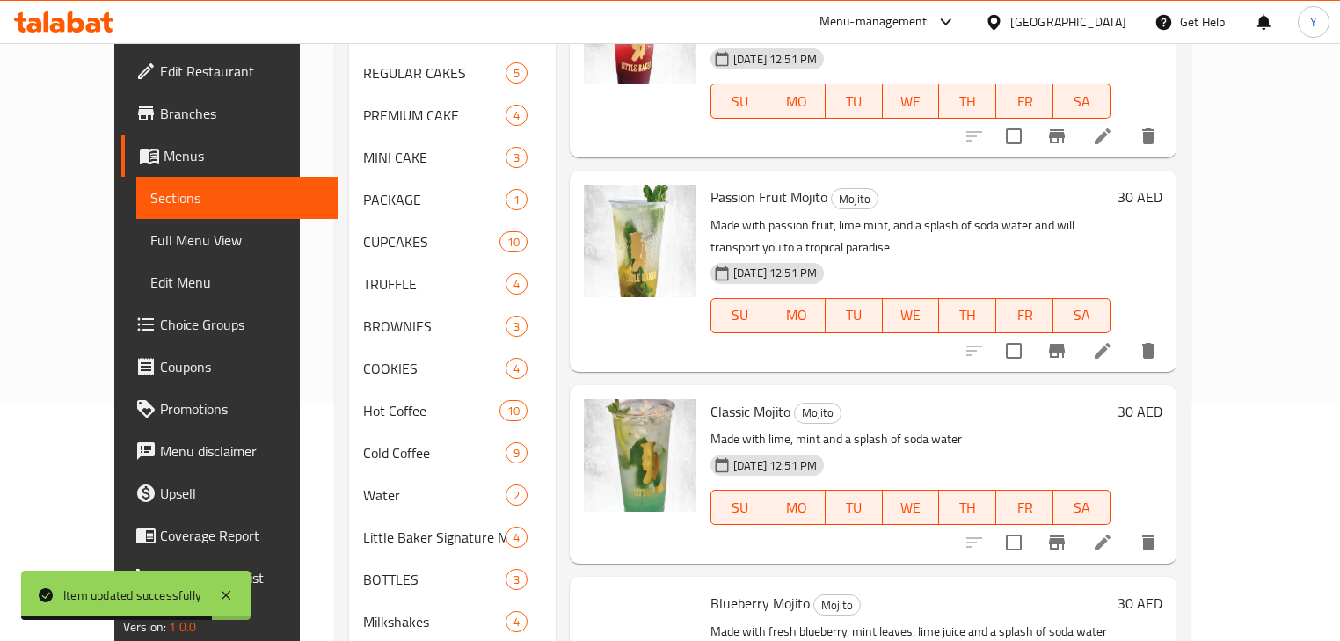
scroll to position [352, 0]
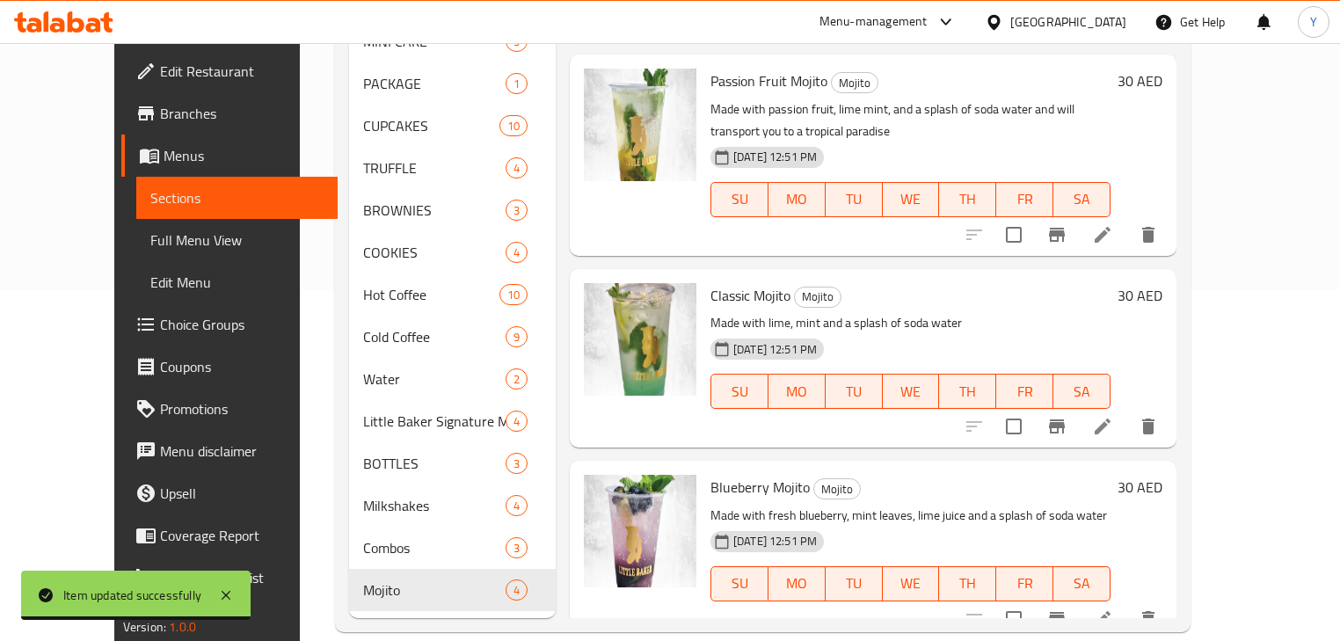
click at [1127, 603] on li at bounding box center [1102, 619] width 49 height 32
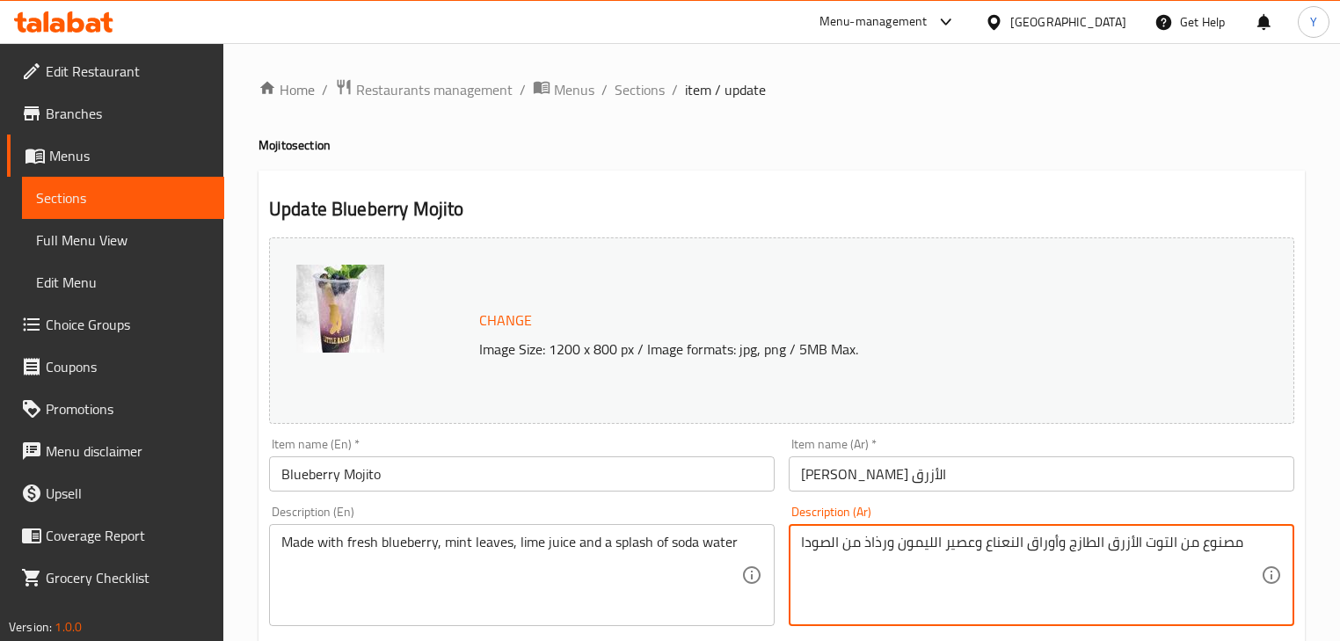
click at [931, 544] on textarea "مصنوع من التوت الأزرق الطازج وأوراق النعناع وعصير الليمون ورذاذ من الصودا" at bounding box center [1031, 576] width 460 height 84
click at [846, 539] on textarea "مصنوع من التوت الأزرق الطازج وأوراق النعناع وعصير حامض وسبلاش من الصودا" at bounding box center [1031, 576] width 460 height 84
type textarea "مصنوع من التوت الأزرق الطازج وأوراق النعناع وعصير حامض وسبلاش من مياه صودا"
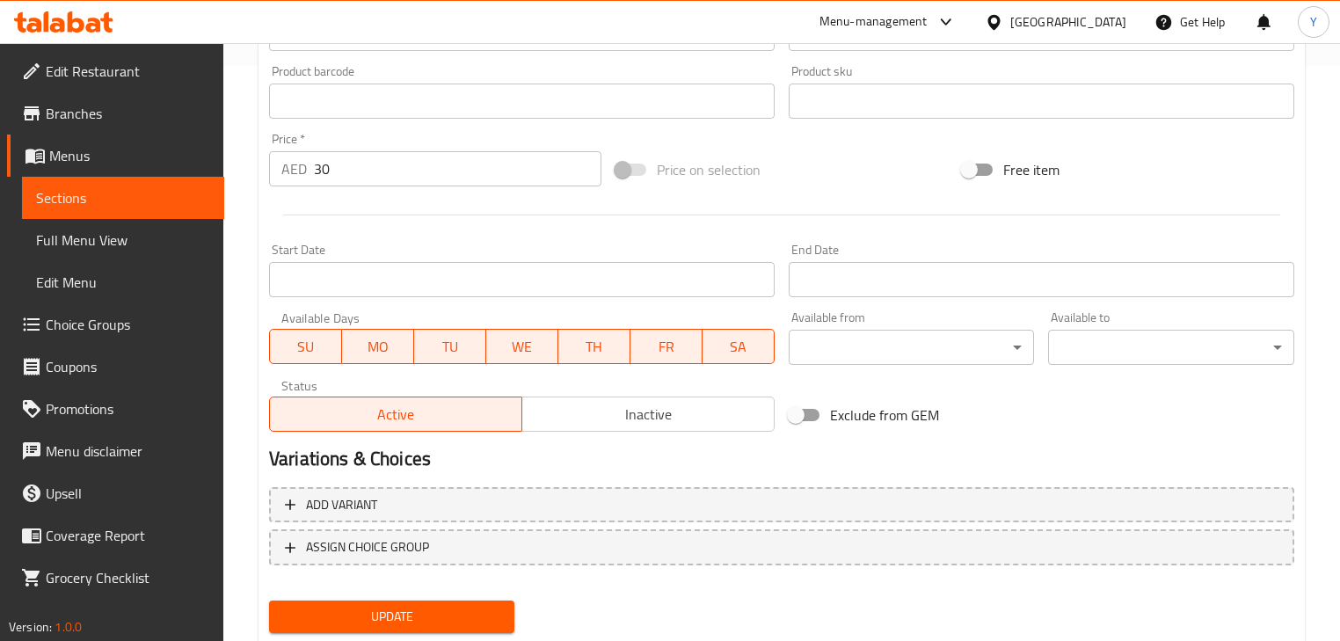
scroll to position [626, 0]
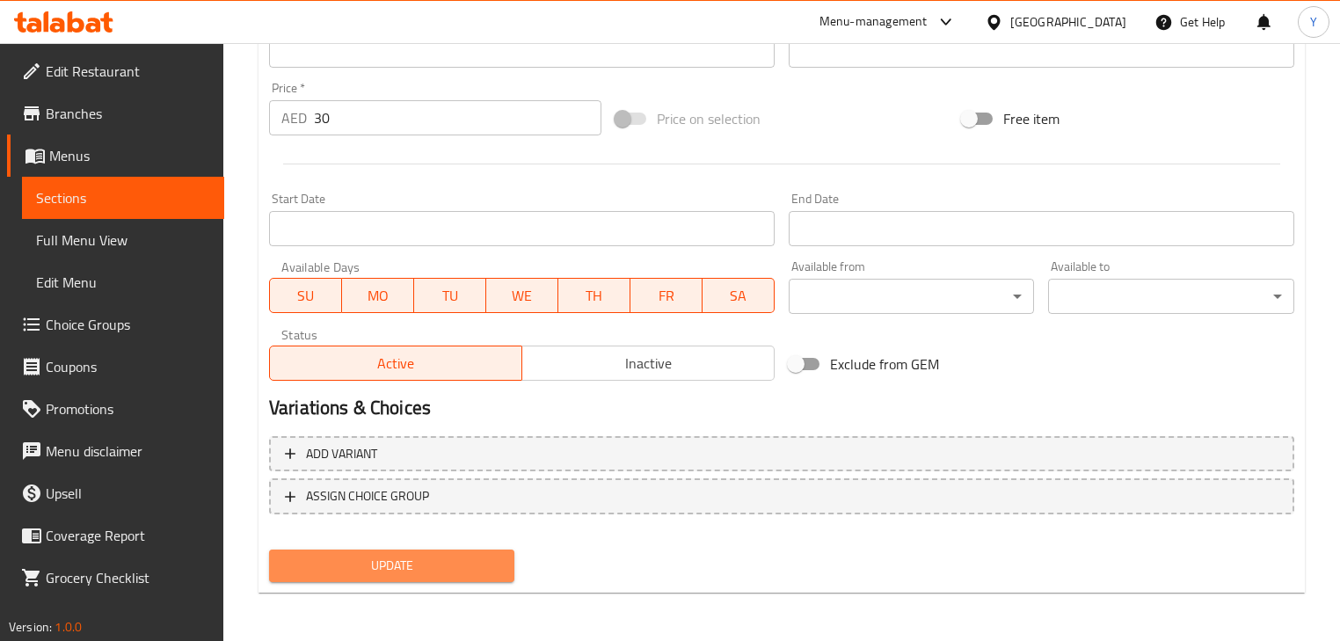
click at [373, 564] on span "Update" at bounding box center [391, 566] width 217 height 22
click at [460, 561] on span "Update" at bounding box center [391, 566] width 217 height 22
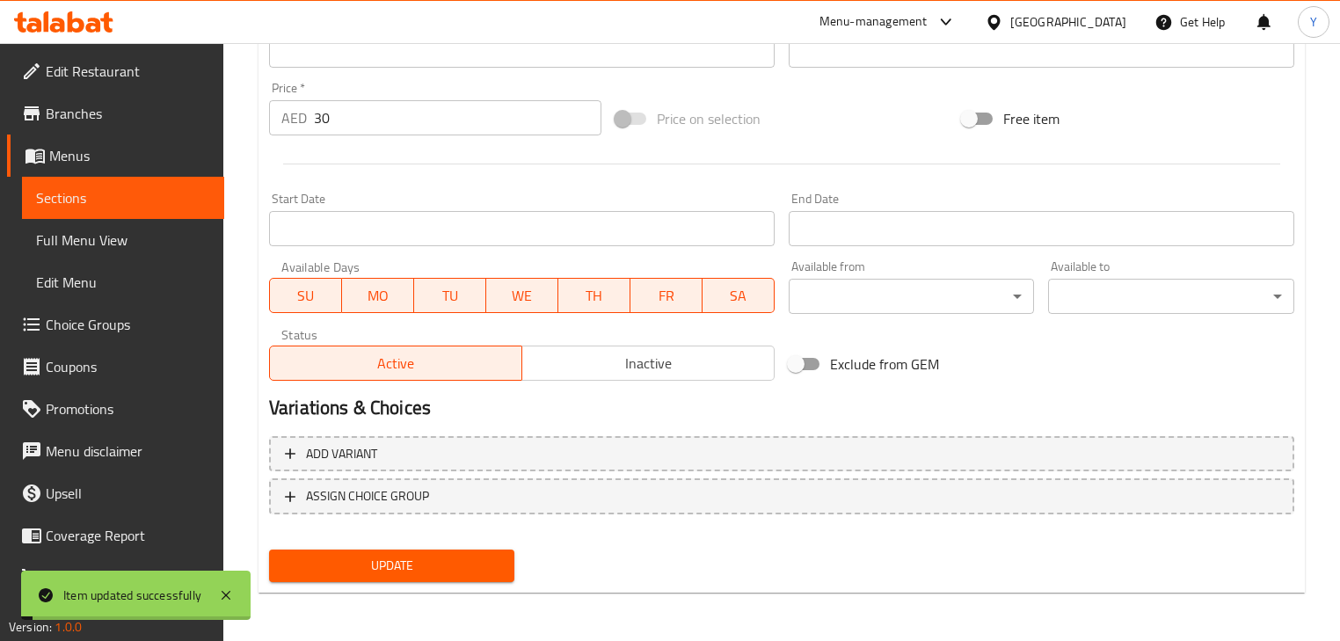
click at [907, 553] on div "Update" at bounding box center [781, 565] width 1039 height 47
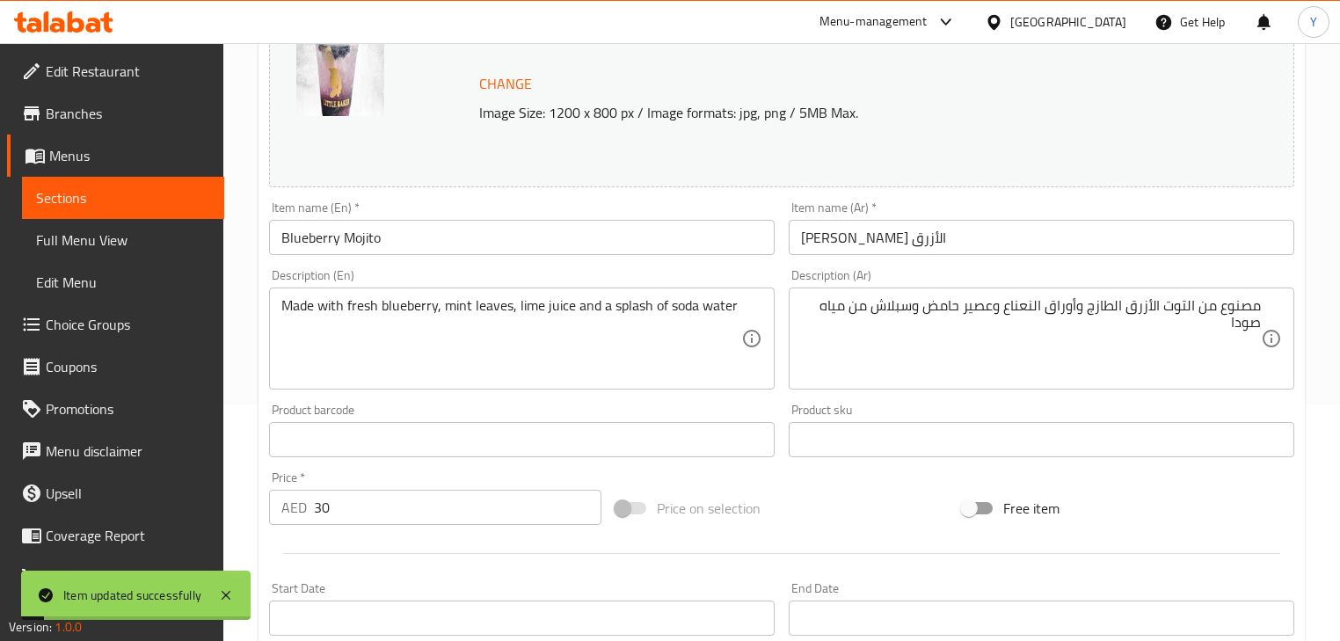
scroll to position [0, 0]
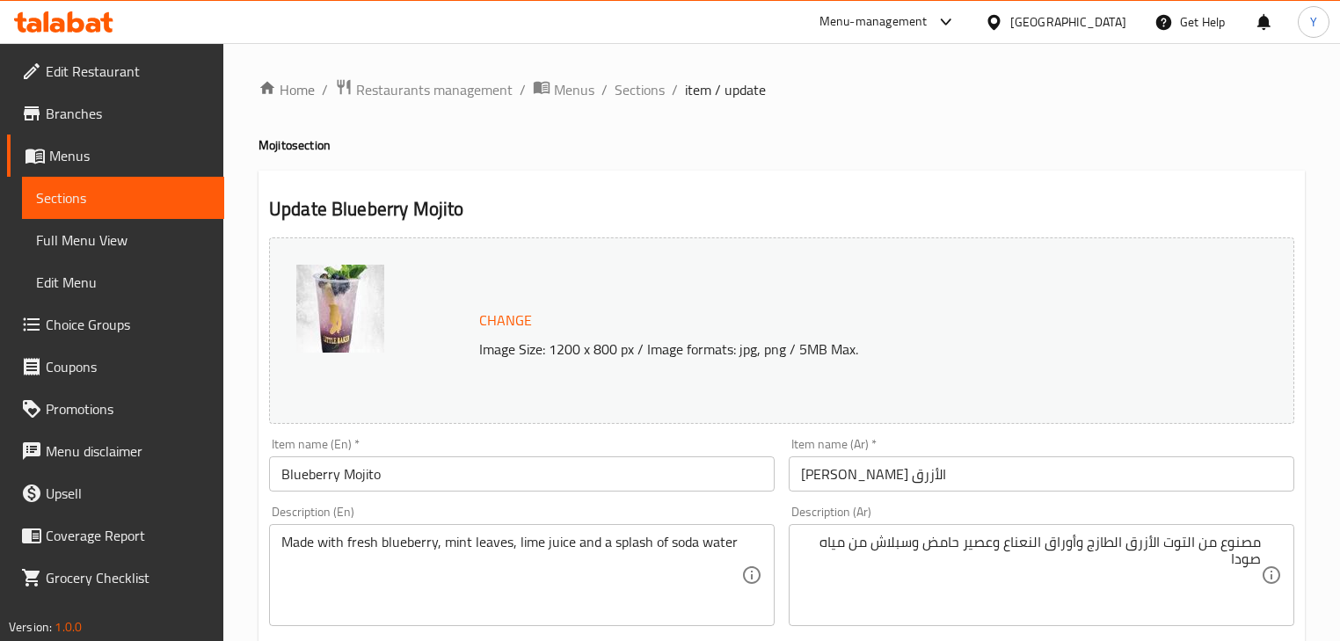
click at [644, 91] on span "Sections" at bounding box center [639, 89] width 50 height 21
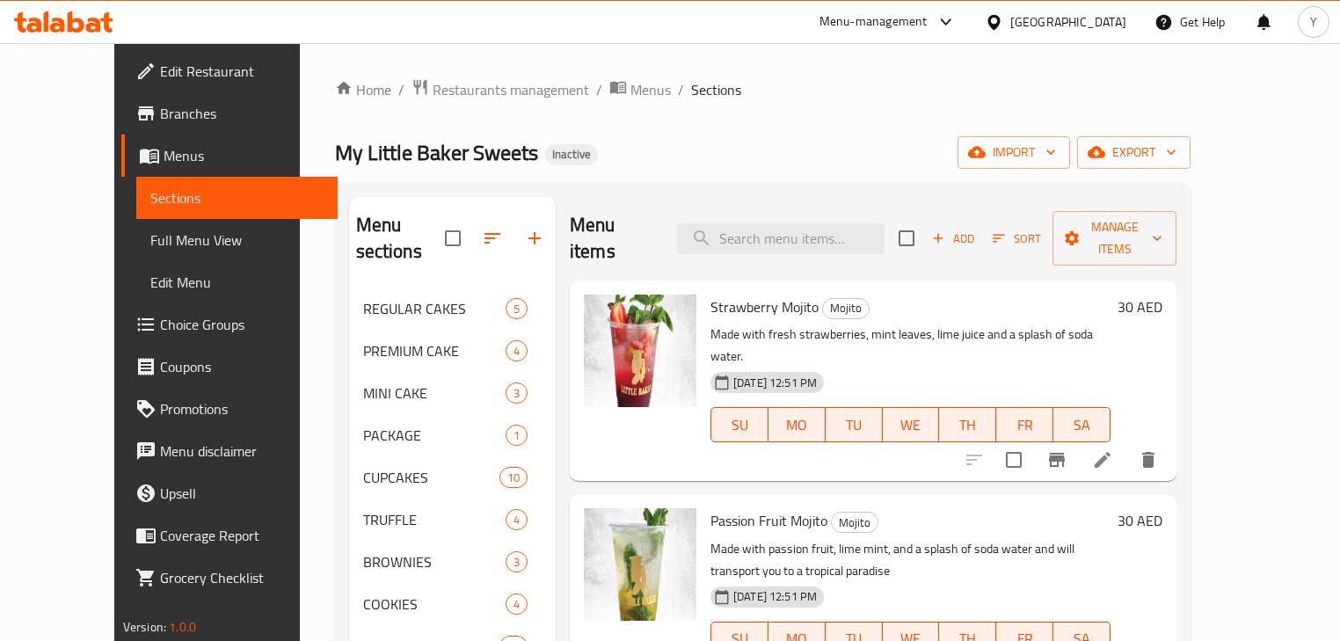
click at [908, 77] on div "Home / Restaurants management / Menus / Sections My Little Baker Sweets Inactiv…" at bounding box center [763, 531] width 927 height 976
click at [805, 228] on input "search" at bounding box center [780, 238] width 207 height 31
paste input "Perrier 330ml (Carbonated)"
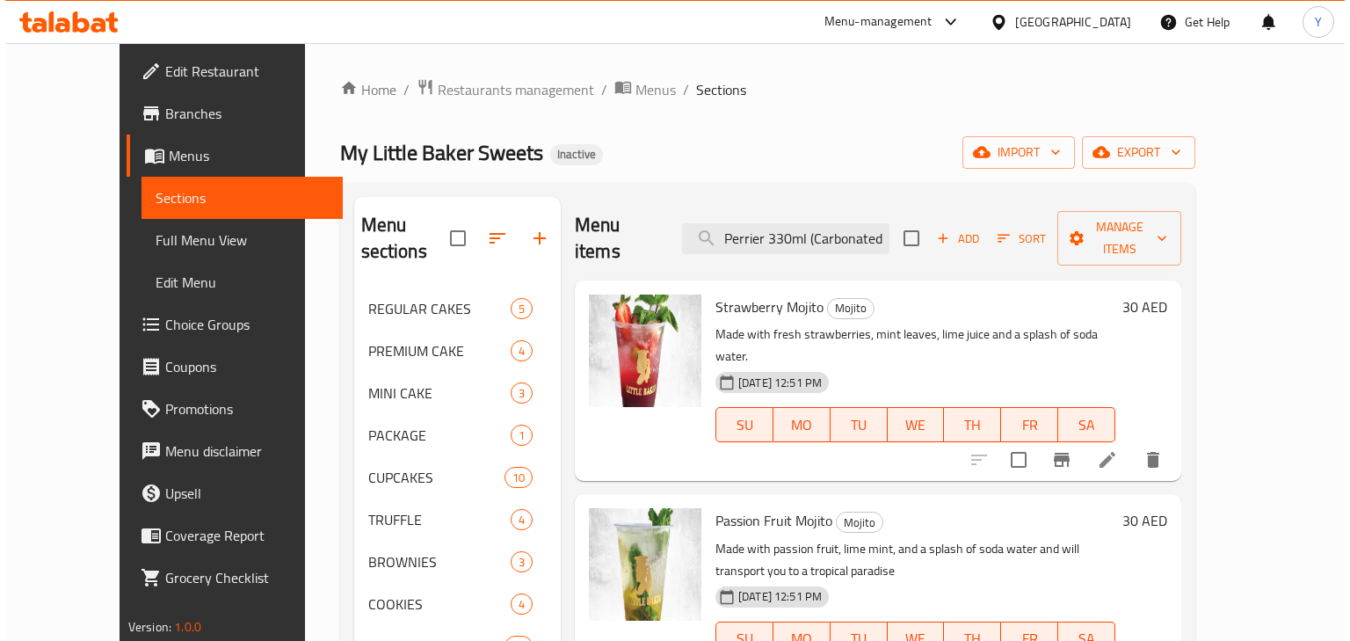
scroll to position [0, 3]
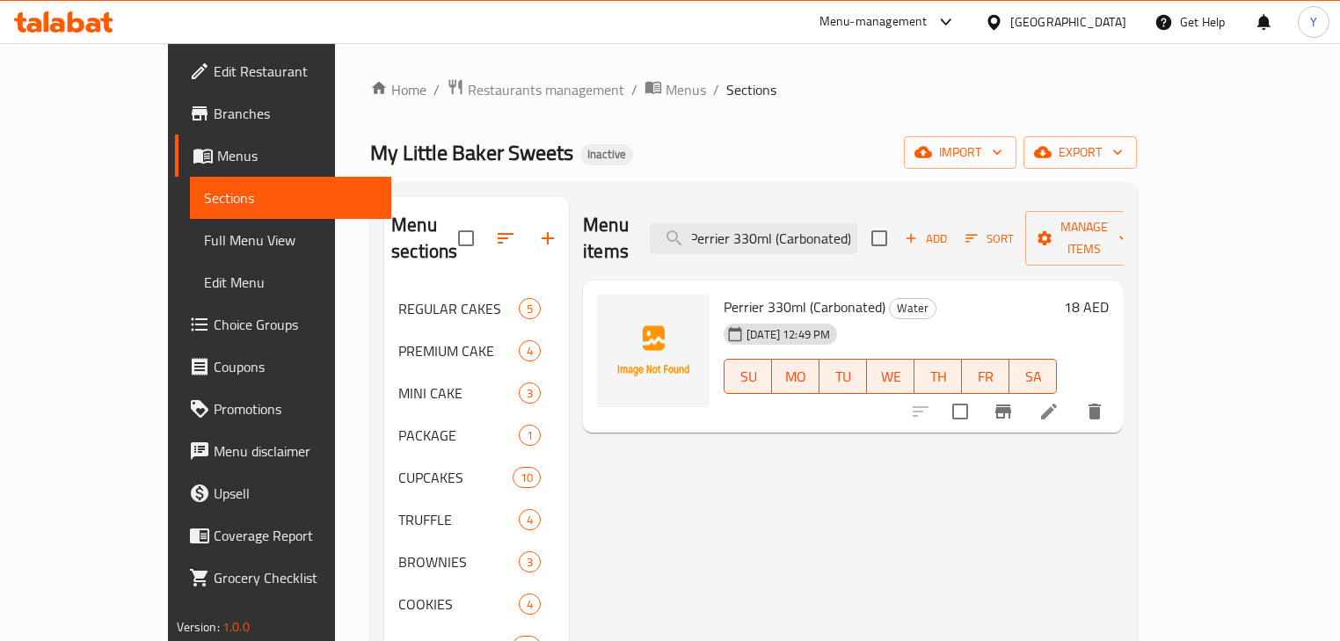
type input "Perrier 330ml (Carbonated)"
click at [1059, 401] on icon at bounding box center [1048, 411] width 21 height 21
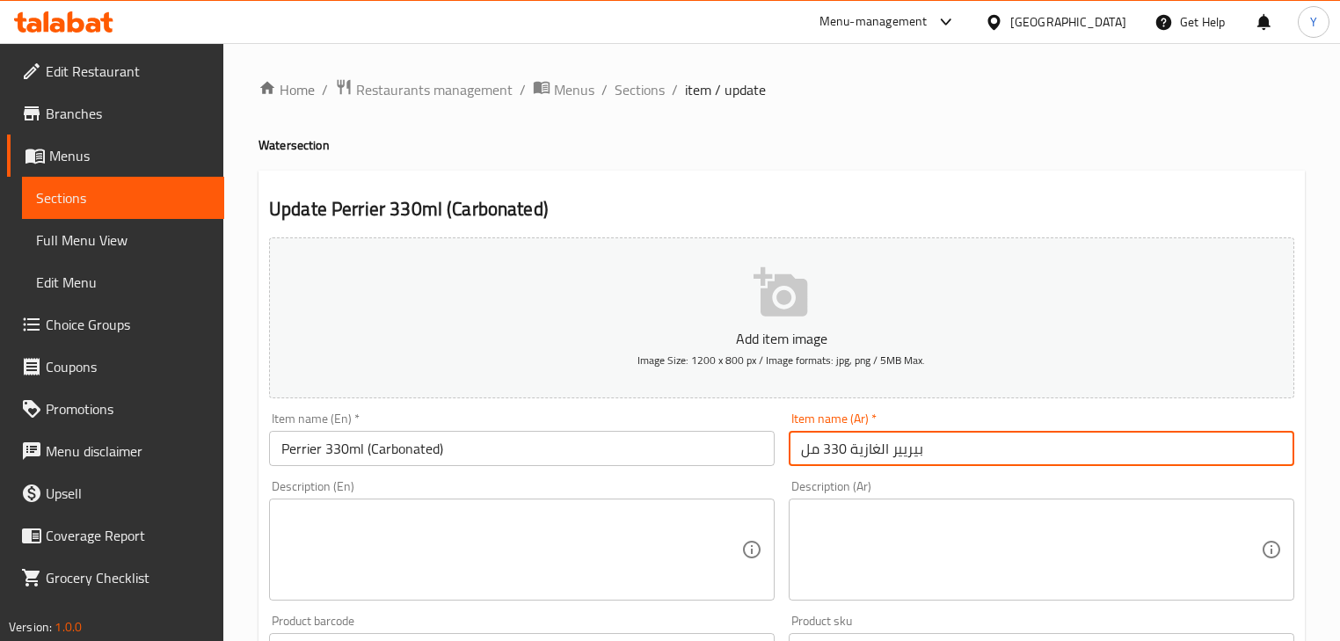
click at [869, 459] on input "بيريير الغازية 330 مل" at bounding box center [1041, 448] width 505 height 35
click at [1232, 450] on input "بيريير الغازية 330 مل" at bounding box center [1041, 448] width 505 height 35
type input "بيريير 330 مل مكربن"
click at [1129, 166] on div "Home / Restaurants management / Menus / Sections / item / update Water section …" at bounding box center [781, 642] width 1046 height 1129
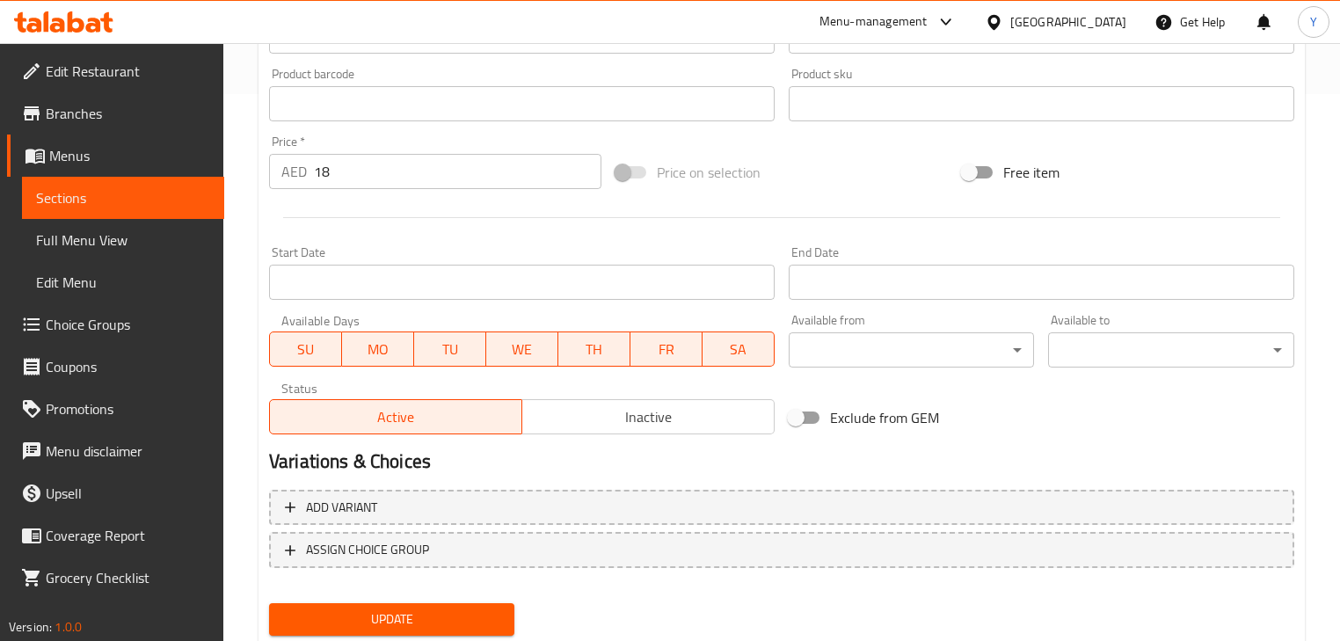
scroll to position [601, 0]
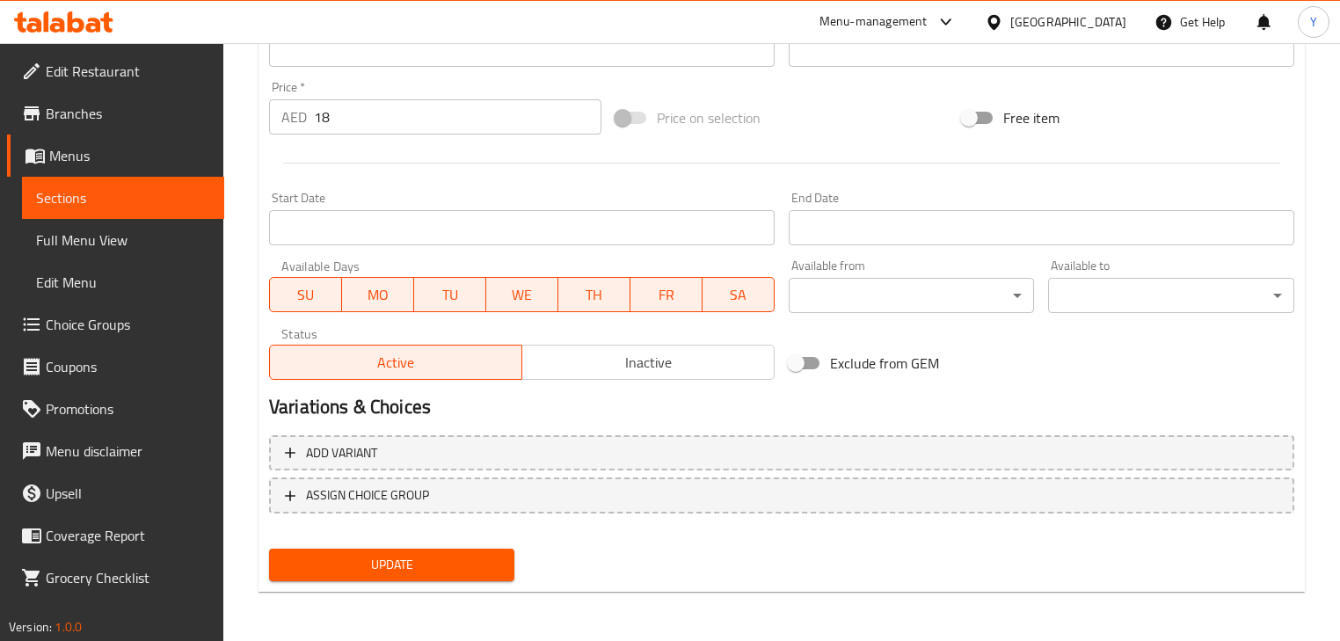
click at [380, 558] on span "Update" at bounding box center [391, 565] width 217 height 22
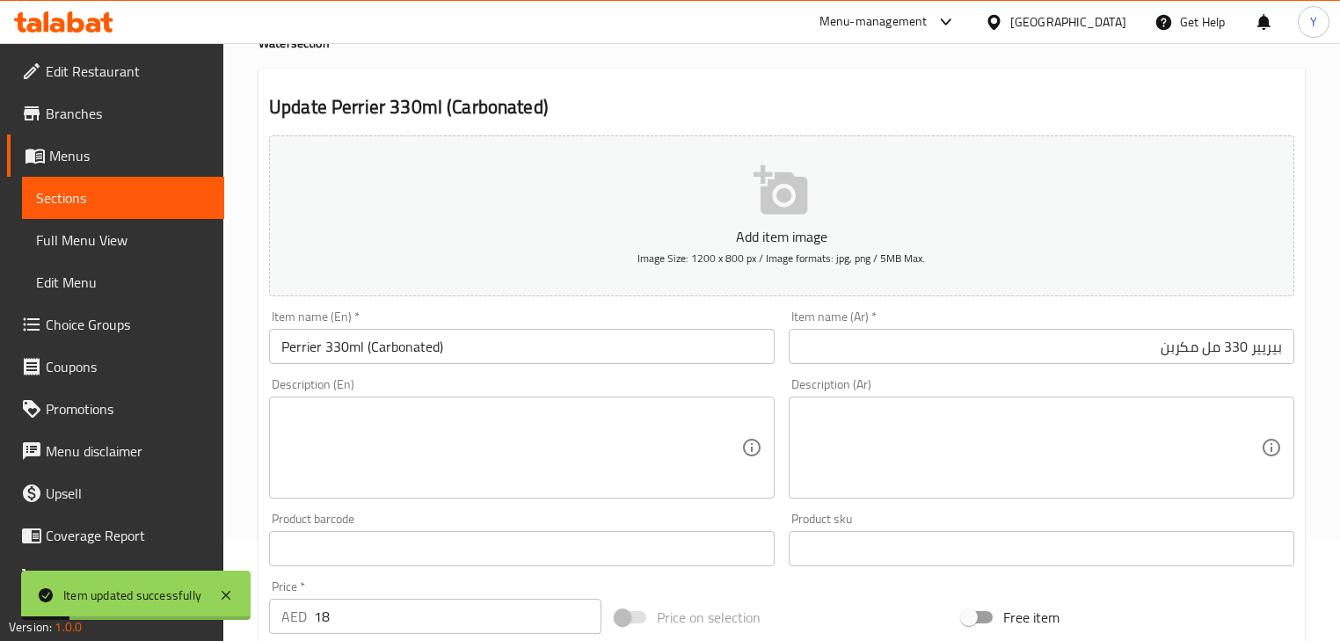
scroll to position [0, 0]
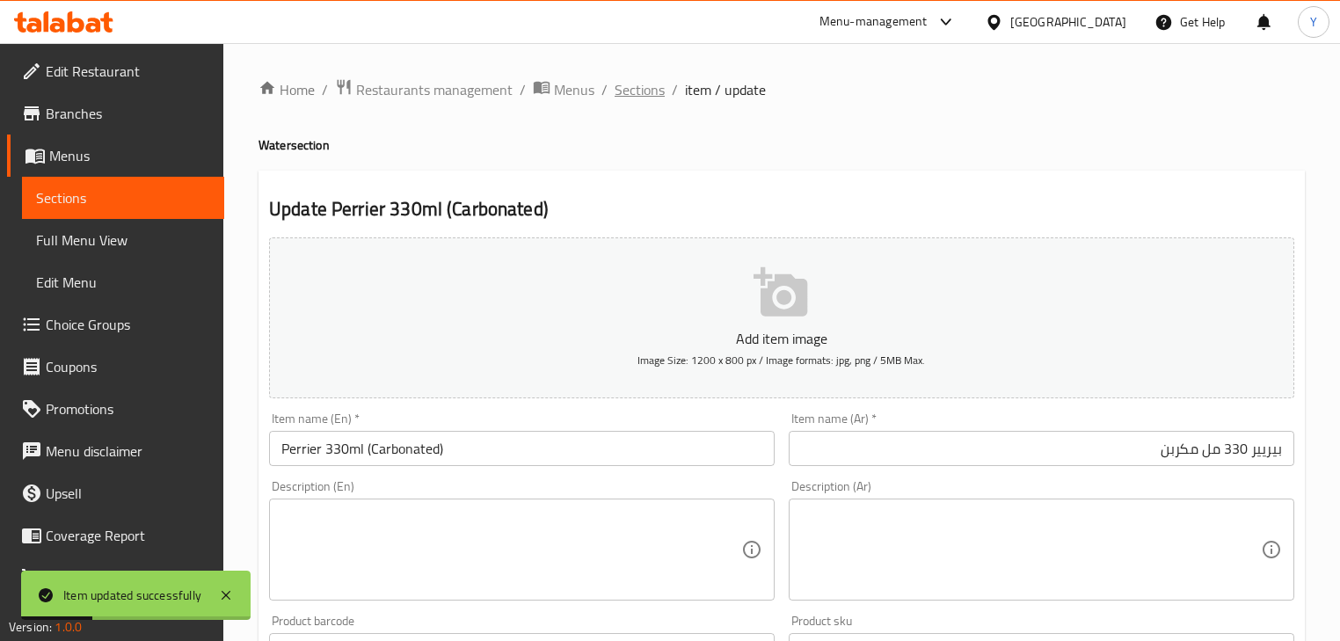
click at [614, 100] on span "Sections" at bounding box center [639, 89] width 50 height 21
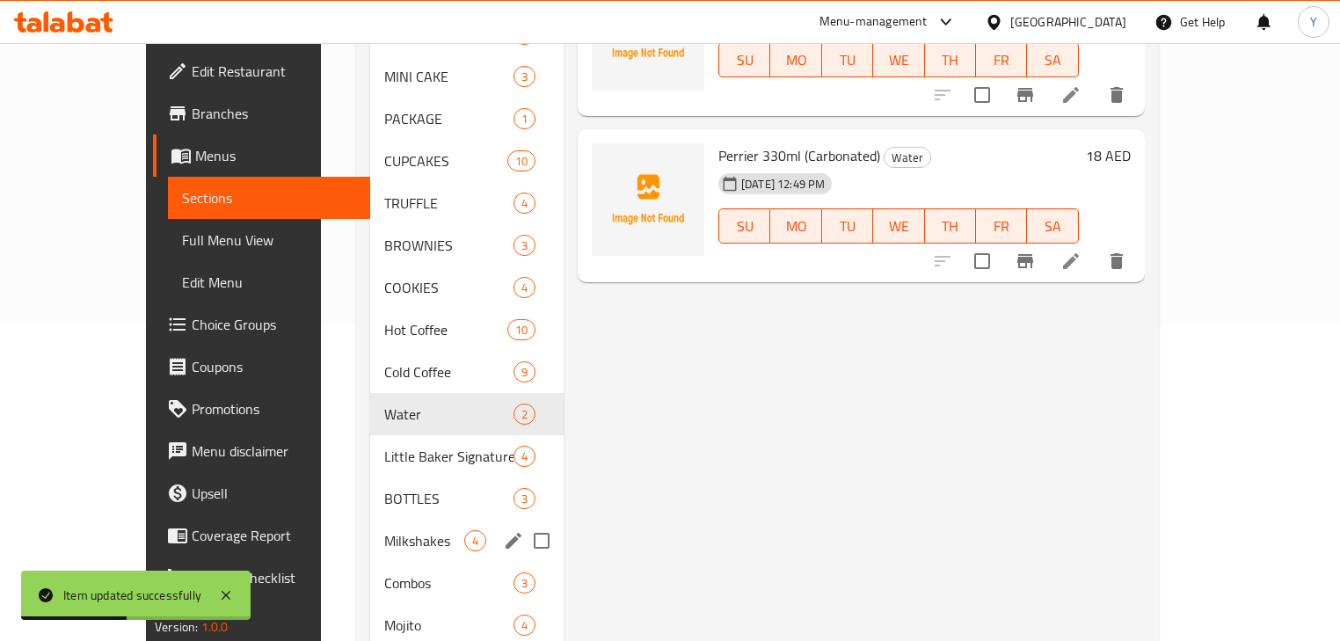
scroll to position [352, 0]
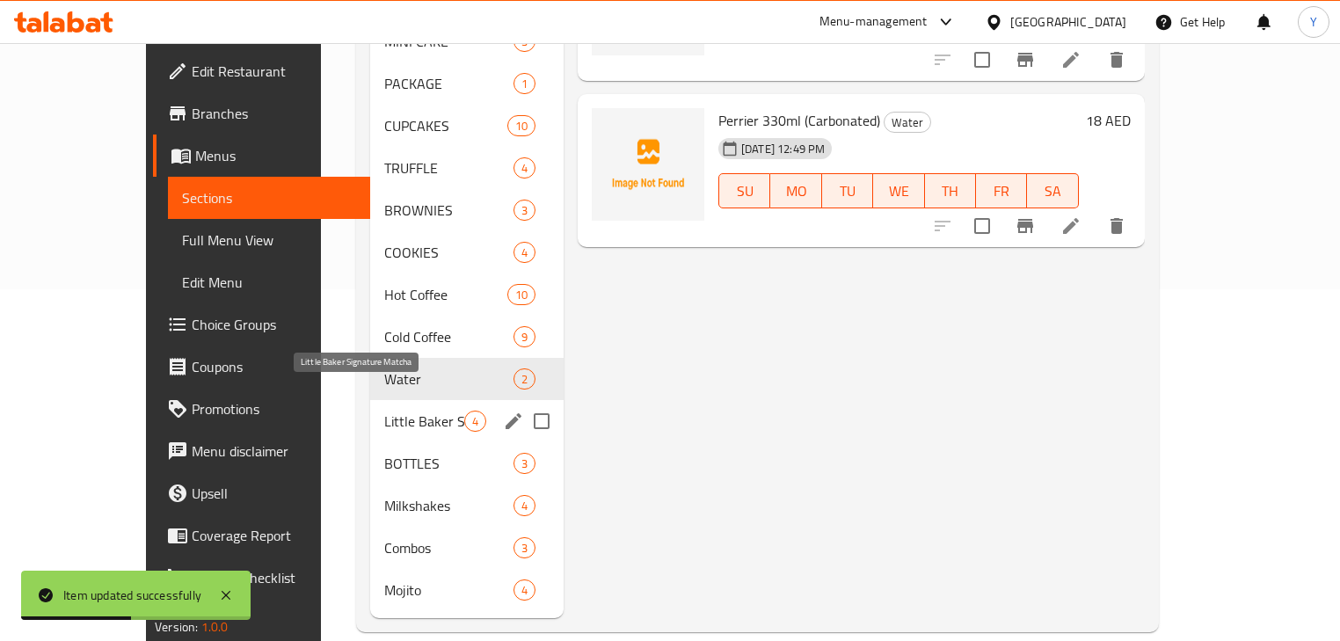
click at [384, 411] on span "Little Baker Signature Matcha" at bounding box center [424, 421] width 80 height 21
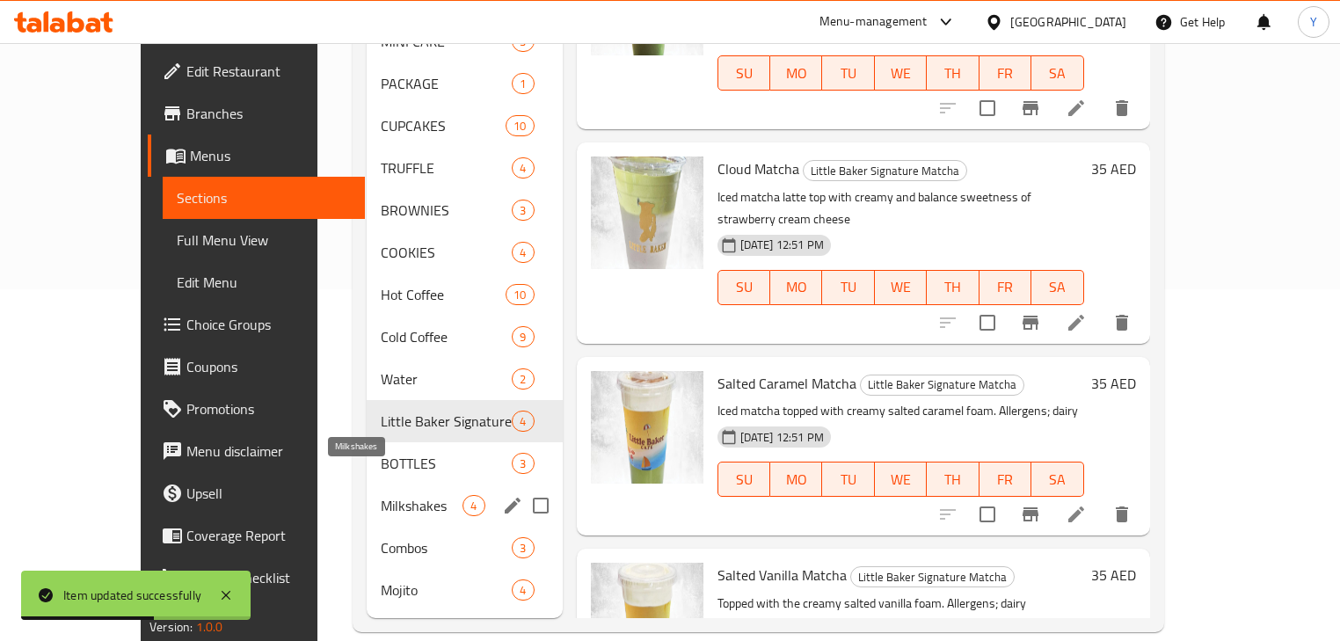
click at [383, 495] on span "Milkshakes" at bounding box center [422, 505] width 83 height 21
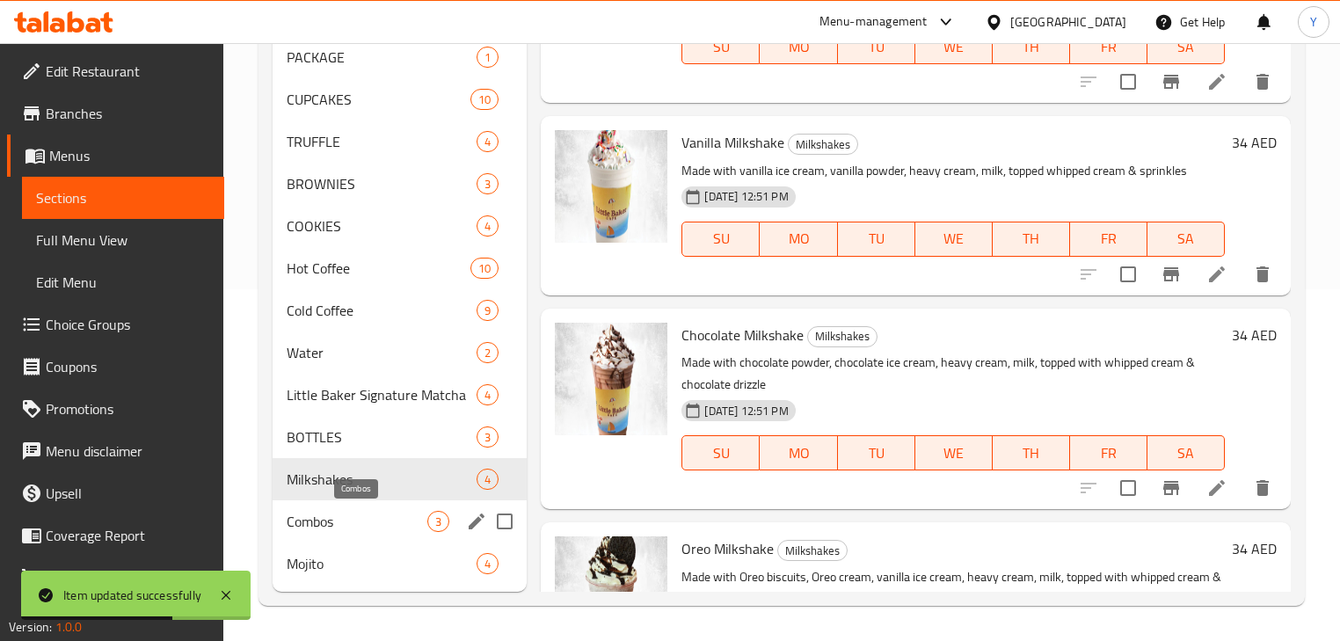
click at [333, 531] on span "Combos" at bounding box center [357, 521] width 141 height 21
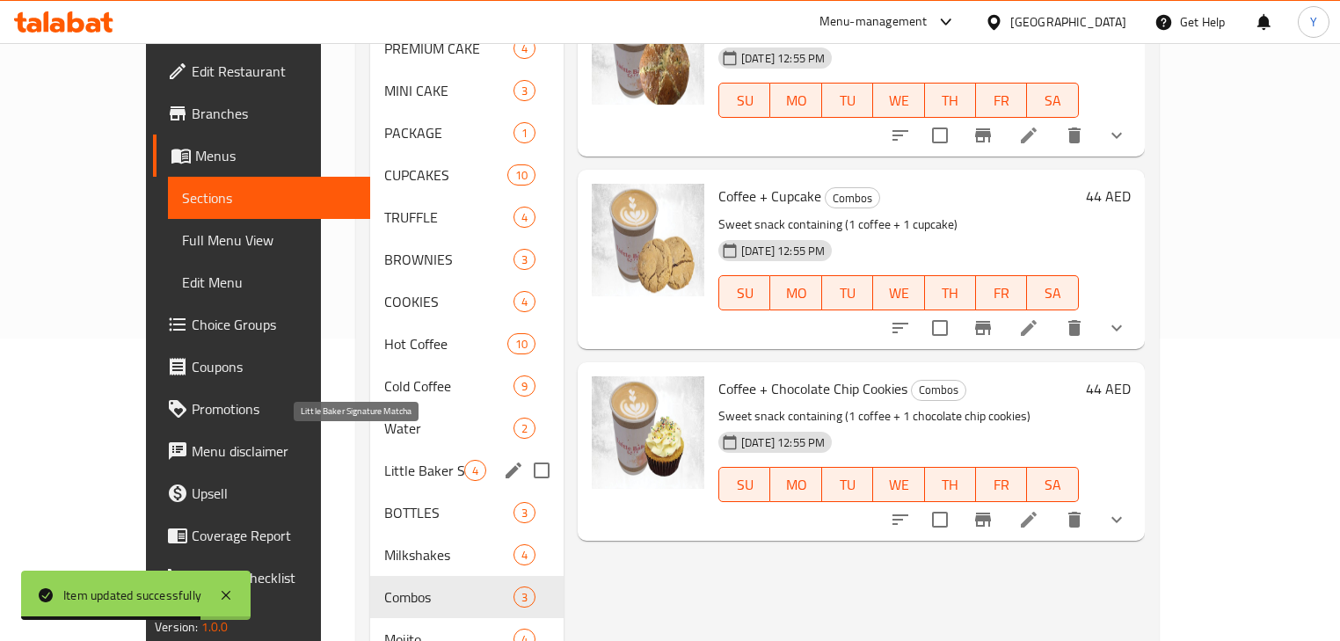
scroll to position [352, 0]
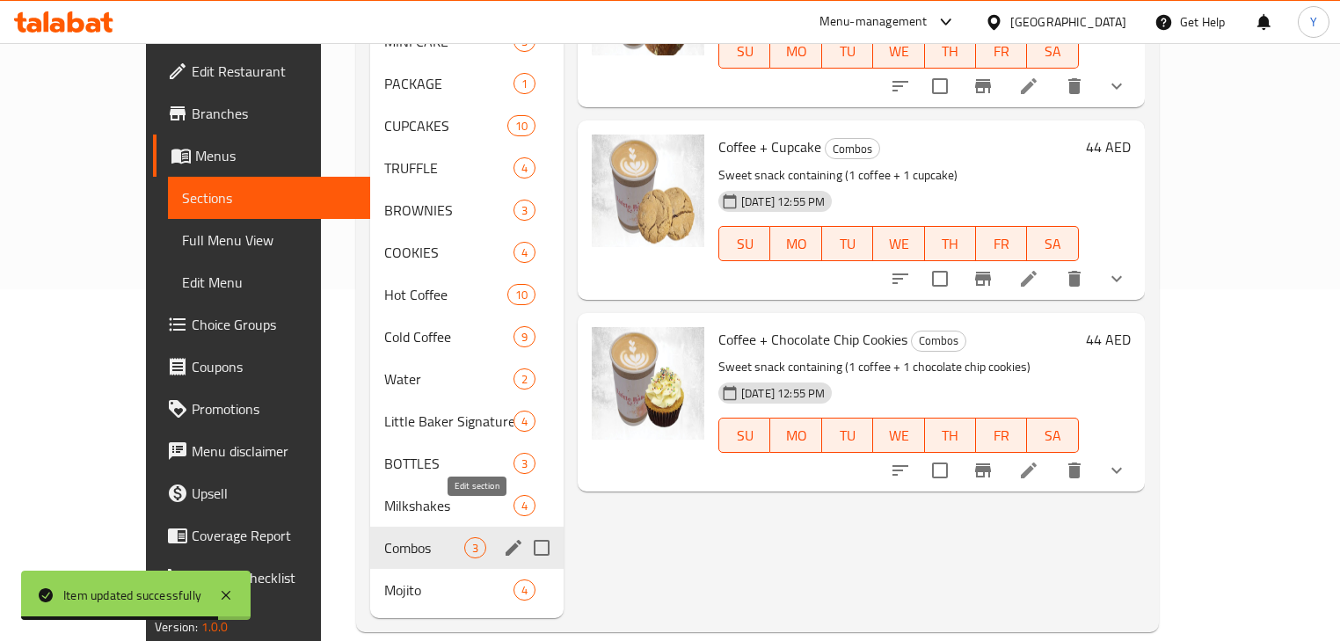
click at [503, 537] on icon "edit" at bounding box center [513, 547] width 21 height 21
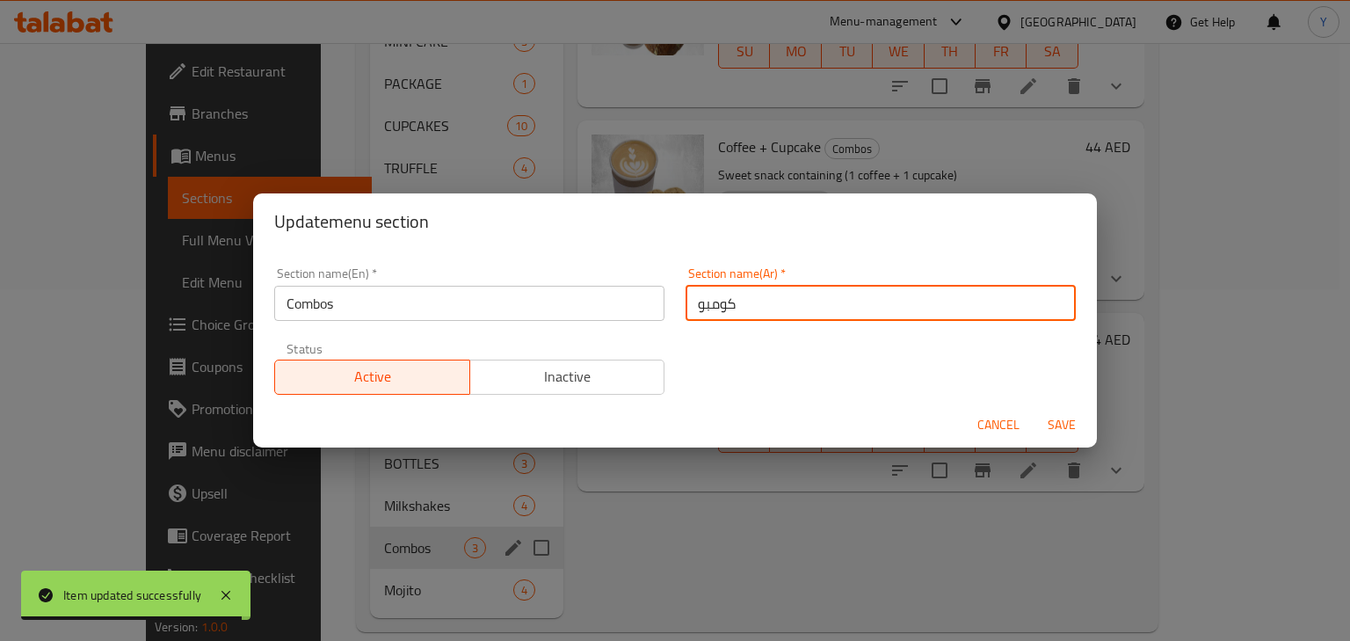
click at [796, 309] on input "كومبو" at bounding box center [881, 303] width 390 height 35
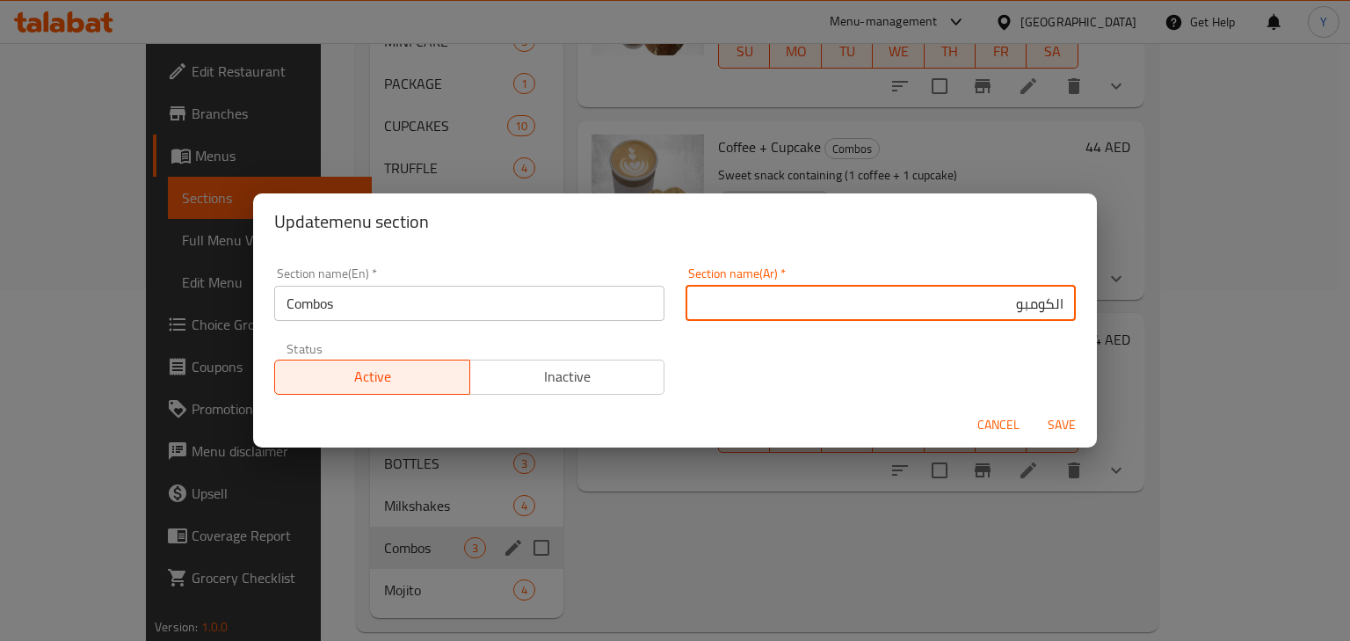
type input "الكومبو"
click at [1034, 409] on button "Save" at bounding box center [1062, 425] width 56 height 33
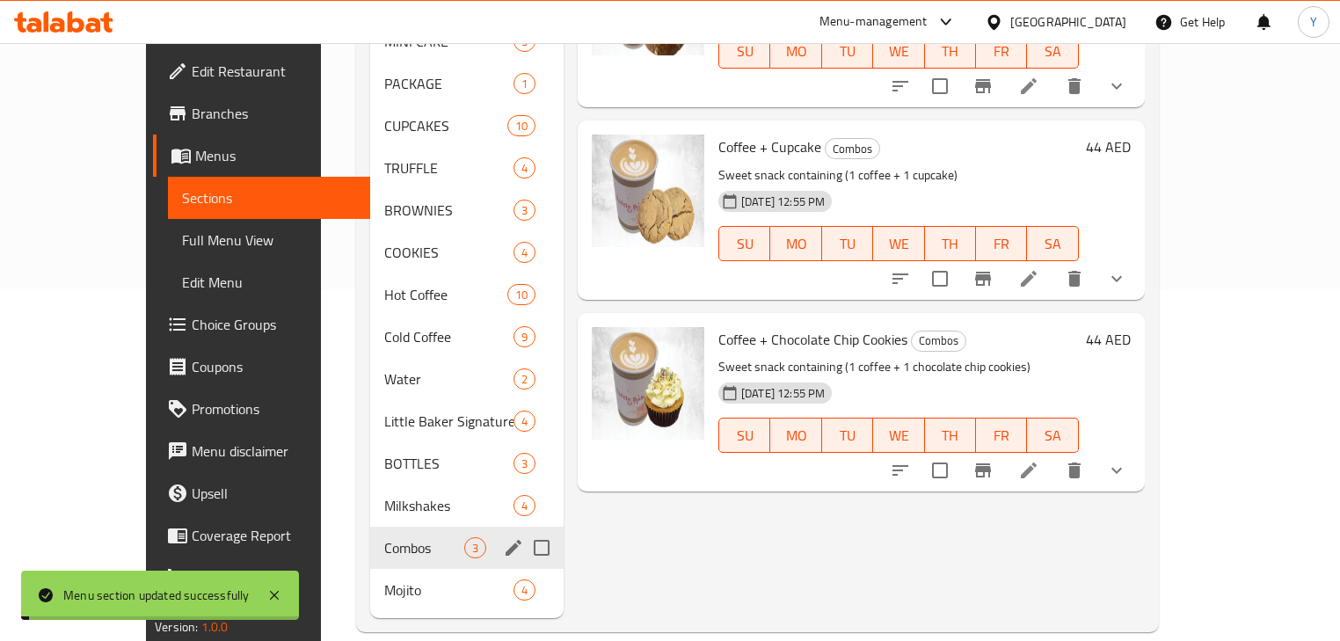
scroll to position [0, 0]
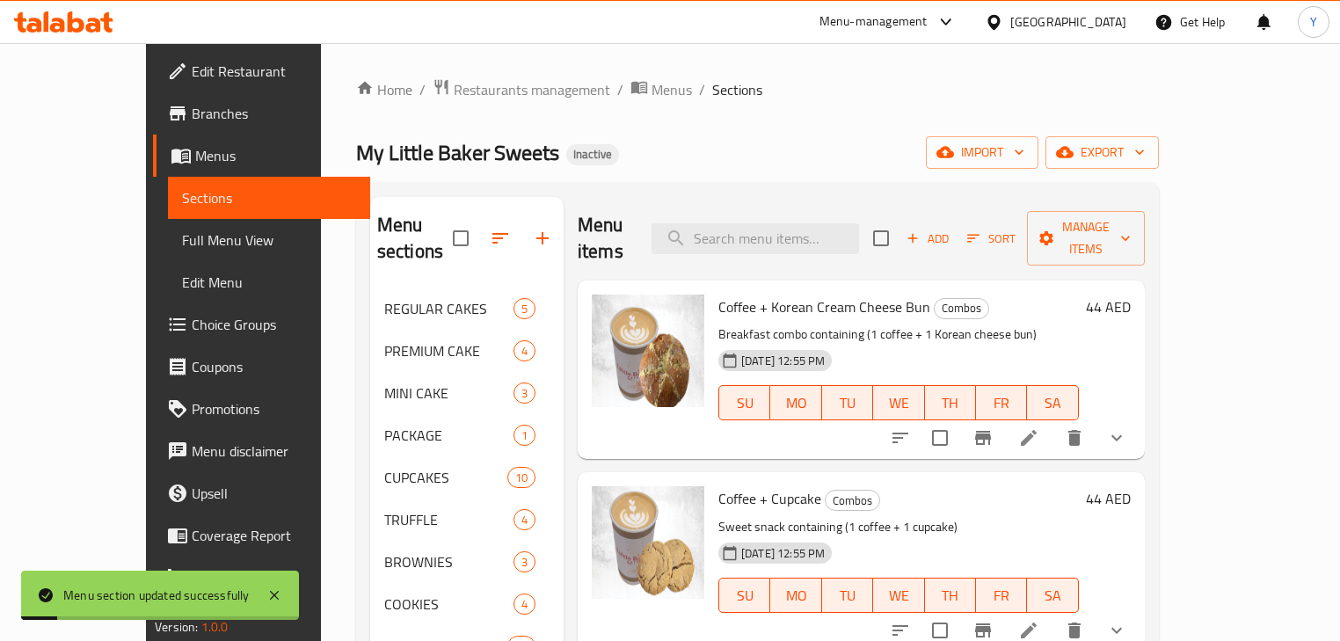
click at [1039, 427] on icon at bounding box center [1028, 437] width 21 height 21
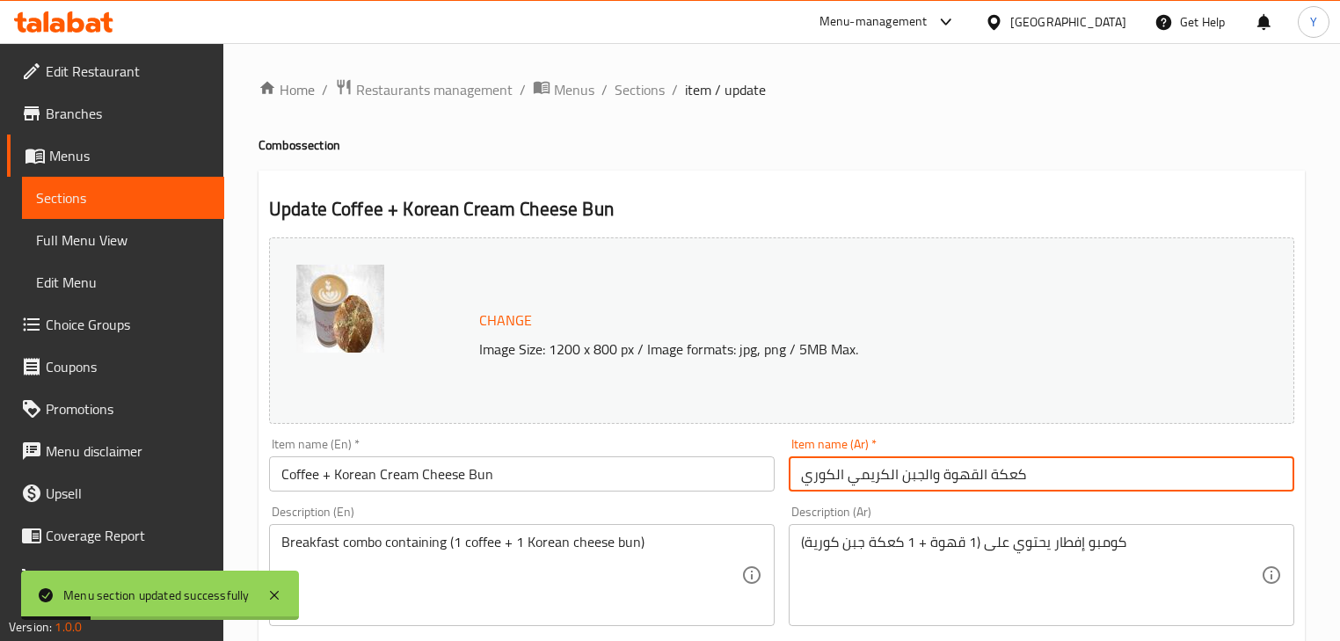
click at [957, 484] on input "كعكة القهوة والجبن الكريمي الكوري" at bounding box center [1041, 473] width 505 height 35
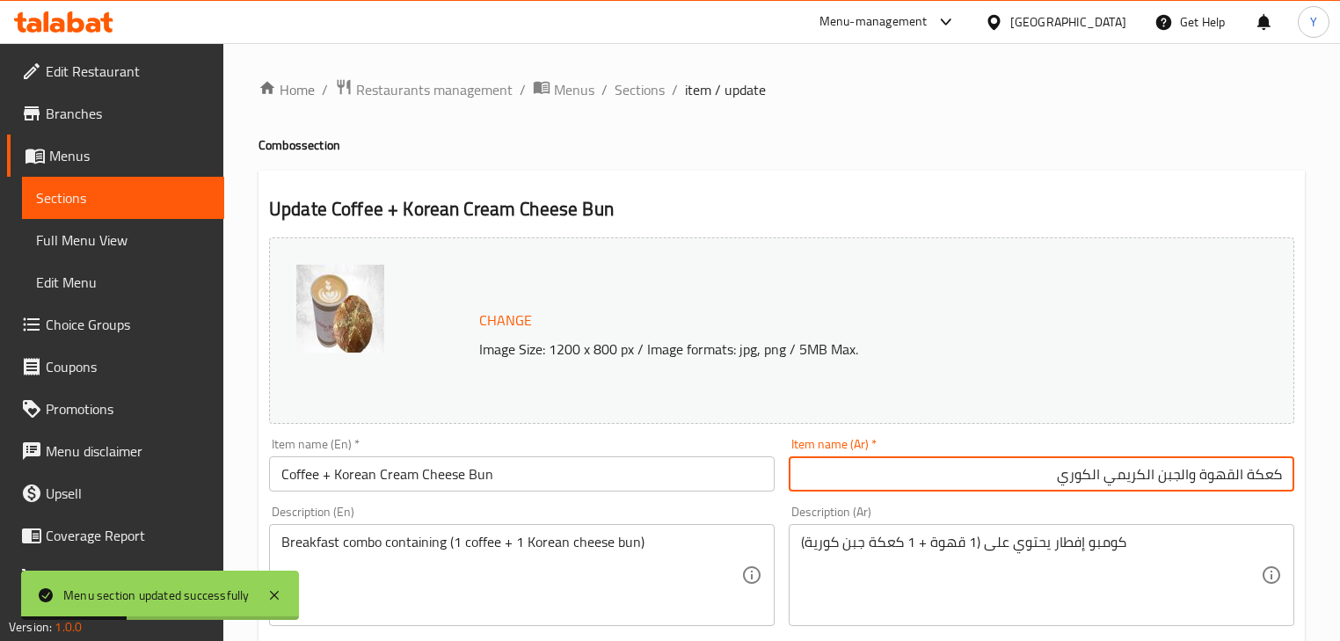
click at [1265, 480] on input "كعكة القهوة والجبن الكريمي الكوري" at bounding box center [1041, 473] width 505 height 35
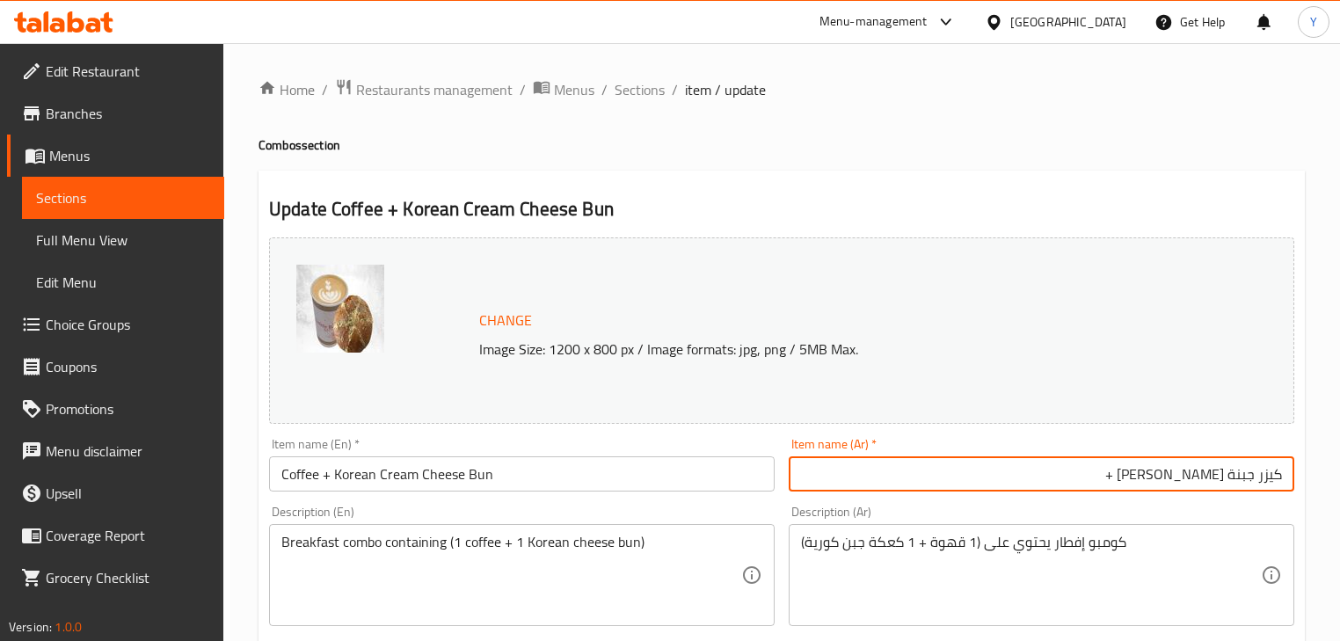
paste input "قهوة"
type input "كيزر جبنة [PERSON_NAME] + قهوة"
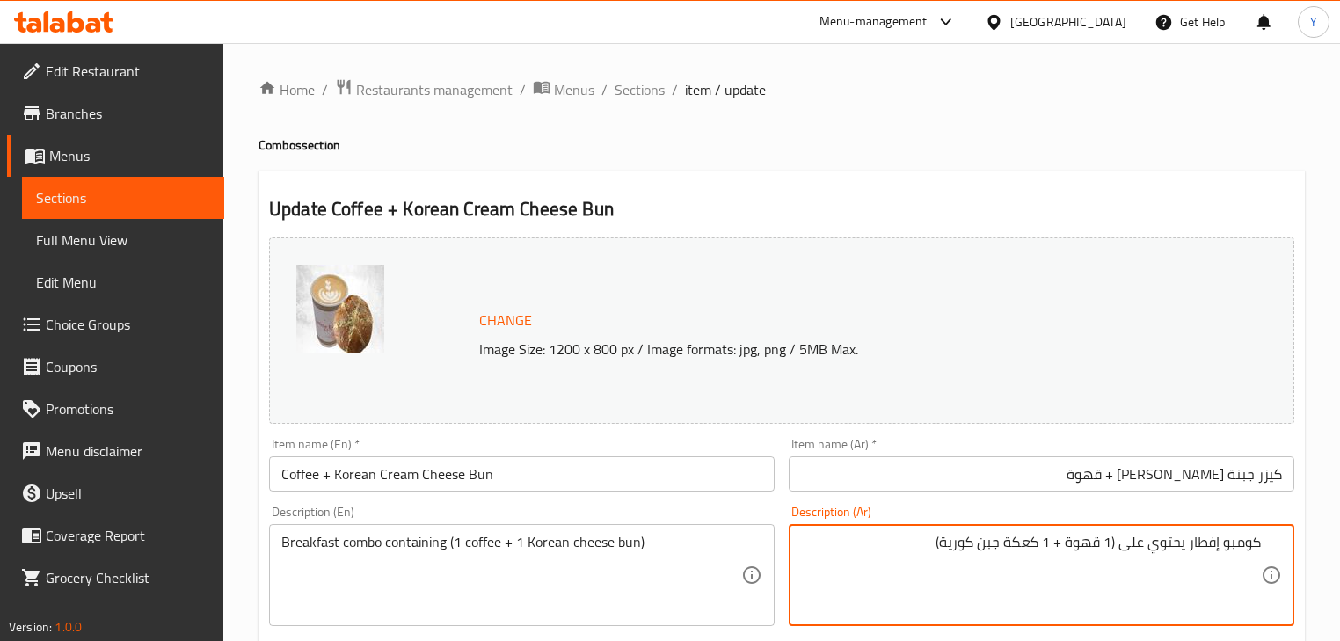
click at [1018, 546] on textarea "كومبو إفطار يحتوي على (1 قهوة + 1 كعكة جبن كورية)" at bounding box center [1031, 576] width 460 height 84
type textarea "كومبو إفطار يحتوي على (1 قهوة + 1 كيزر جبن كورية)"
click at [1071, 144] on h4 "Combos section" at bounding box center [781, 145] width 1046 height 18
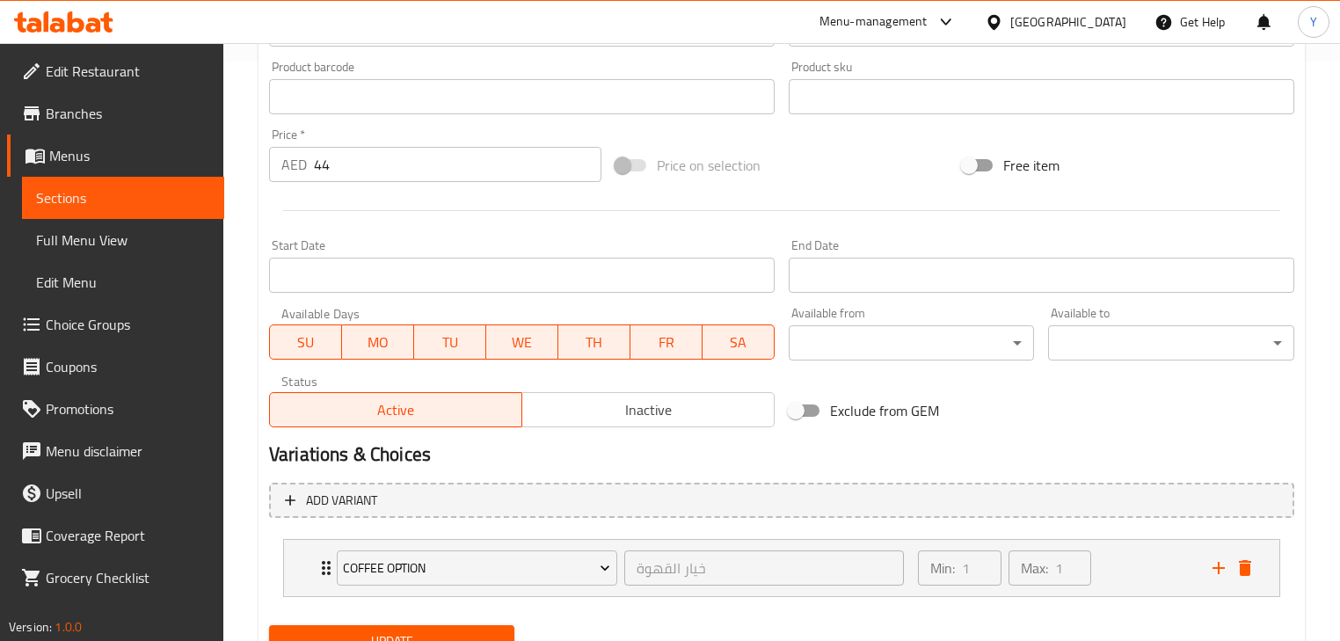
scroll to position [655, 0]
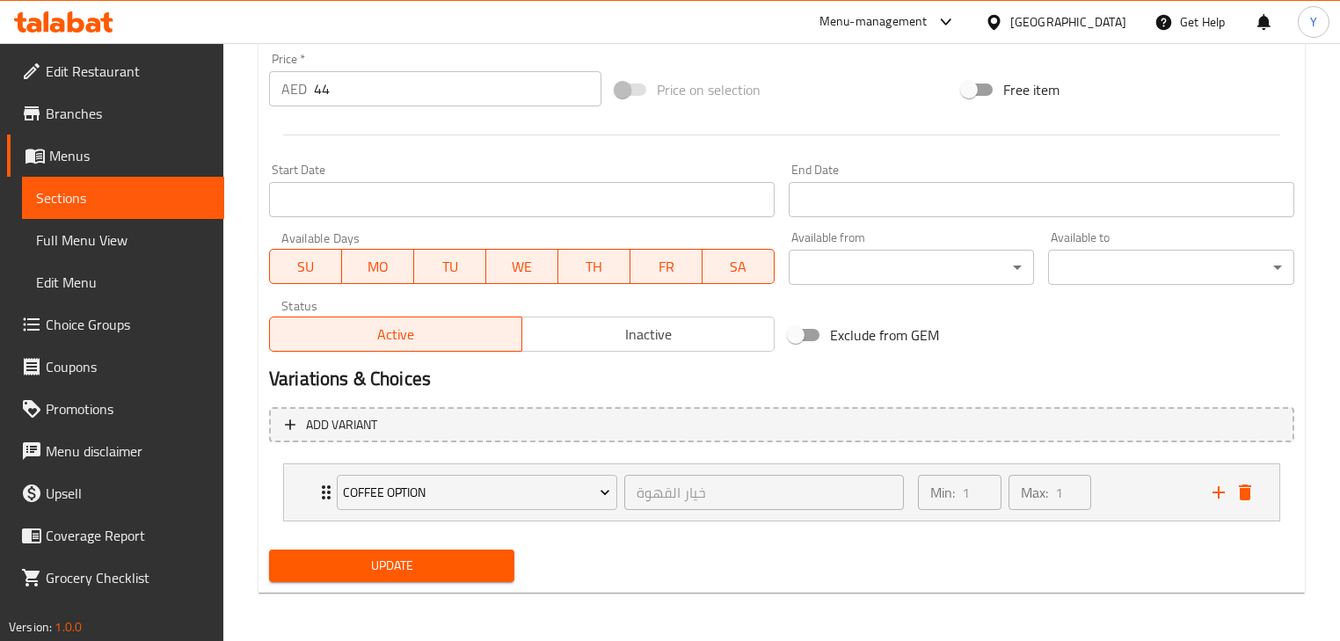
click at [409, 559] on span "Update" at bounding box center [391, 566] width 217 height 22
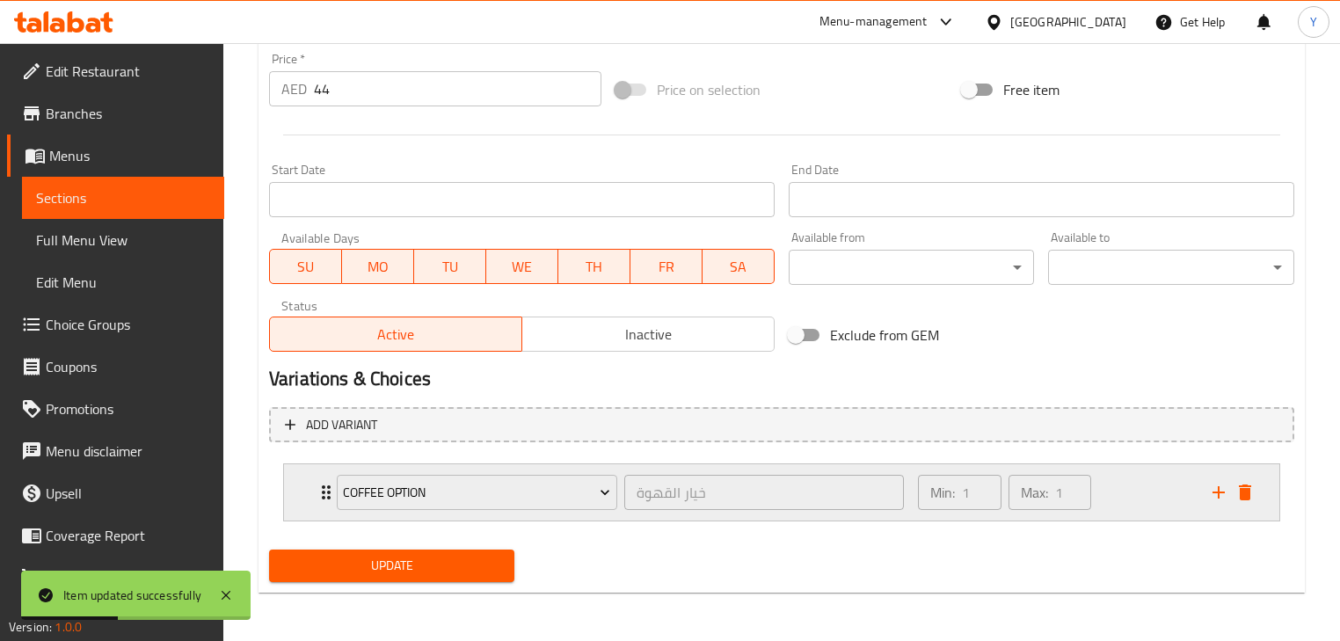
click at [1116, 496] on div "Min: 1 ​ Max: 1 ​" at bounding box center [1054, 492] width 294 height 56
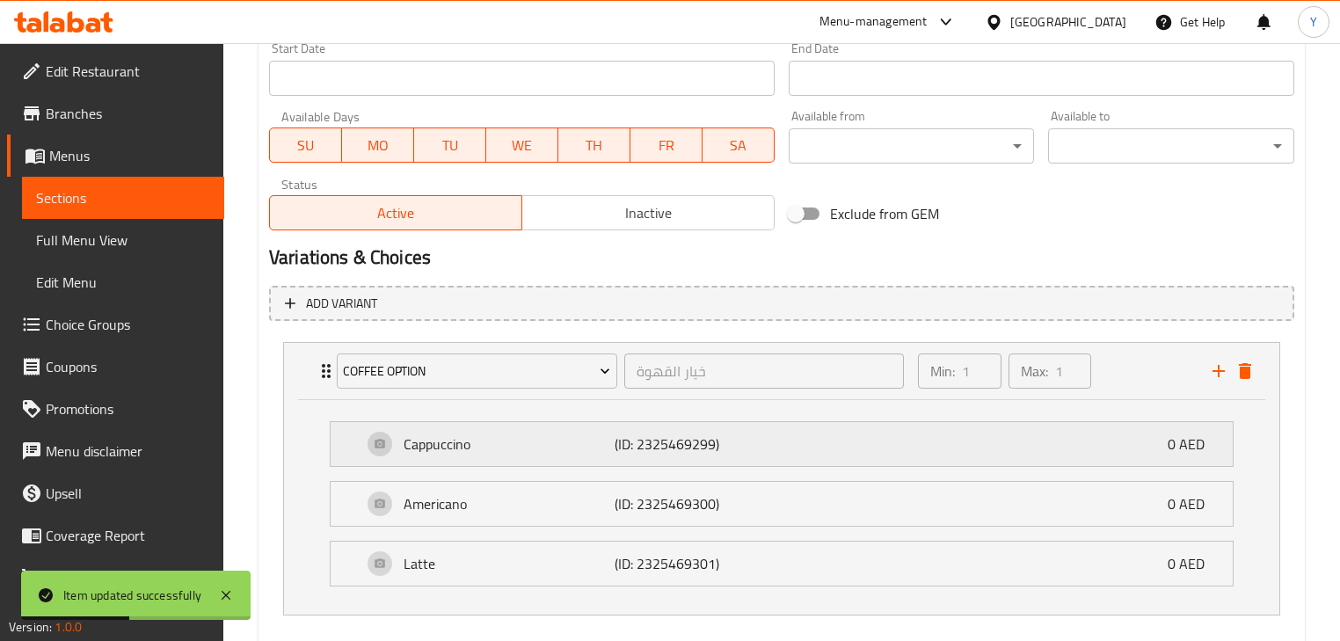
scroll to position [854, 0]
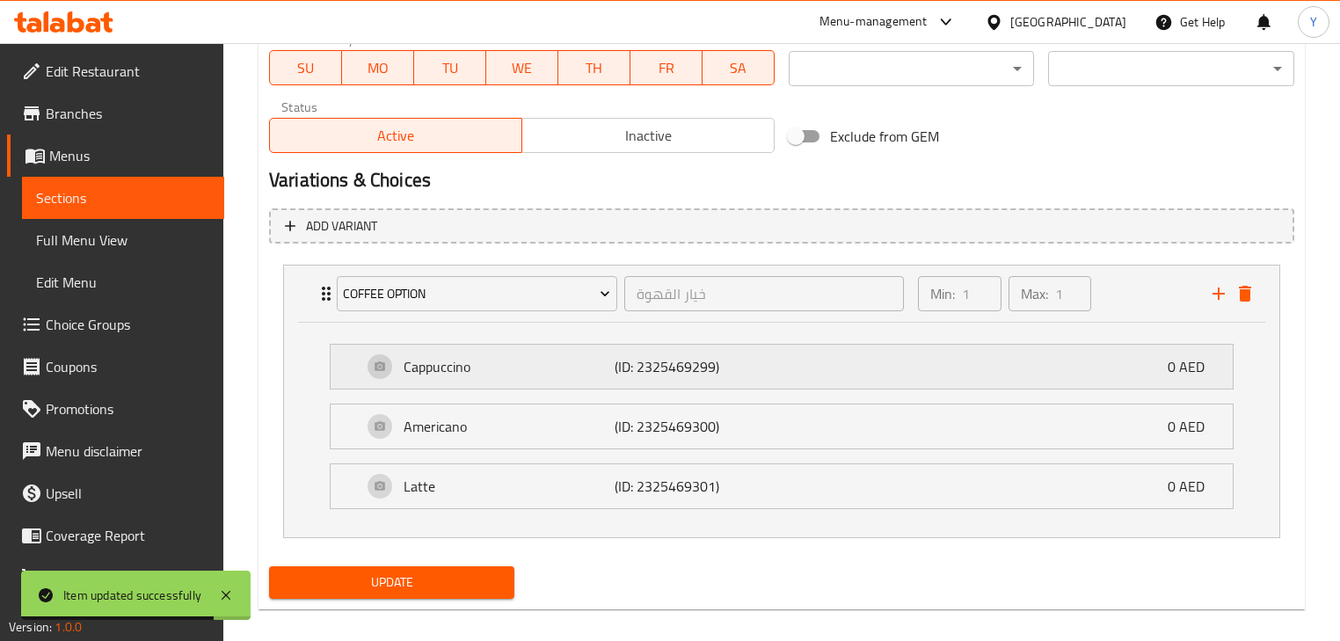
click at [807, 345] on div "Cappuccino (ID: 2325469299) 0 AED" at bounding box center [786, 367] width 849 height 44
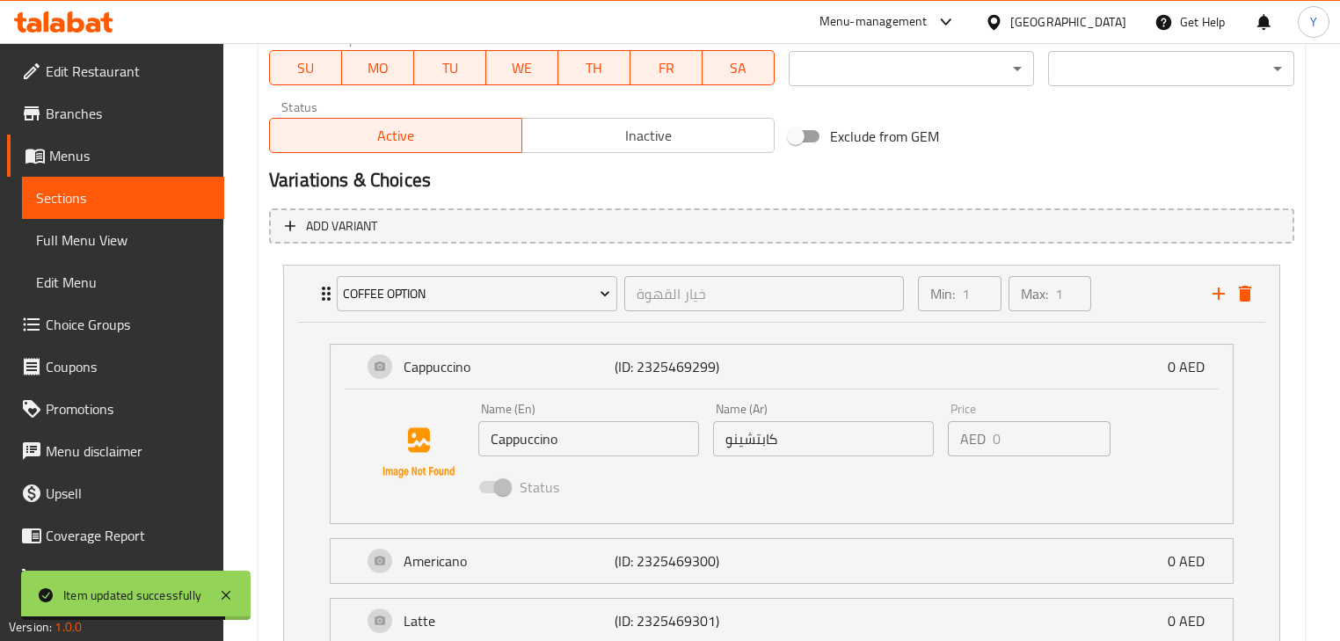
scroll to position [994, 0]
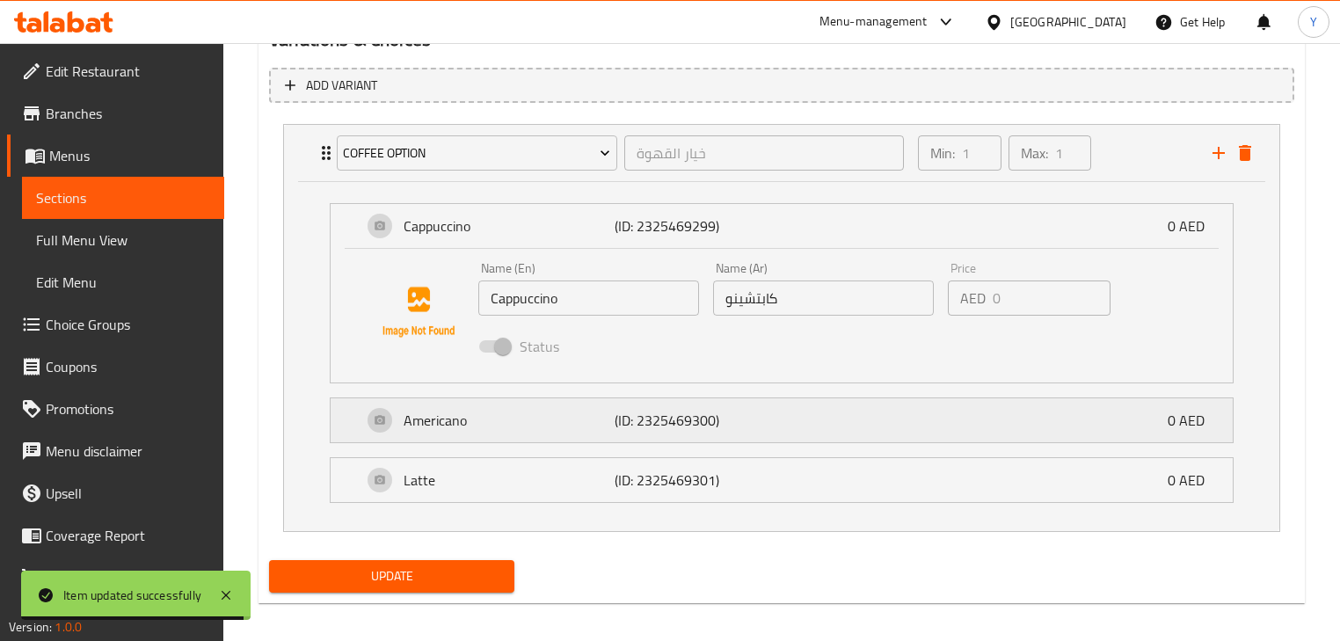
click at [787, 415] on div "Americano (ID: 2325469300) 0 AED" at bounding box center [786, 420] width 849 height 44
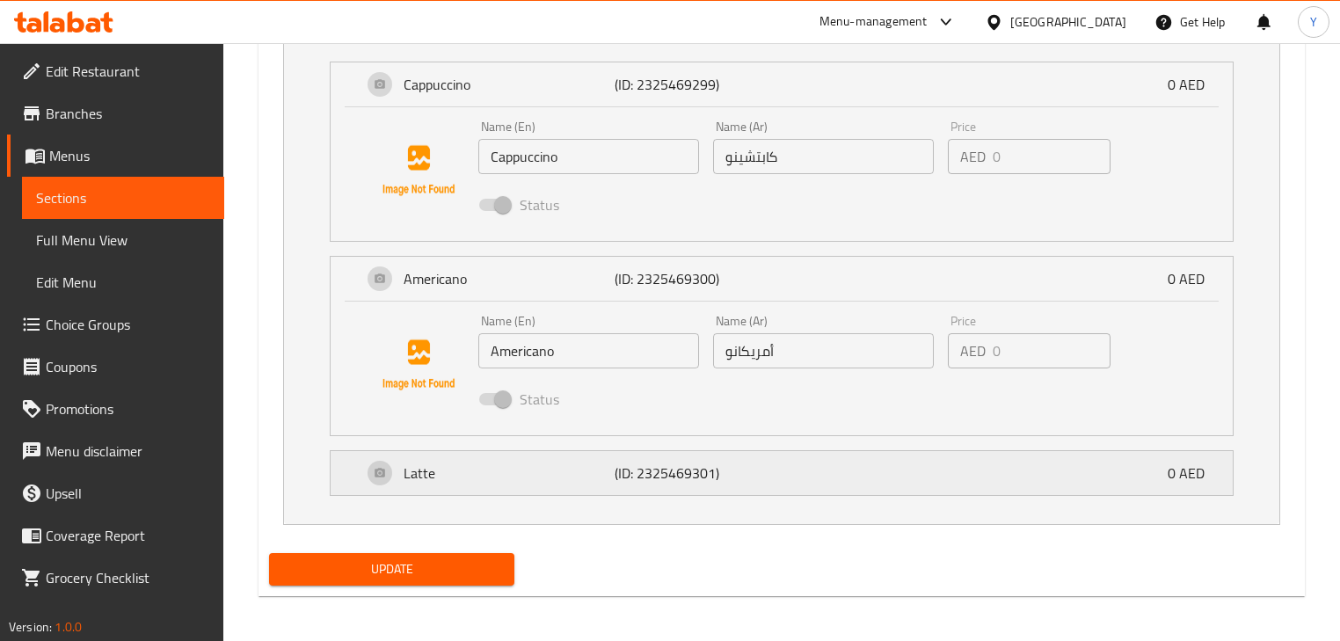
scroll to position [1138, 0]
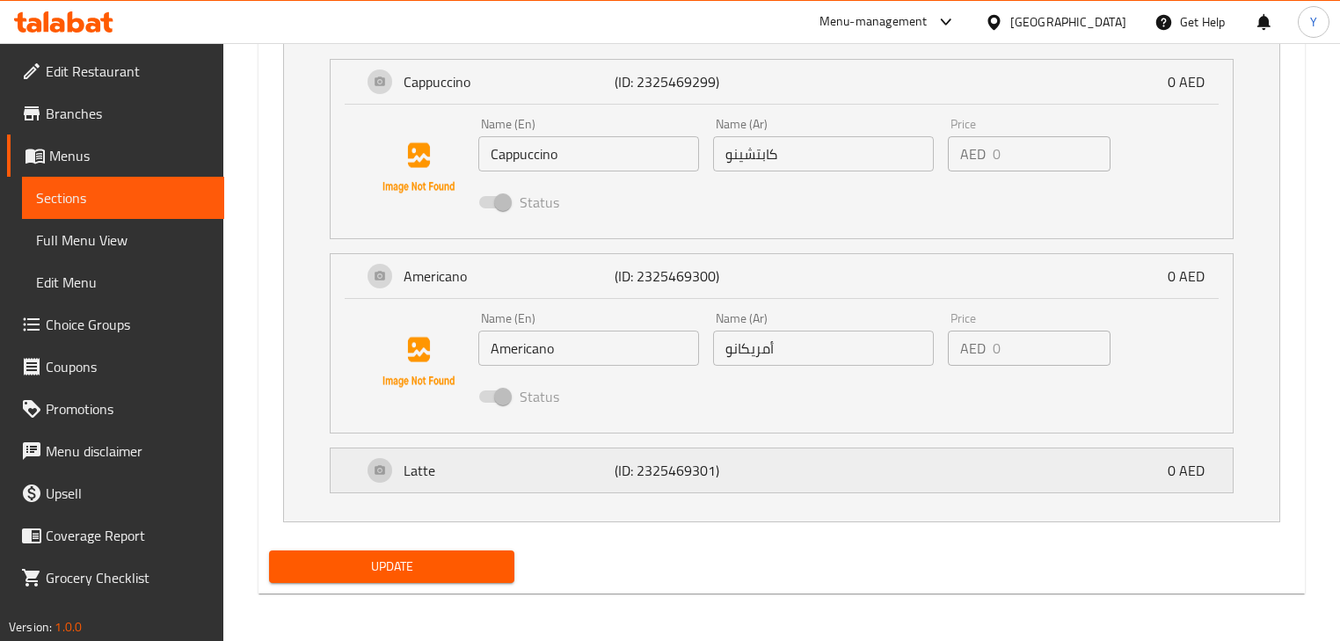
click at [733, 461] on p "(ID: 2325469301)" at bounding box center [684, 470] width 141 height 21
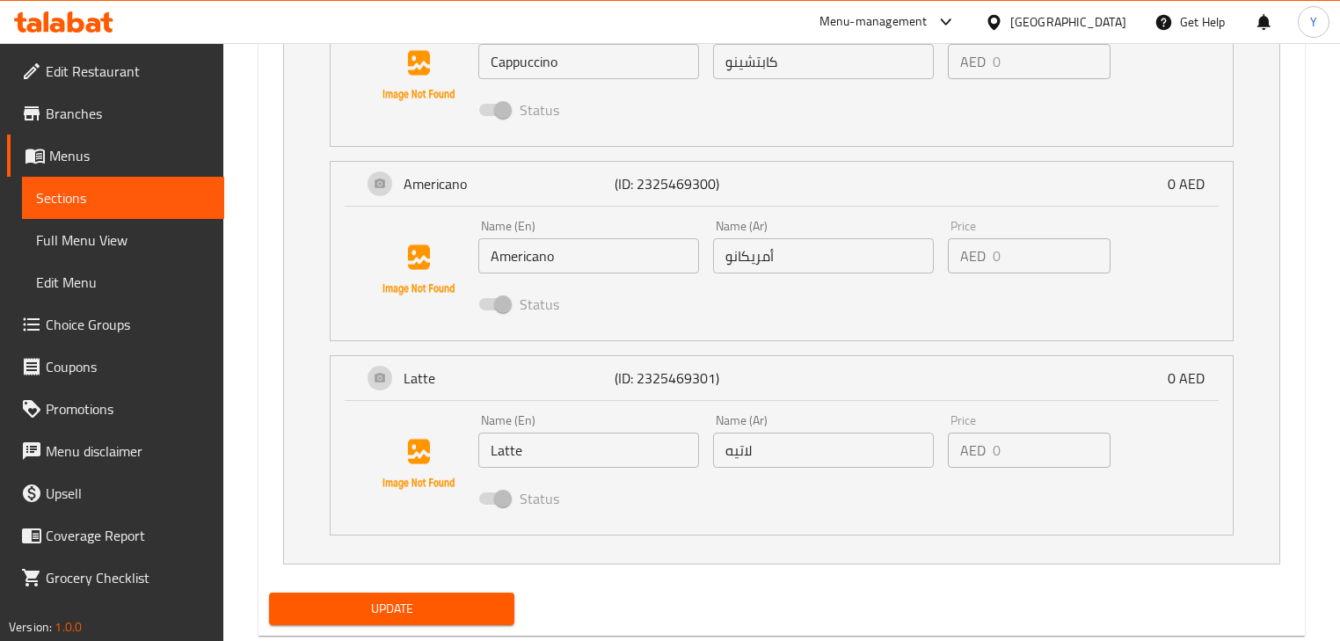
scroll to position [1273, 0]
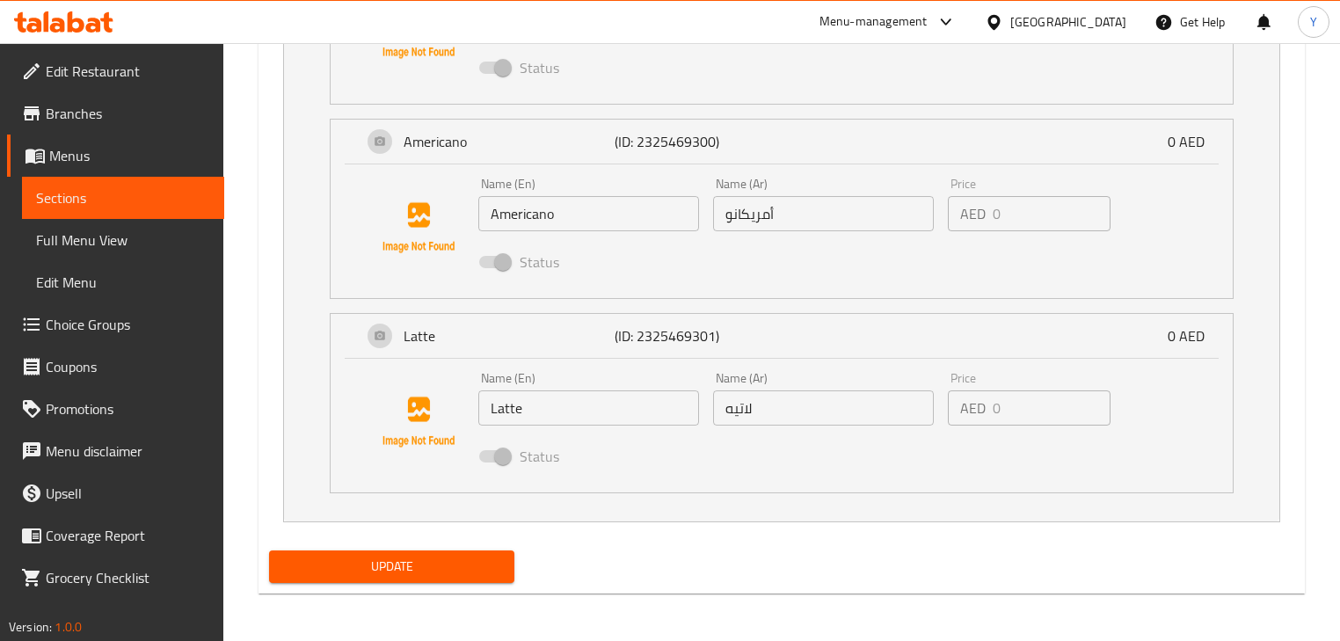
click at [473, 545] on div "Update" at bounding box center [391, 566] width 259 height 47
click at [485, 559] on span "Update" at bounding box center [391, 567] width 217 height 22
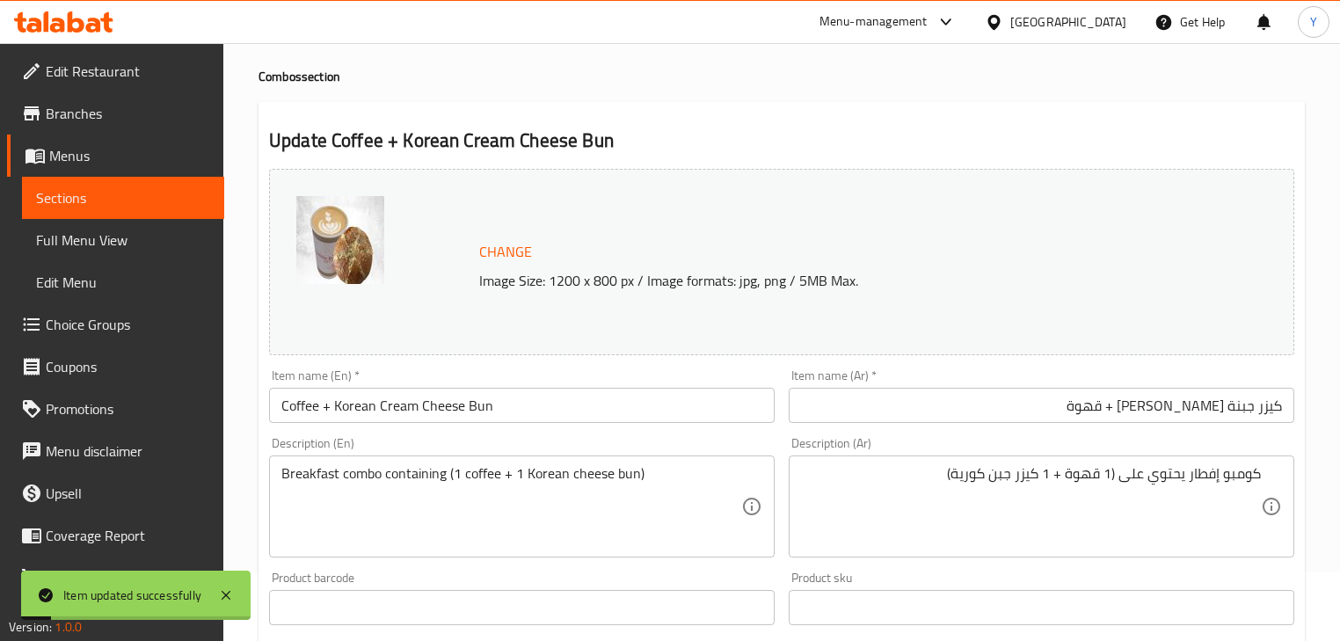
scroll to position [7, 0]
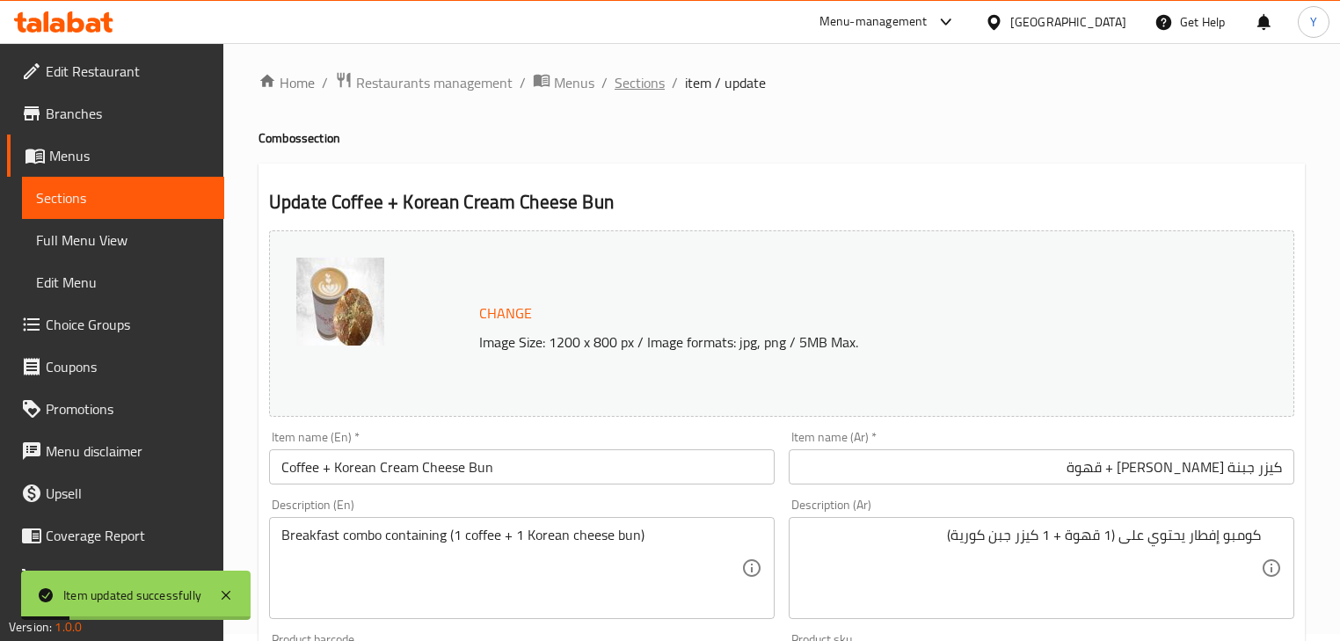
click at [624, 81] on span "Sections" at bounding box center [639, 82] width 50 height 21
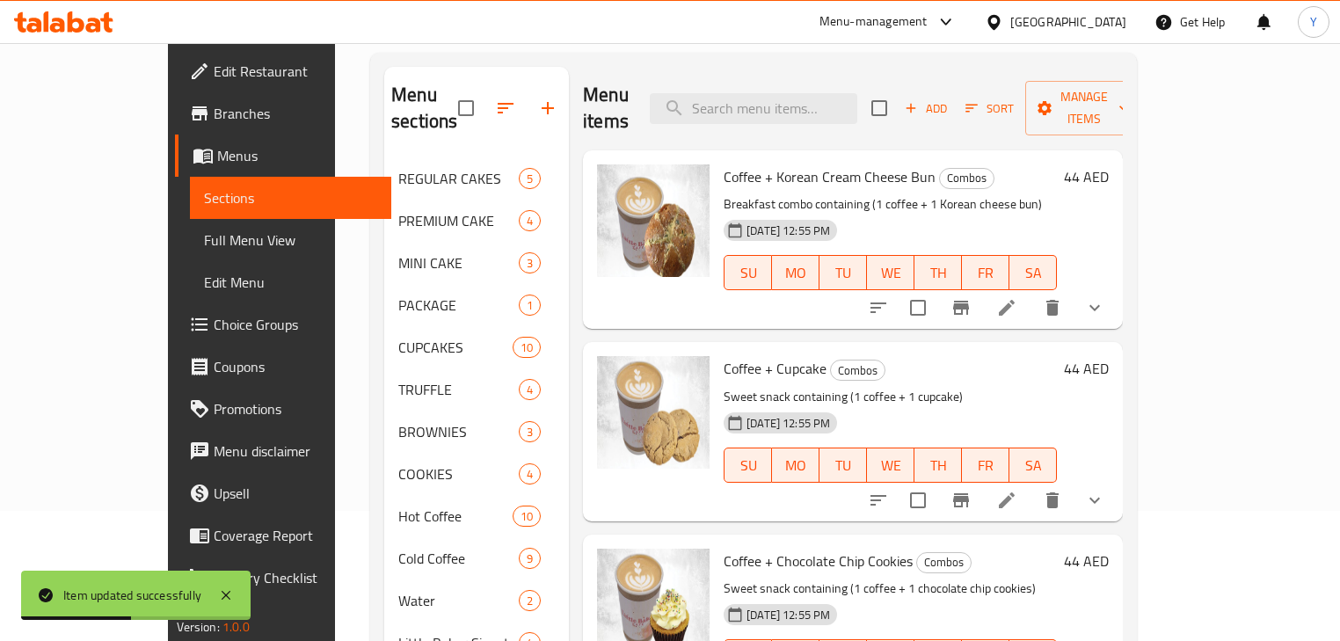
scroll to position [218, 0]
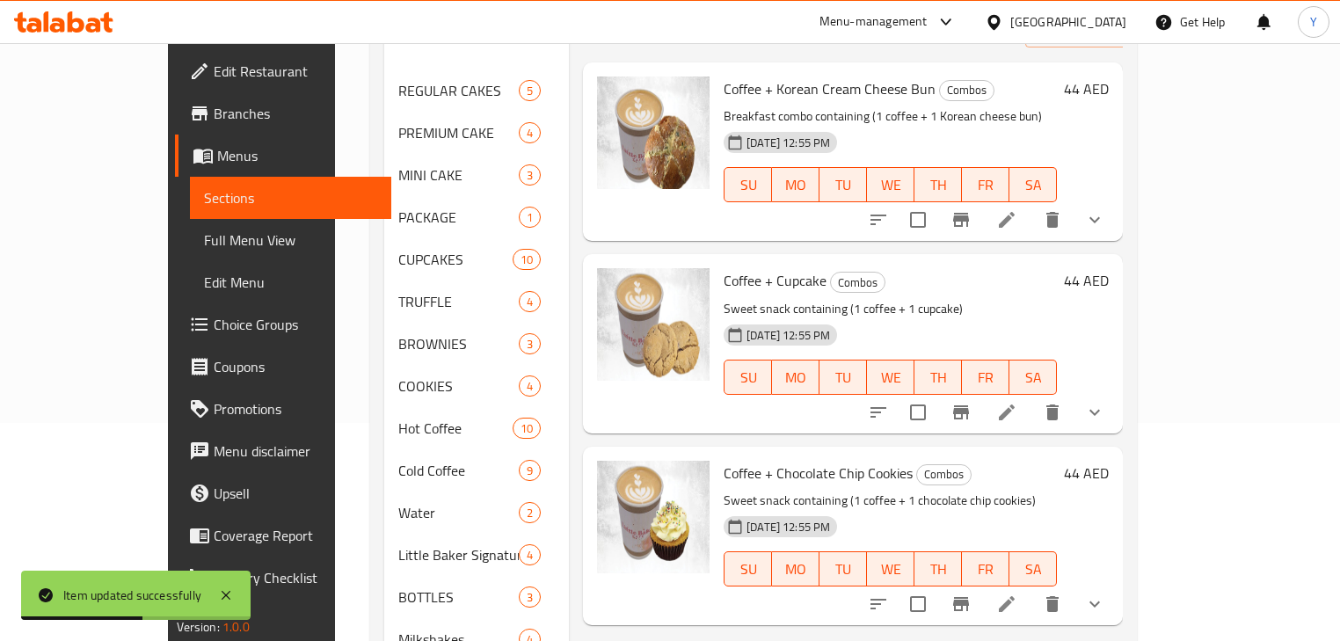
click at [1031, 396] on li at bounding box center [1006, 412] width 49 height 32
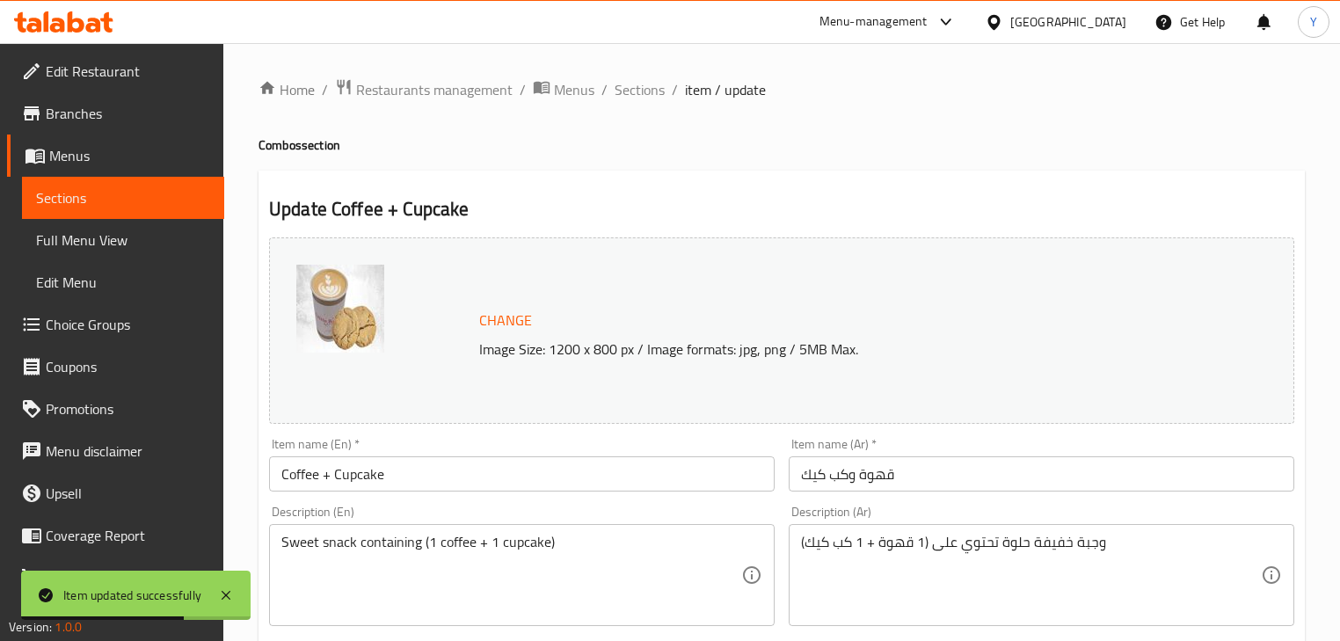
click at [891, 476] on input "قهوة وكب كيك" at bounding box center [1041, 473] width 505 height 35
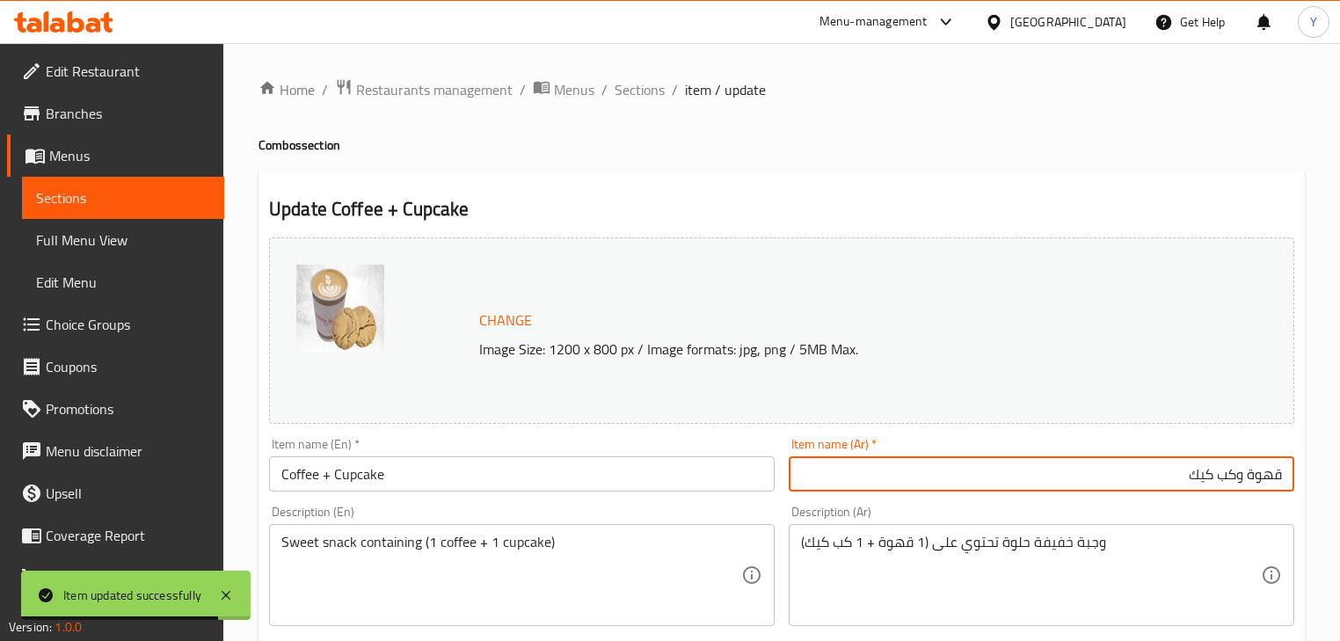
click at [1240, 482] on input "قهوة وكب كيك" at bounding box center [1041, 473] width 505 height 35
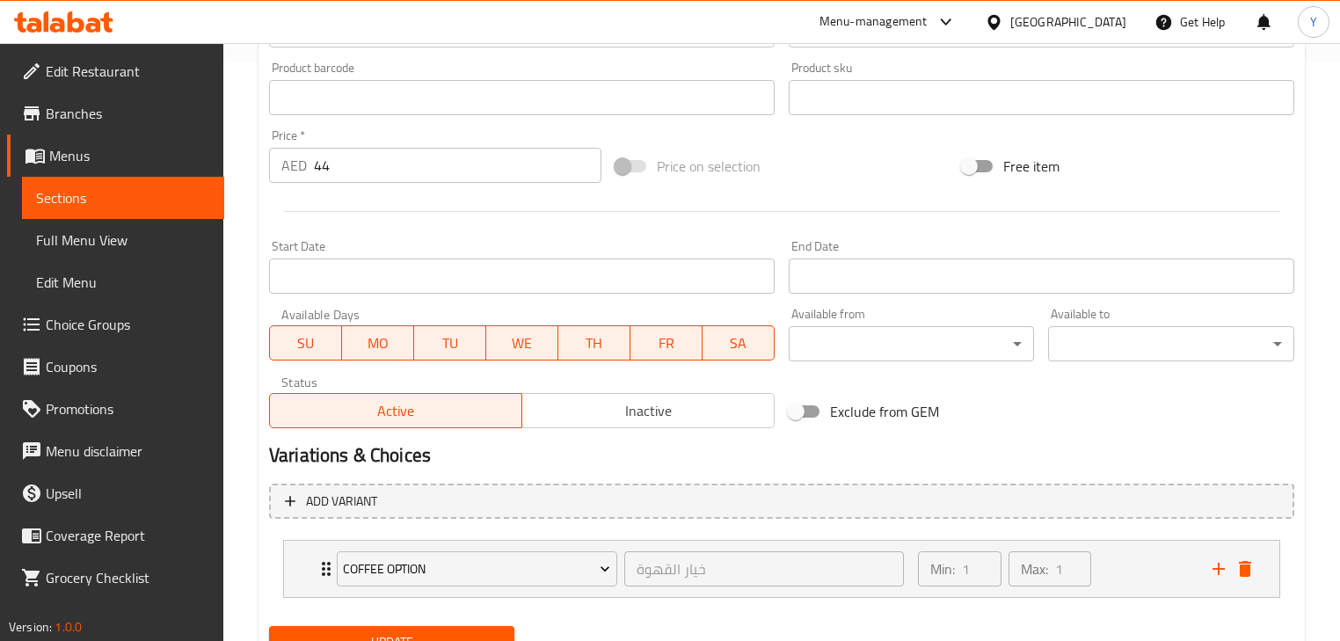
scroll to position [655, 0]
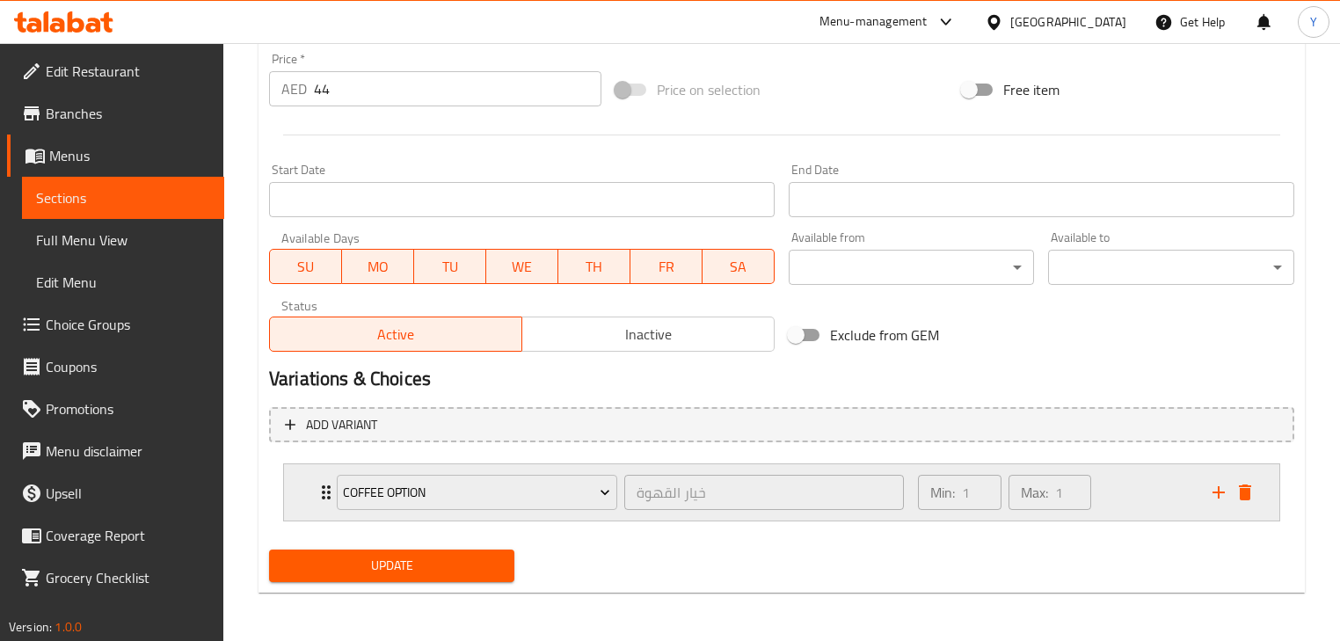
click at [1160, 511] on div "Min: 1 ​ Max: 1 ​" at bounding box center [1054, 492] width 294 height 56
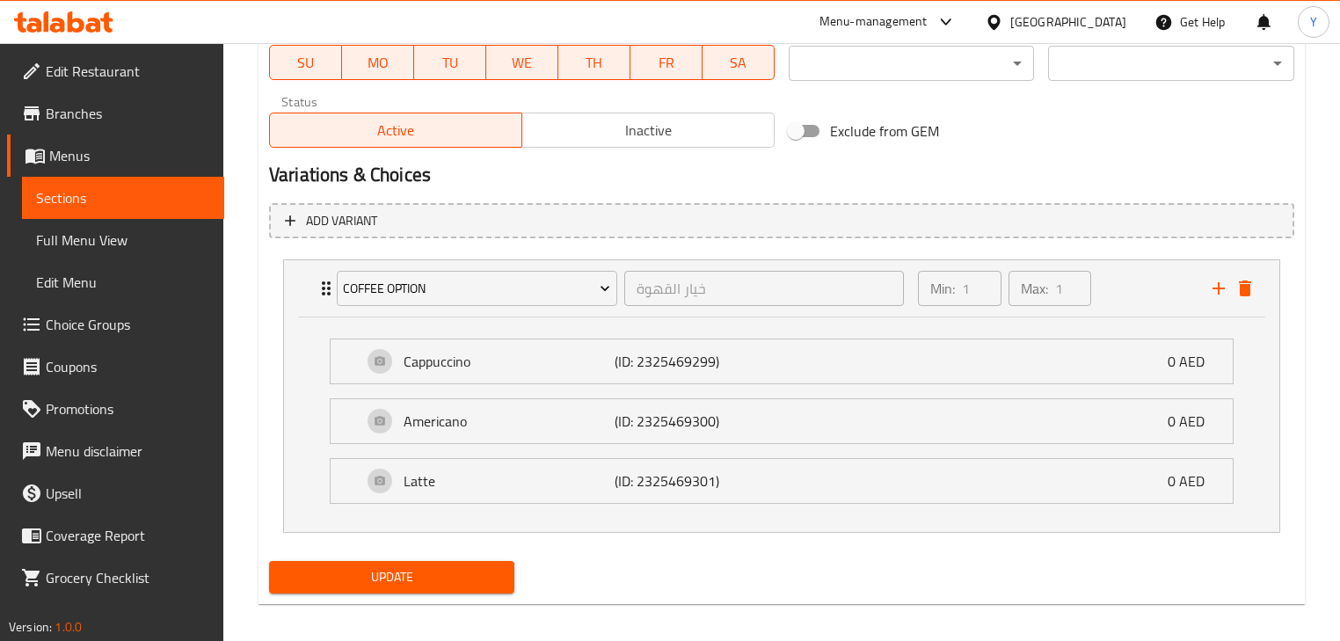
click at [459, 587] on button "Update" at bounding box center [391, 577] width 245 height 33
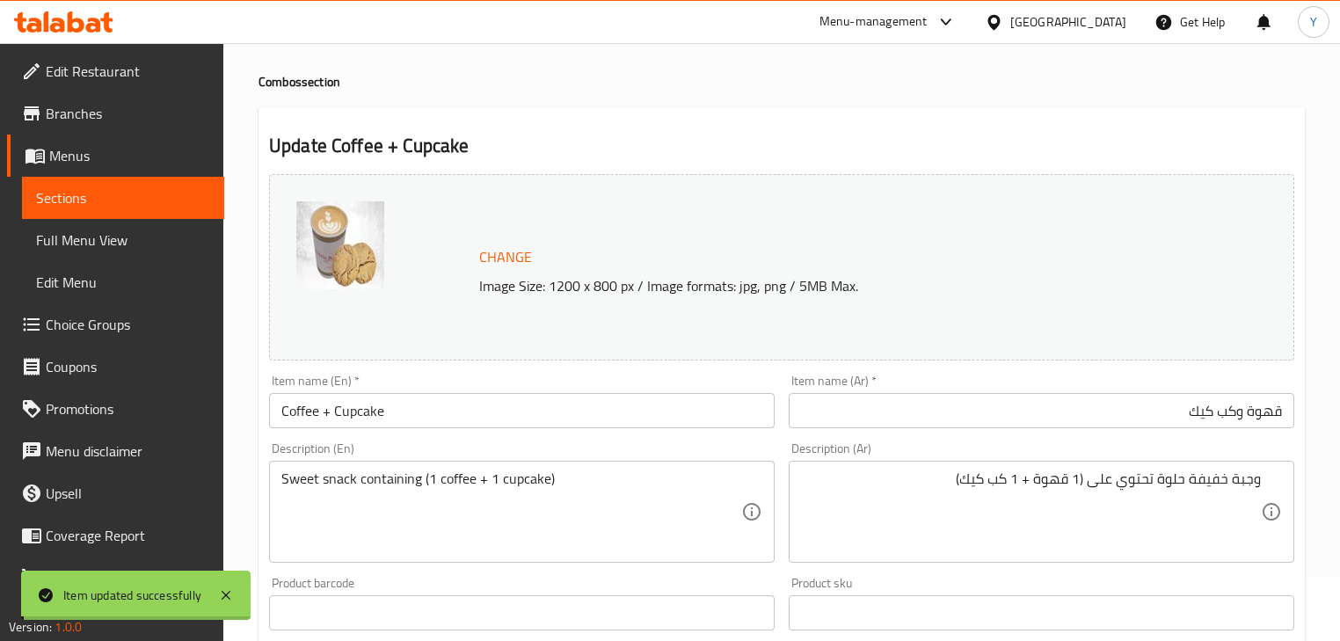
scroll to position [0, 0]
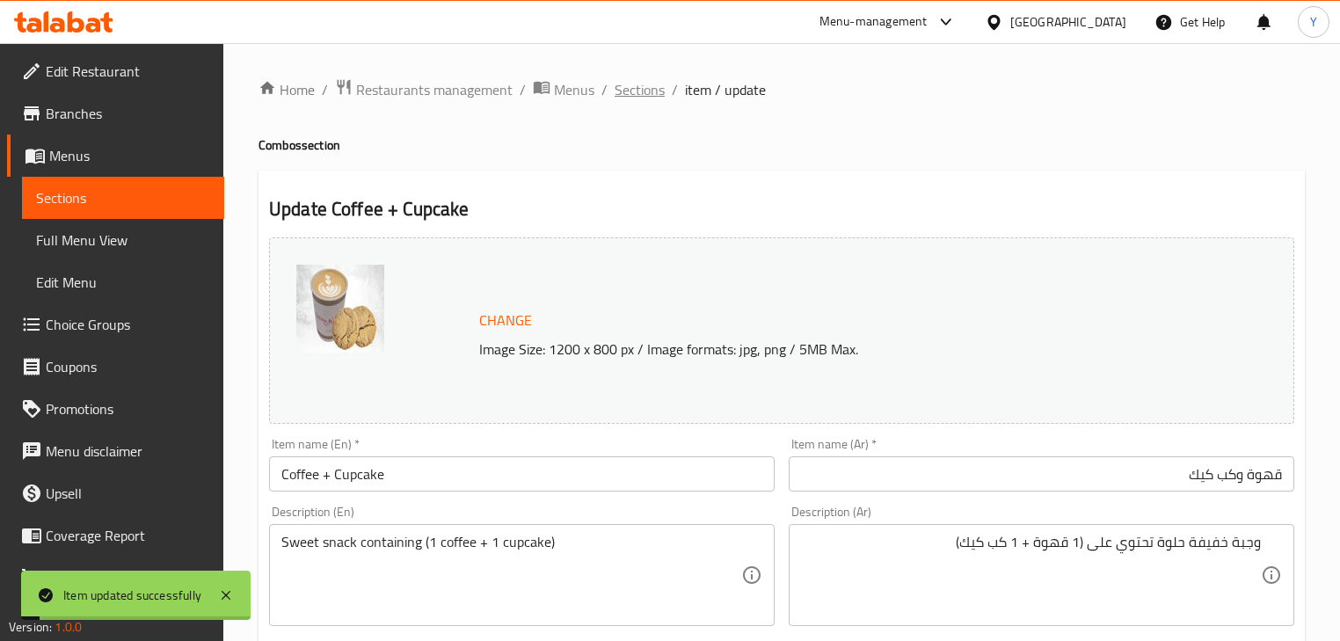
click at [631, 95] on span "Sections" at bounding box center [639, 89] width 50 height 21
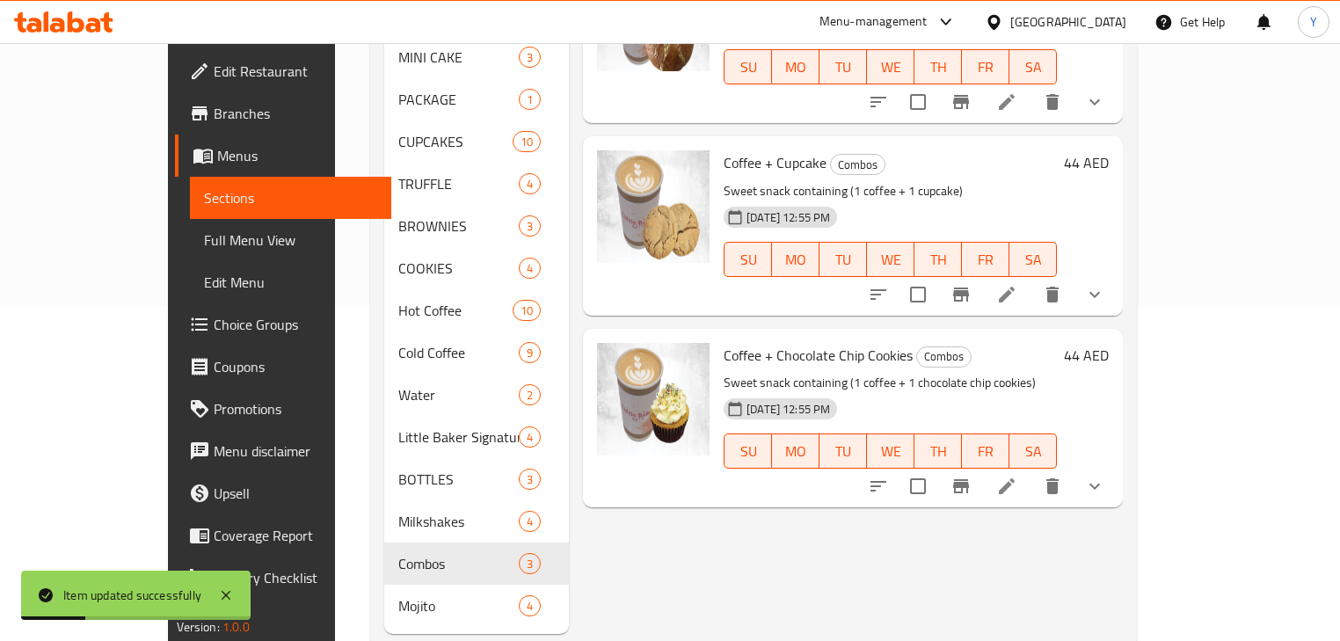
scroll to position [352, 0]
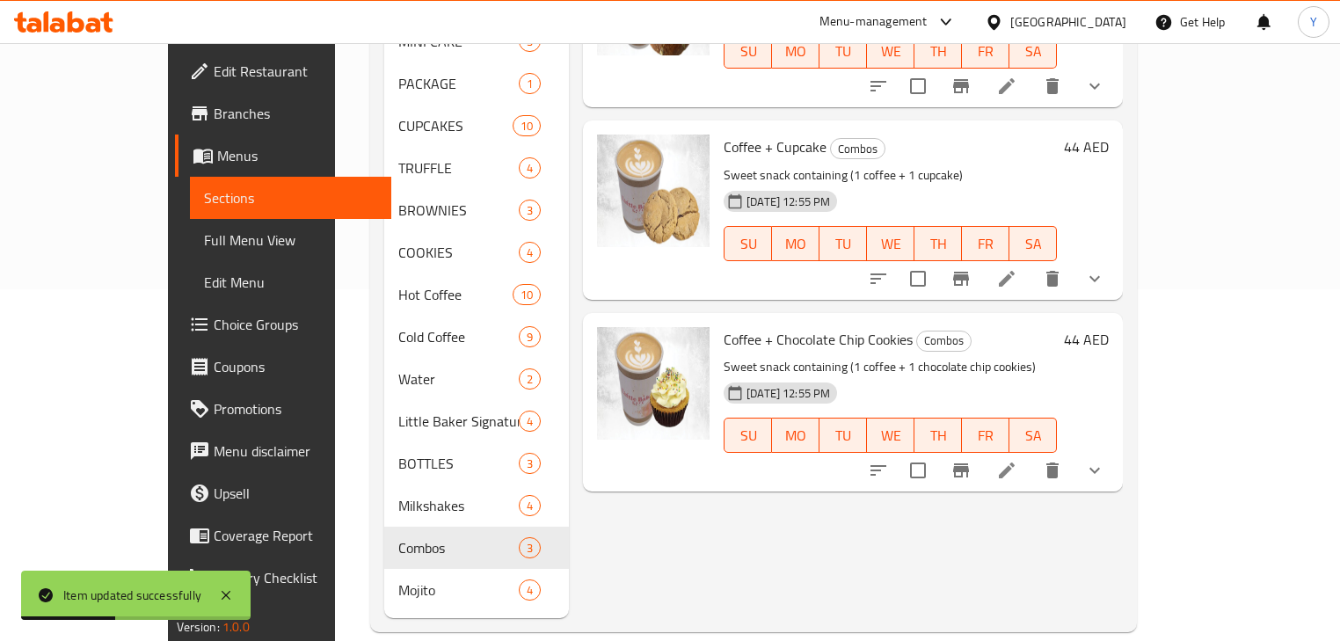
click at [1031, 455] on li at bounding box center [1006, 470] width 49 height 32
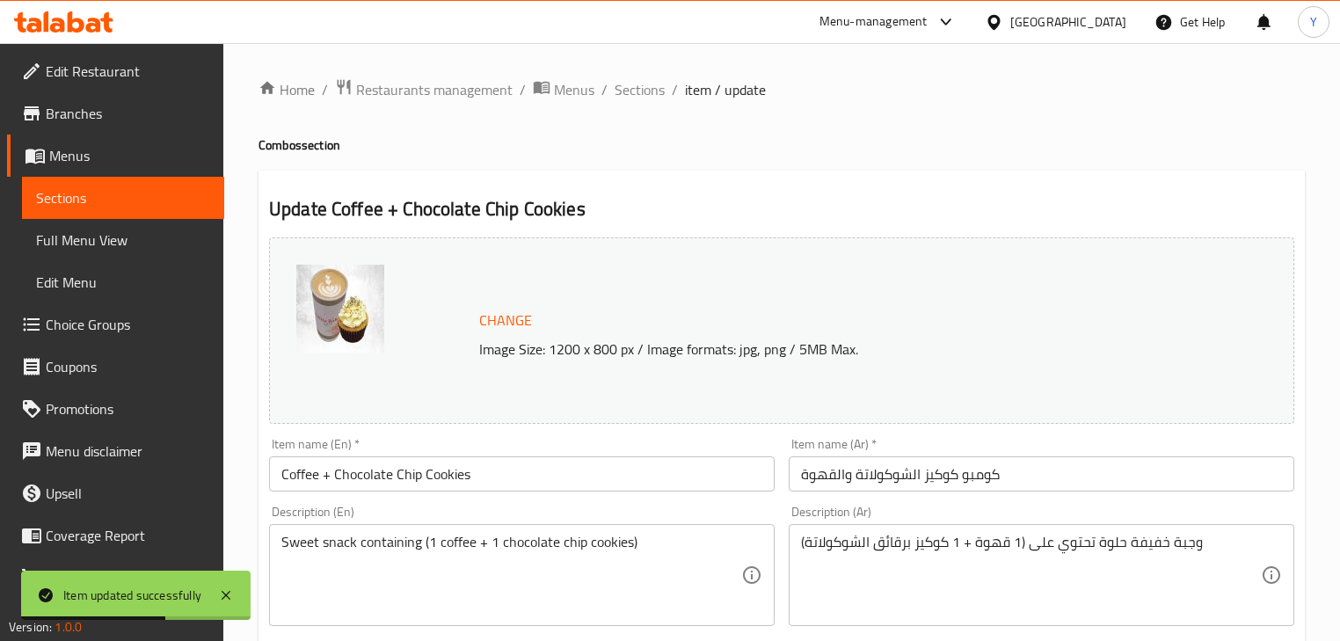
click at [883, 473] on input "كومبو كوكيز الشوكولاتة والقهوة" at bounding box center [1041, 473] width 505 height 35
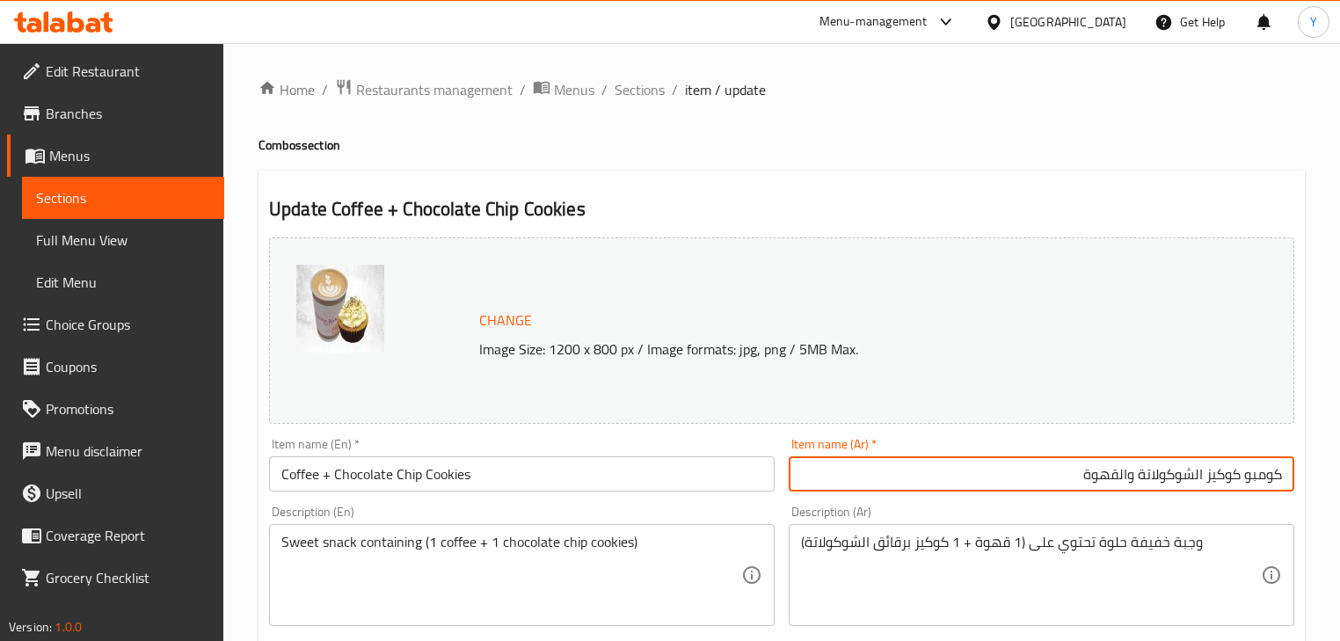
click at [1283, 480] on input "كومبو كوكيز الشوكولاتة والقهوة" at bounding box center [1041, 473] width 505 height 35
click at [1275, 476] on input "كومبو كوكيز الشوكولاتة والقهوة" at bounding box center [1041, 473] width 505 height 35
click at [344, 471] on input "Coffee + Chocolate Chip Cookies" at bounding box center [521, 473] width 505 height 35
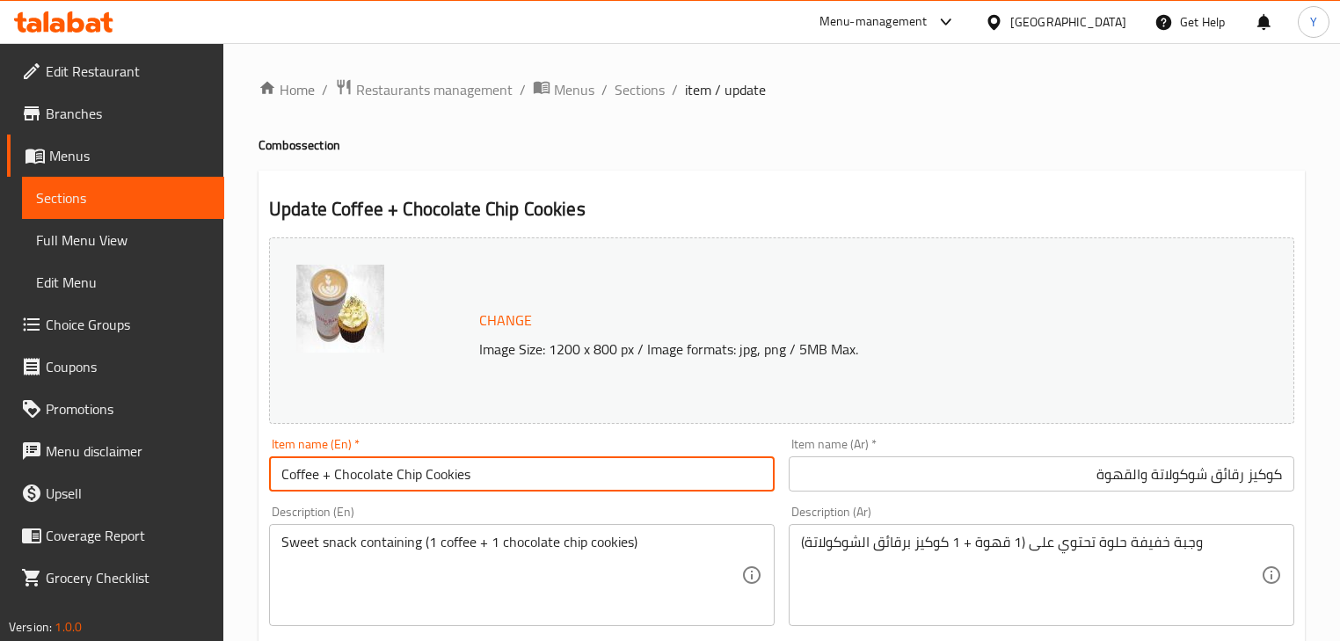
drag, startPoint x: 344, startPoint y: 471, endPoint x: 915, endPoint y: 471, distance: 571.4
click at [798, 471] on div "Change Image Size: 1200 x 800 px / Image formats: jpg, png / 5MB Max. Item name…" at bounding box center [781, 621] width 1039 height 783
click at [1178, 476] on input "كوكيز رقائق شوكولاتة والقهوة" at bounding box center [1041, 473] width 505 height 35
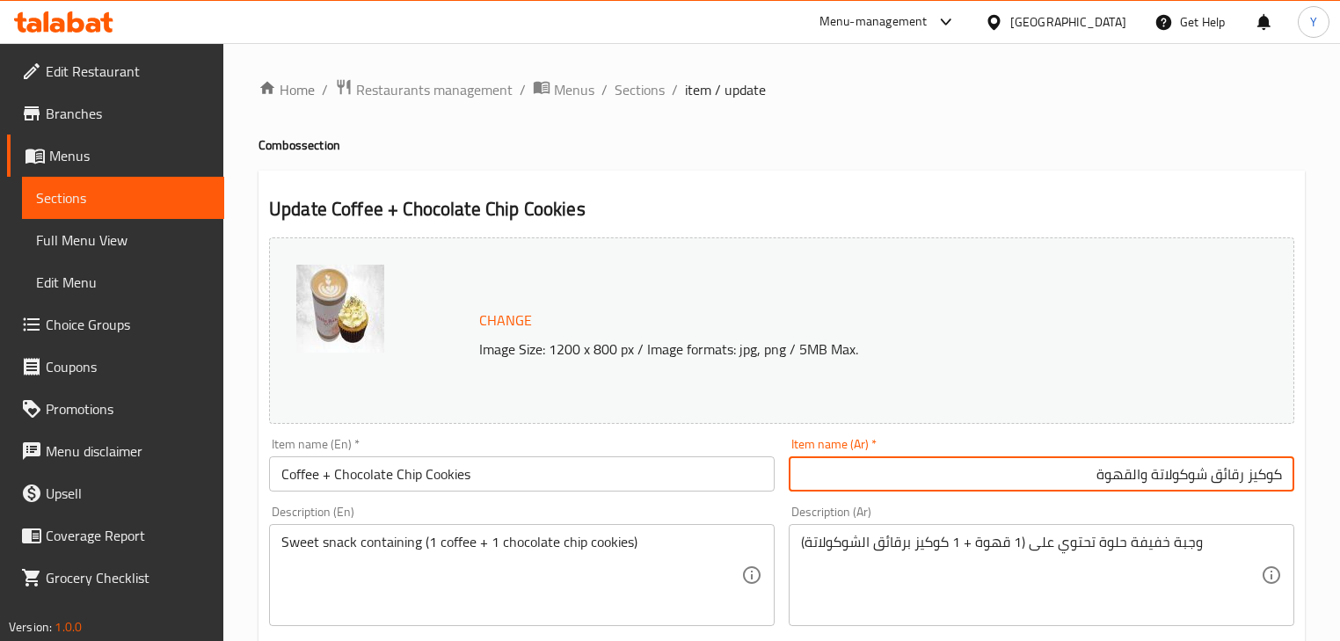
drag, startPoint x: 1178, startPoint y: 476, endPoint x: 1349, endPoint y: 457, distance: 171.6
click at [1340, 471] on html "​ Menu-management United Arab Emirates Get Help Y Edit Restaurant Branches Menu…" at bounding box center [670, 320] width 1340 height 641
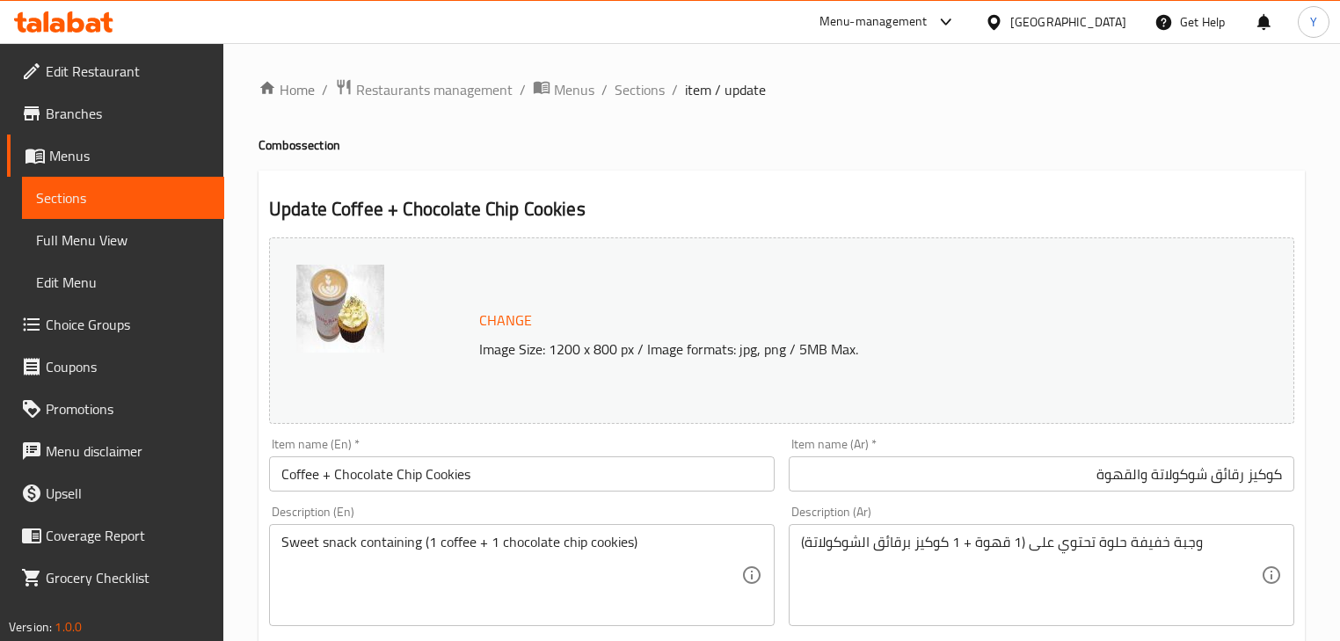
click at [1139, 484] on input "كوكيز رقائق شوكولاتة والقهوة" at bounding box center [1041, 473] width 505 height 35
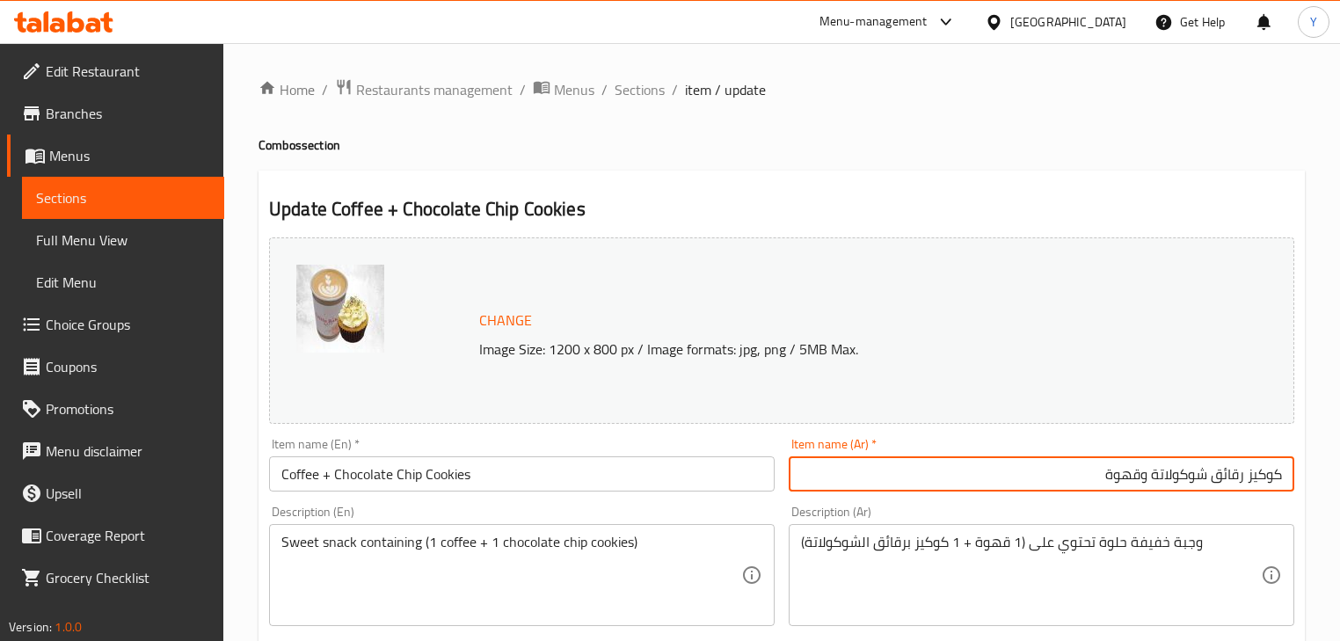
type input "كوكيز رقائق شوكولاتة وقهوة"
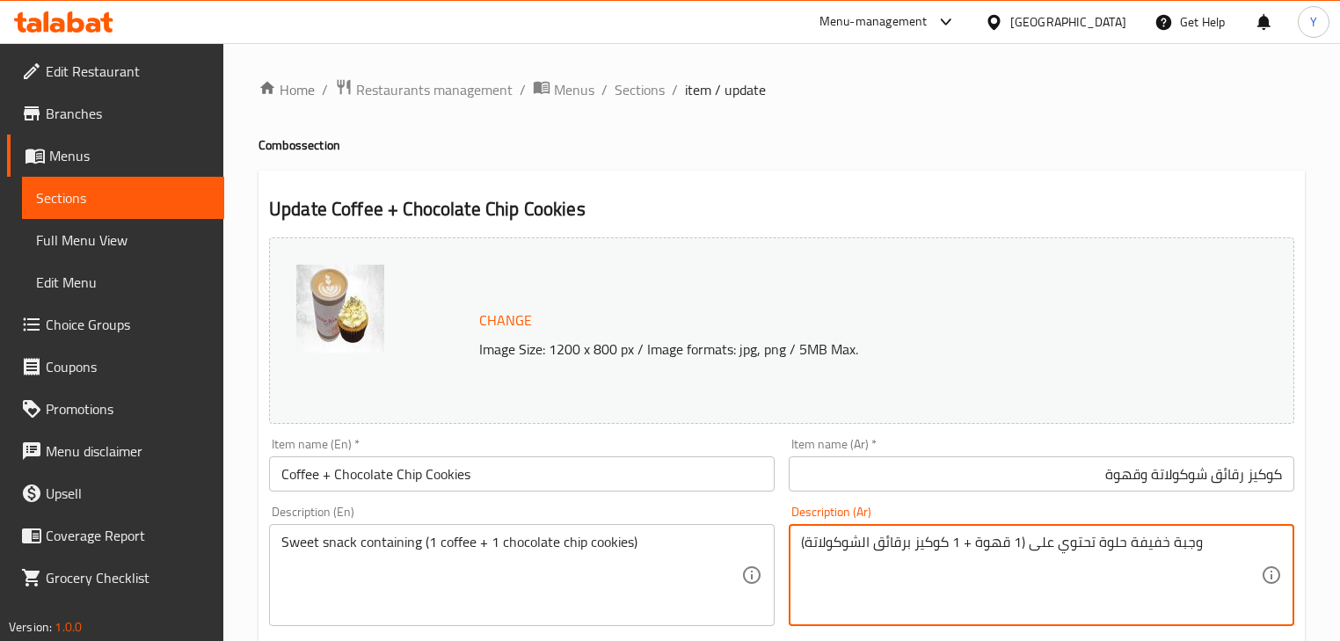
drag, startPoint x: 1146, startPoint y: 540, endPoint x: 1316, endPoint y: 545, distance: 169.7
click at [1340, 555] on html "​ Menu-management United Arab Emirates Get Help Y Edit Restaurant Branches Menu…" at bounding box center [670, 320] width 1340 height 641
type textarea "سناك حلو تحتوي على (1 قهوة + 1 كوكيز برقائق الشوكولاتة)"
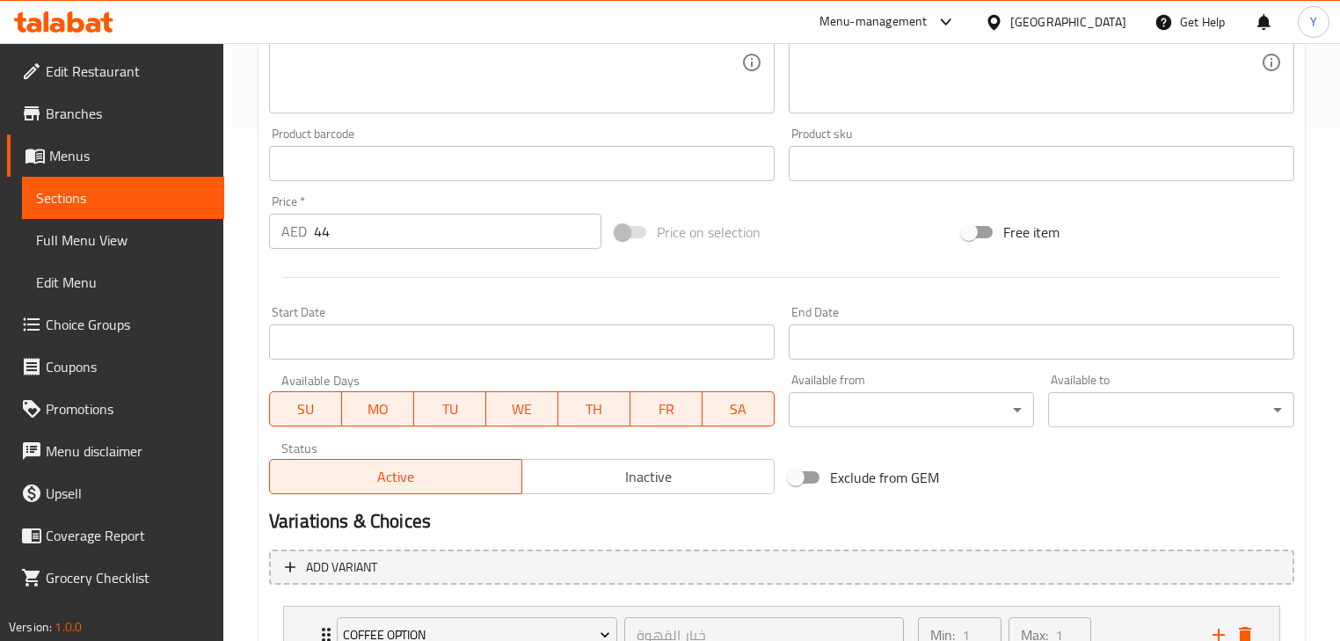
scroll to position [655, 0]
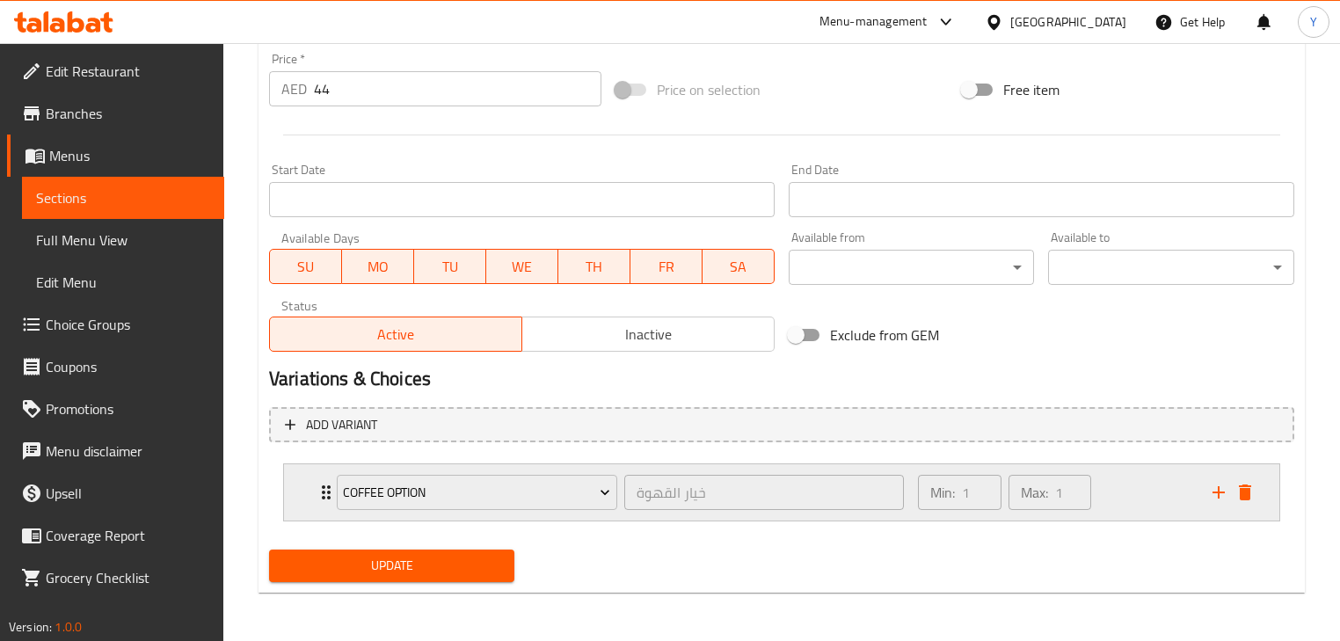
click at [1105, 486] on div "Min: 1 ​ Max: 1 ​" at bounding box center [1054, 492] width 294 height 56
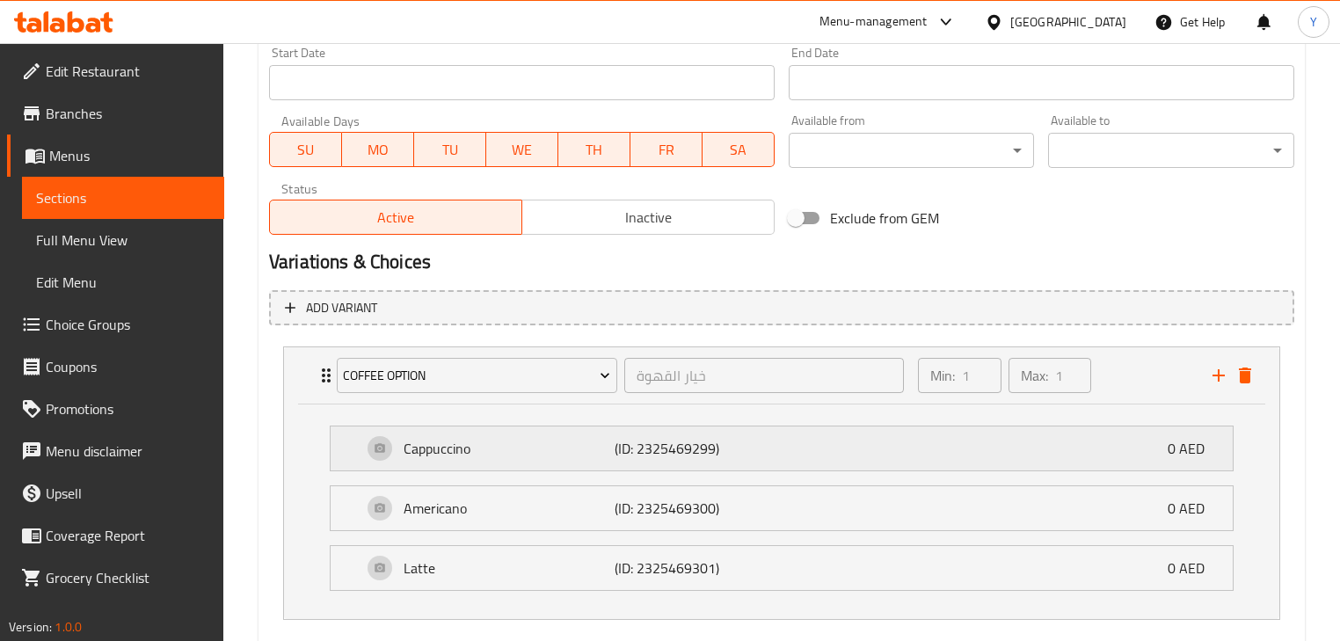
scroll to position [869, 0]
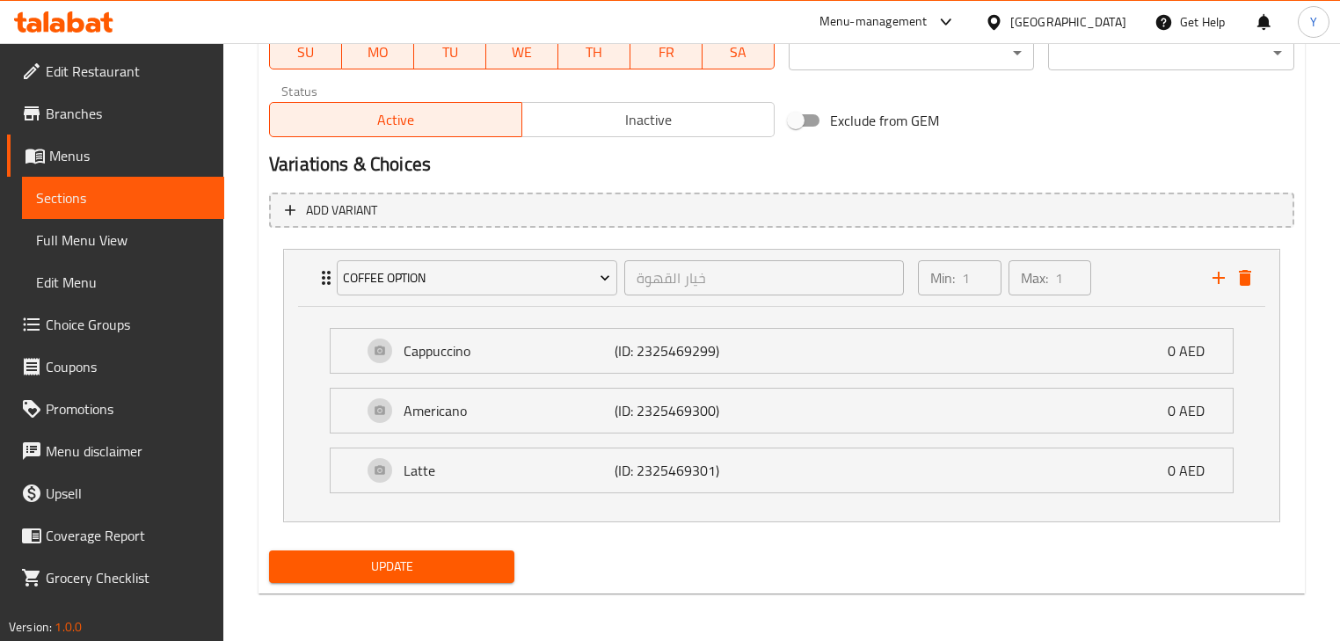
click at [487, 556] on span "Update" at bounding box center [391, 567] width 217 height 22
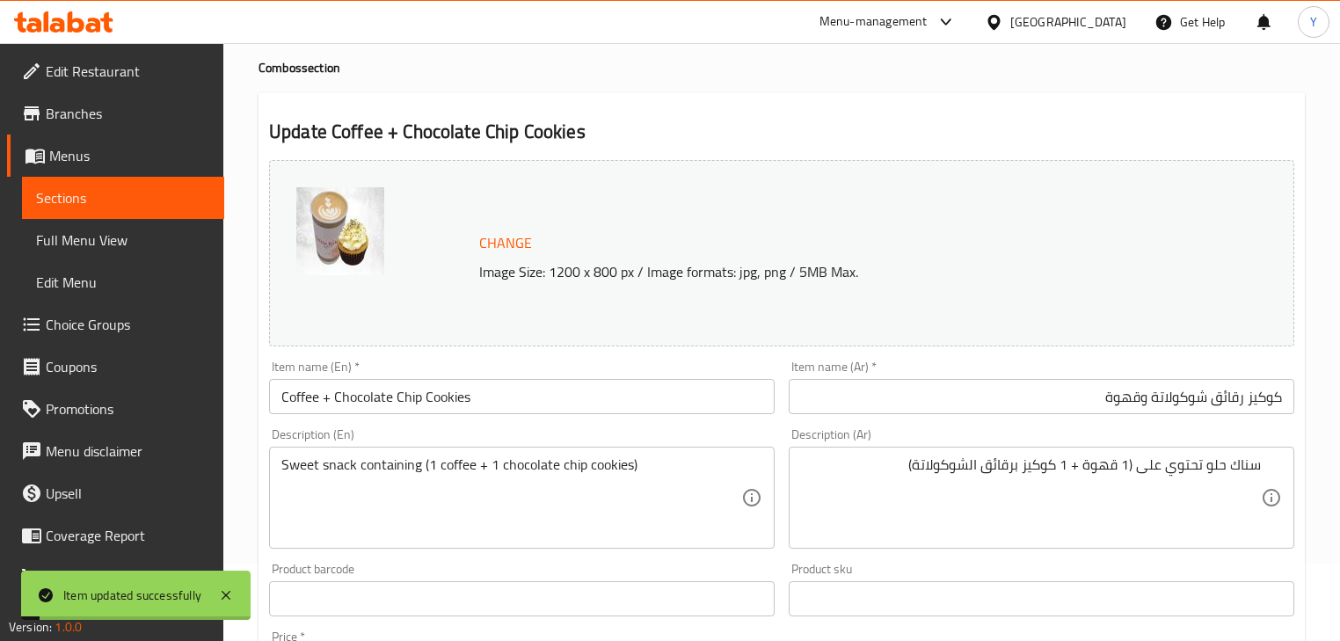
scroll to position [0, 0]
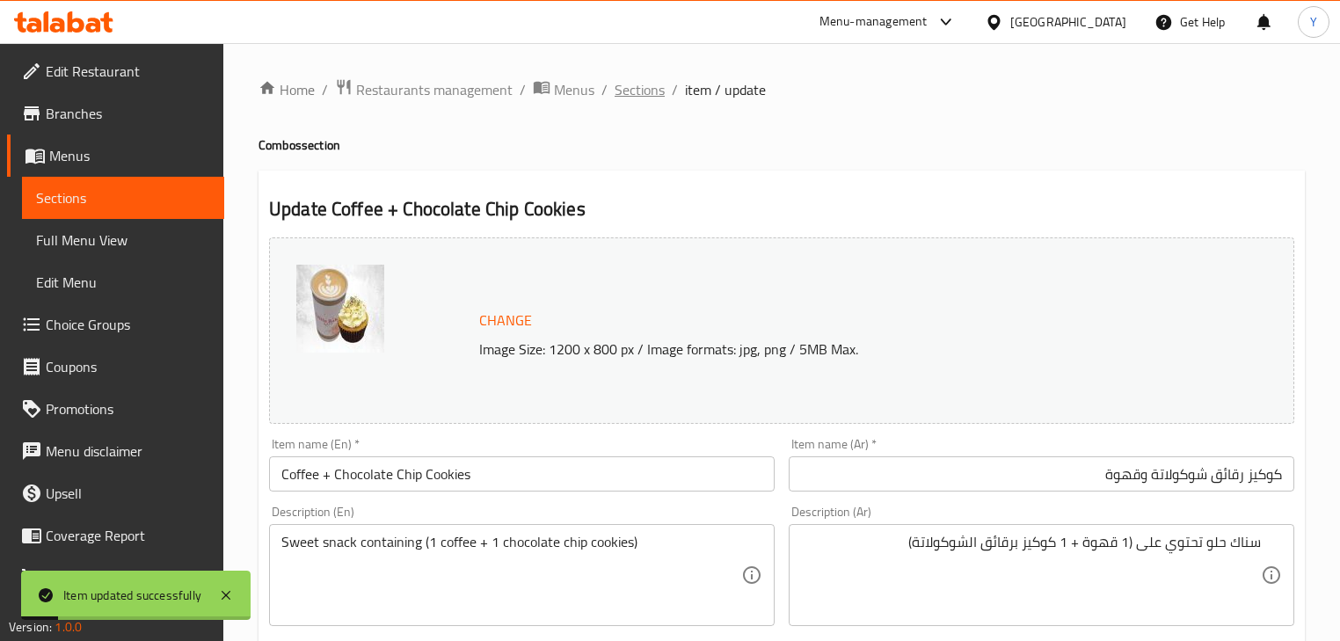
click at [640, 92] on span "Sections" at bounding box center [639, 89] width 50 height 21
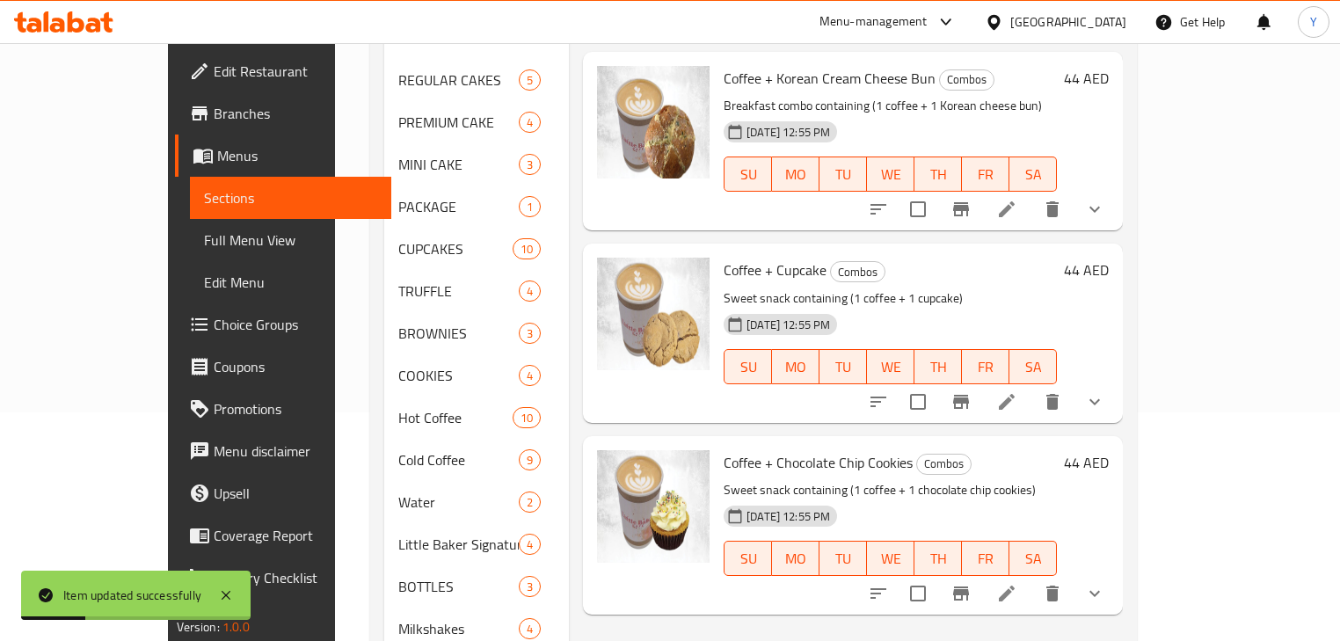
scroll to position [141, 0]
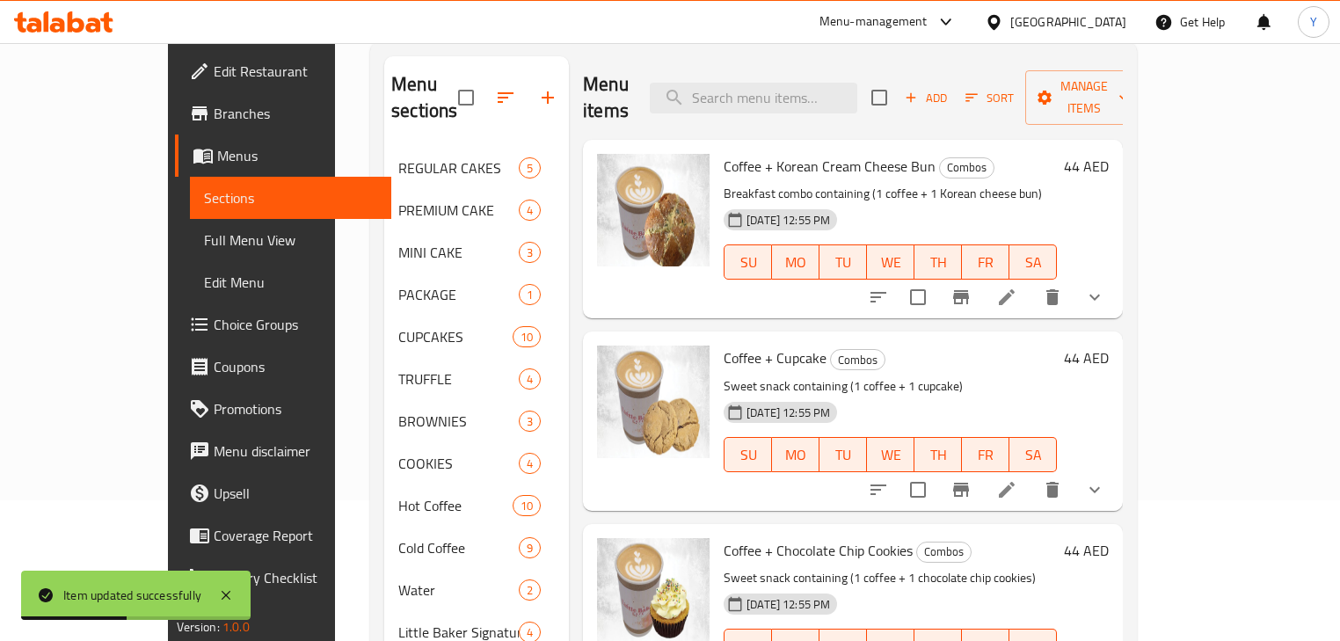
click at [733, 375] on p "Sweet snack containing (1 coffee + 1 cupcake)" at bounding box center [889, 386] width 333 height 22
copy p "snack"
click at [1017, 479] on icon at bounding box center [1006, 489] width 21 height 21
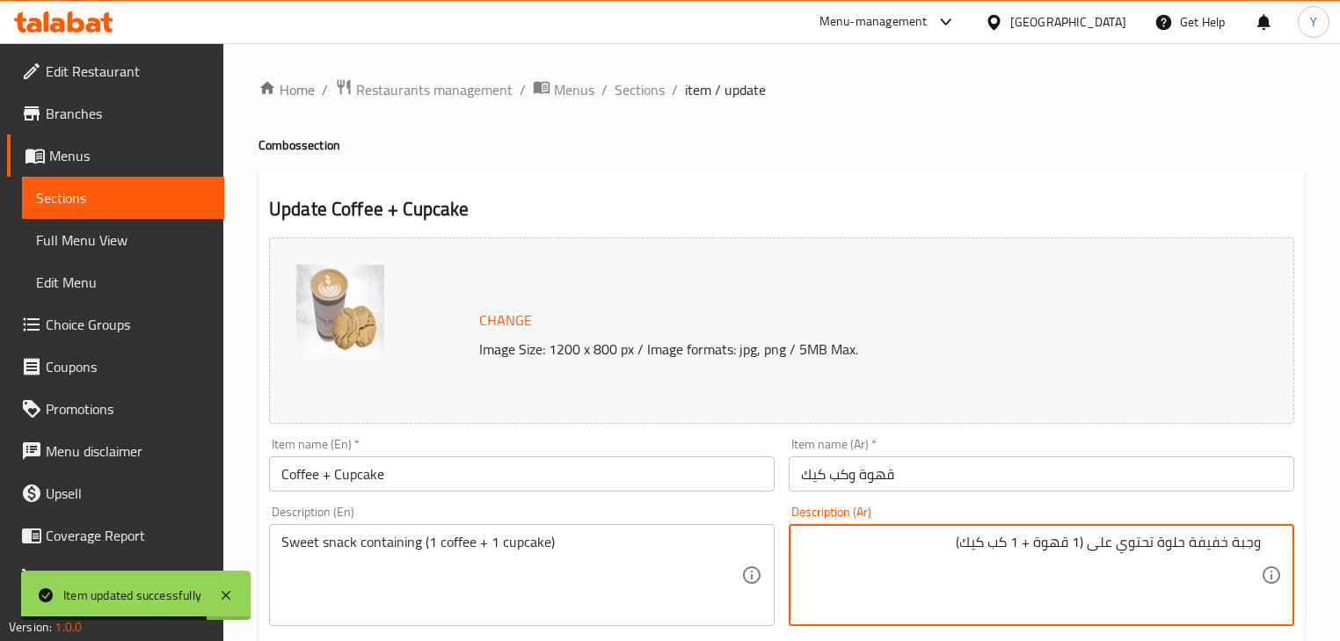
click at [1207, 538] on textarea "وجبة خفيفة حلوة تحتوي على (1 قهوة + 1 كب كيك)" at bounding box center [1031, 576] width 460 height 84
drag, startPoint x: 1207, startPoint y: 538, endPoint x: 1349, endPoint y: 569, distance: 145.7
click at [1340, 567] on html "Item updated successfully ​ Menu-management United Arab Emirates Get Help Y Edi…" at bounding box center [670, 320] width 1340 height 641
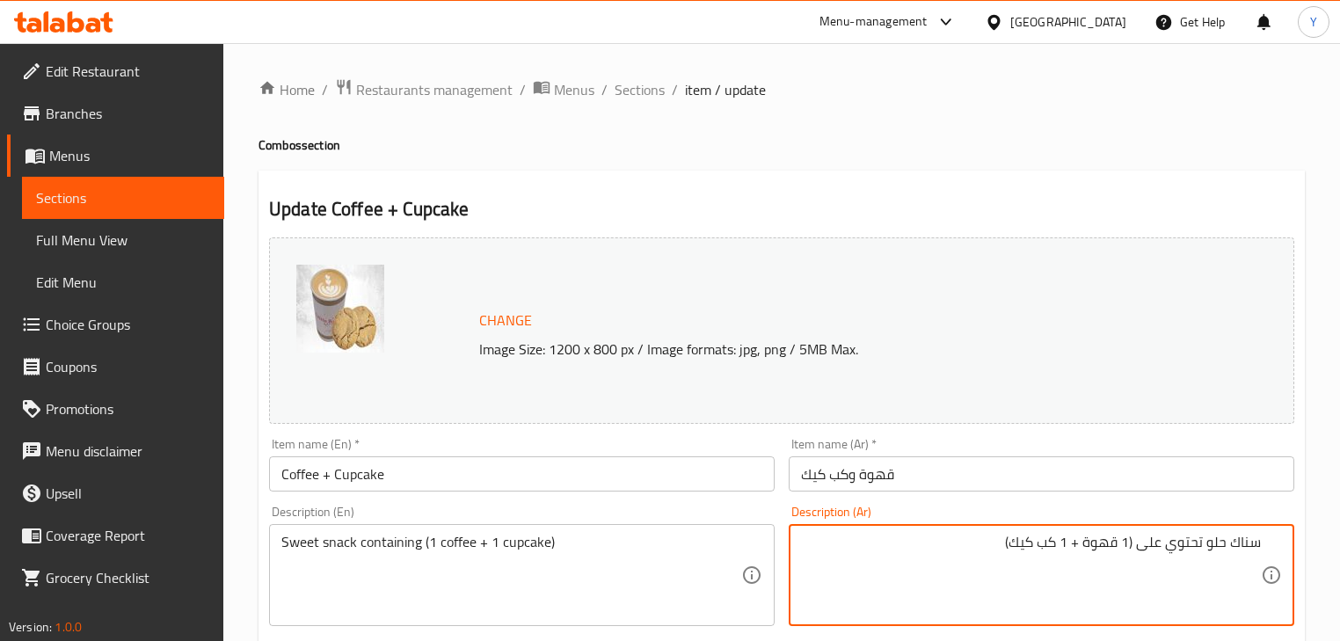
type textarea "سناك حلو تحتوي على (1 قهوة + 1 كب كيك)"
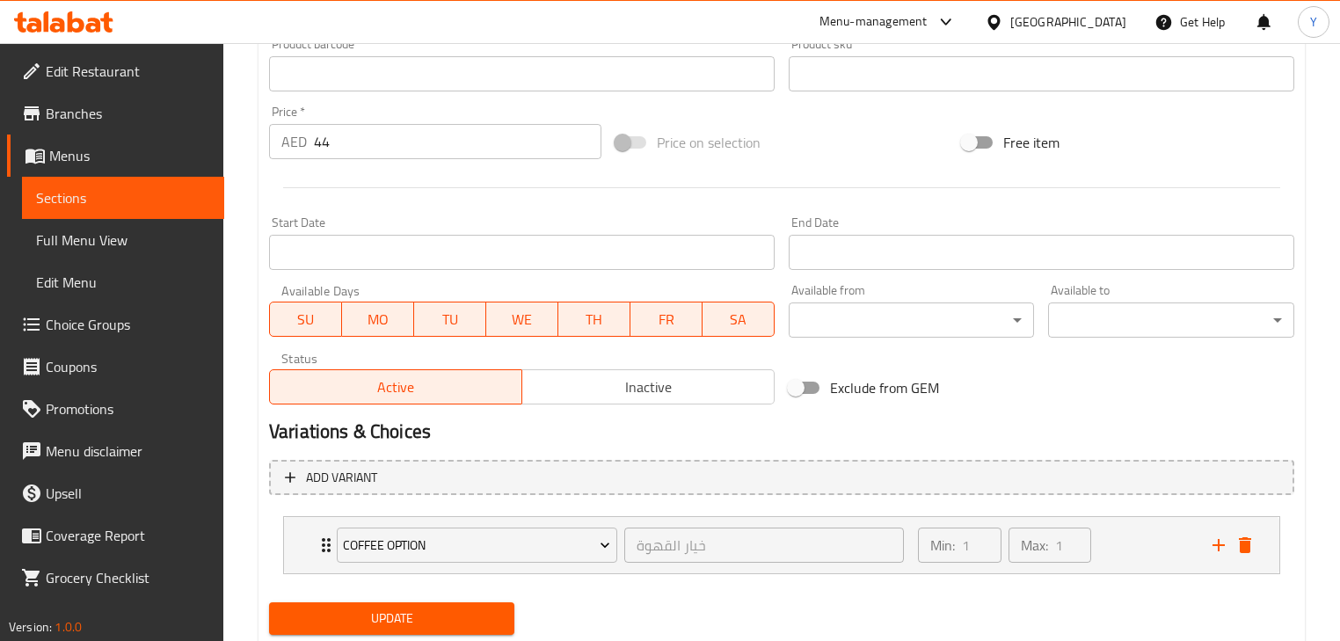
scroll to position [655, 0]
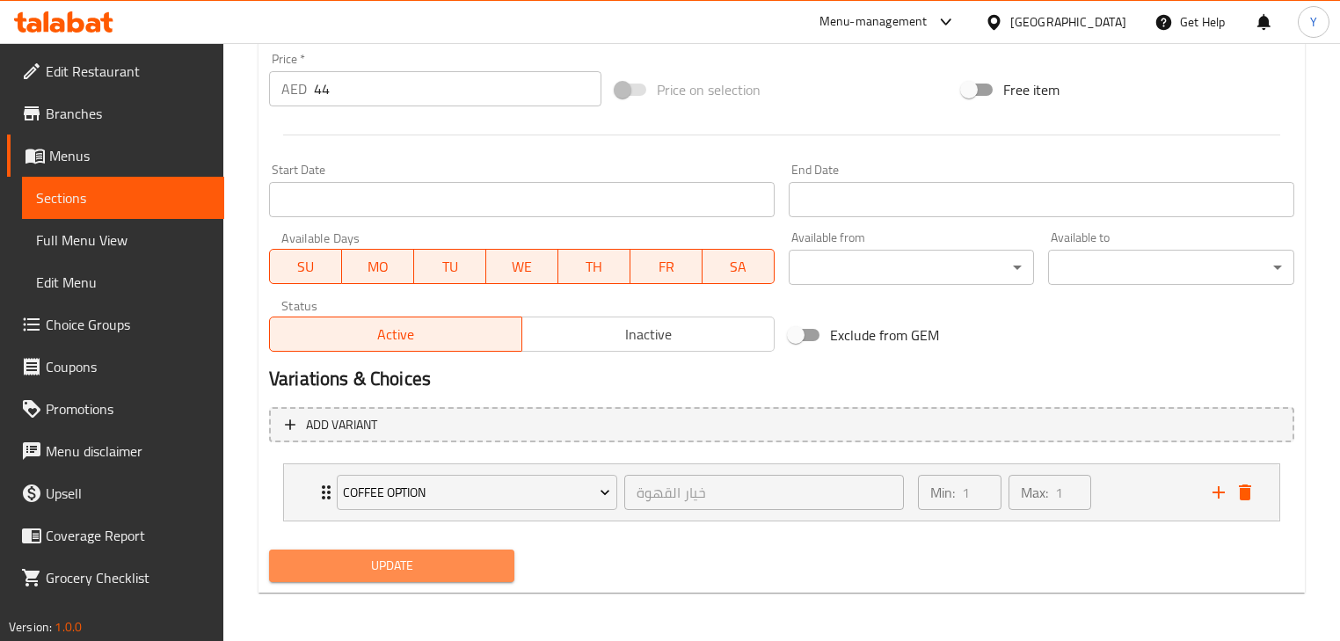
click at [418, 561] on span "Update" at bounding box center [391, 566] width 217 height 22
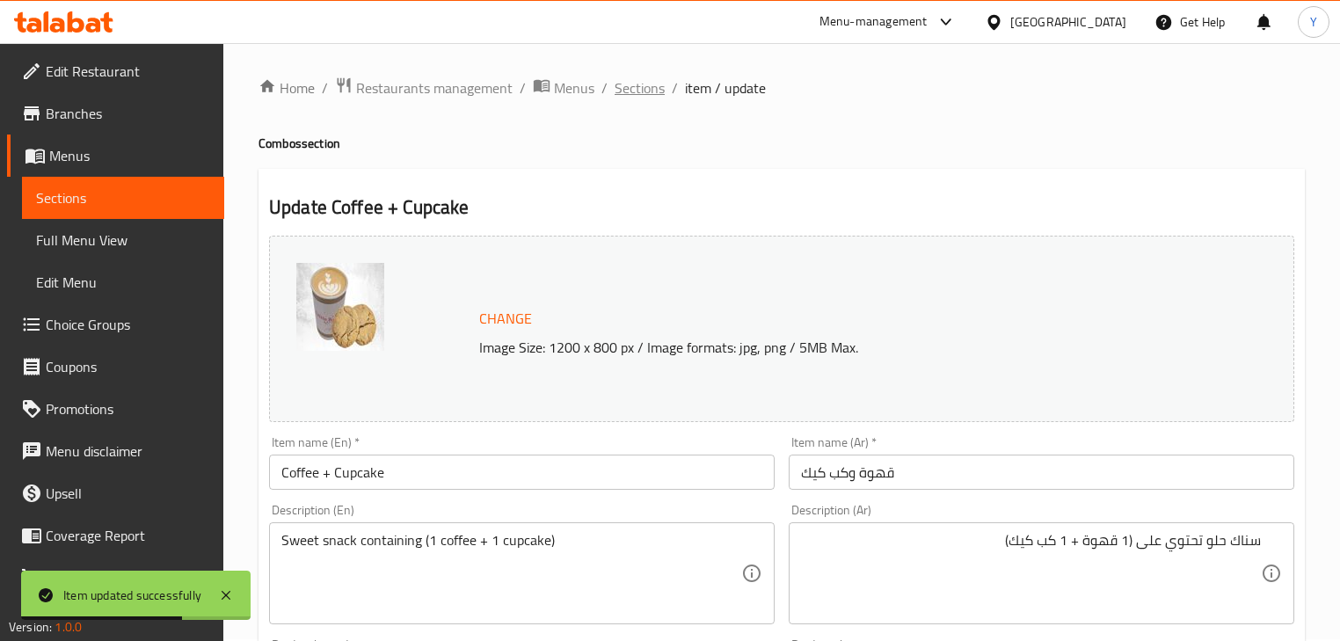
scroll to position [0, 0]
click at [622, 81] on span "Sections" at bounding box center [639, 89] width 50 height 21
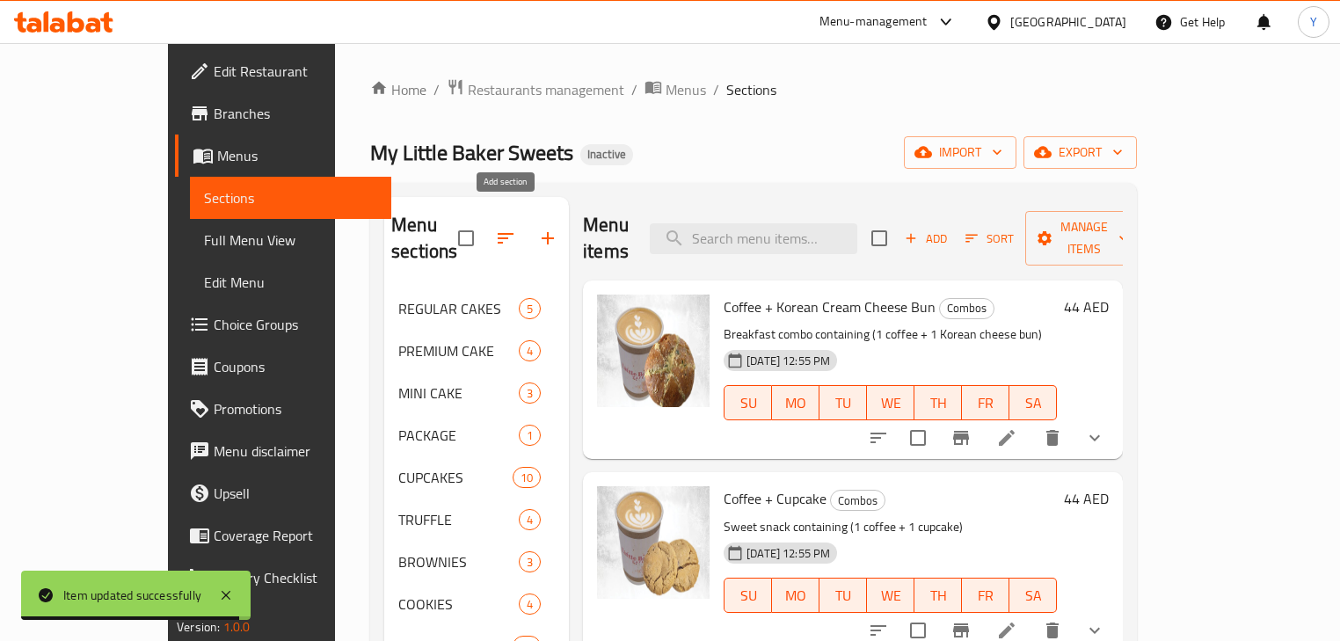
click at [527, 236] on button "button" at bounding box center [548, 238] width 42 height 42
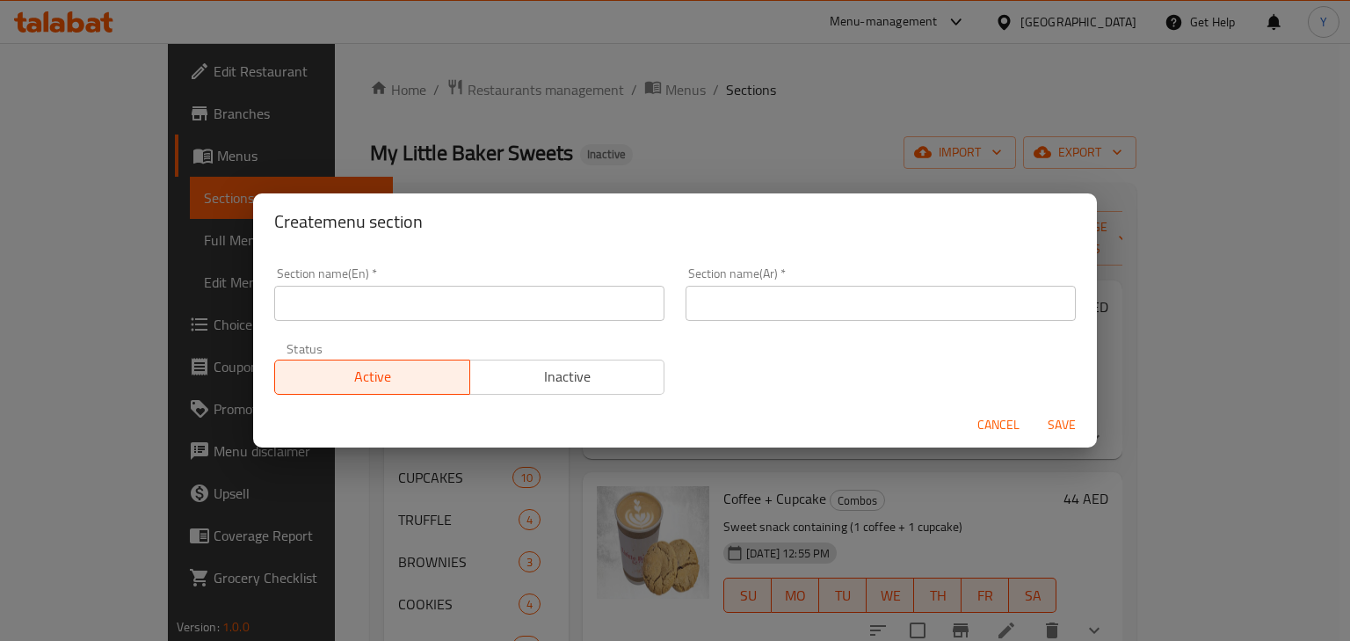
click at [451, 287] on input "text" at bounding box center [469, 303] width 390 height 35
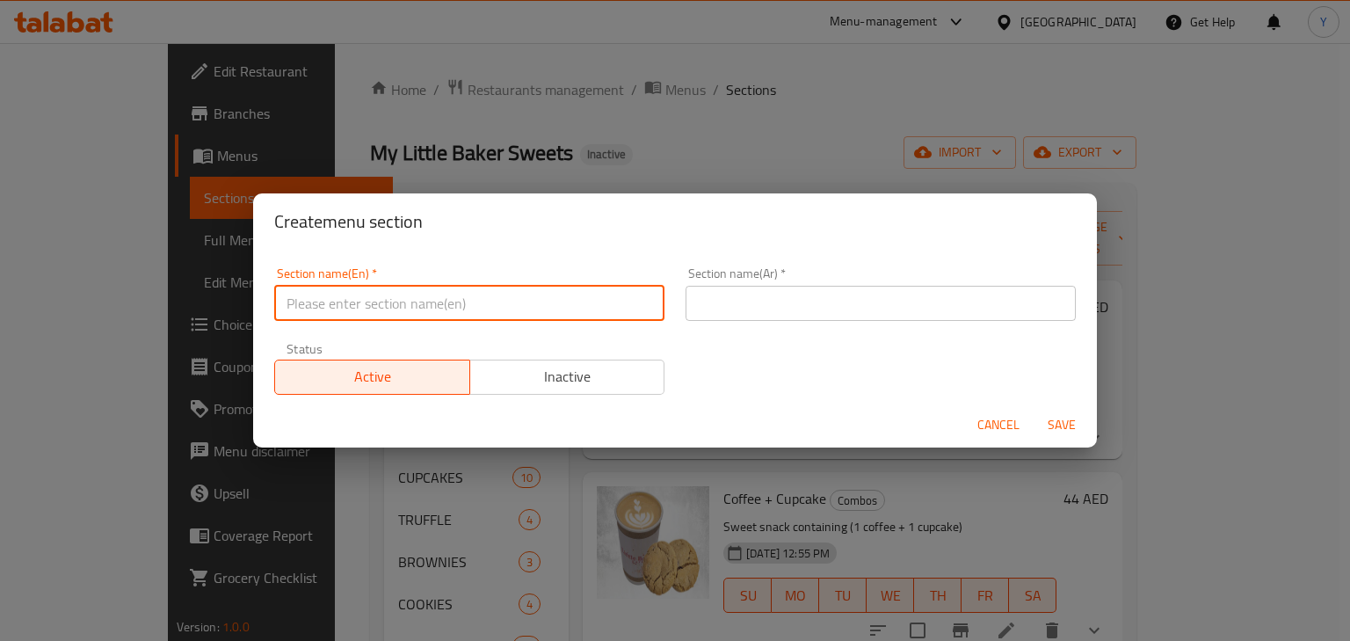
paste input "FLOWERS"
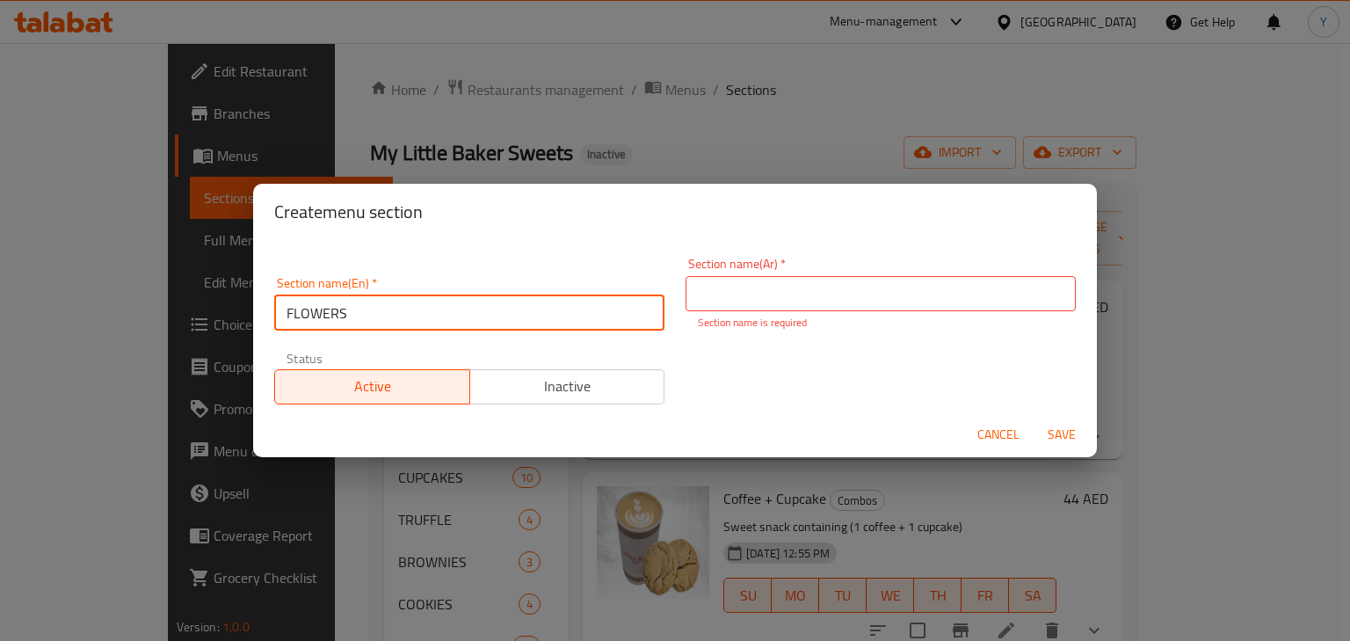
click at [441, 297] on input "FLOWERS" at bounding box center [469, 312] width 390 height 35
type input "["
type input "Flowers"
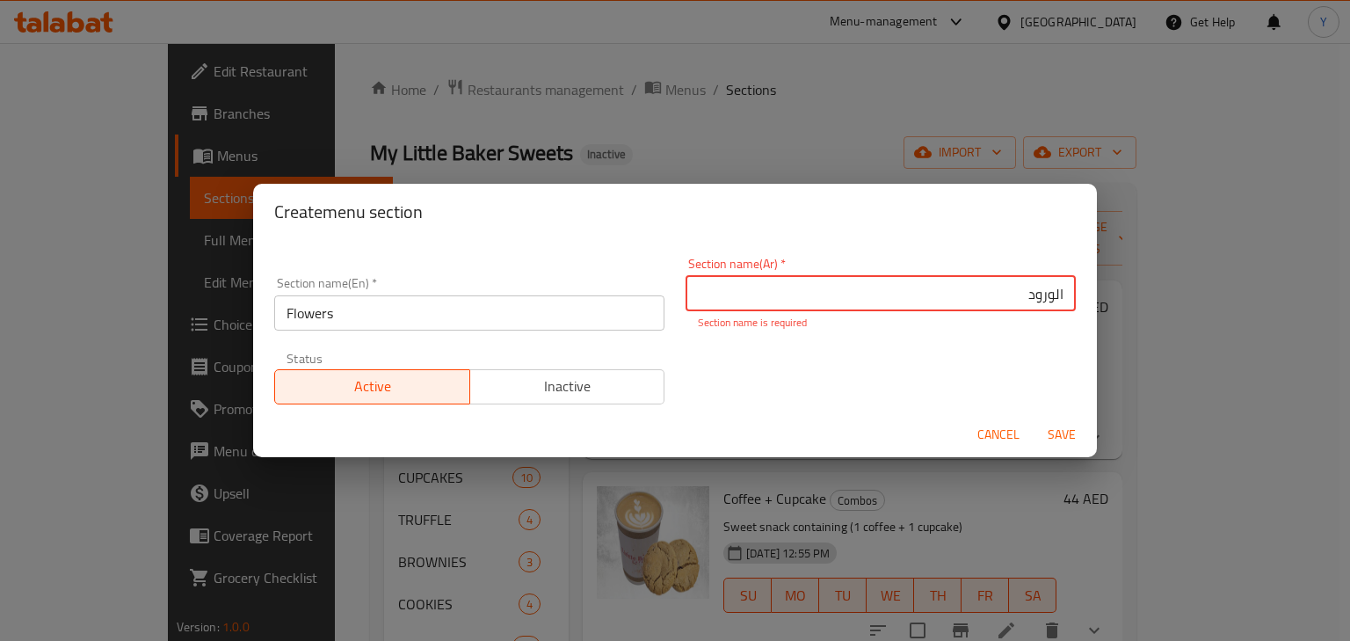
type input "الورود"
click at [1034, 418] on button "Save" at bounding box center [1062, 434] width 56 height 33
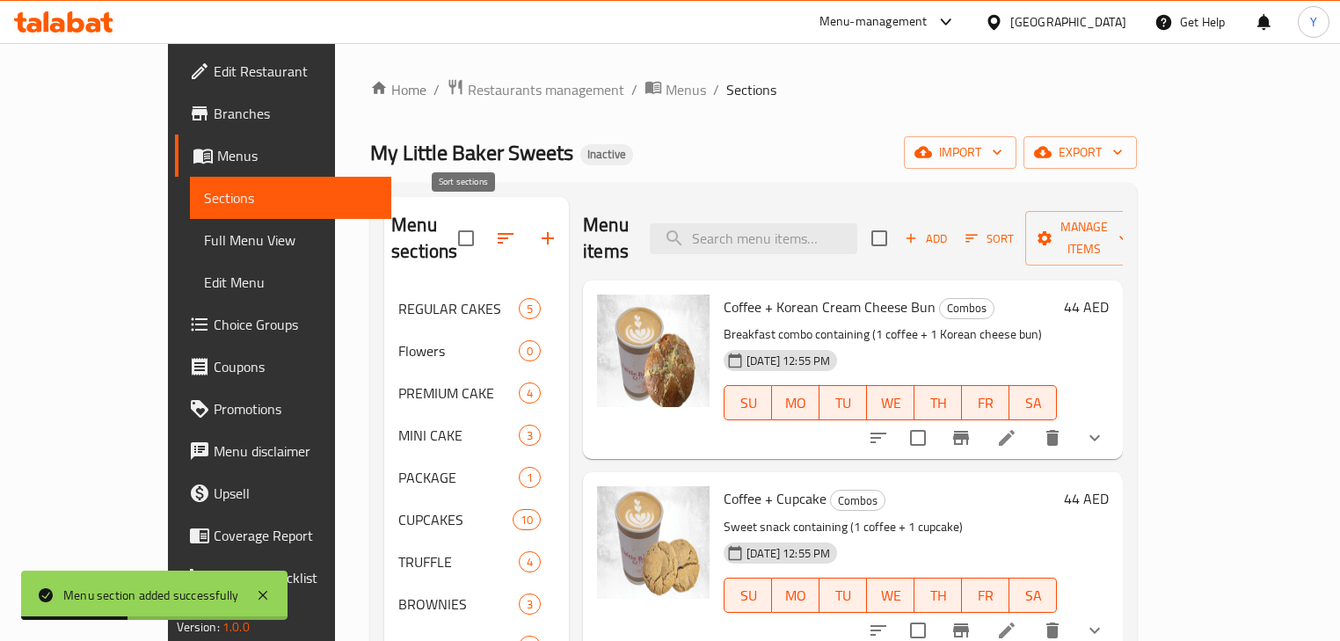
click at [495, 228] on icon "button" at bounding box center [505, 238] width 21 height 21
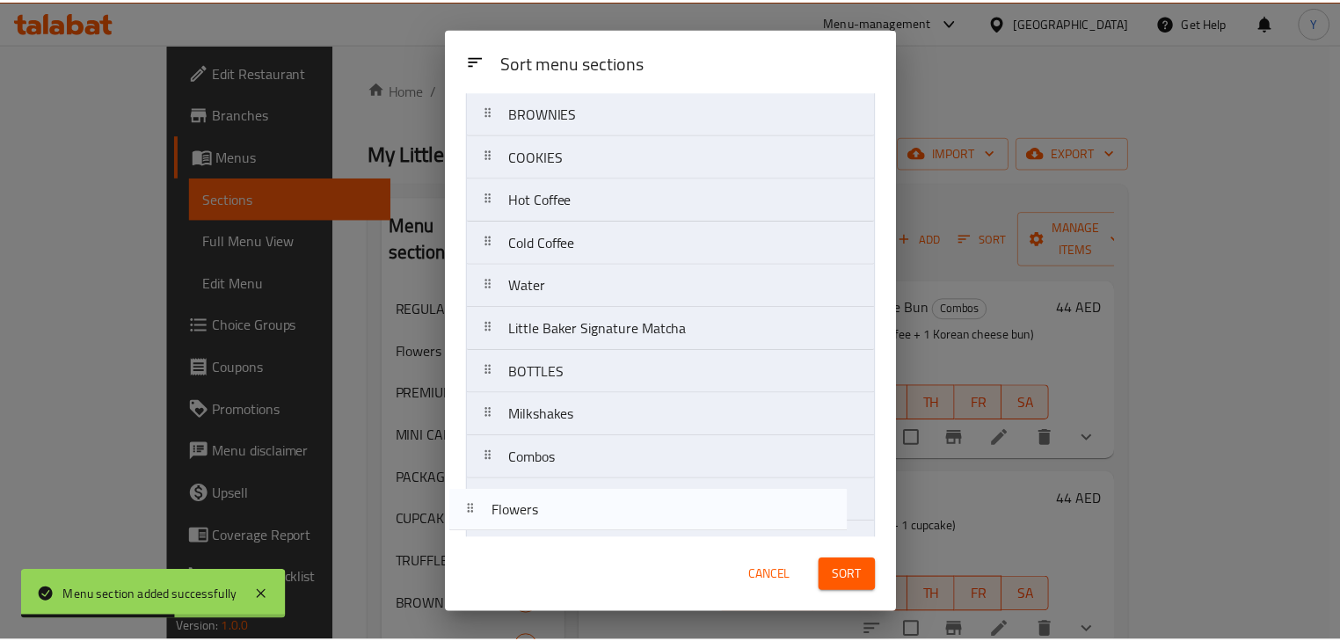
scroll to position [341, 0]
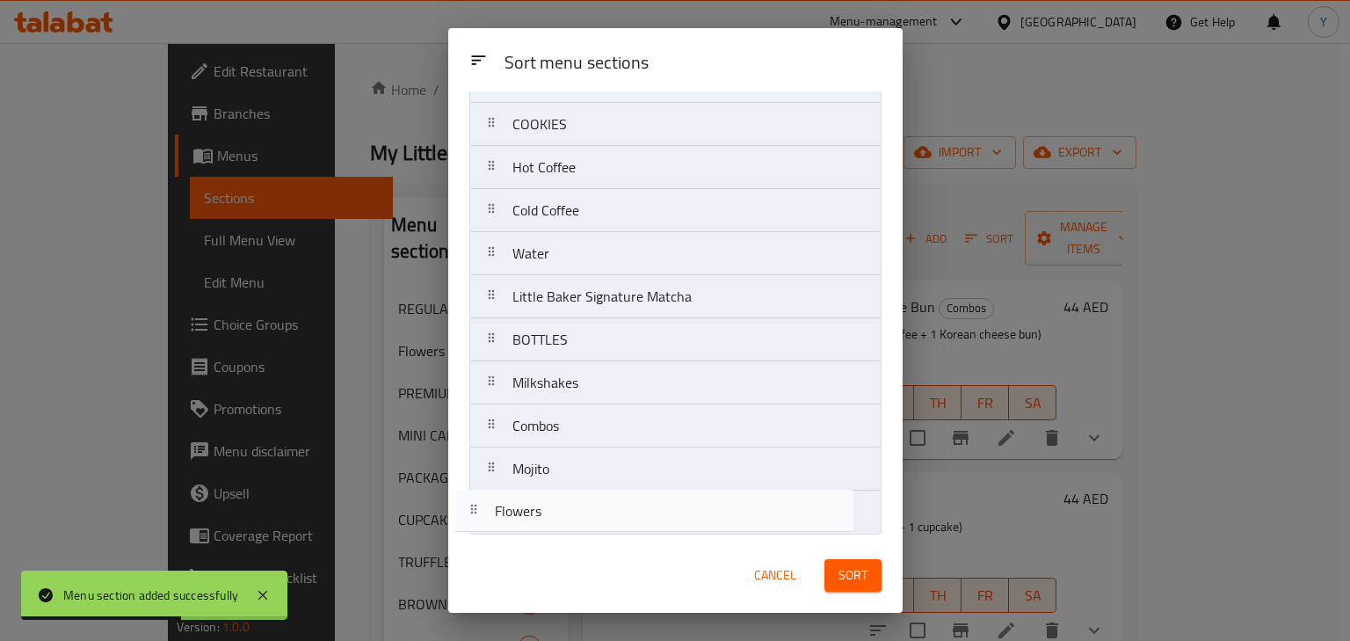
drag, startPoint x: 579, startPoint y: 232, endPoint x: 563, endPoint y: 536, distance: 304.6
click at [563, 536] on div "Sort menu sections REGULAR CAKES Flowers PREMIUM CAKE MINI CAKE PACKAGE CUPCAKE…" at bounding box center [675, 314] width 454 height 447
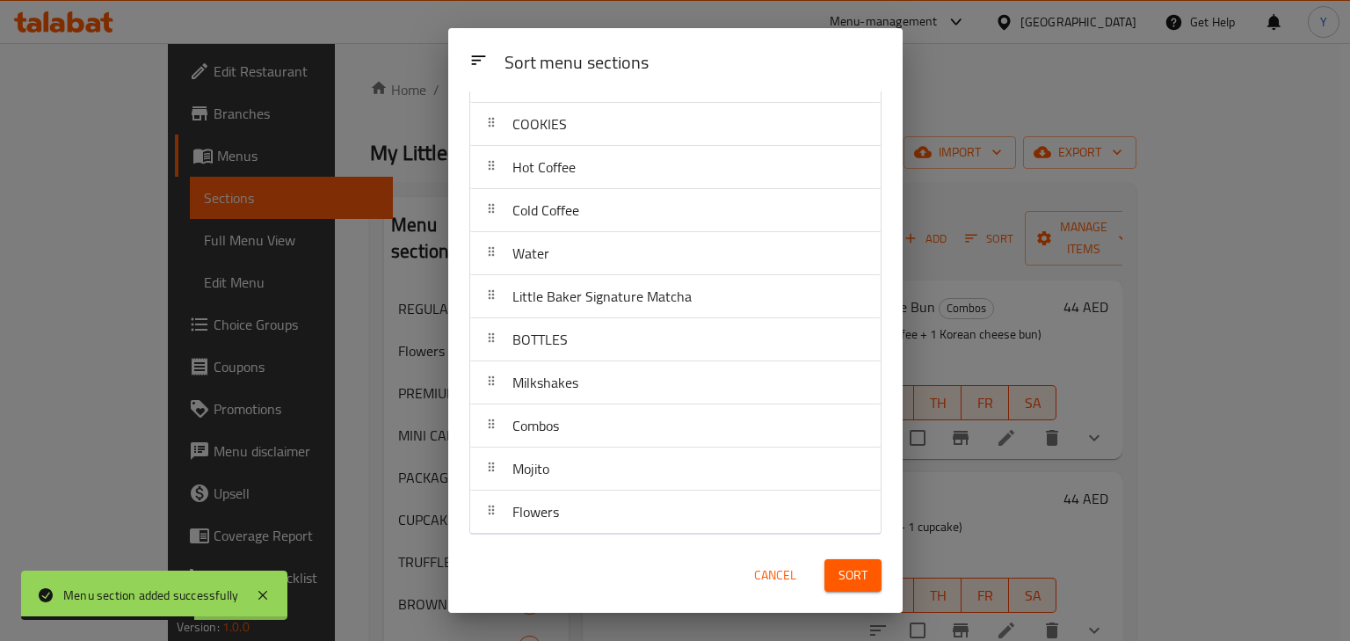
click at [843, 574] on span "Sort" at bounding box center [853, 575] width 29 height 22
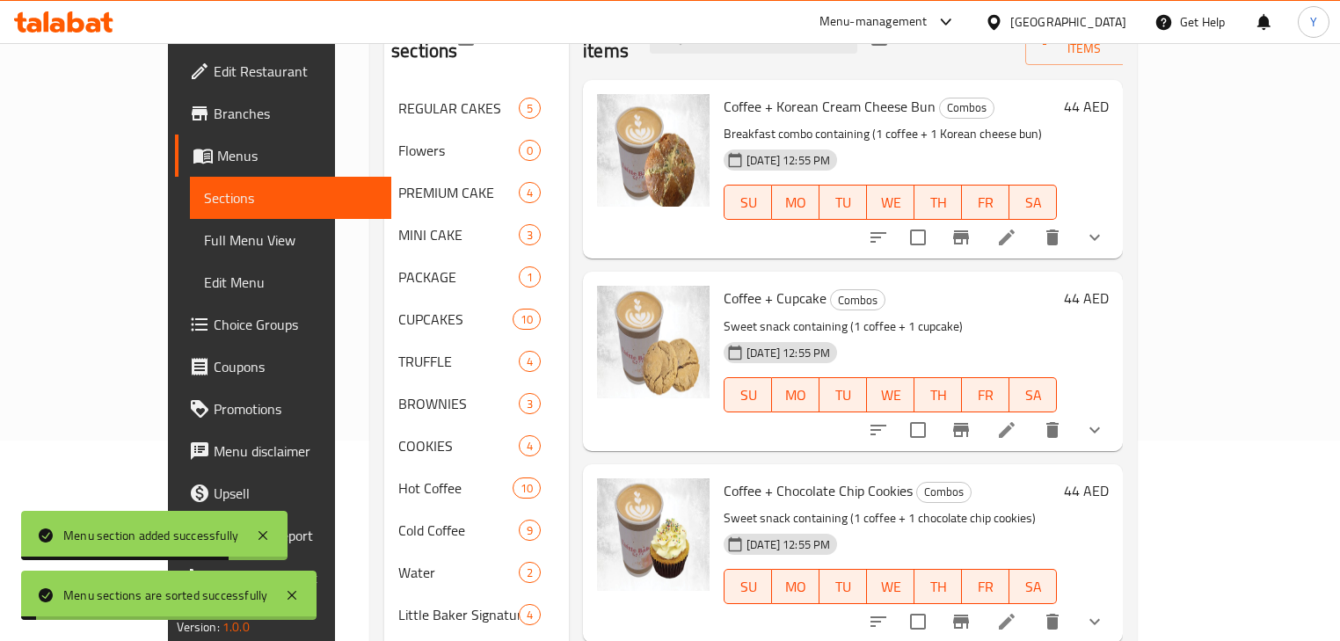
scroll to position [394, 0]
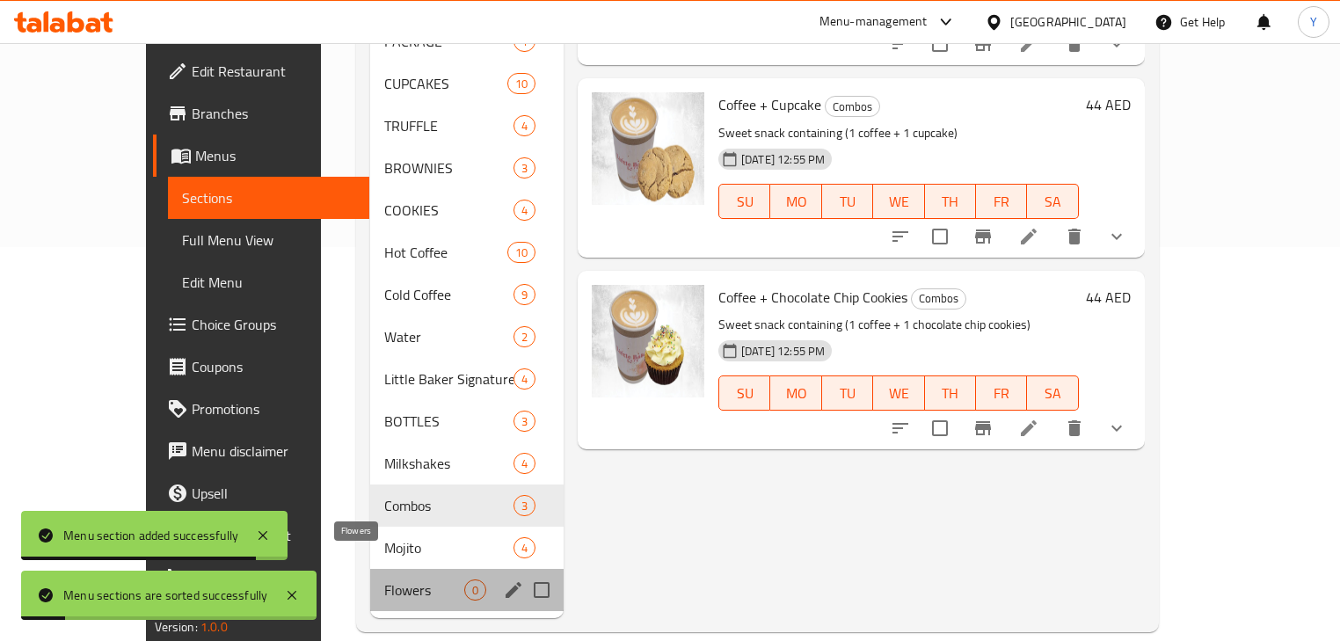
click at [400, 579] on span "Flowers" at bounding box center [424, 589] width 80 height 21
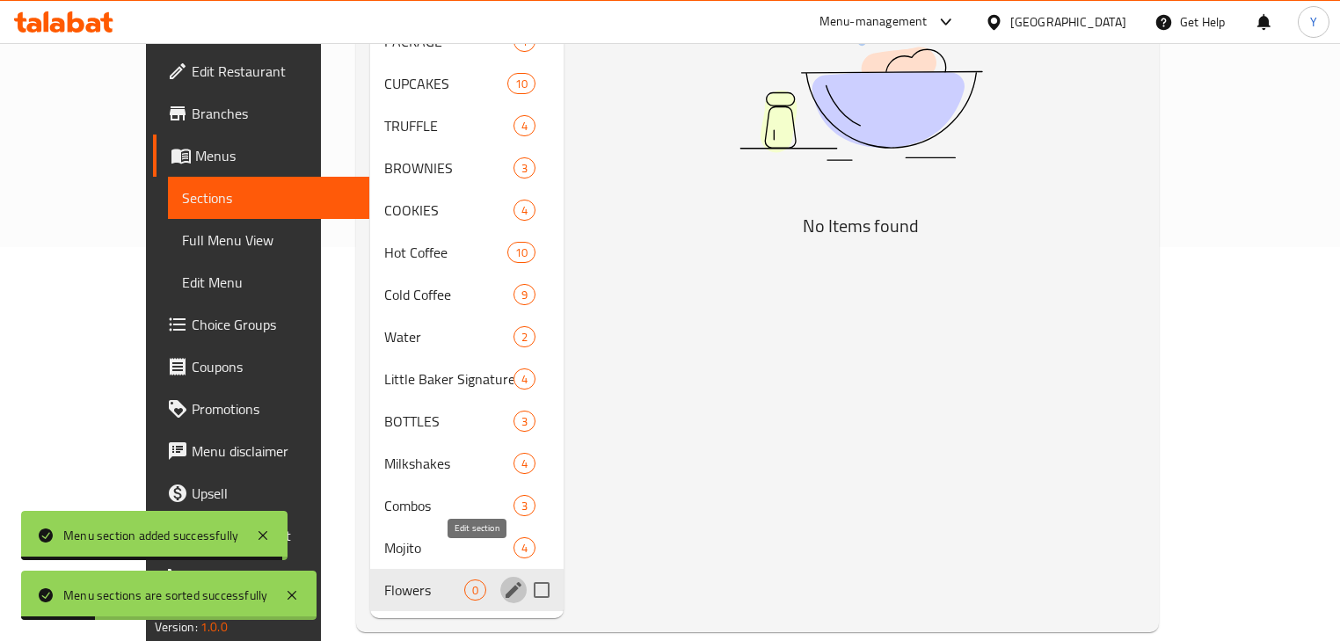
click at [505, 582] on icon "edit" at bounding box center [513, 590] width 16 height 16
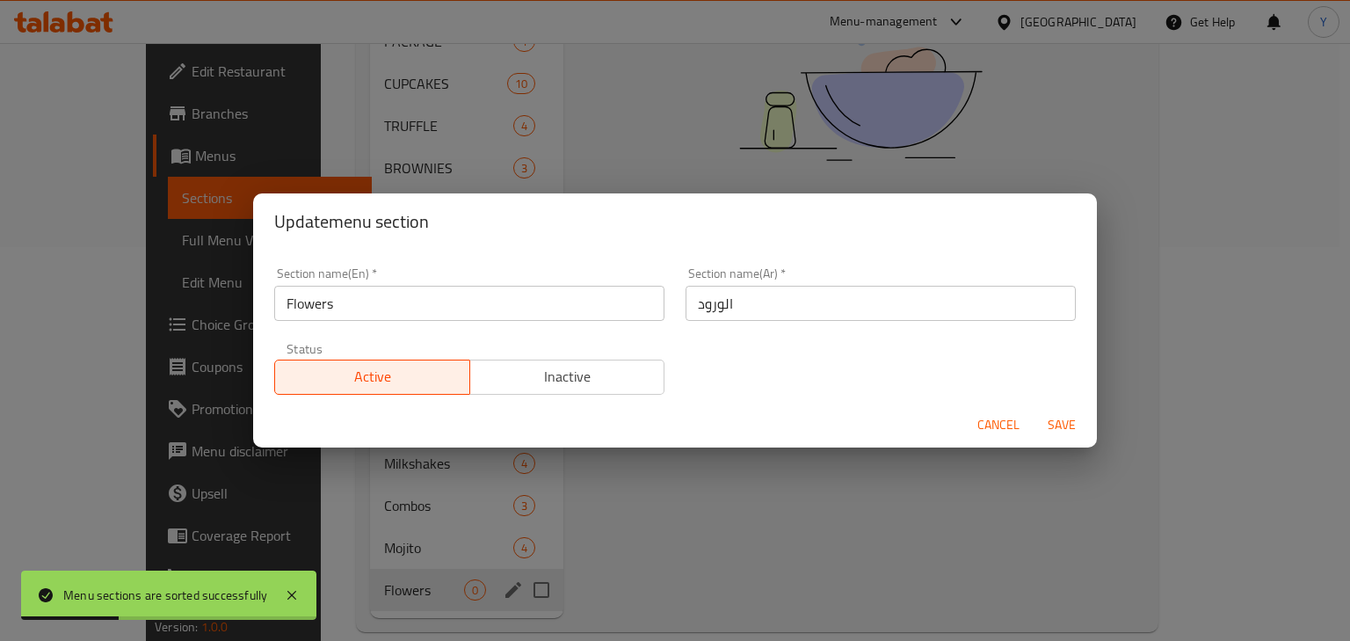
drag, startPoint x: 702, startPoint y: 316, endPoint x: 423, endPoint y: 345, distance: 281.1
click at [425, 343] on div "Section name(En)   * Flowers Section name(En) * Section name(Ar)   * الورود Sec…" at bounding box center [675, 331] width 823 height 149
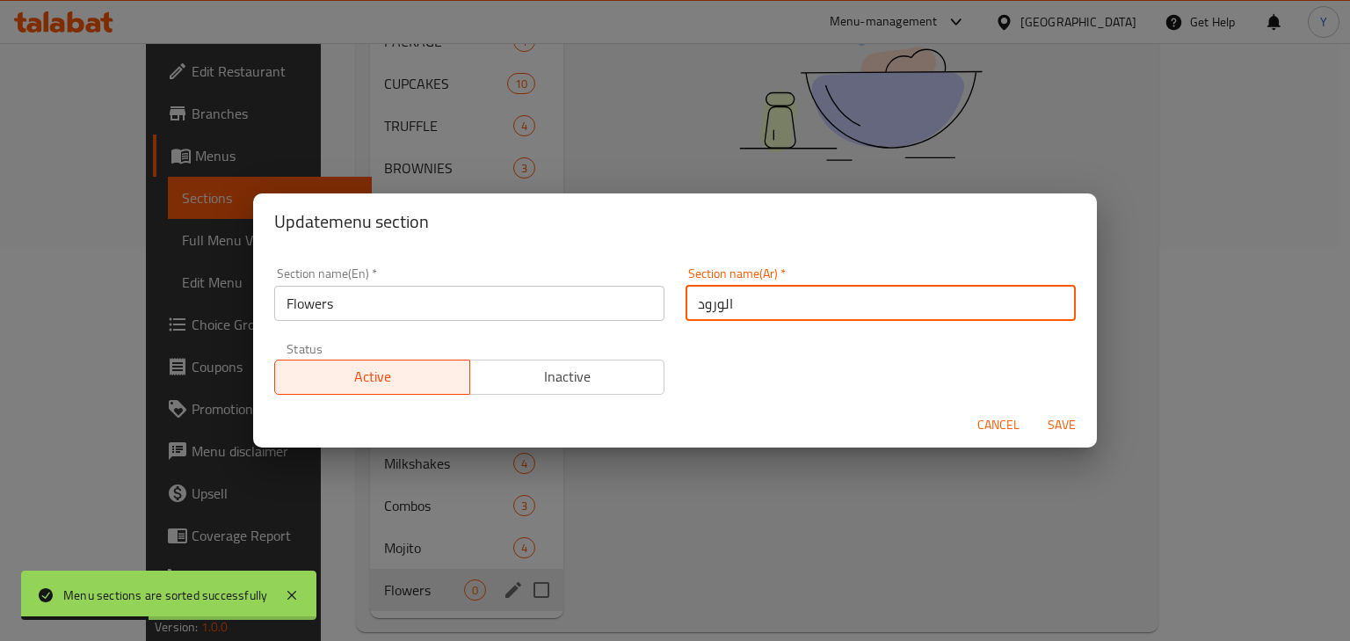
click at [992, 430] on span "Cancel" at bounding box center [999, 425] width 42 height 22
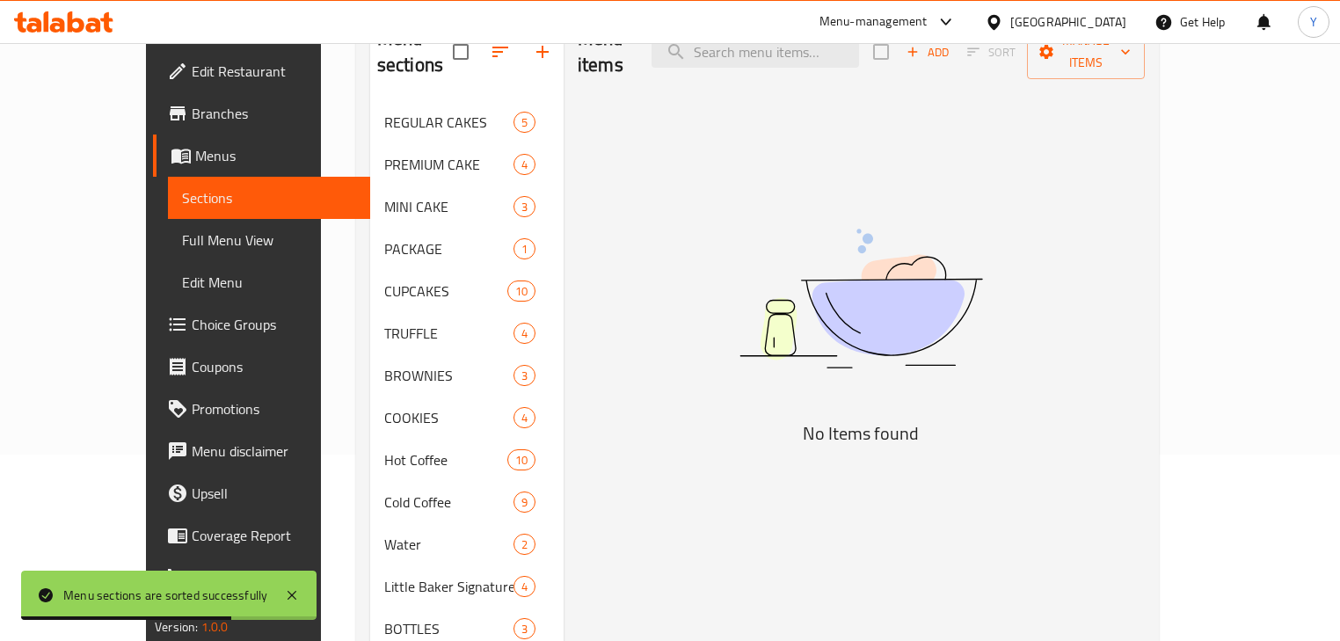
scroll to position [42, 0]
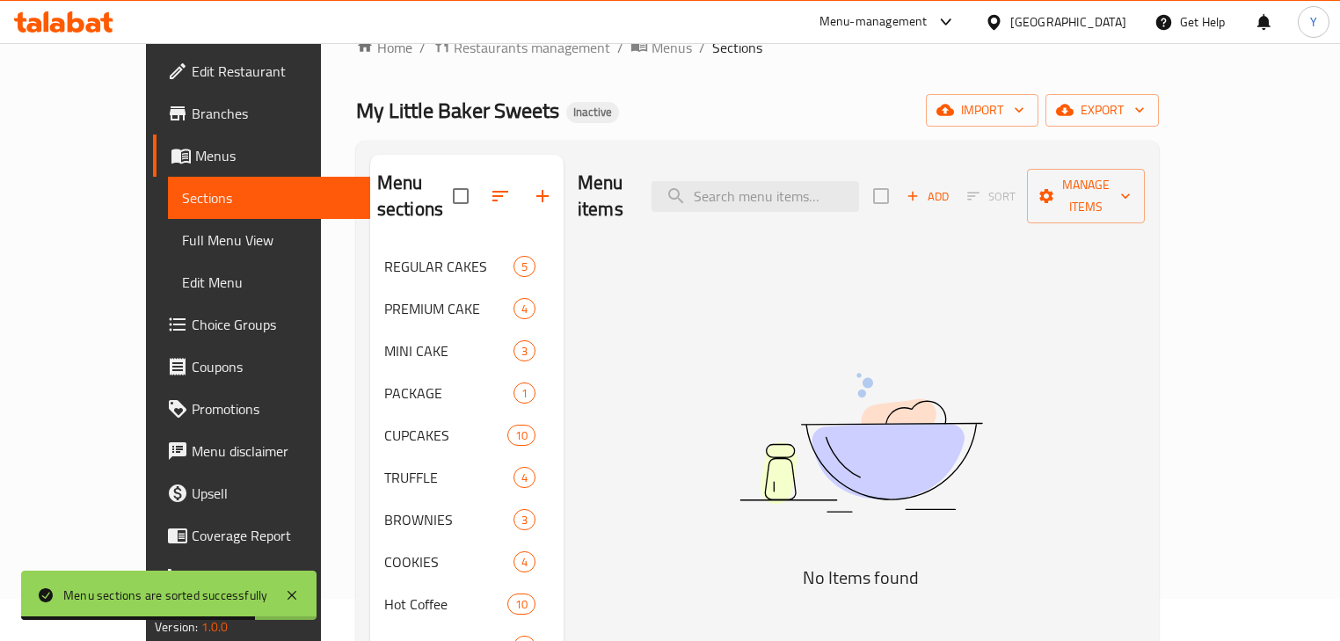
click at [1032, 169] on div "Add Sort Manage items" at bounding box center [1009, 196] width 272 height 55
click at [951, 187] on span "Add" at bounding box center [927, 196] width 47 height 20
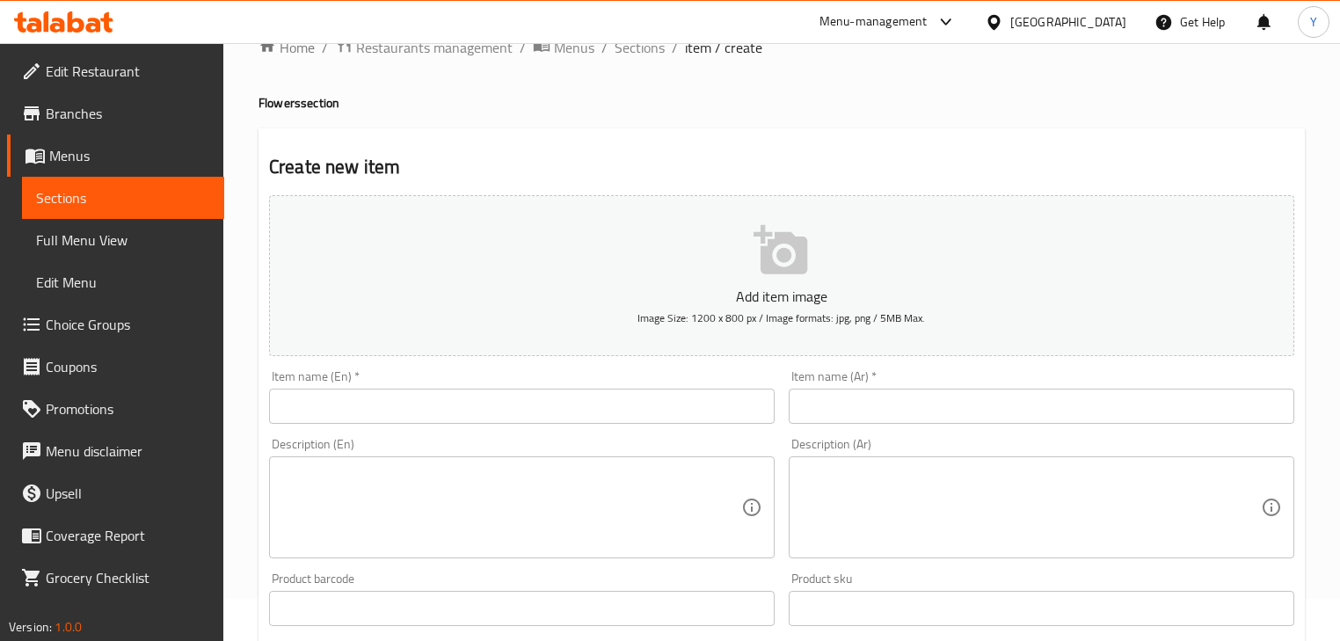
click at [341, 522] on textarea at bounding box center [511, 508] width 460 height 84
paste textarea "PINK ROSES BOQUET"
type textarea "PINK ROSES BOQUET"
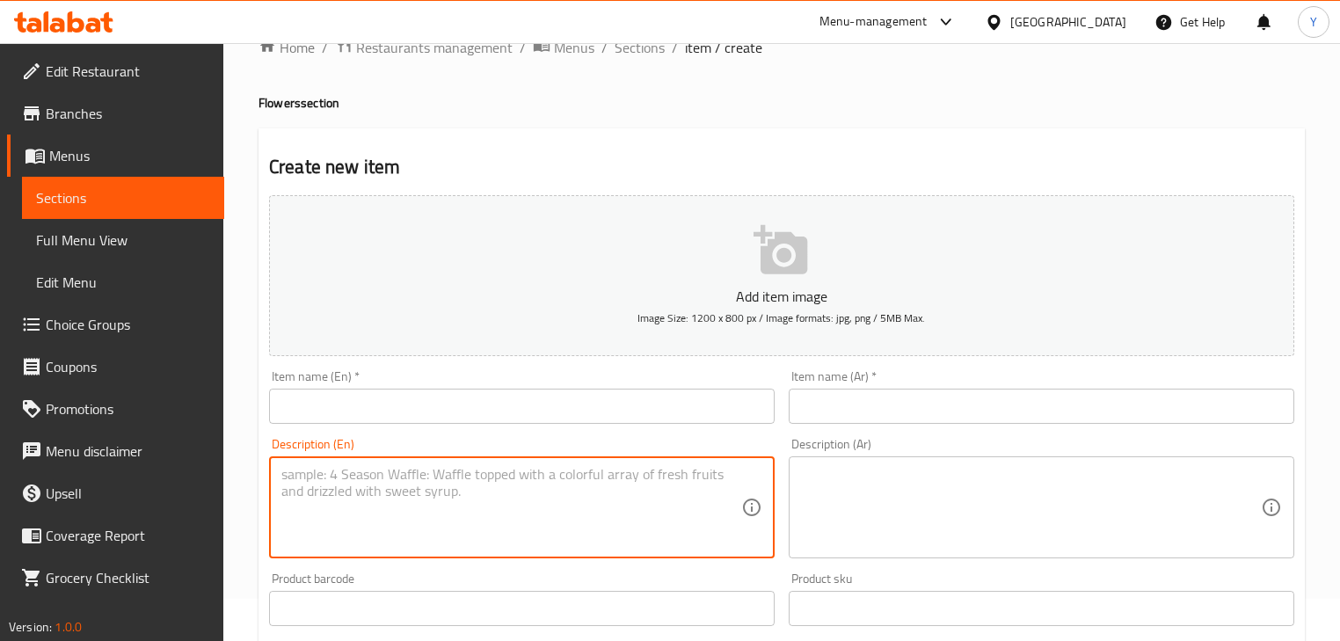
click at [433, 417] on input "text" at bounding box center [521, 406] width 505 height 35
paste input "PINK ROSES BOQUET"
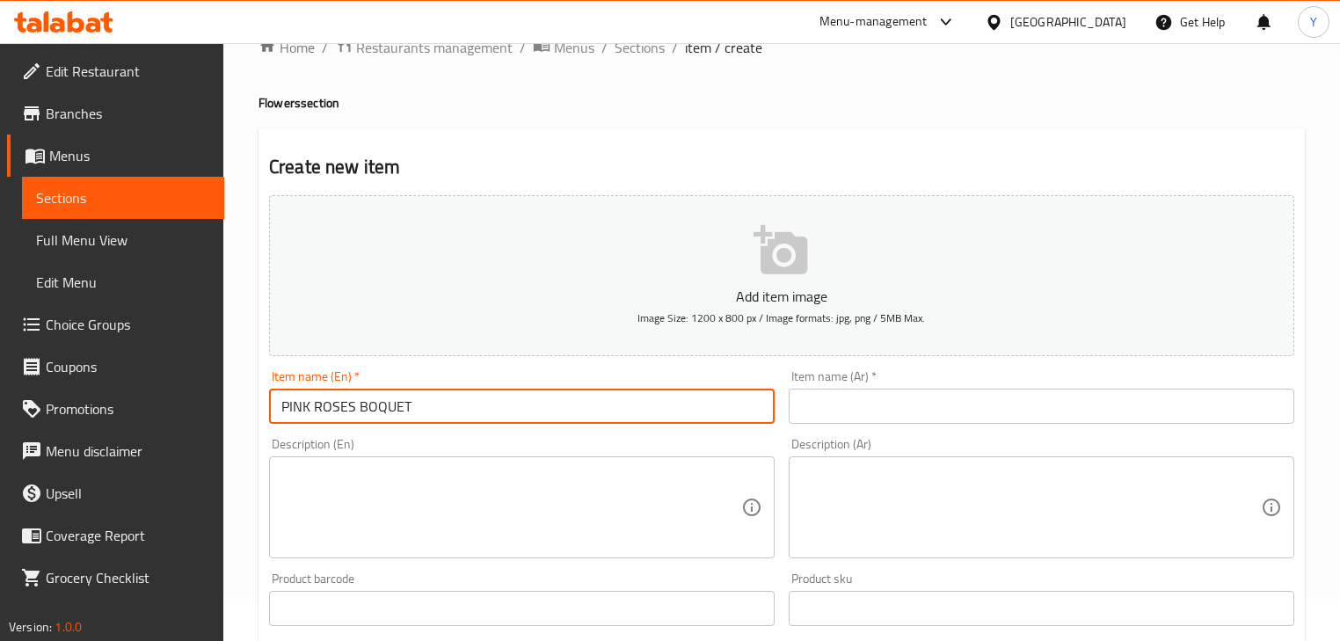
type input "PINK ROSES BOQUET"
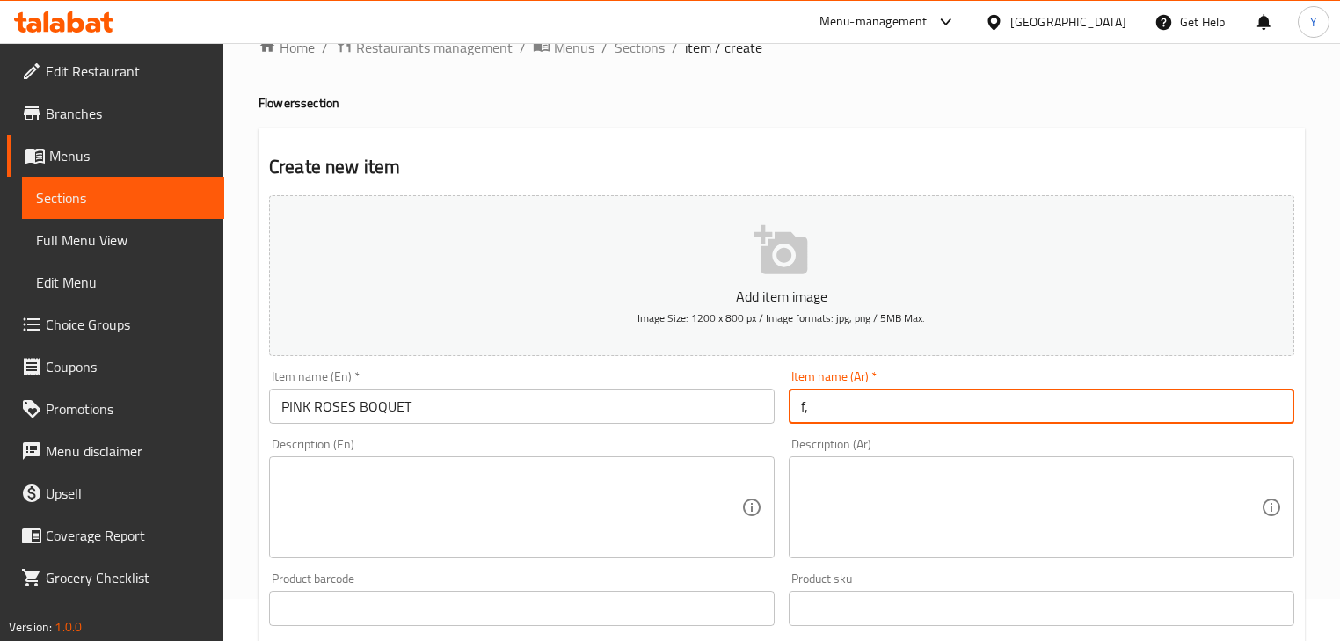
type input "f"
type input "بوكيه روز بينك"
click at [462, 493] on textarea at bounding box center [511, 508] width 460 height 84
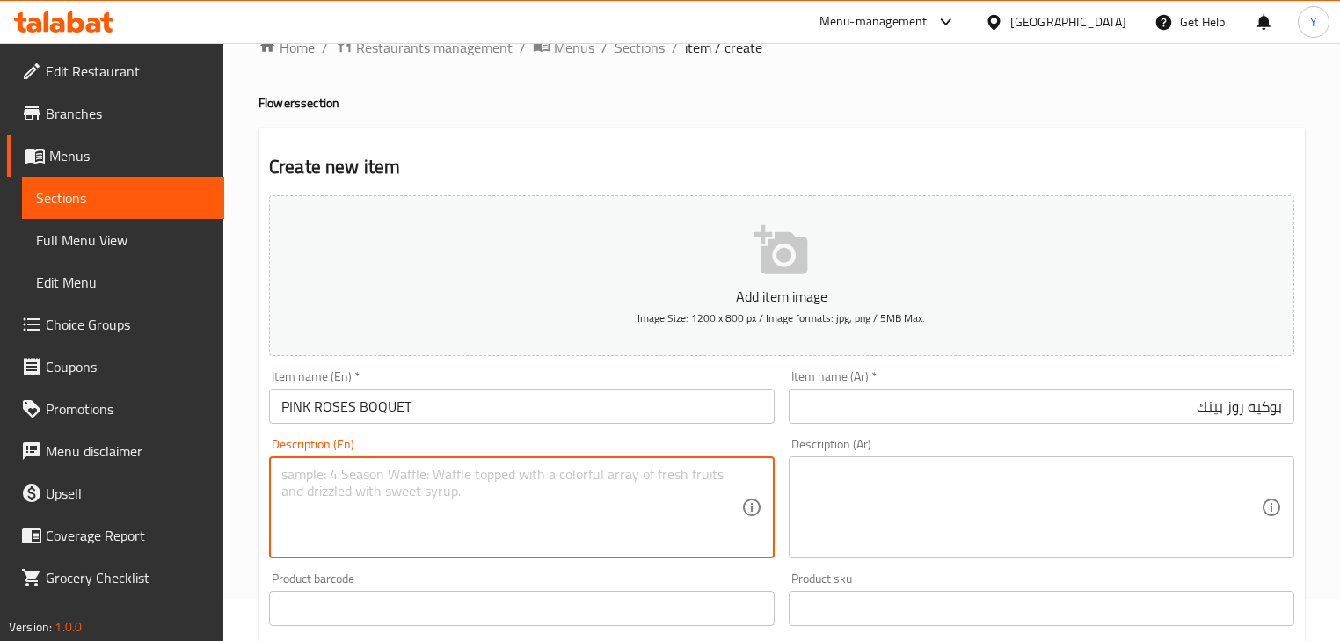
paste textarea "PINK BLUSH ROSES"
type textarea "PINK BLUSH ROSES"
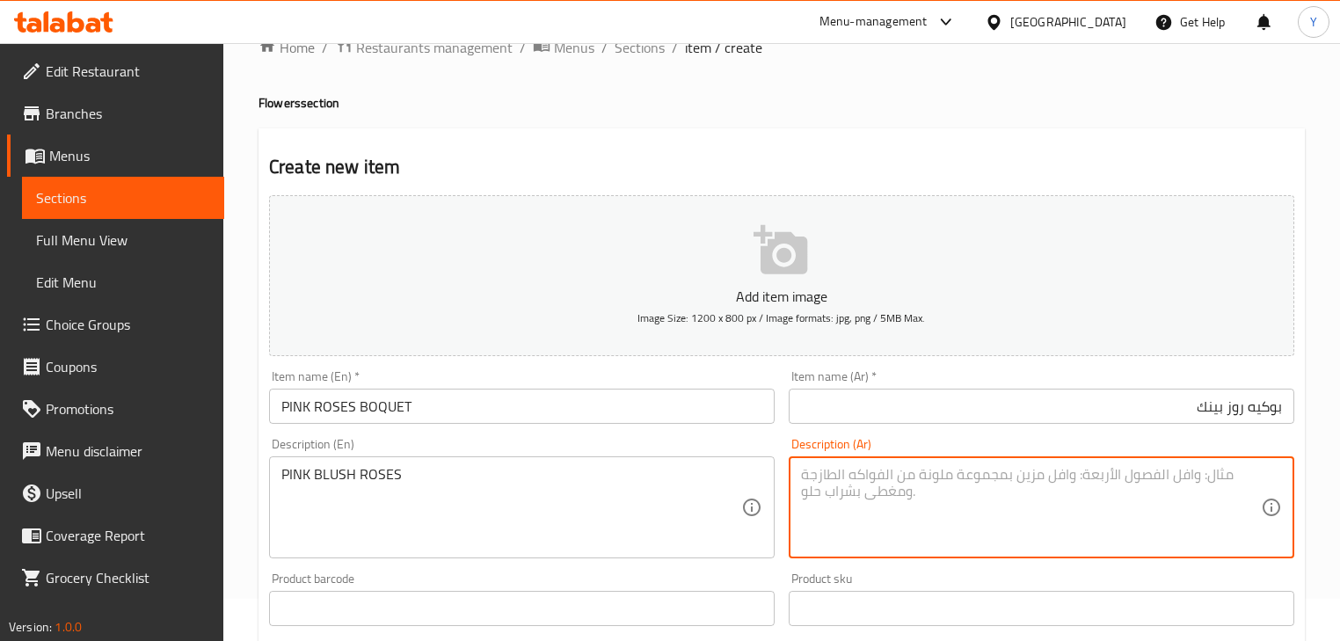
click at [1121, 487] on textarea at bounding box center [1031, 508] width 460 height 84
paste textarea "ورود وردية اللون"
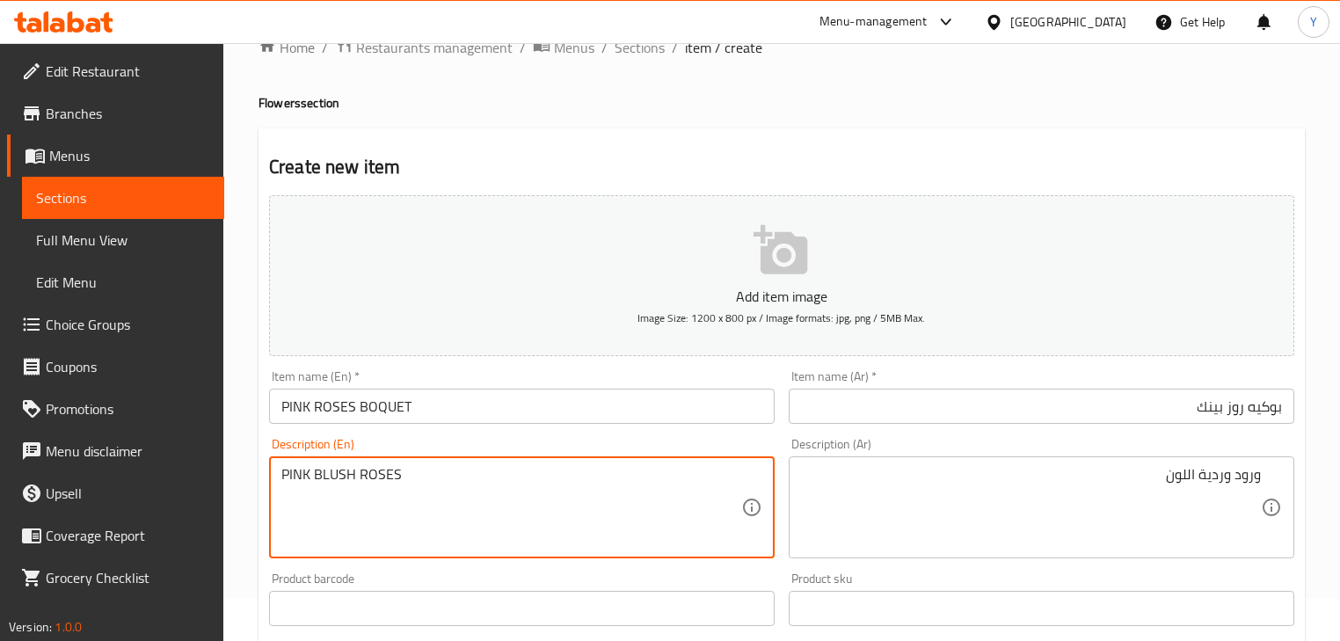
click at [330, 476] on textarea "PINK BLUSH ROSES" at bounding box center [511, 508] width 460 height 84
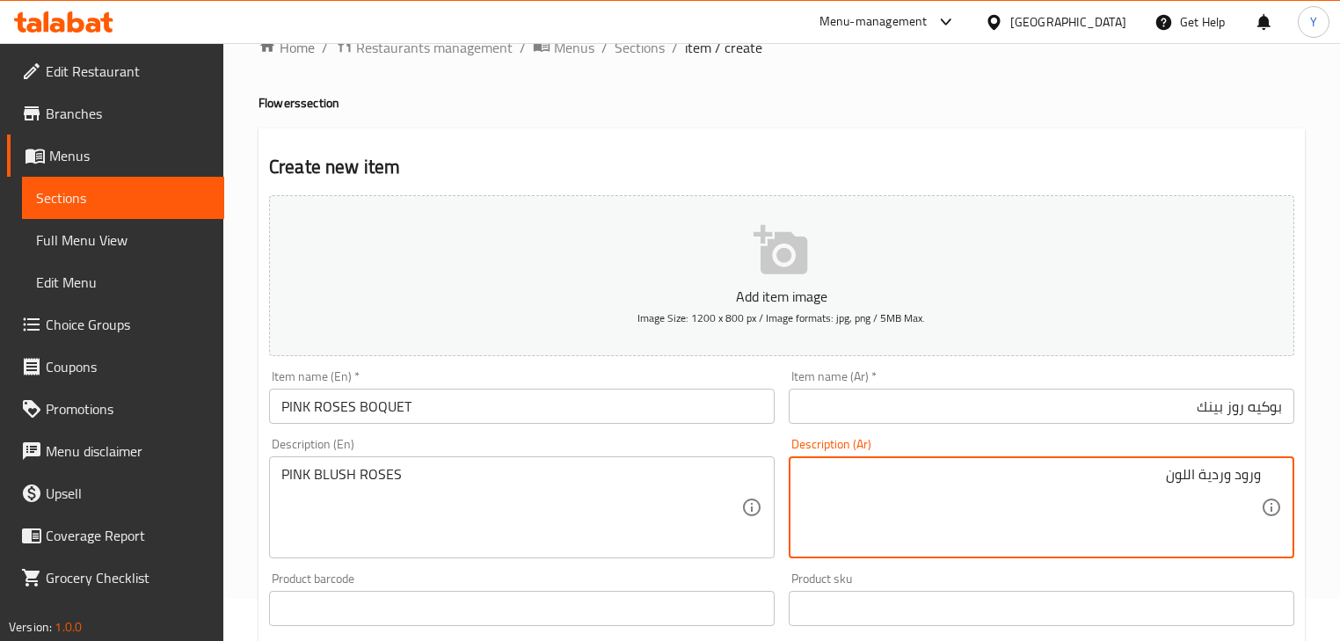
click at [1219, 482] on textarea "ورود وردية اللون" at bounding box center [1031, 508] width 460 height 84
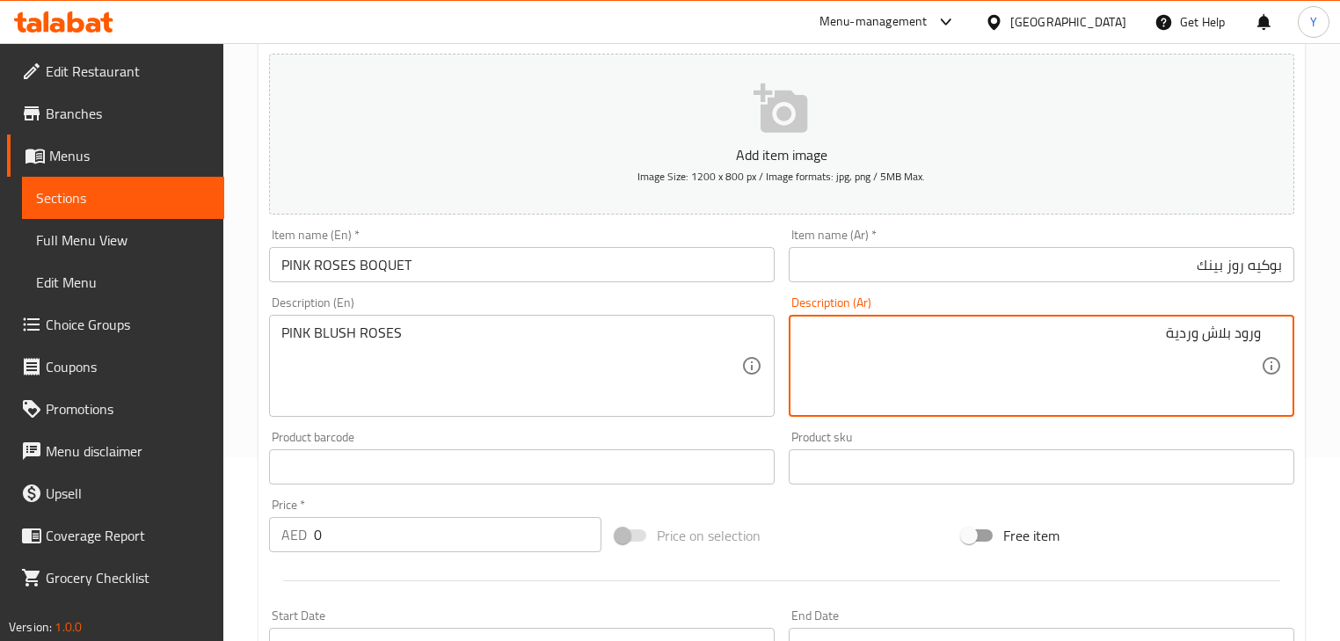
scroll to position [534, 0]
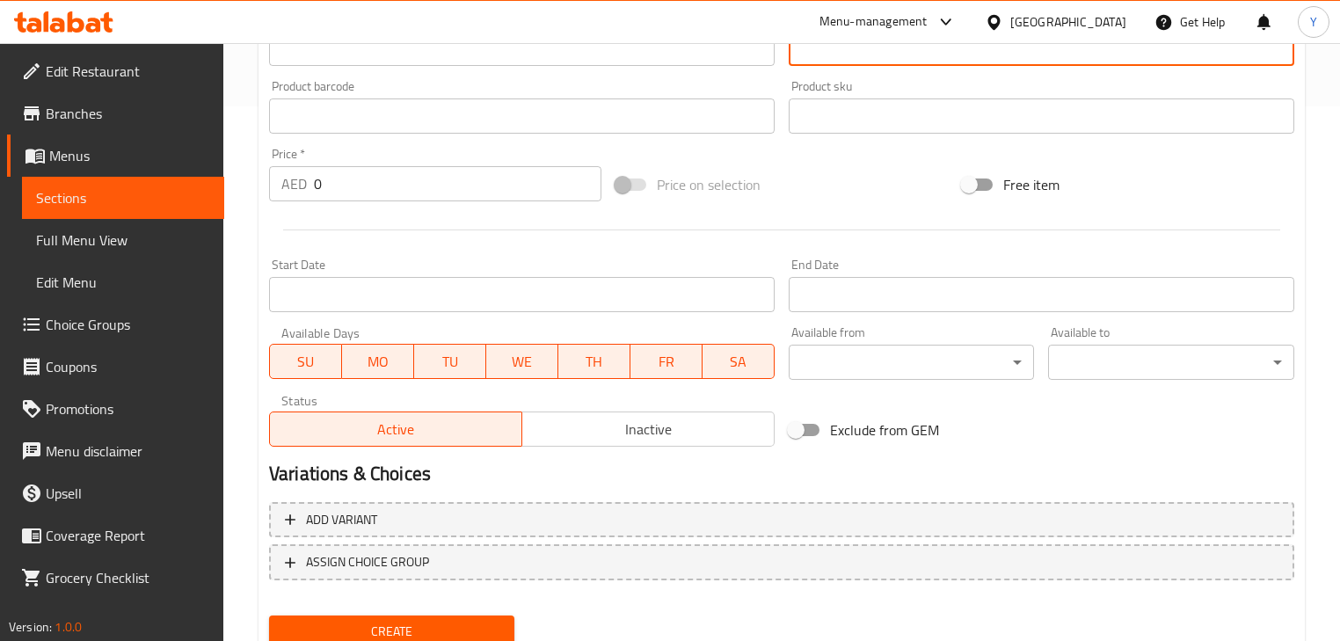
type textarea "ورود بلاش وردية"
drag, startPoint x: 122, startPoint y: 190, endPoint x: 0, endPoint y: 214, distance: 124.6
click at [0, 214] on div "Edit Restaurant Branches Menus Sections Full Menu View Edit Menu Choice Groups …" at bounding box center [670, 108] width 1340 height 1199
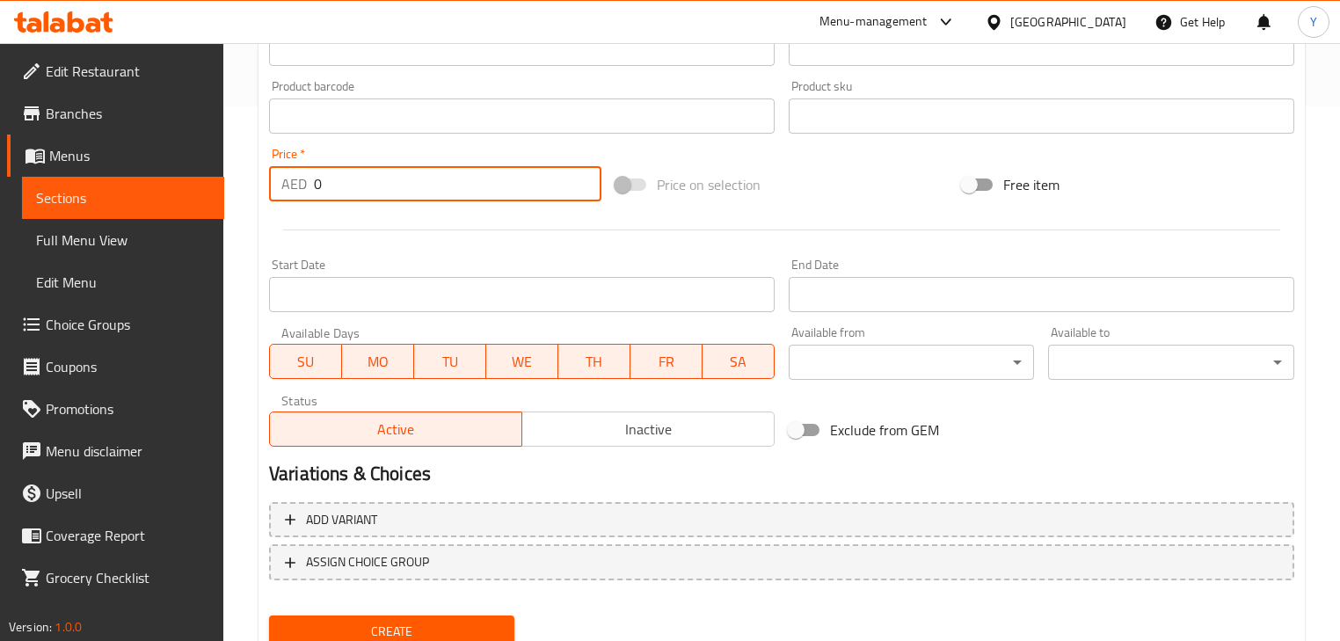
paste input "15"
type input "150"
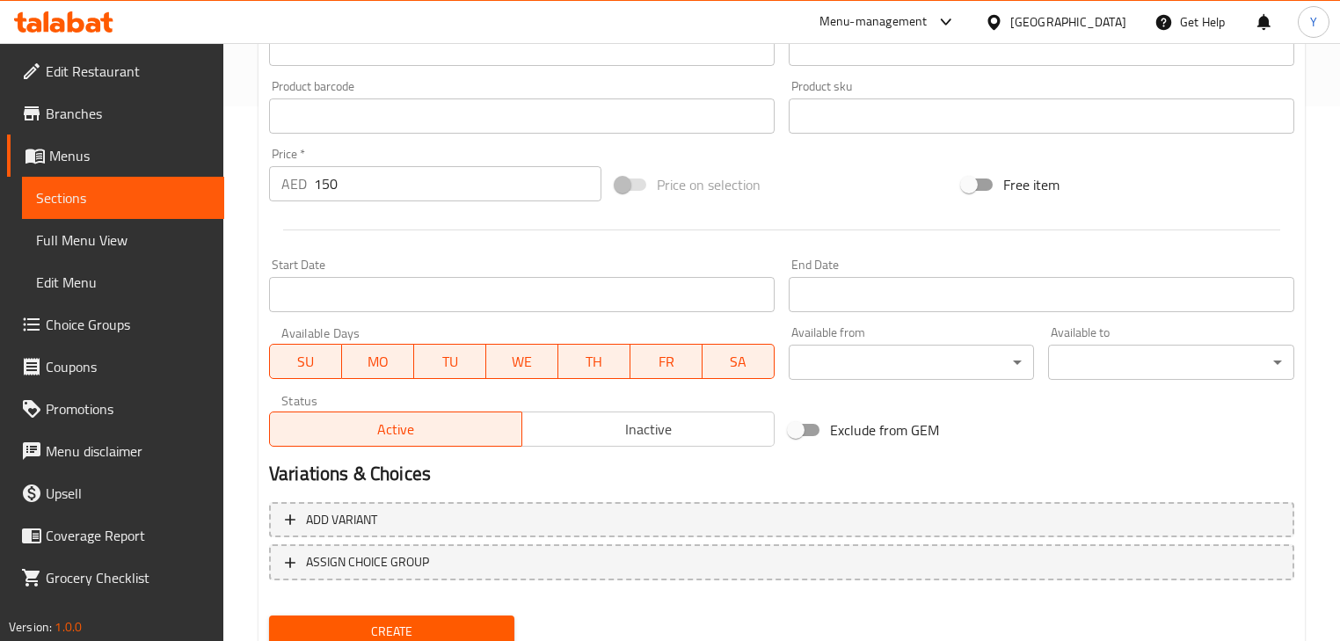
click at [650, 225] on div at bounding box center [781, 229] width 1039 height 43
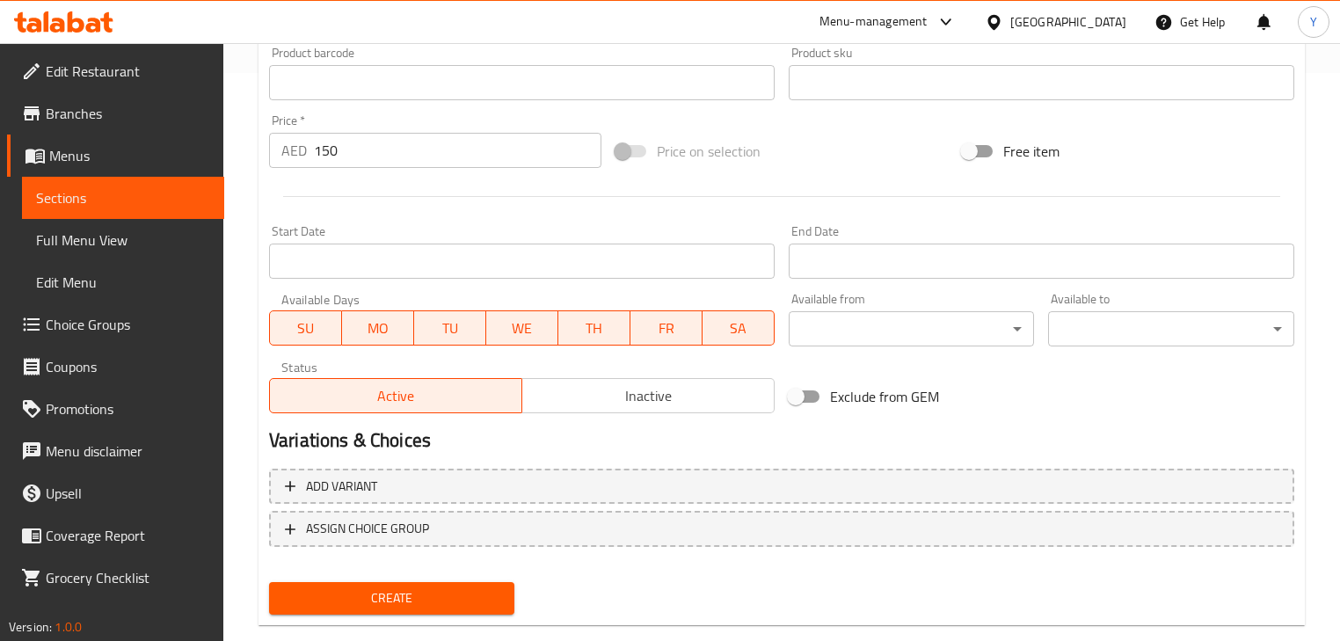
scroll to position [601, 0]
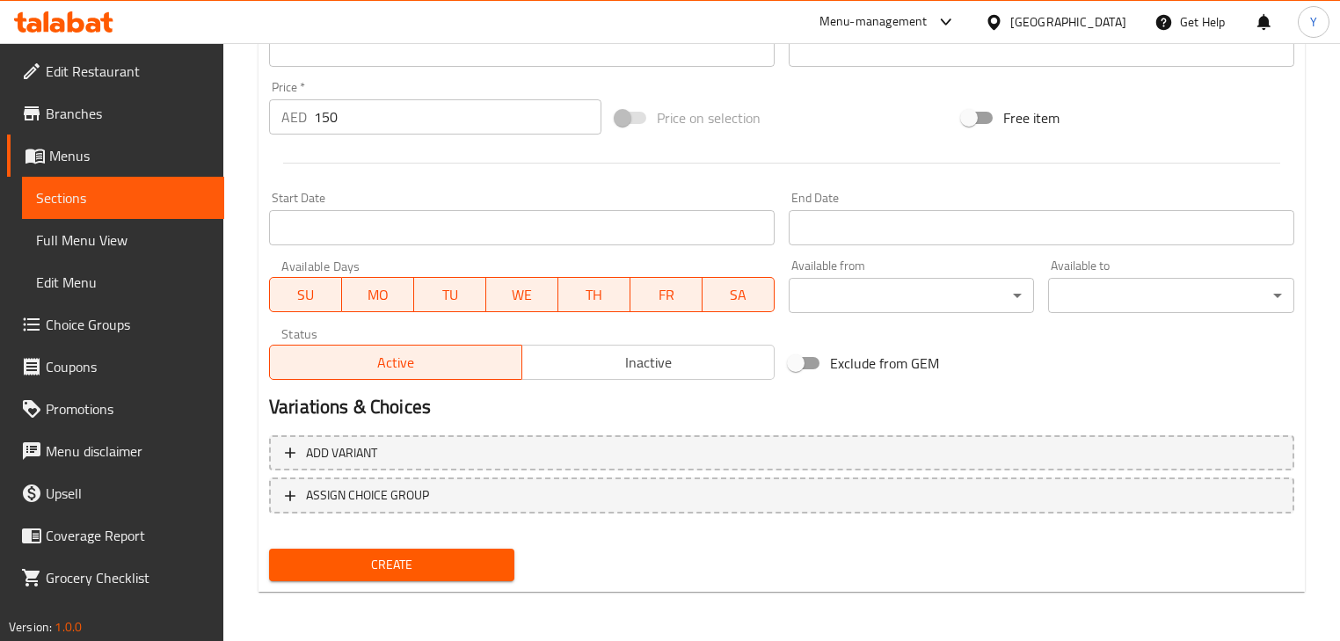
click at [473, 567] on span "Create" at bounding box center [391, 565] width 217 height 22
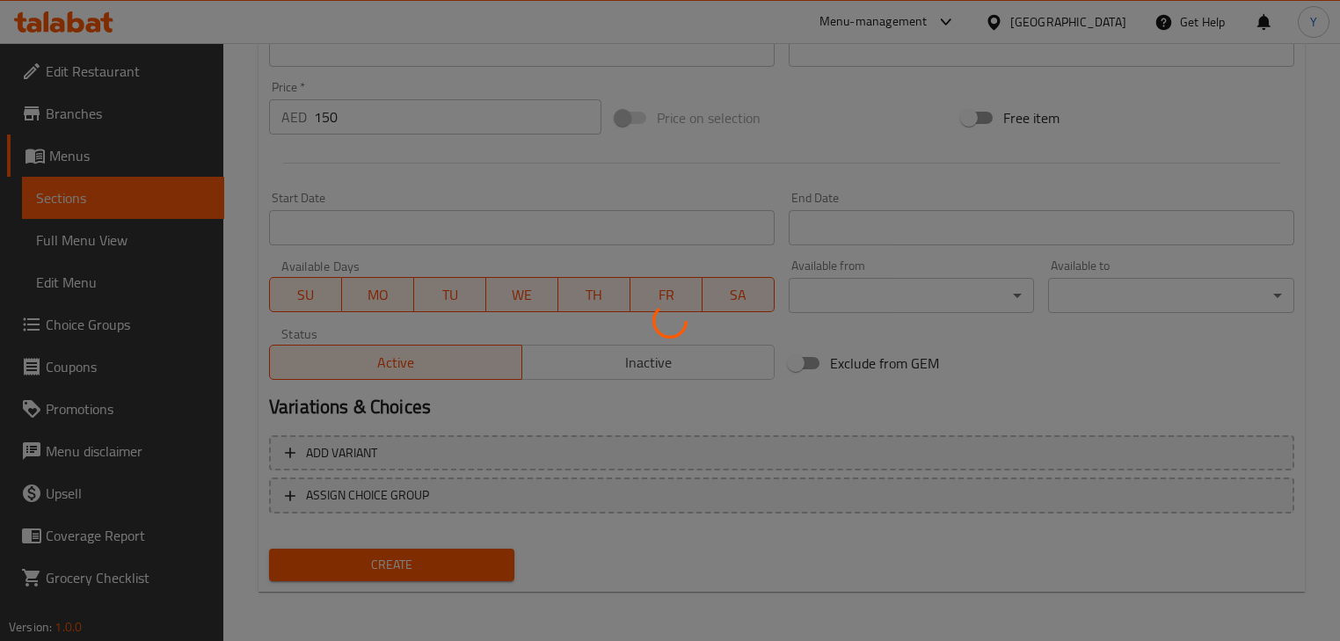
type input "0"
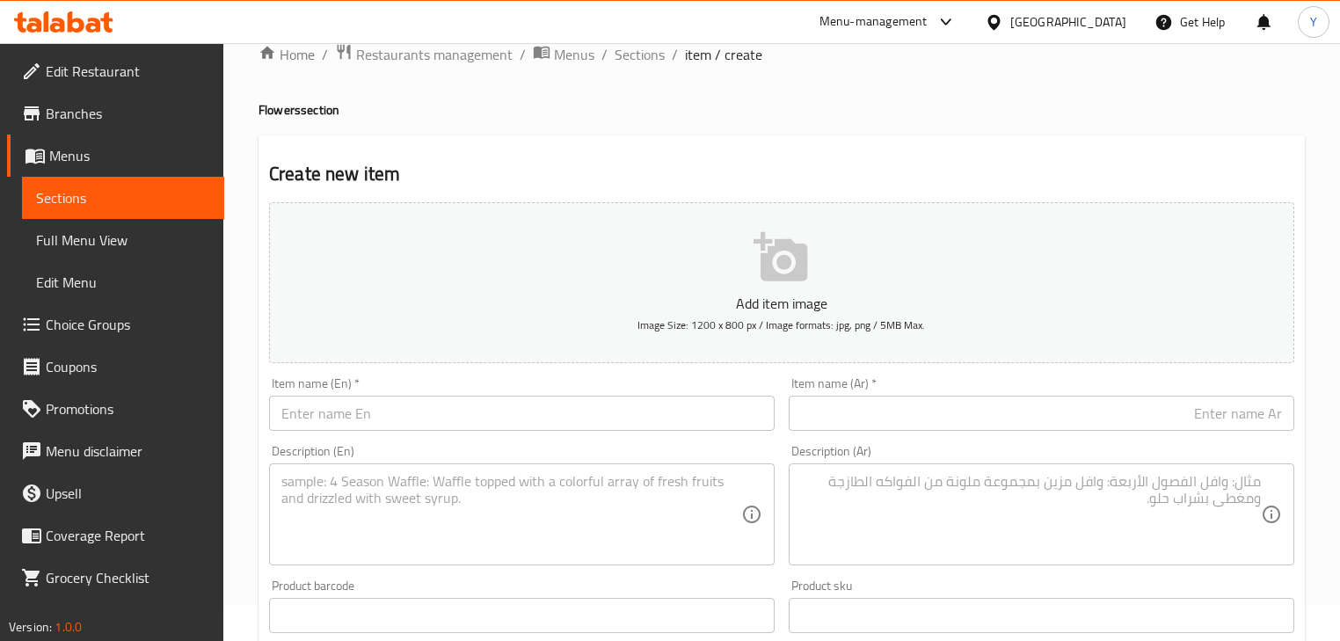
scroll to position [0, 0]
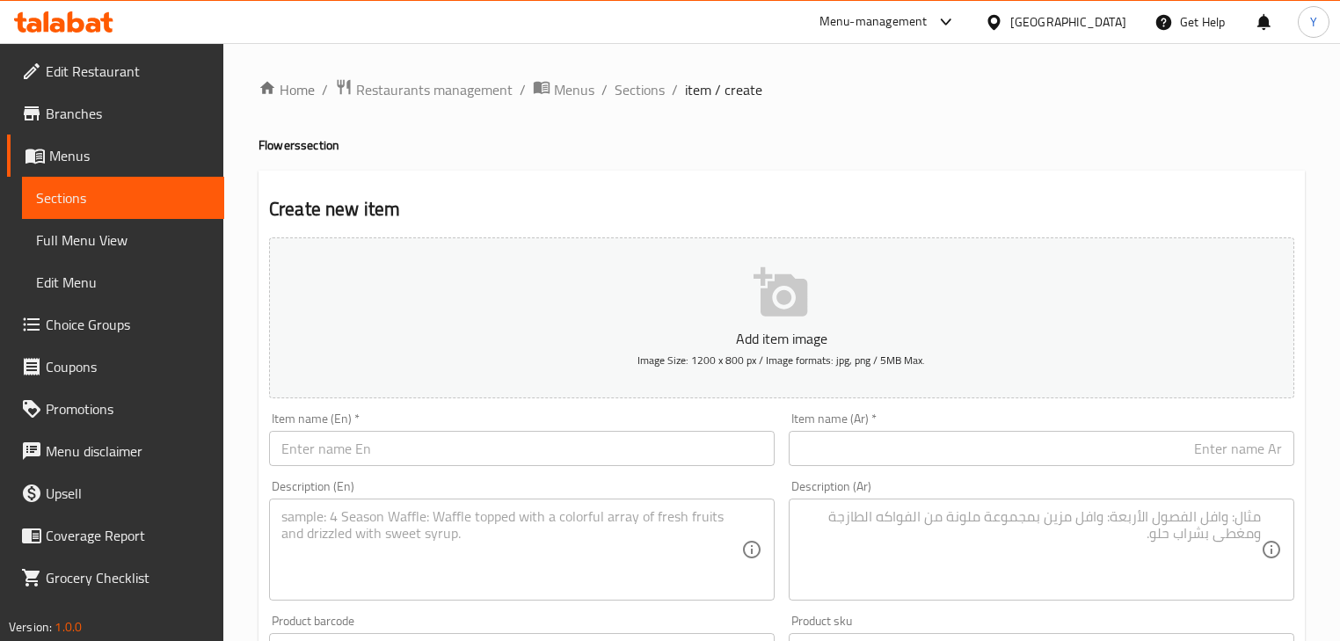
click at [379, 468] on div "Item name (En)   * Item name (En) *" at bounding box center [522, 439] width 520 height 68
click at [412, 456] on input "text" at bounding box center [521, 448] width 505 height 35
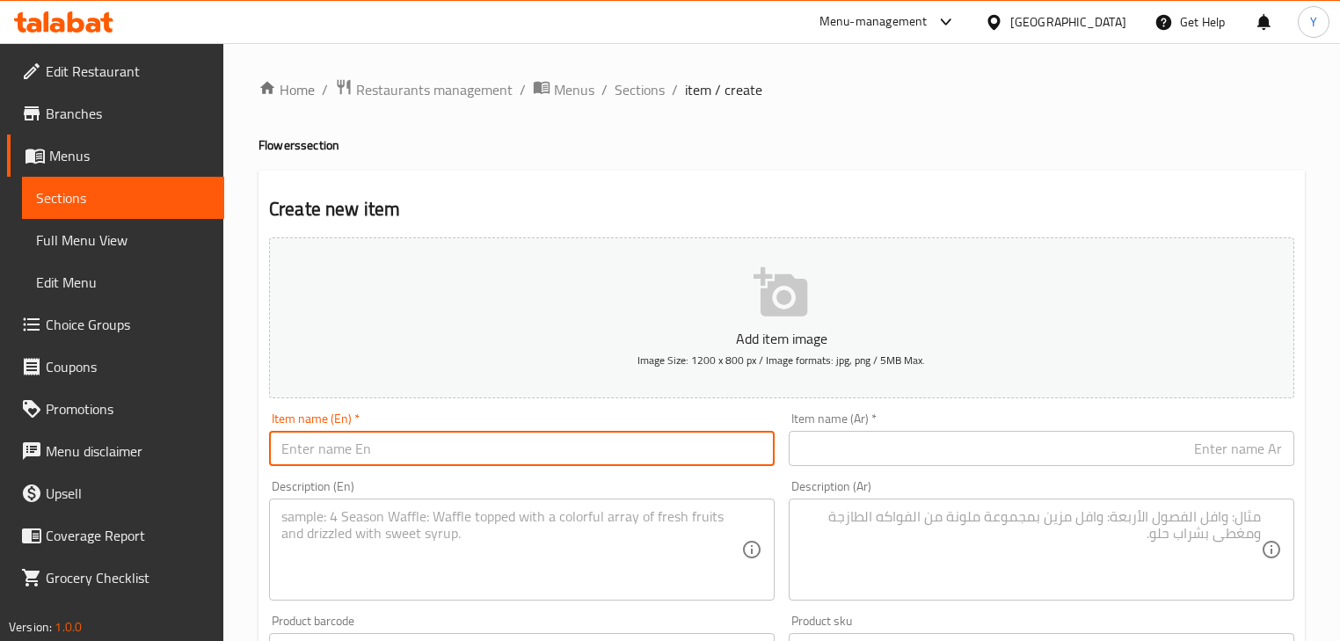
paste input "RED ROSES BOQUET"
type input "RED ROSES BOQUET"
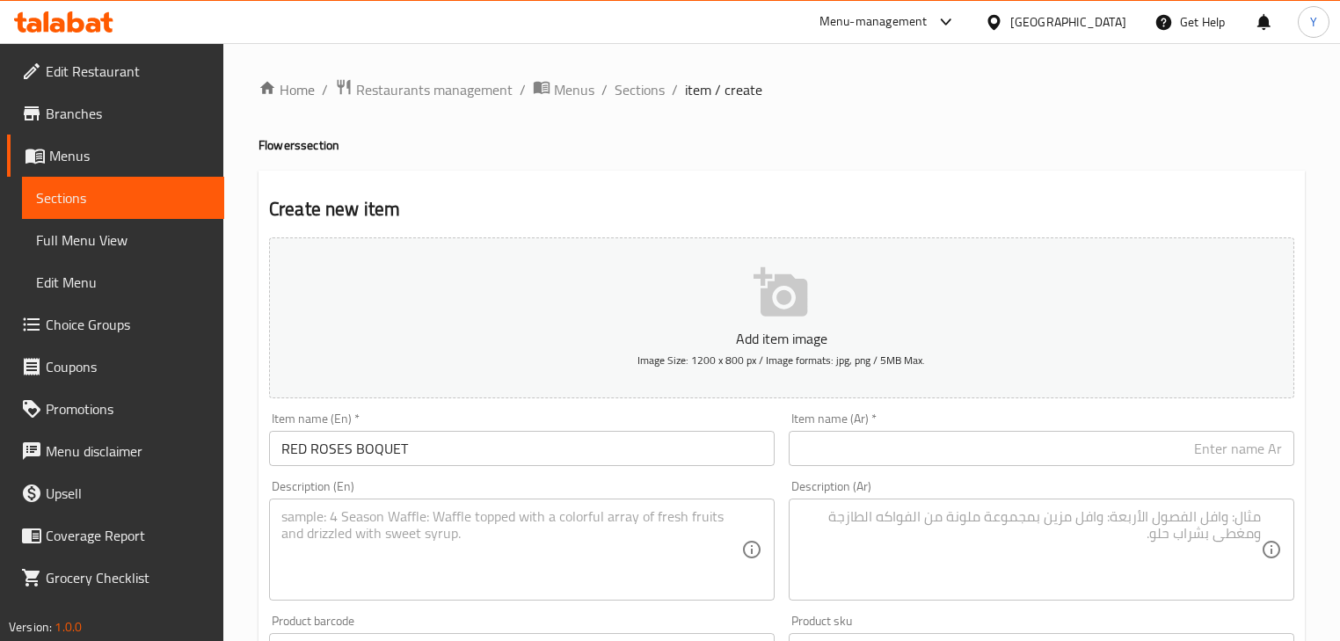
click at [1009, 429] on div "Item name (Ar)   * Item name (Ar) *" at bounding box center [1041, 439] width 505 height 54
click at [975, 467] on div "Item name (Ar)   * Item name (Ar) *" at bounding box center [1042, 439] width 520 height 68
click at [1017, 450] on input "text" at bounding box center [1041, 448] width 505 height 35
type input "ي"
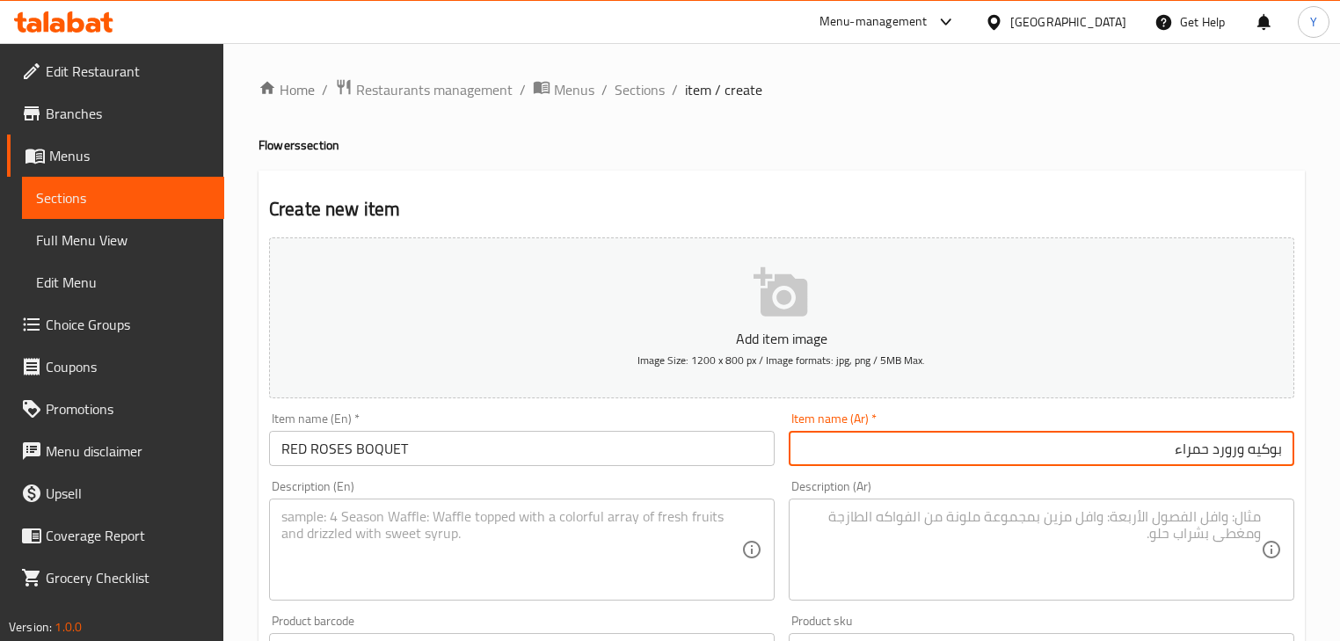
type input "بوكيه ورورد حمراء"
click at [401, 529] on textarea at bounding box center [511, 550] width 460 height 84
paste textarea "ROMANTIC BUNCH OF ROSE"
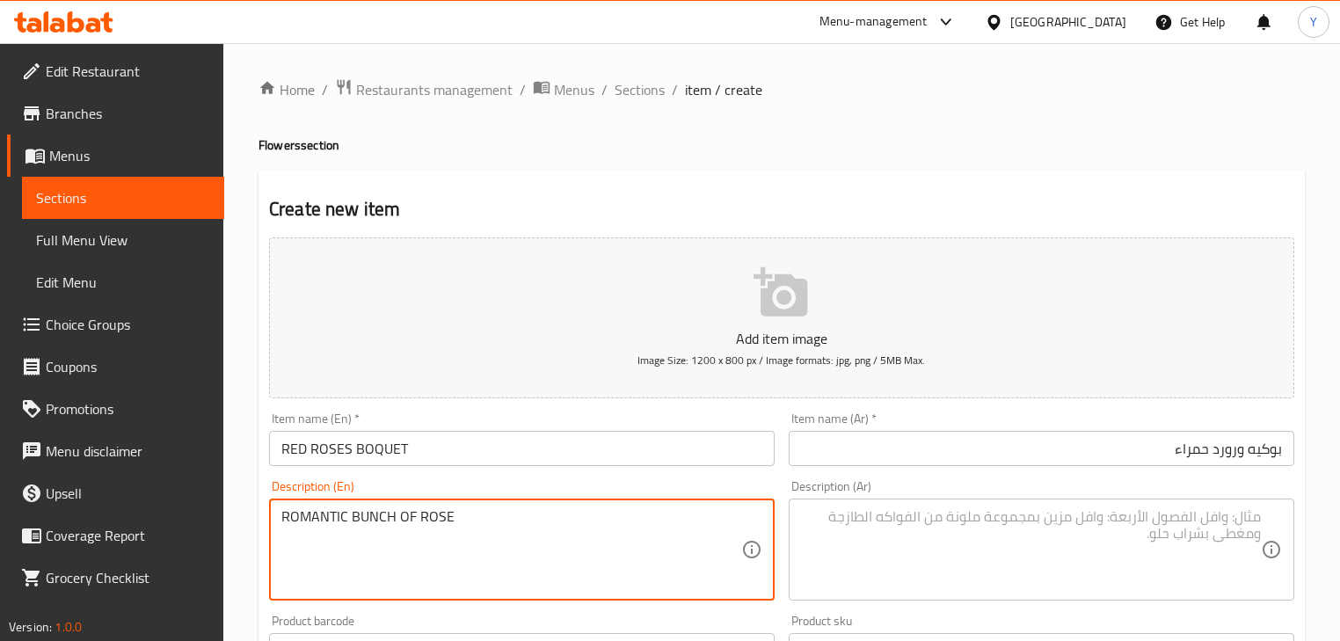
type textarea "ROMANTIC BUNCH OF ROSE"
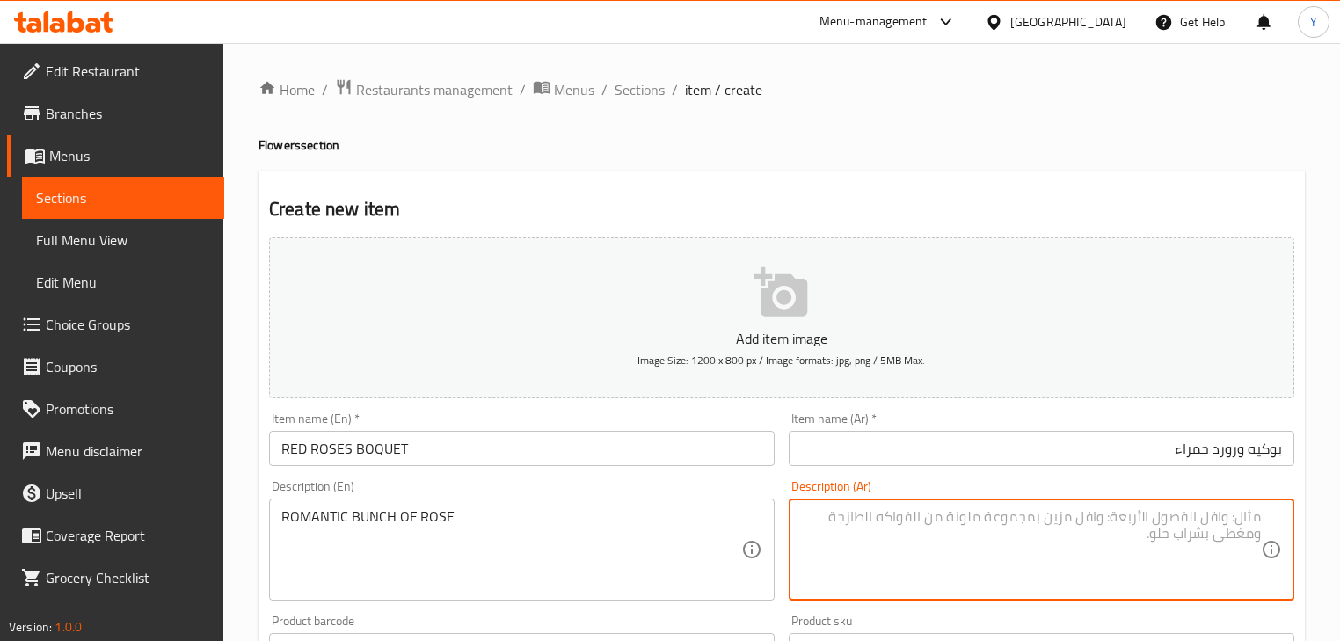
type textarea "ر"
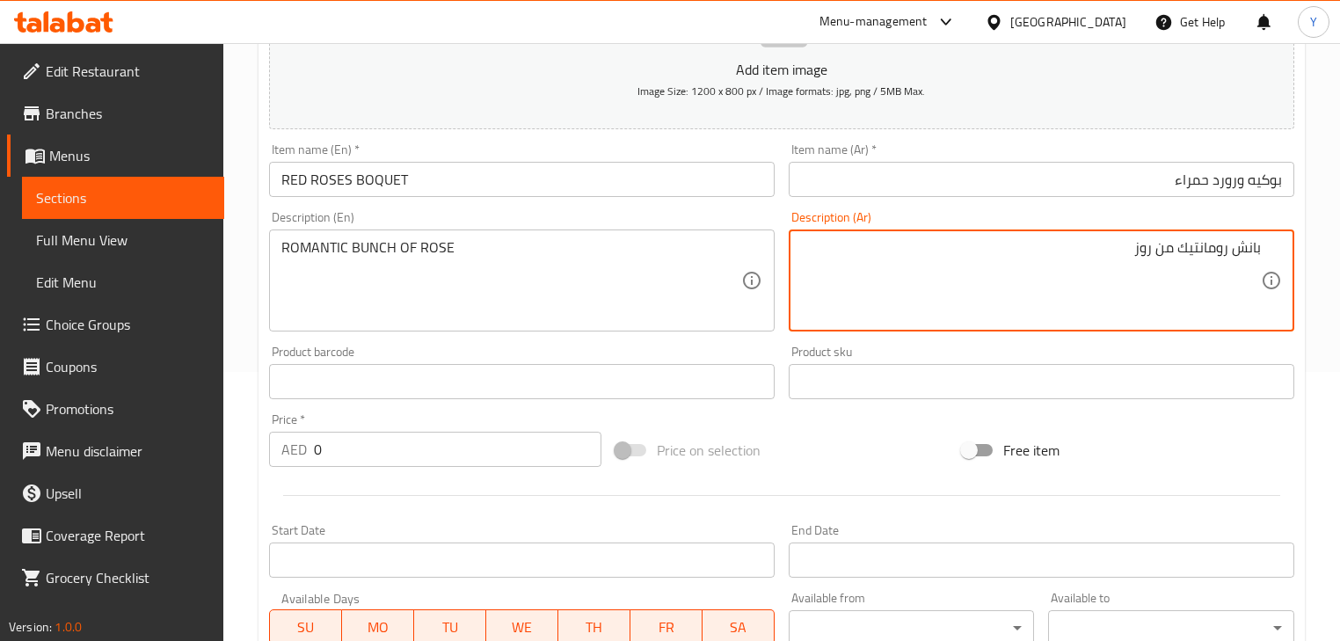
scroll to position [492, 0]
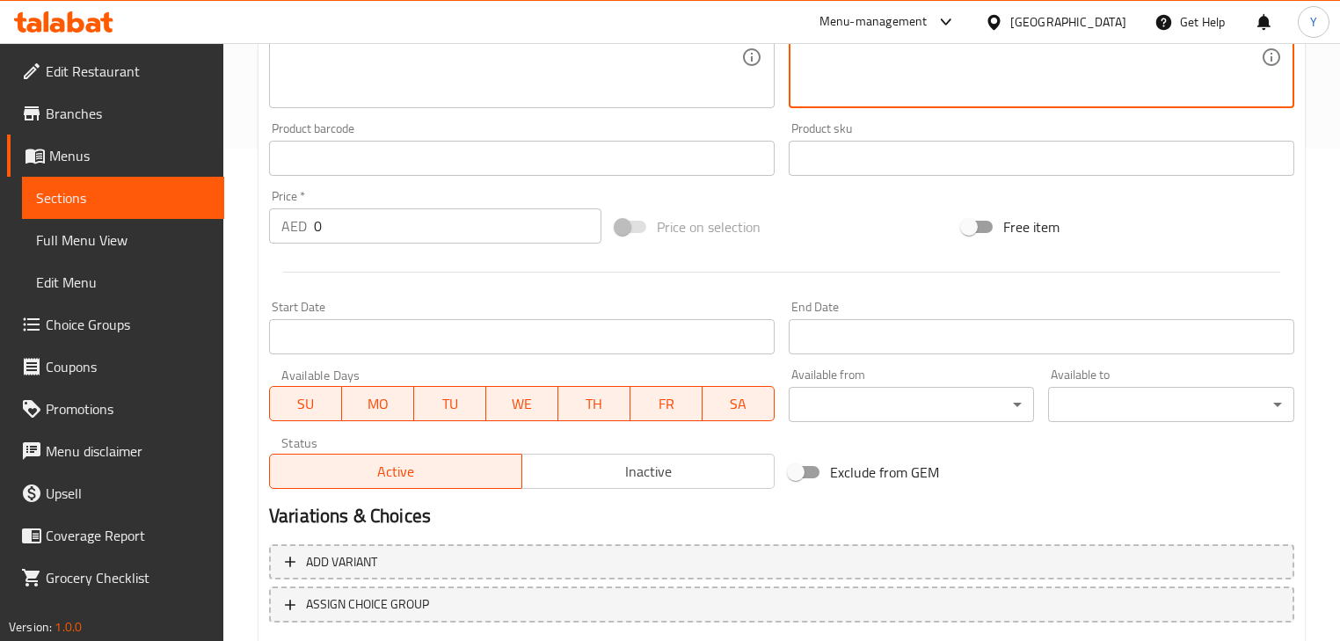
type textarea "بانش رومانتيك من روز"
click at [392, 228] on input "0" at bounding box center [457, 225] width 287 height 35
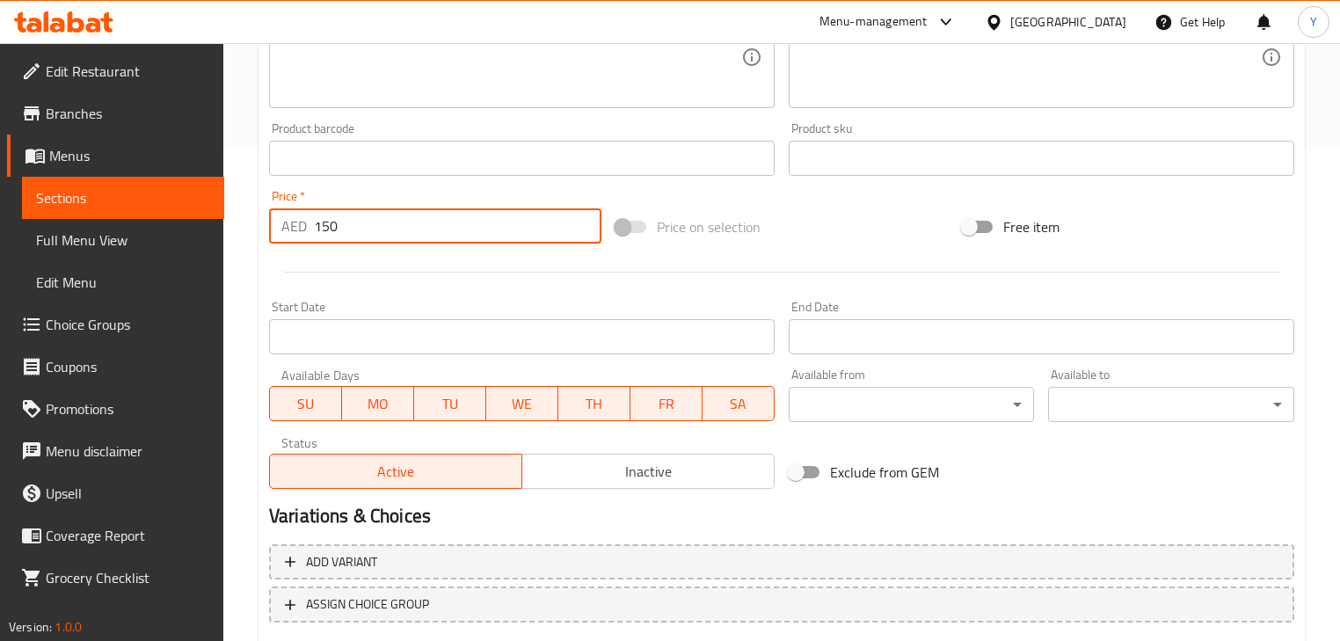
type input "150"
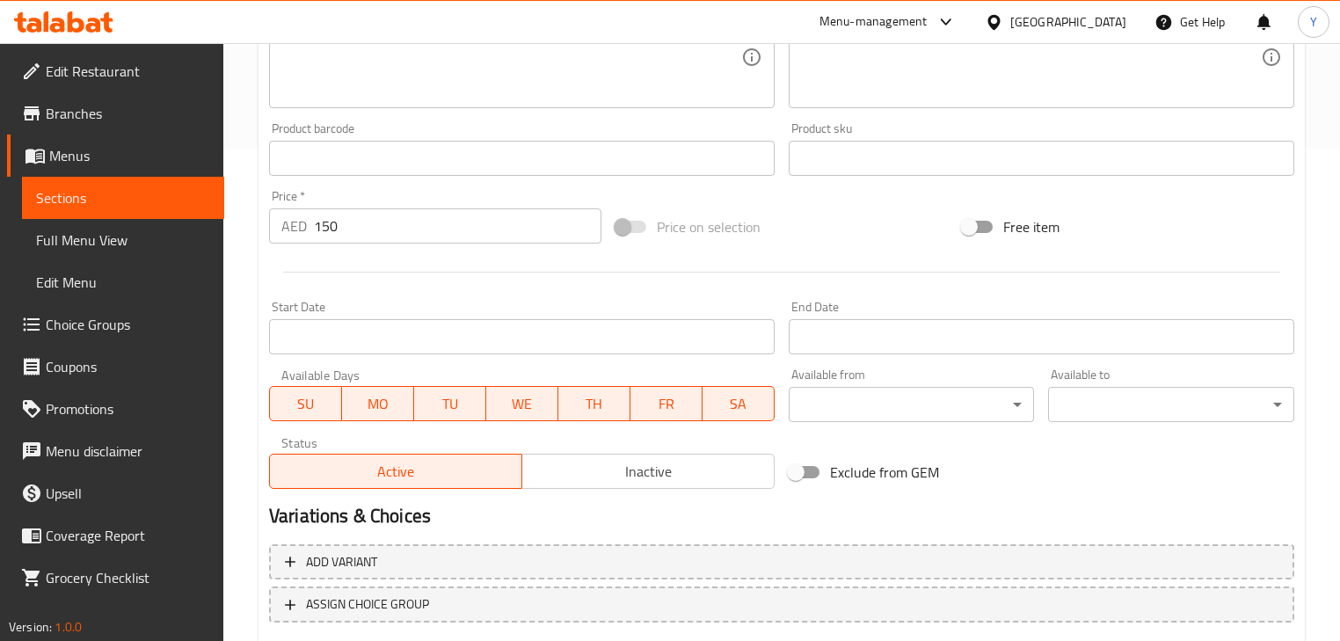
click at [750, 250] on div "Price on selection" at bounding box center [781, 226] width 346 height 47
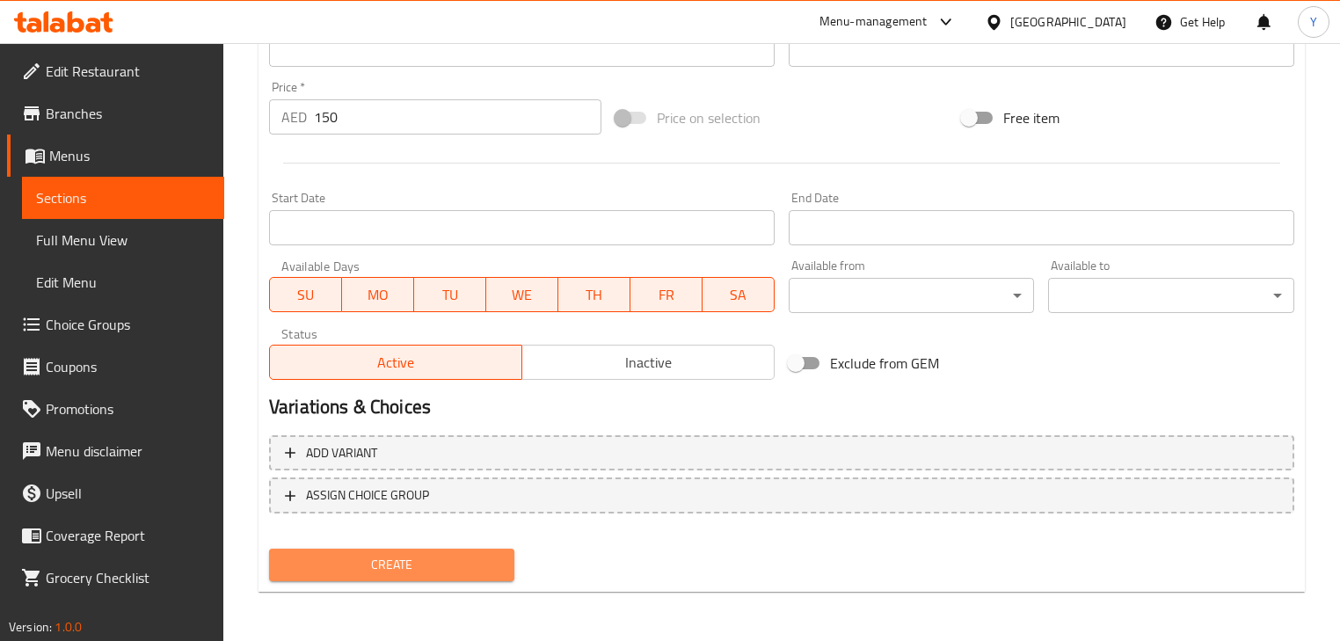
click at [399, 565] on span "Create" at bounding box center [391, 565] width 217 height 22
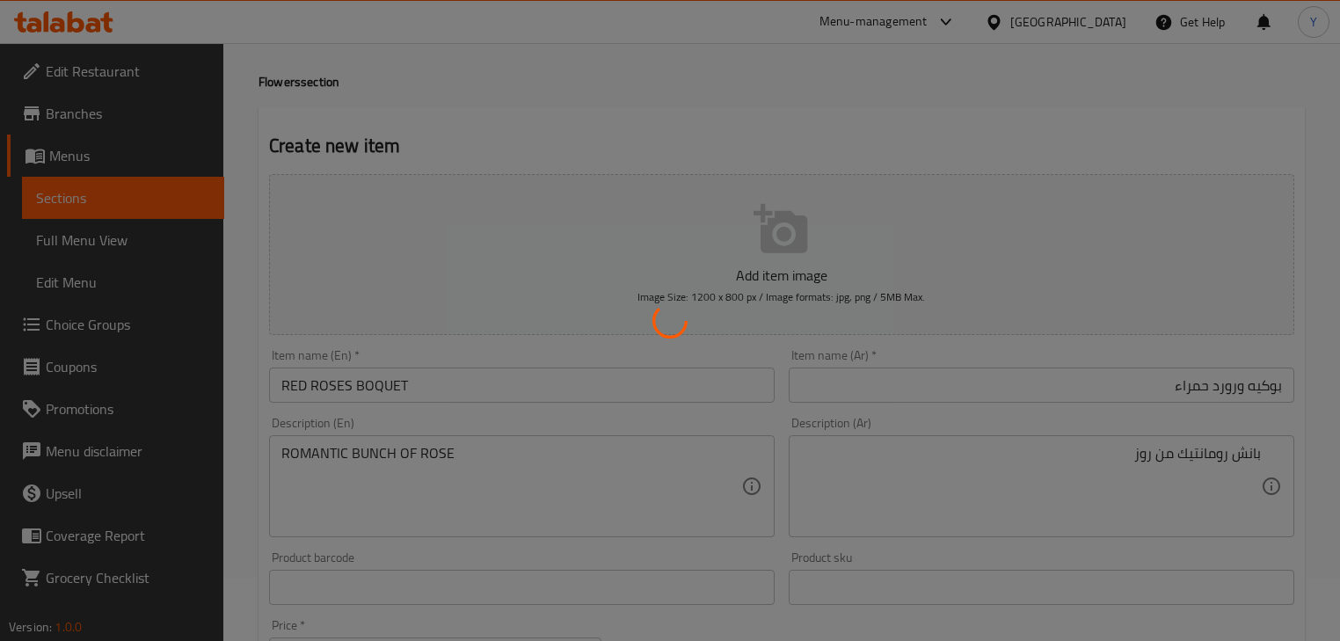
scroll to position [0, 0]
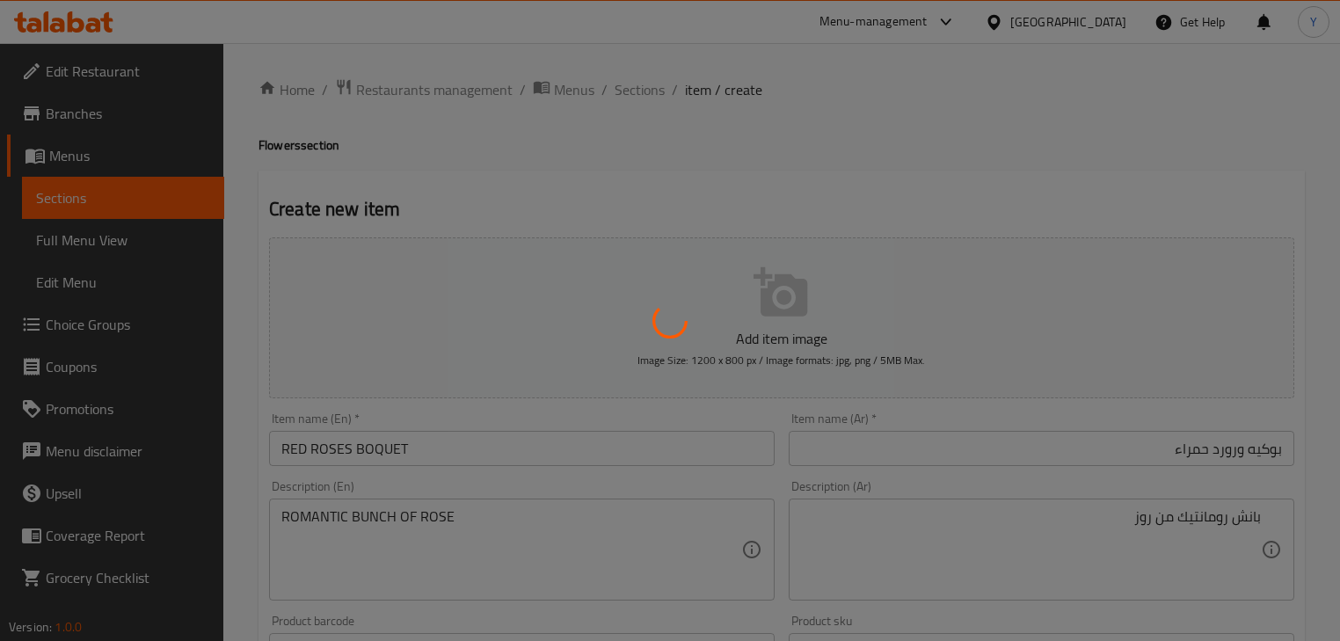
type input "0"
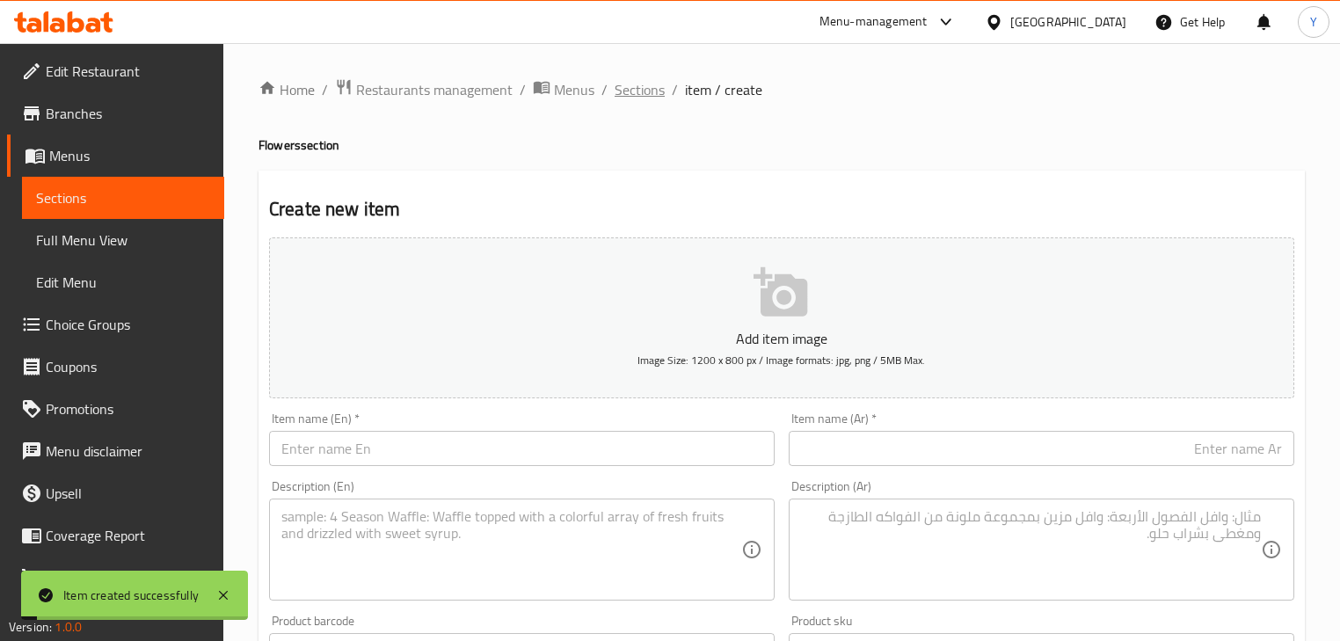
click at [651, 91] on span "Sections" at bounding box center [639, 89] width 50 height 21
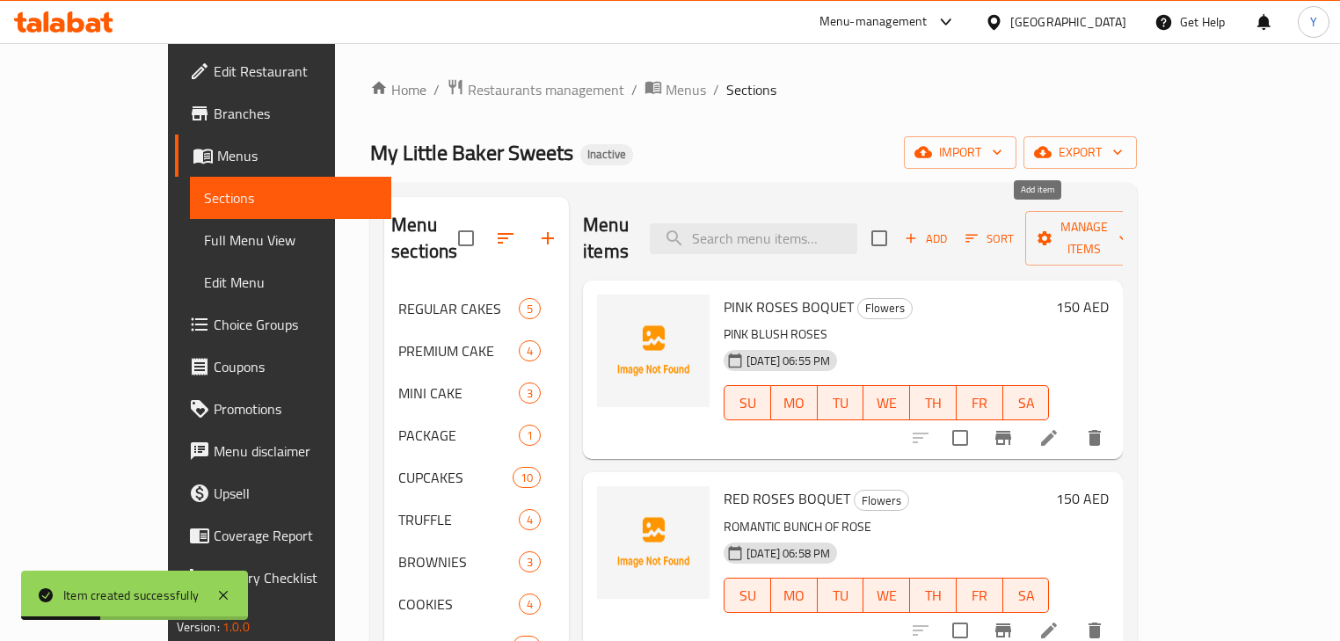
click at [919, 230] on icon "button" at bounding box center [911, 238] width 16 height 16
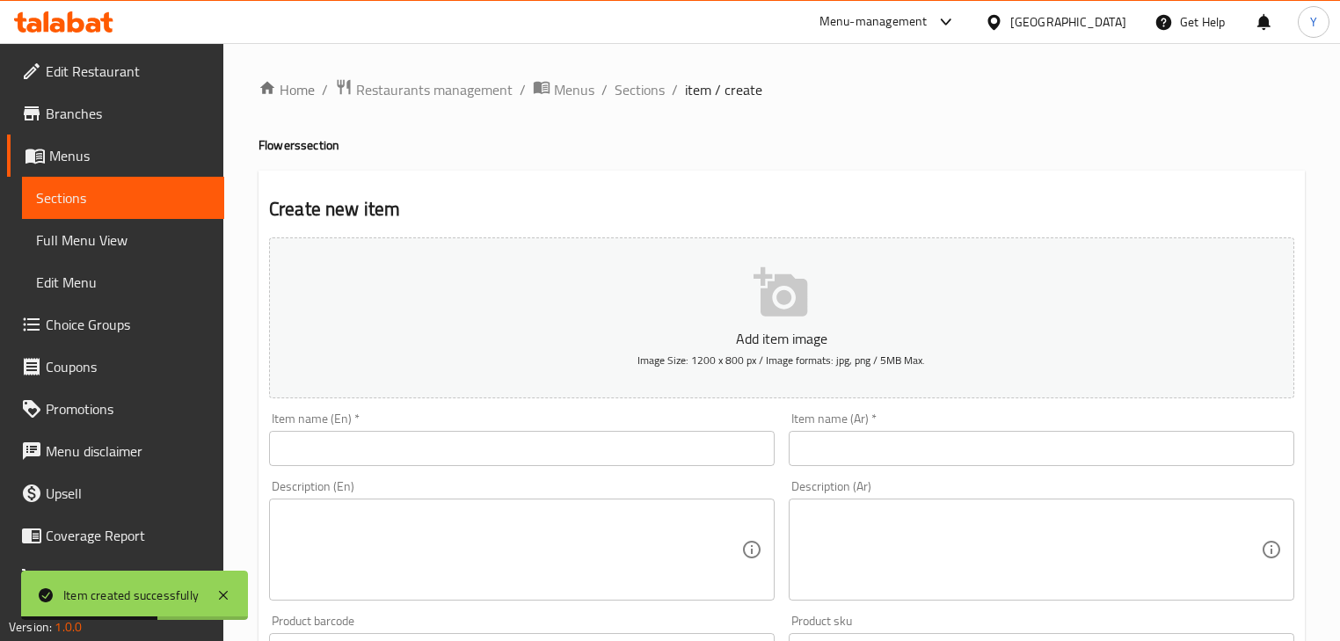
click at [404, 433] on input "text" at bounding box center [521, 448] width 505 height 35
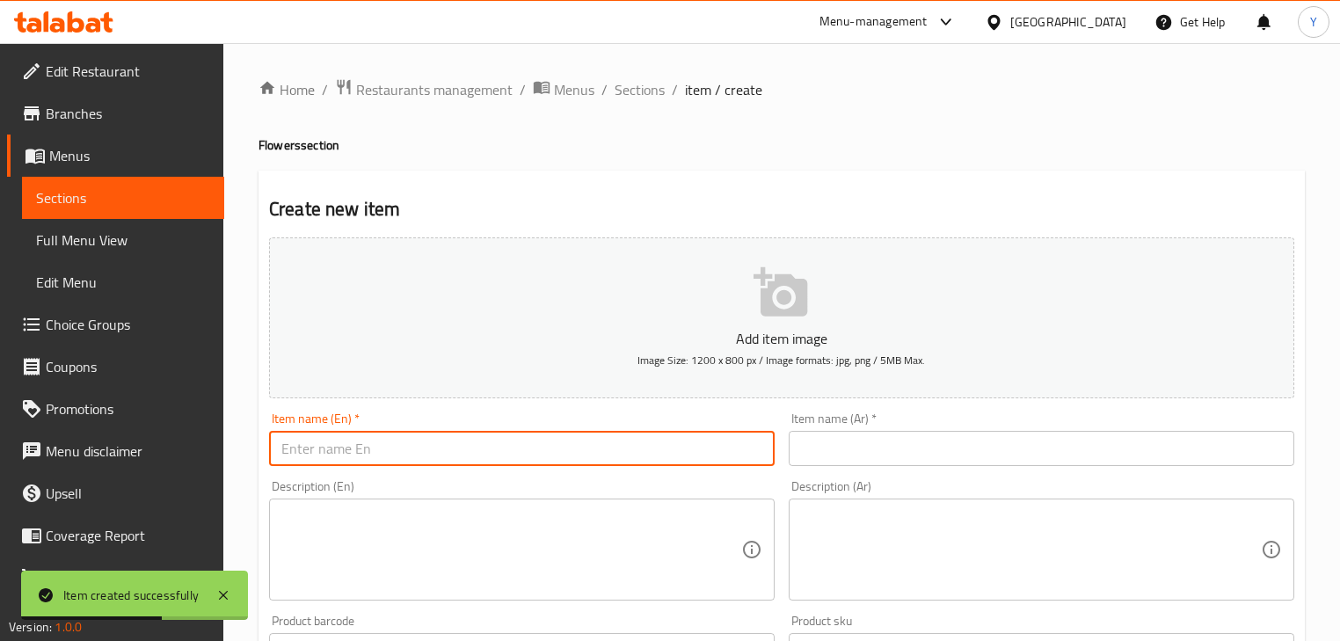
paste input "WHITE ROSES BOQUET"
type input "WHITE ROSES BOQUET"
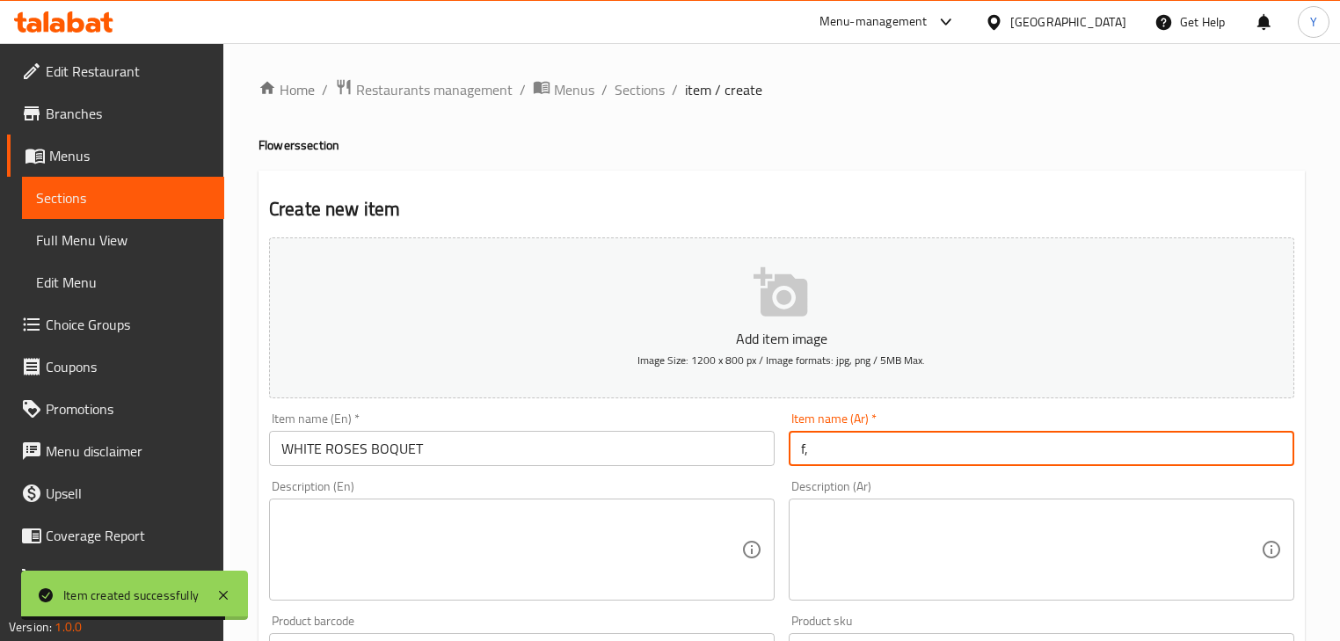
type input "f"
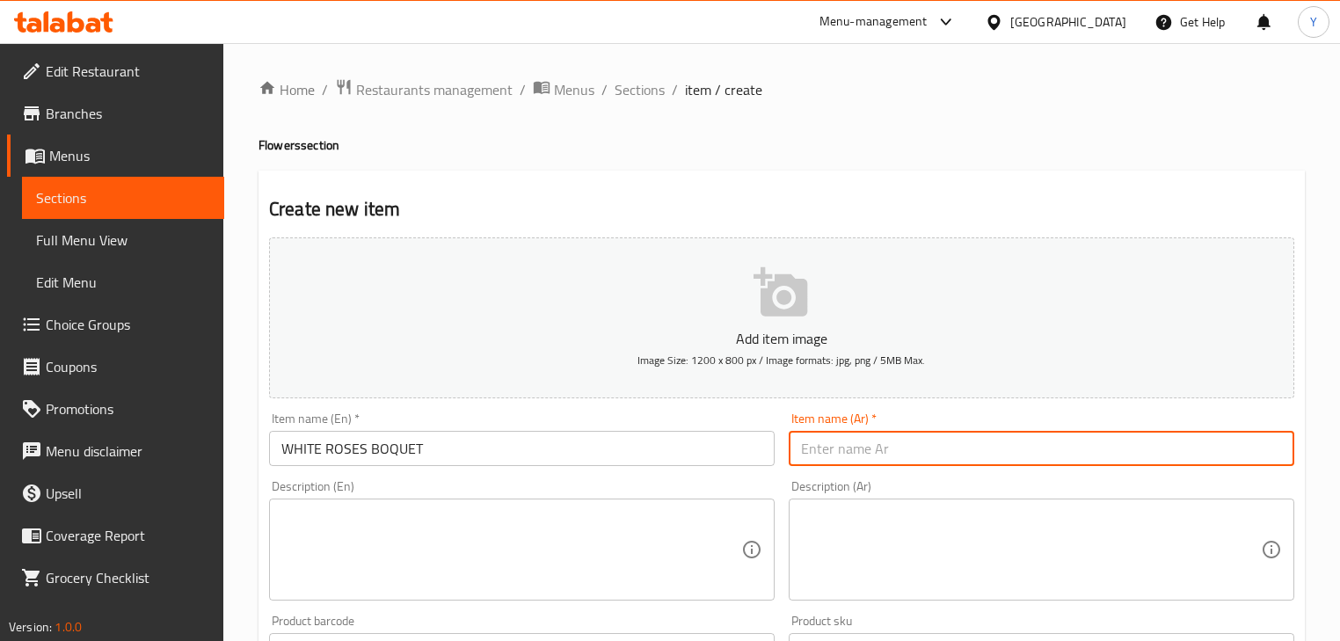
type input "ل"
click at [346, 452] on input "WHITE ROSES BOQUET" at bounding box center [521, 448] width 505 height 35
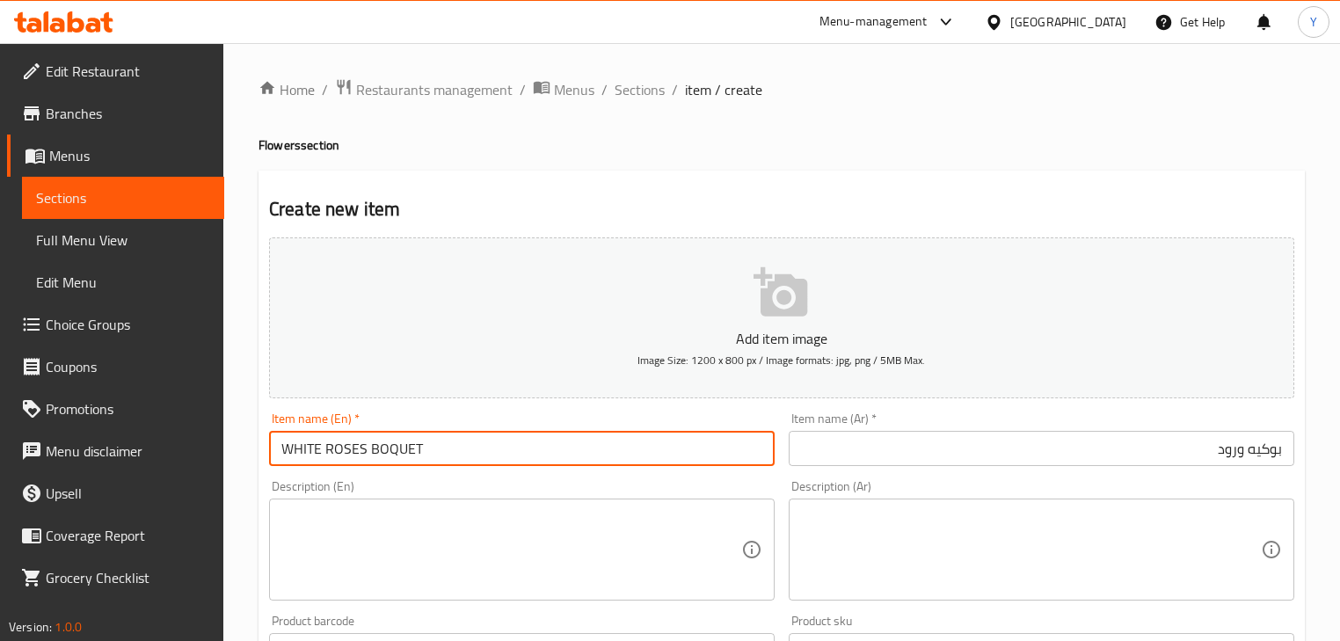
drag, startPoint x: 346, startPoint y: 452, endPoint x: 598, endPoint y: 277, distance: 306.3
click at [347, 452] on input "WHITE ROSES BOQUET" at bounding box center [521, 448] width 505 height 35
click at [342, 447] on input "WHITE ROSES BOQUET" at bounding box center [521, 448] width 505 height 35
drag, startPoint x: 342, startPoint y: 447, endPoint x: 666, endPoint y: 396, distance: 328.2
click at [651, 397] on div "Add item image Image Size: 1200 x 800 px / Image formats: jpg, png / 5MB Max. I…" at bounding box center [781, 609] width 1039 height 758
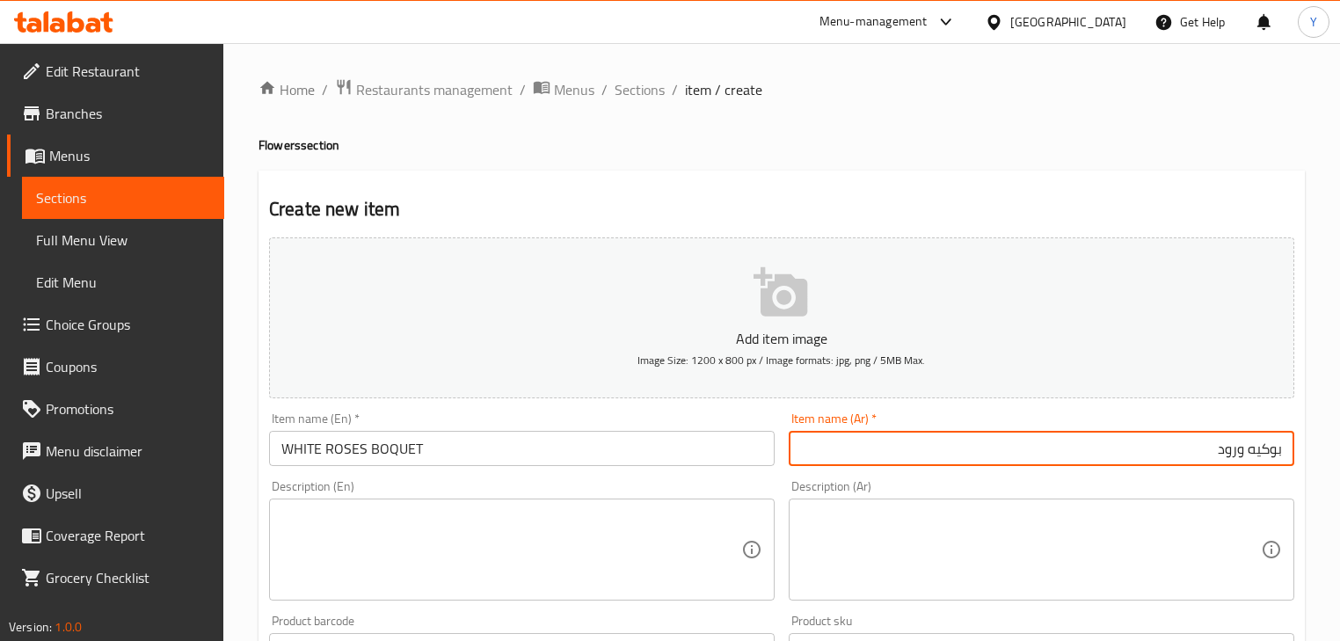
click at [1213, 460] on input "بوكيه ورود" at bounding box center [1041, 448] width 505 height 35
click at [1231, 458] on input "بوكيه ورود" at bounding box center [1041, 448] width 505 height 35
type input "بوكيه ورود وايت"
click at [549, 524] on textarea at bounding box center [511, 550] width 460 height 84
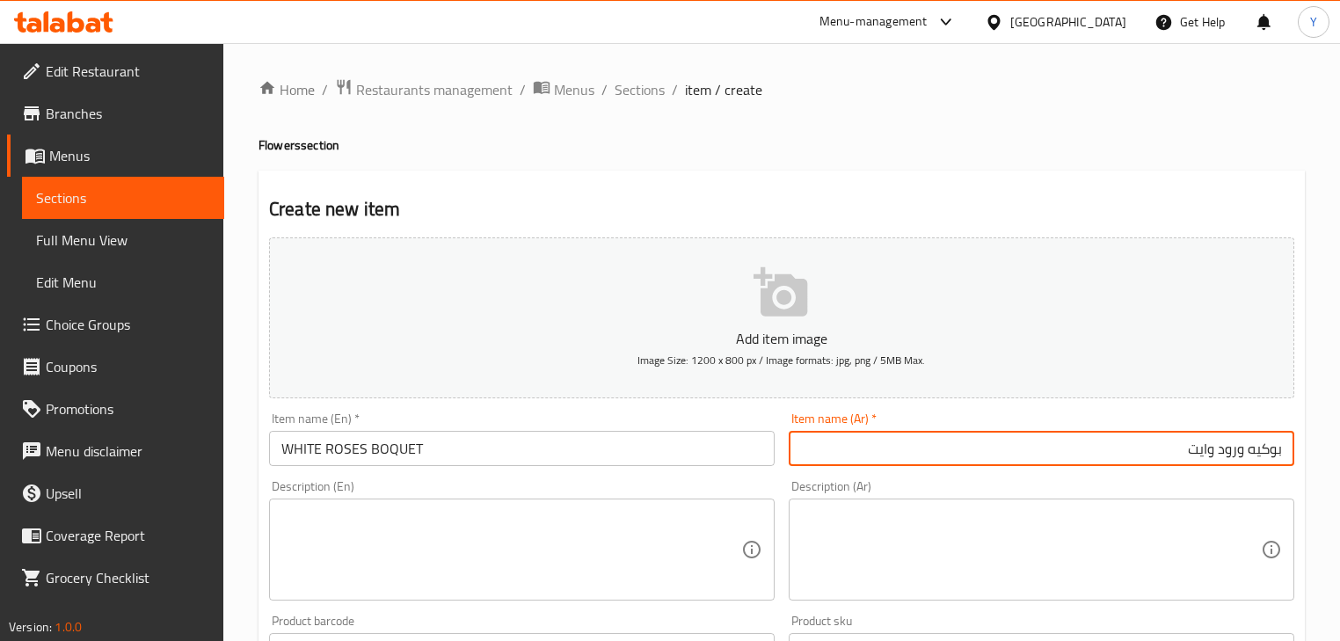
paste textarea "SERENE WHITE ROSES"
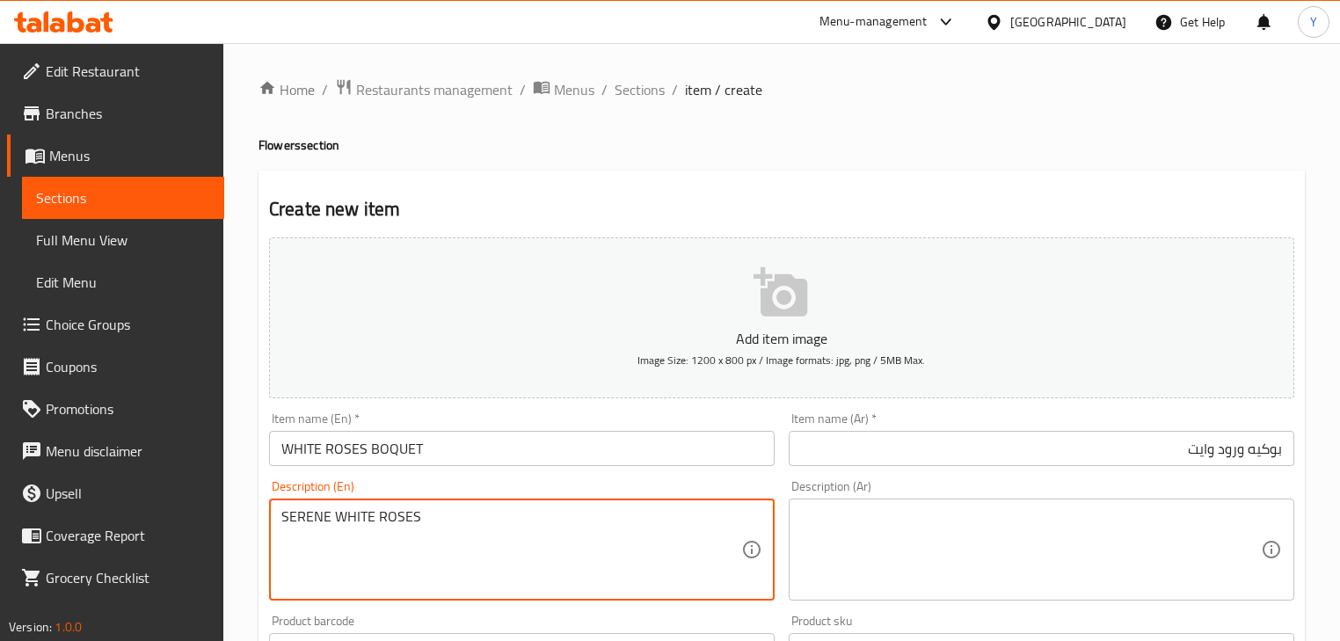
type textarea "SERENE WHITE ROSES"
click at [1051, 502] on div "Description (Ar)" at bounding box center [1041, 549] width 505 height 102
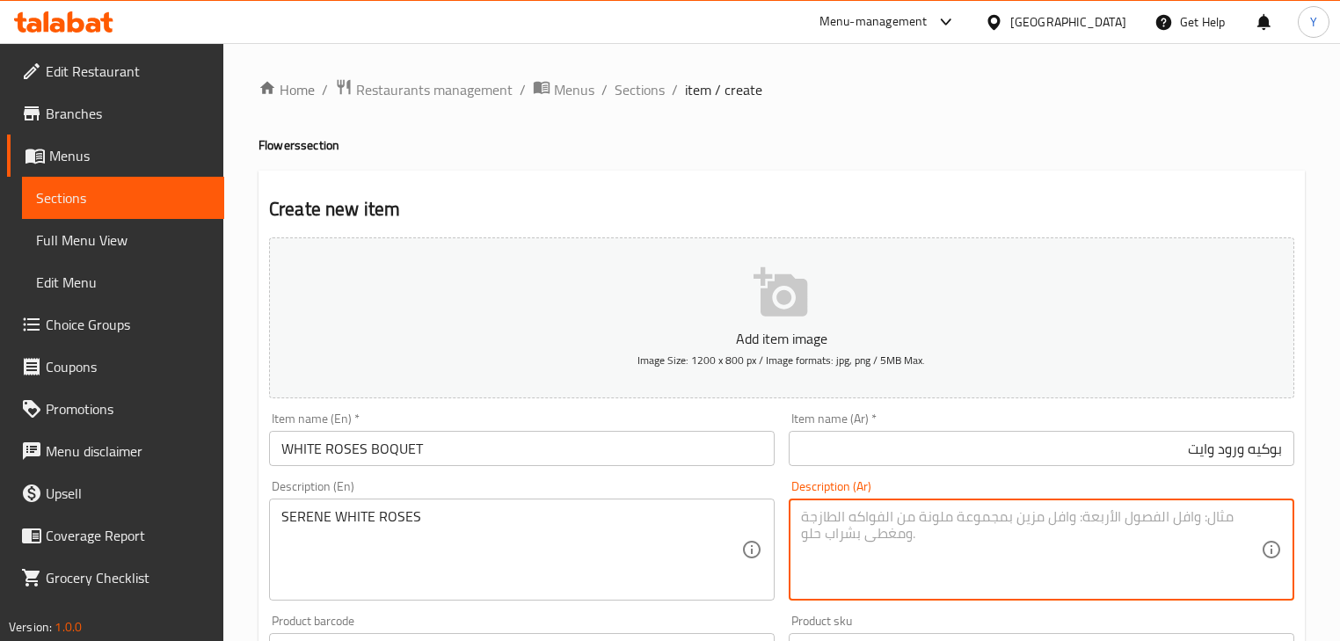
paste textarea "الورود البيضاء الهادئة"
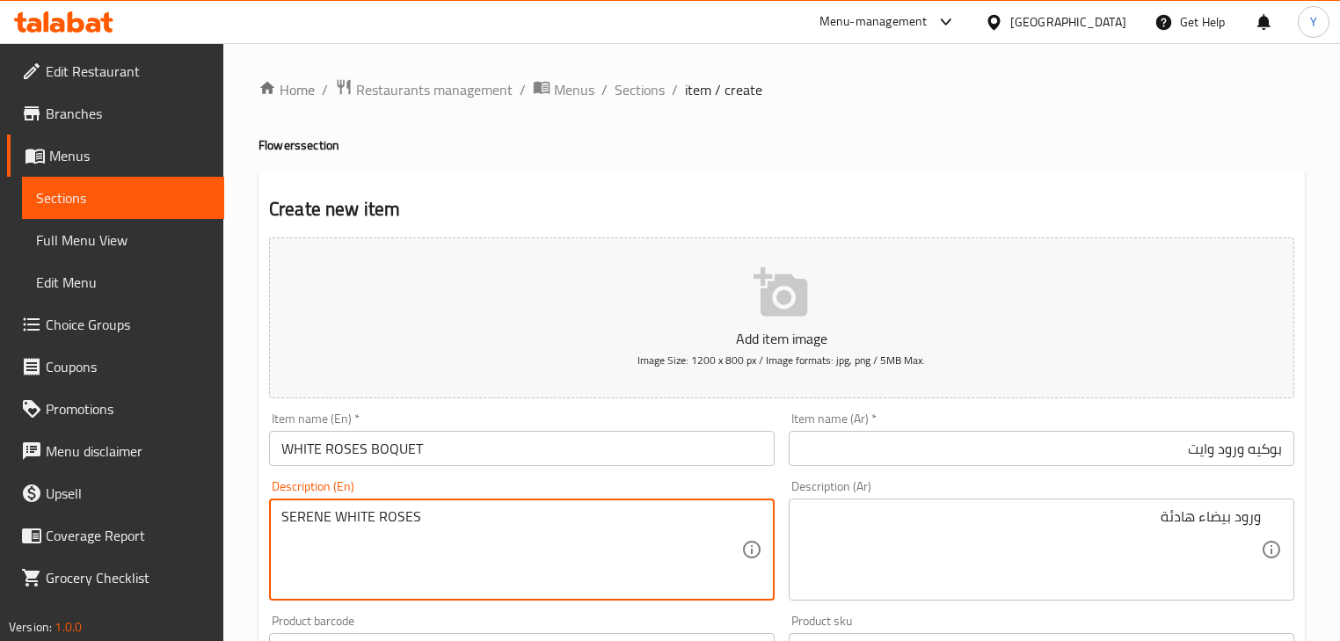
click at [309, 518] on textarea "SERENE WHITE ROSES" at bounding box center [511, 550] width 460 height 84
click at [1177, 520] on textarea "ورود بيضاء هادئة" at bounding box center [1031, 550] width 460 height 84
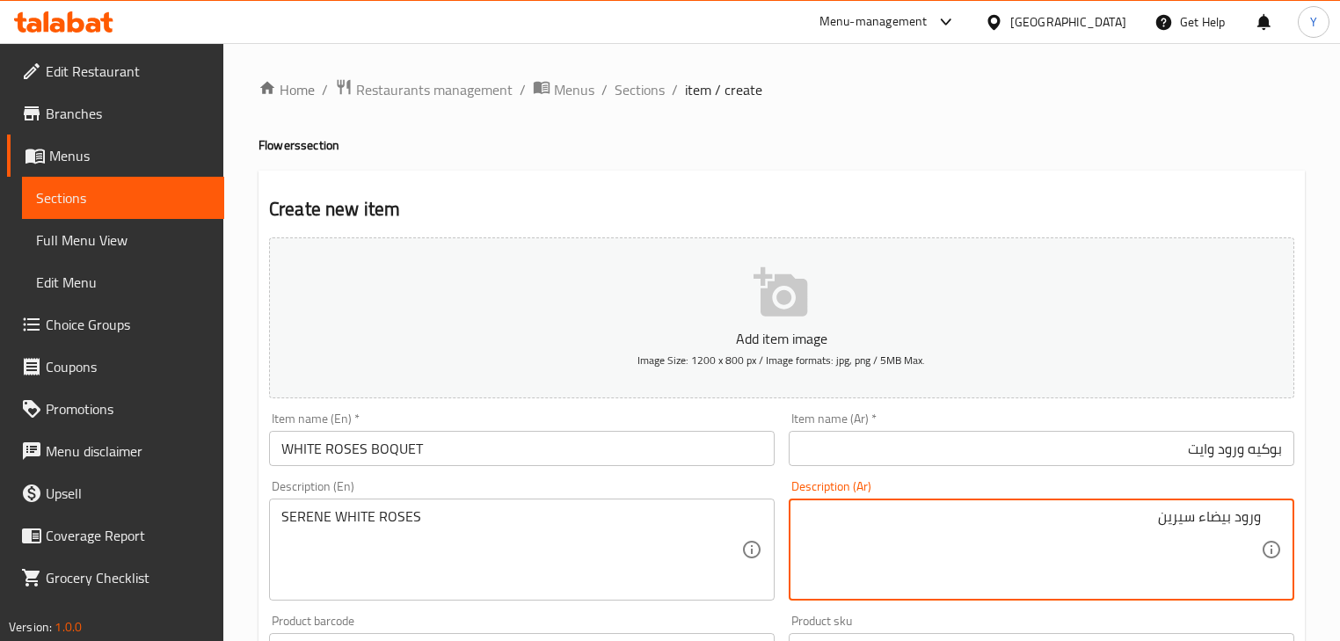
type textarea "ورود بيضاء سيرين"
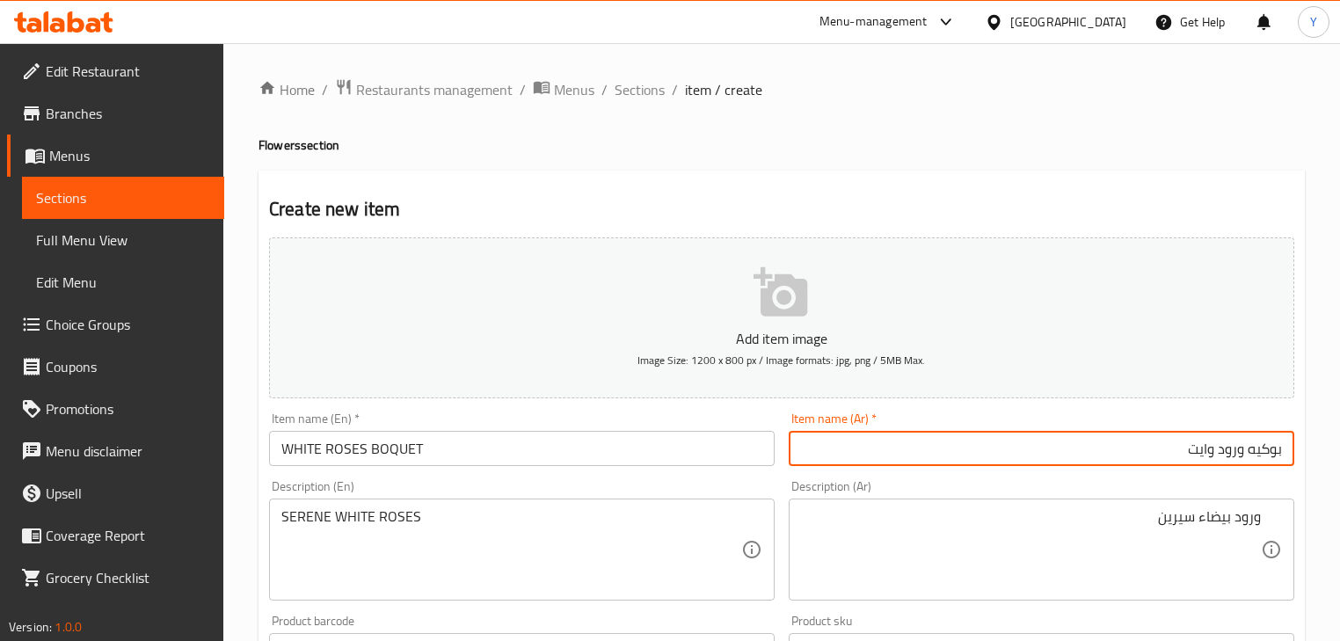
click at [1231, 454] on input "بوكيه ورود وايت" at bounding box center [1041, 448] width 505 height 35
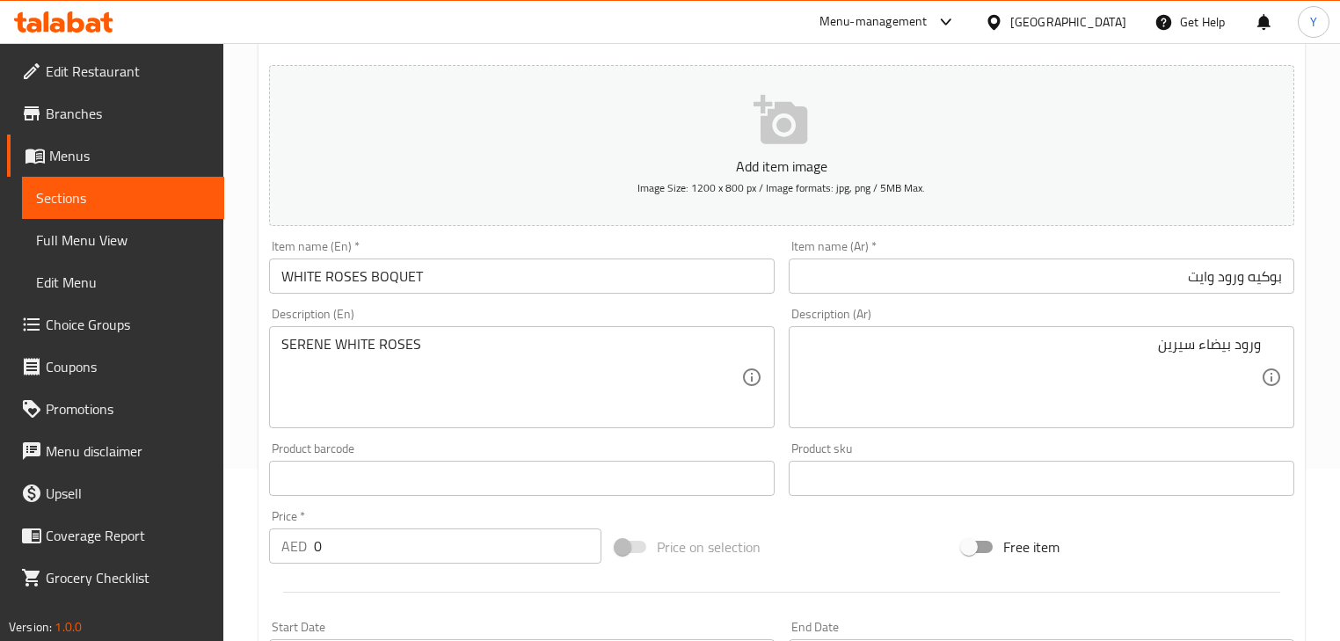
scroll to position [211, 0]
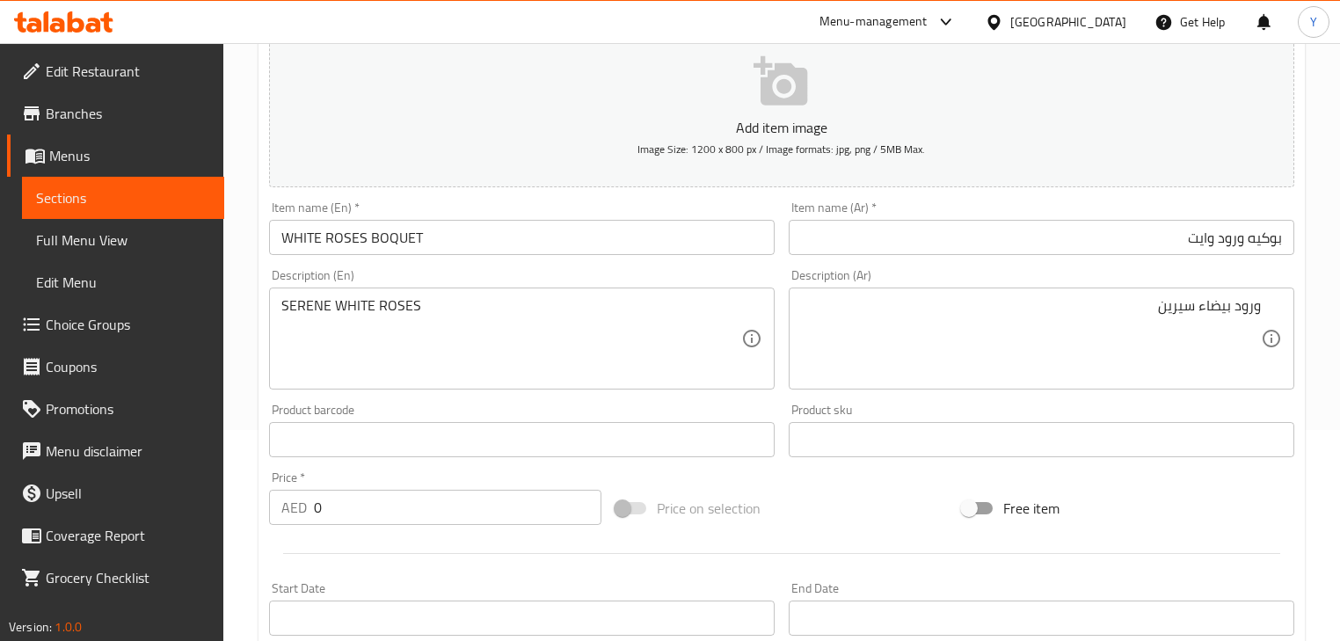
click at [345, 510] on input "0" at bounding box center [457, 507] width 287 height 35
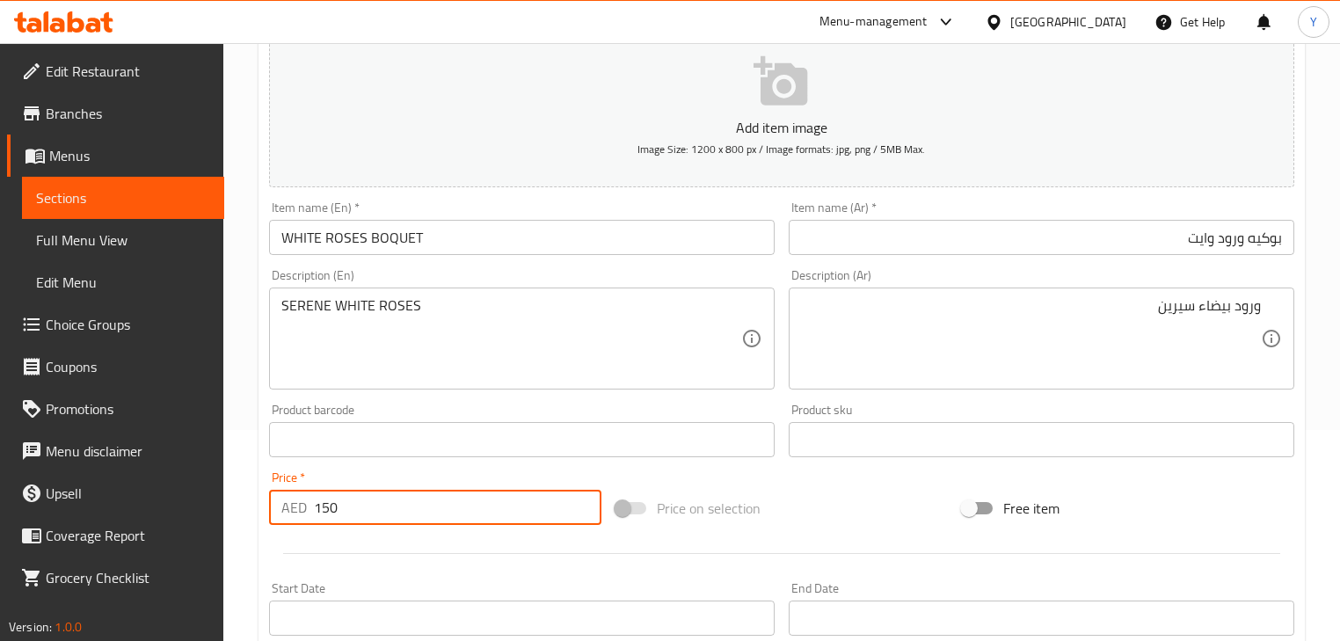
type input "150"
click at [781, 482] on div "Add item image Image Size: 1200 x 800 px / Image formats: jpg, png / 5MB Max. I…" at bounding box center [781, 398] width 1039 height 758
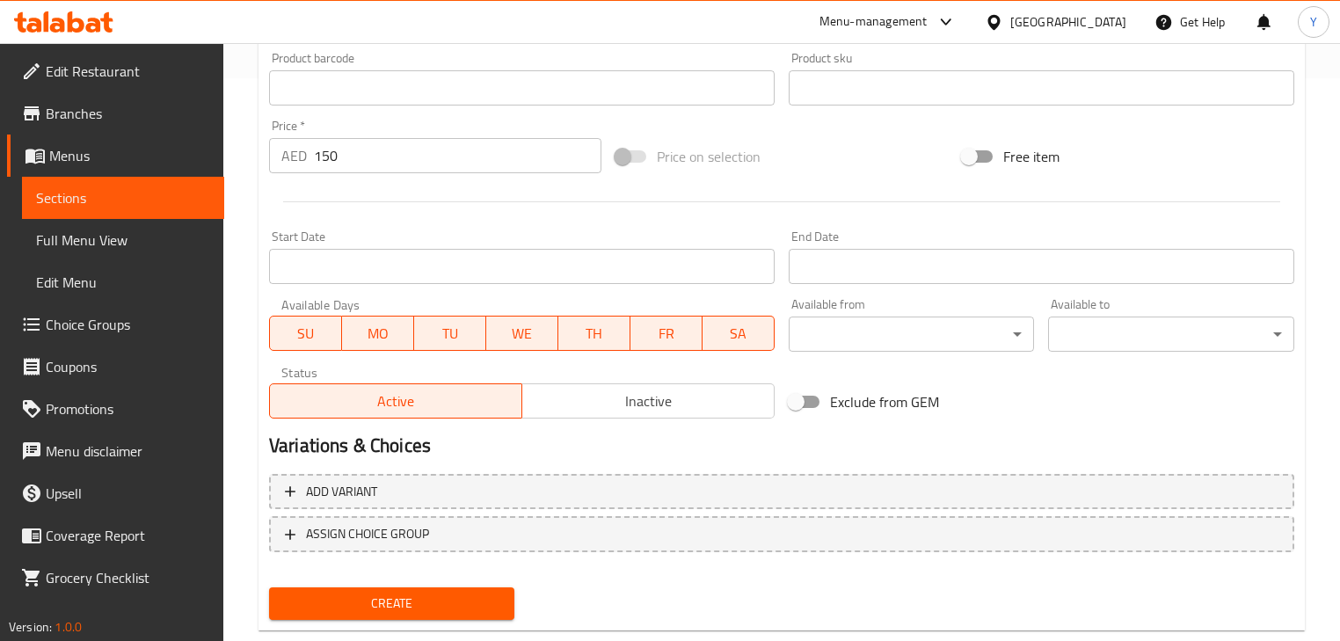
click at [431, 614] on span "Create" at bounding box center [391, 604] width 217 height 22
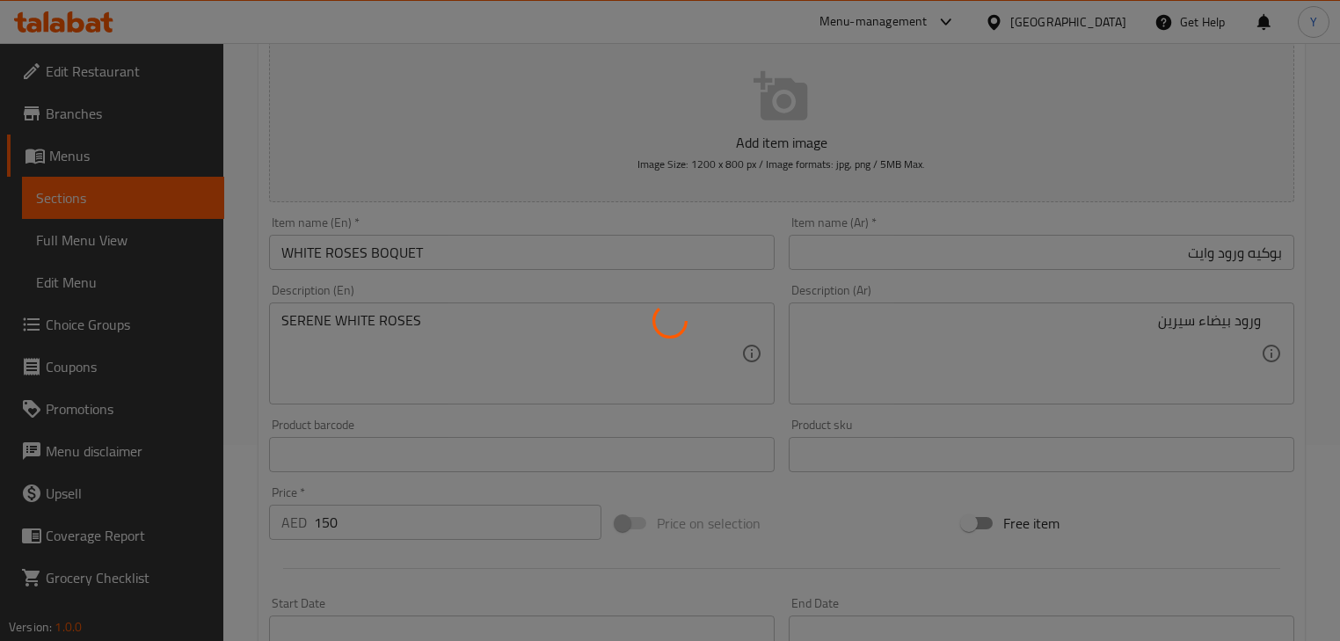
scroll to position [0, 0]
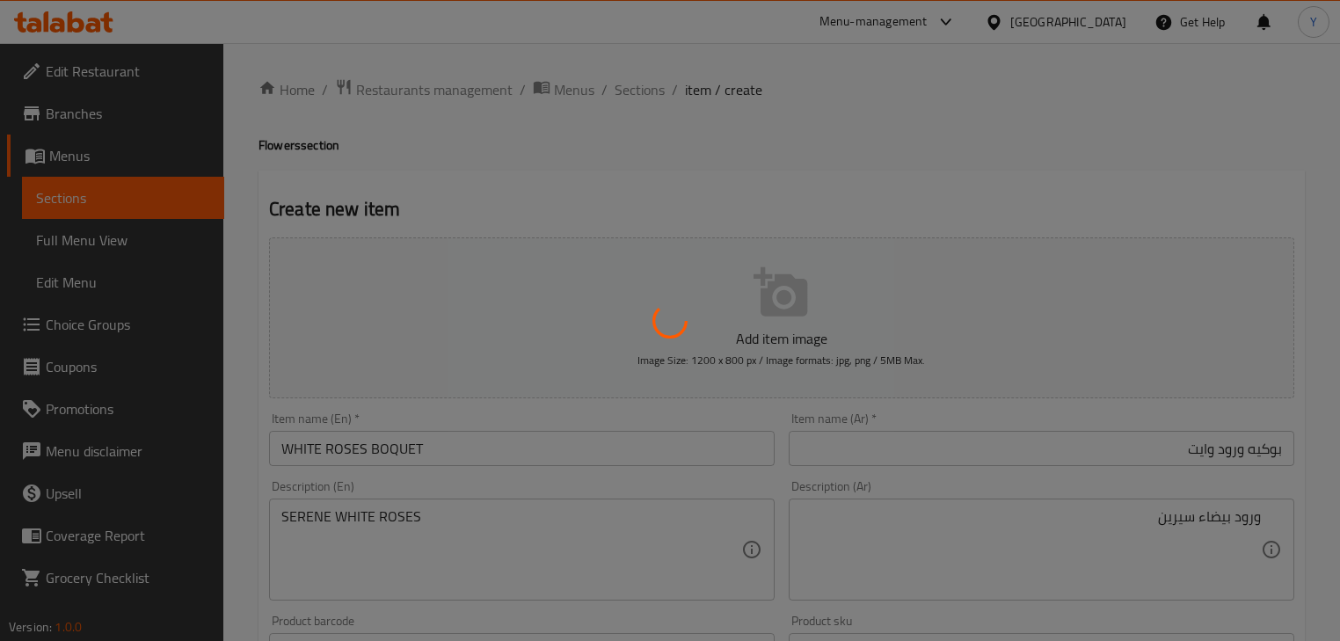
type input "0"
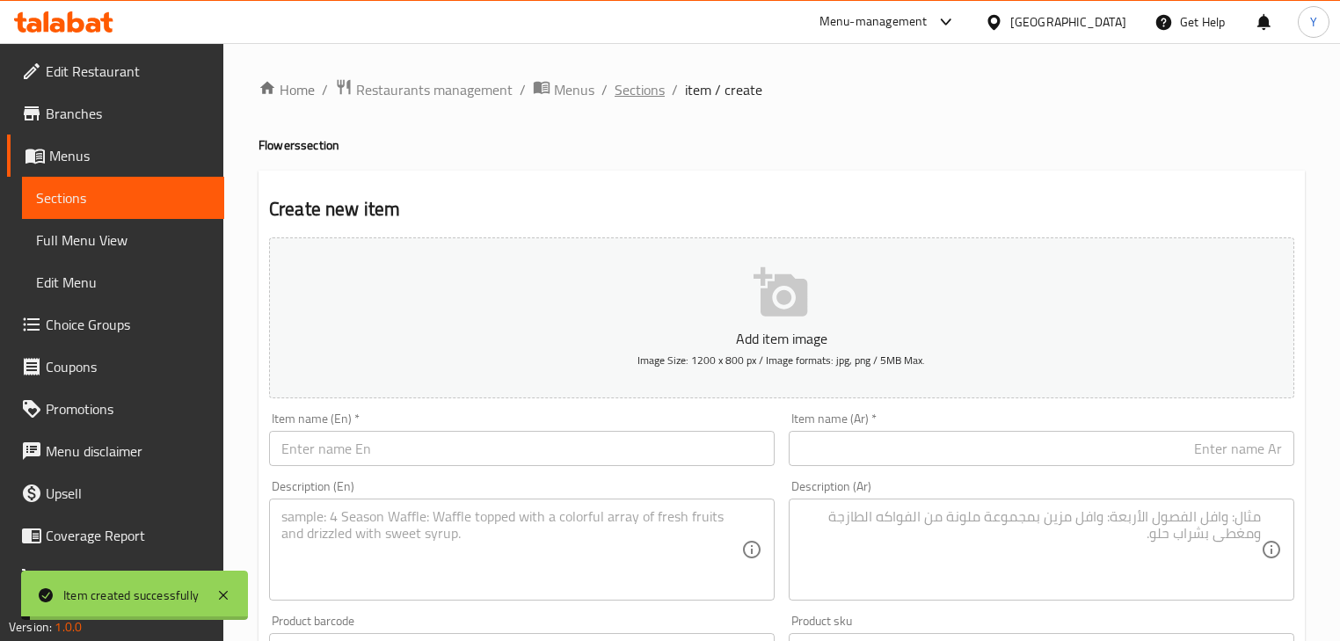
click at [645, 87] on span "Sections" at bounding box center [639, 89] width 50 height 21
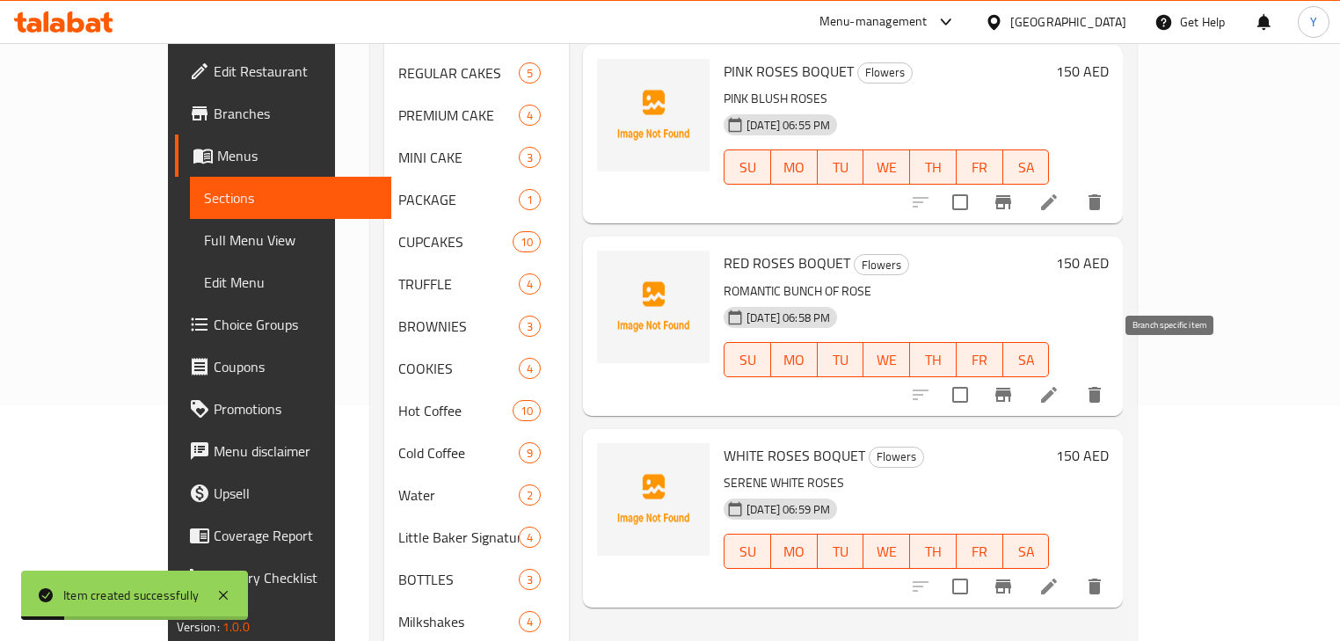
scroll to position [211, 0]
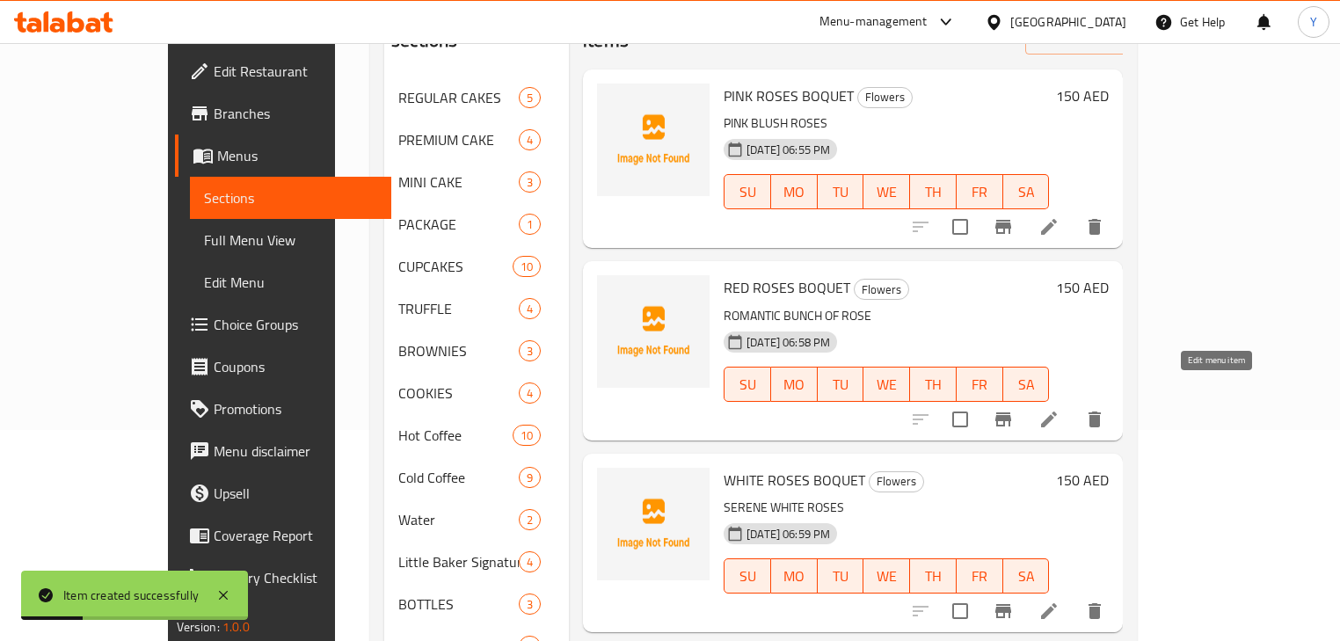
click at [1059, 409] on icon at bounding box center [1048, 419] width 21 height 21
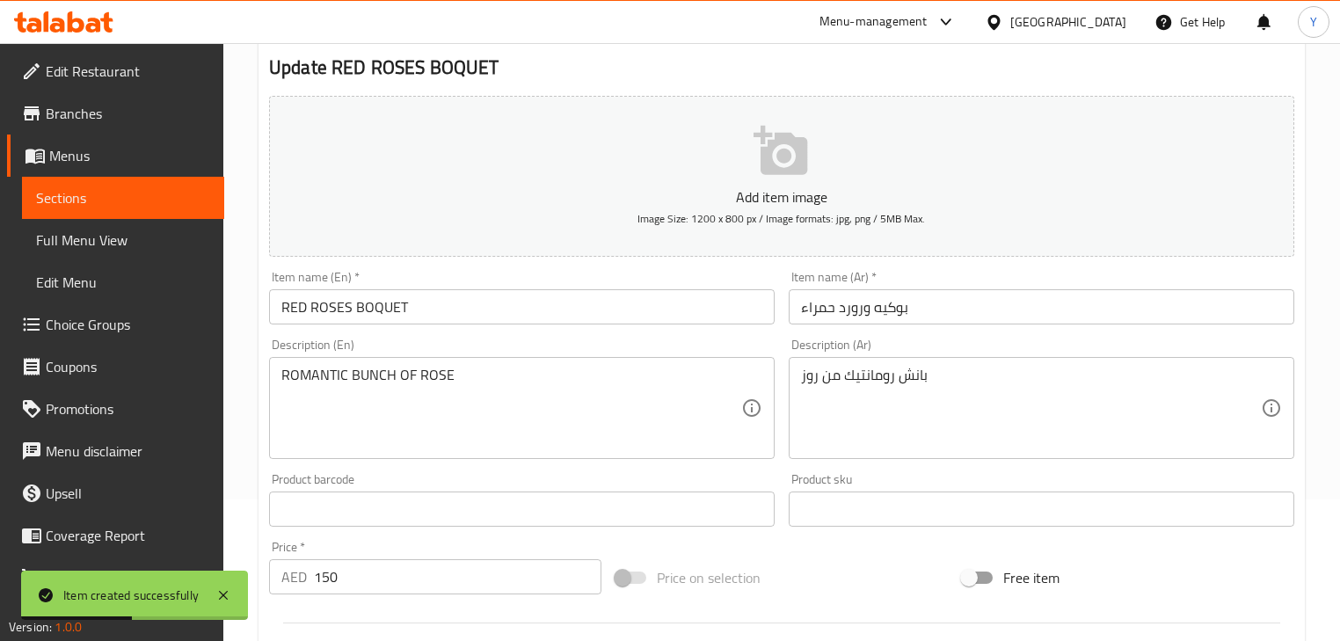
scroll to position [141, 0]
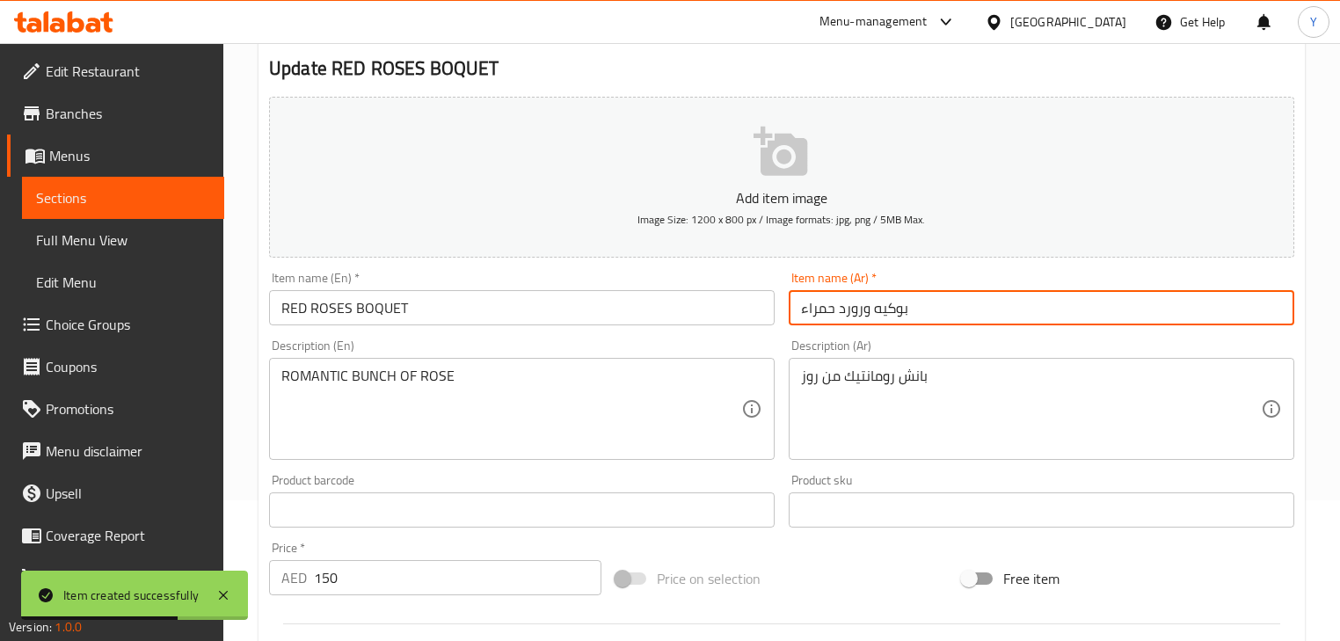
click at [851, 309] on input "بوكيه ورورد حمراء" at bounding box center [1041, 307] width 505 height 35
paste input "text"
type input "بوكيه ورود حمراء"
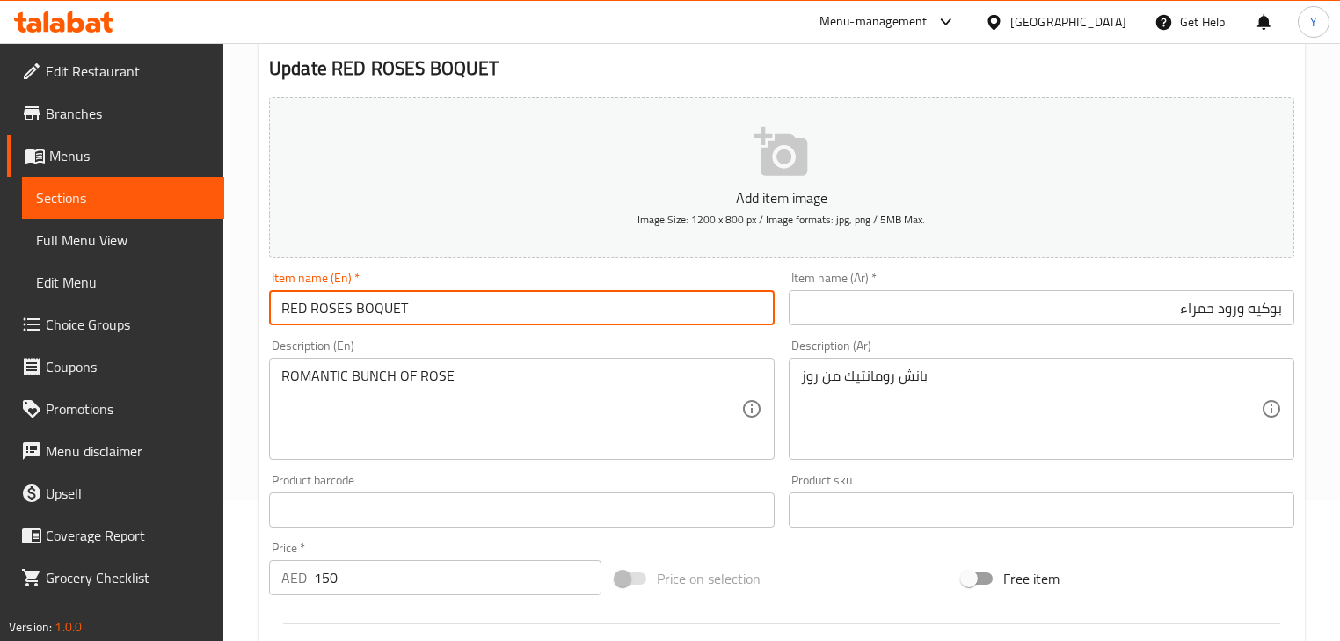
click at [587, 314] on input "RED ROSES BOQUET" at bounding box center [521, 307] width 505 height 35
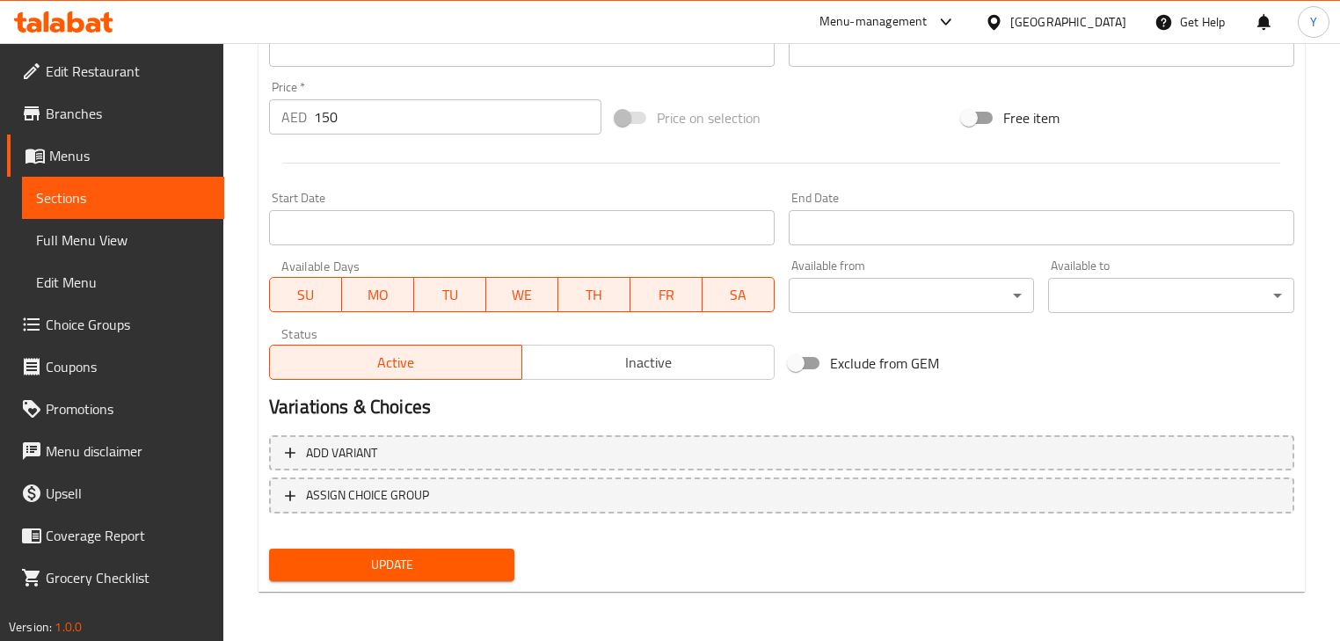
click at [476, 563] on span "Update" at bounding box center [391, 565] width 217 height 22
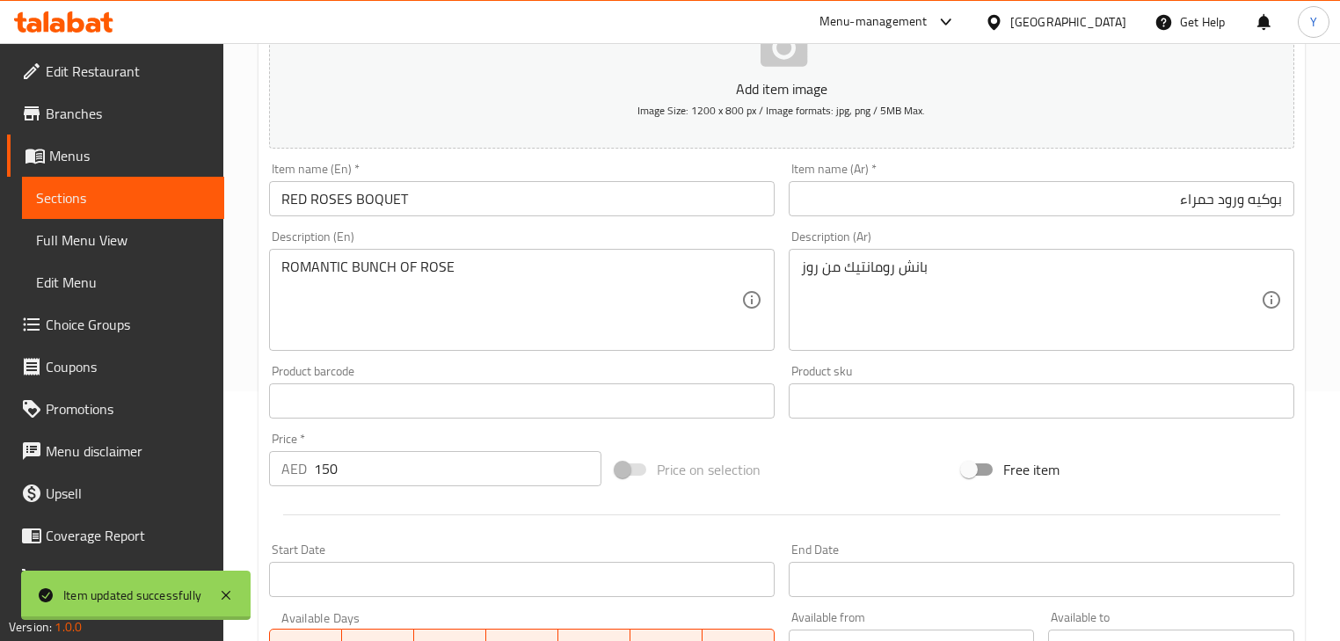
scroll to position [0, 0]
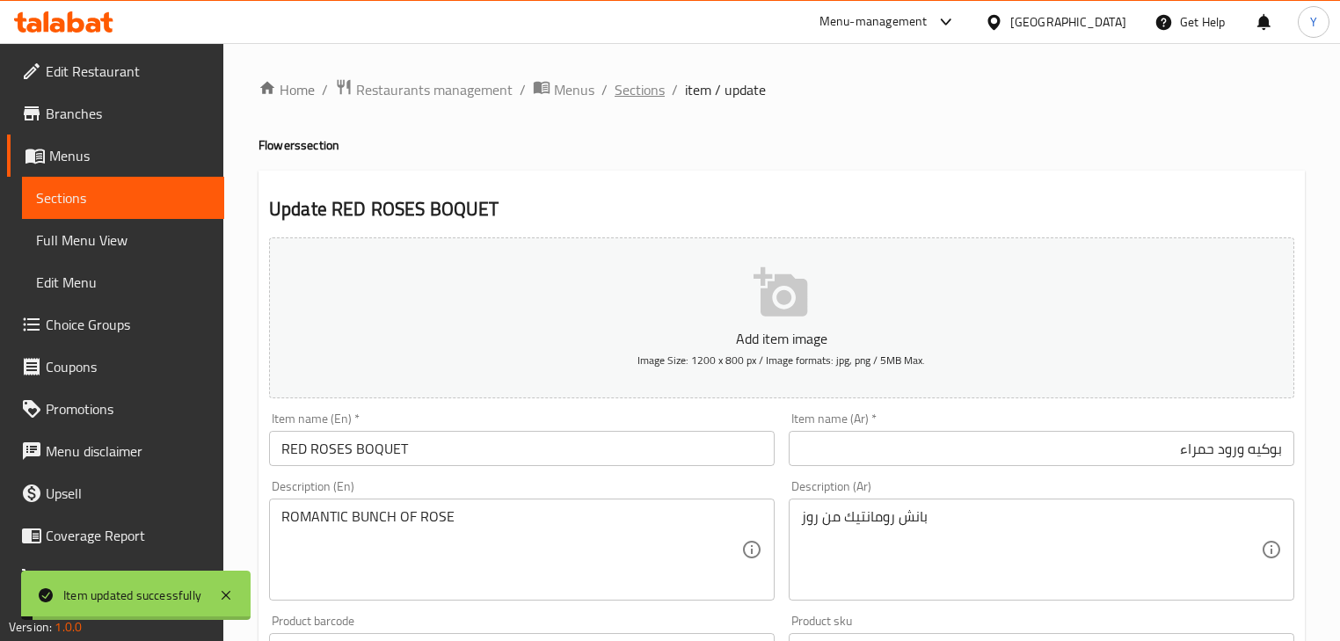
click at [626, 92] on span "Sections" at bounding box center [639, 89] width 50 height 21
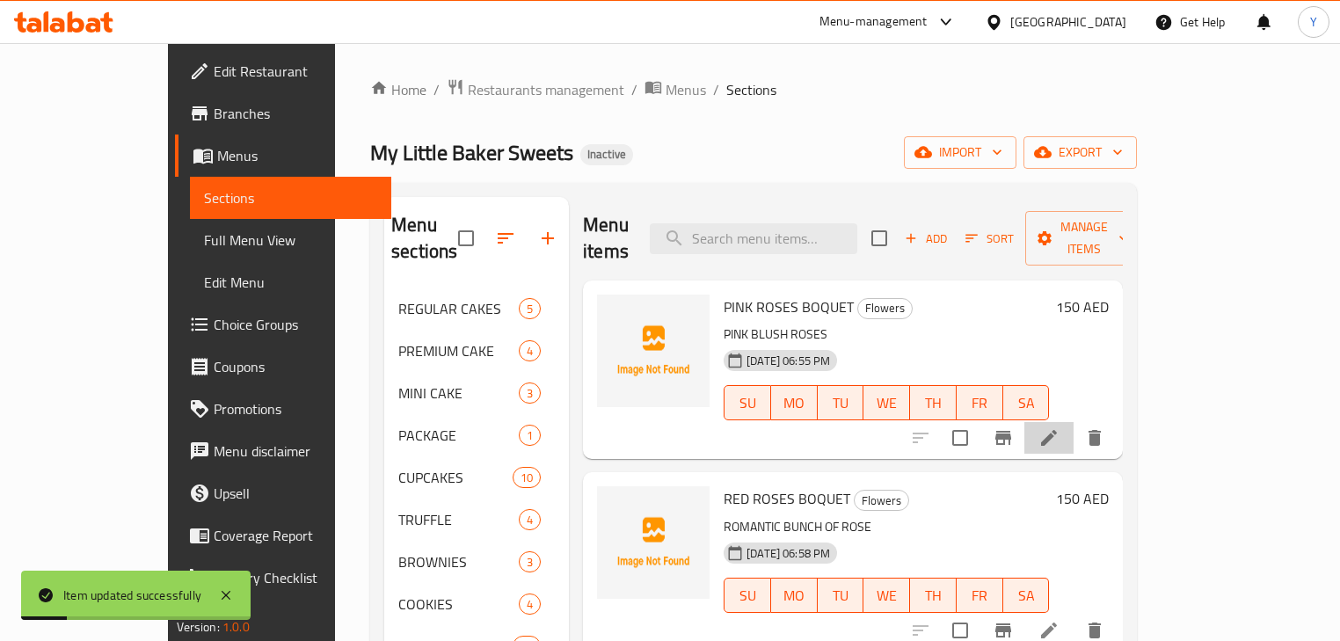
click at [1073, 422] on li at bounding box center [1048, 438] width 49 height 32
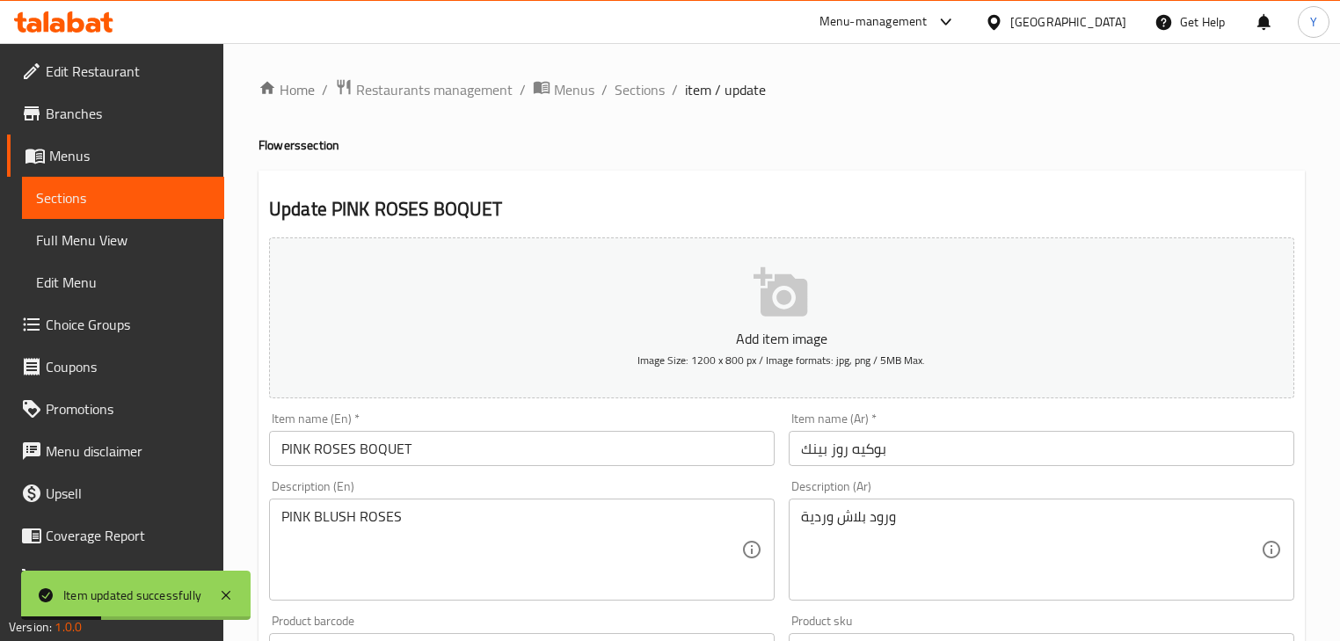
click at [840, 451] on input "بوكيه روز بينك" at bounding box center [1041, 448] width 505 height 35
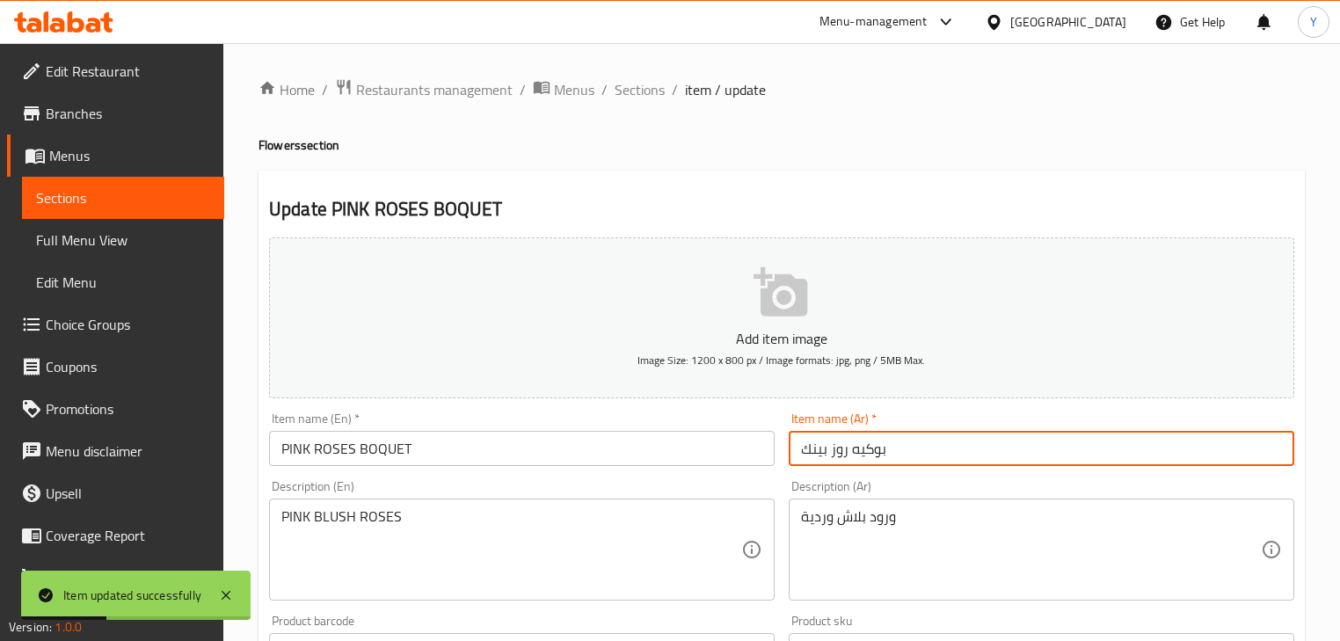
click at [840, 451] on input "بوكيه روز بينك" at bounding box center [1041, 448] width 505 height 35
paste input "ورود"
type input "بوكيه ورود بينك"
click at [1018, 149] on h4 "Flowers section" at bounding box center [781, 145] width 1046 height 18
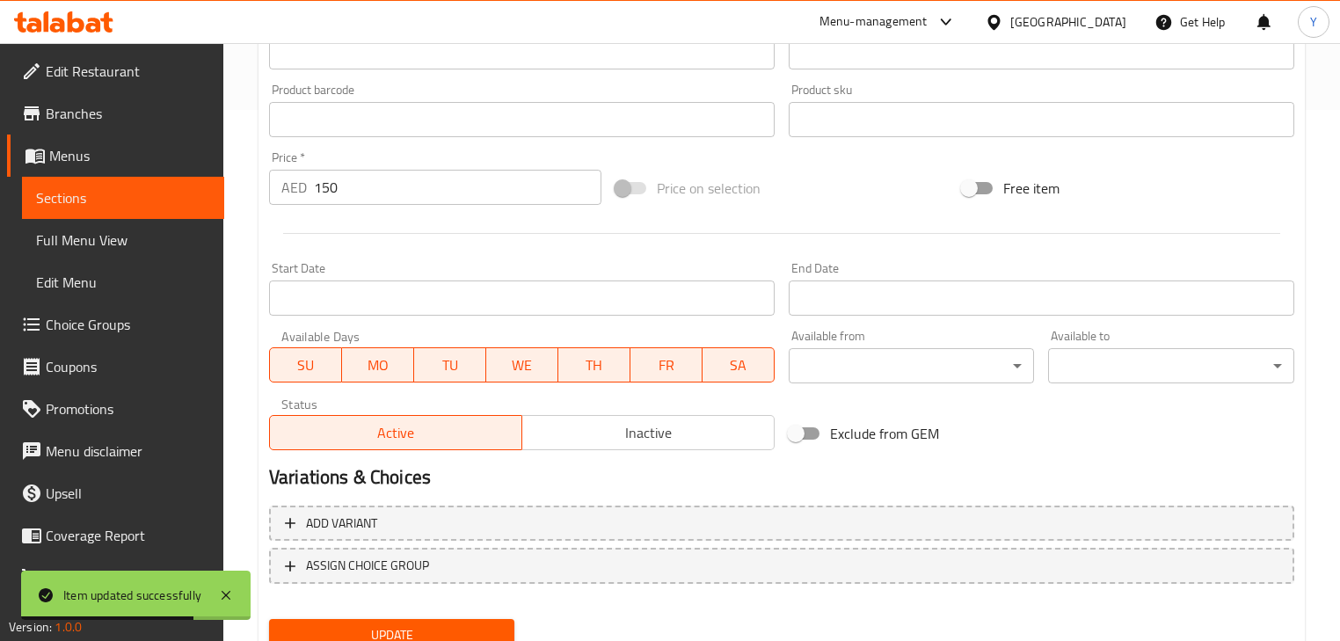
scroll to position [601, 0]
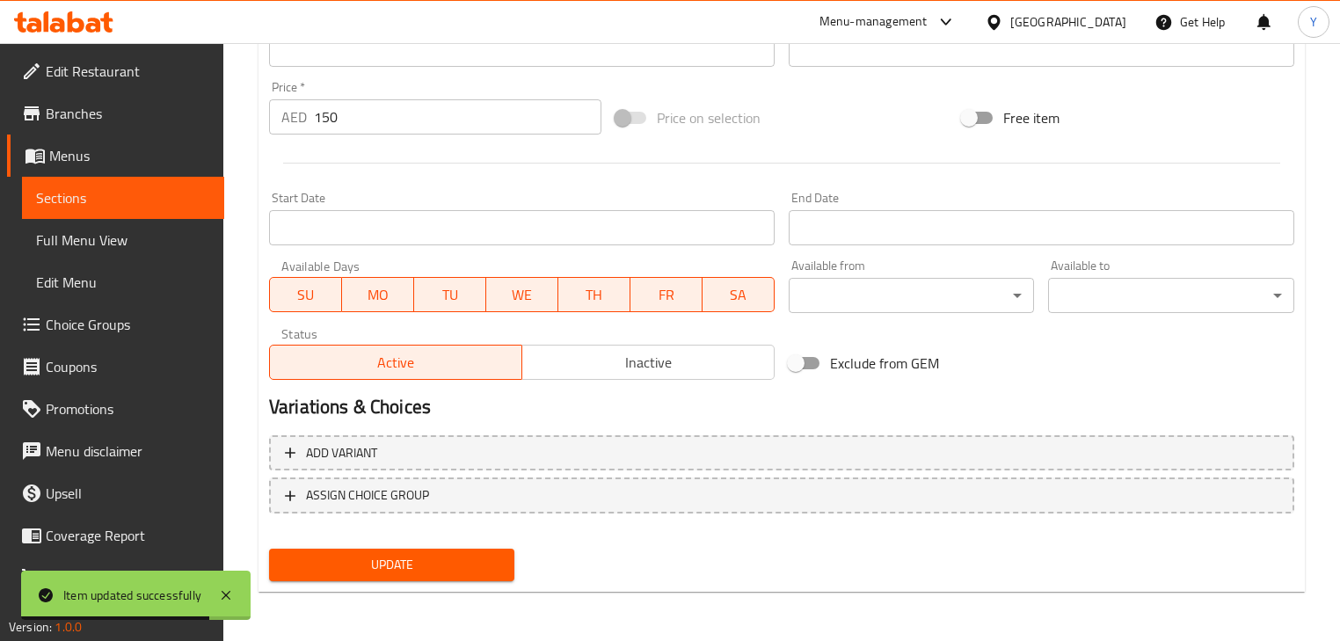
click at [441, 556] on span "Update" at bounding box center [391, 565] width 217 height 22
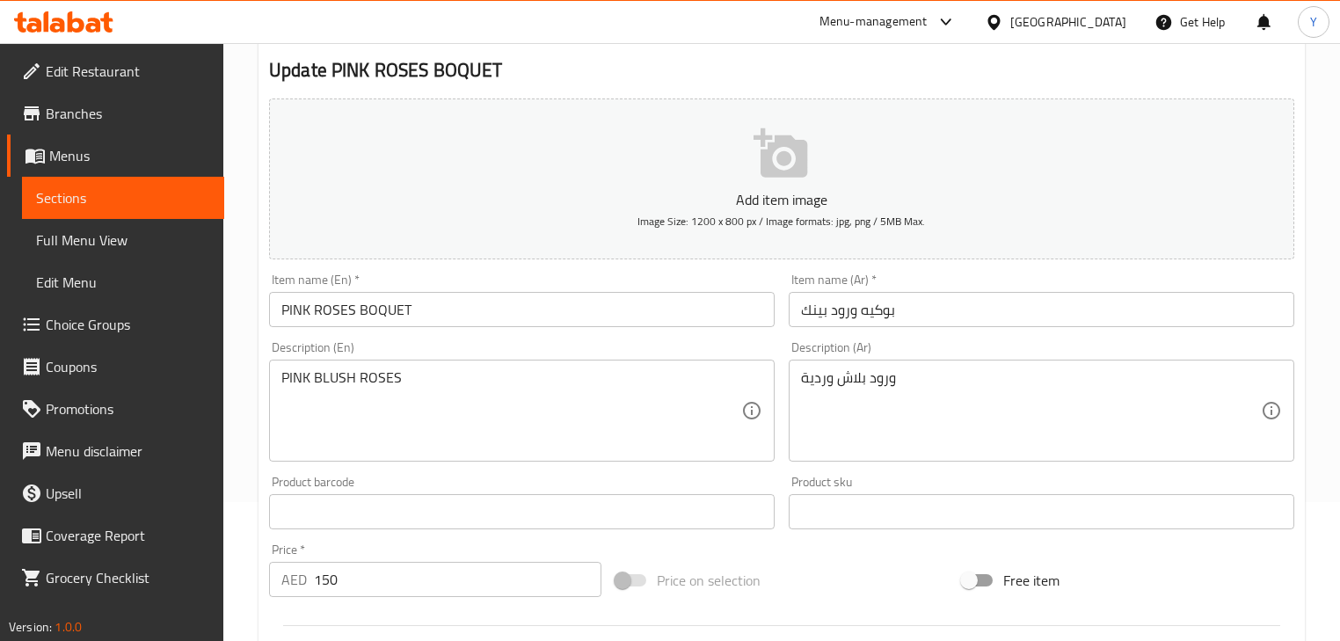
scroll to position [0, 0]
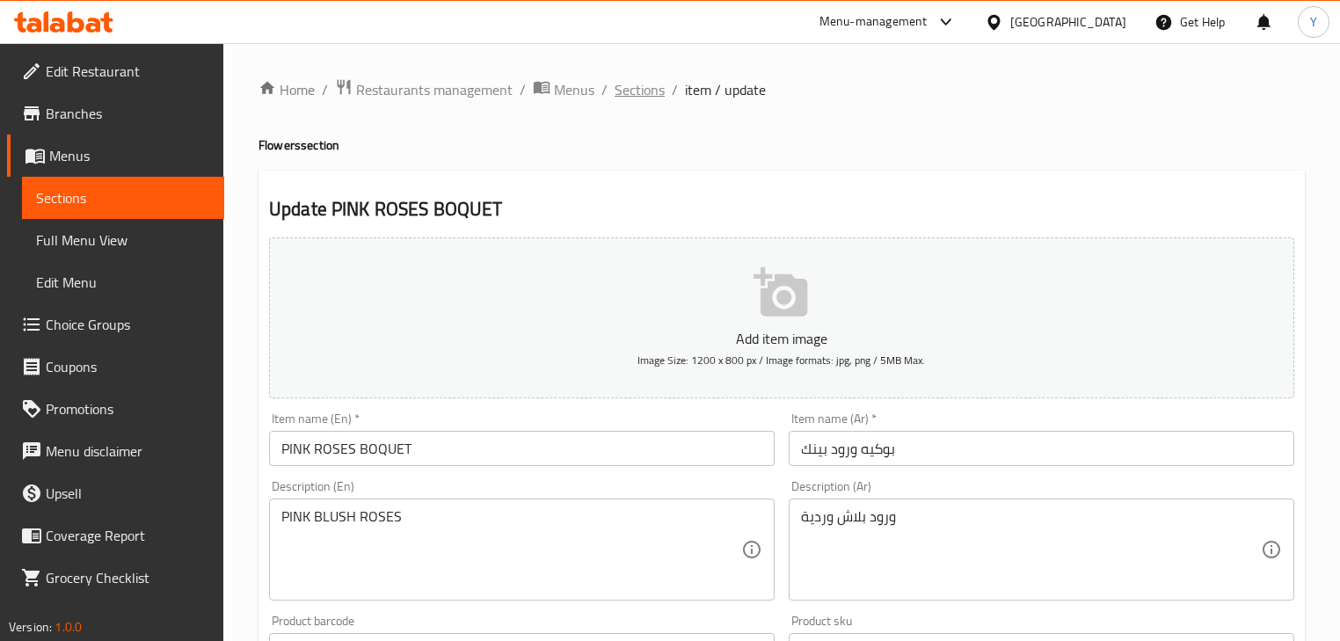
click at [631, 99] on span "Sections" at bounding box center [639, 89] width 50 height 21
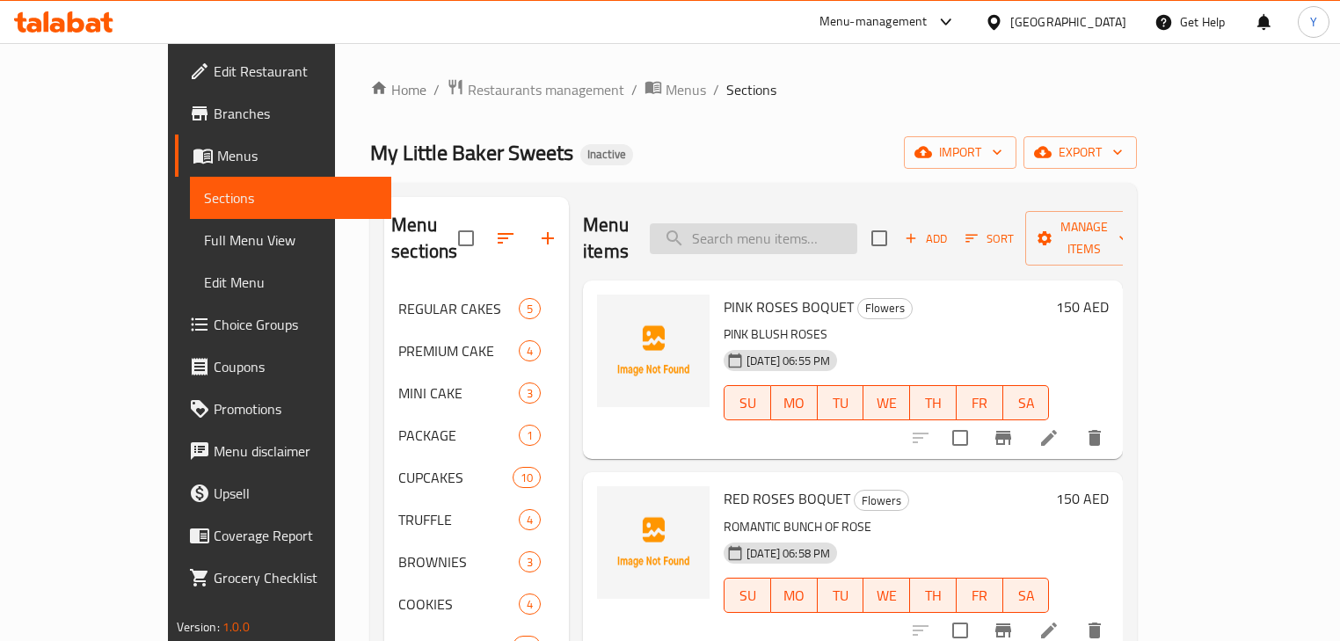
click at [818, 232] on input "search" at bounding box center [753, 238] width 207 height 31
paste input "cold brew"
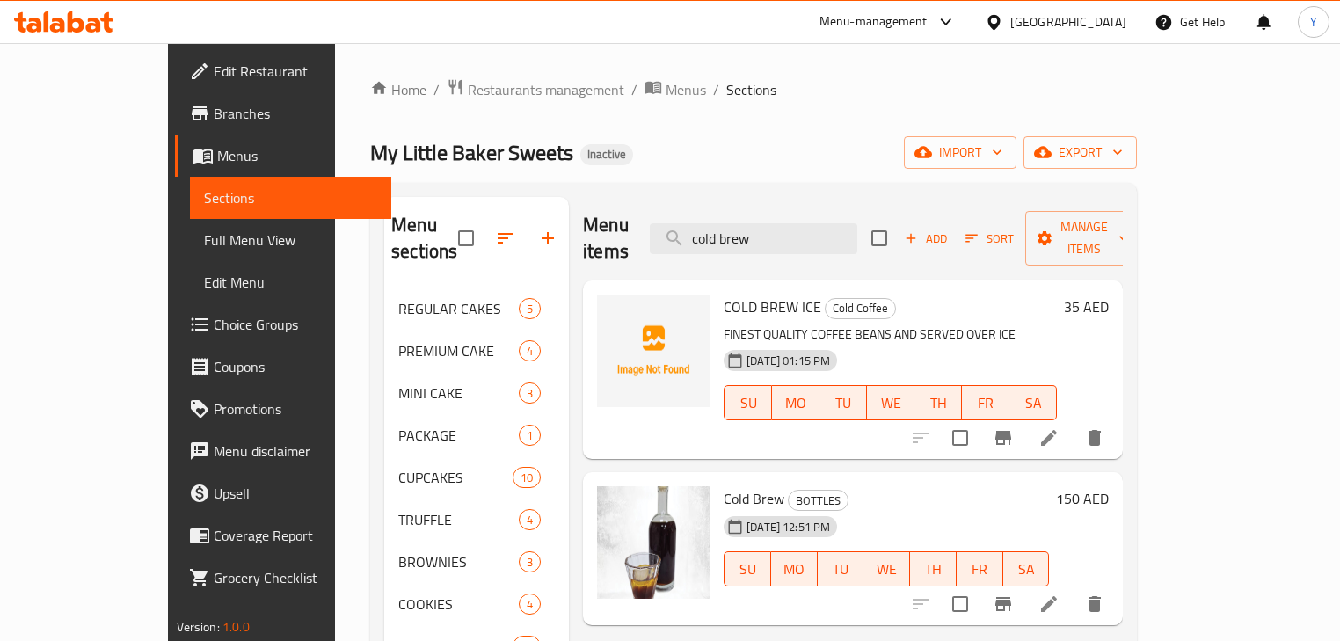
type input "cold brew"
click at [1073, 588] on li at bounding box center [1048, 604] width 49 height 32
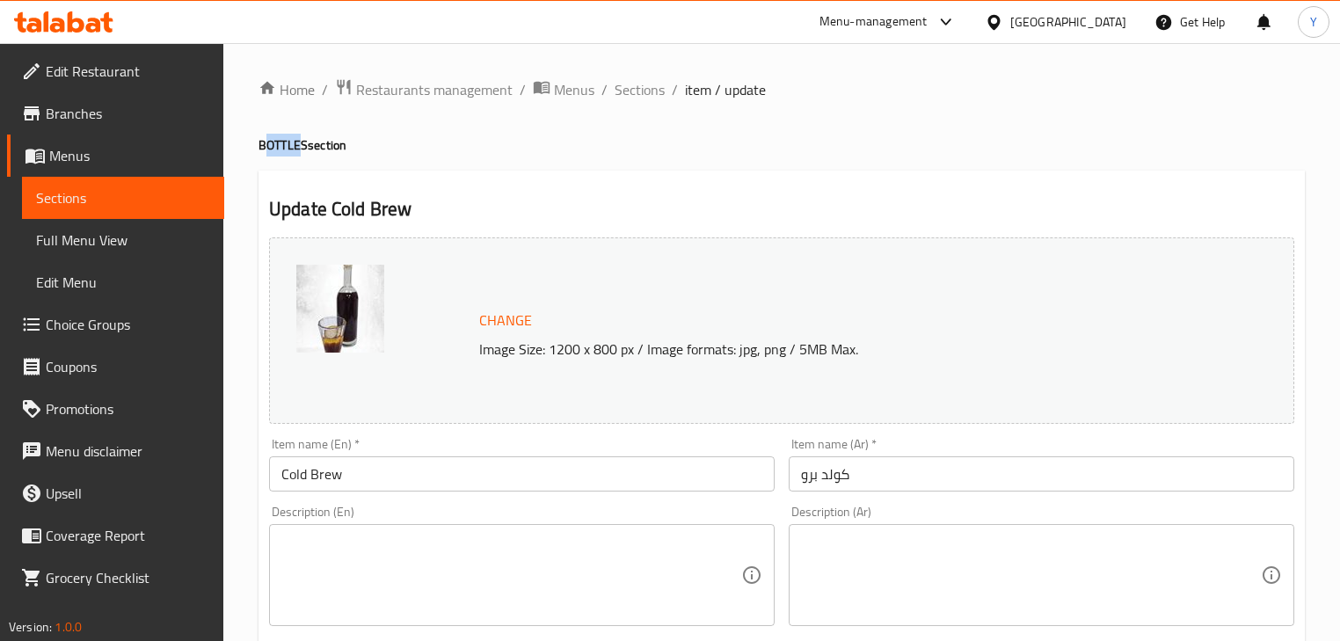
copy h4 "OTTLE"
copy h4 "BOTTLE"
drag, startPoint x: 298, startPoint y: 147, endPoint x: 248, endPoint y: 147, distance: 50.1
click at [417, 475] on input "Cold Brew" at bounding box center [521, 473] width 505 height 35
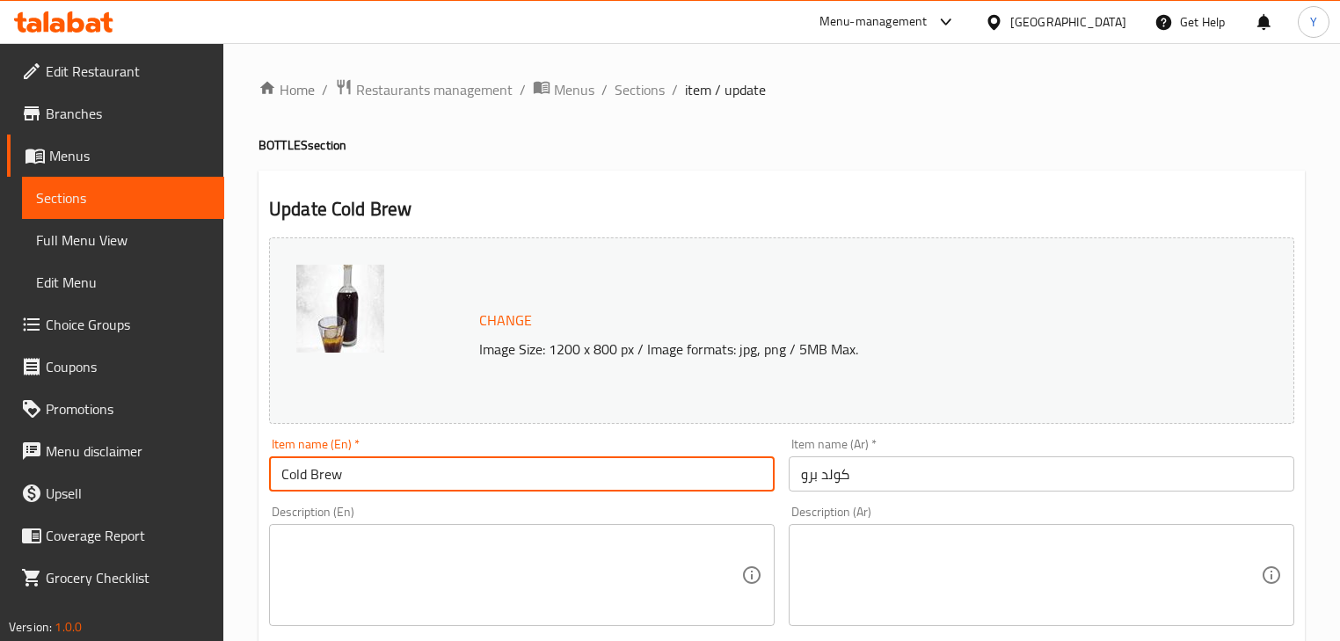
click at [407, 483] on input "Cold Brew" at bounding box center [521, 473] width 505 height 35
paste input "BOTTLE"
drag, startPoint x: 358, startPoint y: 468, endPoint x: 562, endPoint y: 474, distance: 204.0
click at [562, 474] on input "Cold Brew BOTTLE" at bounding box center [521, 473] width 505 height 35
type input "Cold Brew Bottle"
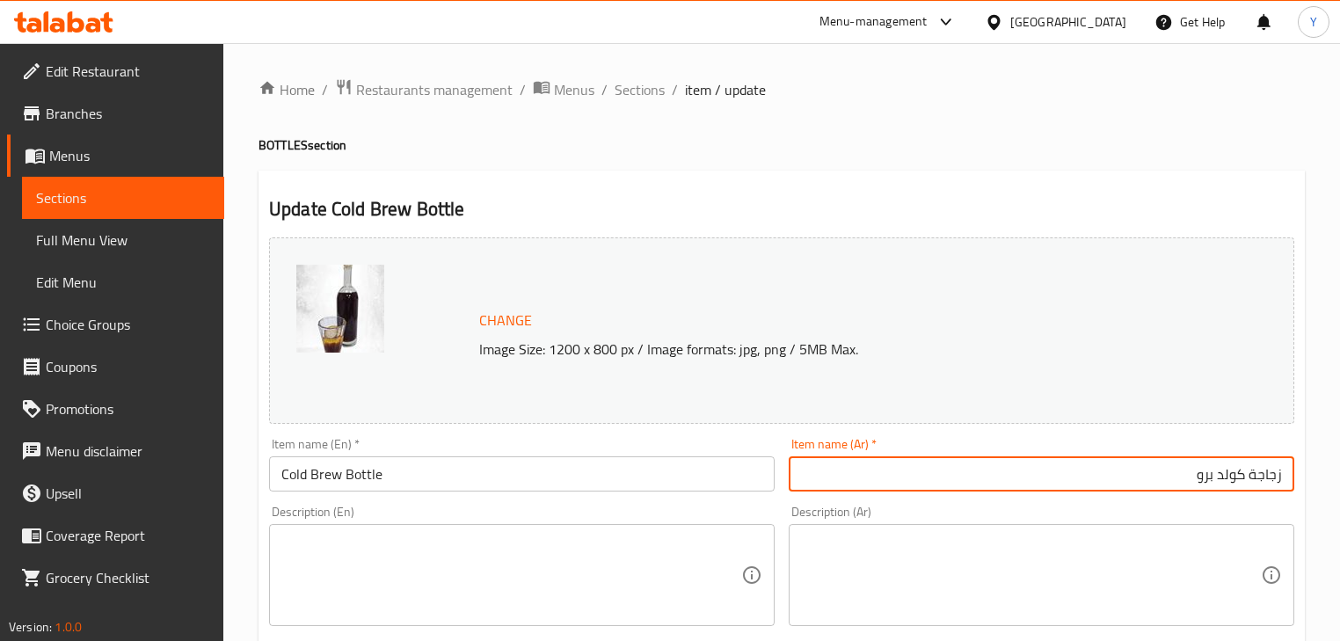
type input "زجاجة كولد برو"
click at [369, 471] on input "Cold Brew Bottle" at bounding box center [521, 473] width 505 height 35
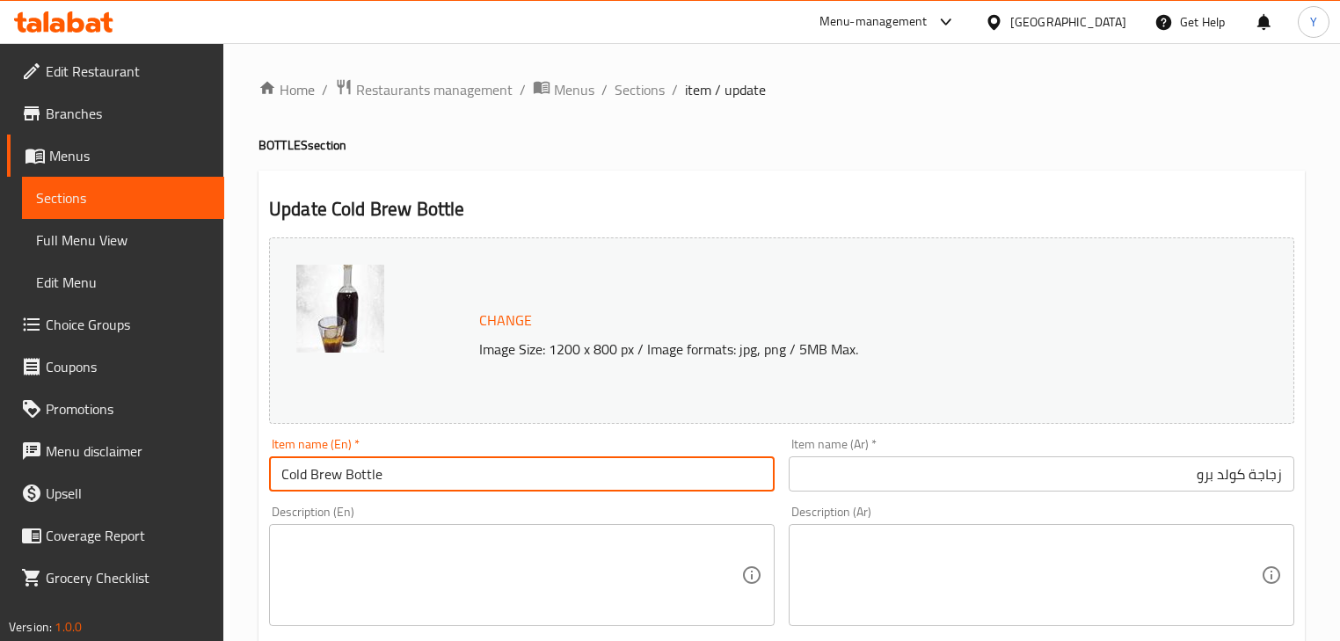
click at [369, 471] on input "Cold Brew Bottle" at bounding box center [521, 473] width 505 height 35
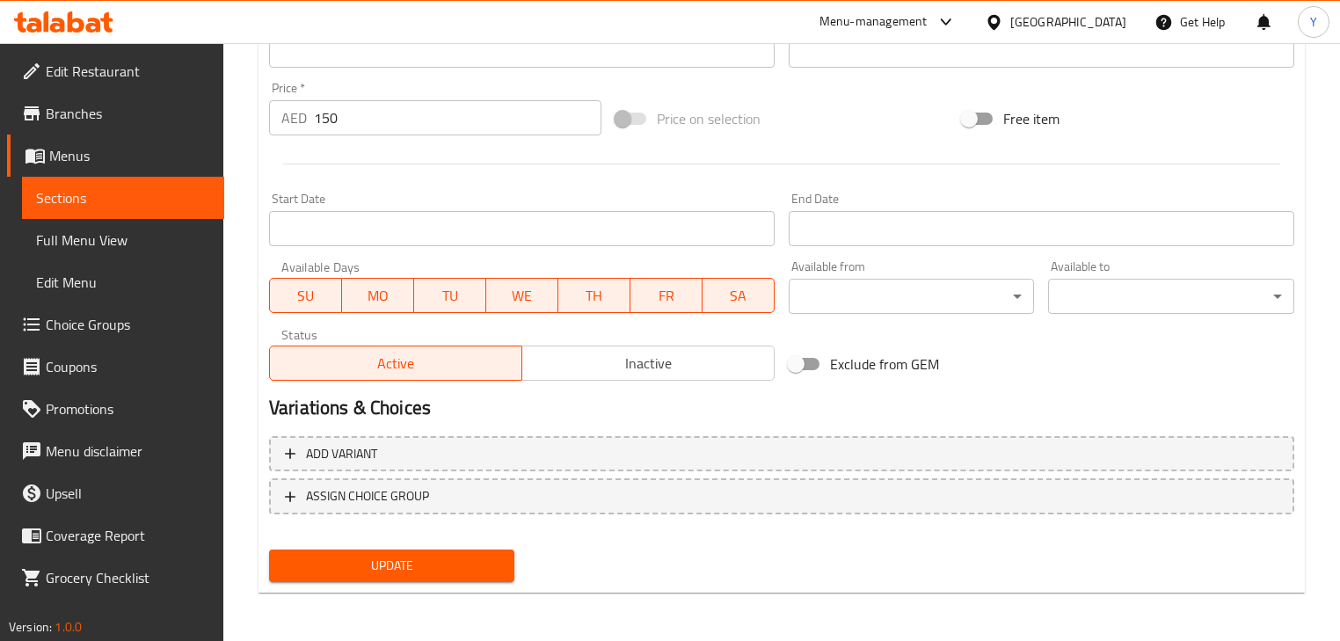
click at [440, 558] on span "Update" at bounding box center [391, 566] width 217 height 22
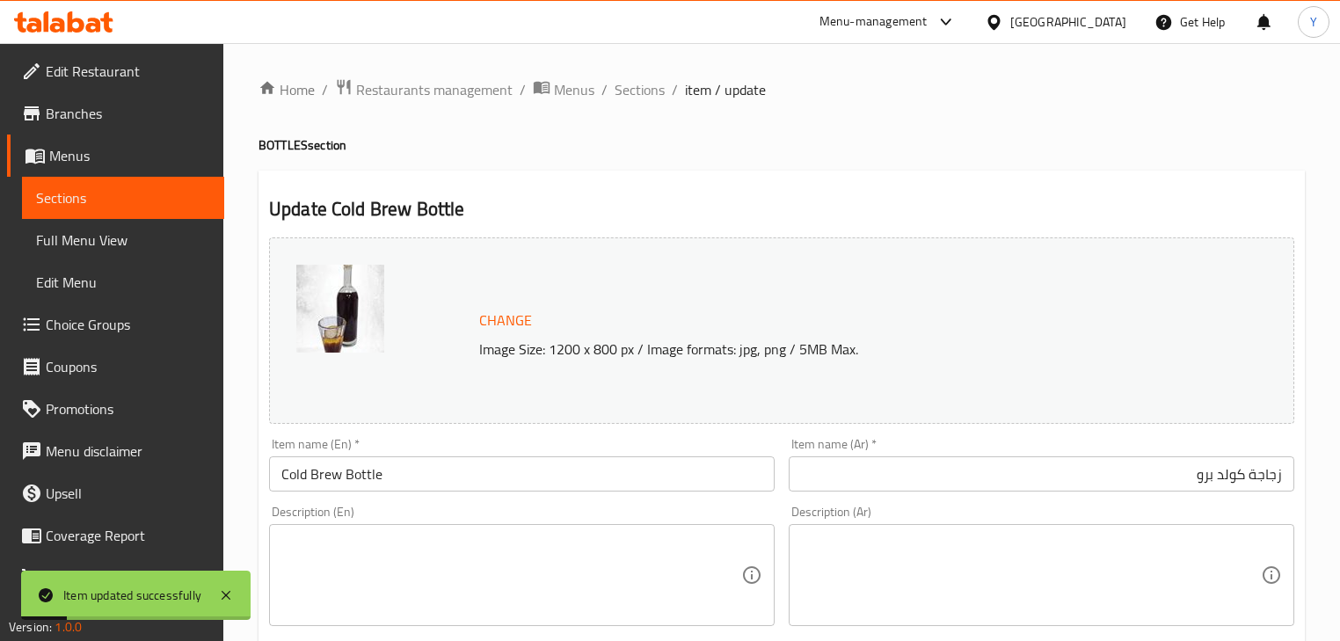
click at [125, 238] on span "Full Menu View" at bounding box center [123, 239] width 174 height 21
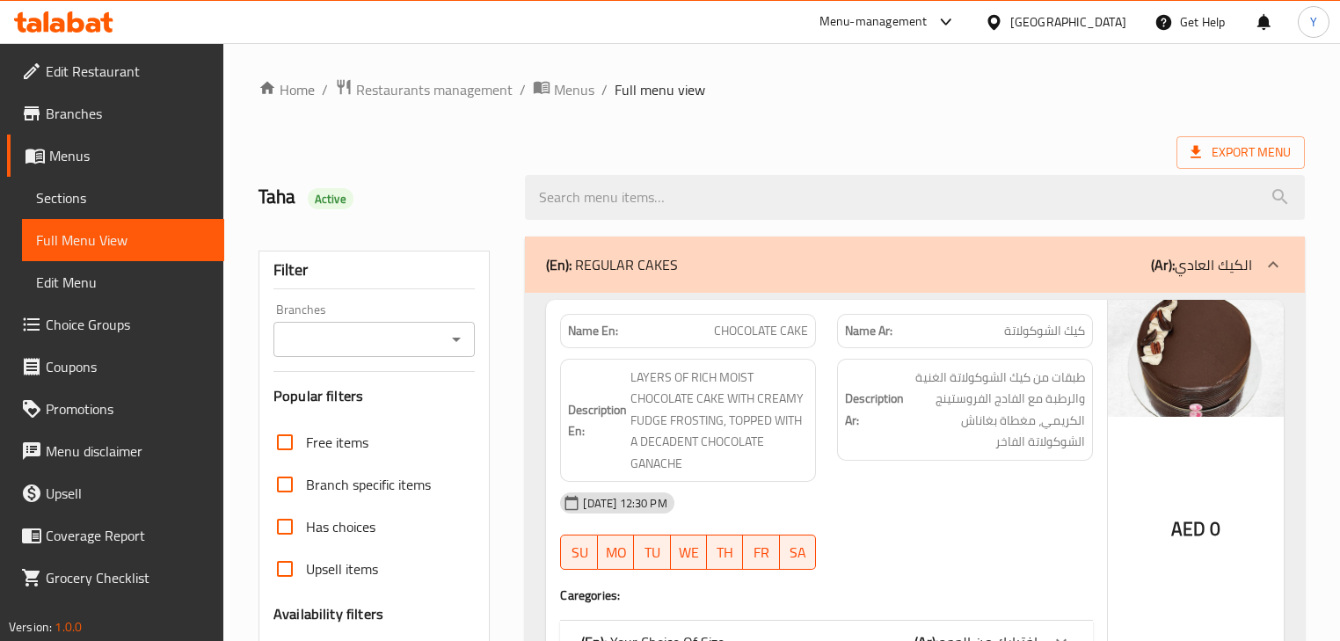
click at [857, 143] on div "Export Menu" at bounding box center [781, 152] width 1046 height 33
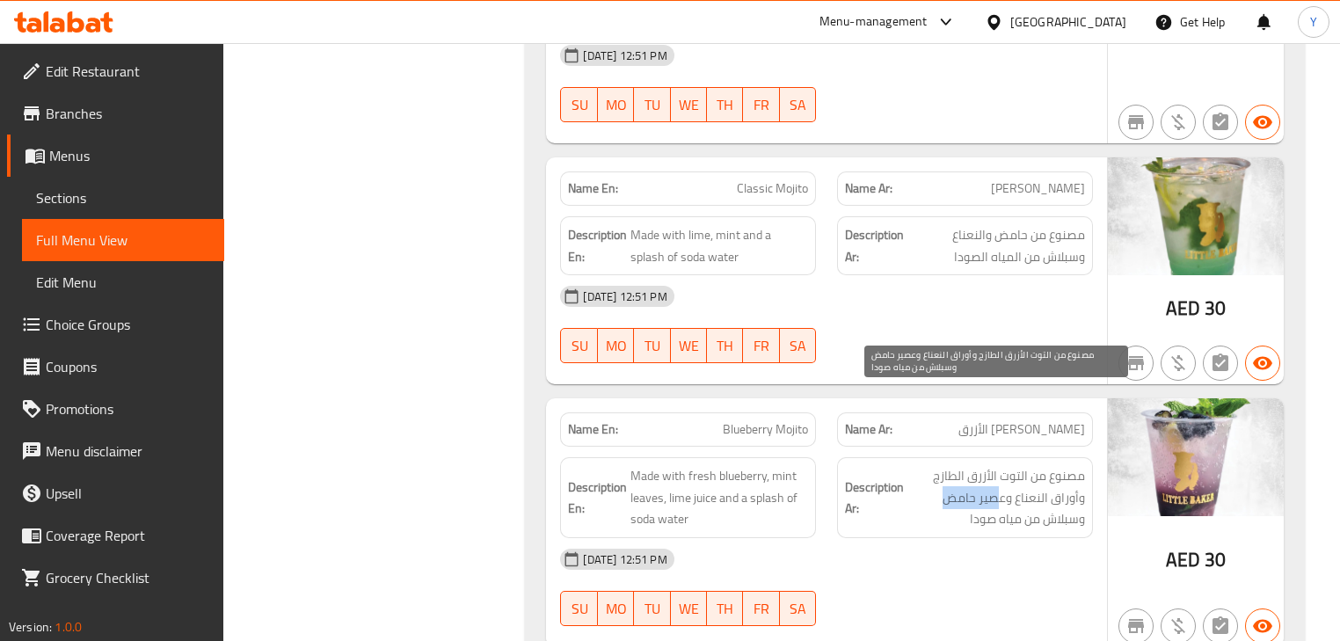
click at [841, 457] on div "Description Ar: مصنوع من التوت الأزرق الطازج وأوراق النعناع وعصير حامض وسبلاش م…" at bounding box center [965, 497] width 256 height 81
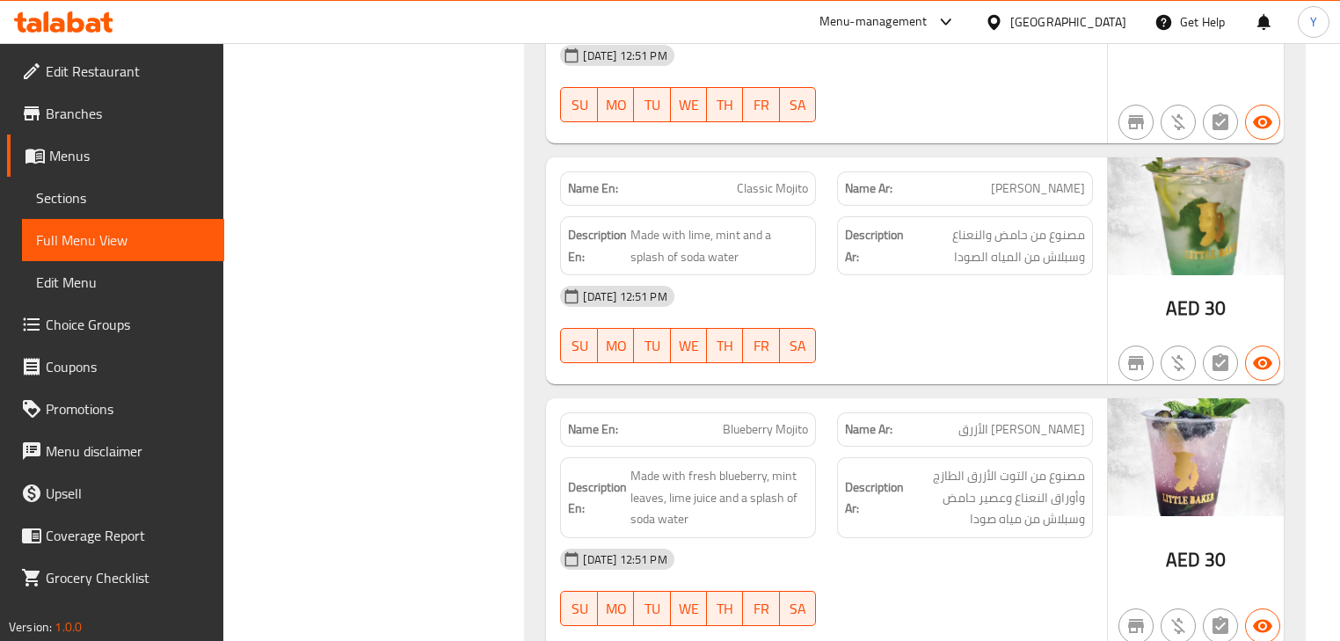
click at [1263, 460] on div "AED 30" at bounding box center [1196, 522] width 176 height 249
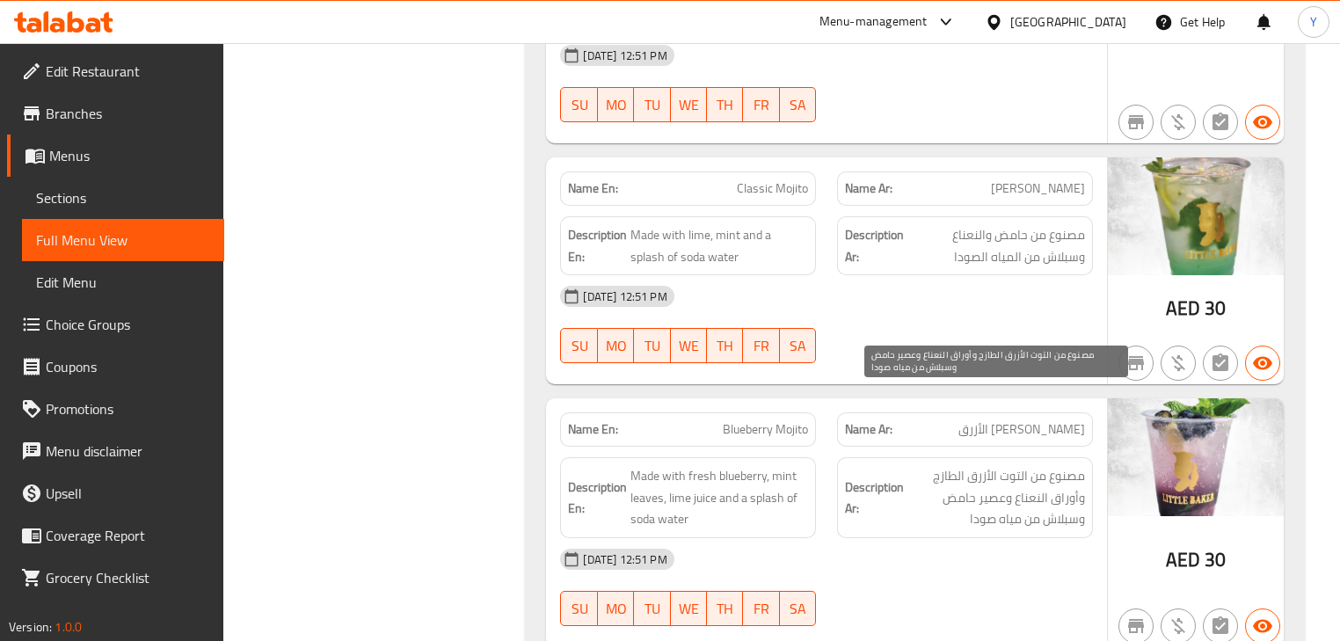
click at [960, 465] on span "مصنوع من التوت الأزرق الطازج وأوراق النعناع وعصير حامض وسبلاش من مياه صودا" at bounding box center [996, 497] width 178 height 65
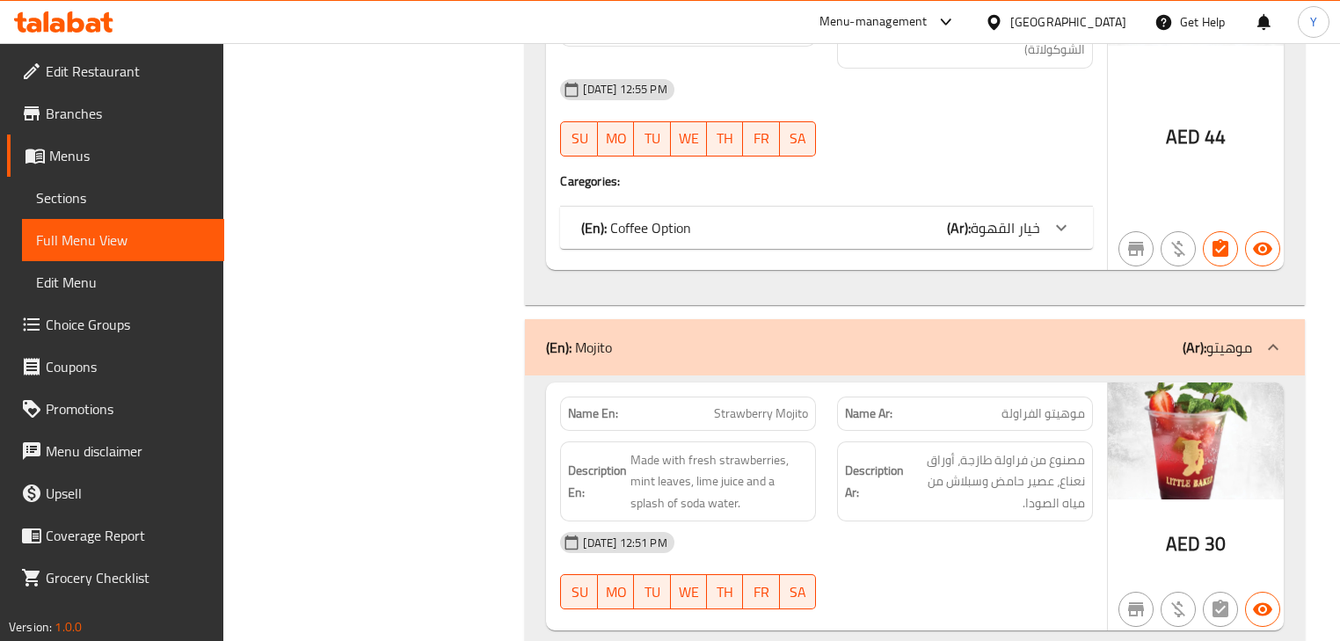
scroll to position [21668, 0]
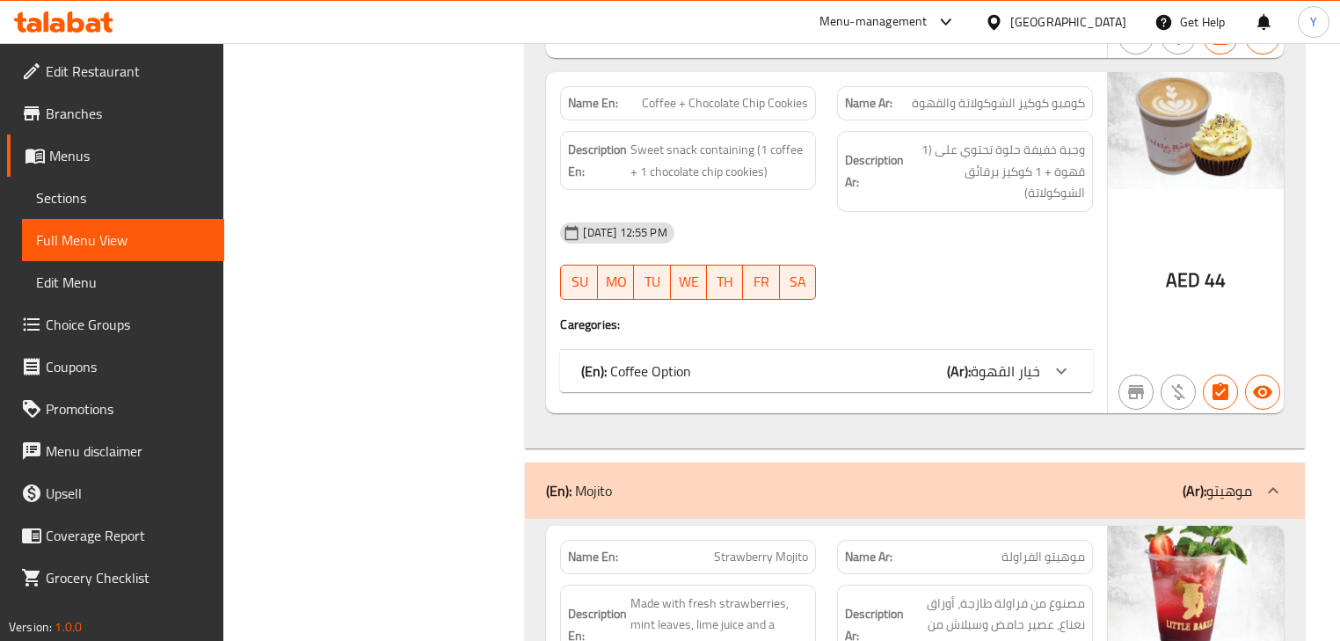
click at [1056, 289] on div at bounding box center [964, 299] width 277 height 21
drag, startPoint x: 1028, startPoint y: 253, endPoint x: 1014, endPoint y: 304, distance: 52.9
click at [1025, 279] on div "Name En: Coffee + Chocolate Chip Cookies Name Ar: كومبو كوكيز الشوكولاتة والقهو…" at bounding box center [826, 242] width 560 height 341
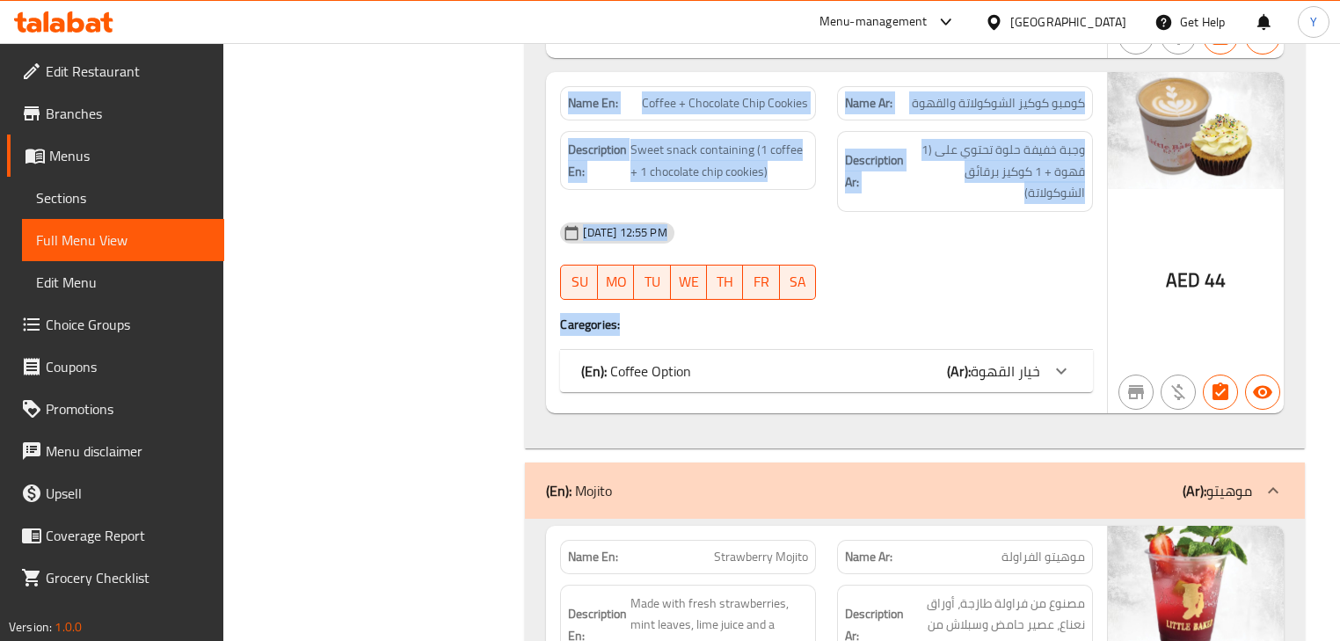
click at [1015, 358] on span "خيار القهوة" at bounding box center [1005, 371] width 69 height 26
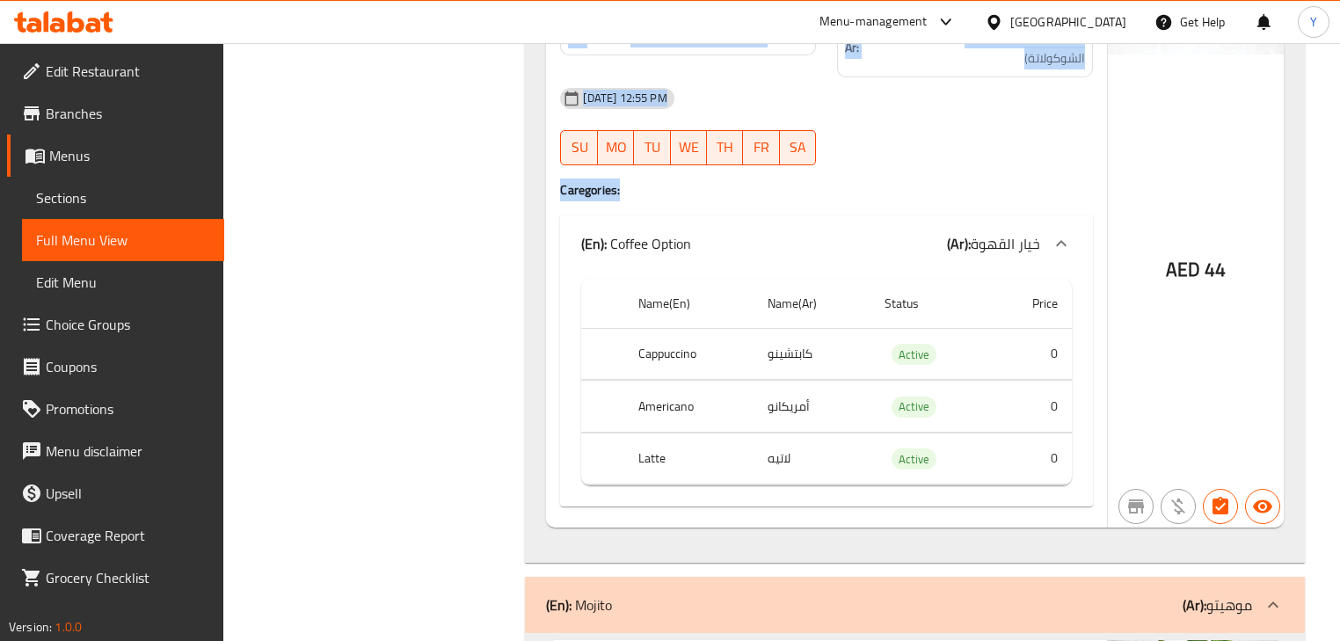
scroll to position [21809, 0]
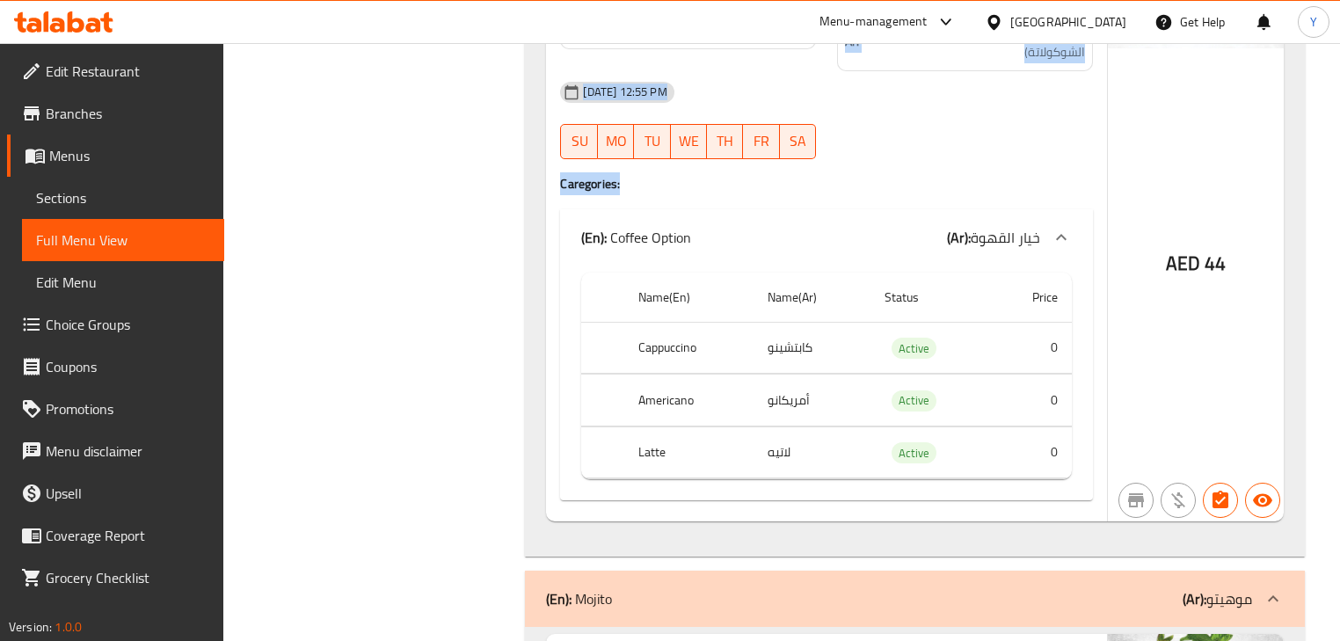
click at [829, 374] on td "أمريكانو" at bounding box center [811, 400] width 117 height 52
click at [1276, 206] on div "AED 44" at bounding box center [1196, 226] width 176 height 590
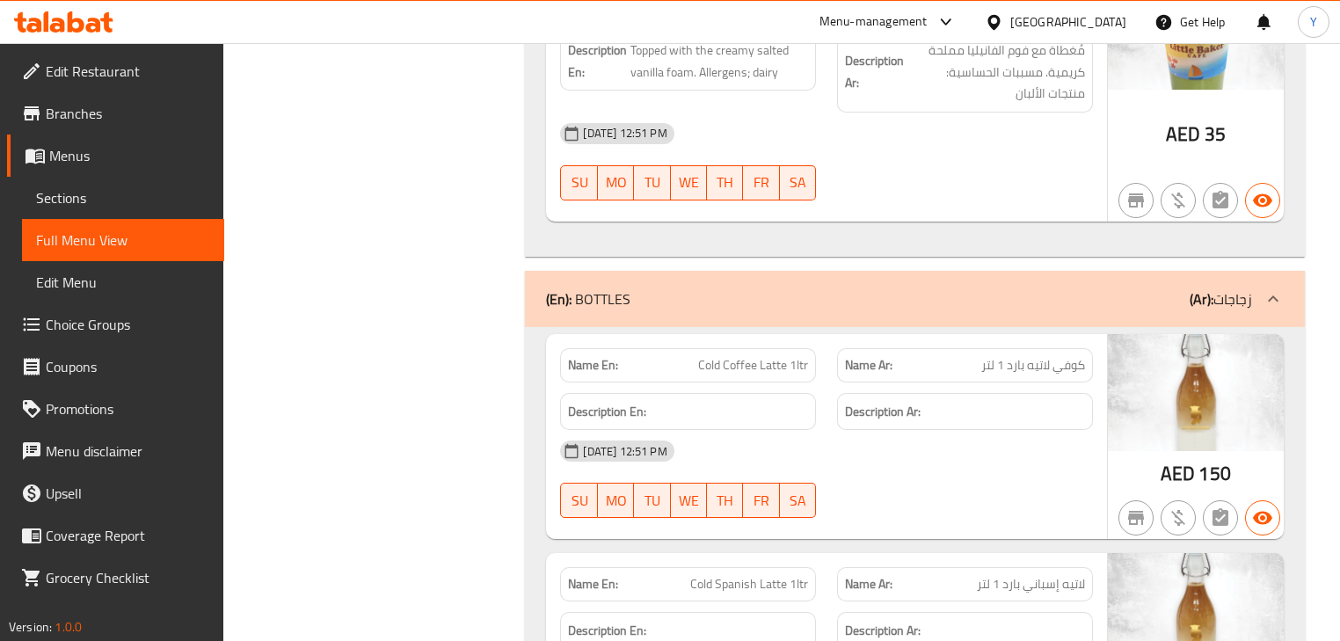
scroll to position [18691, 0]
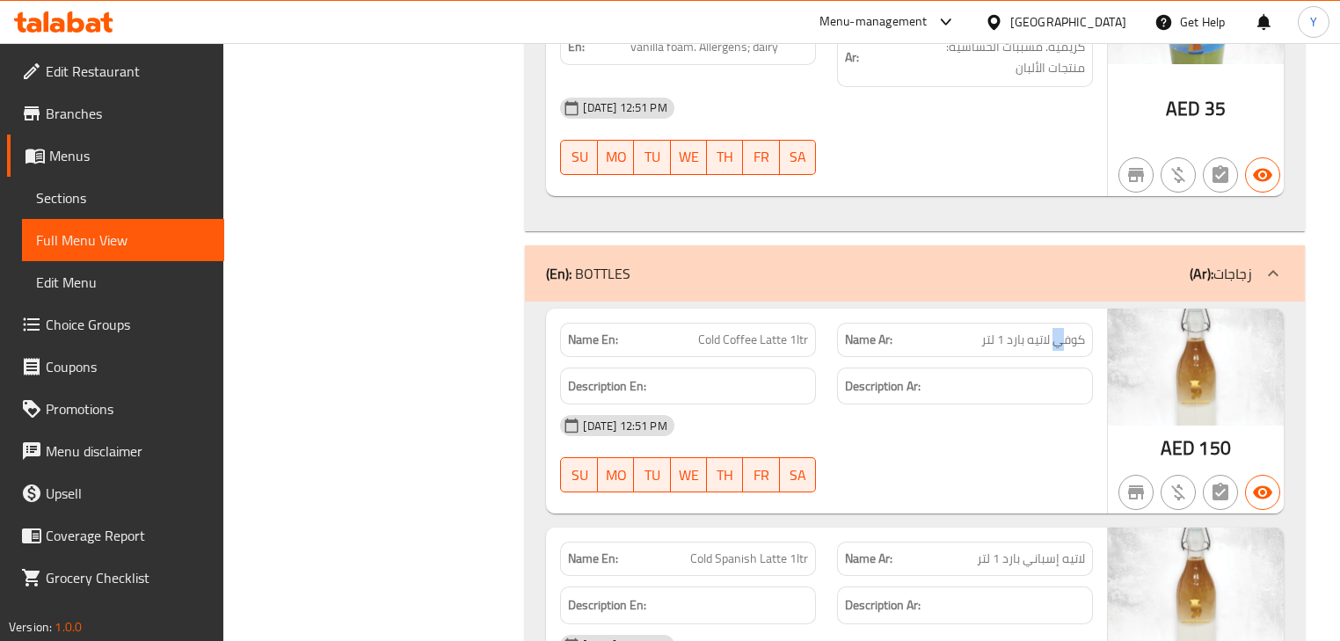
click at [1043, 331] on span "كوفي لاتيه بارد 1 لتر" at bounding box center [1033, 340] width 104 height 18
click at [734, 331] on span "Cold Coffee Latte 1ltr" at bounding box center [753, 340] width 110 height 18
drag, startPoint x: 779, startPoint y: 321, endPoint x: 767, endPoint y: 324, distance: 12.6
click at [767, 331] on span "Cold Coffee Latte 1ltr" at bounding box center [753, 340] width 110 height 18
click at [698, 330] on div "Name En: Cold Coffee Latte 1ltr" at bounding box center [688, 340] width 256 height 34
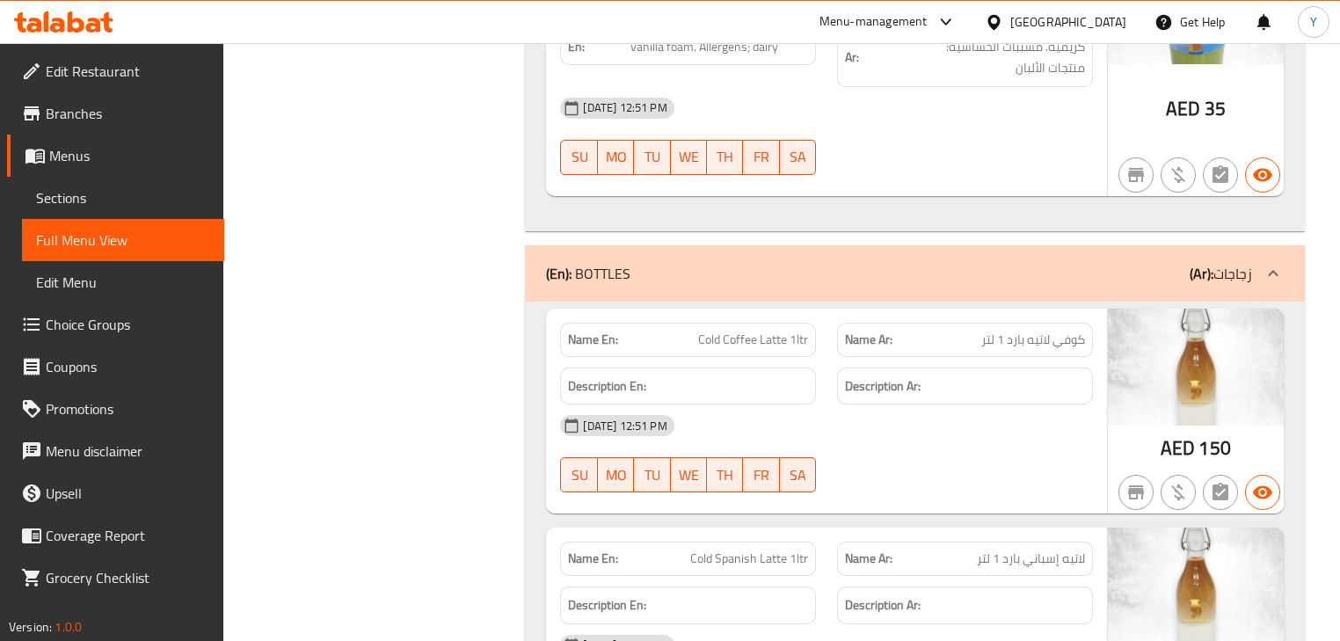
click at [708, 331] on span "Cold Coffee Latte 1ltr" at bounding box center [753, 340] width 110 height 18
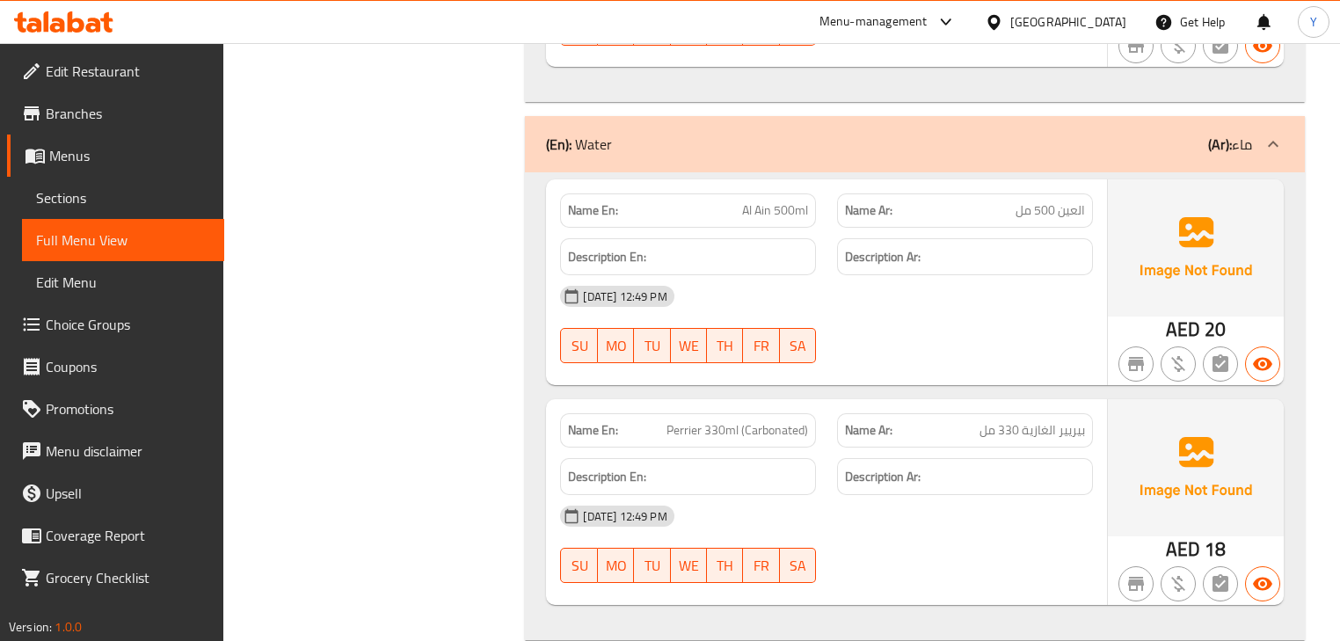
scroll to position [17136, 0]
click at [1030, 465] on h6 "Description Ar:" at bounding box center [965, 476] width 240 height 22
click at [735, 447] on div "Description En:" at bounding box center [687, 476] width 277 height 59
click at [764, 369] on div "Name En: Al Ain 500ml Name Ar: العين 500 مل Description En: Description Ar: 05-…" at bounding box center [914, 405] width 779 height 469
click at [702, 457] on div "Description En:" at bounding box center [688, 476] width 256 height 38
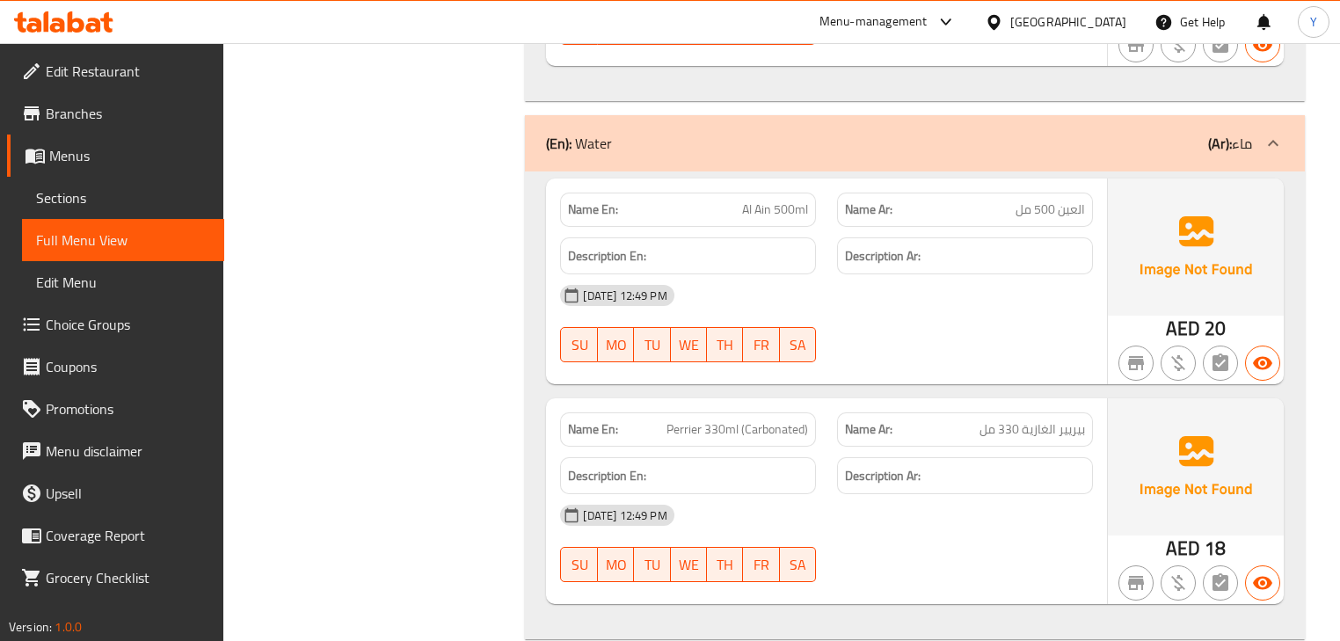
click at [741, 420] on span "Perrier 330ml (Carbonated)" at bounding box center [737, 429] width 142 height 18
copy span "Perrier 330ml (Carbonated)"
click at [741, 420] on span "Perrier 330ml (Carbonated)" at bounding box center [737, 429] width 142 height 18
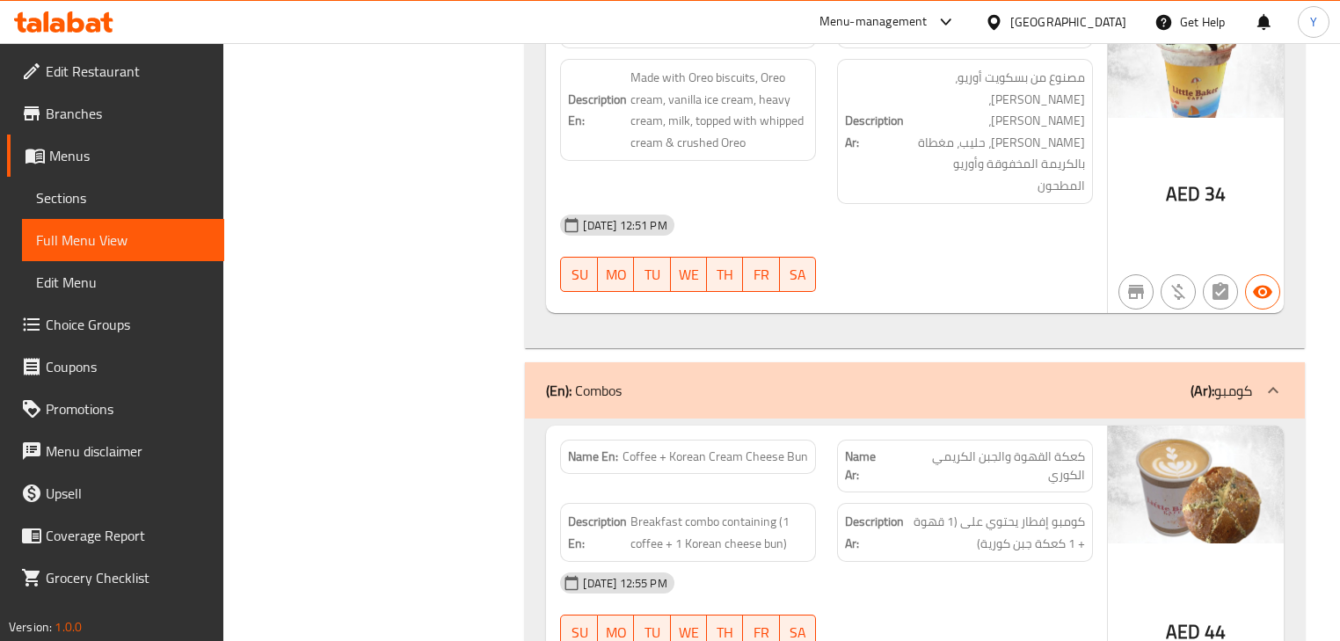
click at [736, 447] on span "Coffee + Korean Cream Cheese Bun" at bounding box center [714, 456] width 185 height 18
copy span "Coffee + Korean Cream Cheese Bun"
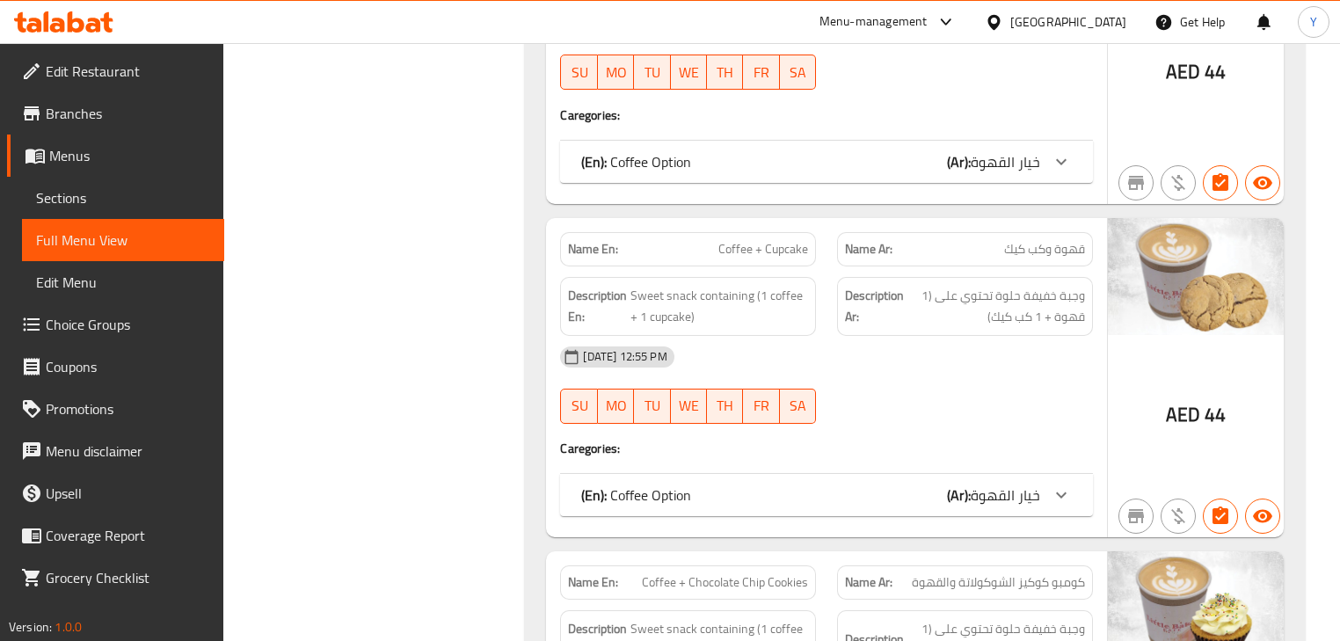
scroll to position [21264, 0]
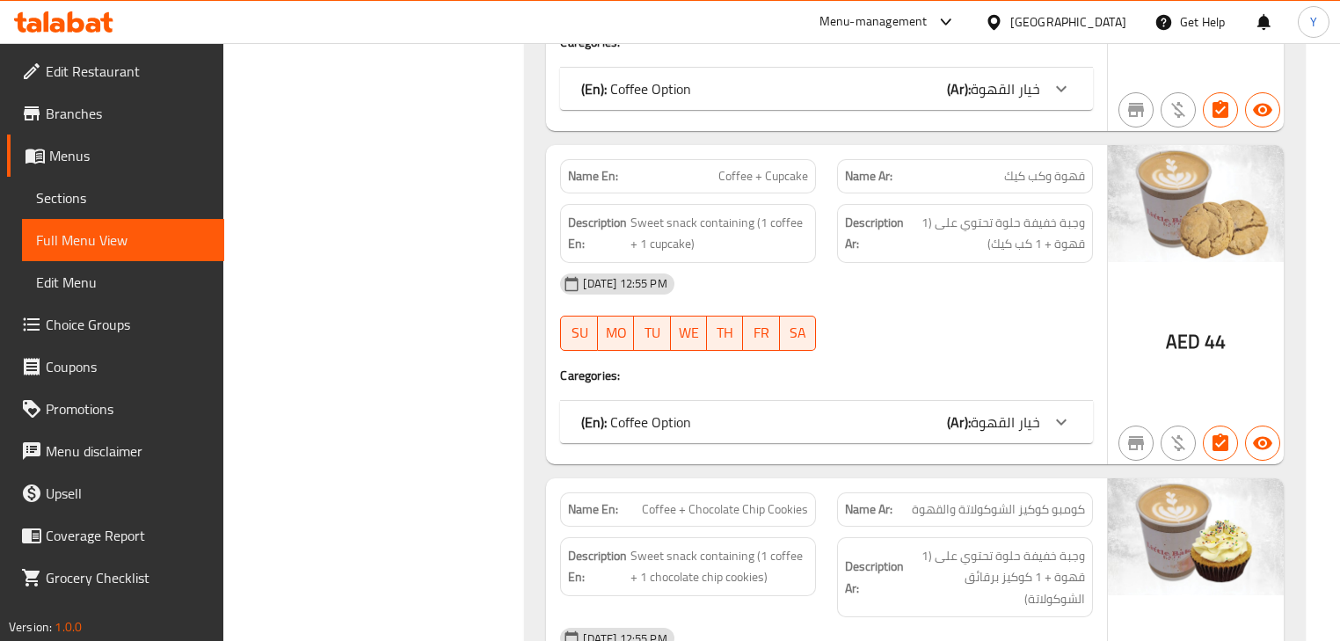
click at [982, 500] on span "كومبو كوكيز الشوكولاتة والقهوة" at bounding box center [998, 509] width 173 height 18
copy span "كومبو كوكيز الشوكولاتة"
drag, startPoint x: 982, startPoint y: 439, endPoint x: 1070, endPoint y: 433, distance: 88.1
click at [1070, 500] on span "كومبو كوكيز الشوكولاتة والقهوة" at bounding box center [998, 509] width 173 height 18
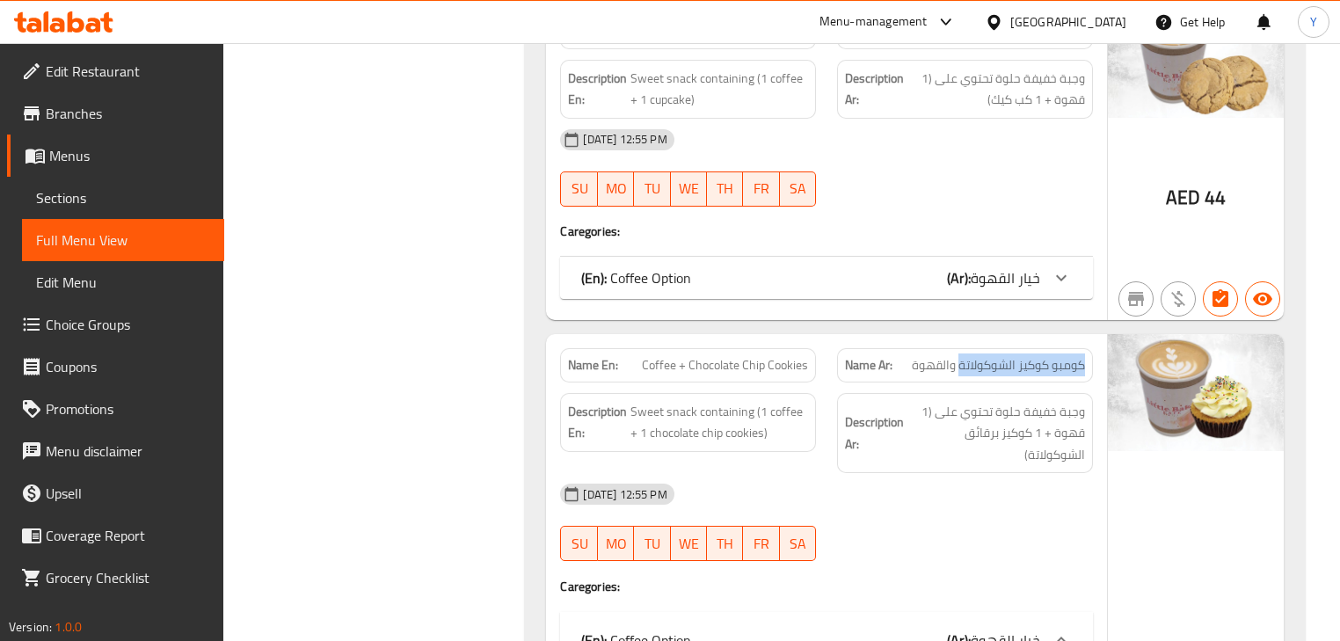
scroll to position [21475, 0]
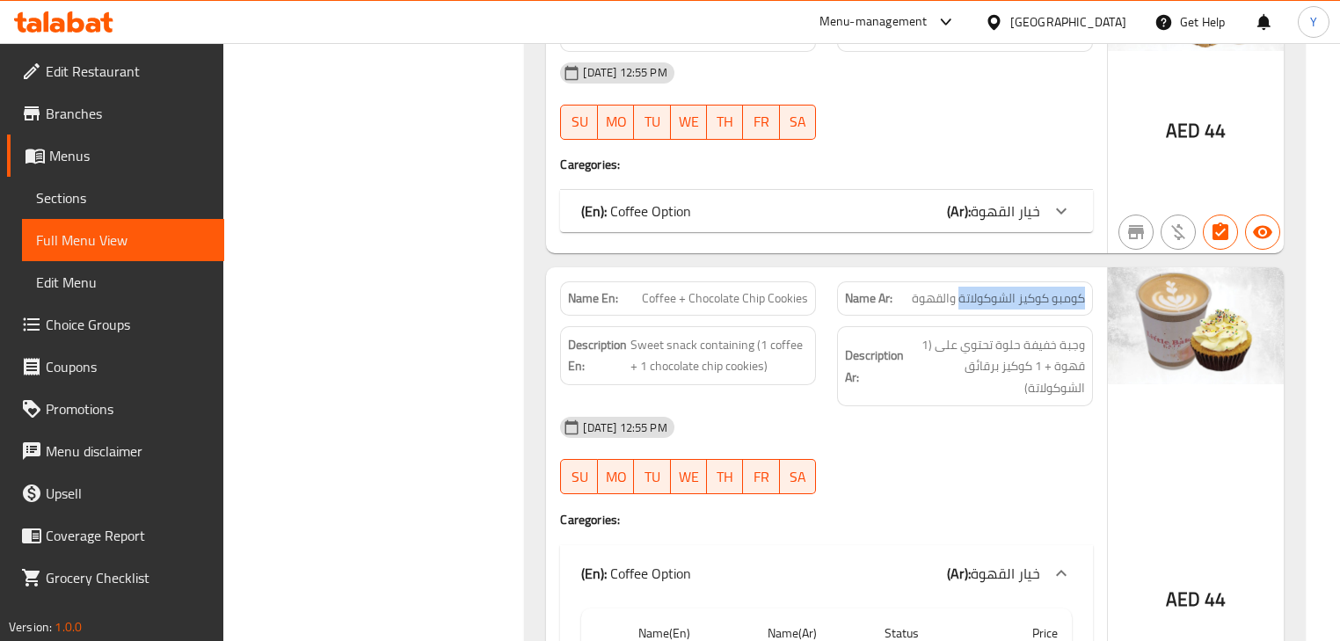
click at [923, 200] on div "(En): Coffee Option (Ar): خيار القهوة" at bounding box center [810, 210] width 458 height 21
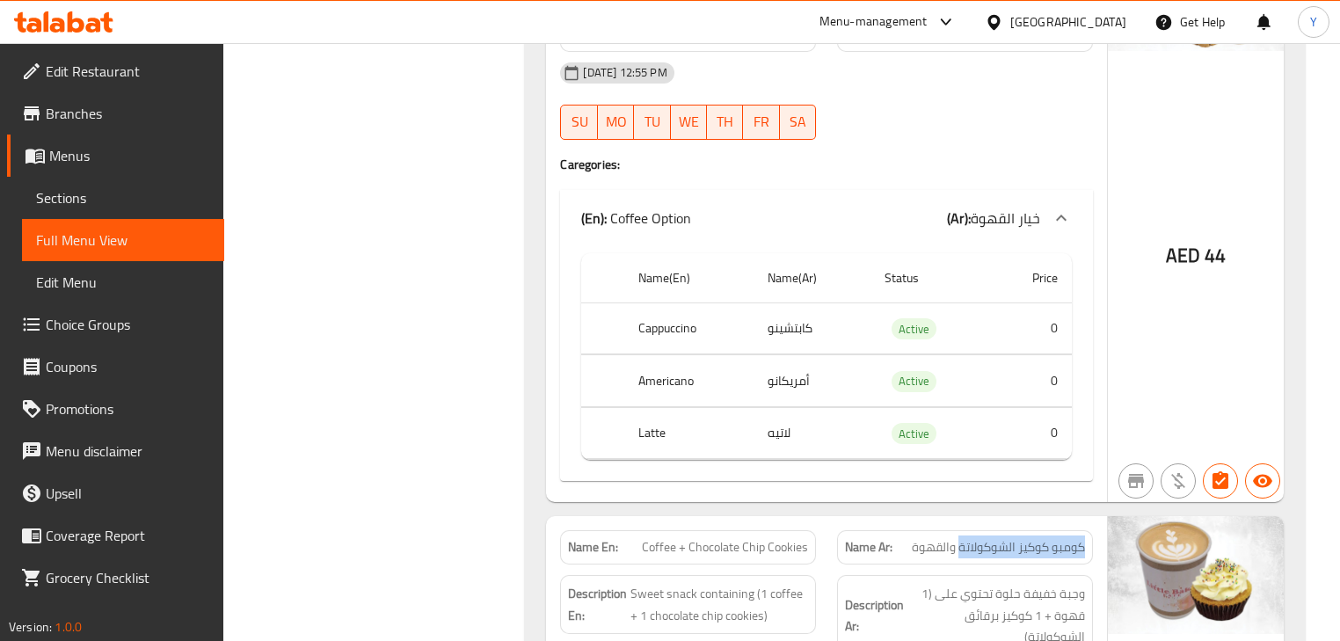
scroll to position [20982, 0]
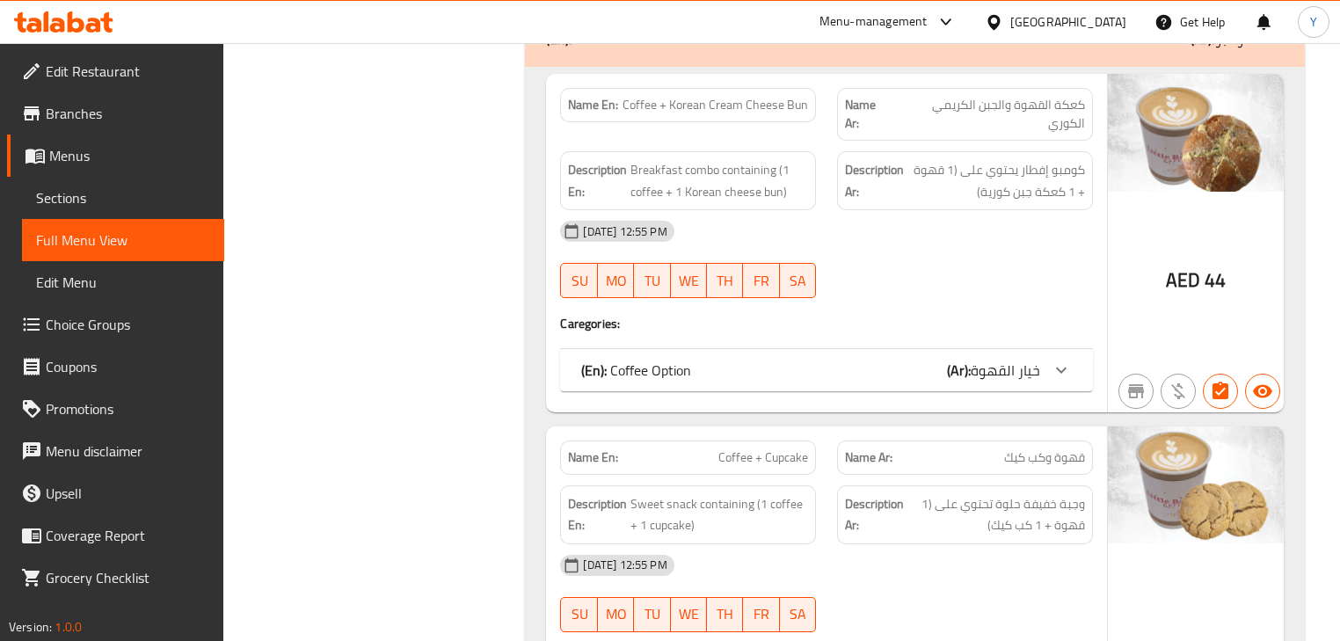
click at [962, 357] on b "(Ar):" at bounding box center [959, 370] width 24 height 26
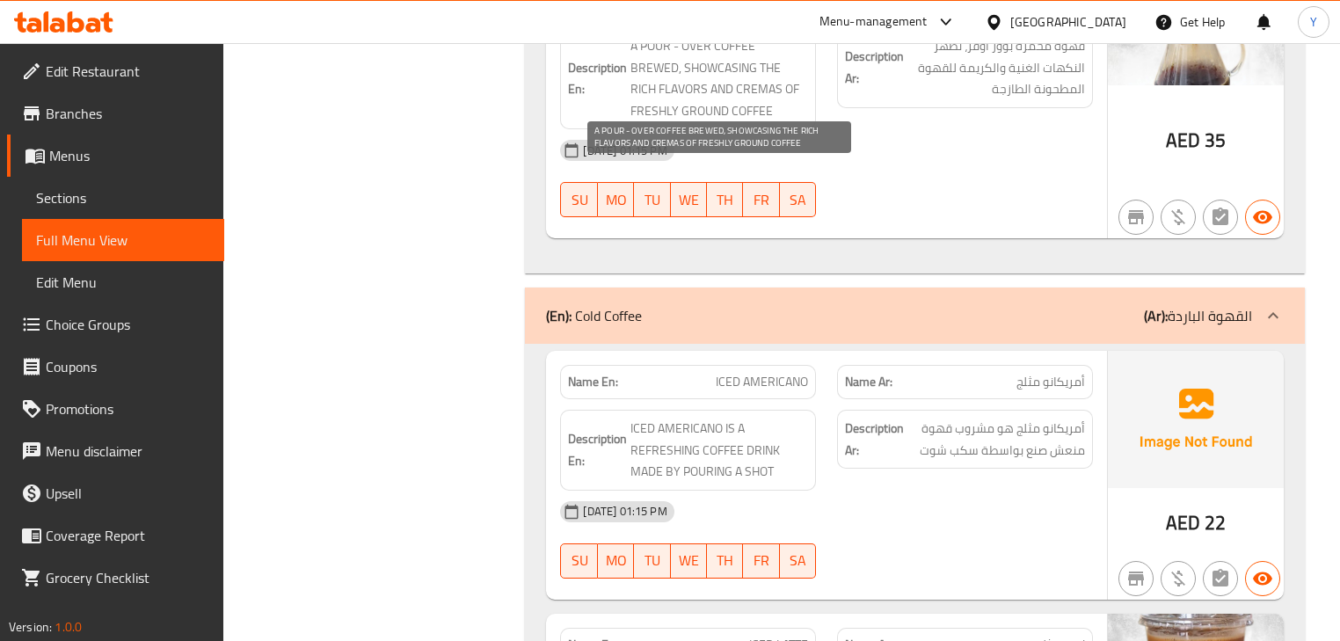
scroll to position [14909, 0]
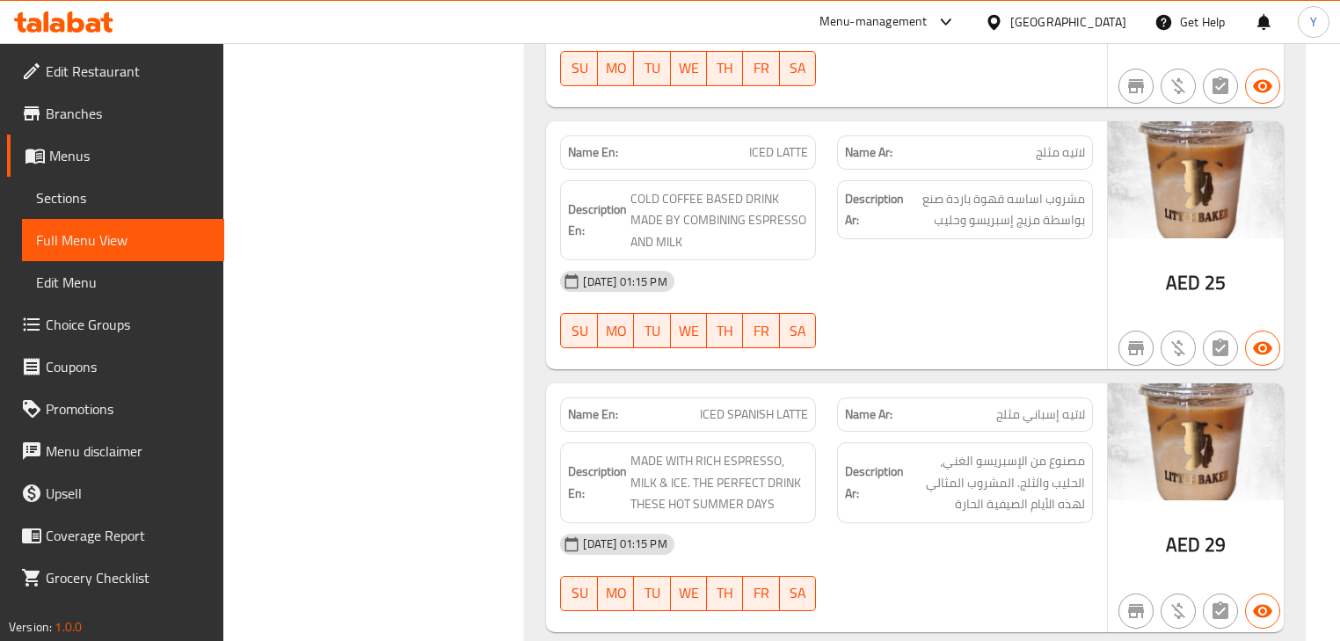
click at [129, 76] on span "Edit Restaurant" at bounding box center [128, 71] width 164 height 21
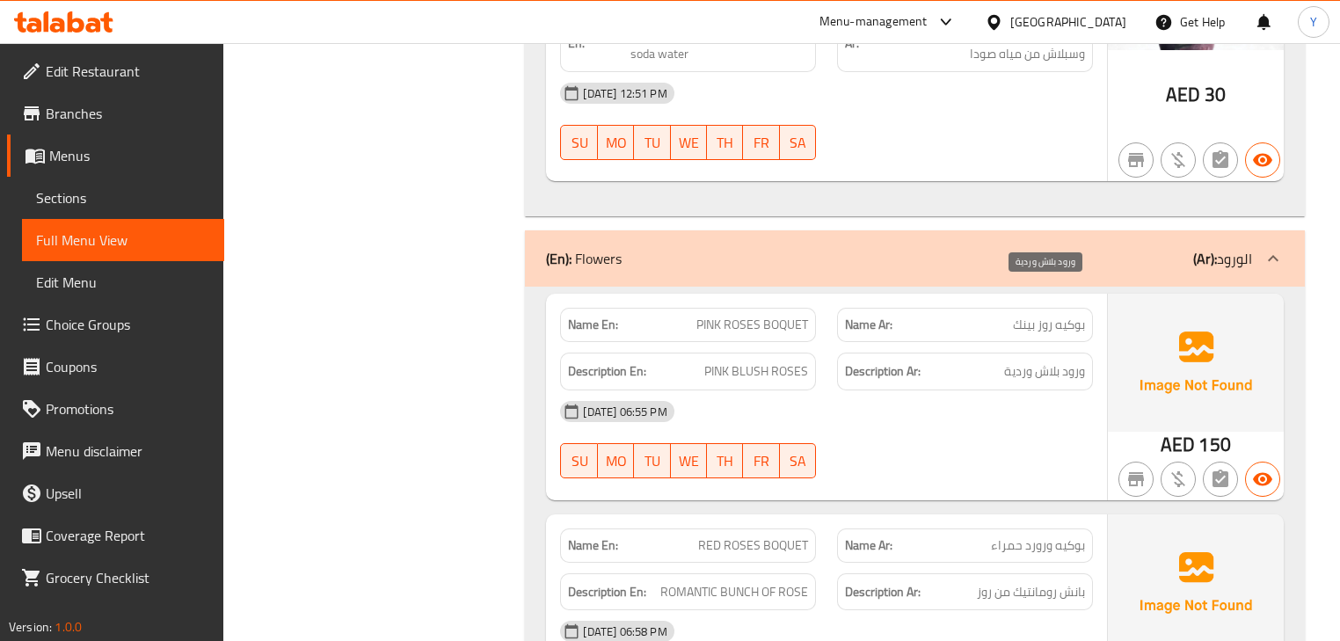
scroll to position [23076, 0]
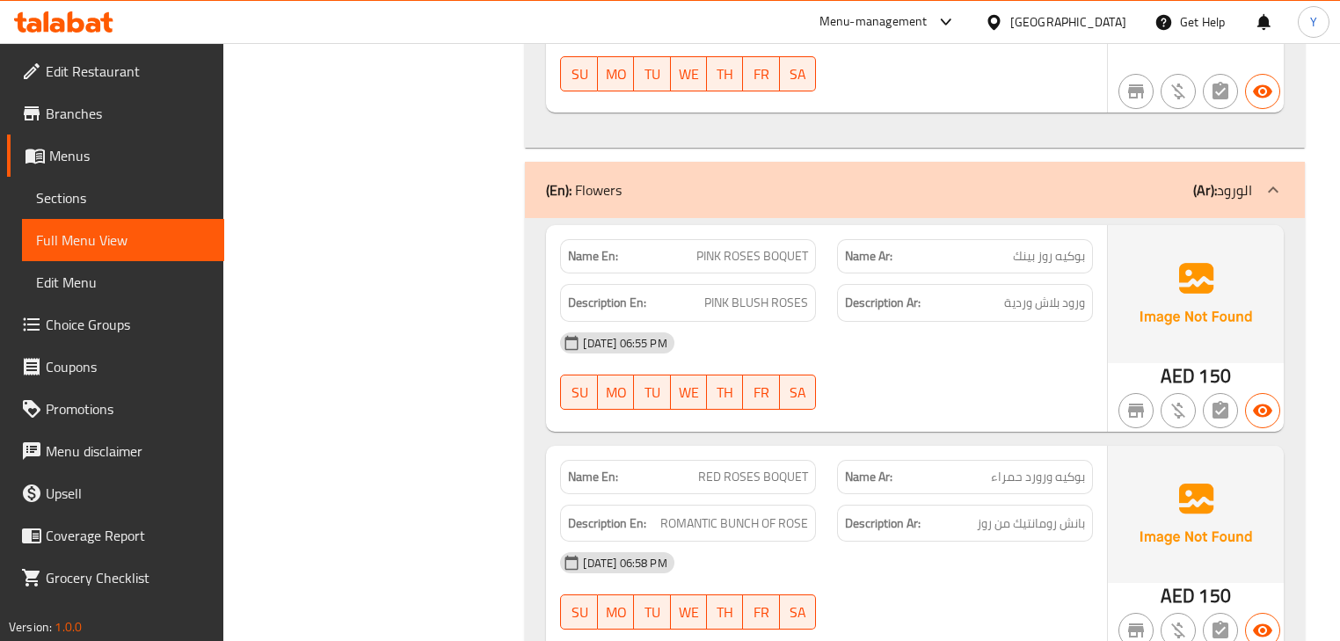
click at [1039, 468] on span "بوكيه ورورد حمراء" at bounding box center [1038, 477] width 94 height 18
copy span "ورورد"
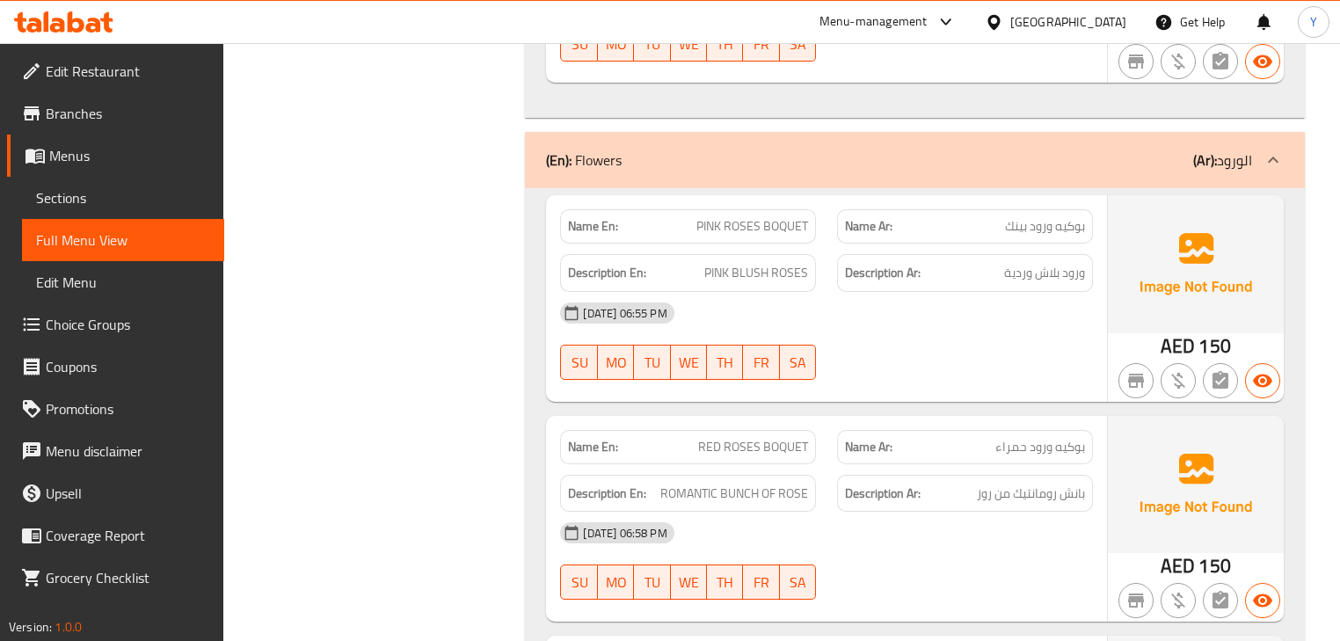
scroll to position [23020, 0]
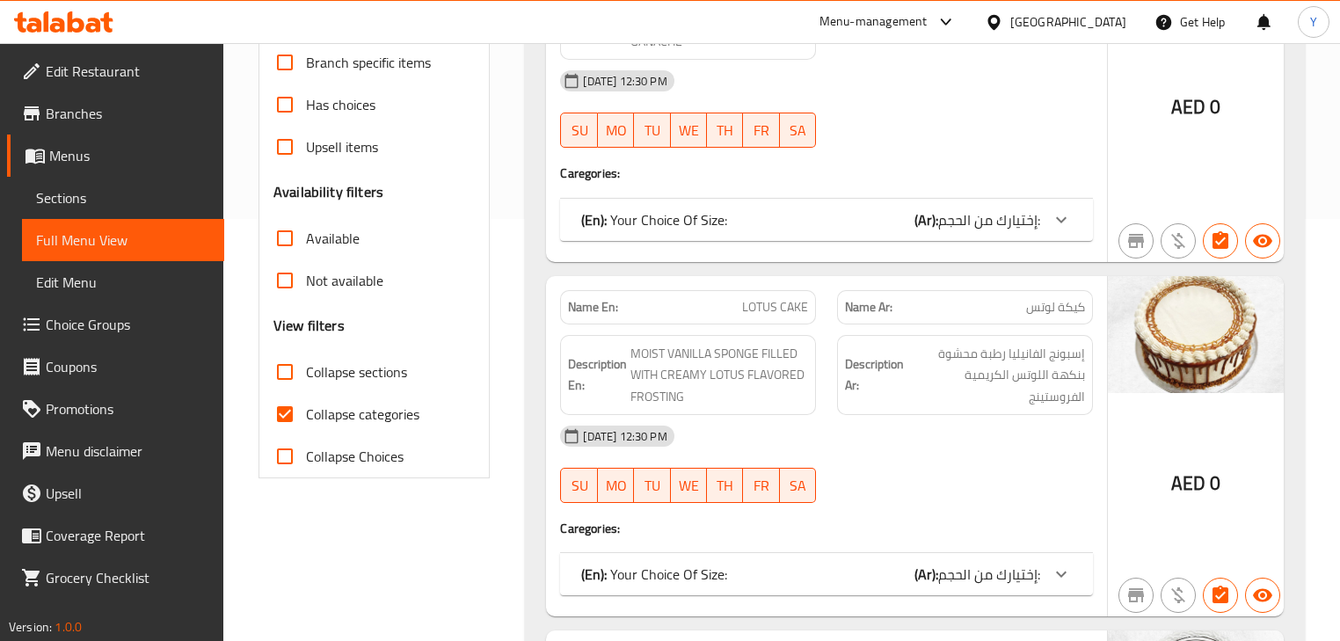
scroll to position [492, 0]
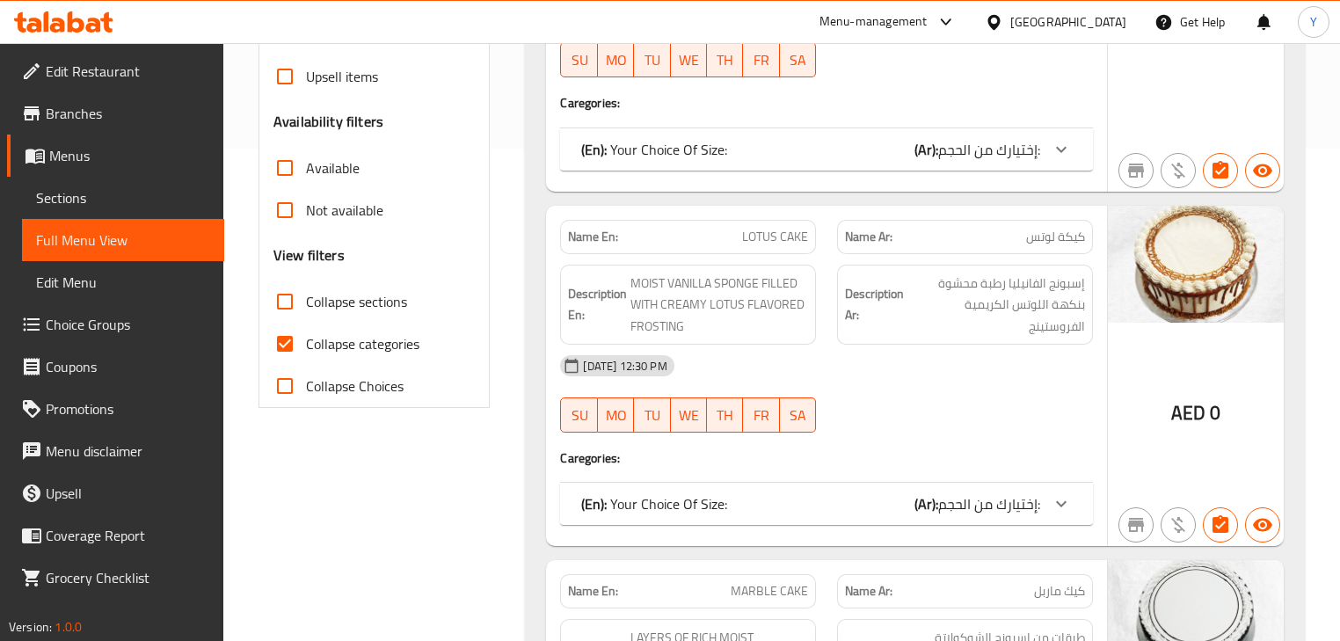
click at [311, 336] on span "Collapse categories" at bounding box center [362, 343] width 113 height 21
click at [306, 336] on input "Collapse categories" at bounding box center [285, 344] width 42 height 42
checkbox input "false"
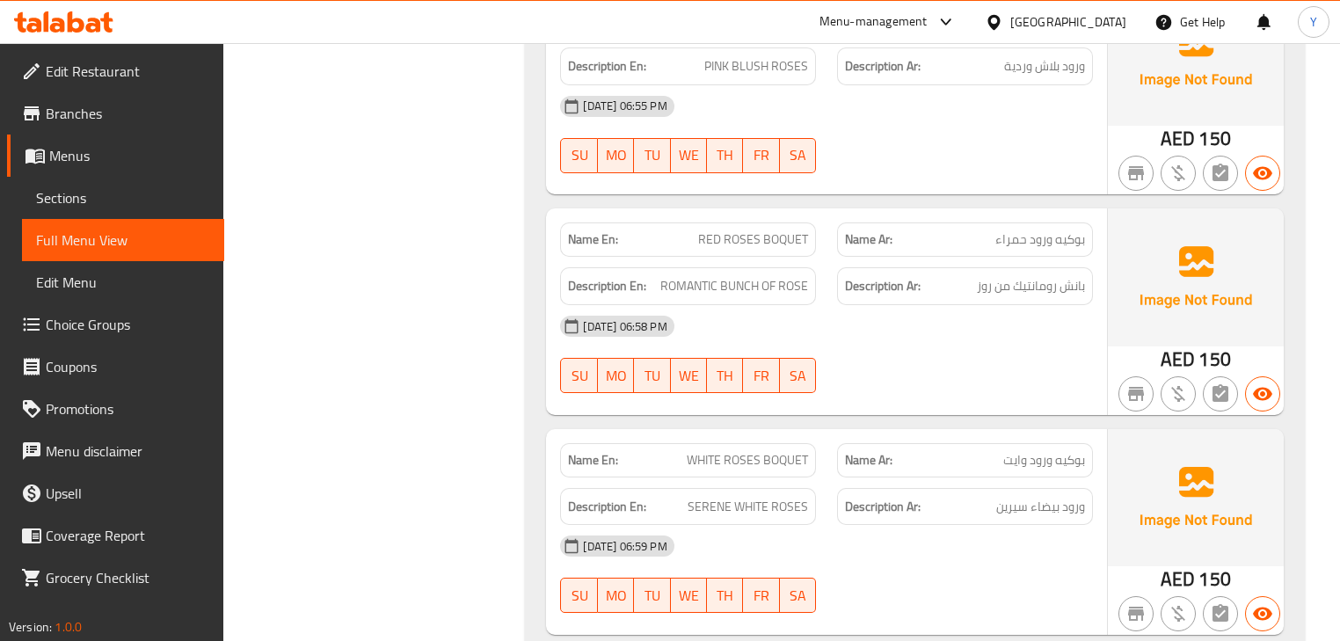
drag, startPoint x: 975, startPoint y: 205, endPoint x: 963, endPoint y: 673, distance: 468.7
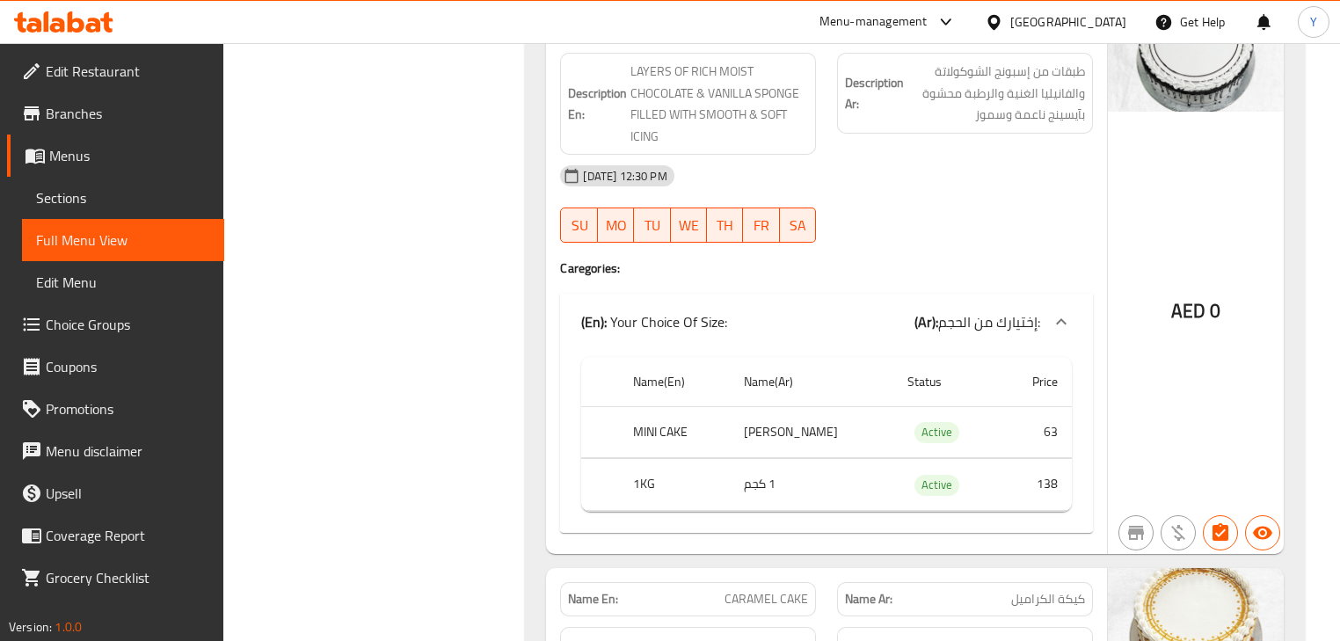
scroll to position [0, 0]
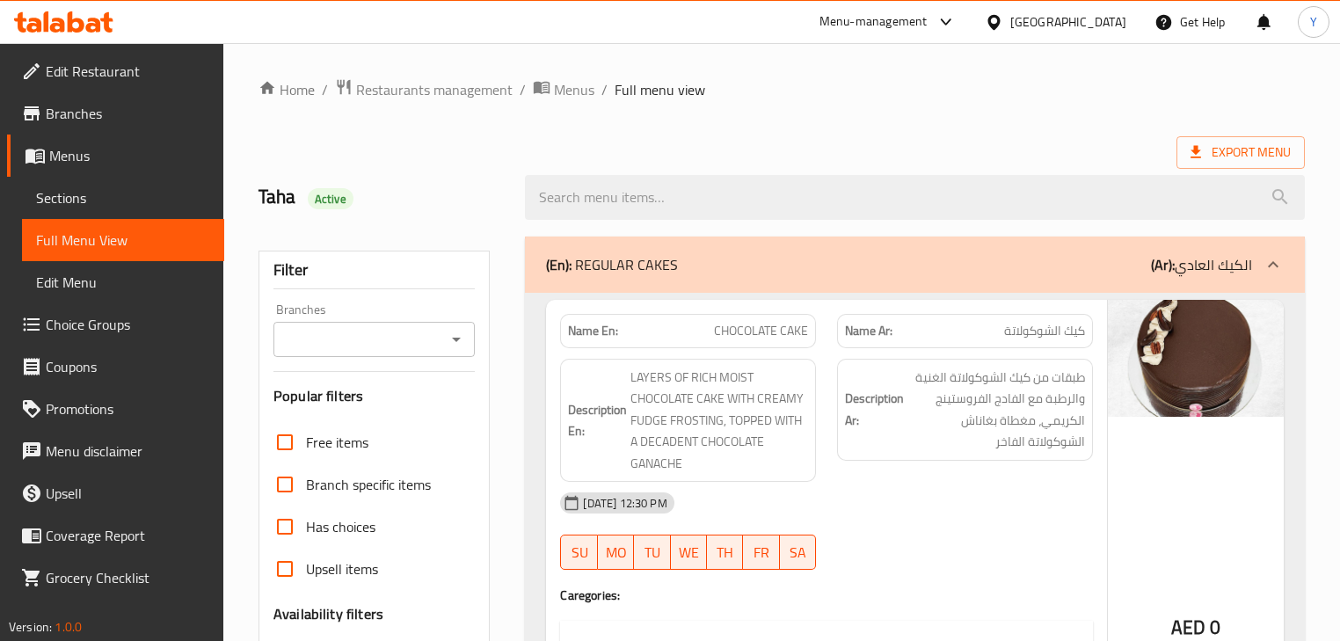
drag, startPoint x: 970, startPoint y: 538, endPoint x: 942, endPoint y: 107, distance: 431.6
click at [596, 324] on strong "Name En:" at bounding box center [593, 331] width 50 height 18
copy strong "Name En:"
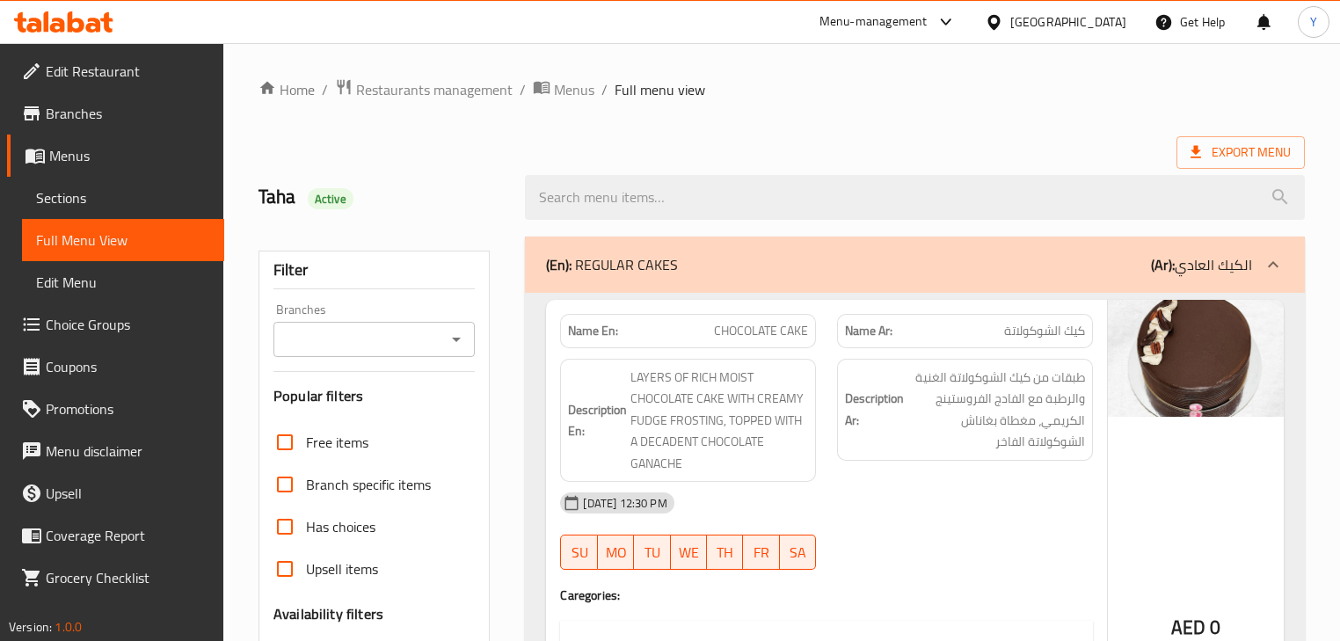
drag, startPoint x: 954, startPoint y: 429, endPoint x: 1118, endPoint y: -85, distance: 539.9
click at [1224, 143] on span "Export Menu" at bounding box center [1240, 153] width 100 height 22
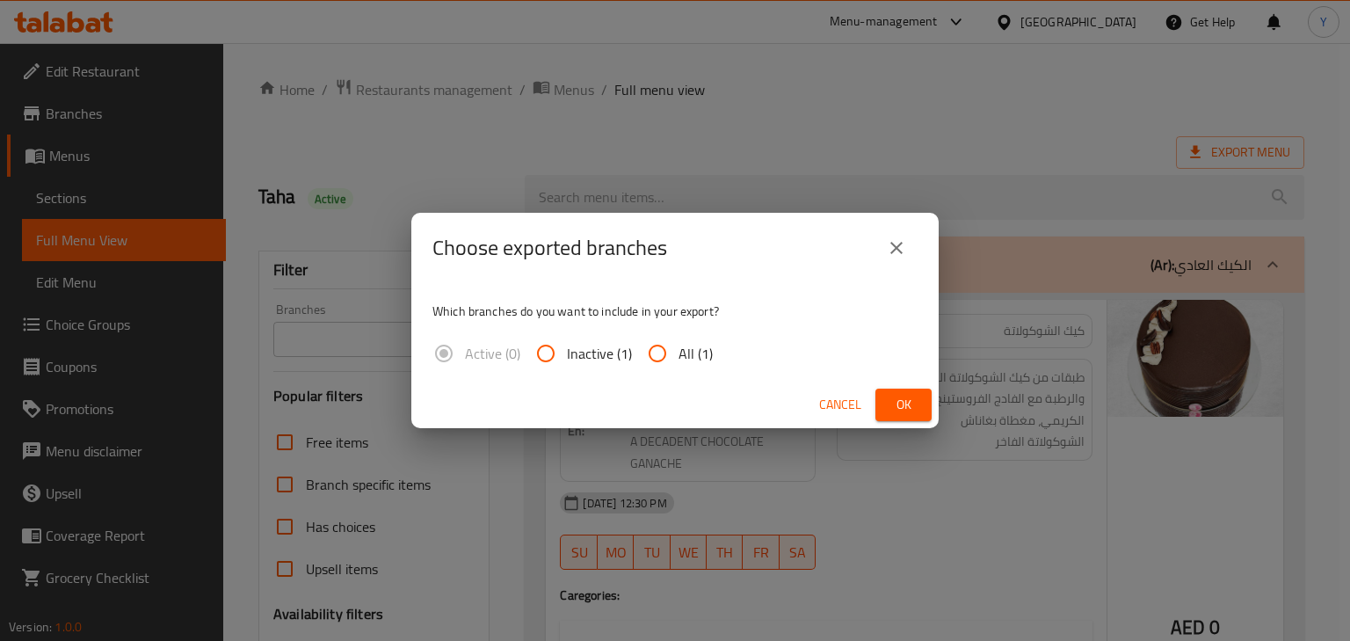
click at [931, 405] on button "Ok" at bounding box center [904, 405] width 56 height 33
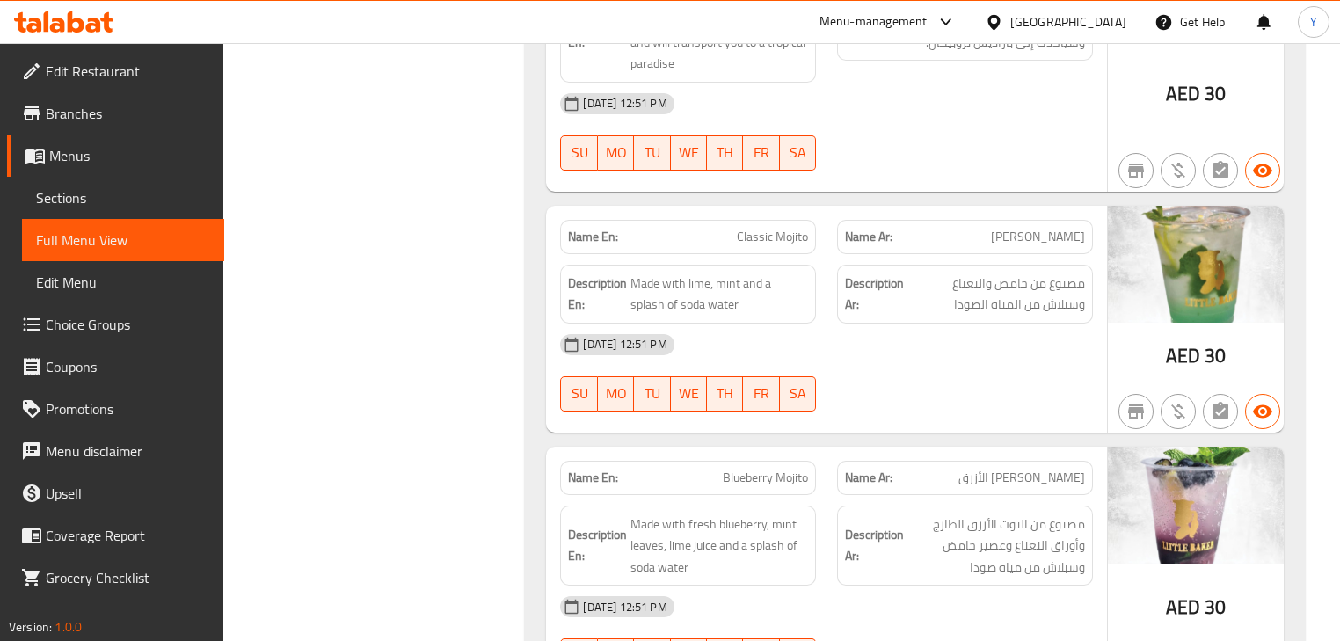
scroll to position [28567, 0]
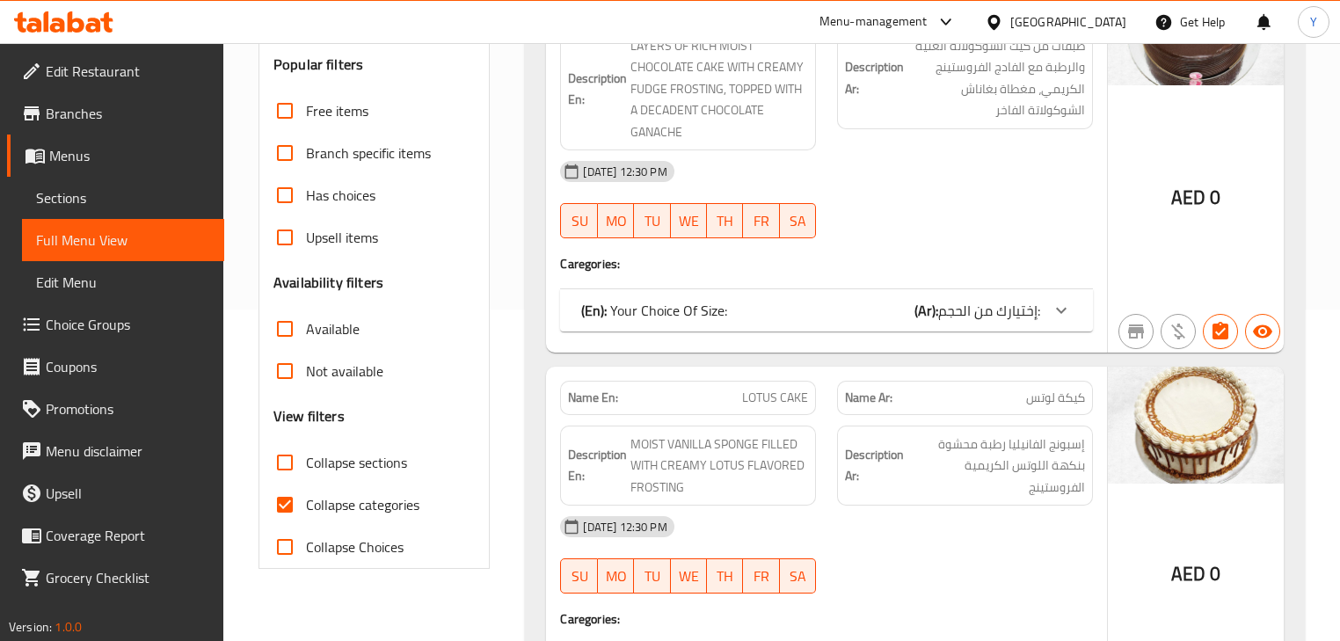
scroll to position [422, 0]
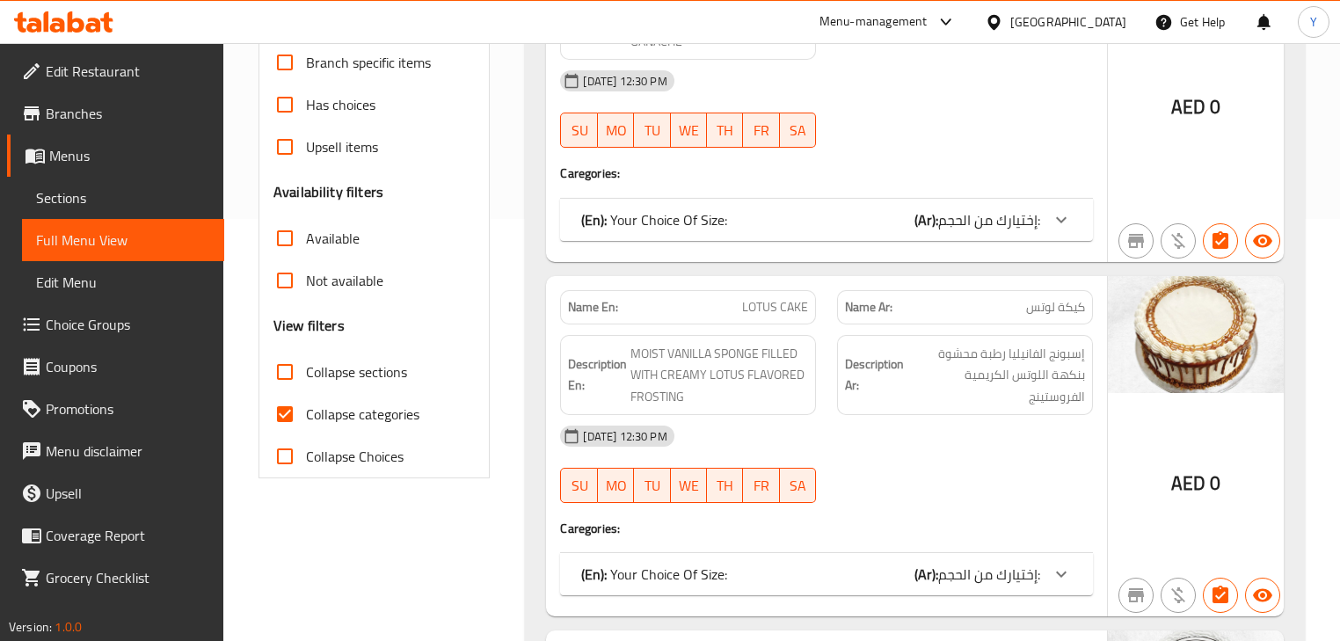
click at [366, 414] on span "Collapse categories" at bounding box center [362, 414] width 113 height 21
click at [306, 414] on input "Collapse categories" at bounding box center [285, 414] width 42 height 42
checkbox input "false"
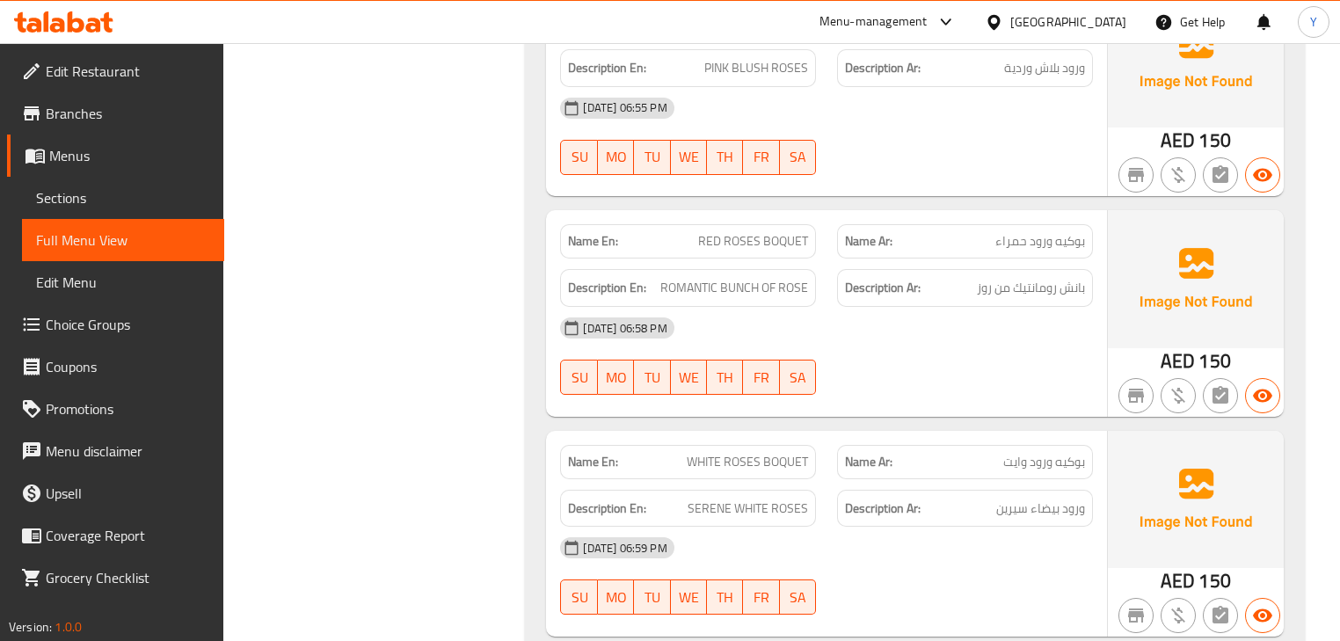
scroll to position [29494, 0]
drag, startPoint x: 868, startPoint y: 280, endPoint x: 893, endPoint y: 673, distance: 394.7
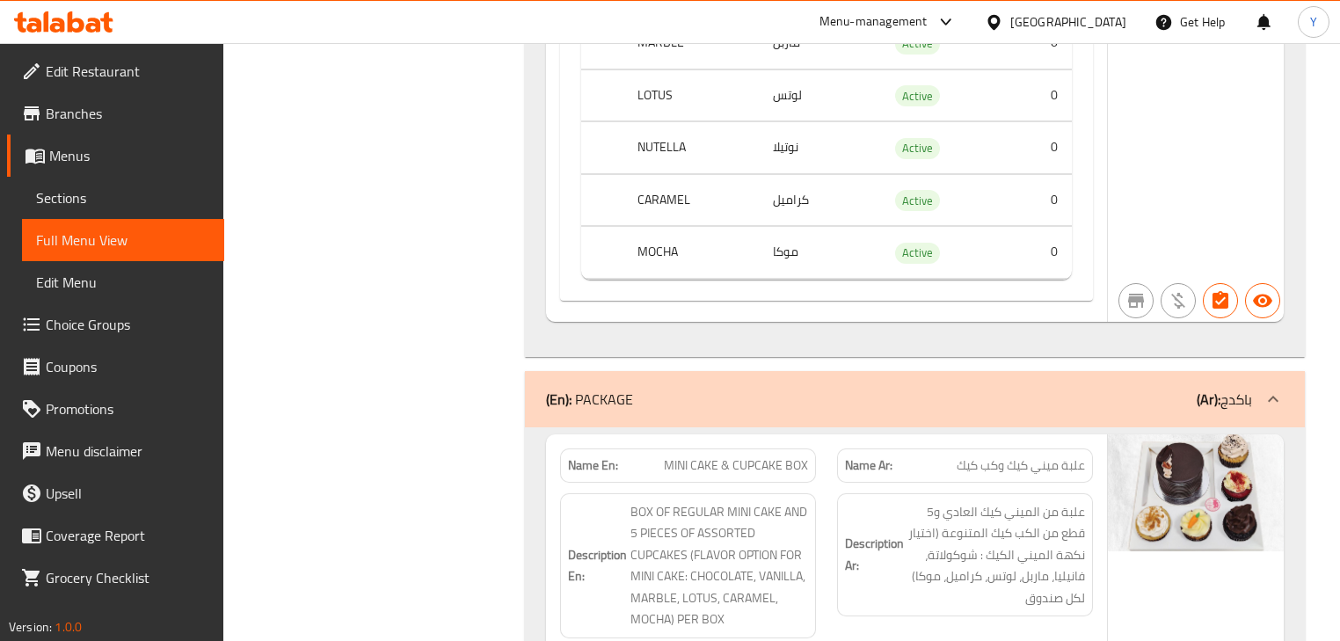
scroll to position [8029, 0]
